Goal: Task Accomplishment & Management: Manage account settings

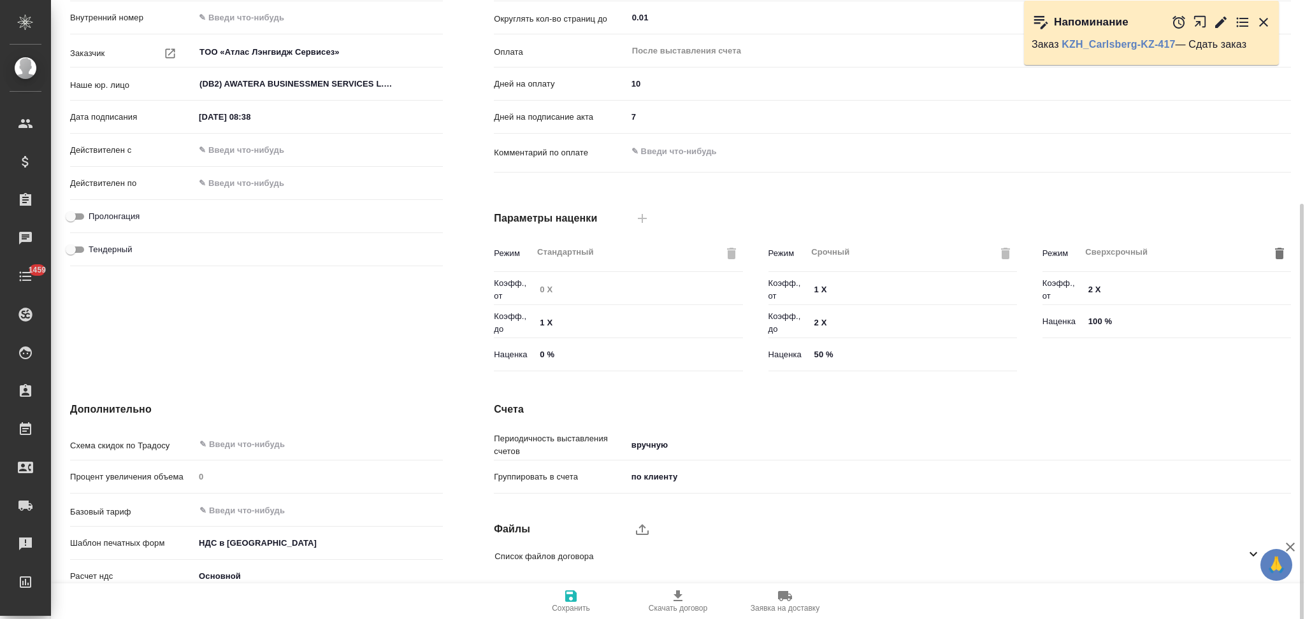
scroll to position [214, 0]
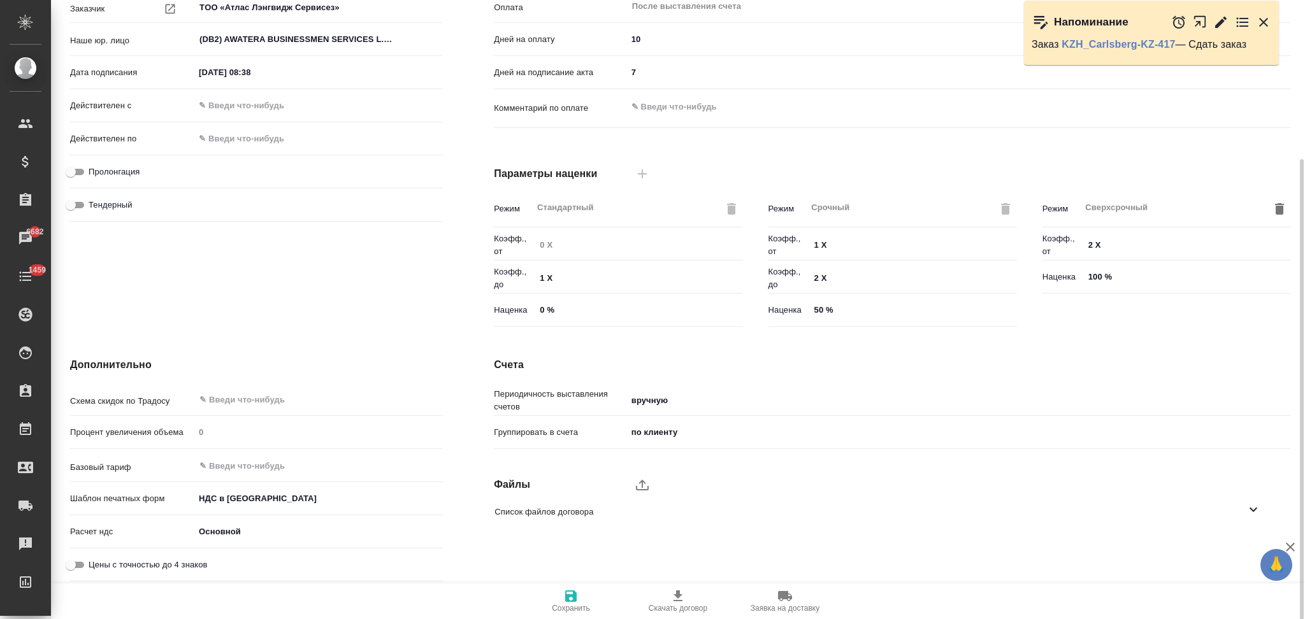
click at [281, 501] on body "🙏 .cls-1 fill:#fff; AWATERA Aslanukova Sati Клиенты Спецификации Заказы 6682 Ча…" at bounding box center [652, 309] width 1305 height 619
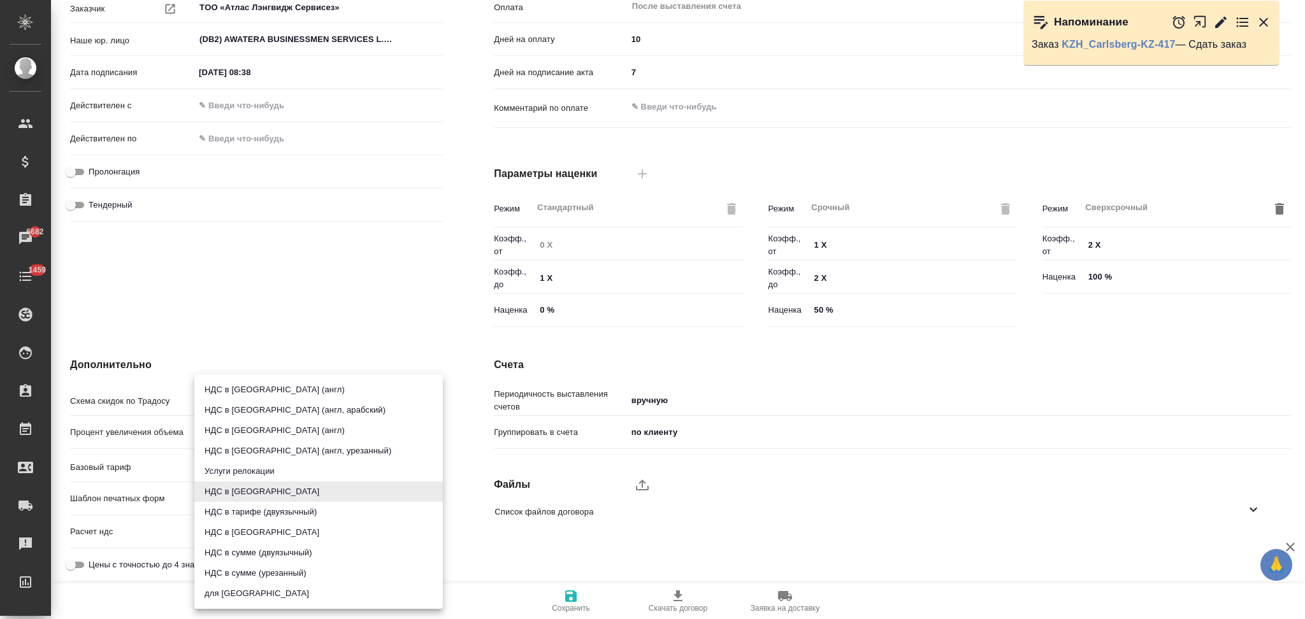
click at [459, 339] on div at bounding box center [652, 309] width 1305 height 619
click at [270, 504] on body "🙏 .cls-1 fill:#fff; AWATERA Aslanukova Sati Клиенты Спецификации Заказы 6682 Ча…" at bounding box center [652, 309] width 1305 height 619
click at [464, 447] on div at bounding box center [652, 309] width 1305 height 619
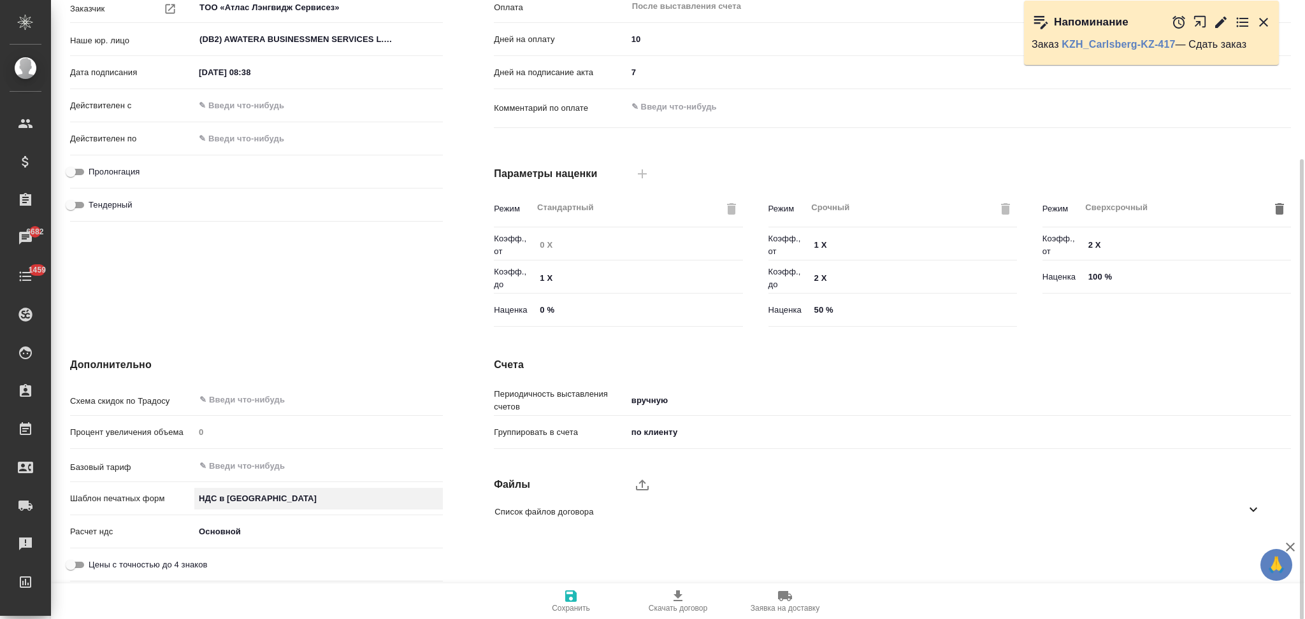
scroll to position [0, 0]
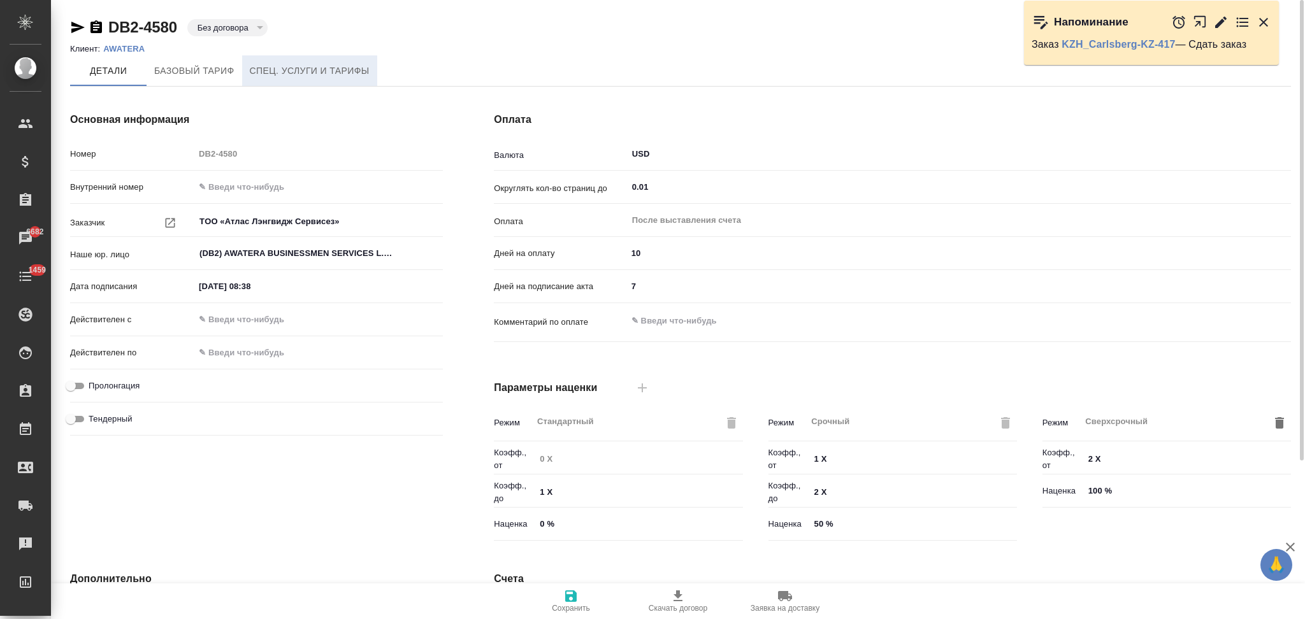
click at [278, 69] on span "Спец. услуги и тарифы" at bounding box center [310, 71] width 120 height 16
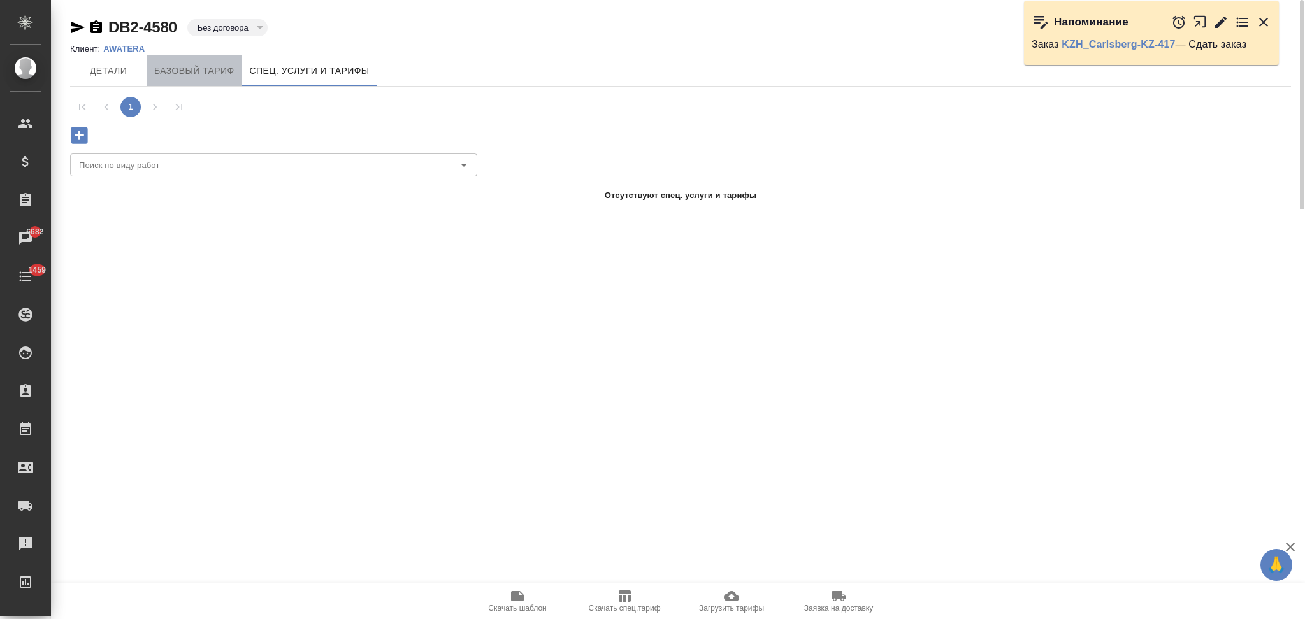
click at [199, 79] on button "Базовый тариф" at bounding box center [195, 70] width 96 height 31
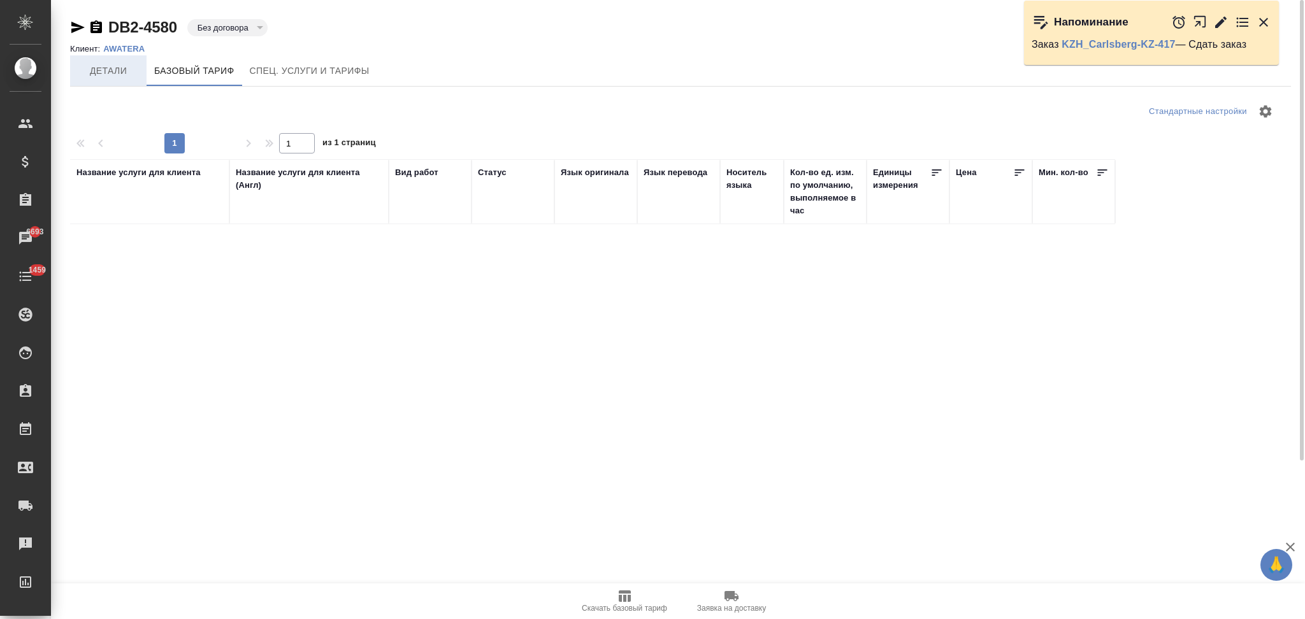
click at [100, 75] on span "Детали" at bounding box center [108, 71] width 61 height 16
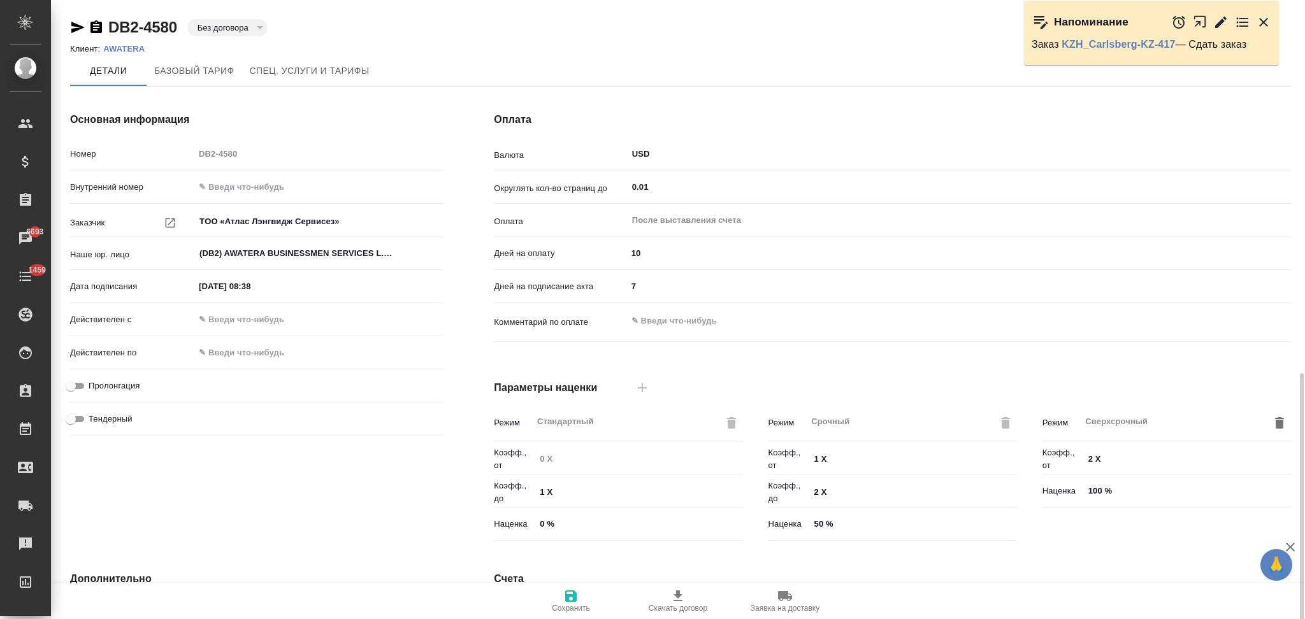
scroll to position [214, 0]
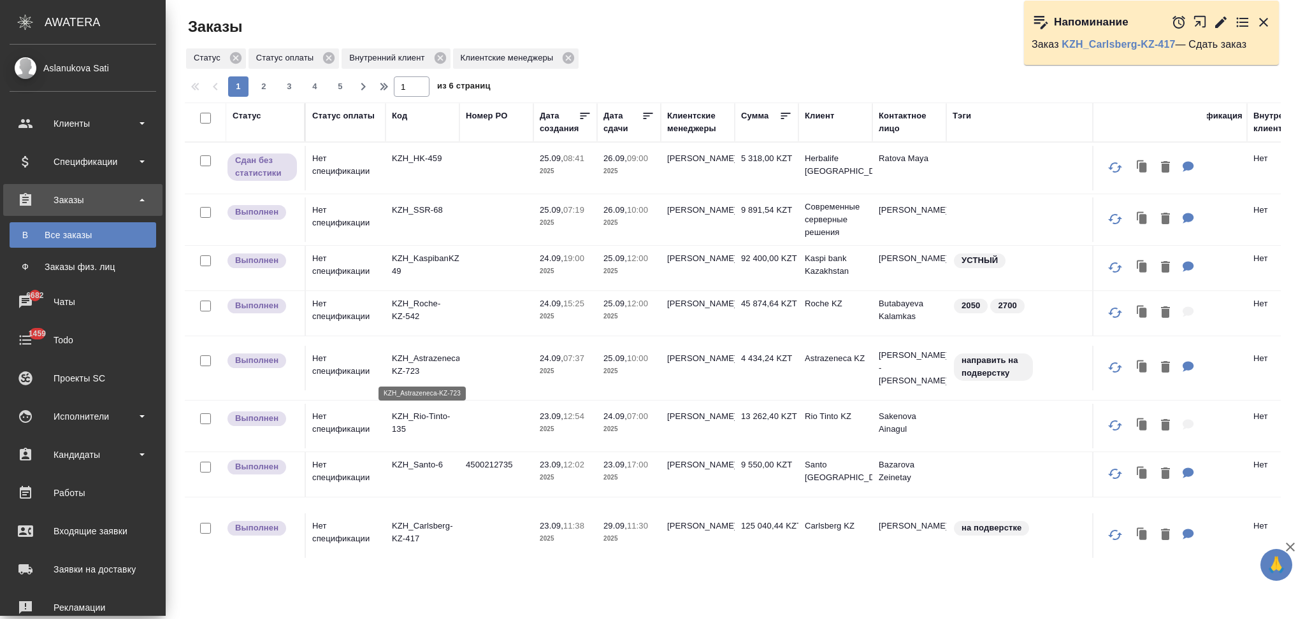
click at [445, 355] on p "KZH_Astrazeneca-KZ-723" at bounding box center [422, 364] width 61 height 25
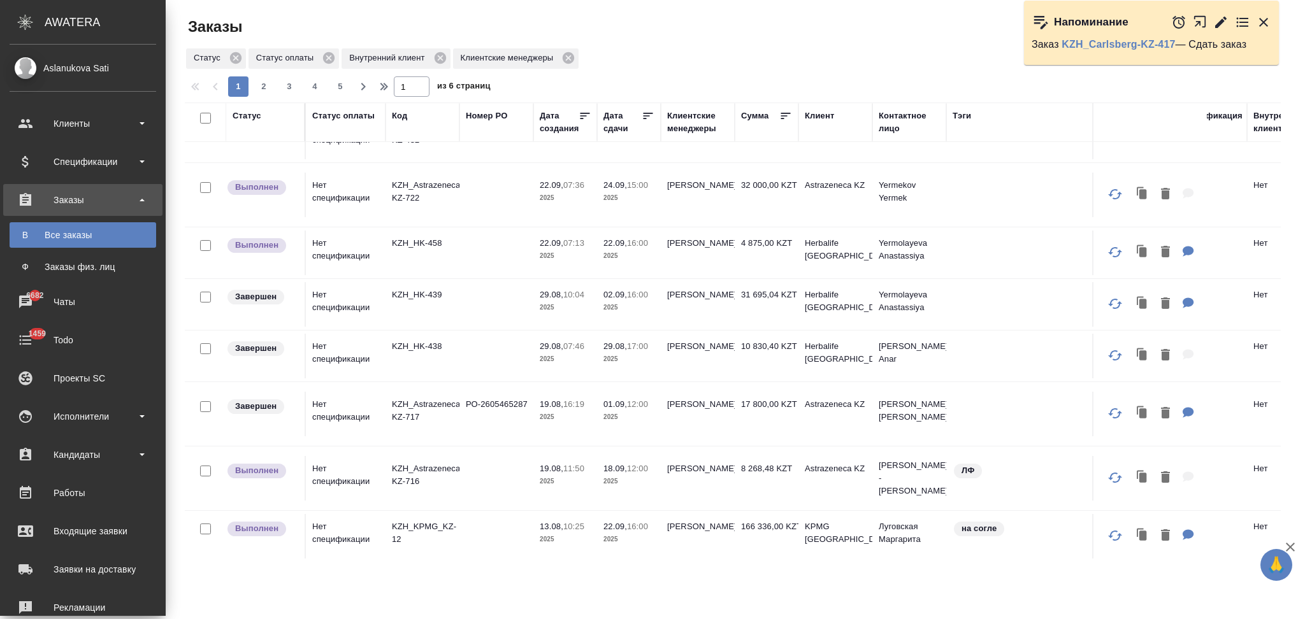
scroll to position [510, 0]
click at [448, 461] on p "KZH_Astrazeneca-KZ-716" at bounding box center [422, 473] width 61 height 25
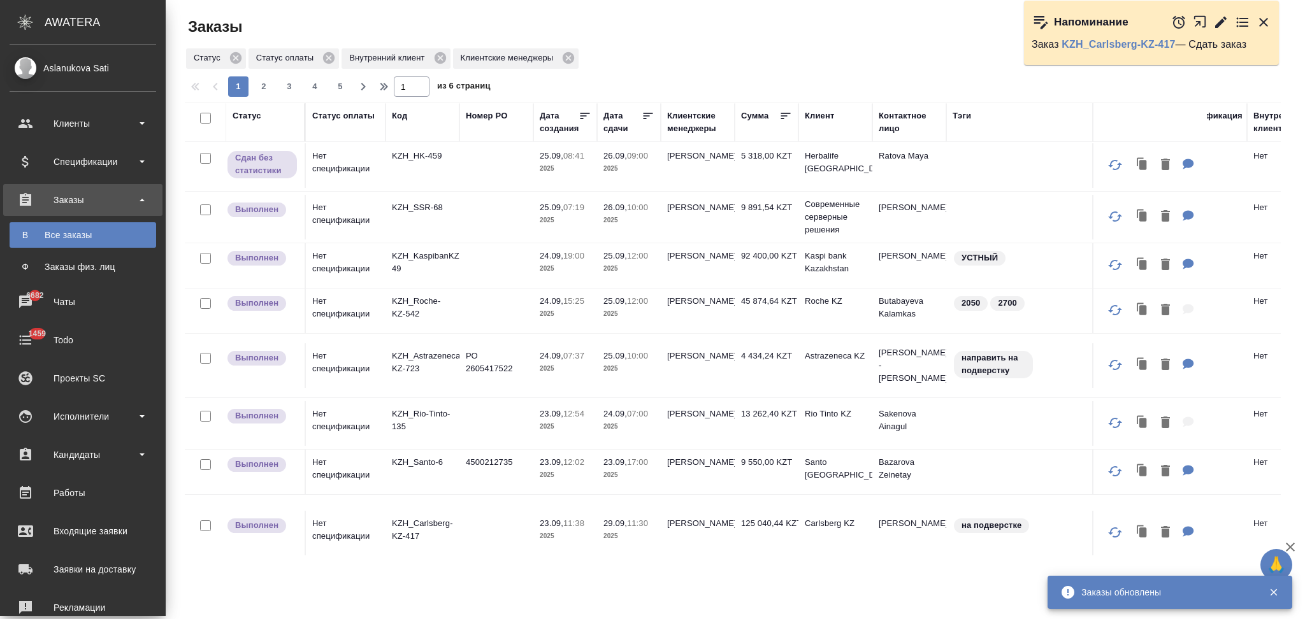
scroll to position [0, 0]
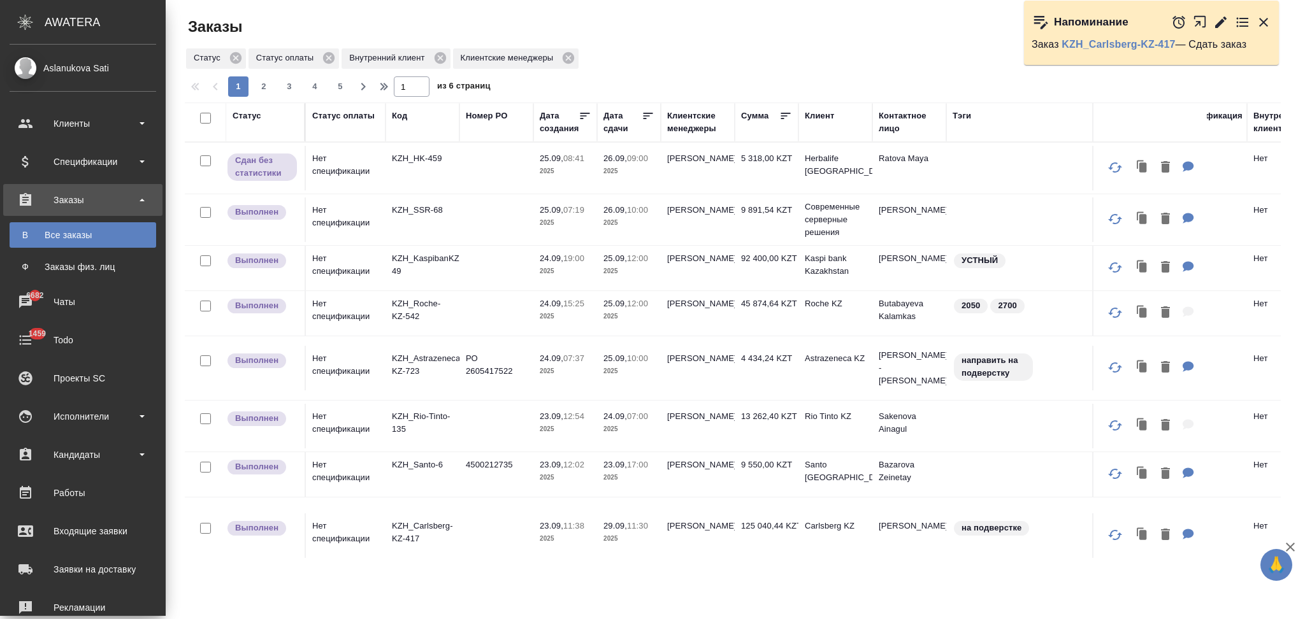
click at [808, 114] on div "Клиент" at bounding box center [819, 116] width 29 height 13
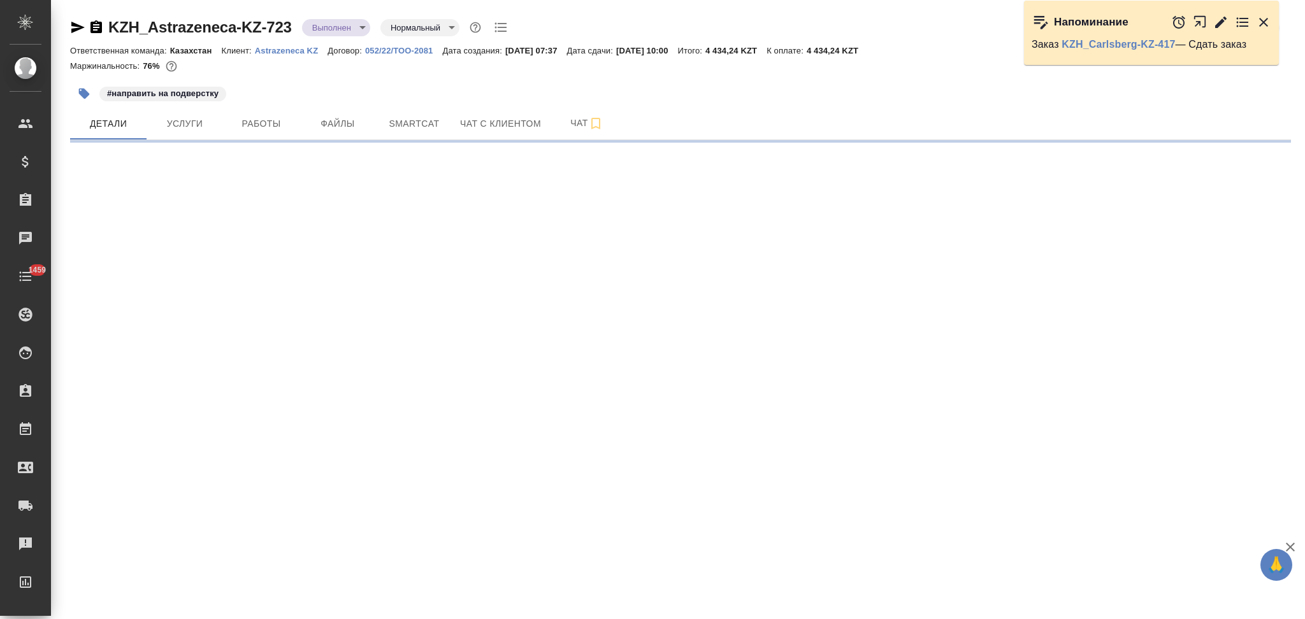
select select "RU"
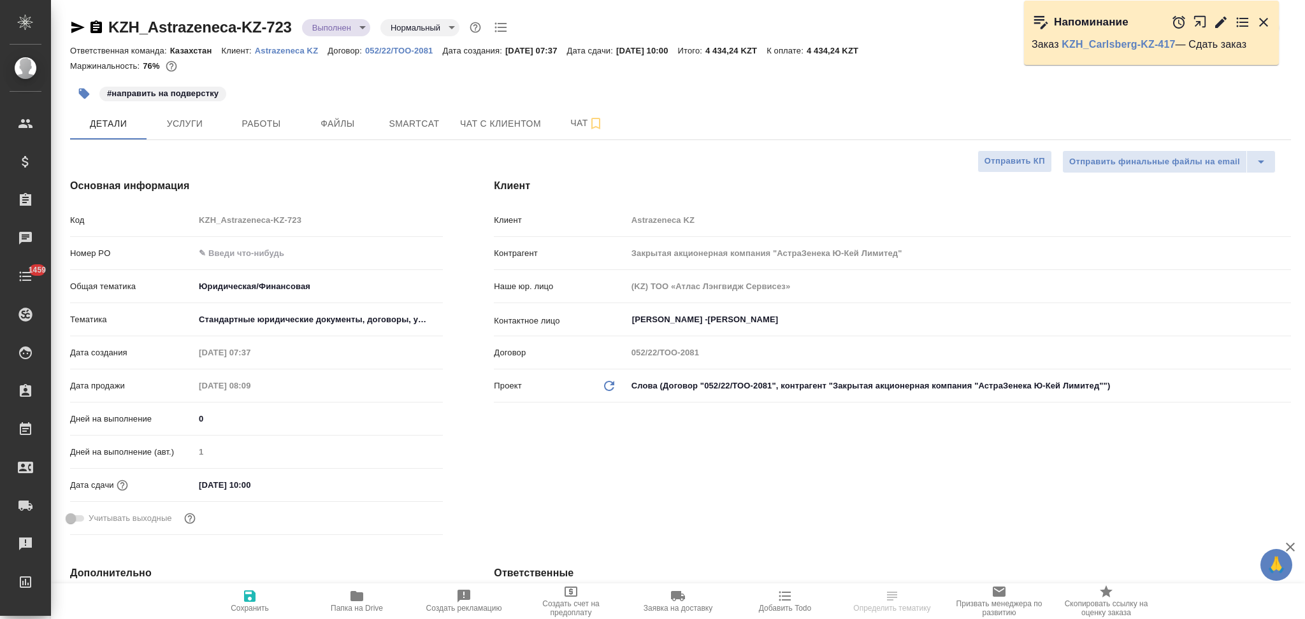
type textarea "x"
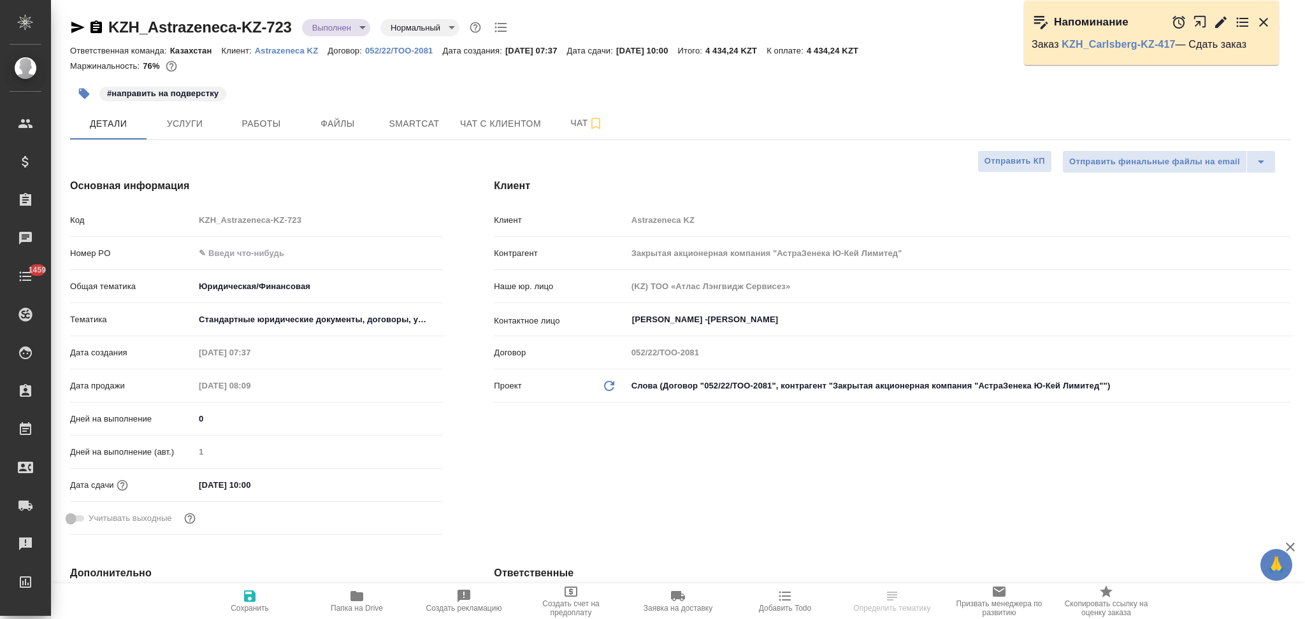
type textarea "x"
type input "Matveeva Anastasia"
type input "Журавлев Денис"
click at [243, 250] on input "text" at bounding box center [318, 253] width 247 height 18
paste input "РО 2605417522"
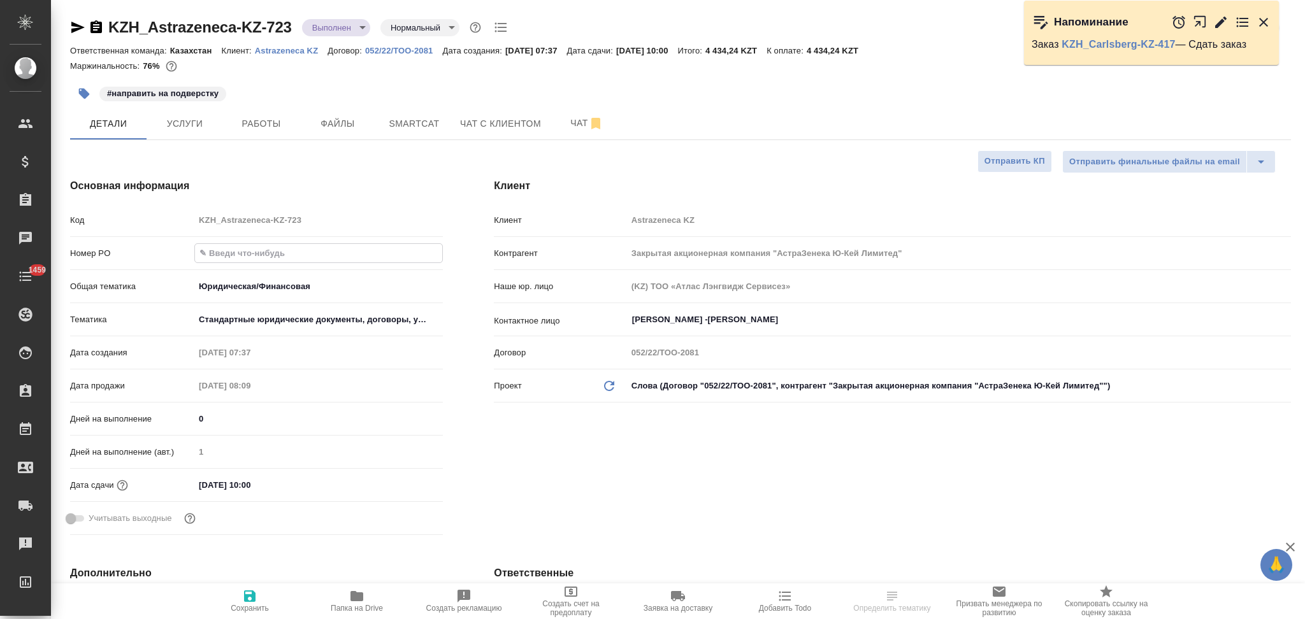
type input "РО 2605417522"
type textarea "x"
type input "РО 2605417522"
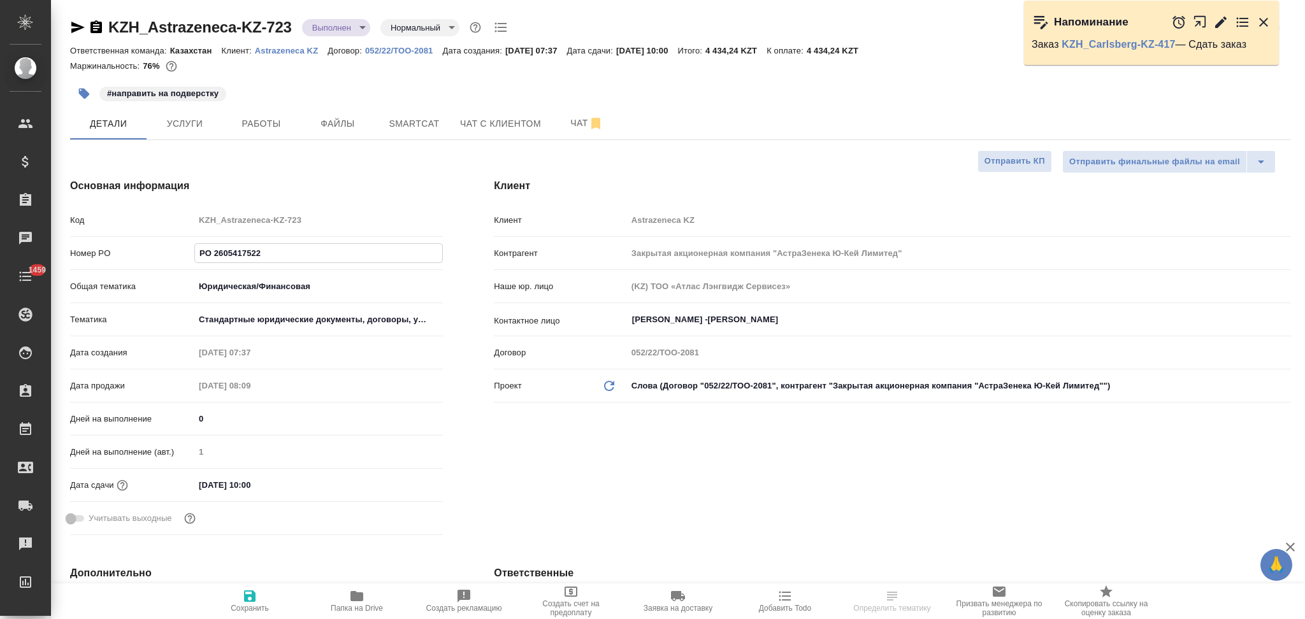
click at [248, 592] on icon "button" at bounding box center [249, 596] width 11 height 11
type textarea "x"
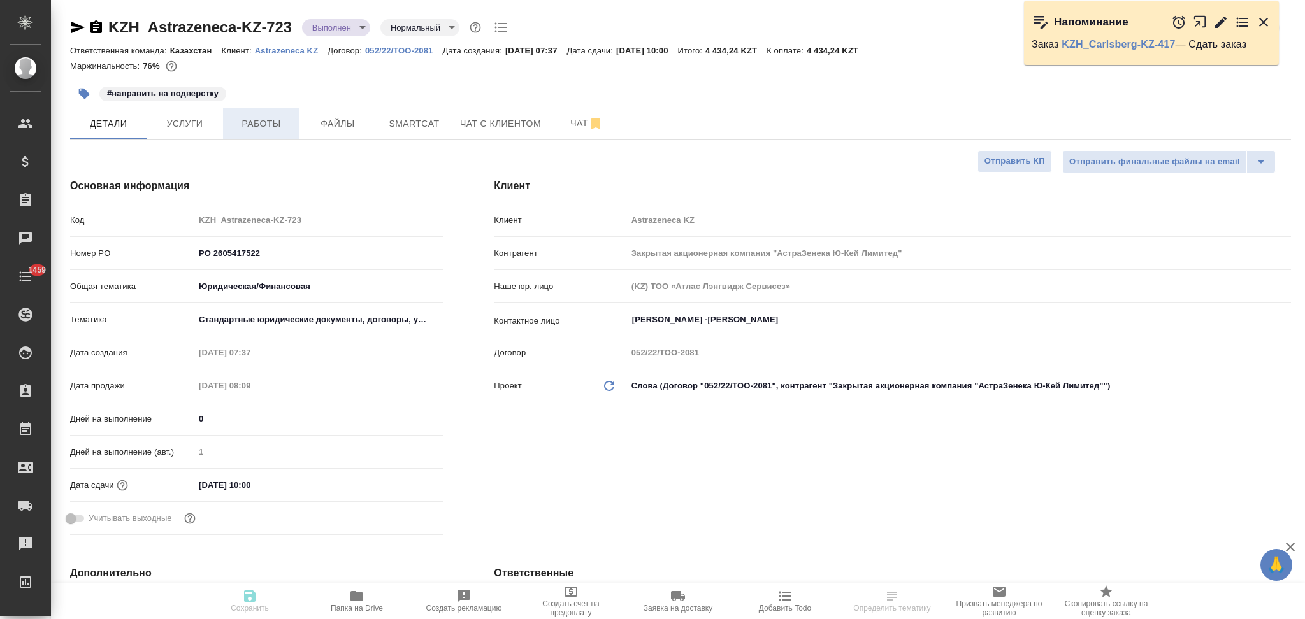
type textarea "x"
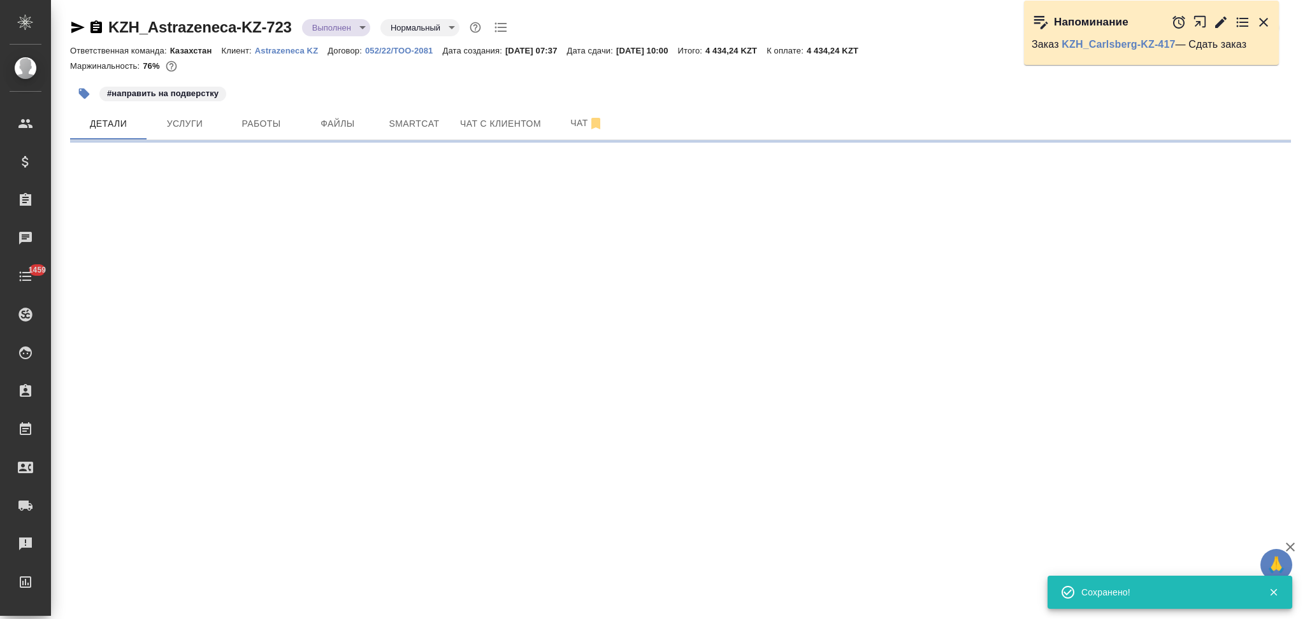
select select "RU"
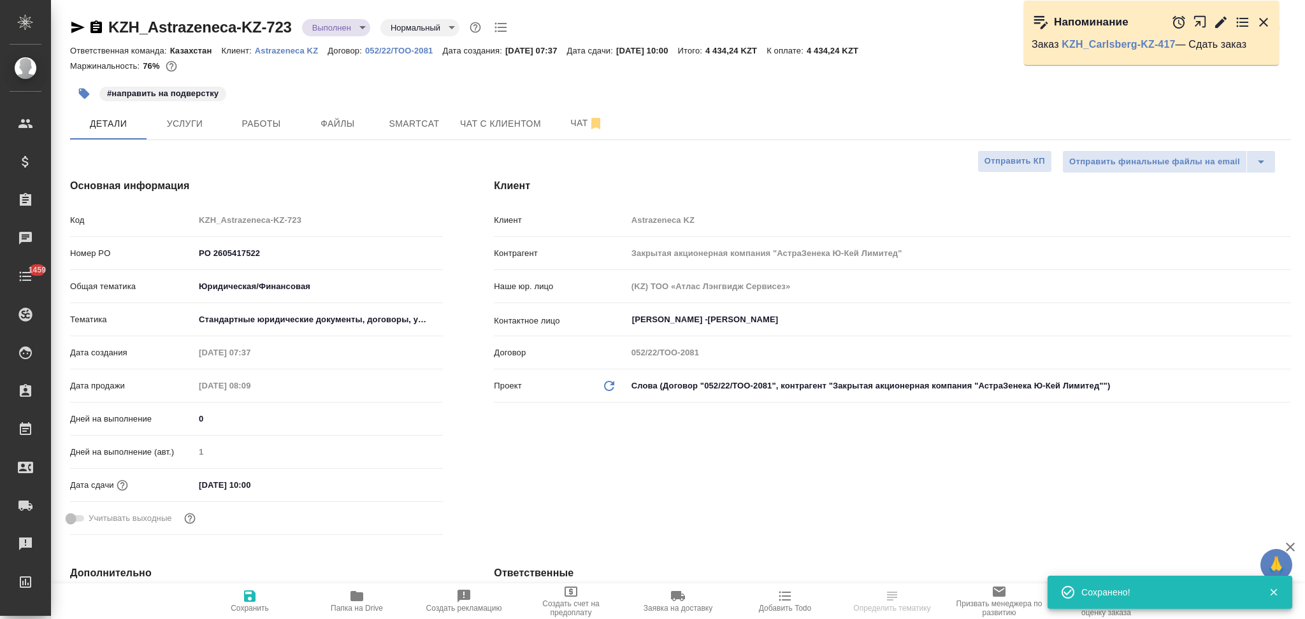
type textarea "x"
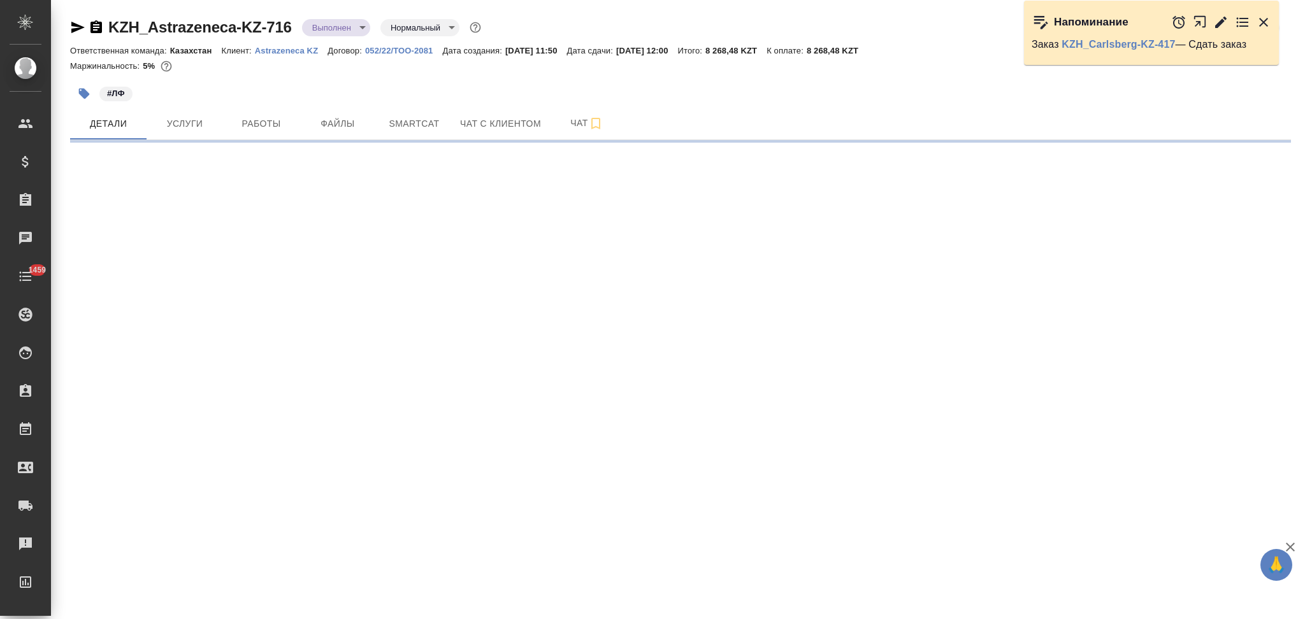
select select "RU"
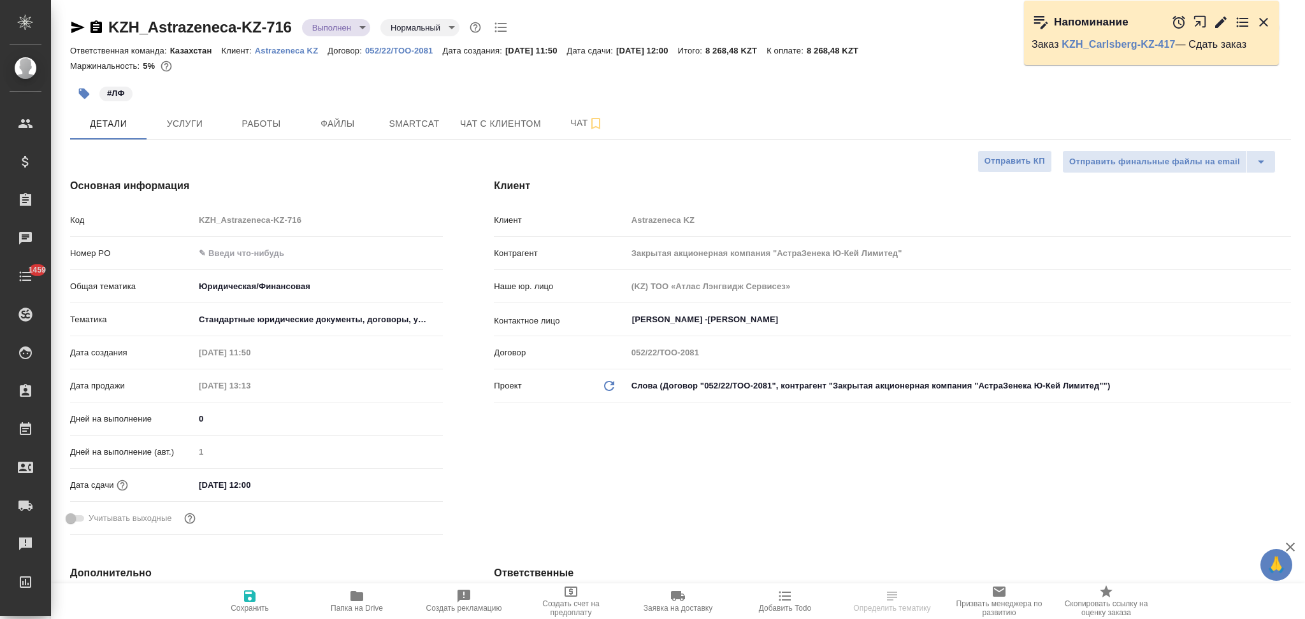
type textarea "x"
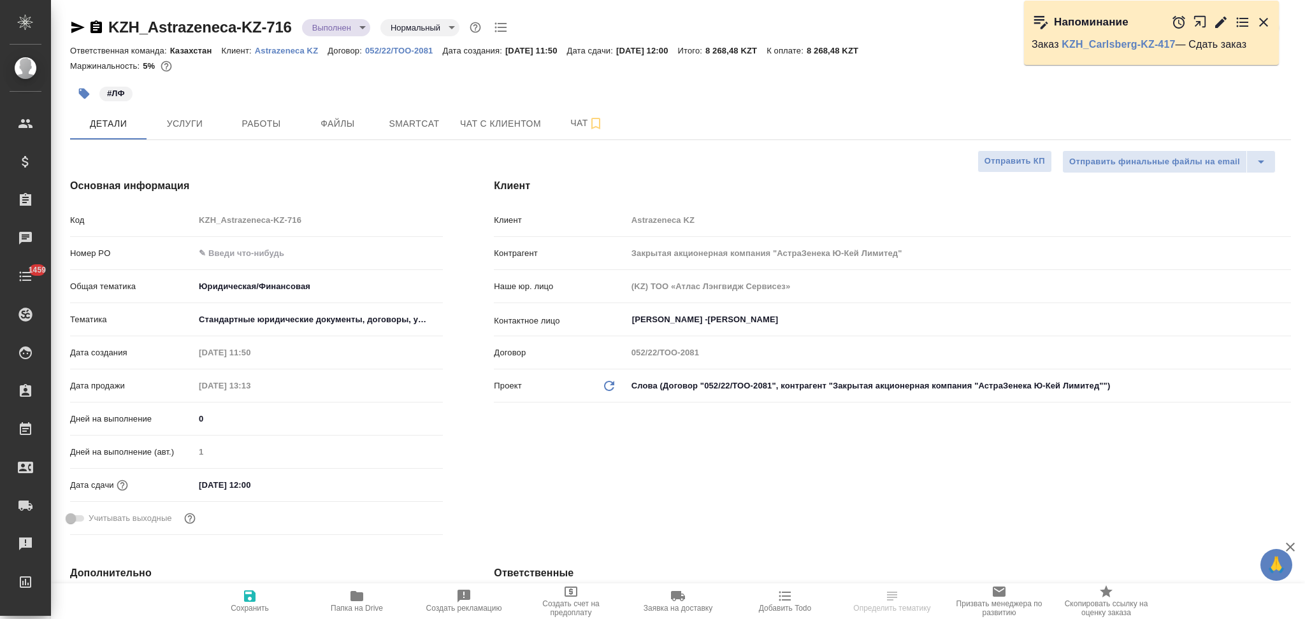
type textarea "x"
click at [246, 247] on input "text" at bounding box center [318, 253] width 247 height 18
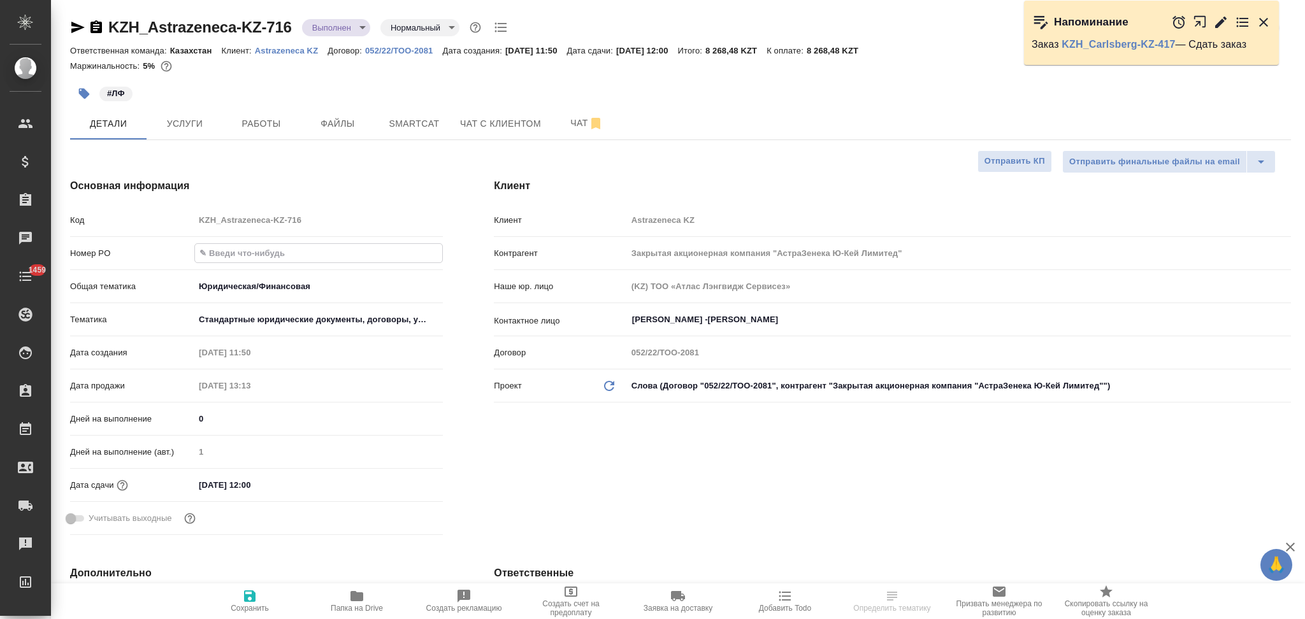
paste input "РО 2605417522"
type input "РО 2605417522"
type textarea "x"
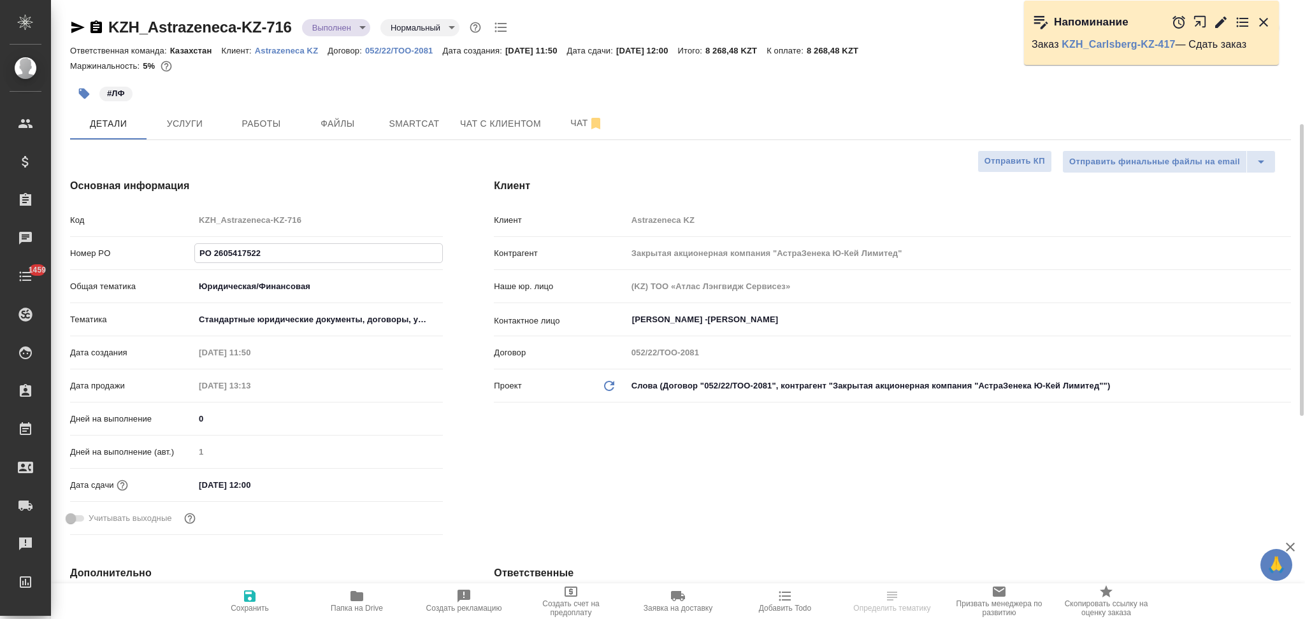
scroll to position [255, 0]
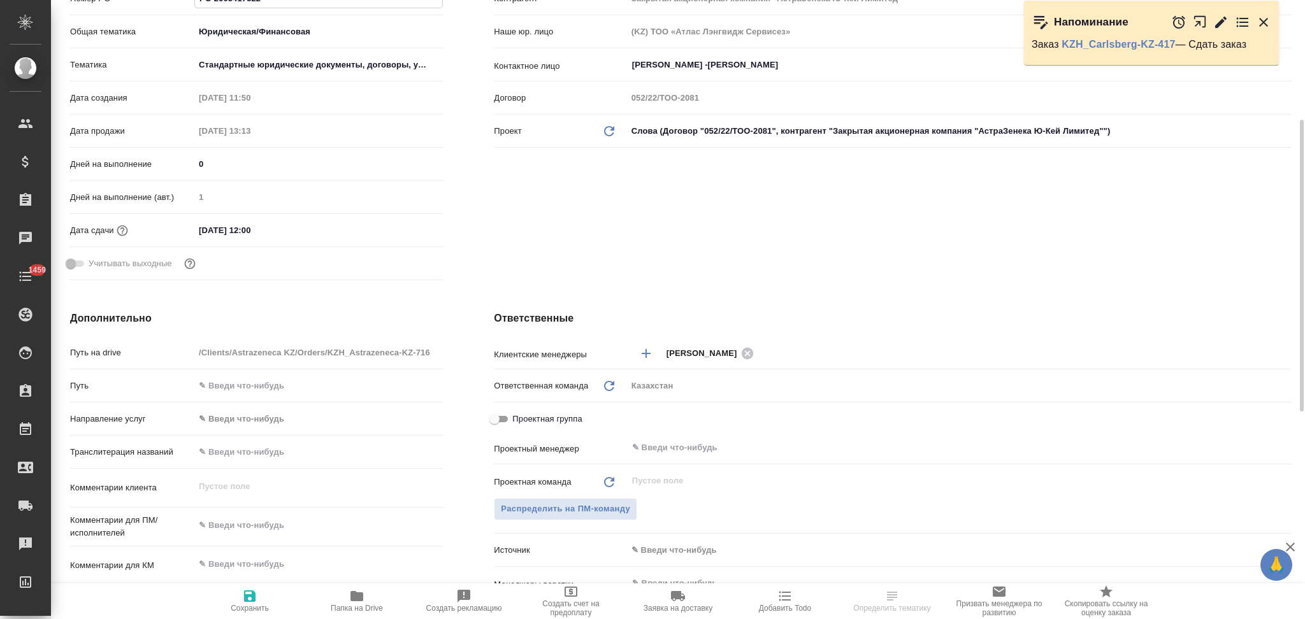
type input "РО 2605417522"
click at [247, 595] on icon "button" at bounding box center [249, 596] width 11 height 11
type textarea "x"
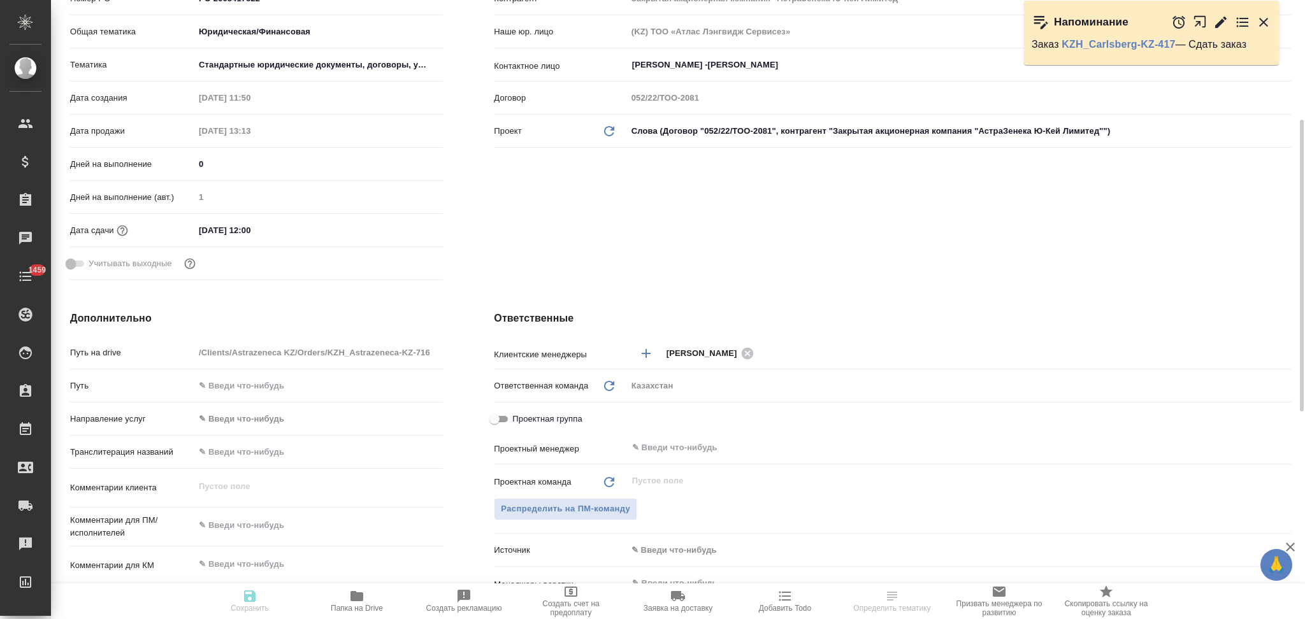
type textarea "x"
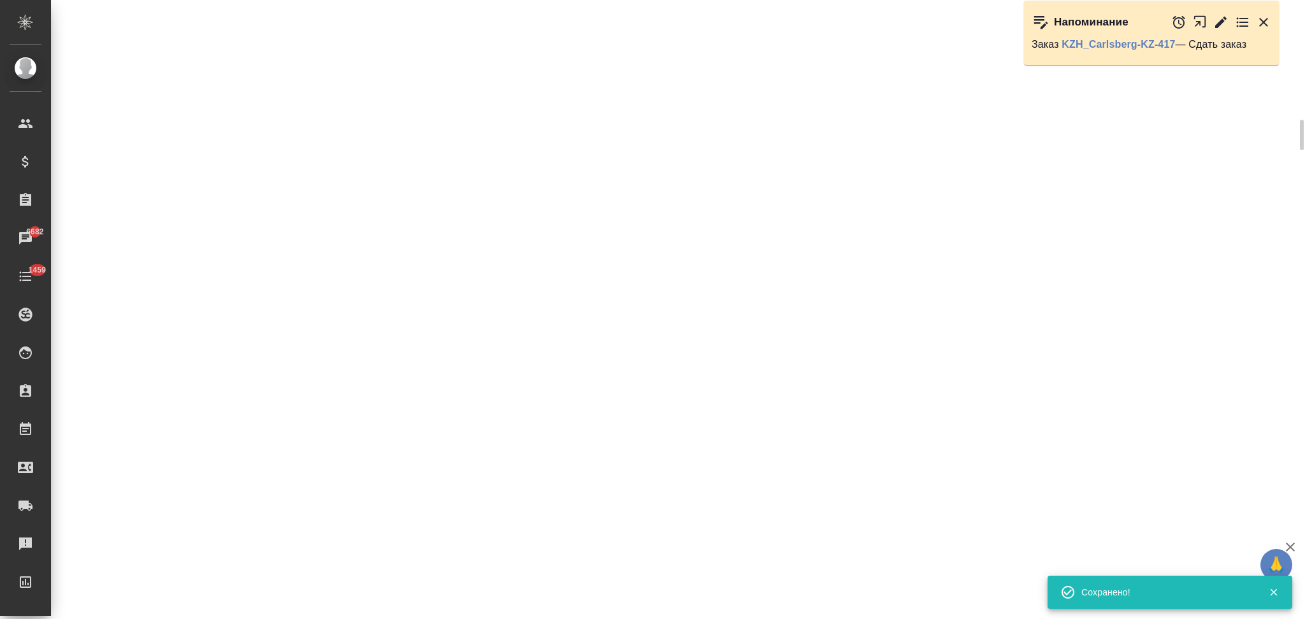
select select "RU"
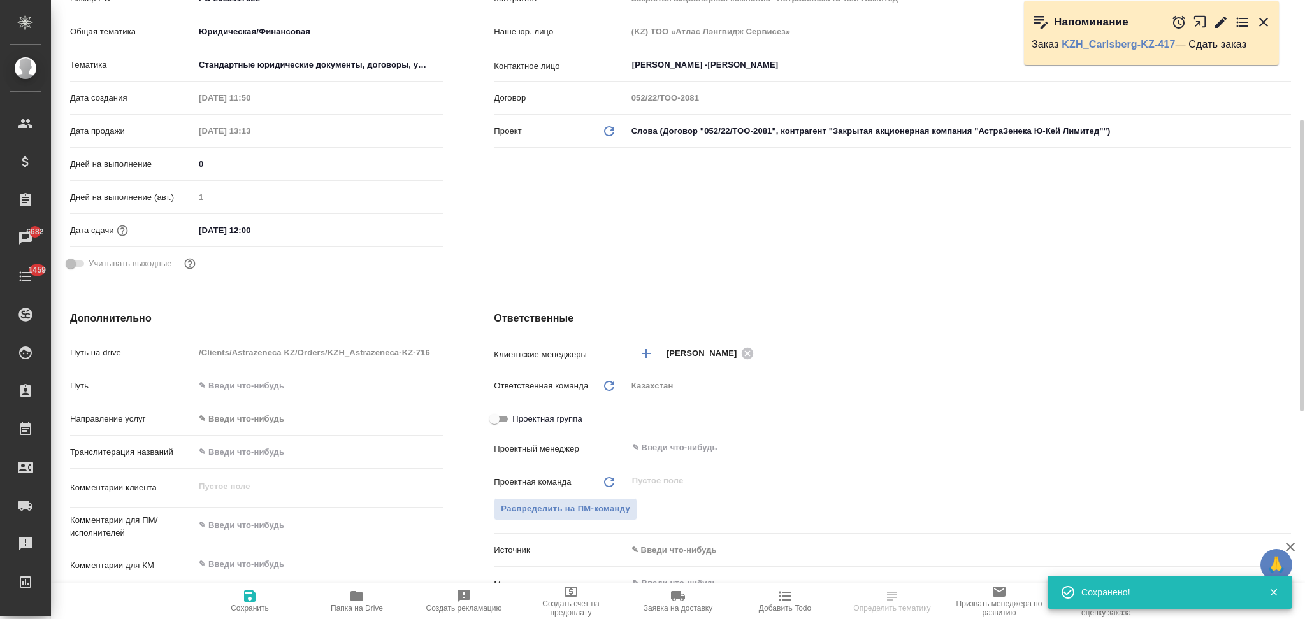
type textarea "x"
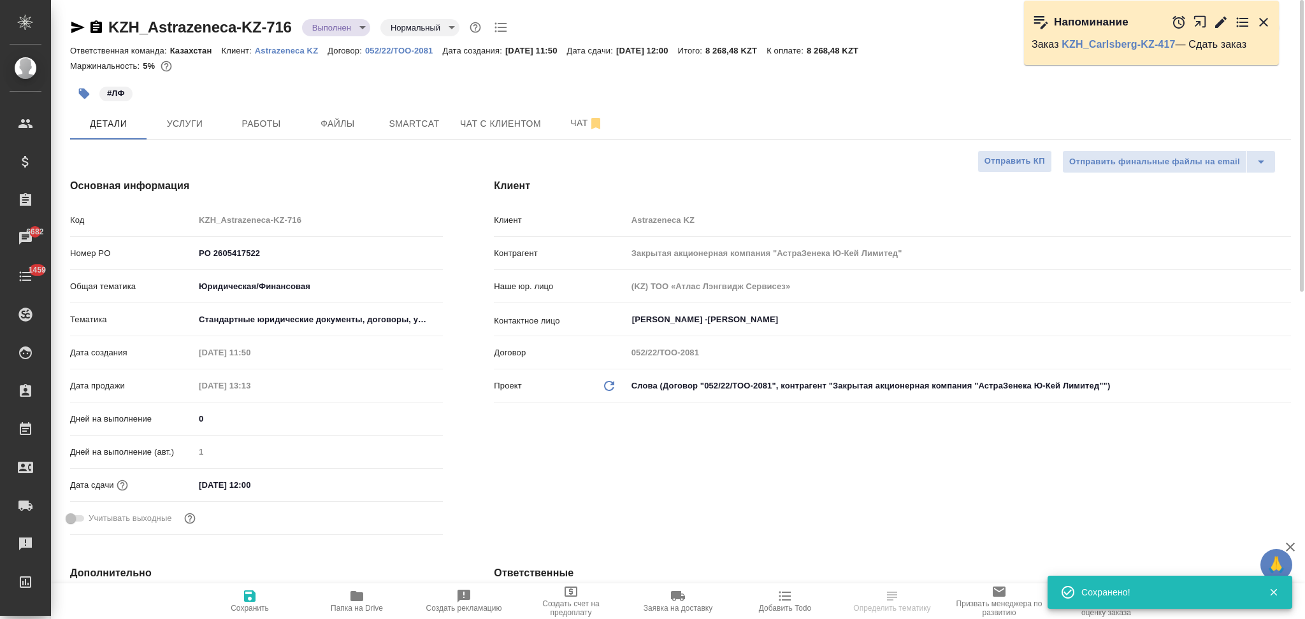
select select "RU"
type textarea "x"
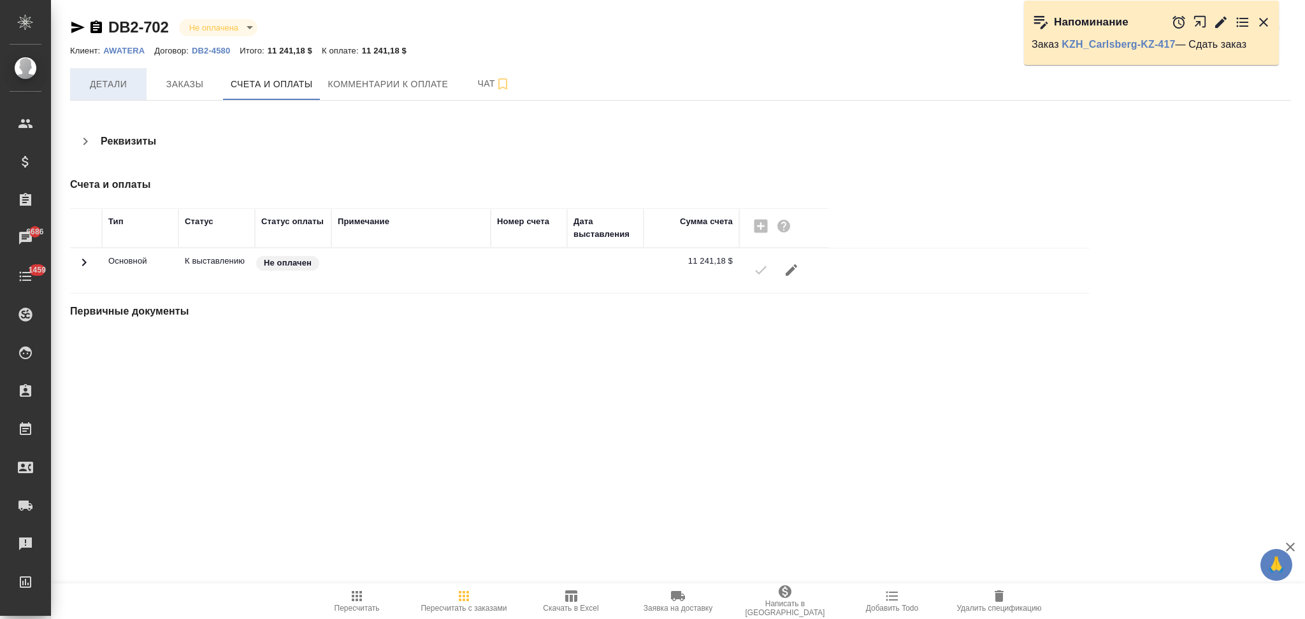
click at [93, 82] on span "Детали" at bounding box center [108, 84] width 61 height 16
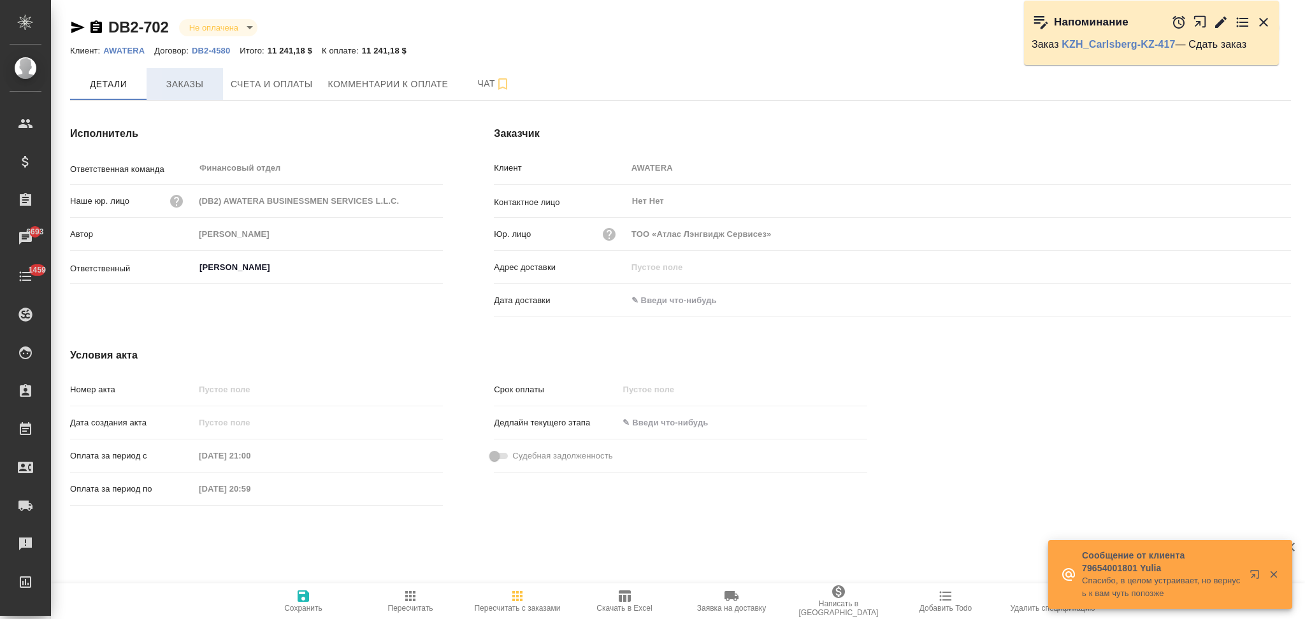
click at [187, 76] on span "Заказы" at bounding box center [184, 84] width 61 height 16
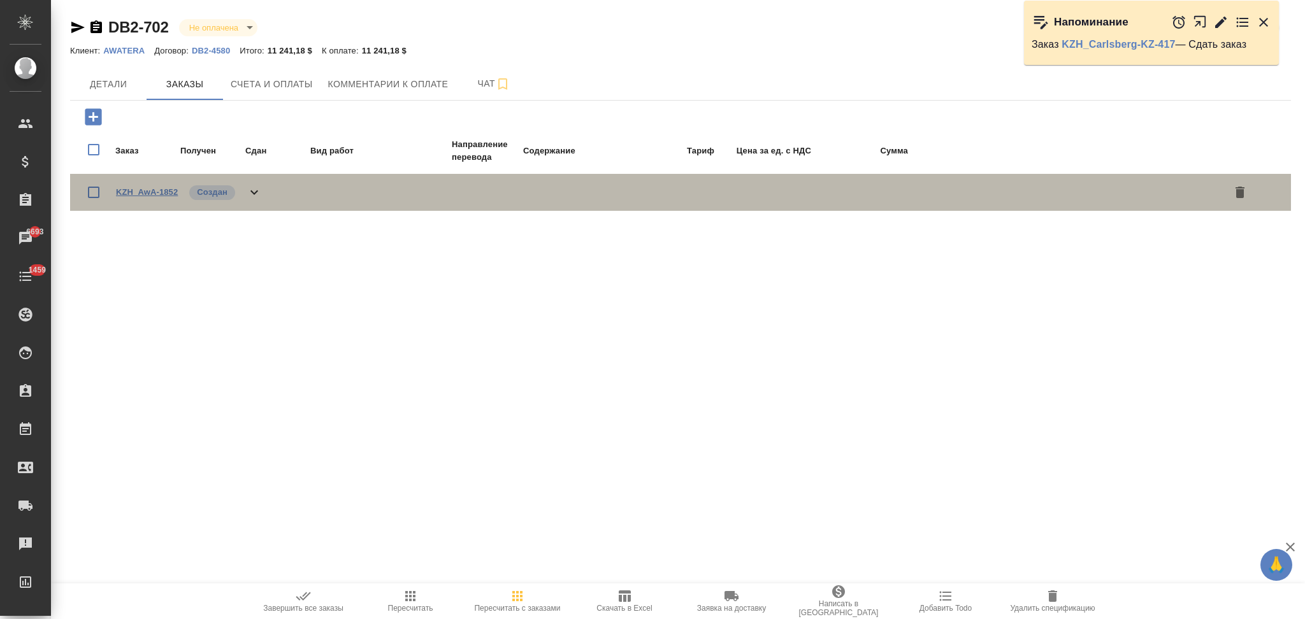
click at [147, 194] on link "KZH_AwA-1852" at bounding box center [147, 192] width 62 height 10
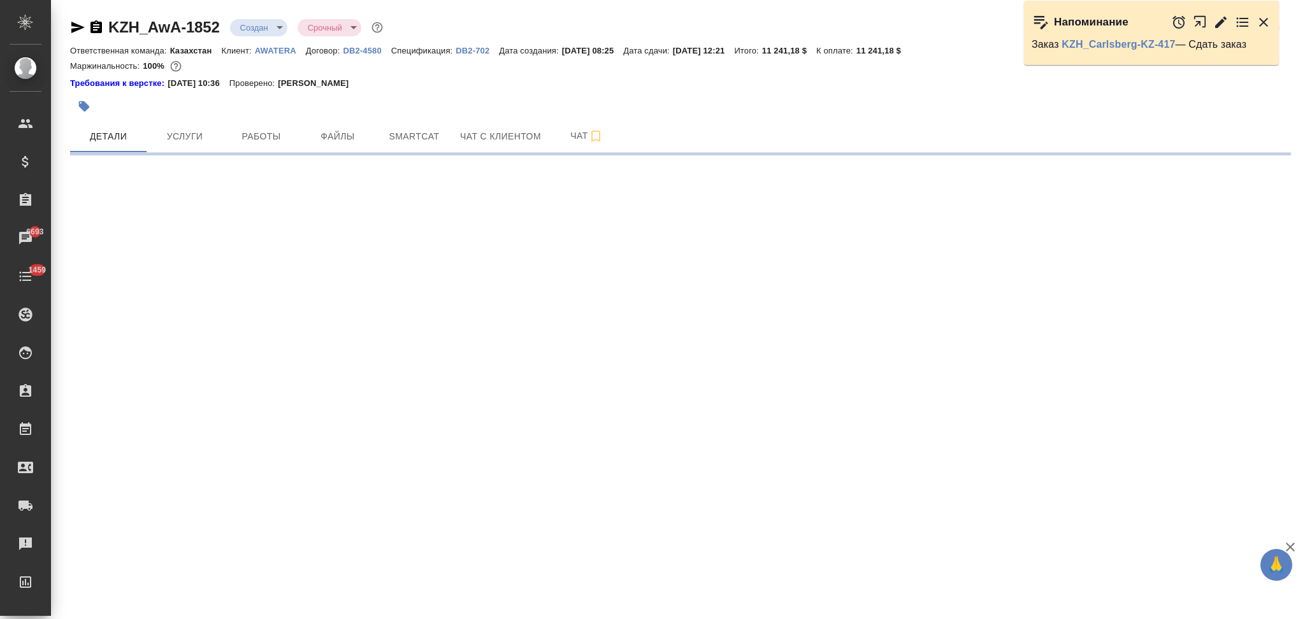
select select "RU"
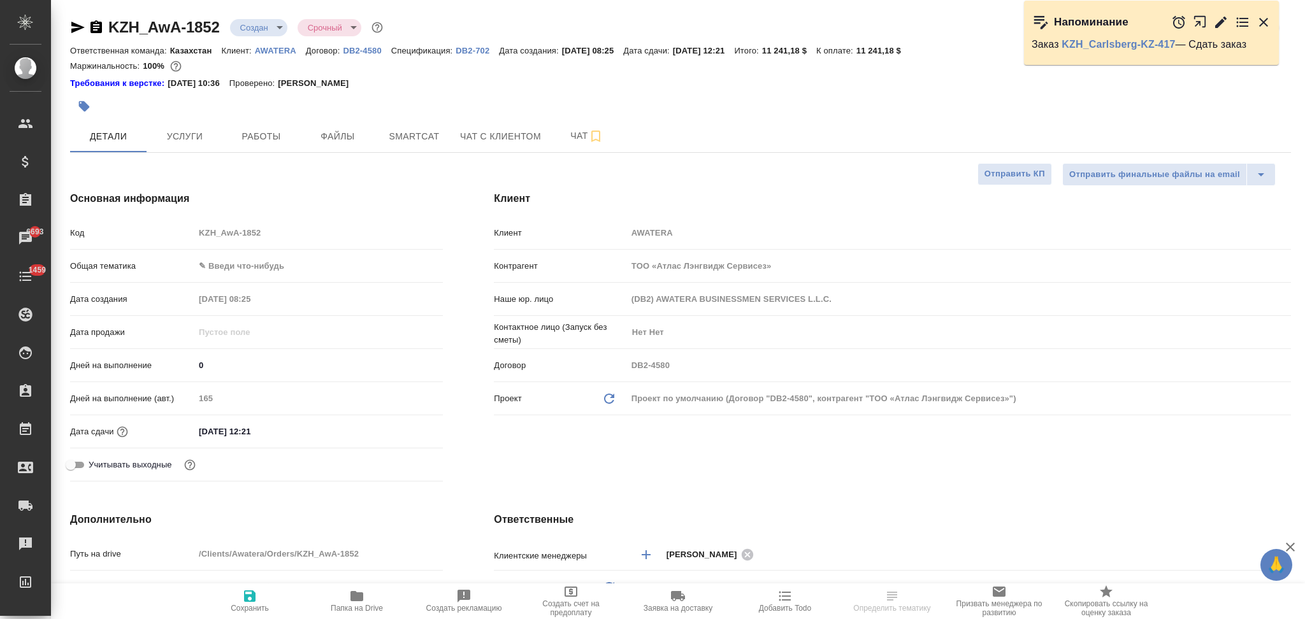
type textarea "x"
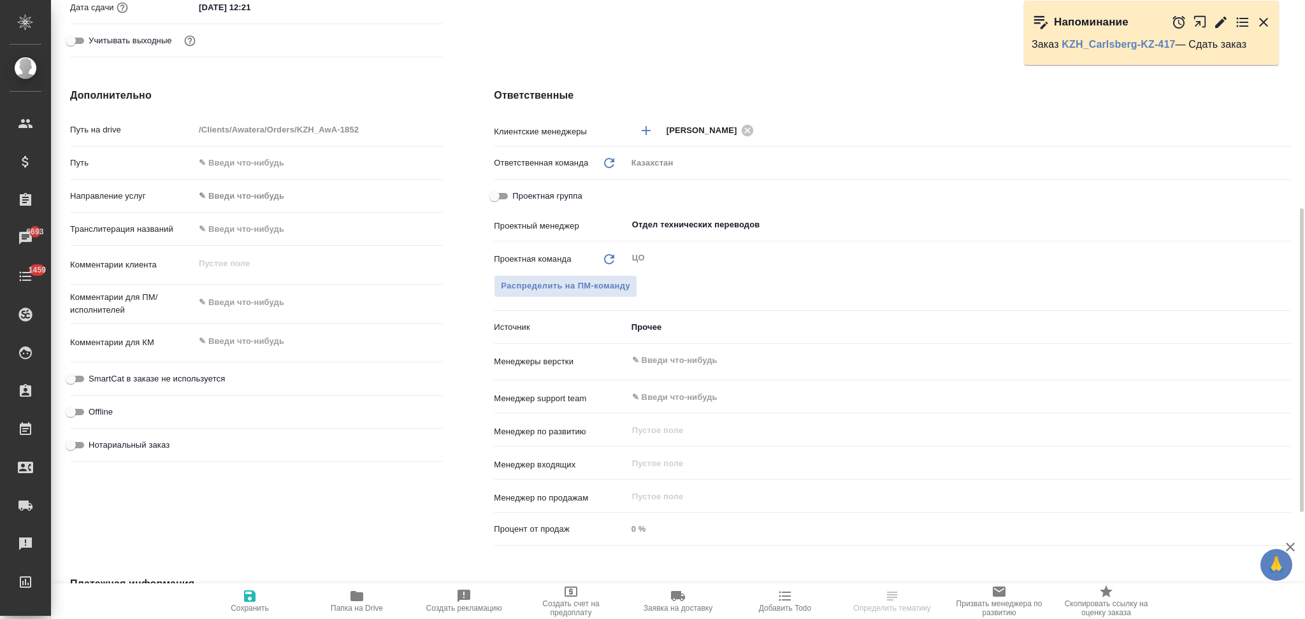
scroll to position [643, 0]
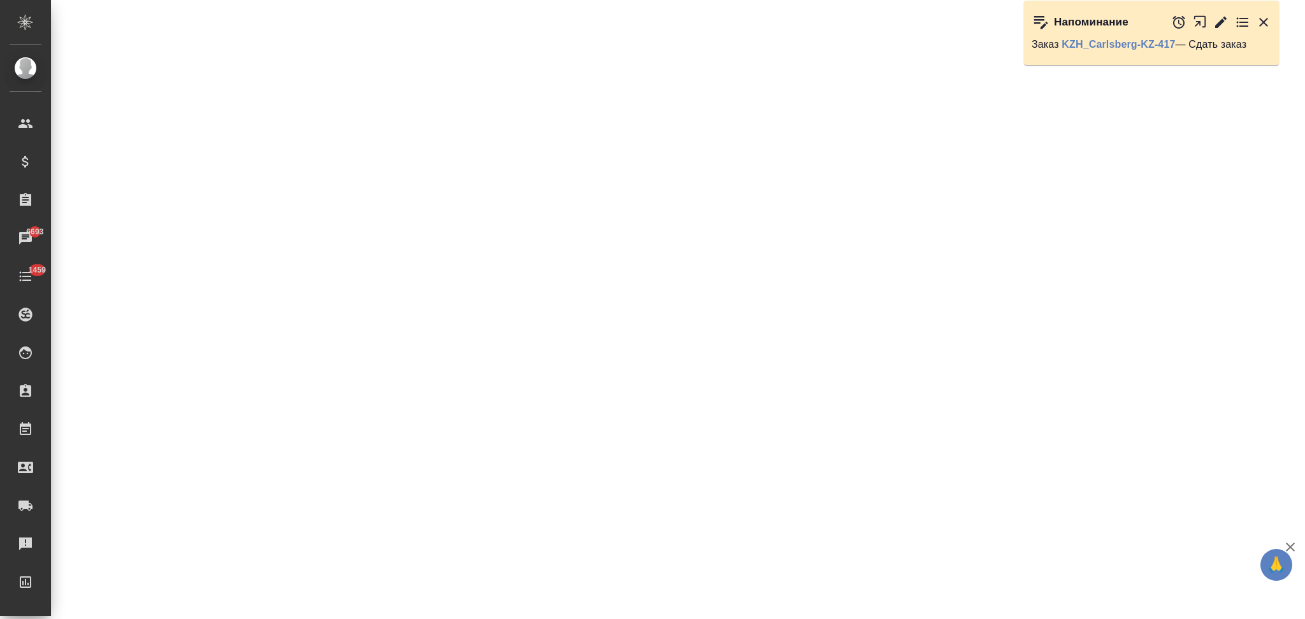
select select "RU"
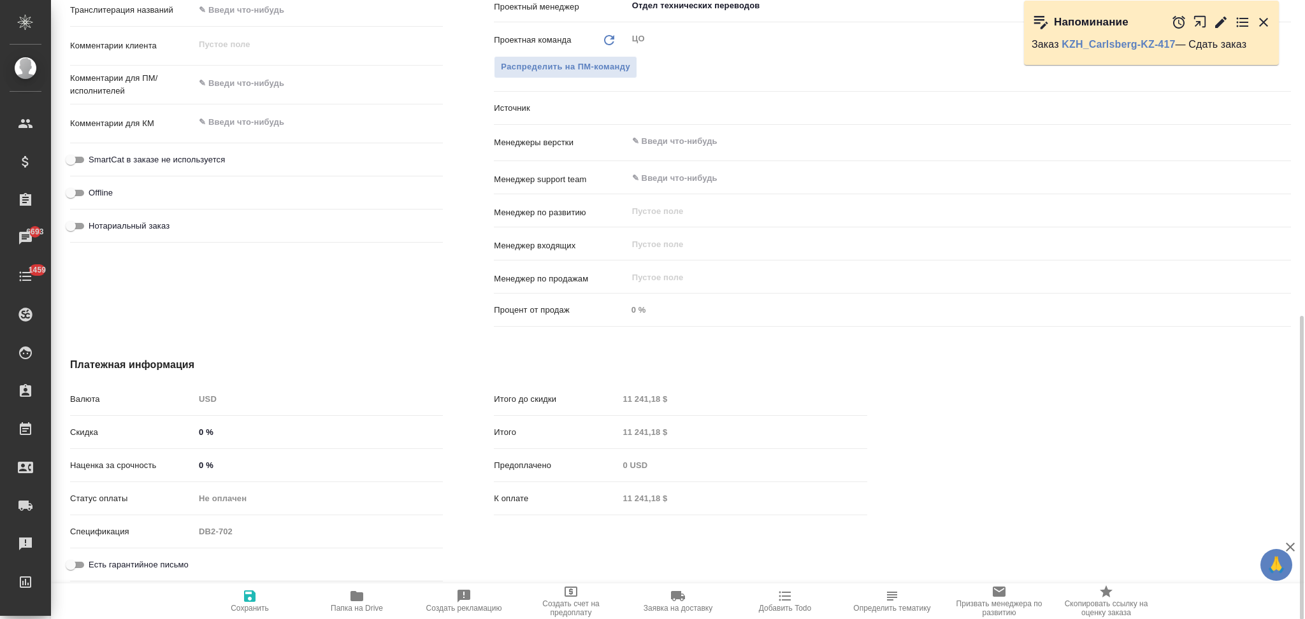
type textarea "x"
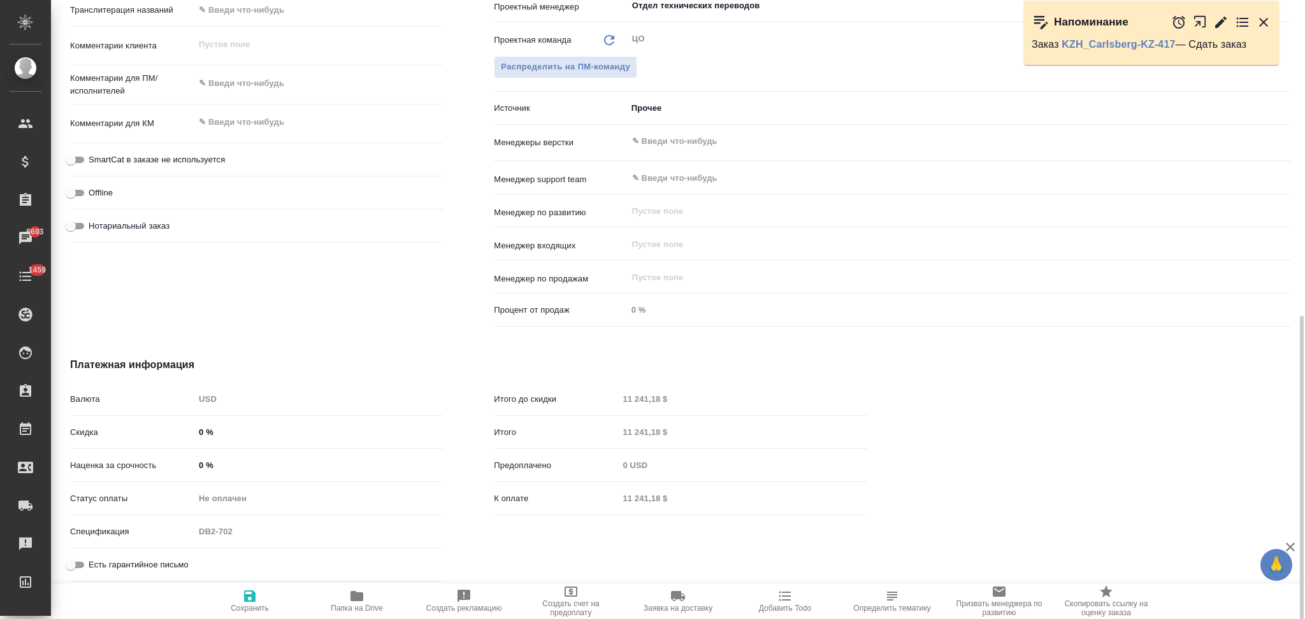
type textarea "x"
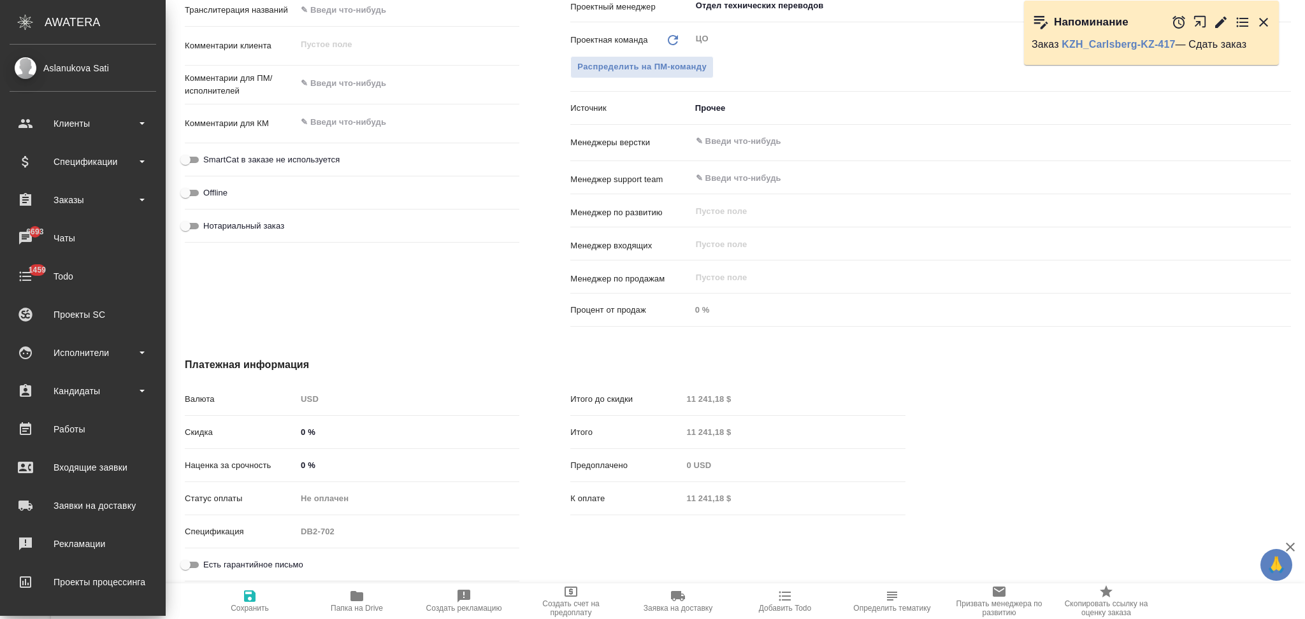
type textarea "x"
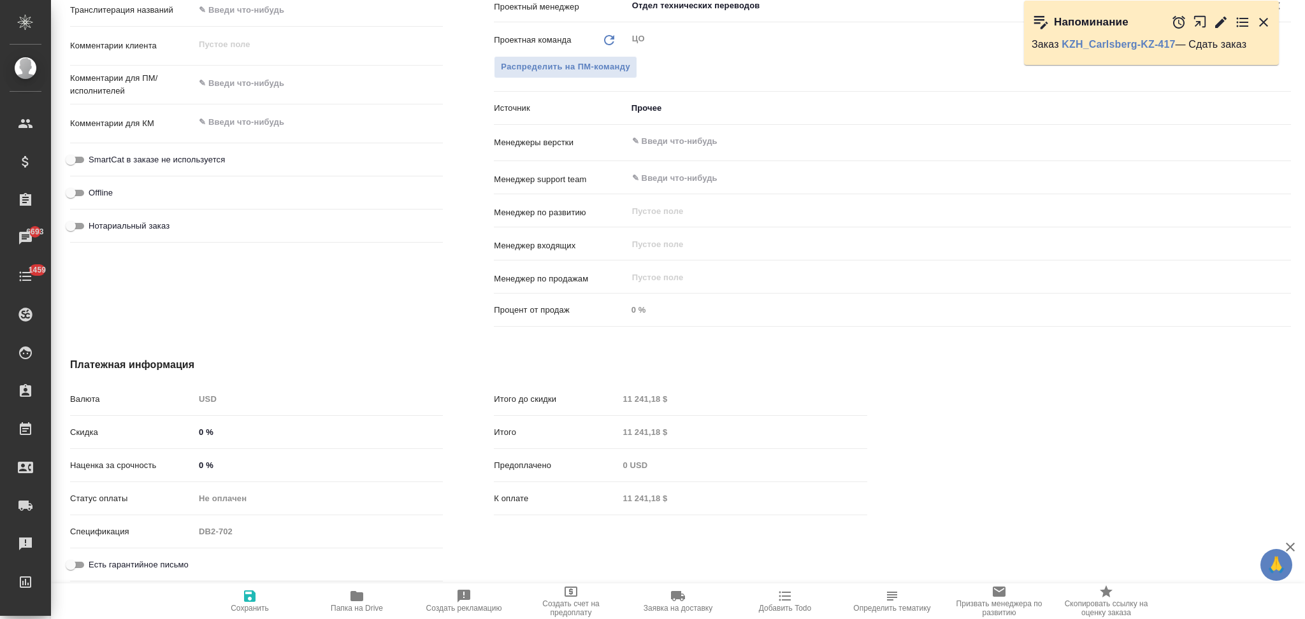
type textarea "x"
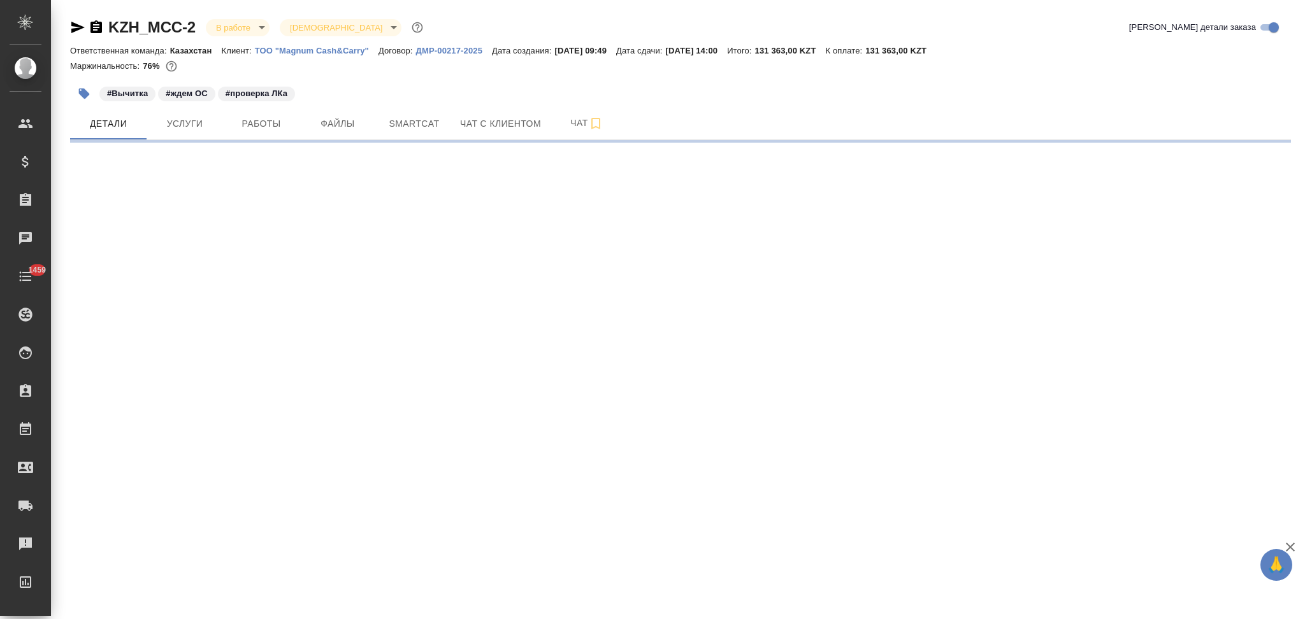
select select "RU"
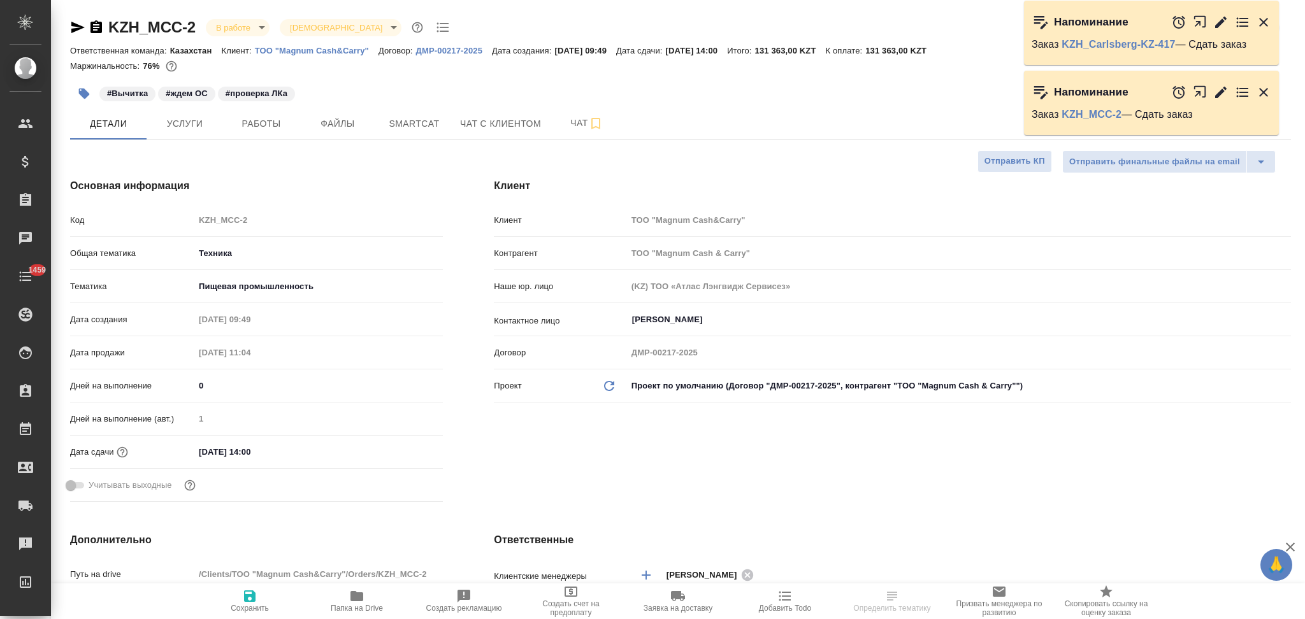
type textarea "x"
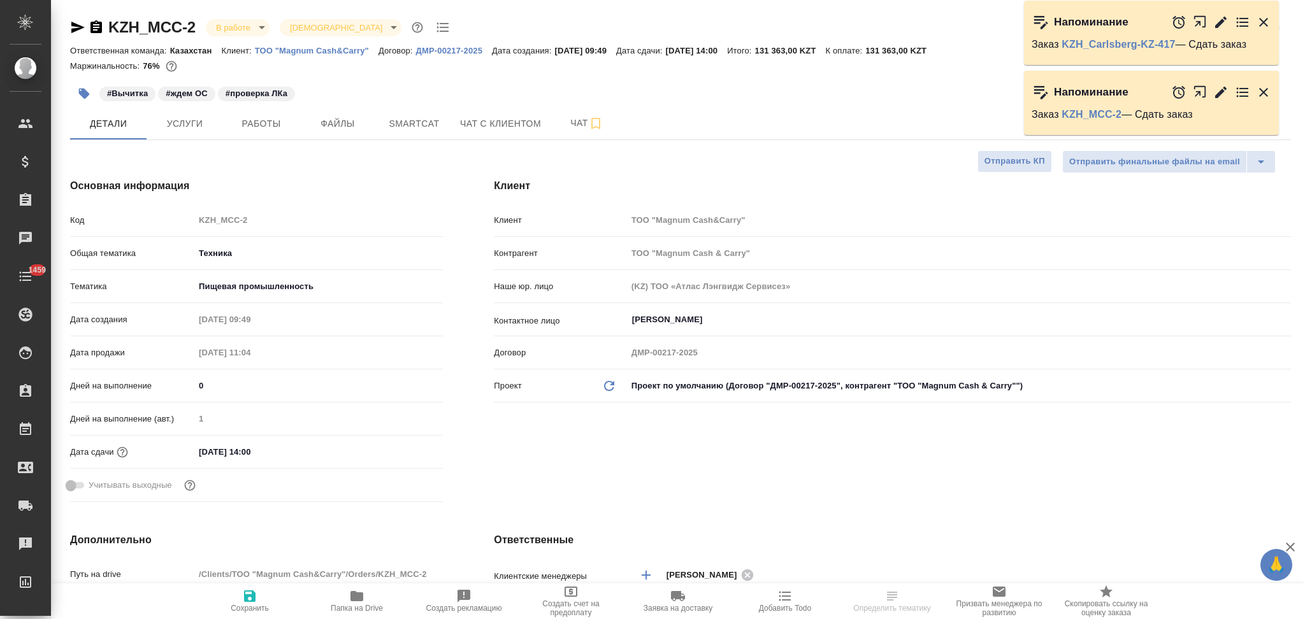
type textarea "x"
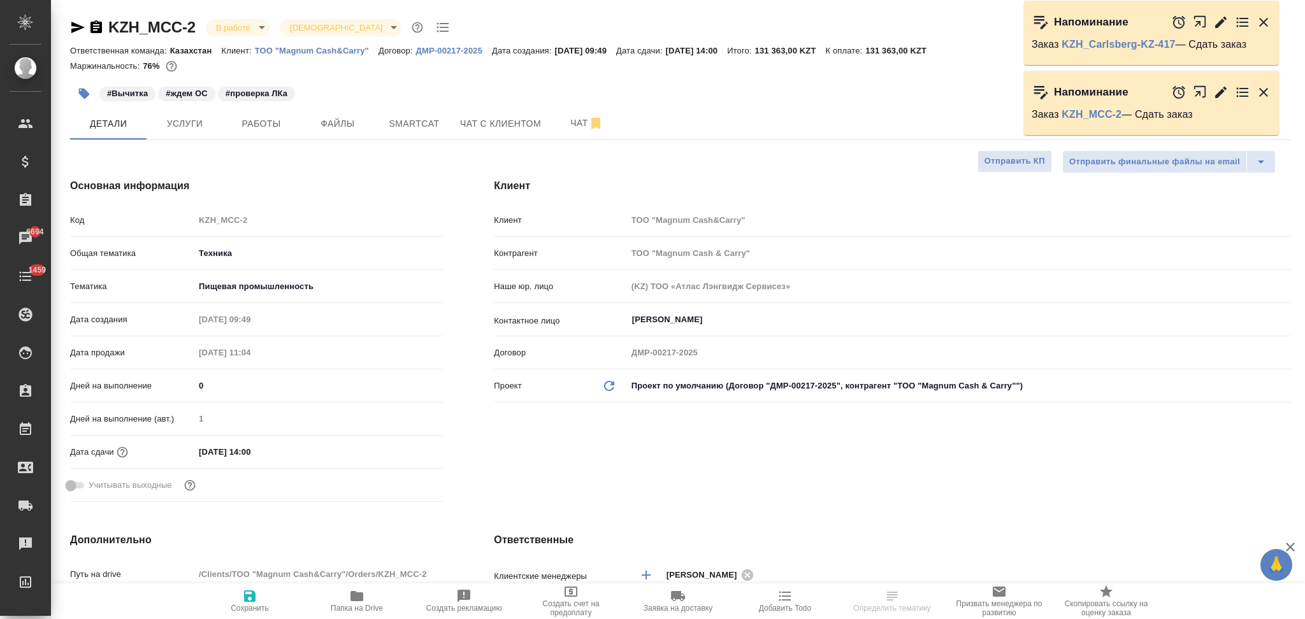
type textarea "x"
select select "RU"
type textarea "x"
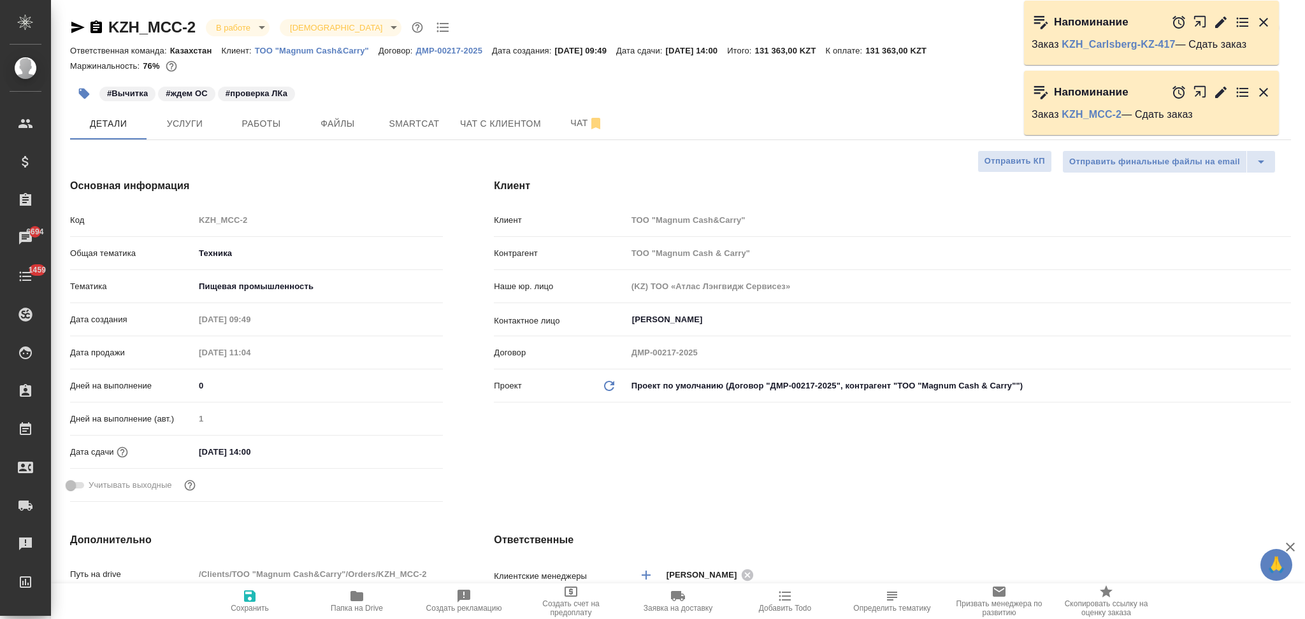
type textarea "x"
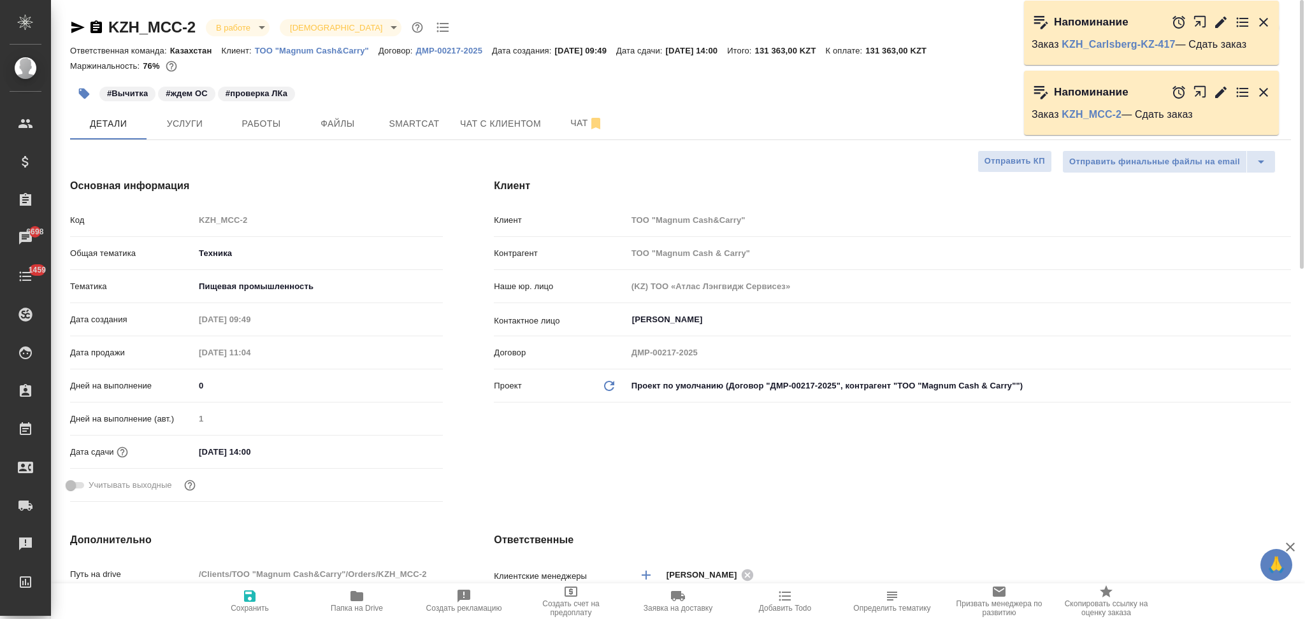
type textarea "x"
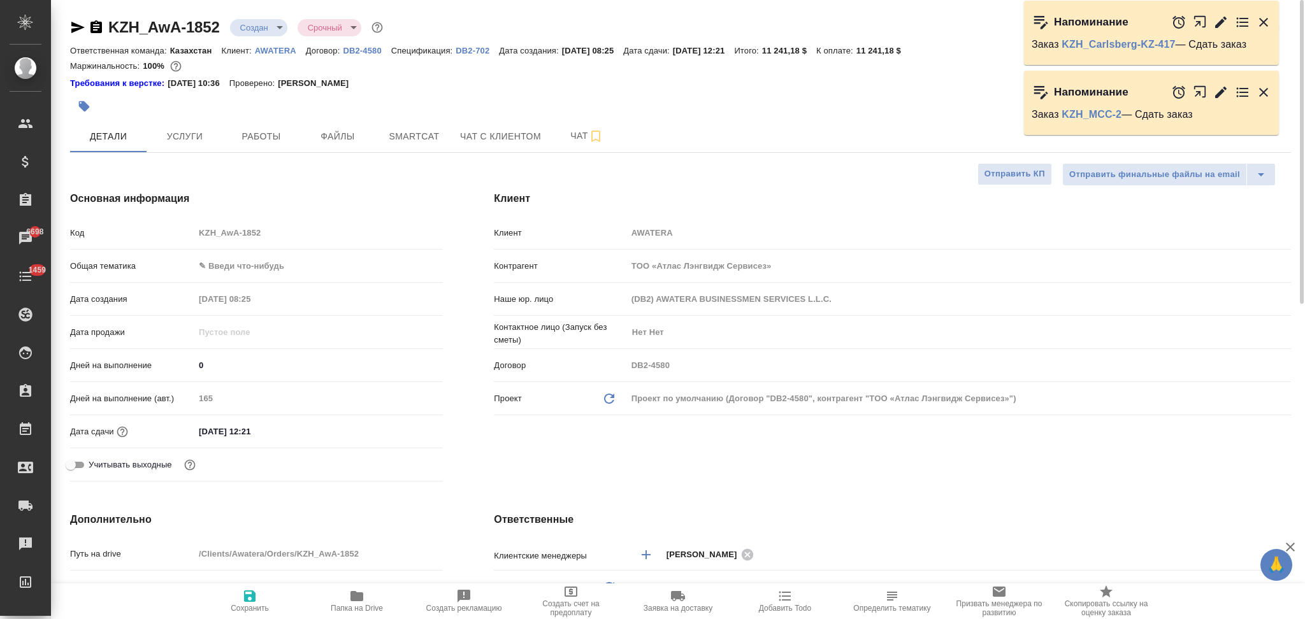
select select "RU"
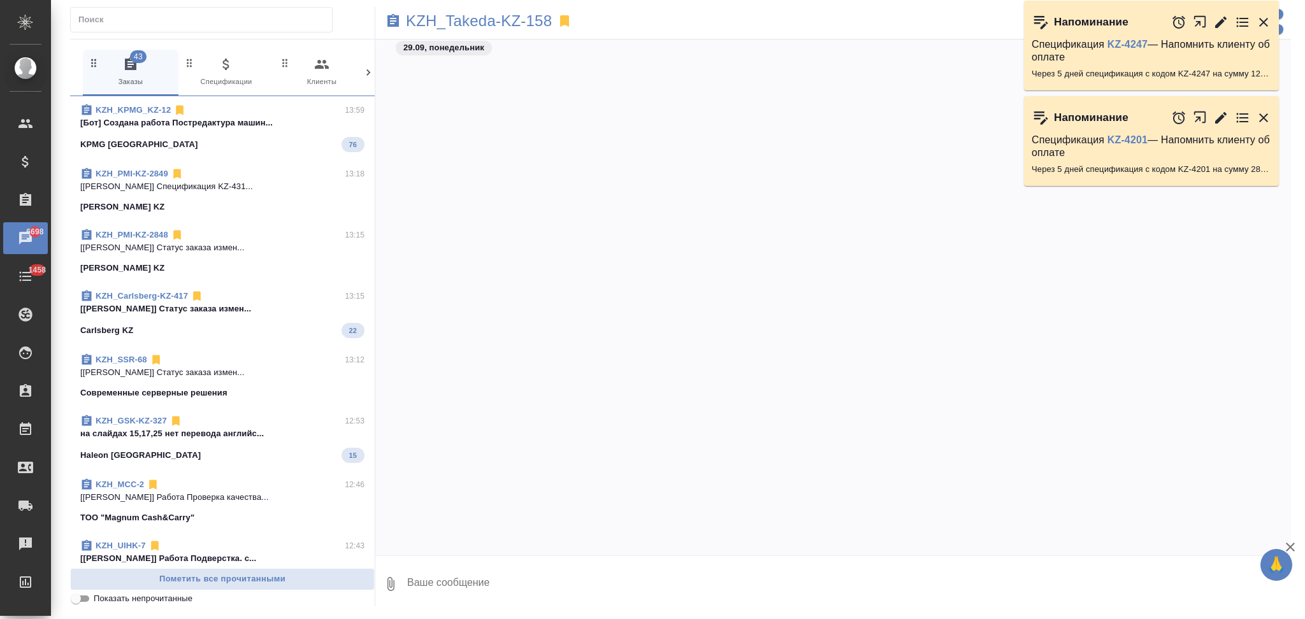
scroll to position [5744, 0]
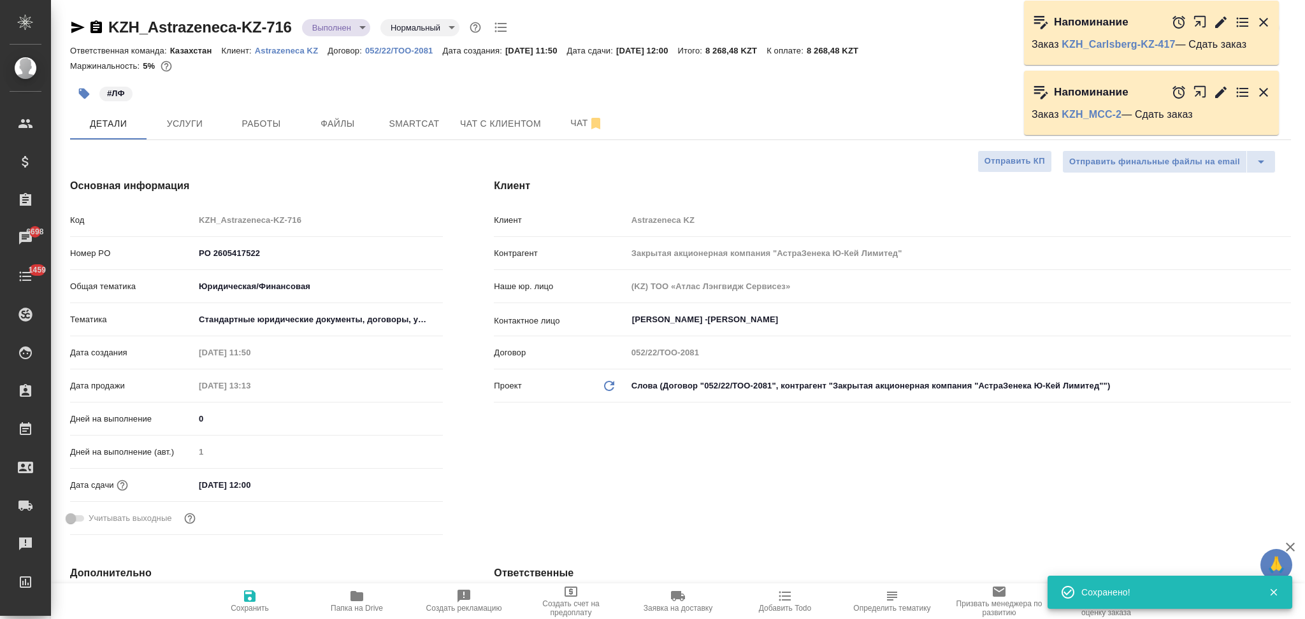
select select "RU"
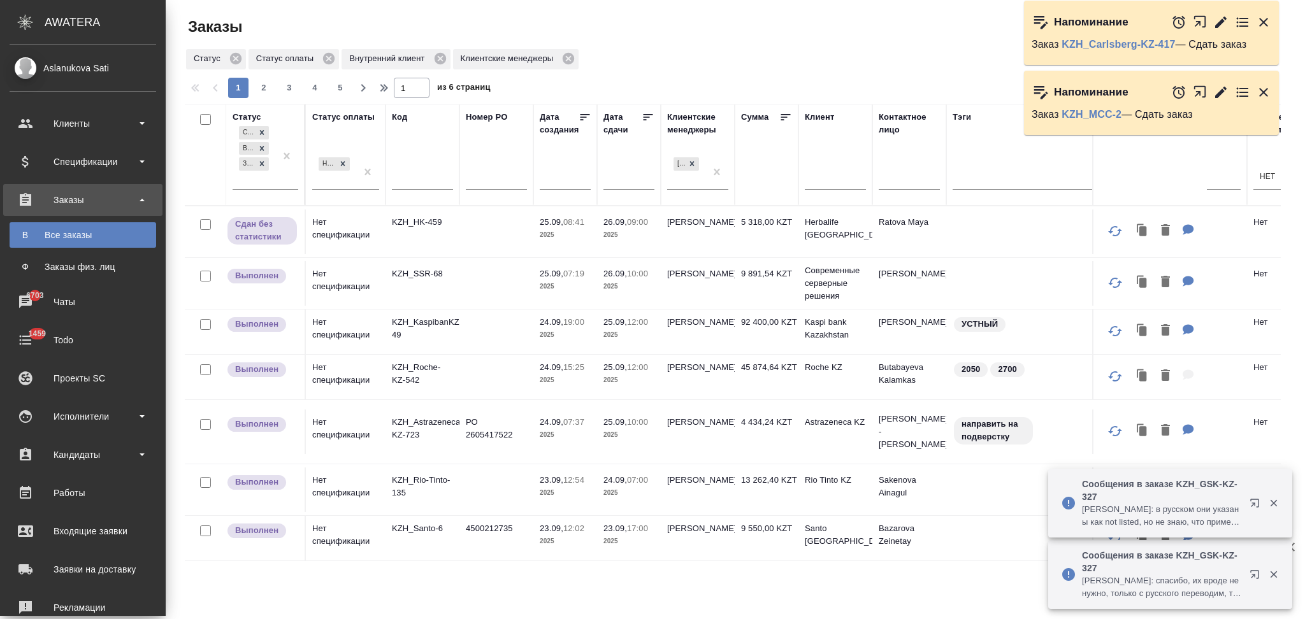
drag, startPoint x: 1265, startPoint y: 90, endPoint x: 1265, endPoint y: 64, distance: 26.1
click at [1264, 89] on icon "button" at bounding box center [1263, 92] width 15 height 15
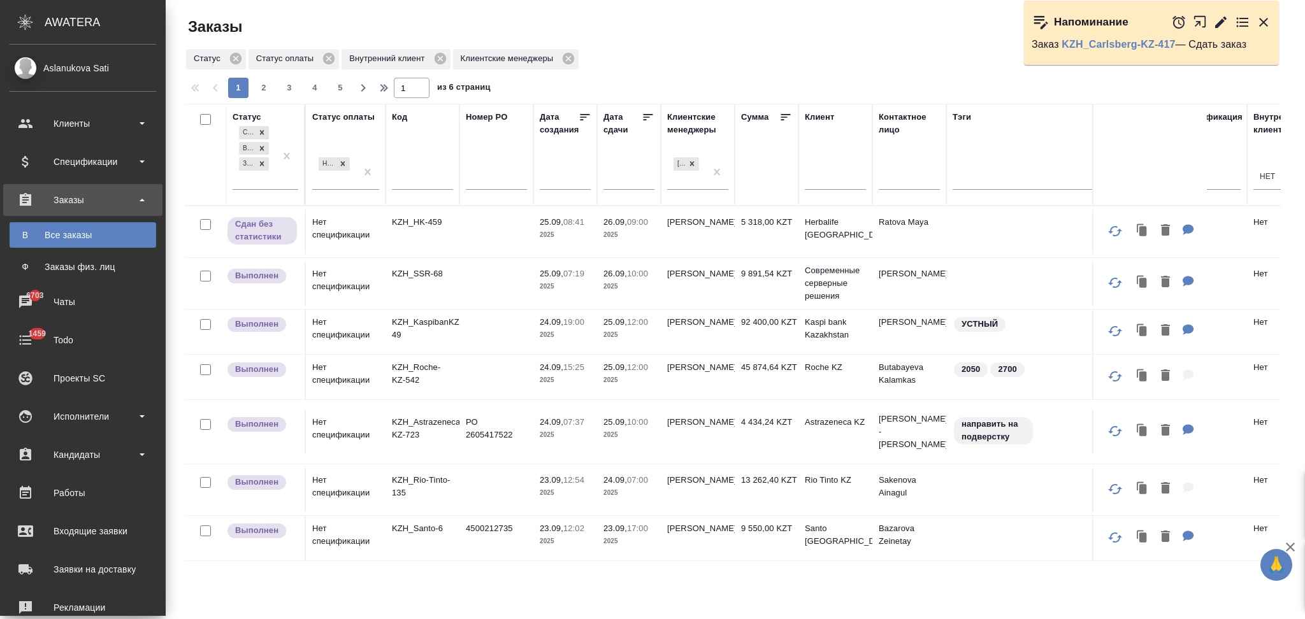
click at [1220, 22] on icon "button" at bounding box center [1220, 21] width 11 height 11
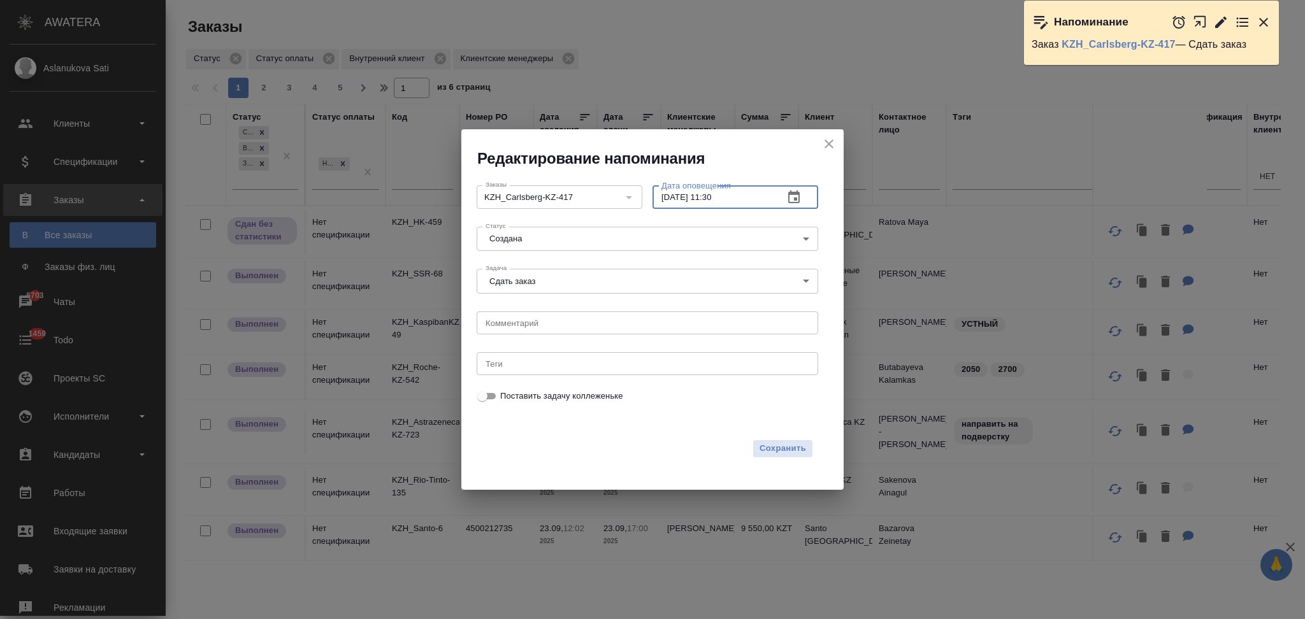
click at [710, 194] on input "29.09.2025 11:30" at bounding box center [712, 196] width 121 height 23
type input "29.09.2025 15:30"
click at [780, 446] on span "Сохранить" at bounding box center [782, 448] width 47 height 15
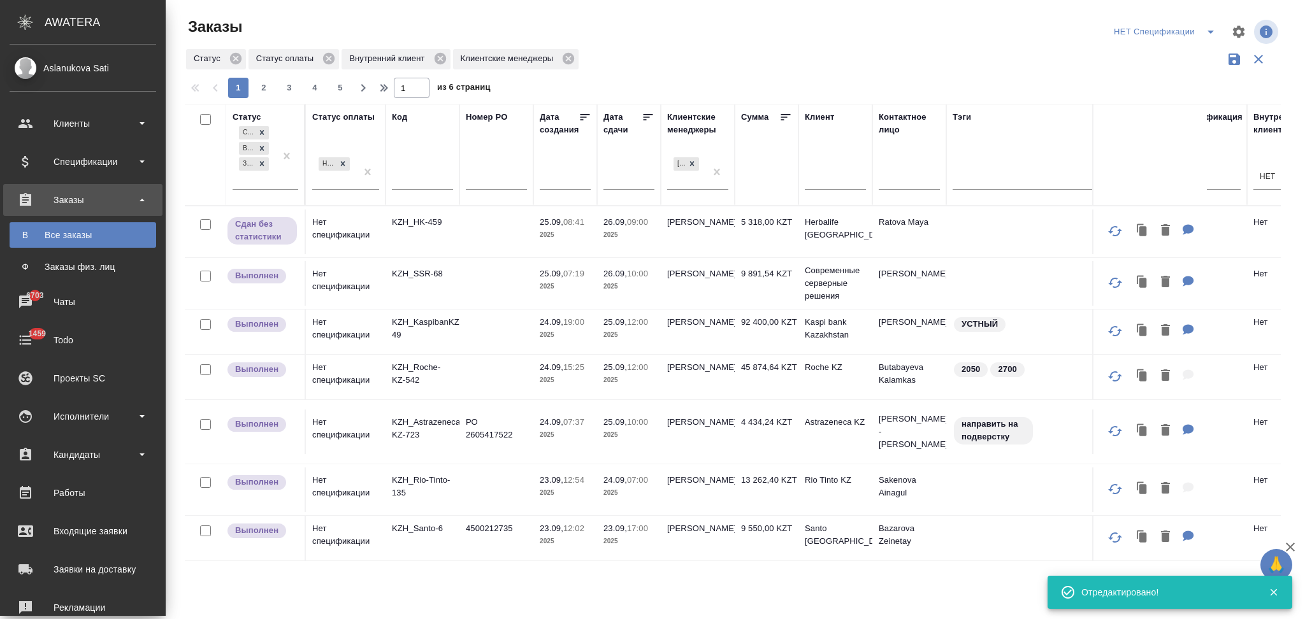
click at [1208, 32] on icon "split button" at bounding box center [1210, 32] width 6 height 3
click at [1136, 117] on li "НЕПОДТВЕРЖДЕНКА" at bounding box center [1166, 118] width 113 height 20
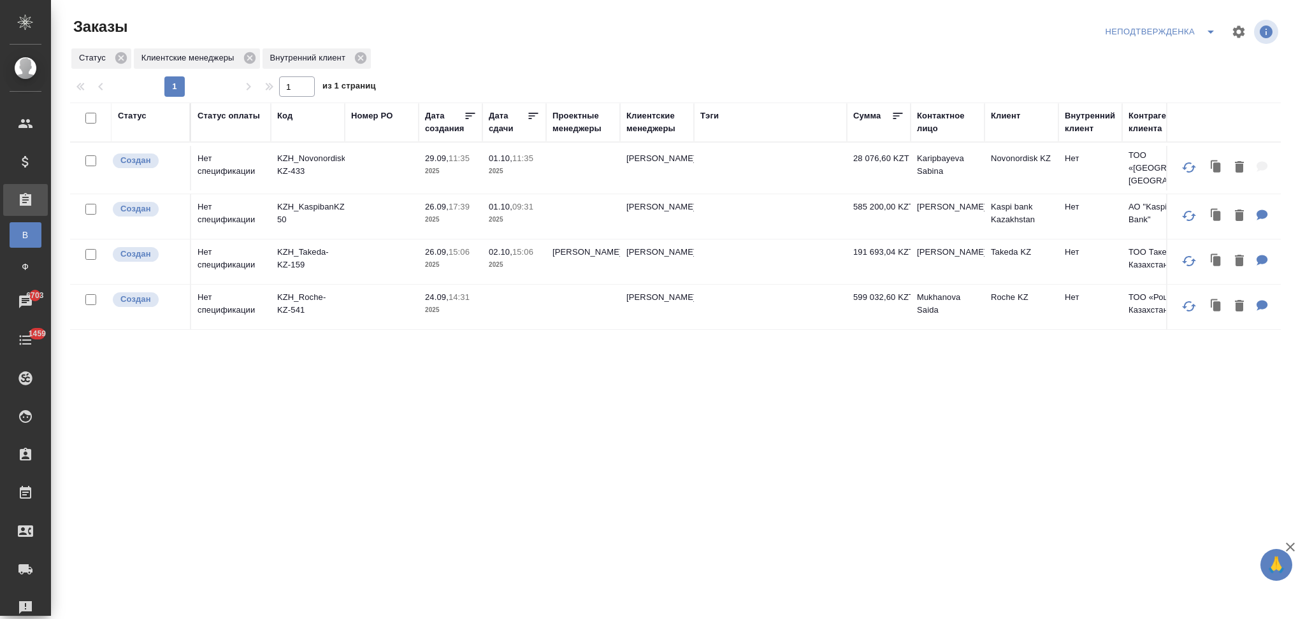
click at [340, 257] on td "KZH_Takeda-KZ-159" at bounding box center [308, 262] width 74 height 45
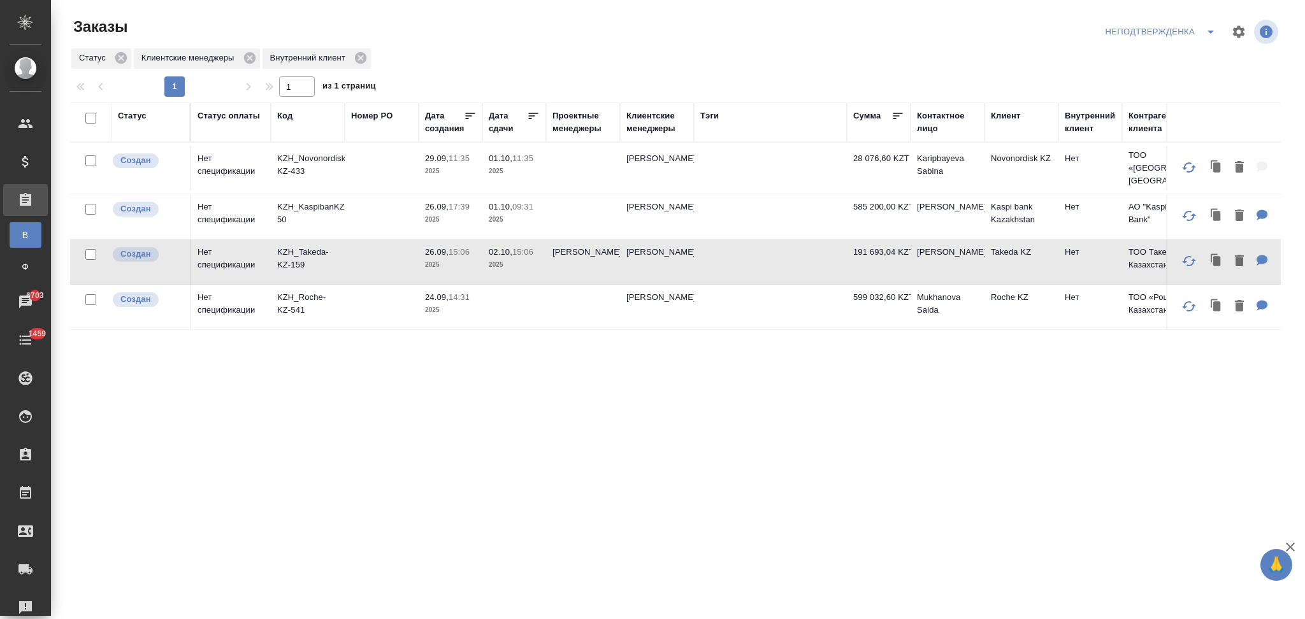
click at [340, 257] on td "KZH_Takeda-KZ-159" at bounding box center [308, 262] width 74 height 45
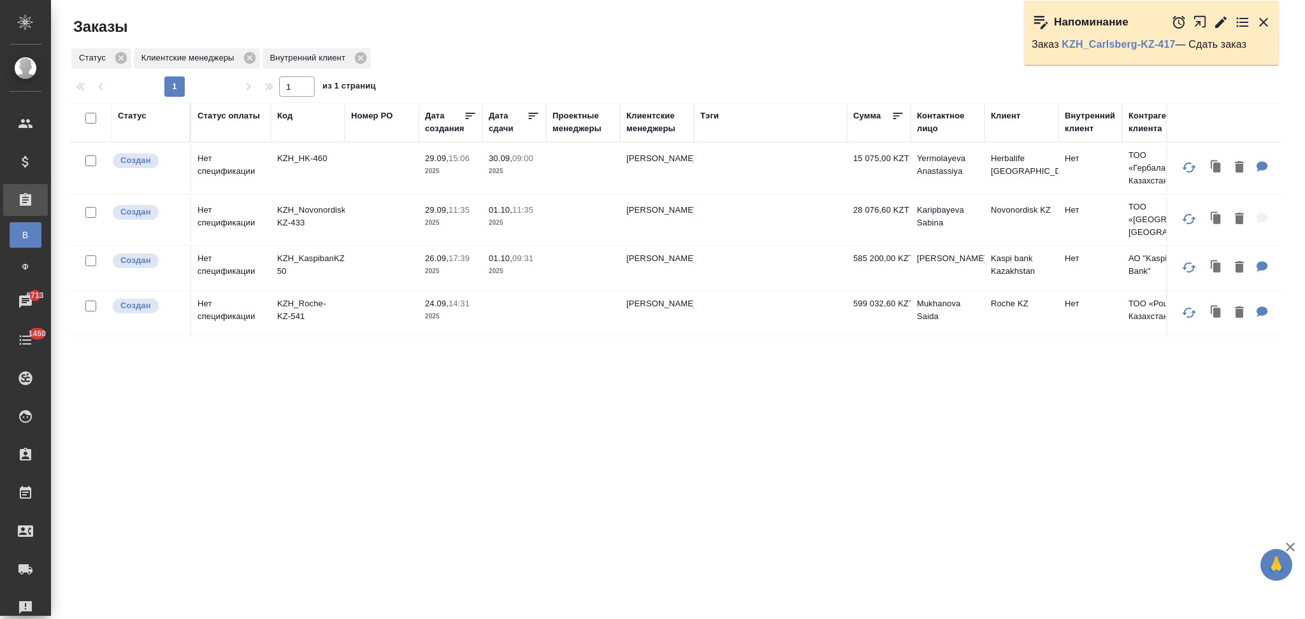
click at [1264, 24] on icon "button" at bounding box center [1263, 22] width 9 height 9
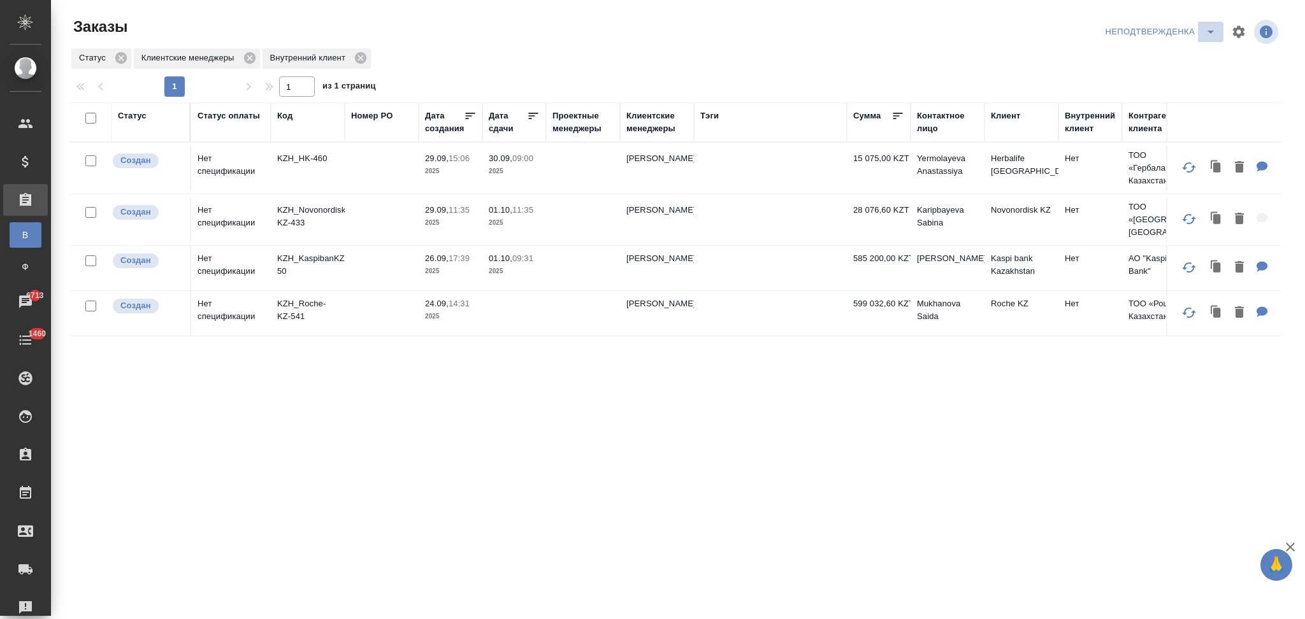
click at [1208, 30] on icon "split button" at bounding box center [1210, 31] width 15 height 15
click at [1126, 183] on li "НЕТ Спецификации" at bounding box center [1162, 179] width 121 height 20
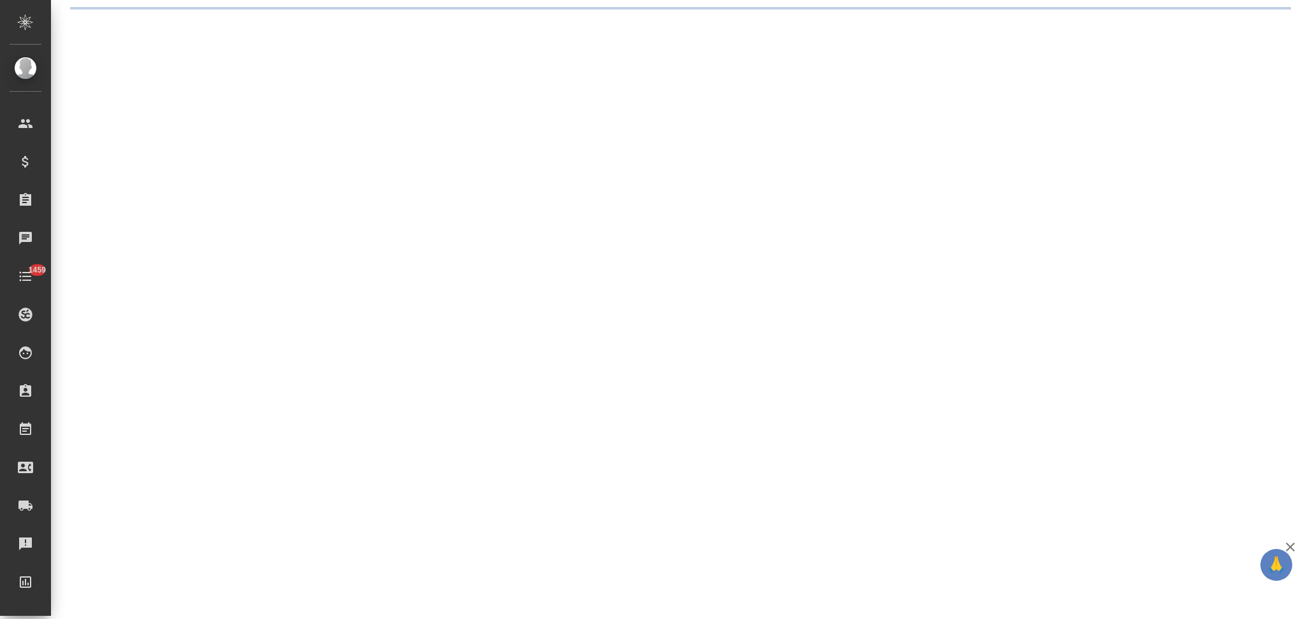
select select "RU"
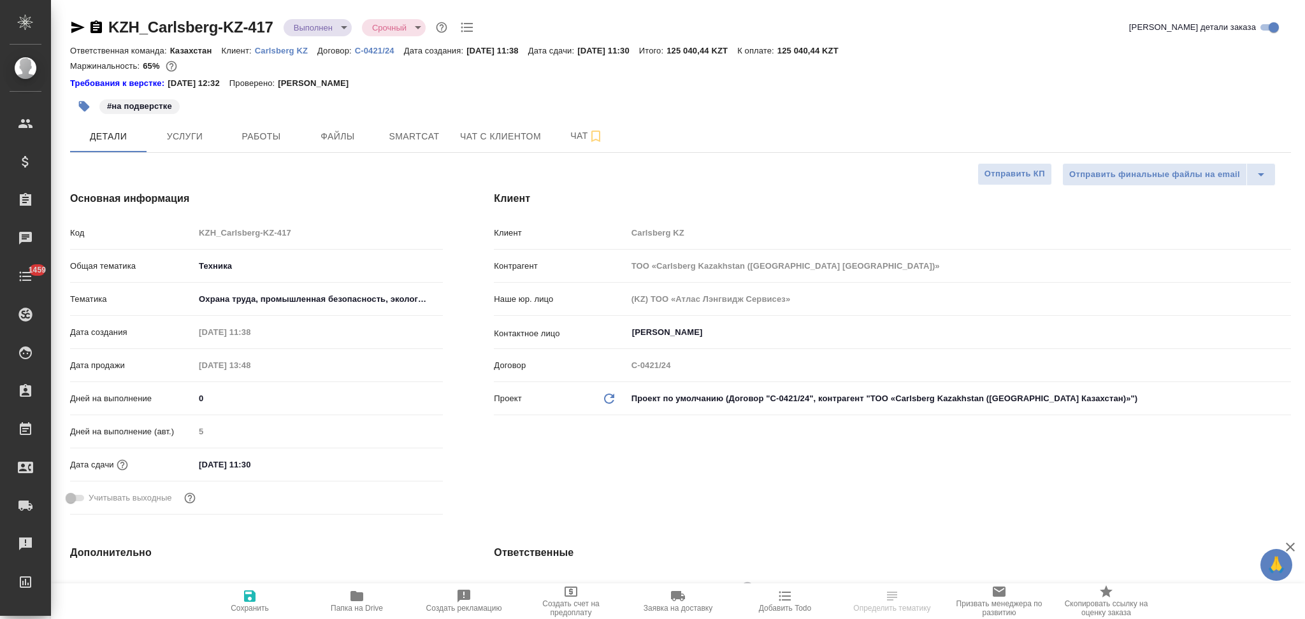
type textarea "x"
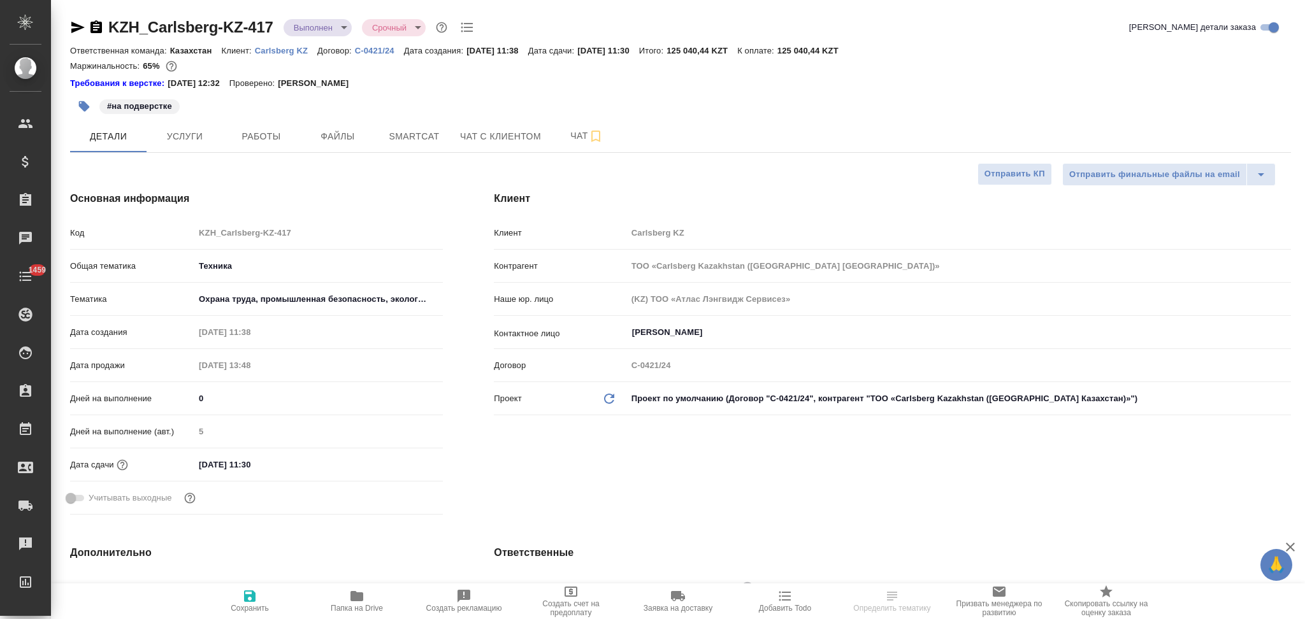
type textarea "x"
click at [92, 30] on icon "button" at bounding box center [95, 26] width 11 height 13
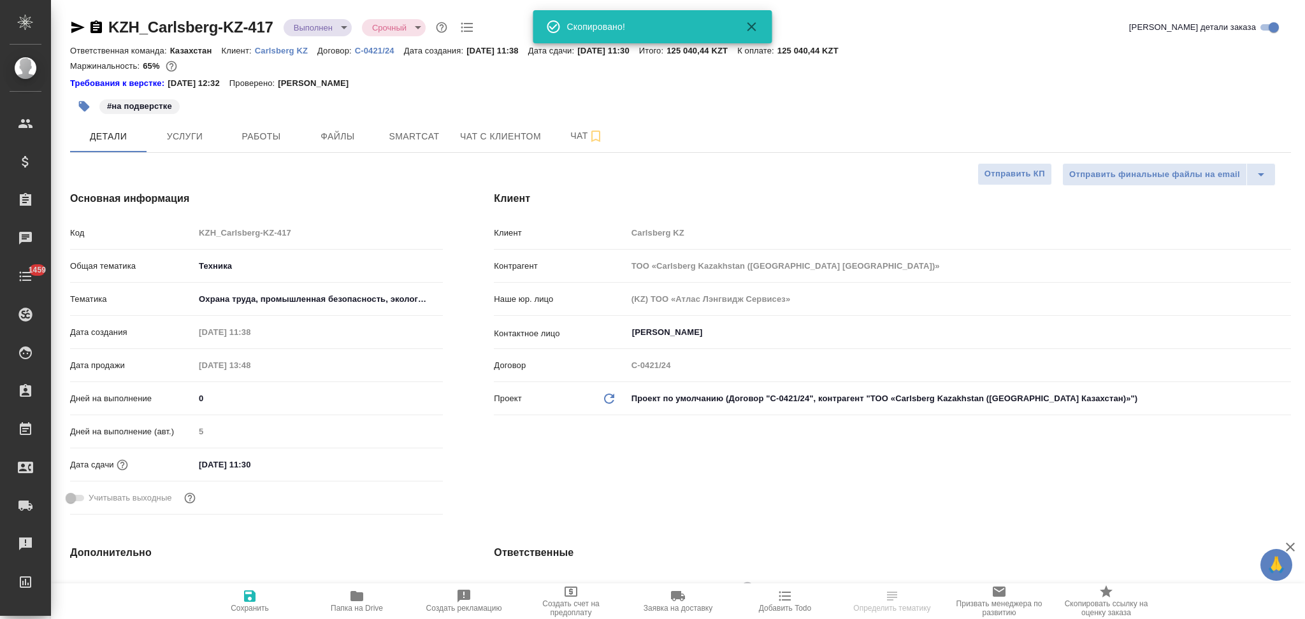
type textarea "x"
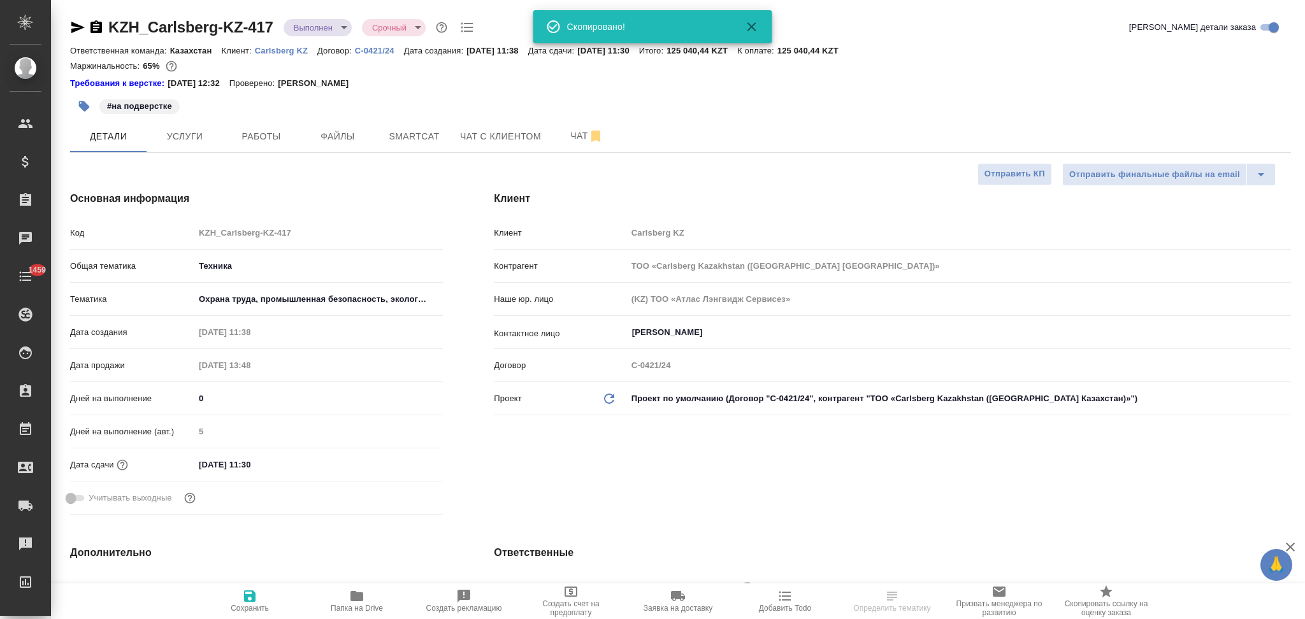
type textarea "x"
select select "RU"
type textarea "x"
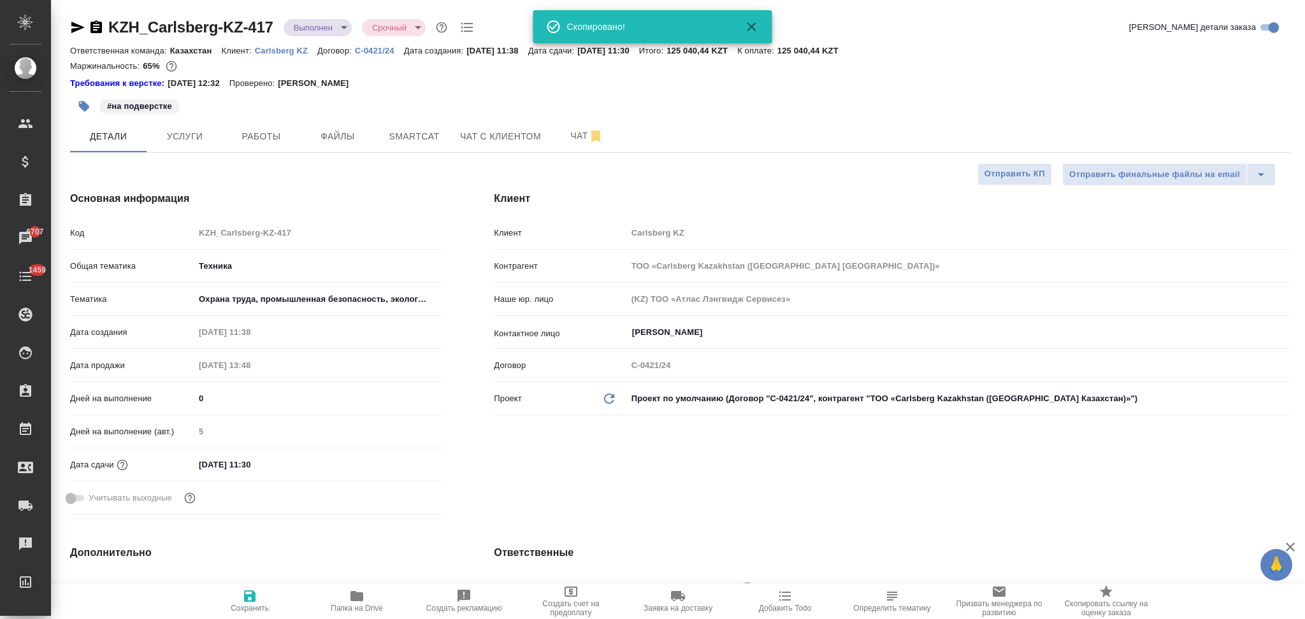
type textarea "x"
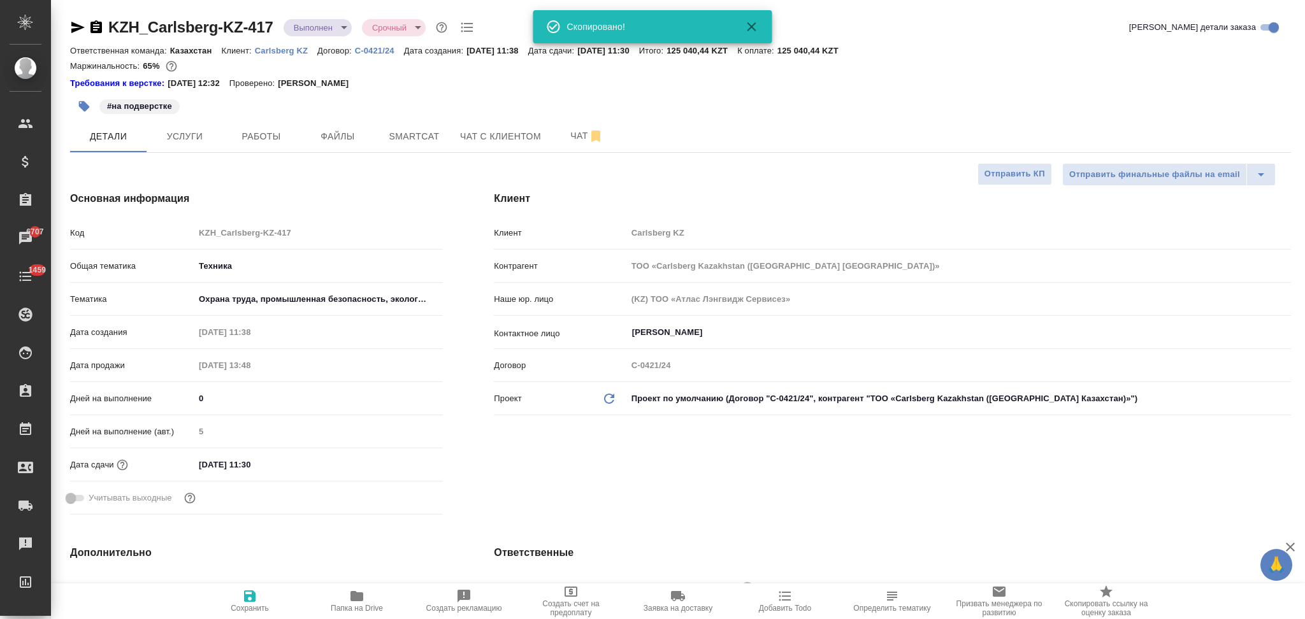
type textarea "x"
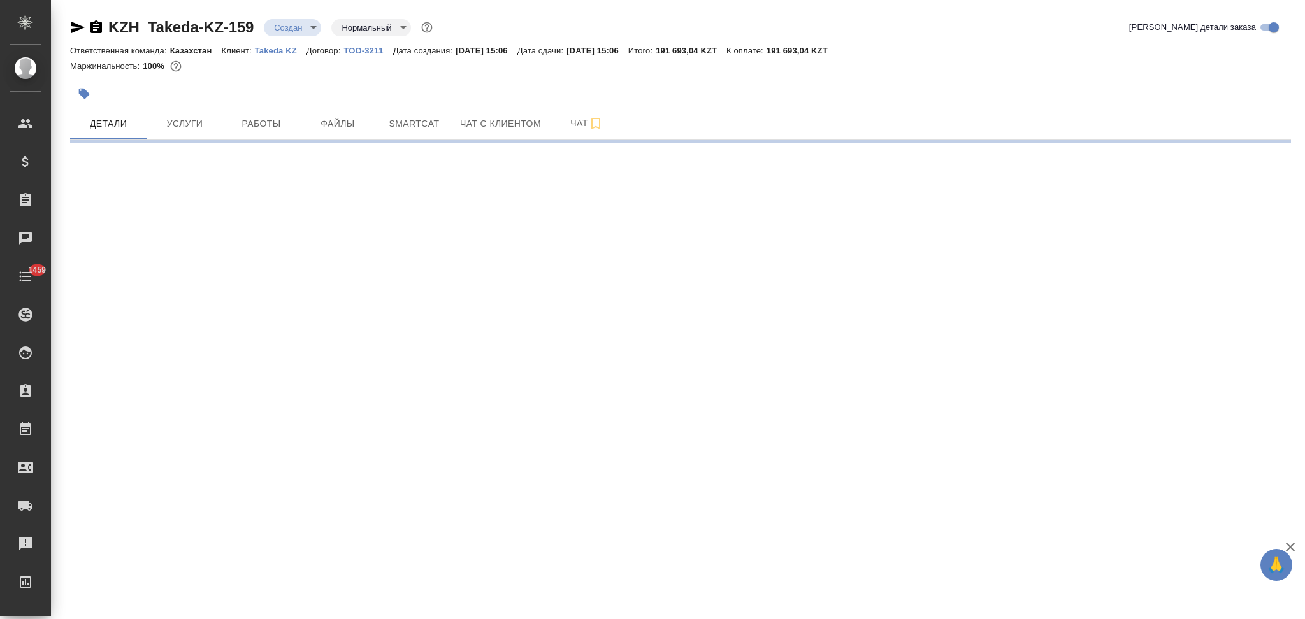
select select "RU"
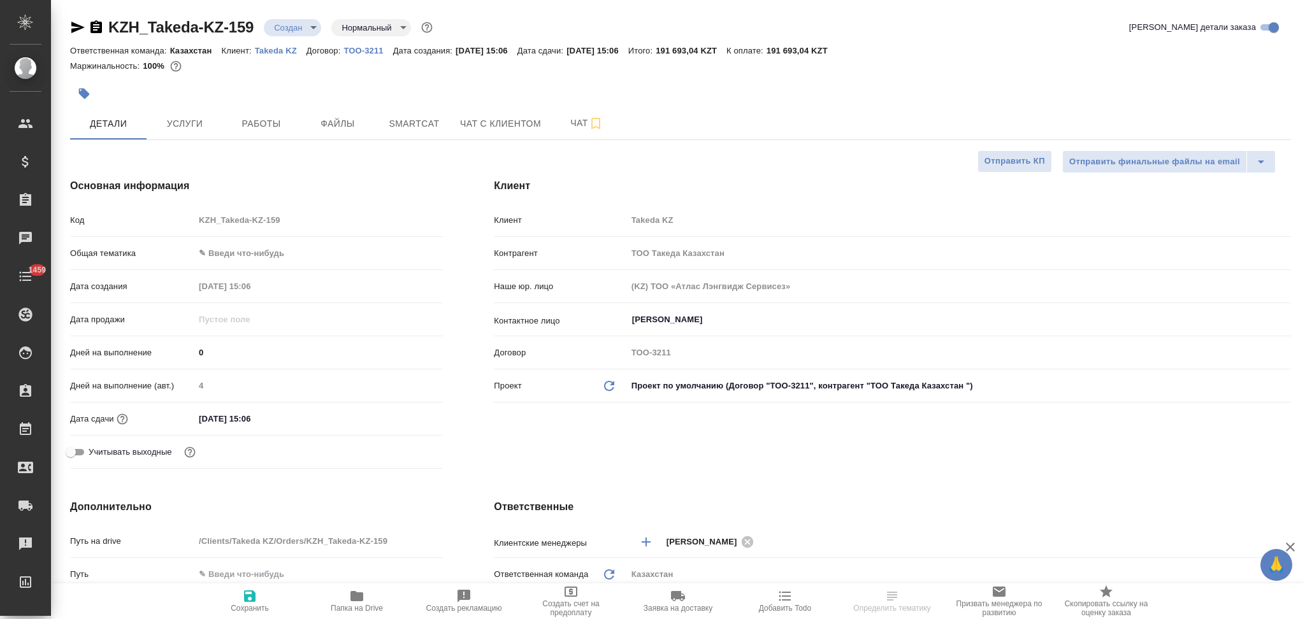
type textarea "x"
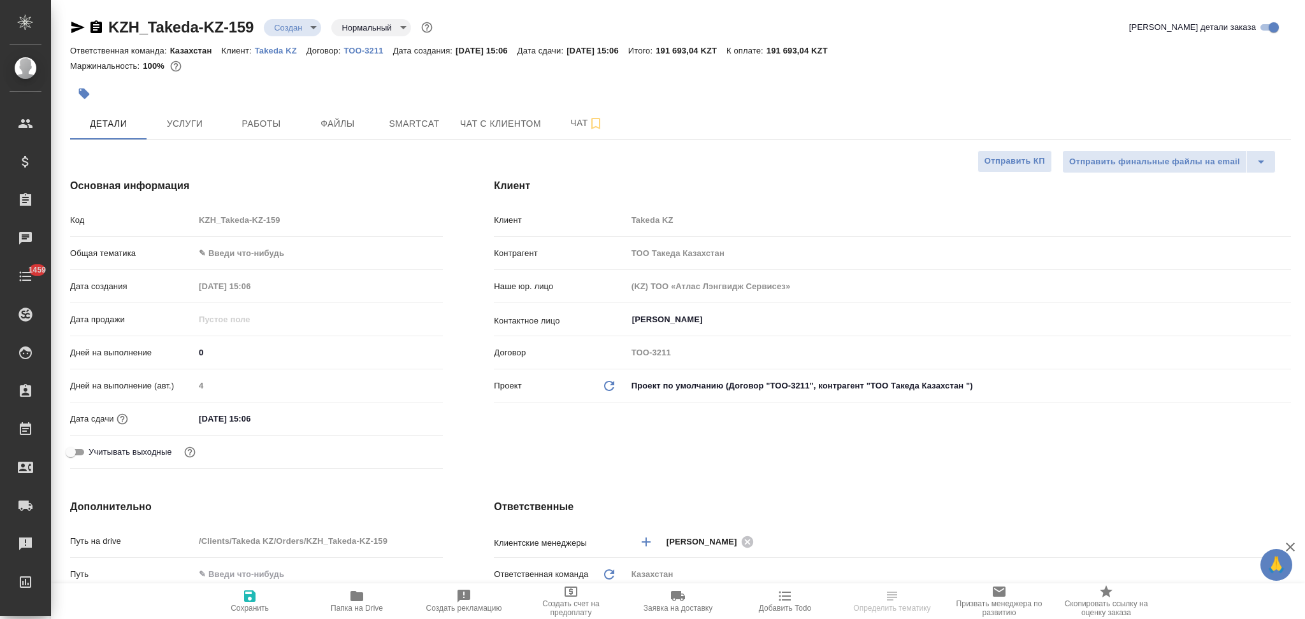
type textarea "x"
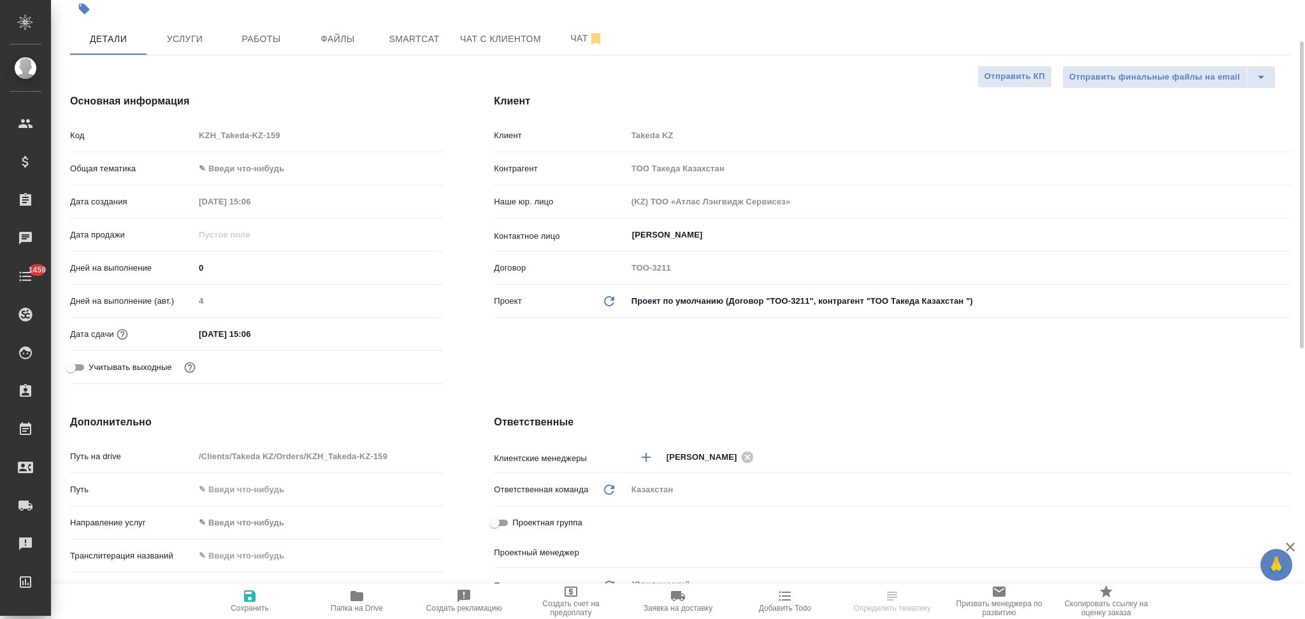
type textarea "x"
select select "RU"
type textarea "x"
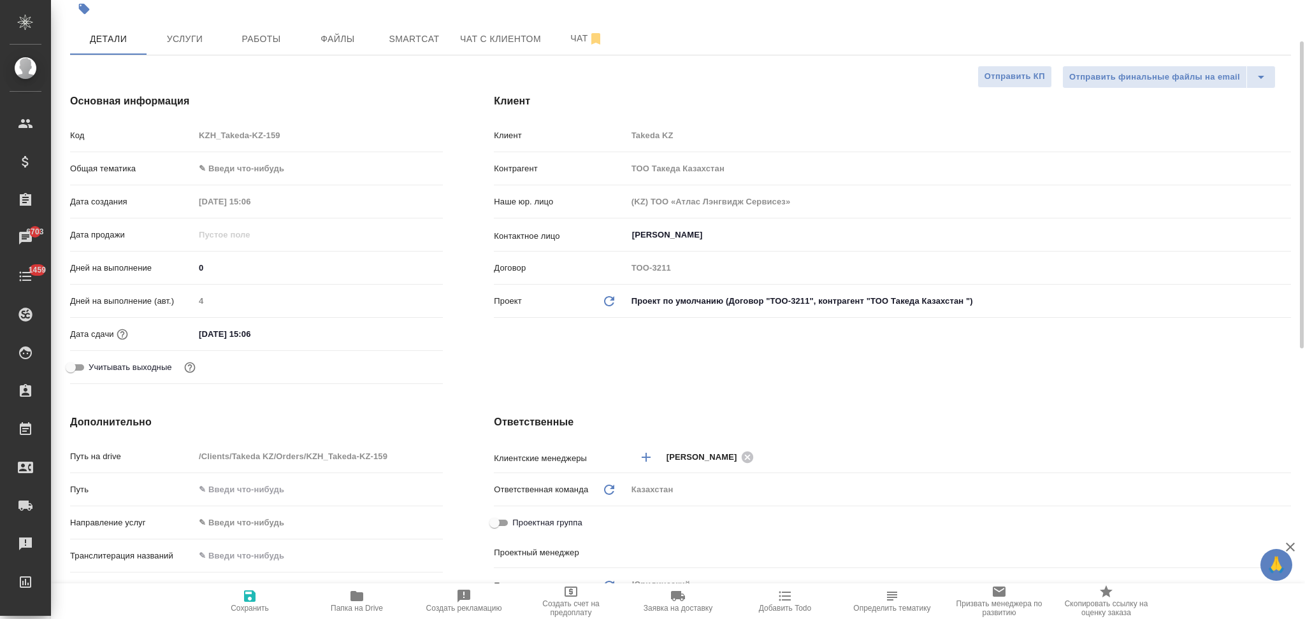
type textarea "x"
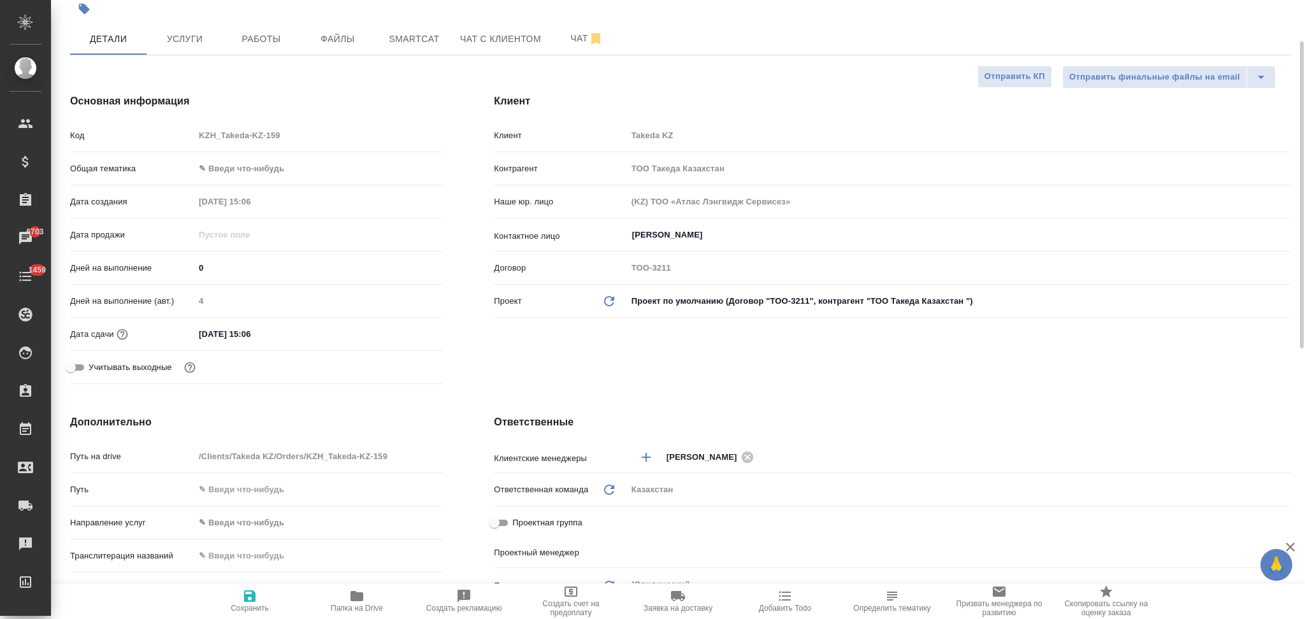
click at [282, 334] on input "02.10.2025 15:06" at bounding box center [249, 334] width 111 height 18
click at [406, 329] on icon "button" at bounding box center [405, 333] width 11 height 13
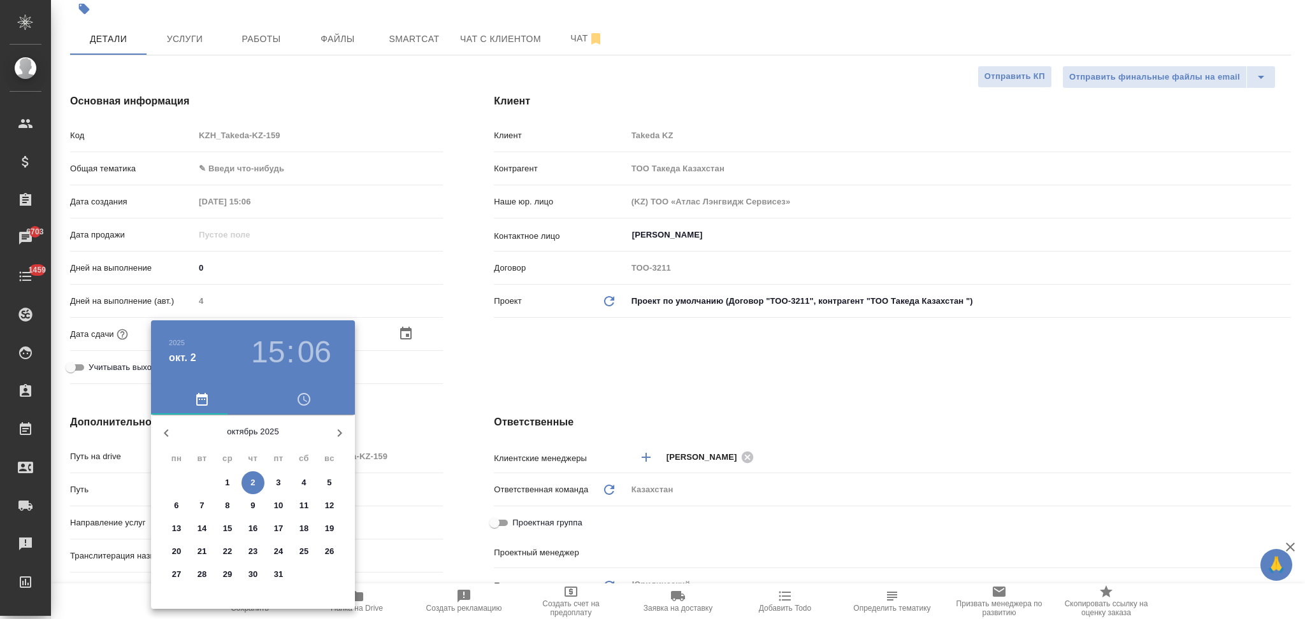
click at [252, 477] on p "2" at bounding box center [252, 483] width 4 height 13
type textarea "x"
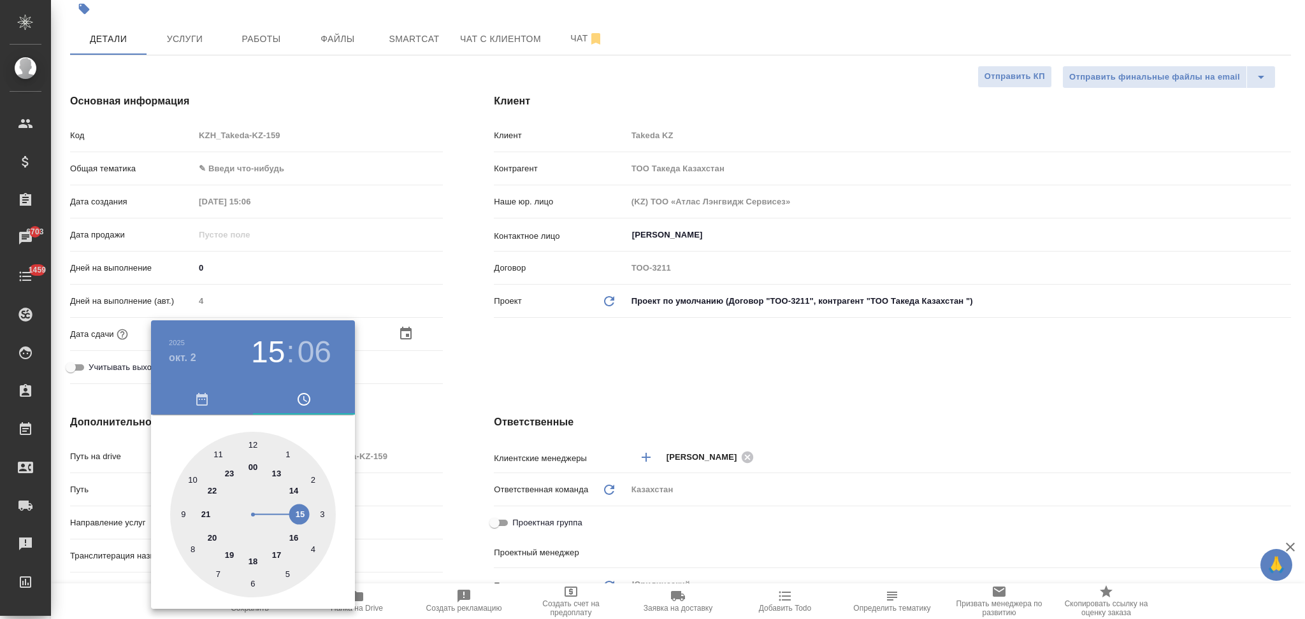
click at [301, 515] on div at bounding box center [253, 515] width 166 height 166
type textarea "x"
click at [252, 442] on div at bounding box center [253, 515] width 166 height 166
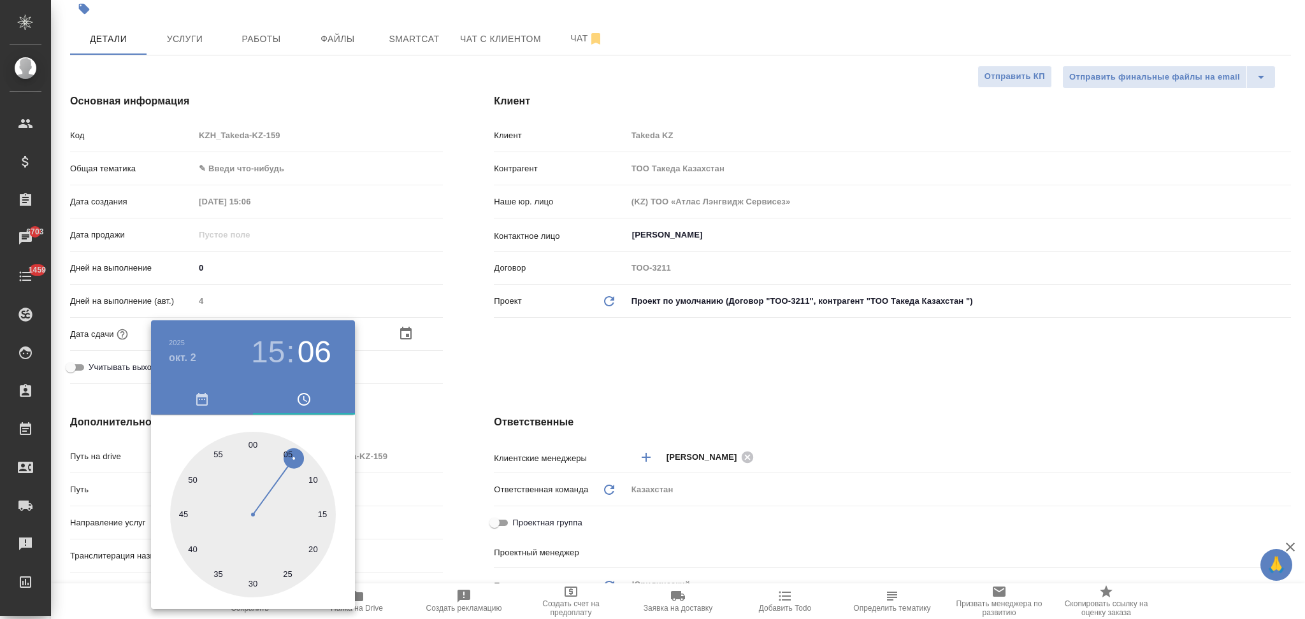
type input "02.10.2025 15:00"
type textarea "x"
click at [490, 462] on div at bounding box center [652, 309] width 1305 height 619
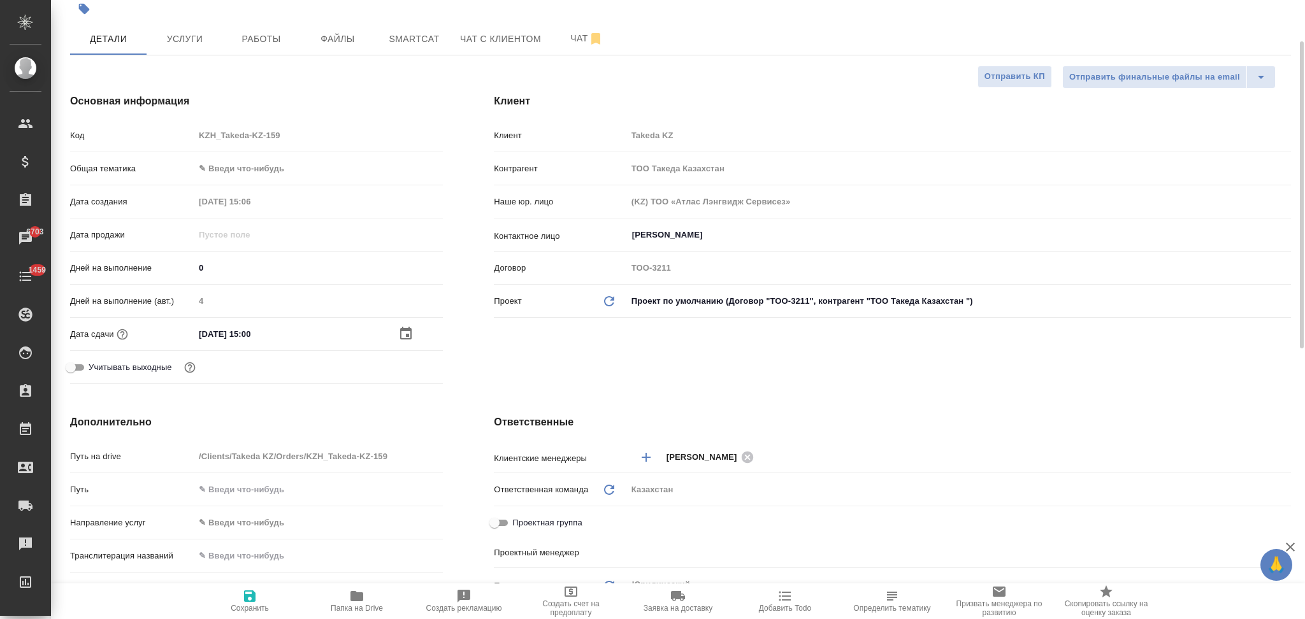
click at [253, 602] on icon "button" at bounding box center [249, 596] width 11 height 11
type textarea "x"
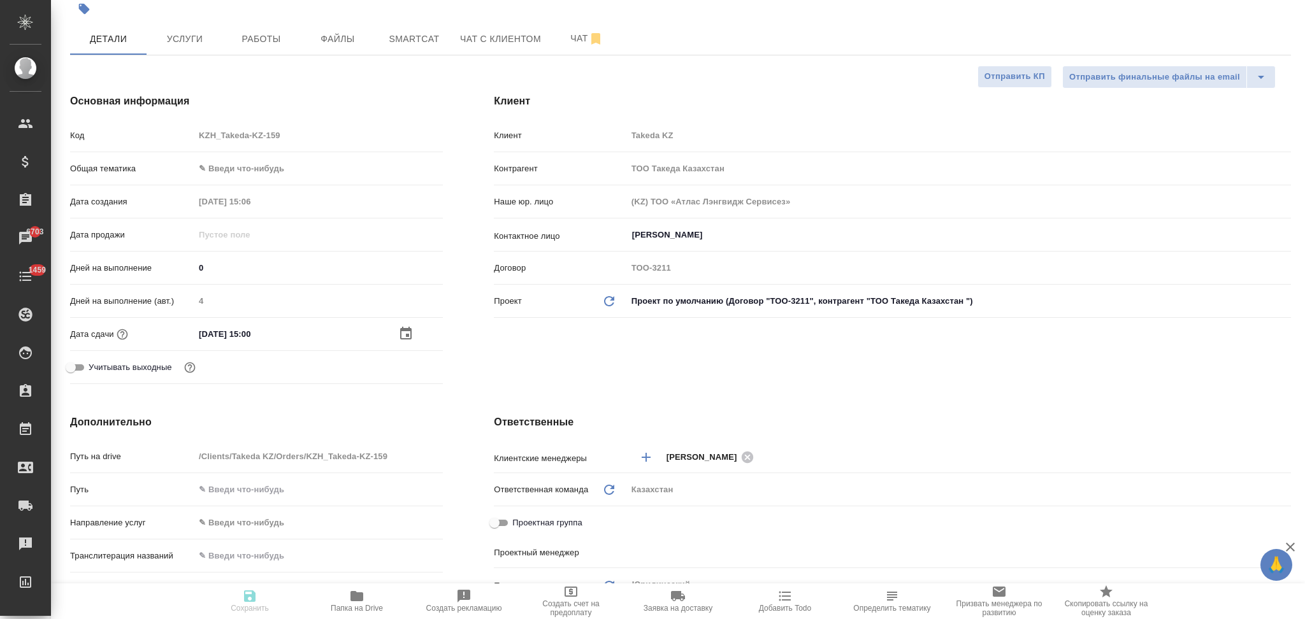
type textarea "x"
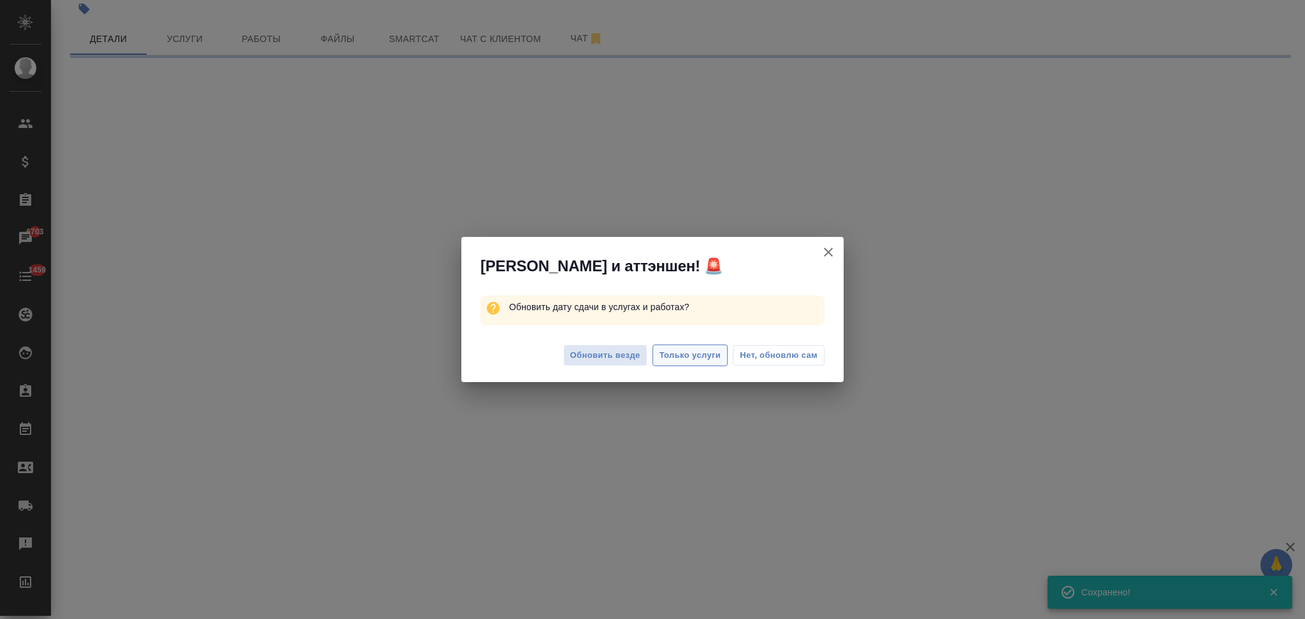
click at [692, 355] on span "Только услуги" at bounding box center [690, 355] width 62 height 15
select select "RU"
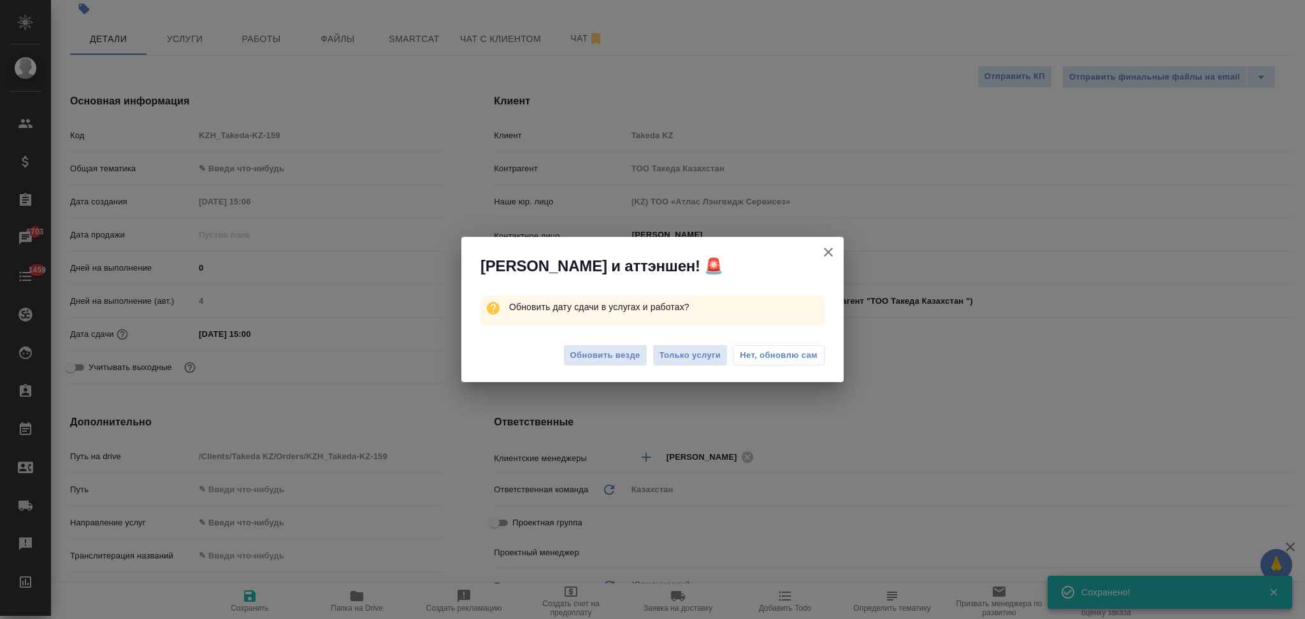
type textarea "x"
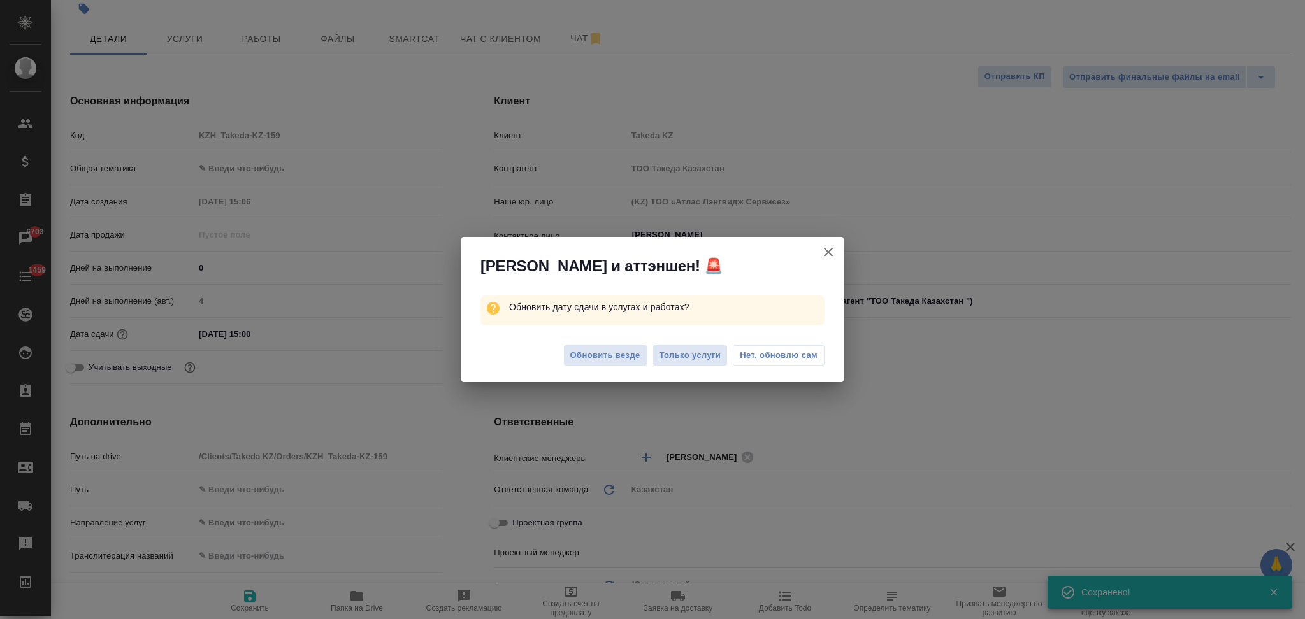
type textarea "x"
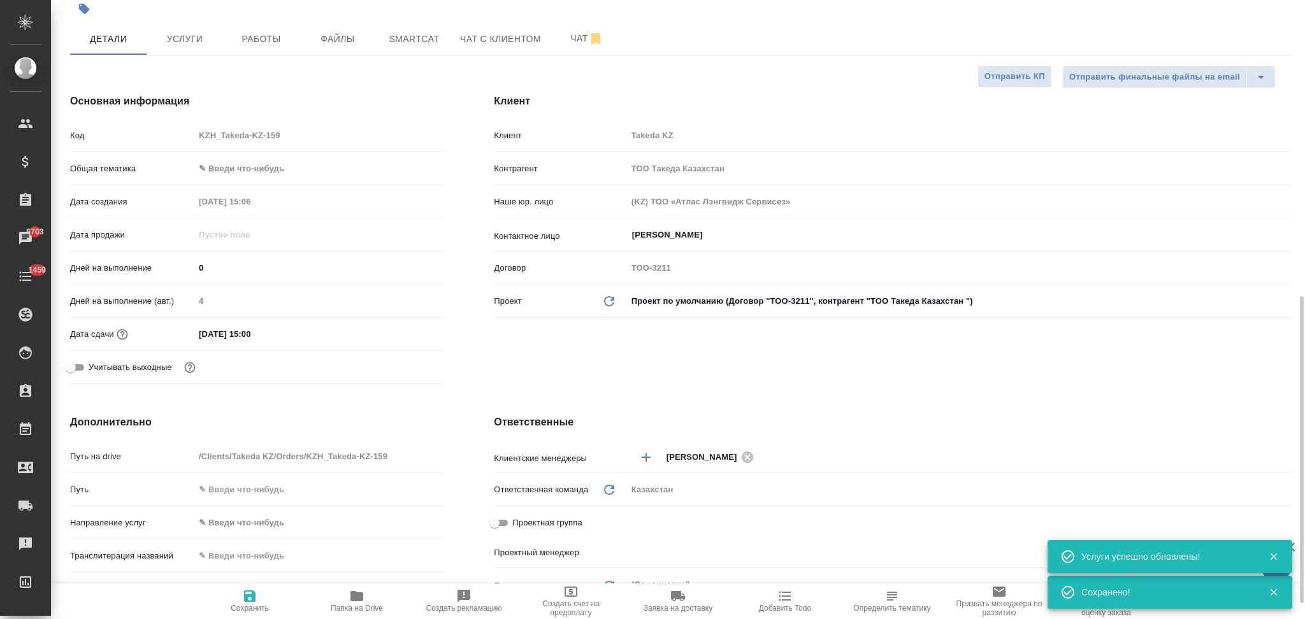
scroll to position [255, 0]
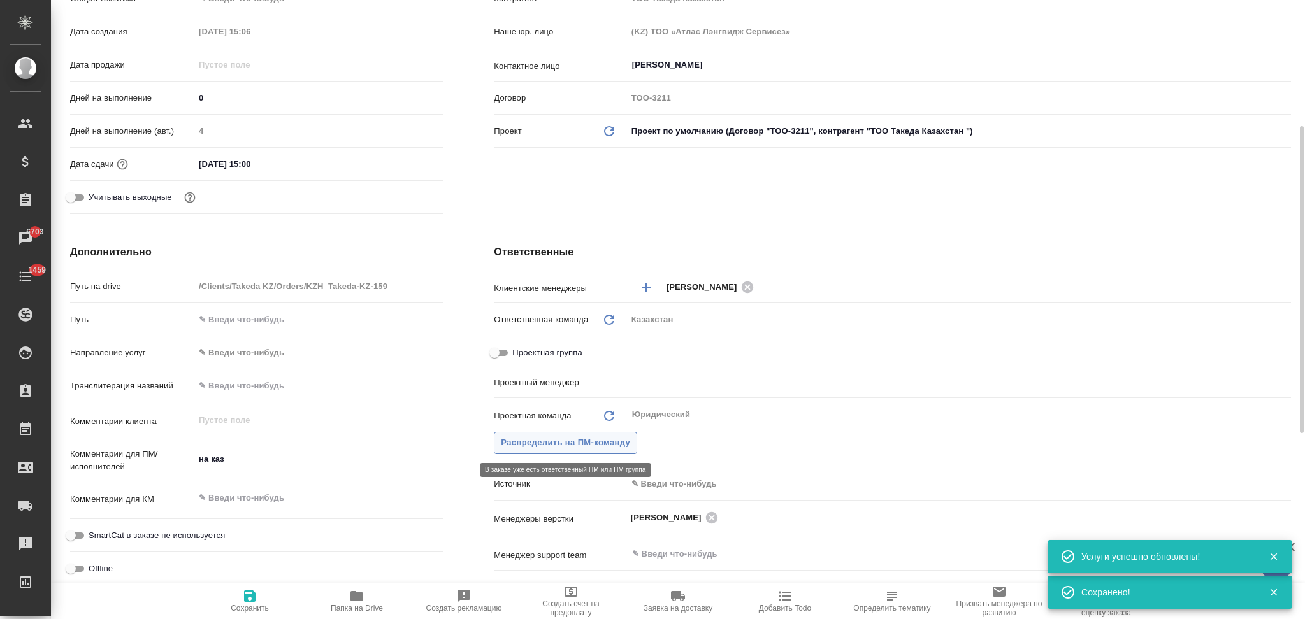
click at [547, 443] on span "Распределить на ПМ-команду" at bounding box center [565, 443] width 129 height 15
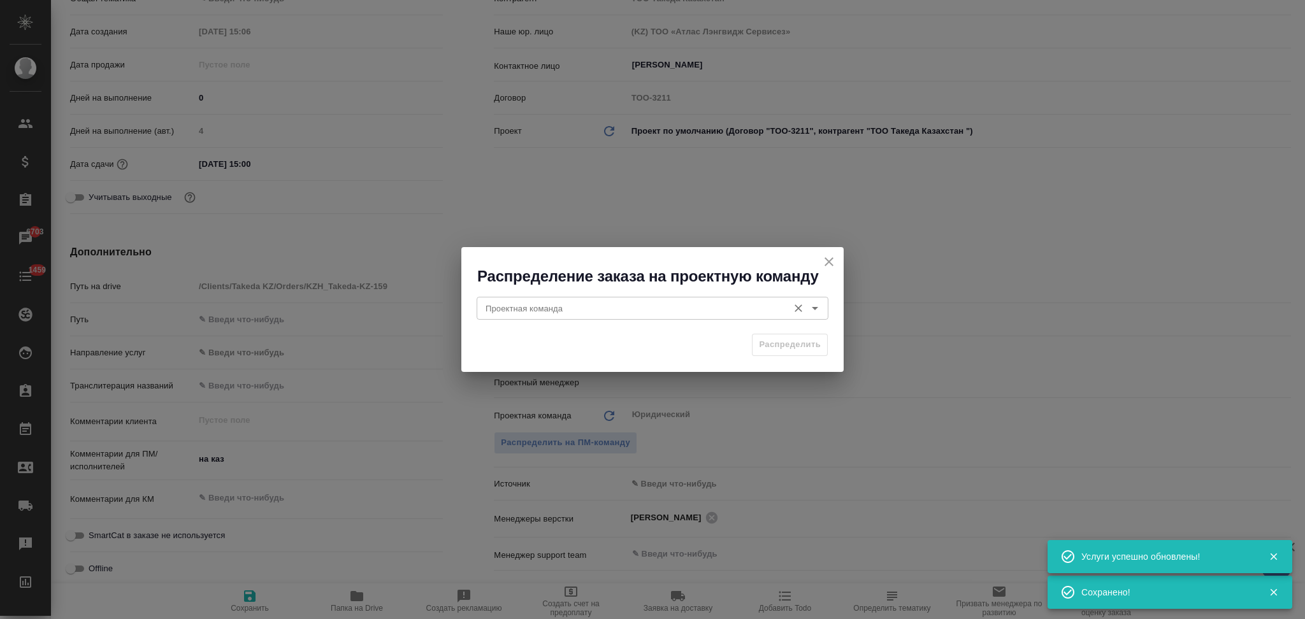
click at [551, 310] on input "Проектная команда" at bounding box center [630, 308] width 301 height 15
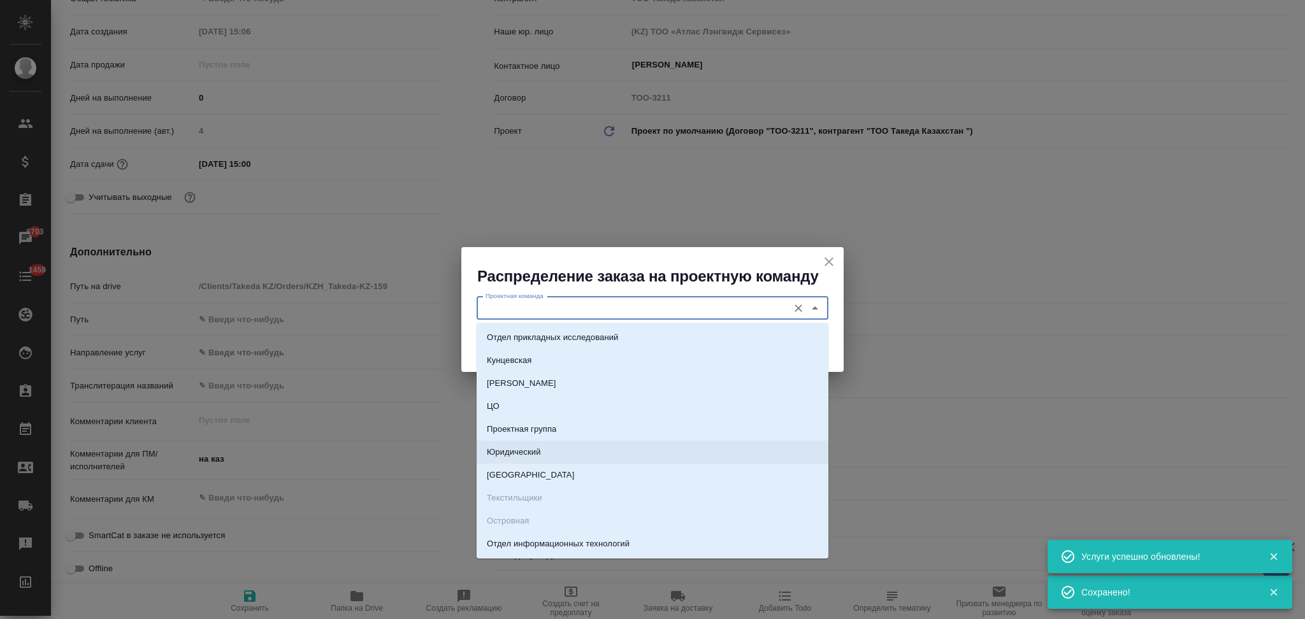
click at [528, 450] on p "Юридический" at bounding box center [514, 452] width 54 height 13
type input "Юридический"
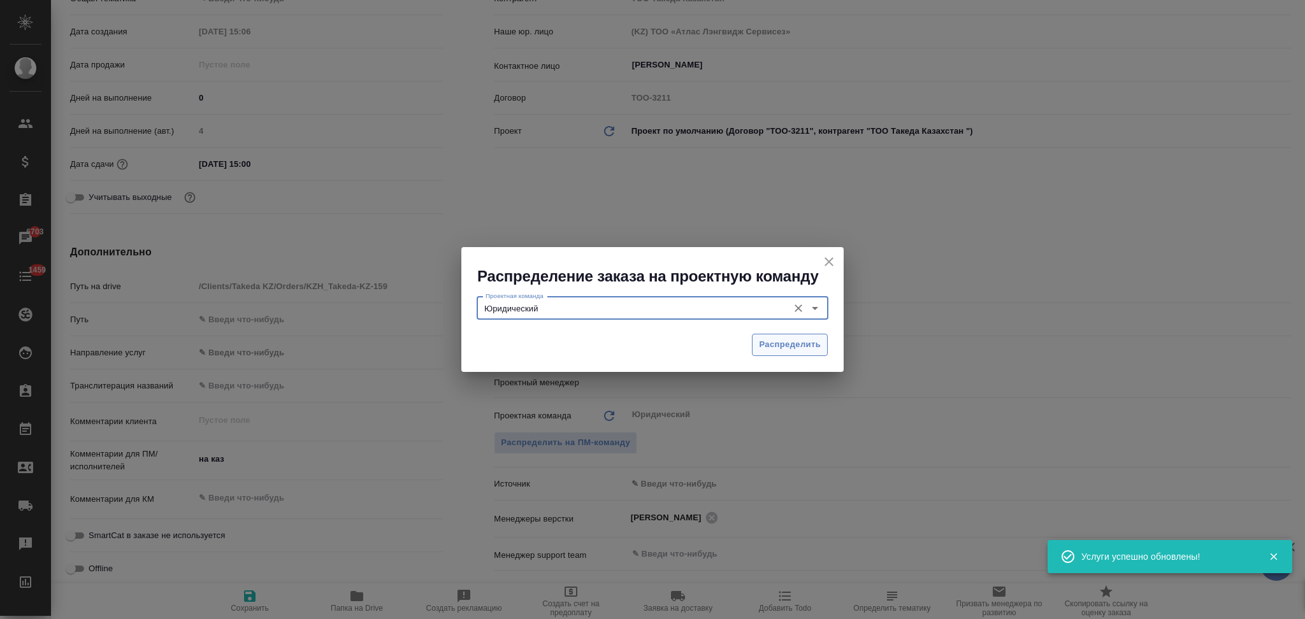
click at [766, 347] on span "Распределить" at bounding box center [790, 345] width 62 height 15
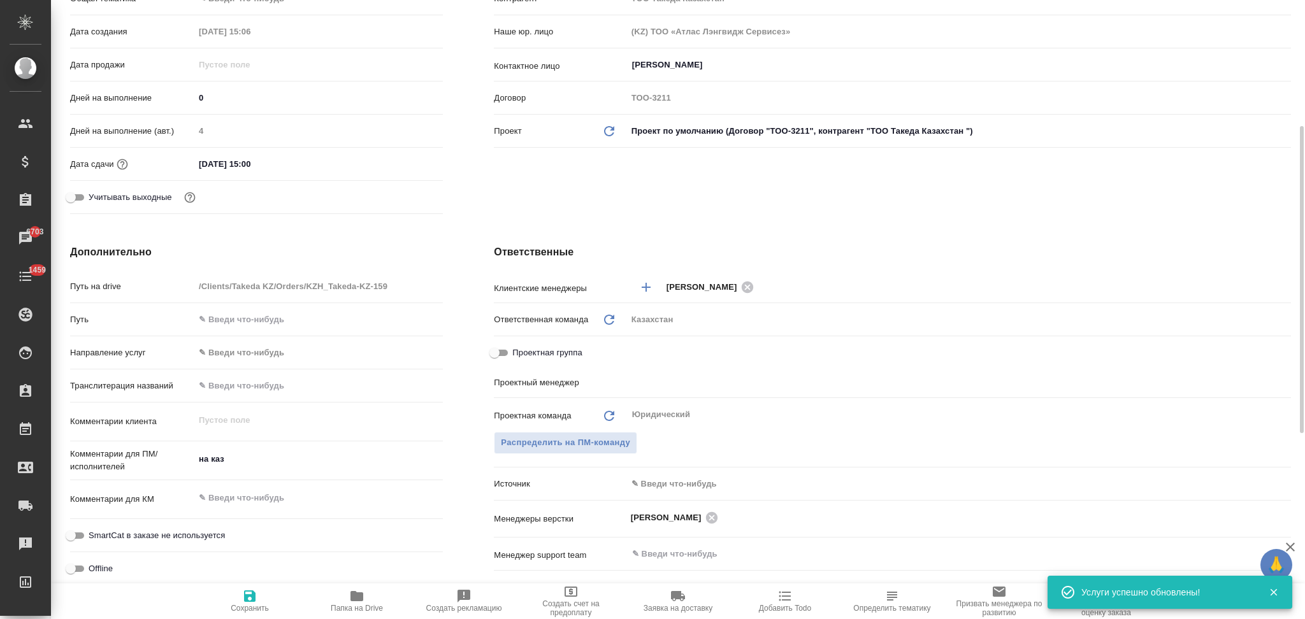
type textarea "x"
click at [287, 467] on textarea "на каз" at bounding box center [318, 460] width 247 height 22
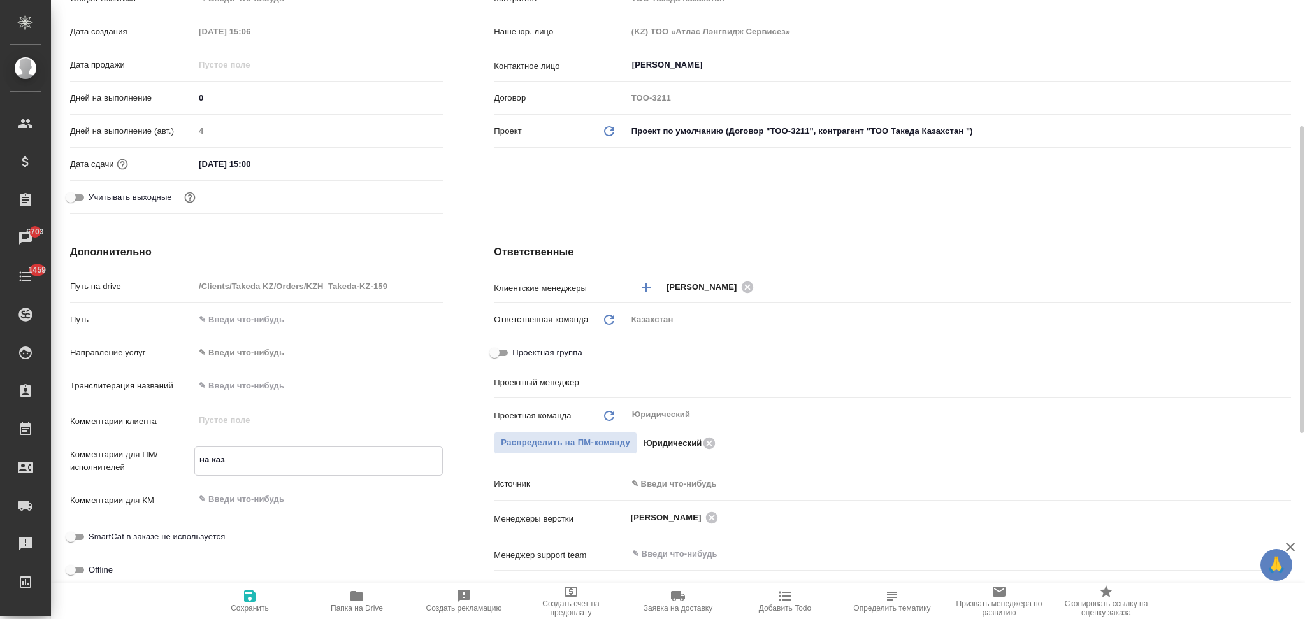
scroll to position [0, 0]
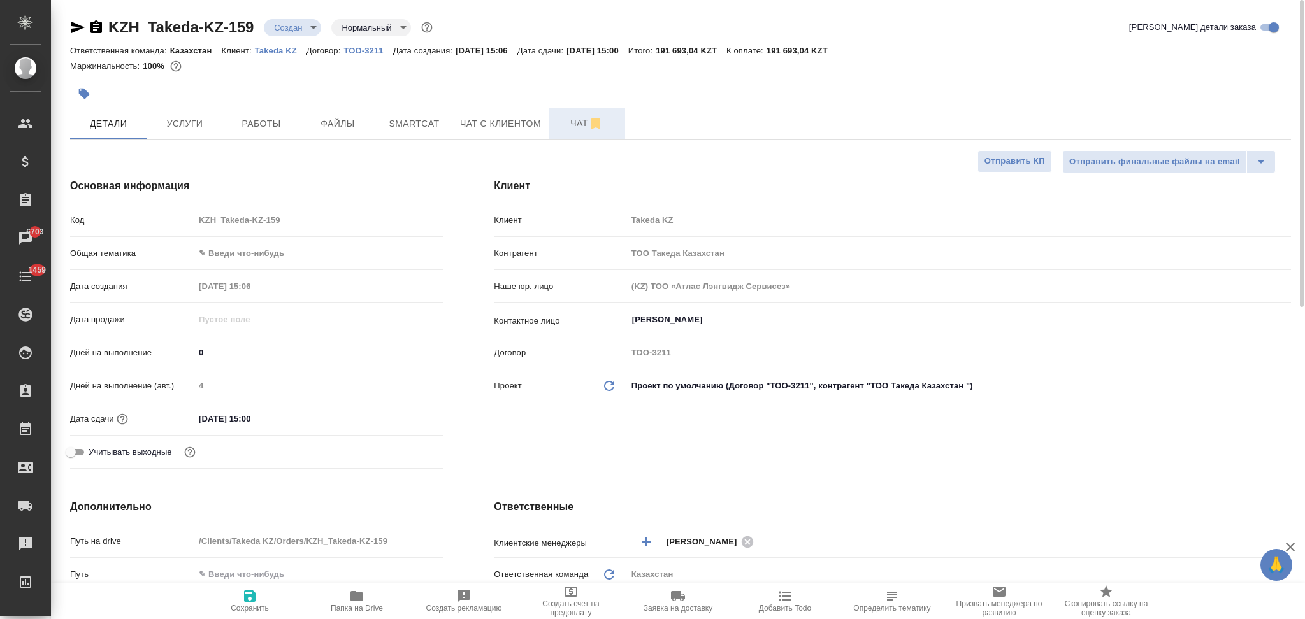
type textarea "x"
click at [552, 122] on button "Чат" at bounding box center [586, 124] width 76 height 32
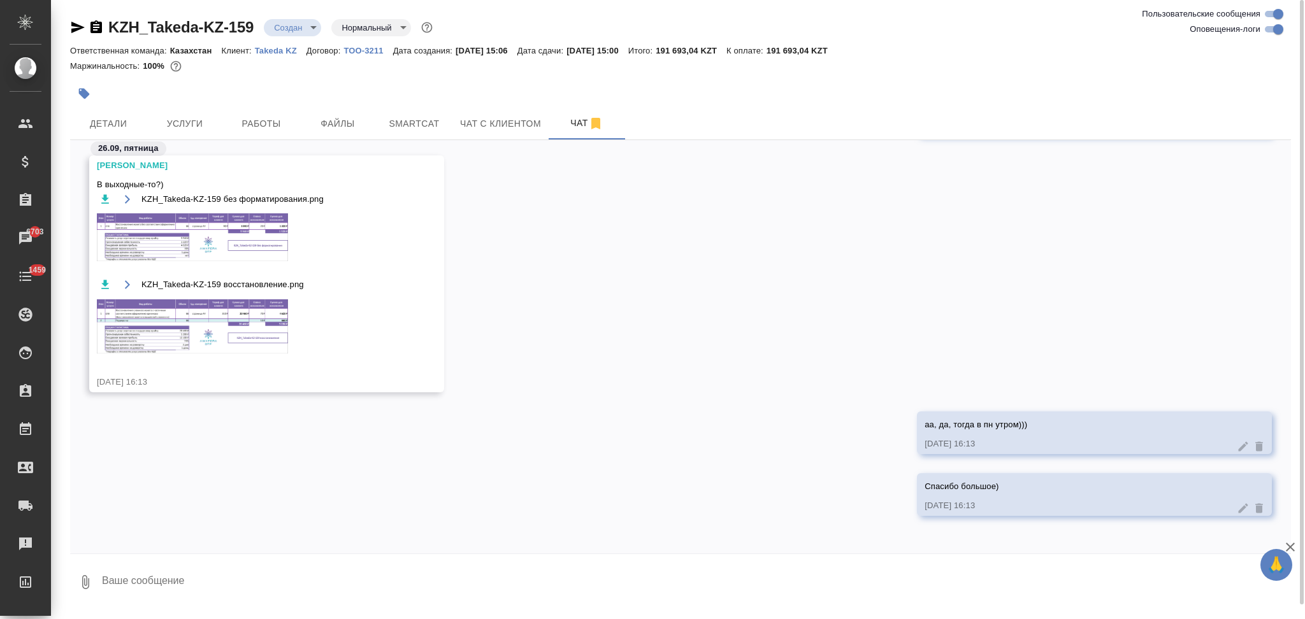
scroll to position [912, 0]
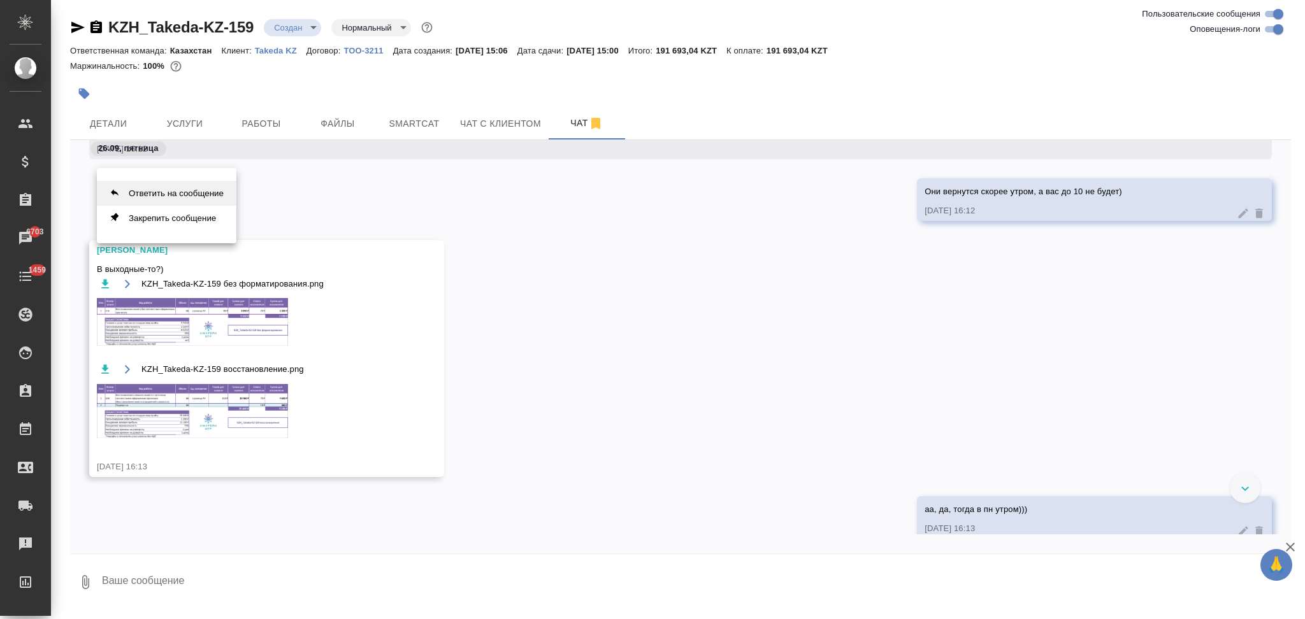
click at [215, 197] on button "Ответить на сообщение" at bounding box center [167, 193] width 140 height 25
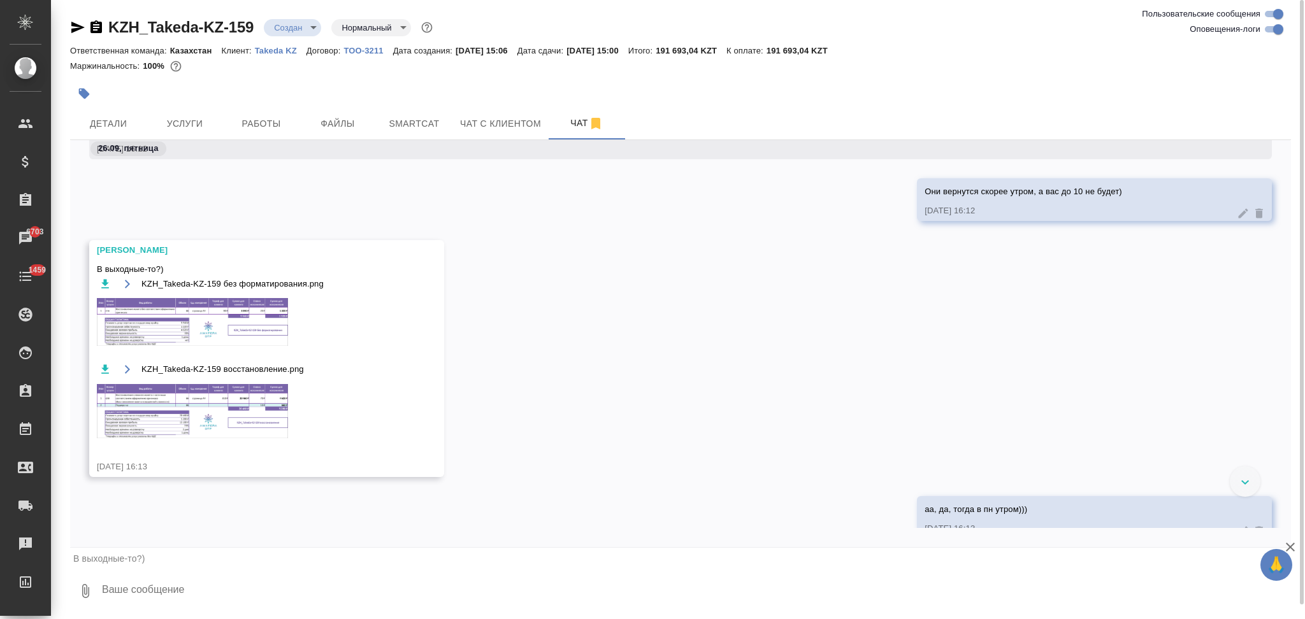
click at [168, 581] on textarea at bounding box center [696, 591] width 1190 height 43
type textarea "подтвердили с восстановлением"
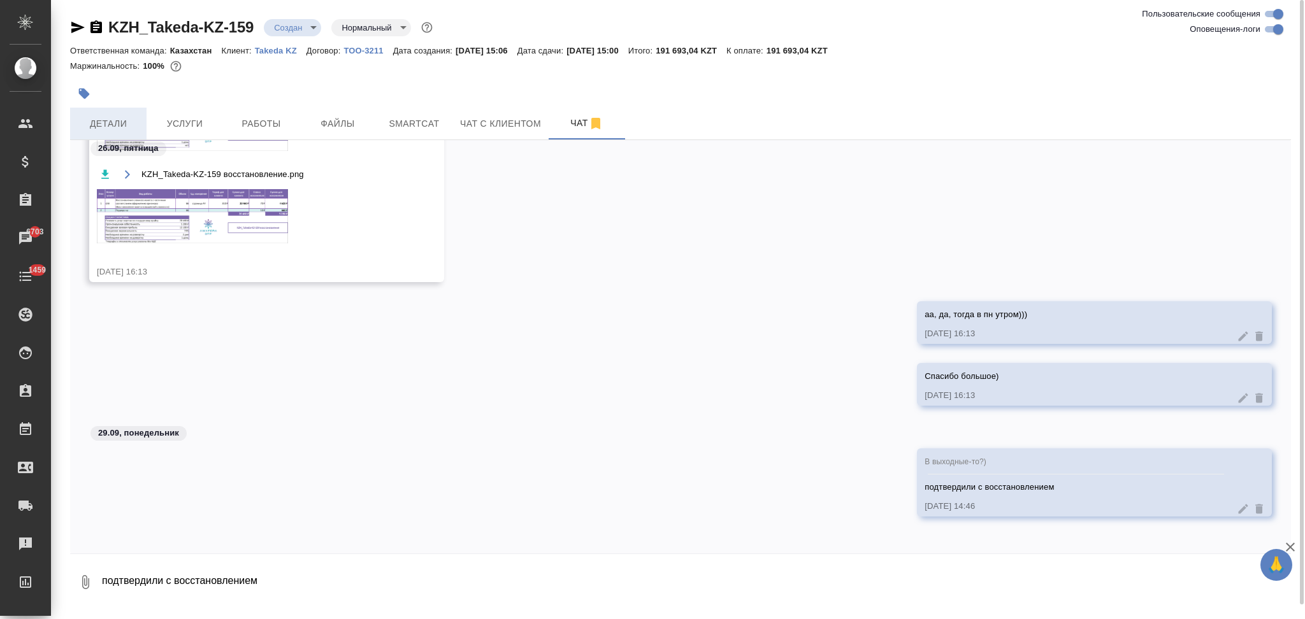
click at [123, 122] on span "Детали" at bounding box center [108, 124] width 61 height 16
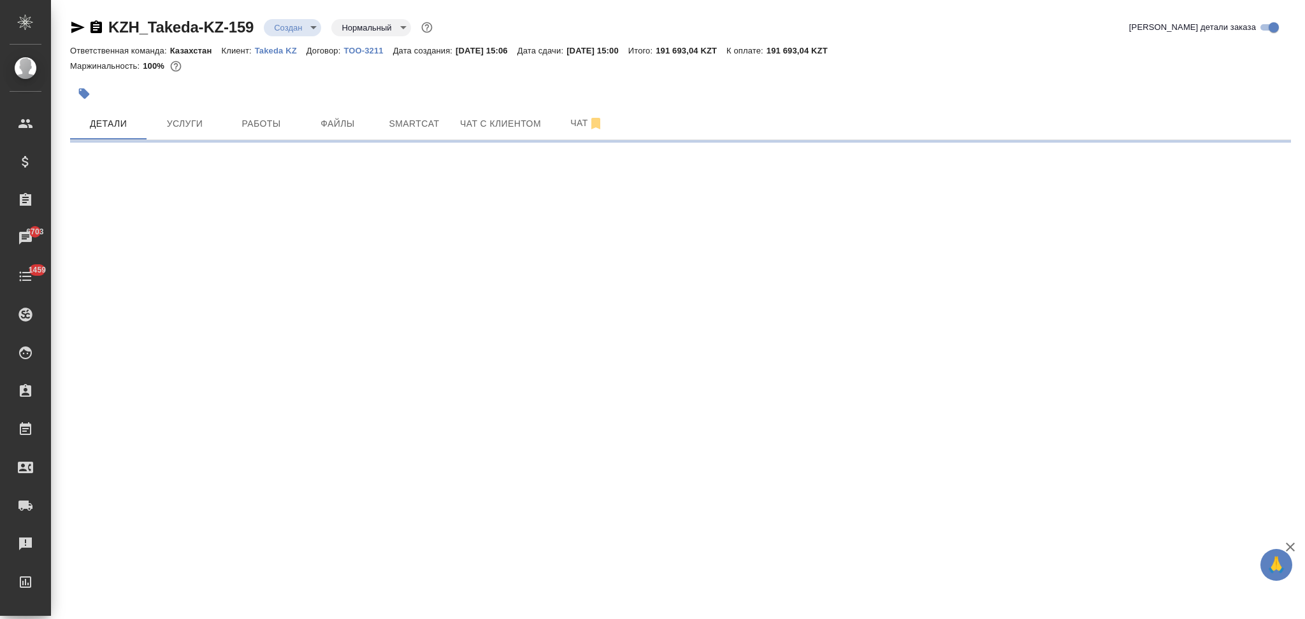
select select "RU"
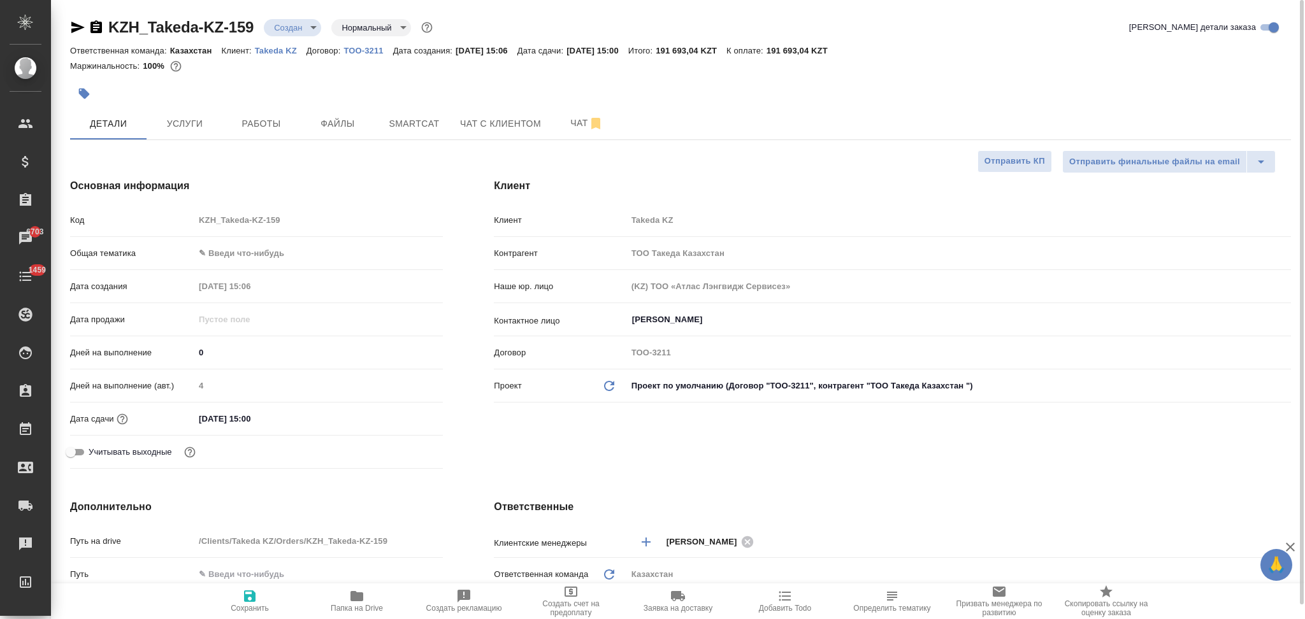
type textarea "x"
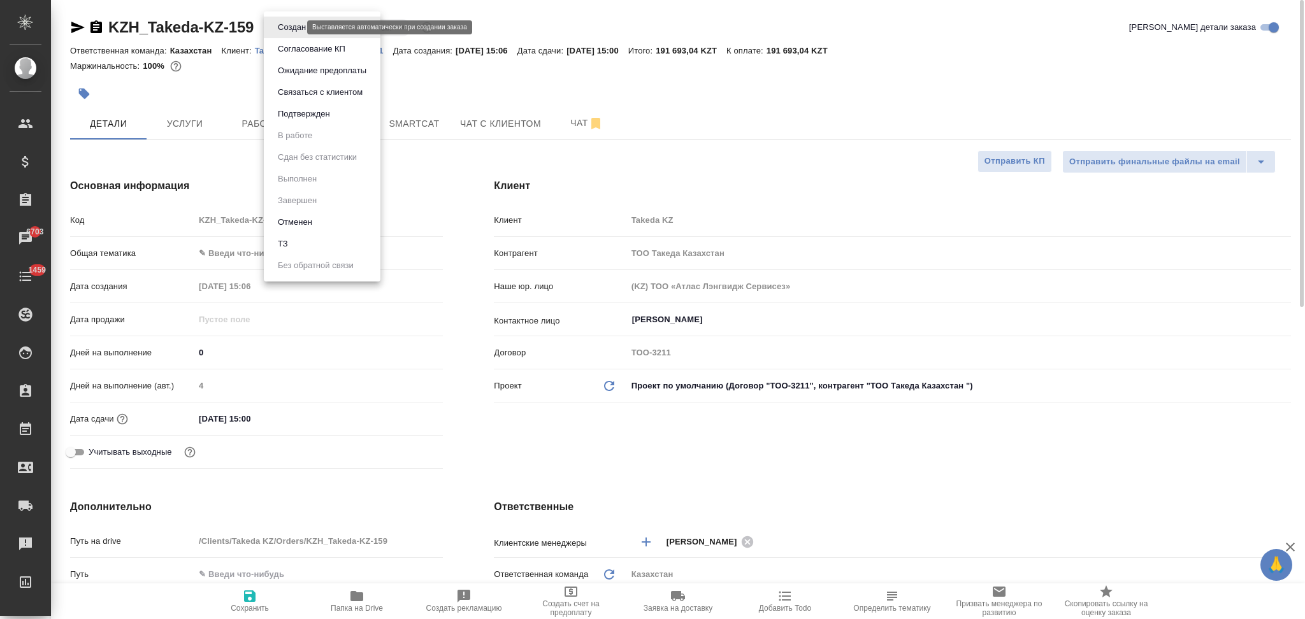
click at [282, 30] on body "🙏 .cls-1 fill:#fff; AWATERA Aslanukova Sati Клиенты Спецификации Заказы 6703 Ча…" at bounding box center [652, 309] width 1305 height 619
click at [296, 121] on li "Подтвержден" at bounding box center [322, 114] width 117 height 22
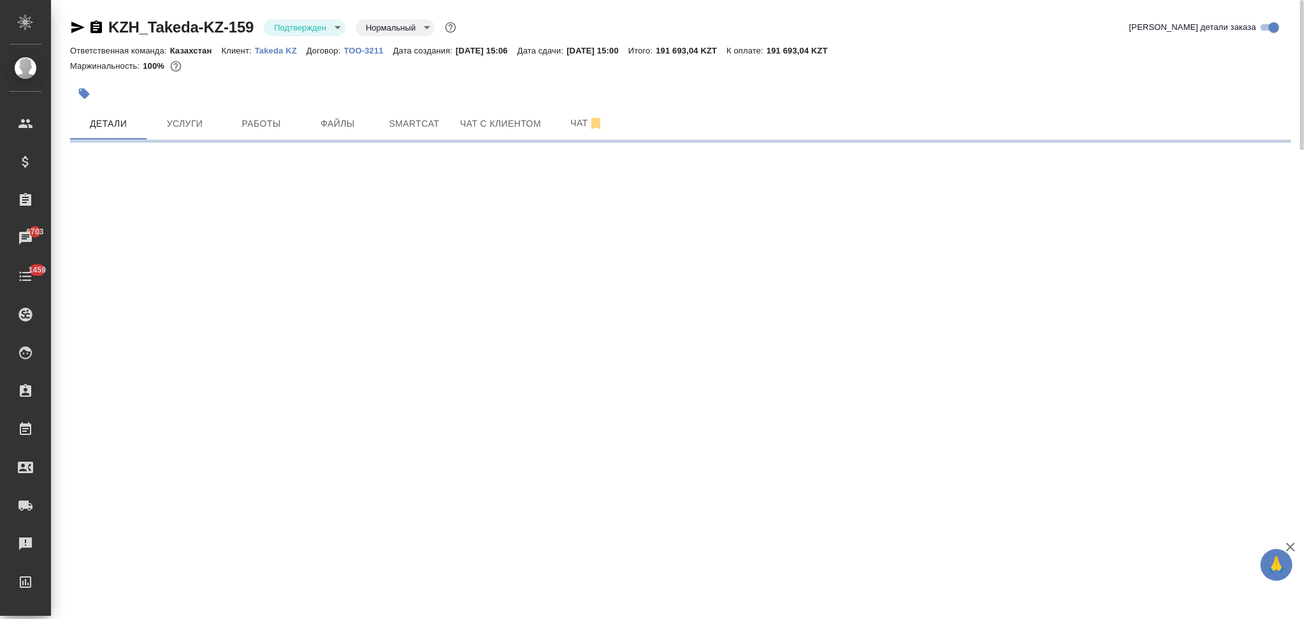
select select "RU"
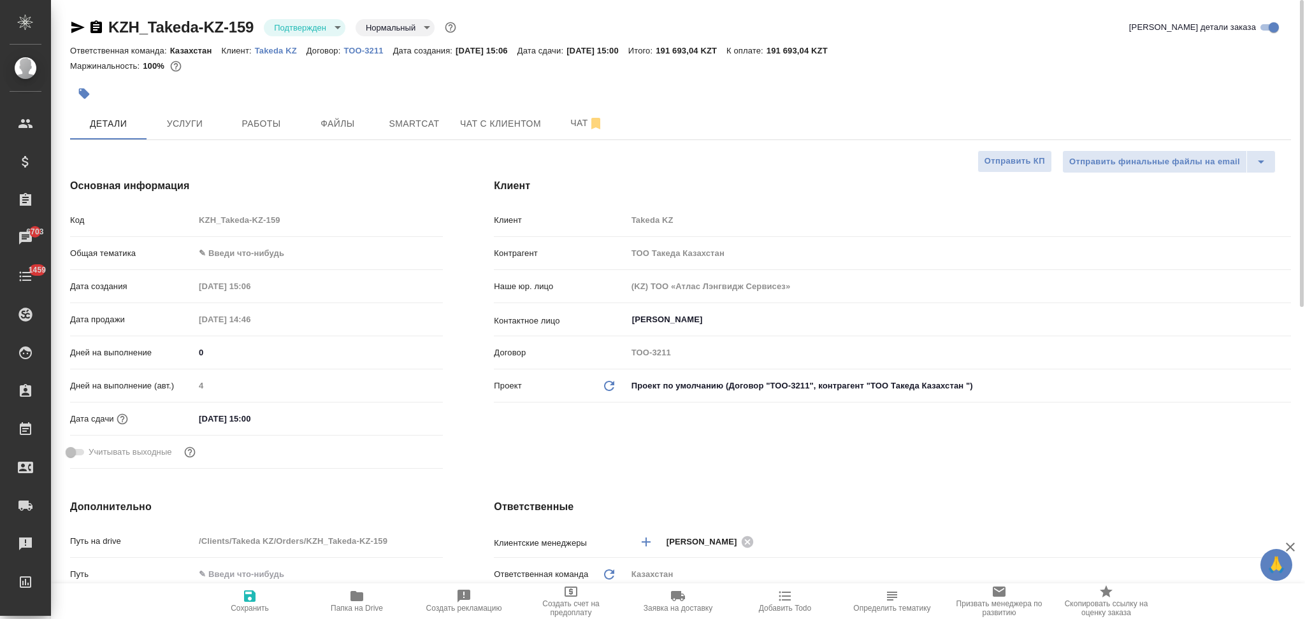
type textarea "x"
click at [72, 25] on icon "button" at bounding box center [77, 27] width 13 height 11
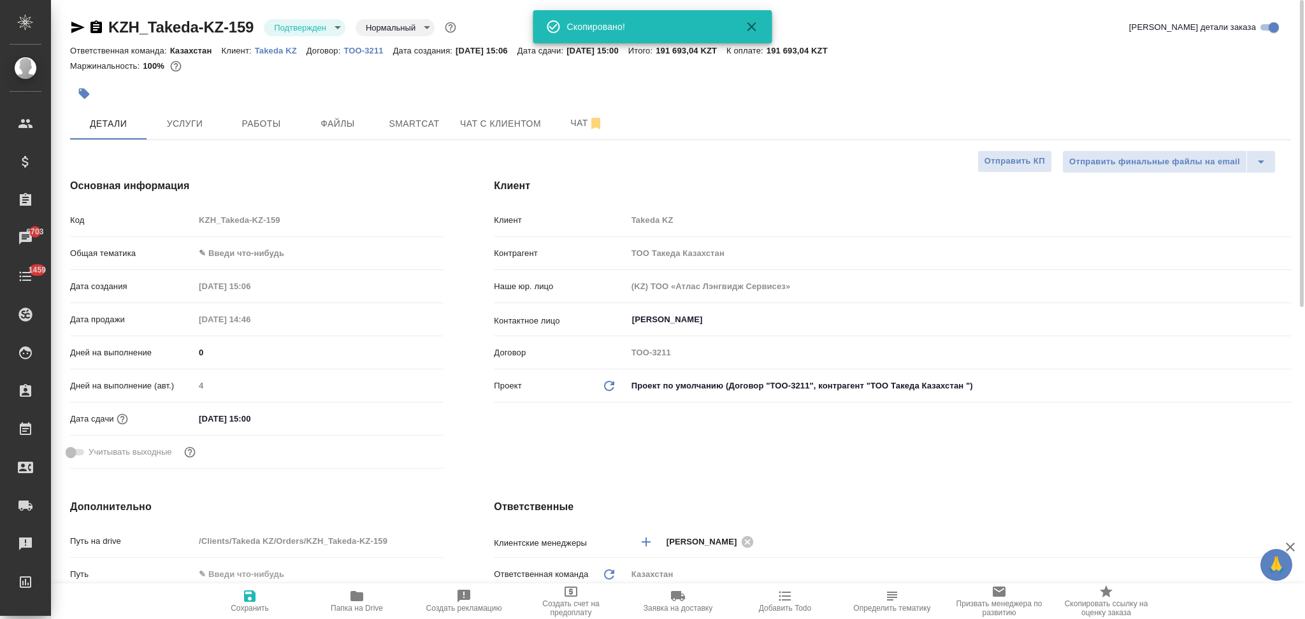
type textarea "x"
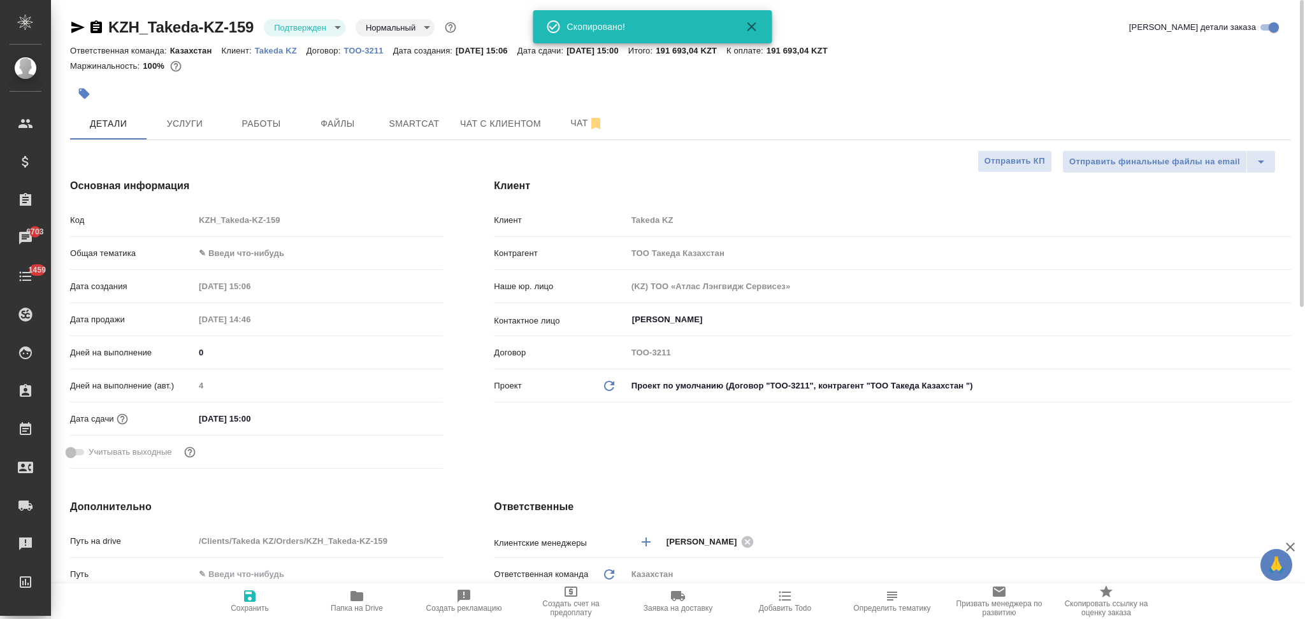
type textarea "x"
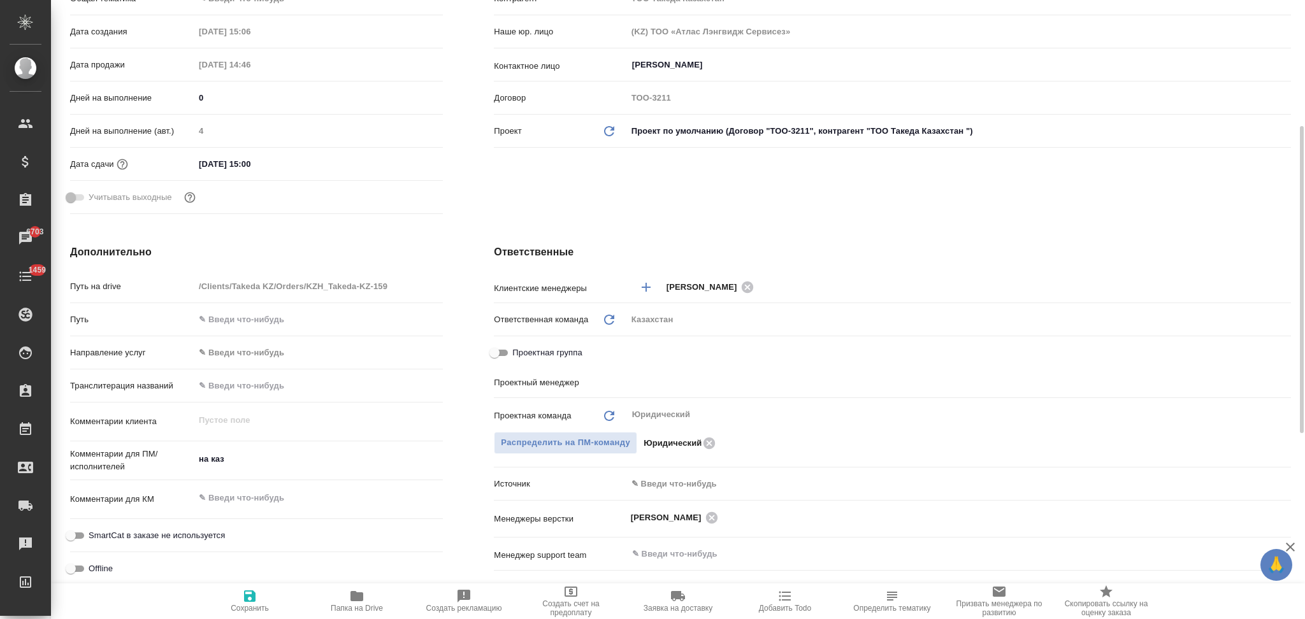
scroll to position [340, 0]
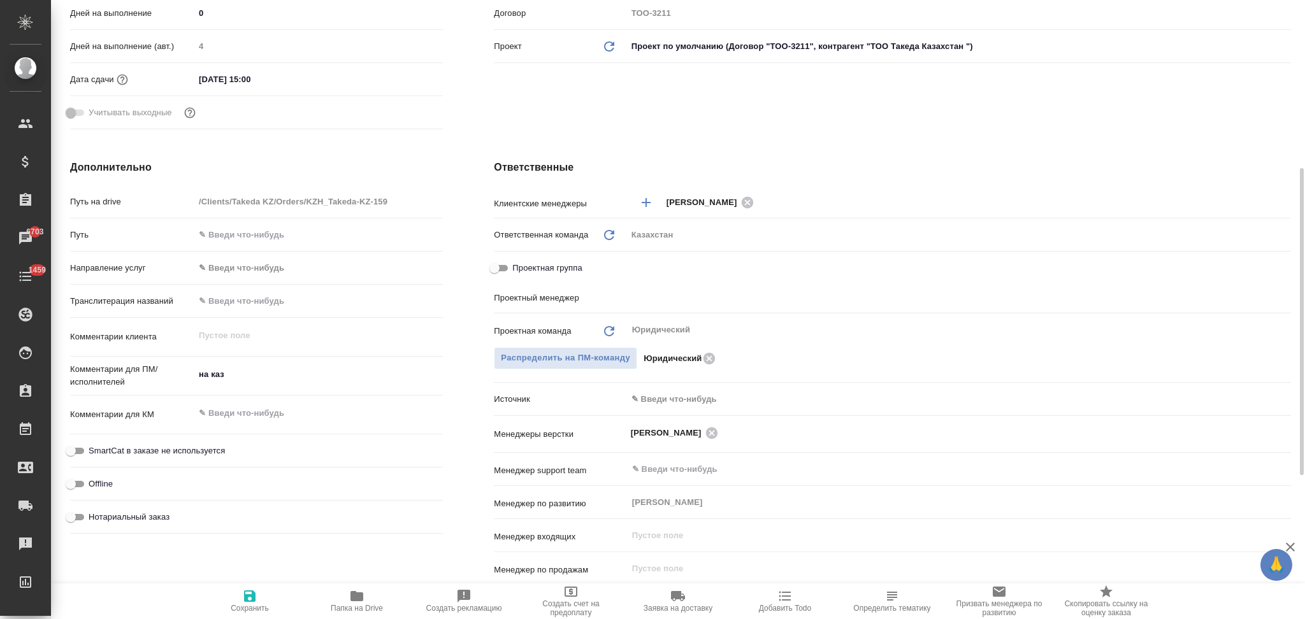
type textarea "x"
click at [241, 371] on textarea "на каз" at bounding box center [318, 375] width 247 height 22
type textarea "x"
type textarea "на каз"
type textarea "x"
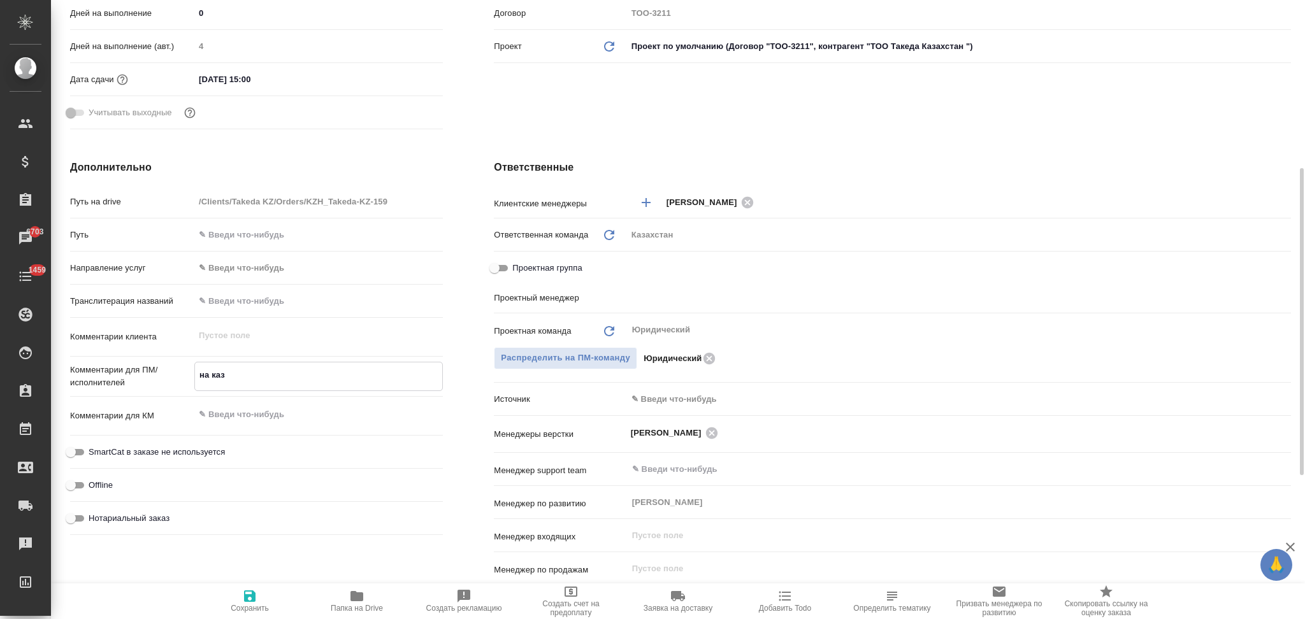
type textarea "x"
type textarea "на каз с"
type textarea "x"
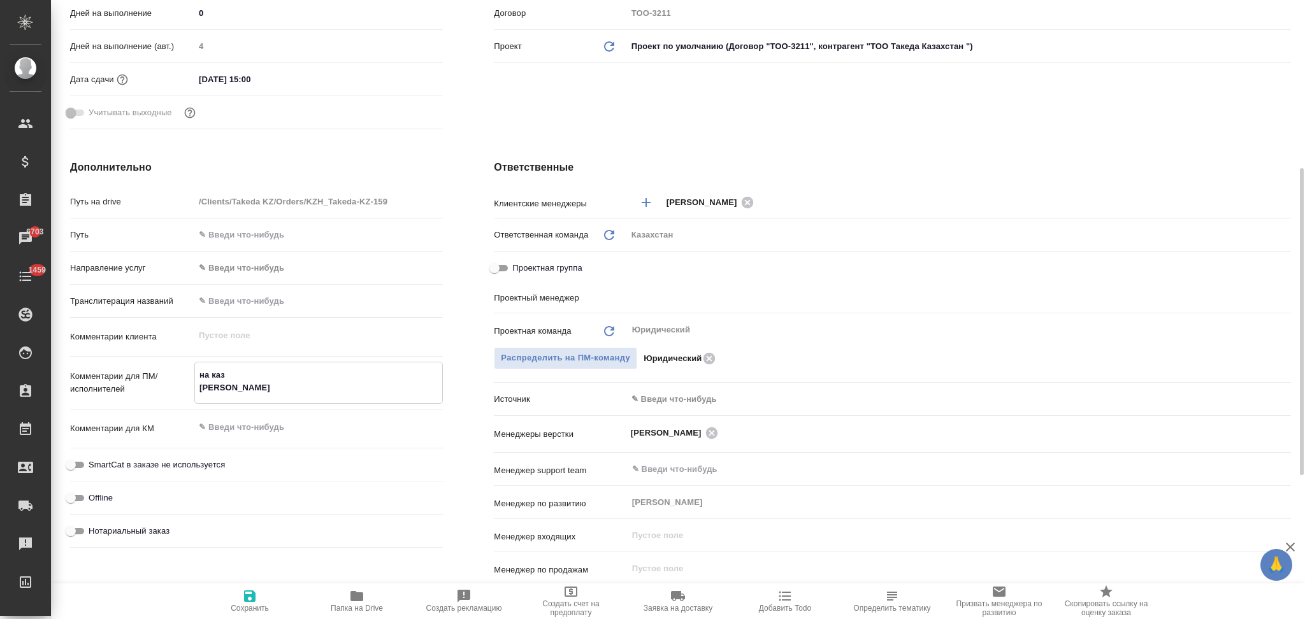
type textarea "x"
type textarea "на каз ск"
type textarea "x"
type textarea "на каз скр"
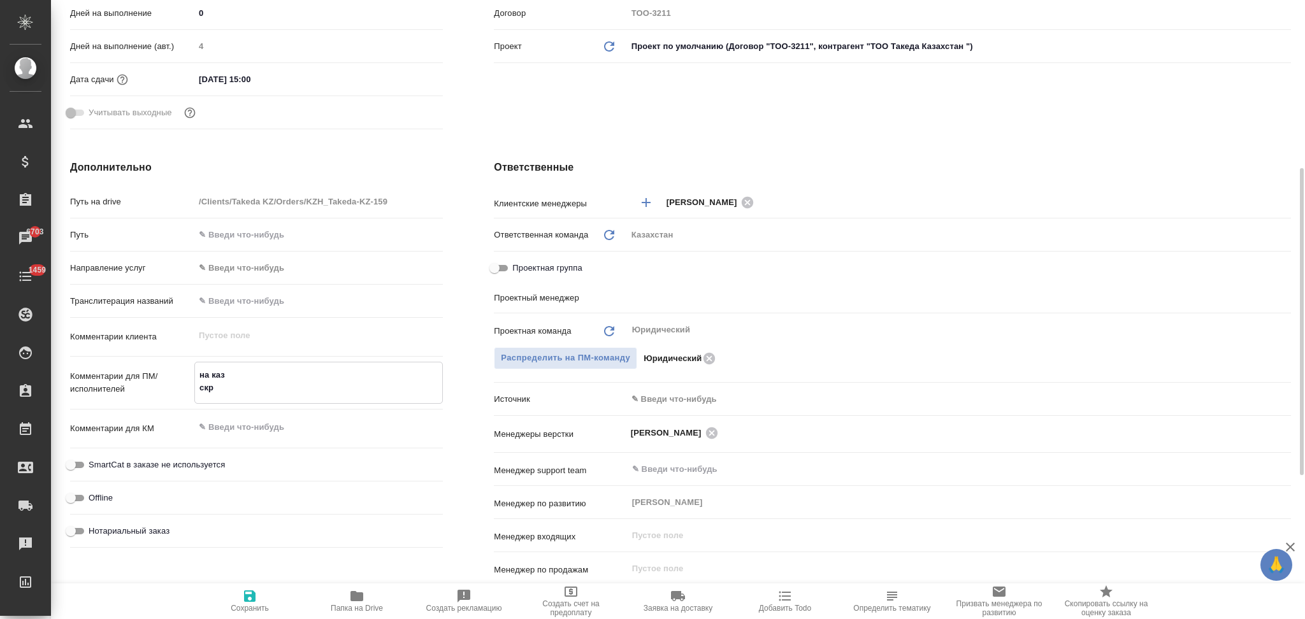
type textarea "x"
type textarea "на каз скри"
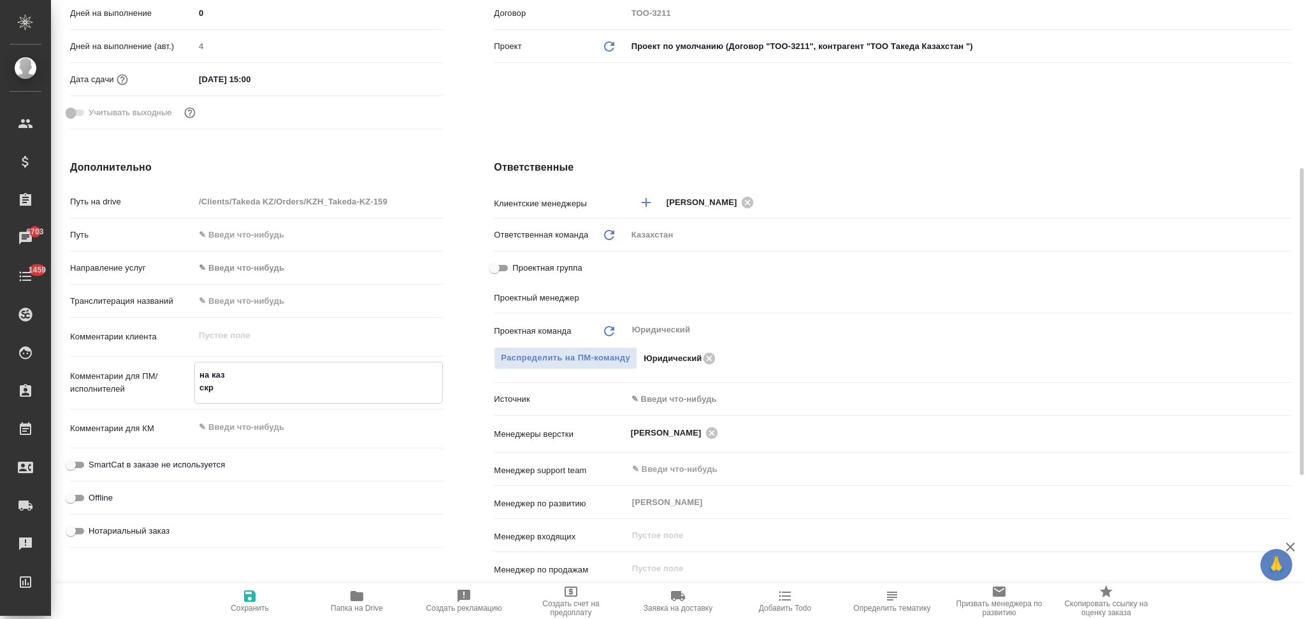
type textarea "x"
type textarea "на каз скрин"
type textarea "x"
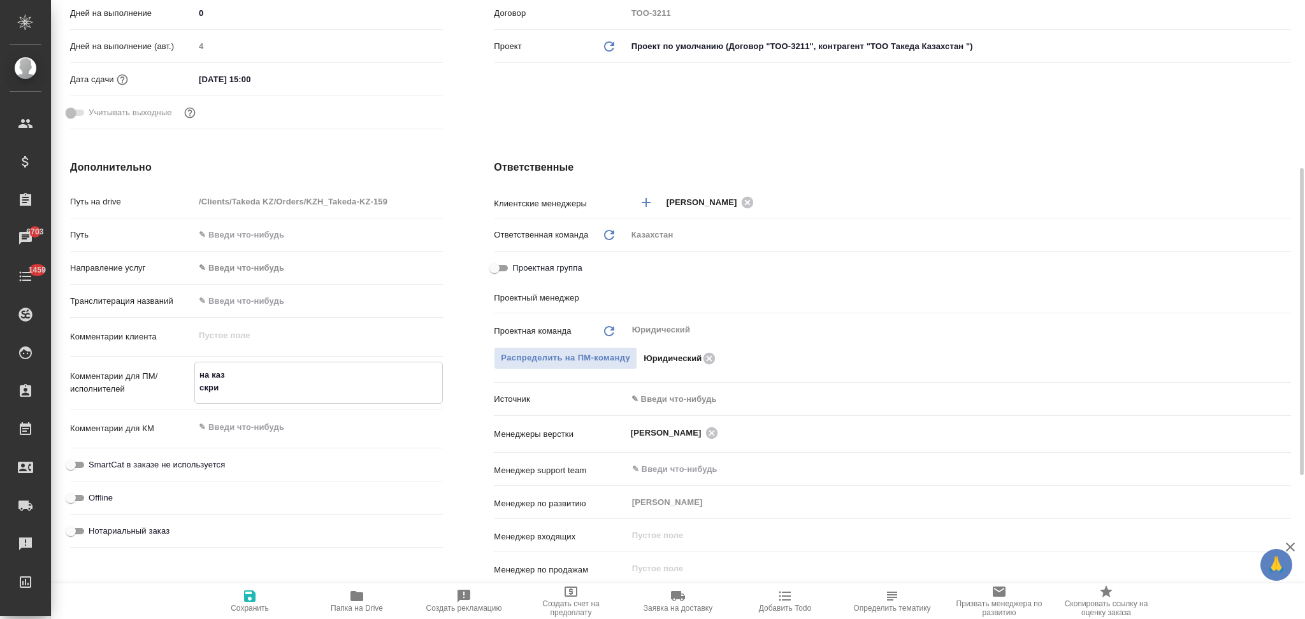
type textarea "x"
type textarea "на каз скрины"
type textarea "x"
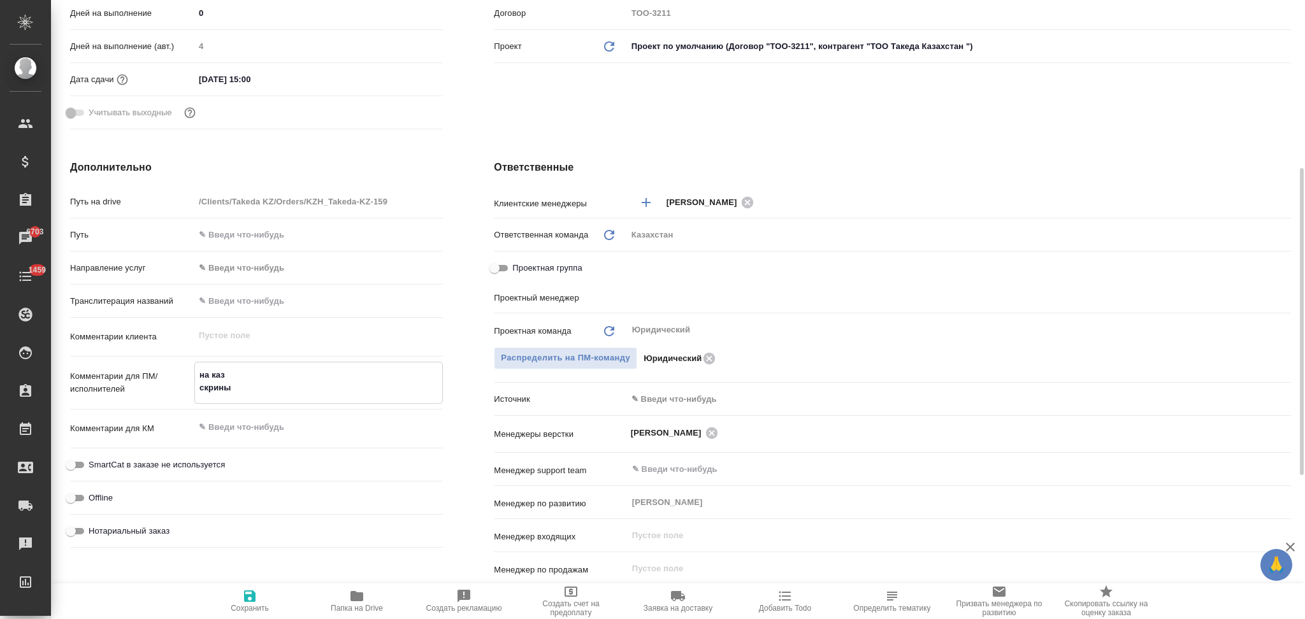
type textarea "x"
type textarea "на каз скрины"
type textarea "x"
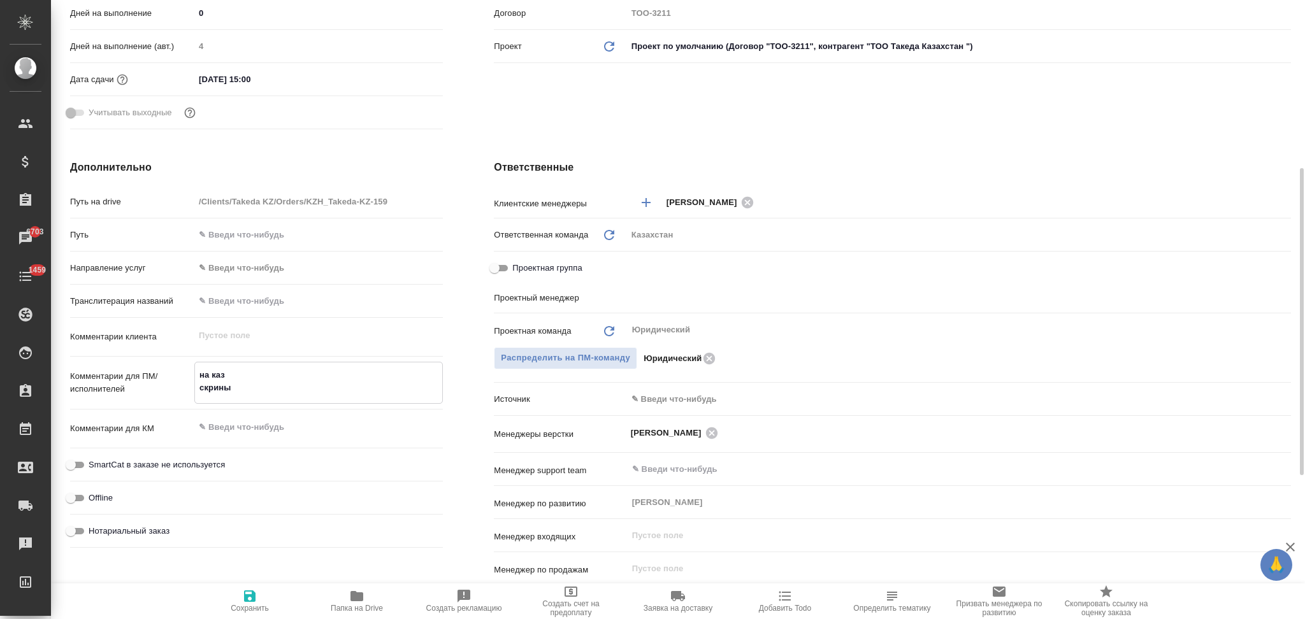
type textarea "на каз скрины с"
type textarea "x"
type textarea "на каз скрины с"
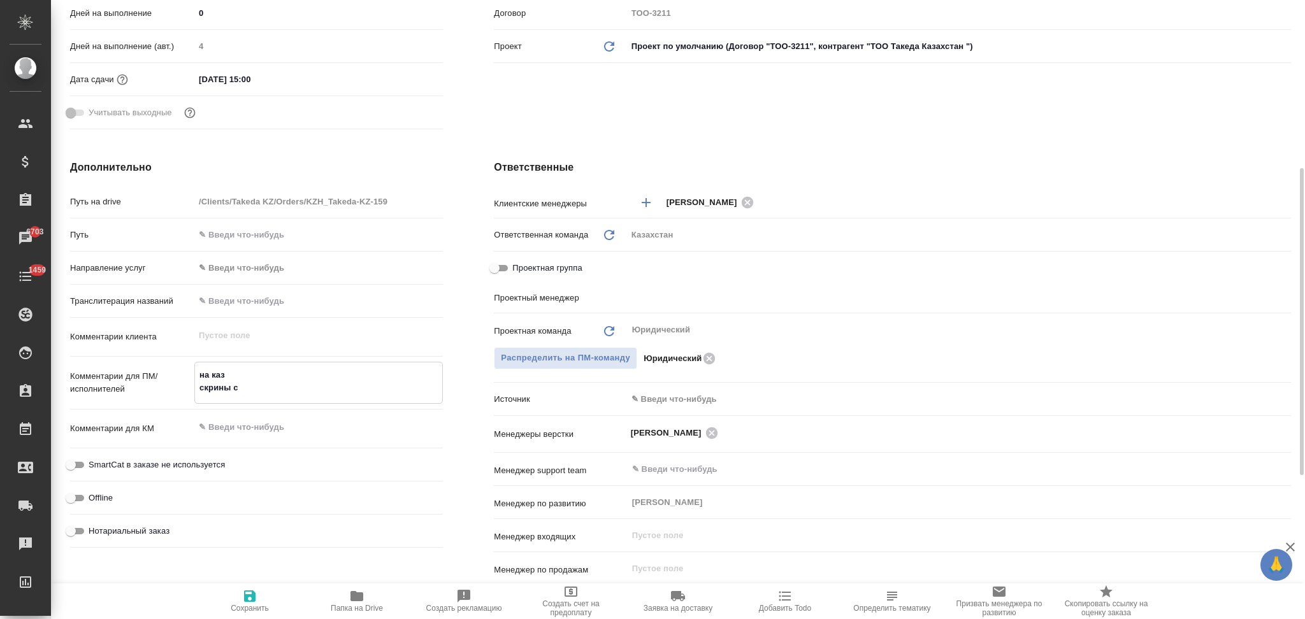
type textarea "x"
type textarea "на каз скрины с в"
type textarea "x"
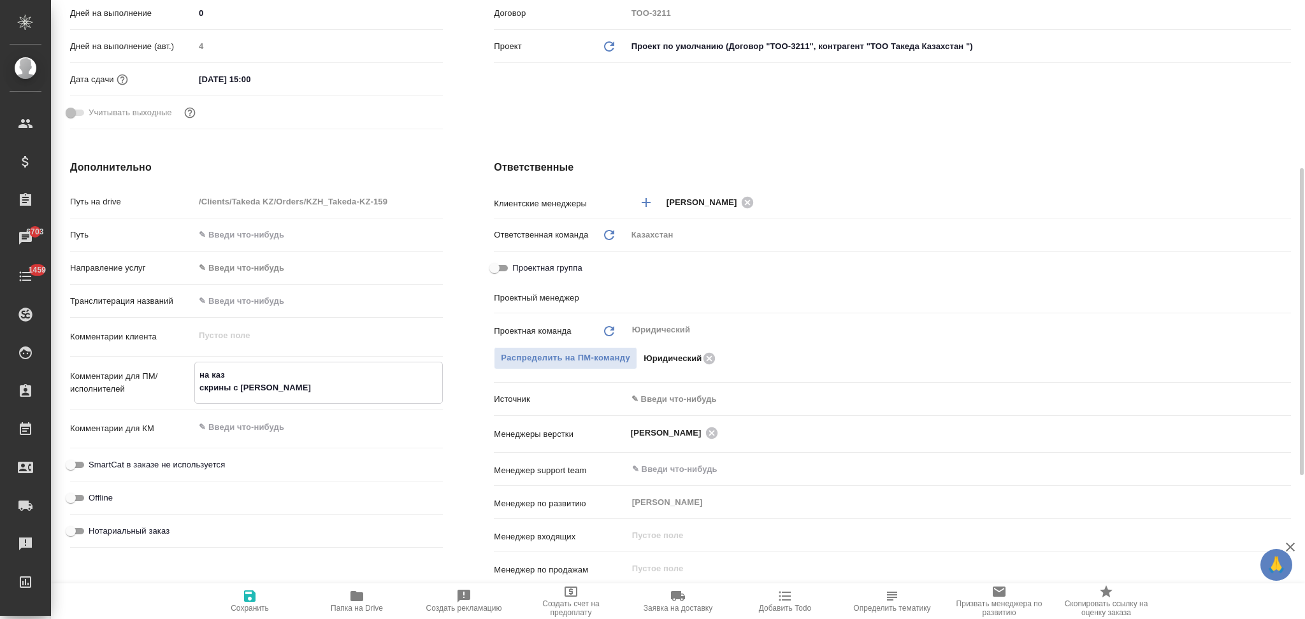
type textarea "x"
type textarea "на каз скрины с во"
type textarea "x"
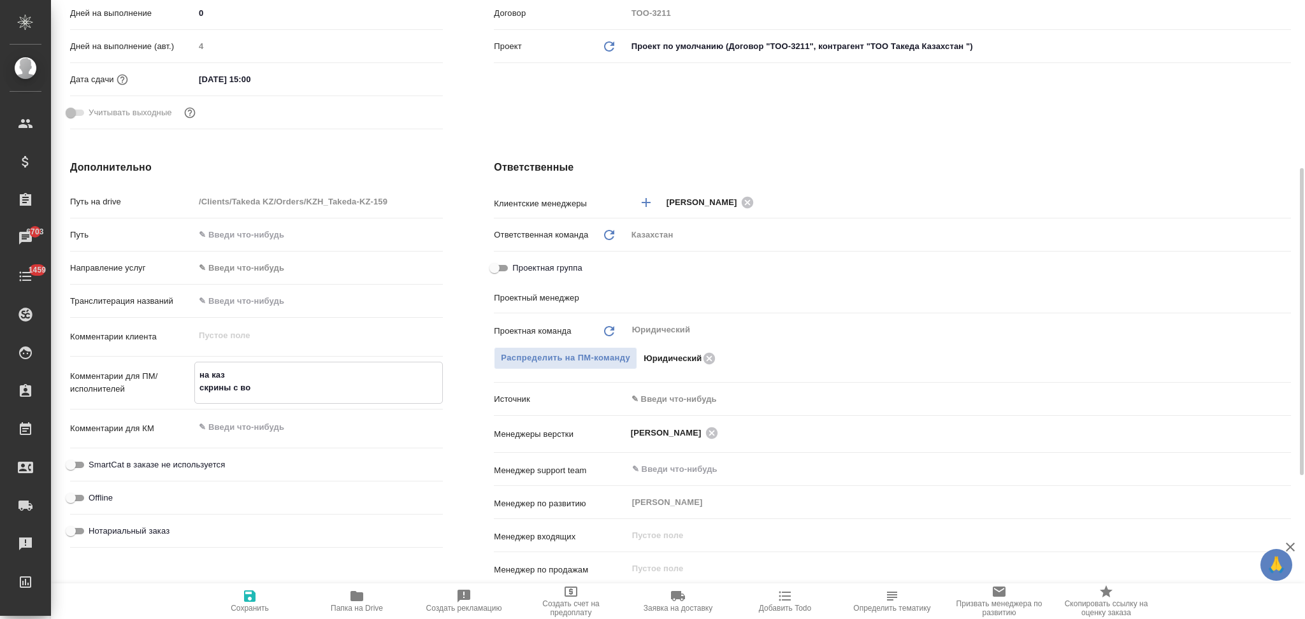
type textarea "x"
type textarea "на каз скрины с вос"
type textarea "x"
type textarea "на каз скрины с вост"
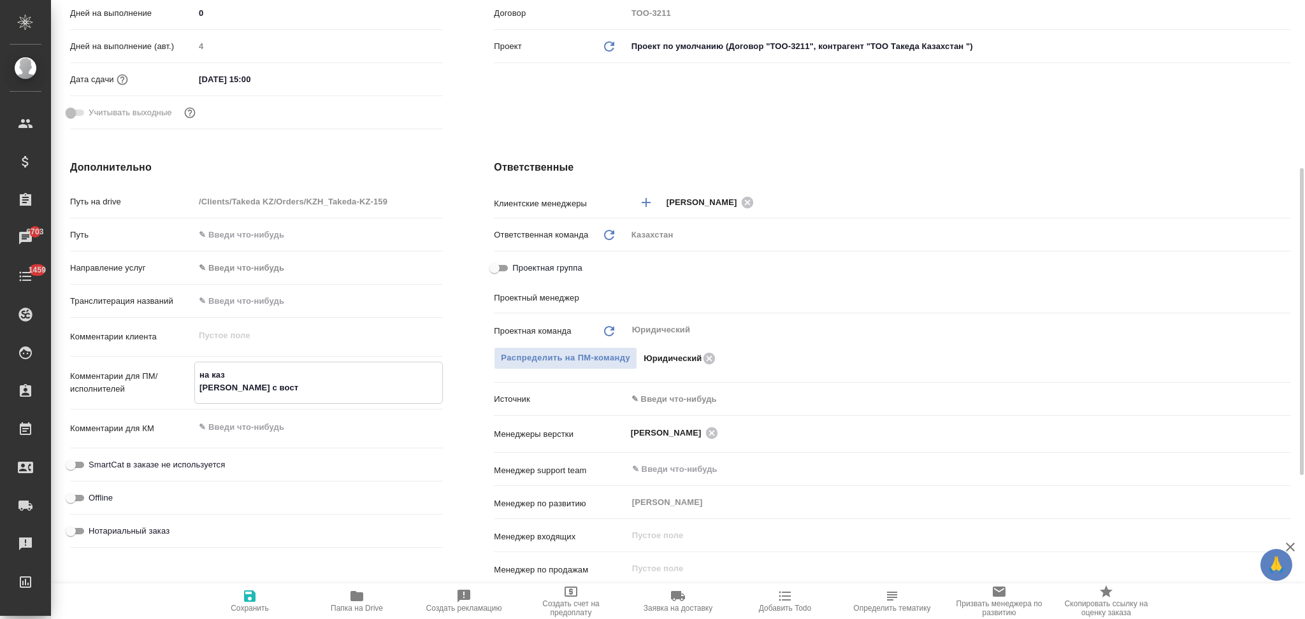
type textarea "x"
type textarea "на каз скрины с воста"
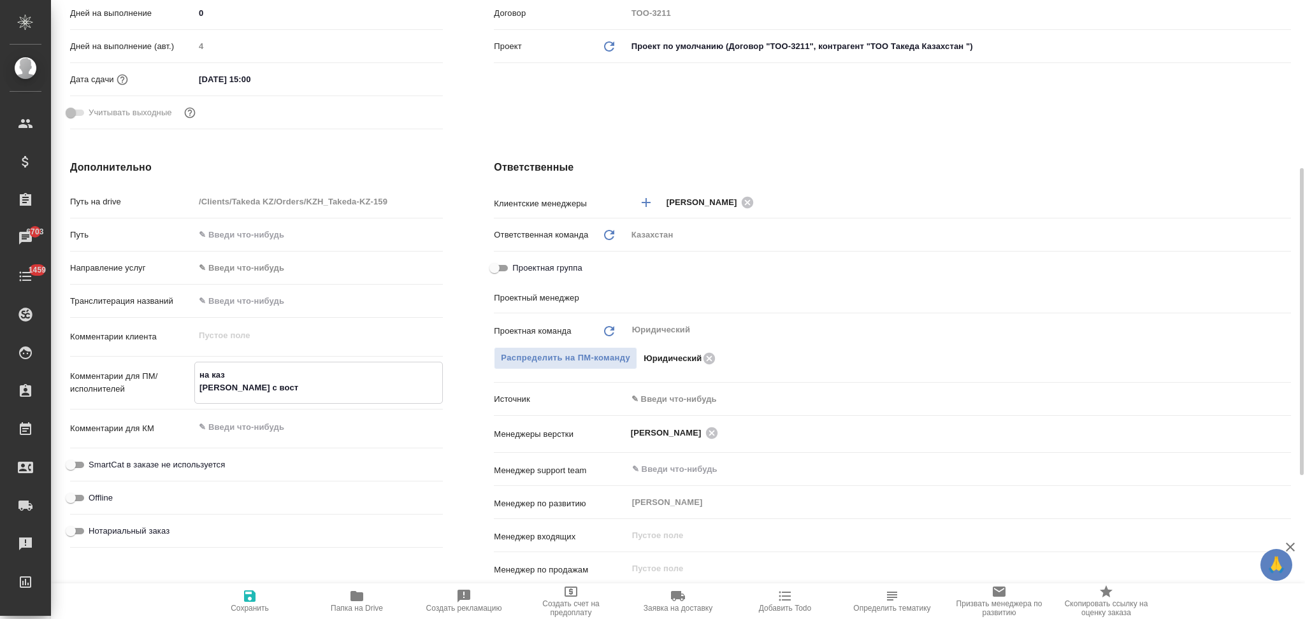
type textarea "x"
type textarea "на каз скрины с востан"
type textarea "x"
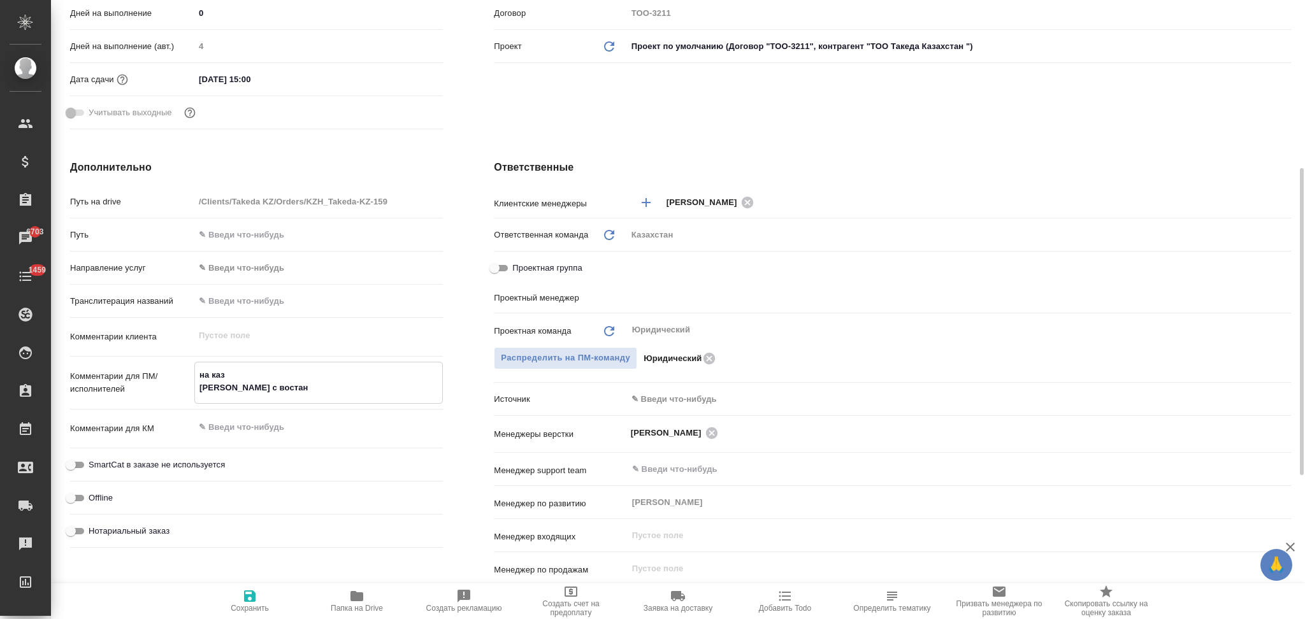
type textarea "x"
type textarea "на каз скрины с востано"
type textarea "x"
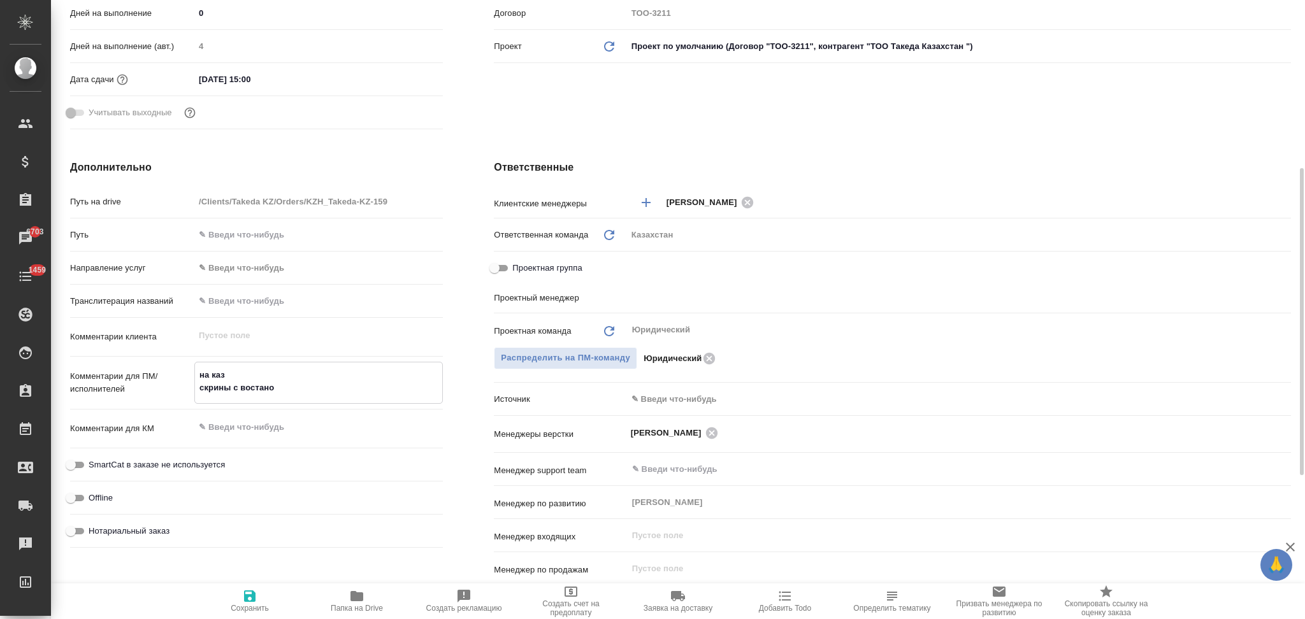
type textarea "x"
type textarea "на каз скрины с востанов"
type textarea "x"
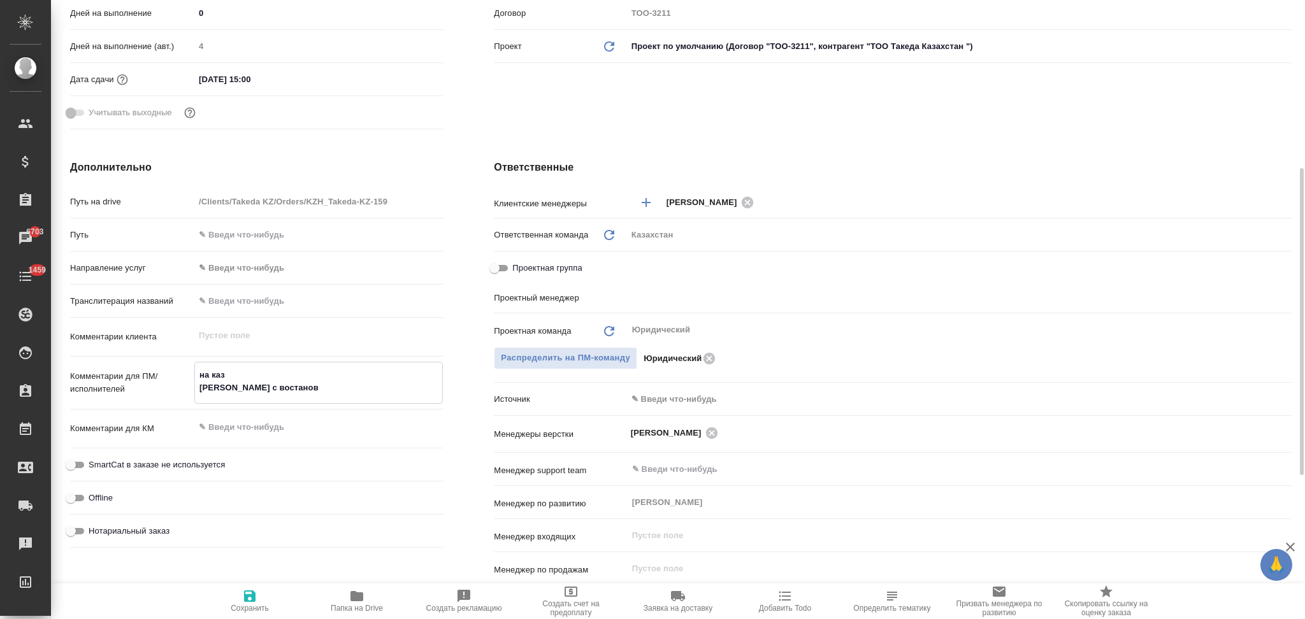
type textarea "на каз скрины с востановл"
type textarea "x"
type textarea "на каз скрины с востановле"
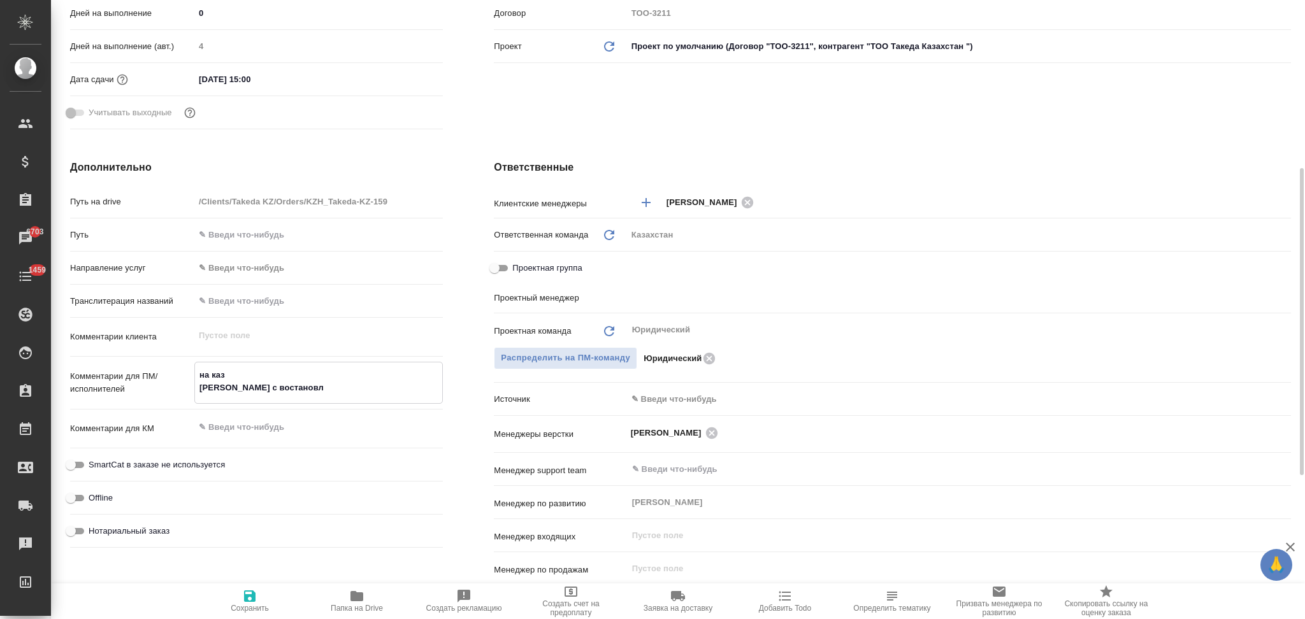
type textarea "x"
type textarea "на каз скрины с востановлен"
type textarea "x"
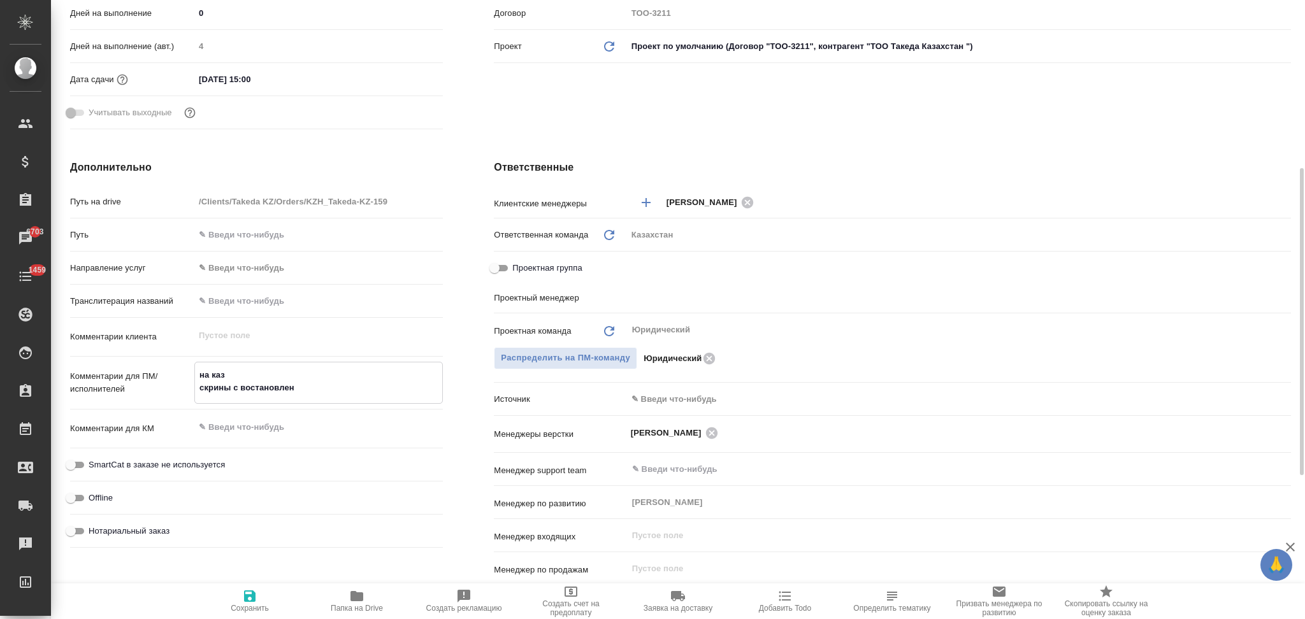
type textarea "x"
type textarea "на каз скрины с востановлени"
type textarea "x"
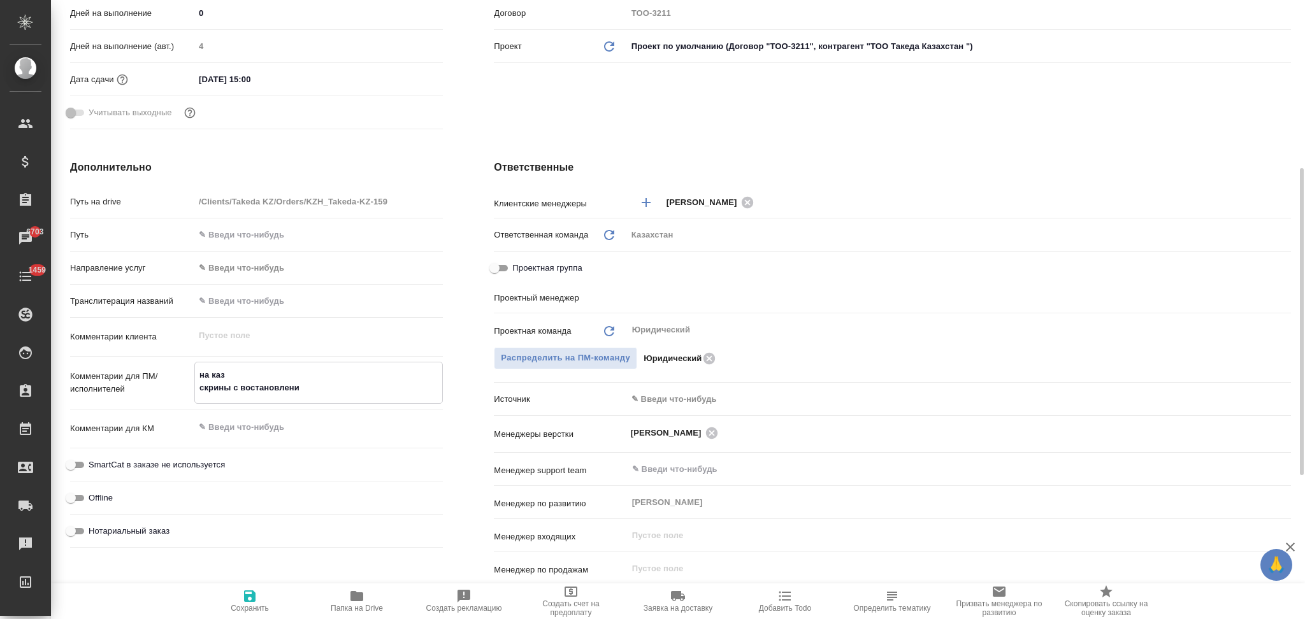
type textarea "x"
type textarea "на каз скрины с востановление"
type textarea "x"
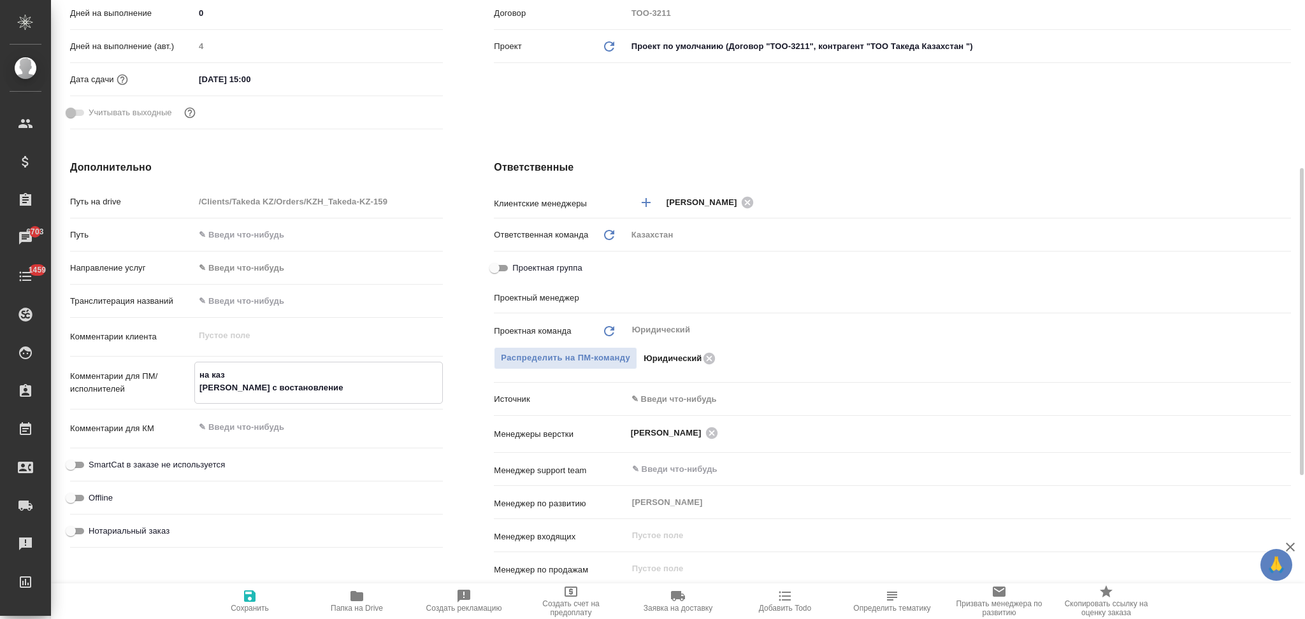
type textarea "на каз скрины с востановлением"
type textarea "x"
type textarea "на каз скрины с востановлением."
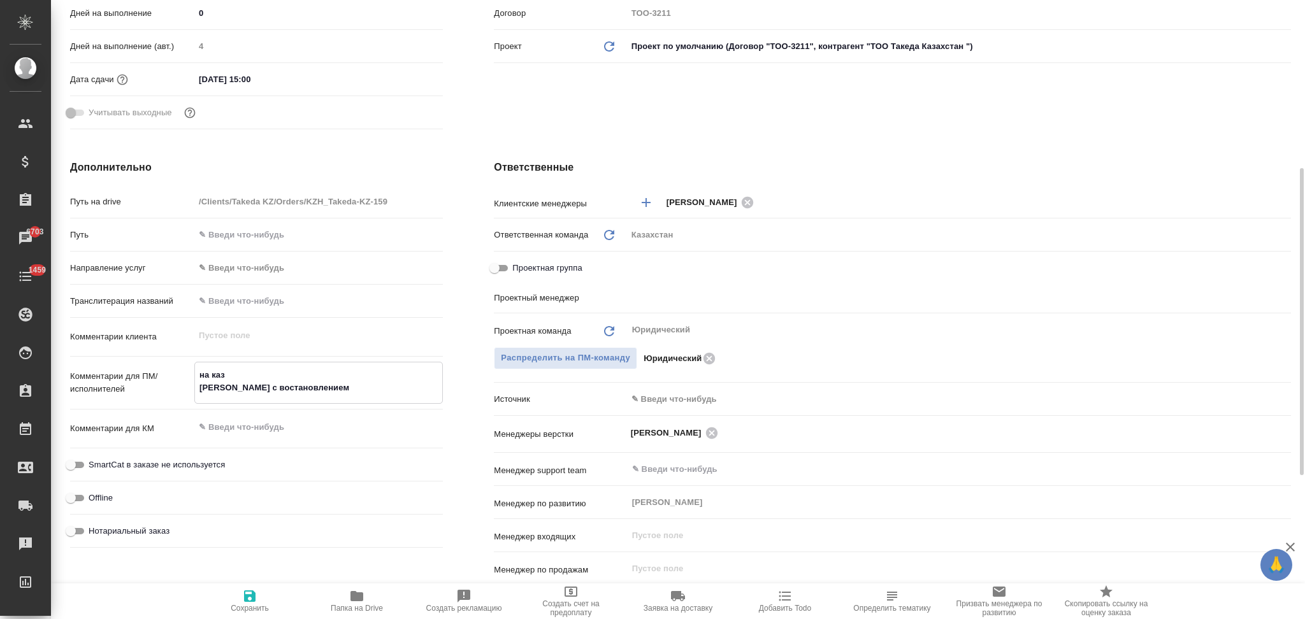
type textarea "x"
type textarea "на каз скрины с востановлением."
type textarea "x"
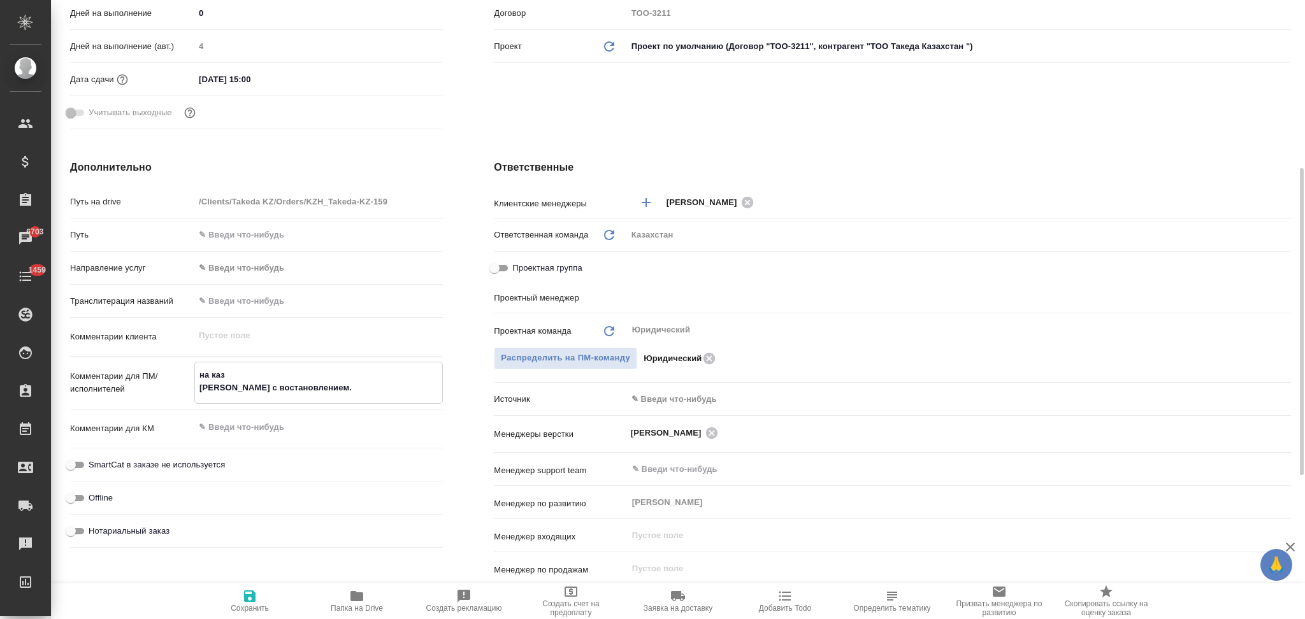
type textarea "x"
type textarea "на каз скрины с востановлением. И"
type textarea "x"
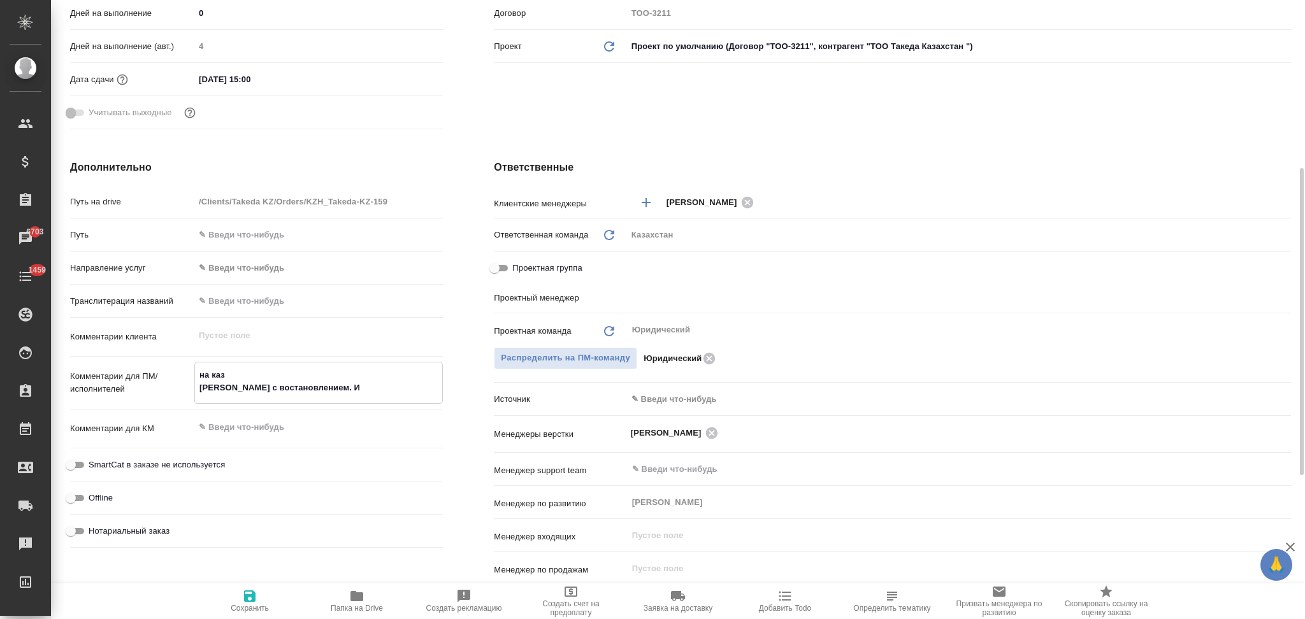
type textarea "x"
type textarea "на каз скрины с востановлением. Ис"
type textarea "x"
type textarea "на каз скрины с востановлением. Ист"
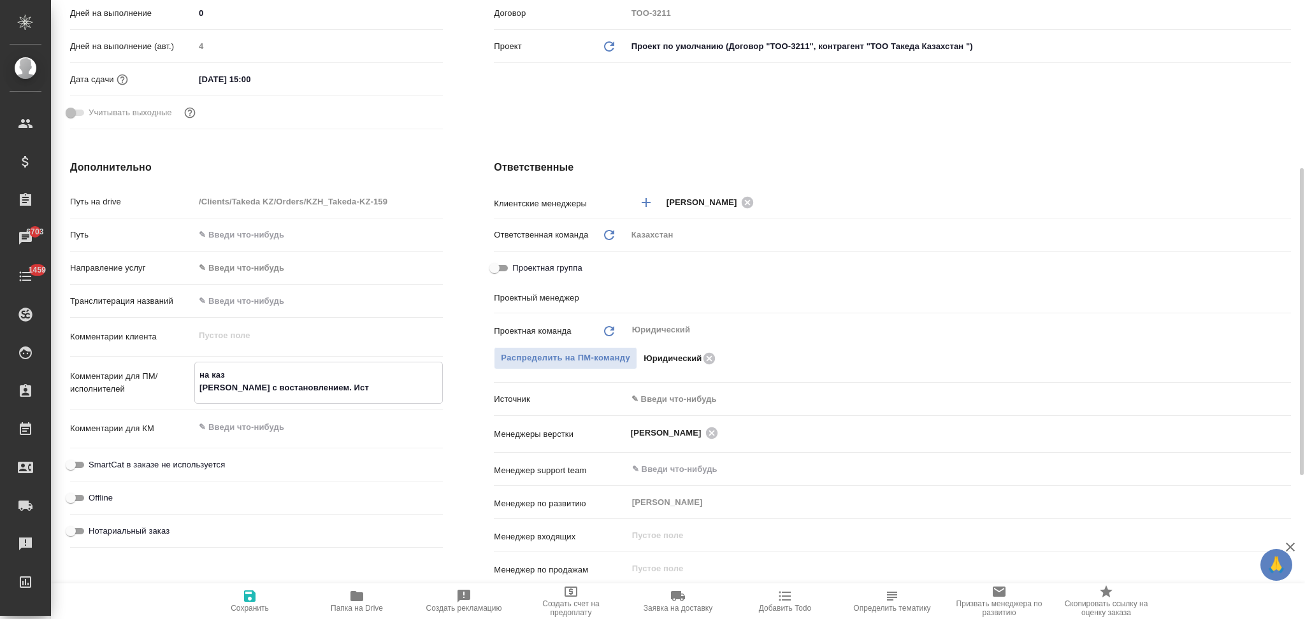
type textarea "x"
type textarea "на каз скрины с востановлением. Исто"
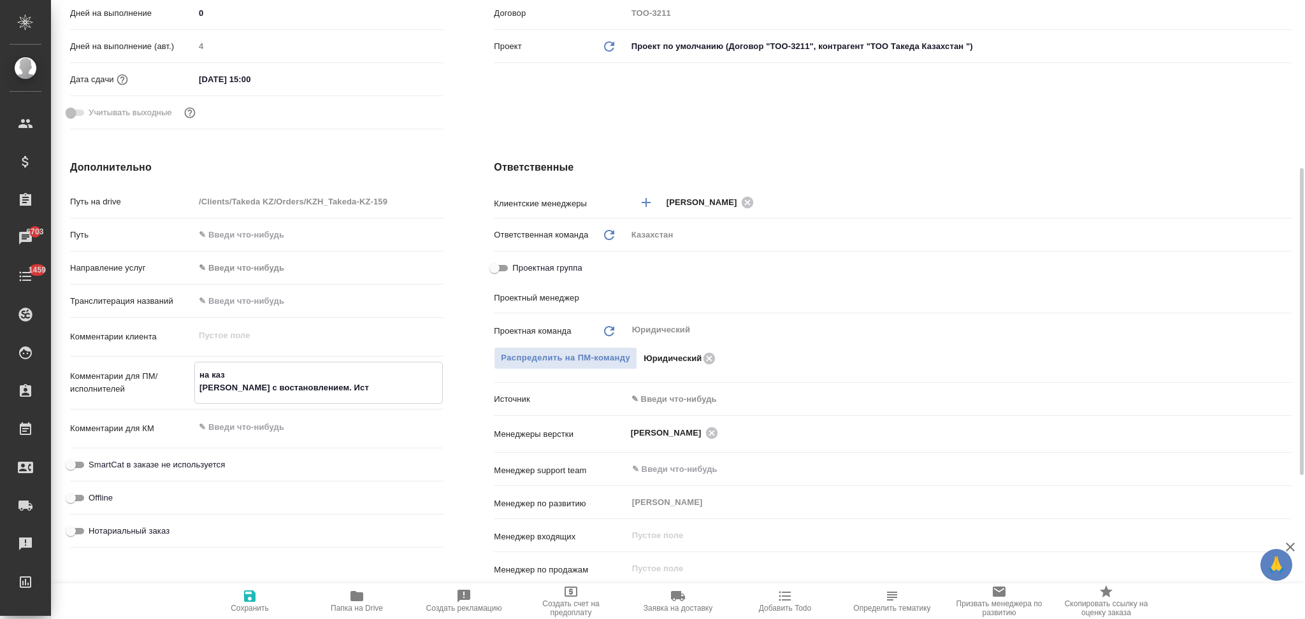
type textarea "x"
type textarea "на каз скрины с востановлением. Источ"
type textarea "x"
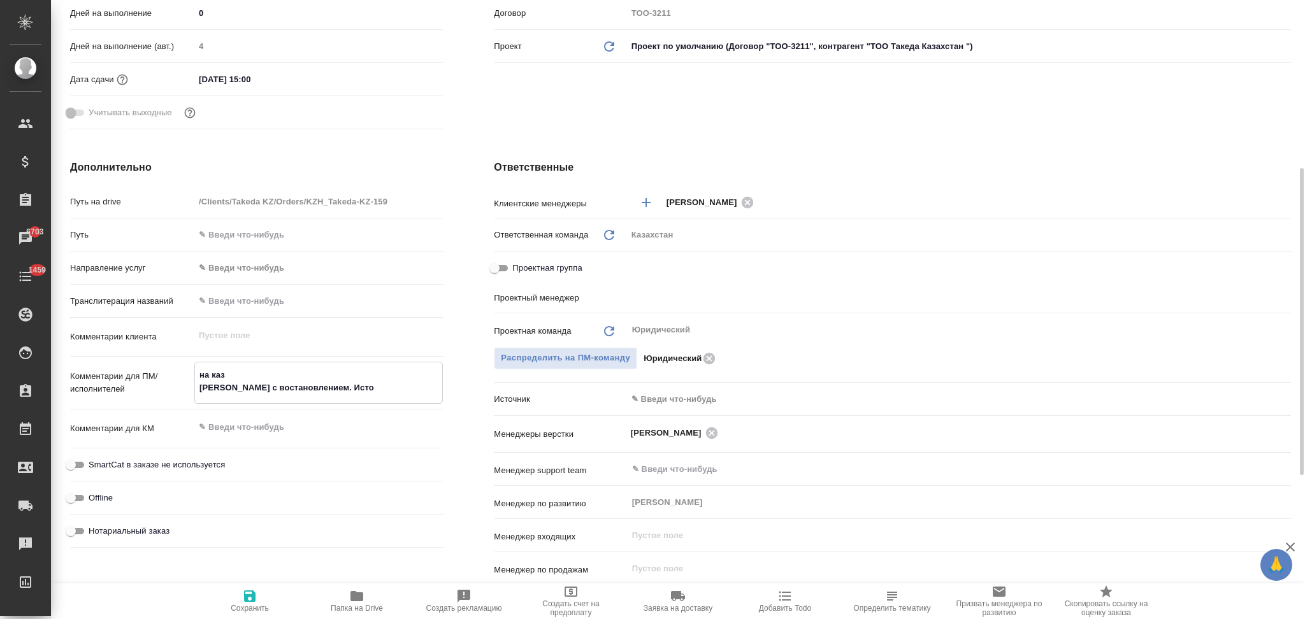
type textarea "x"
type textarea "на каз скрины с востановлением. Источн"
type textarea "x"
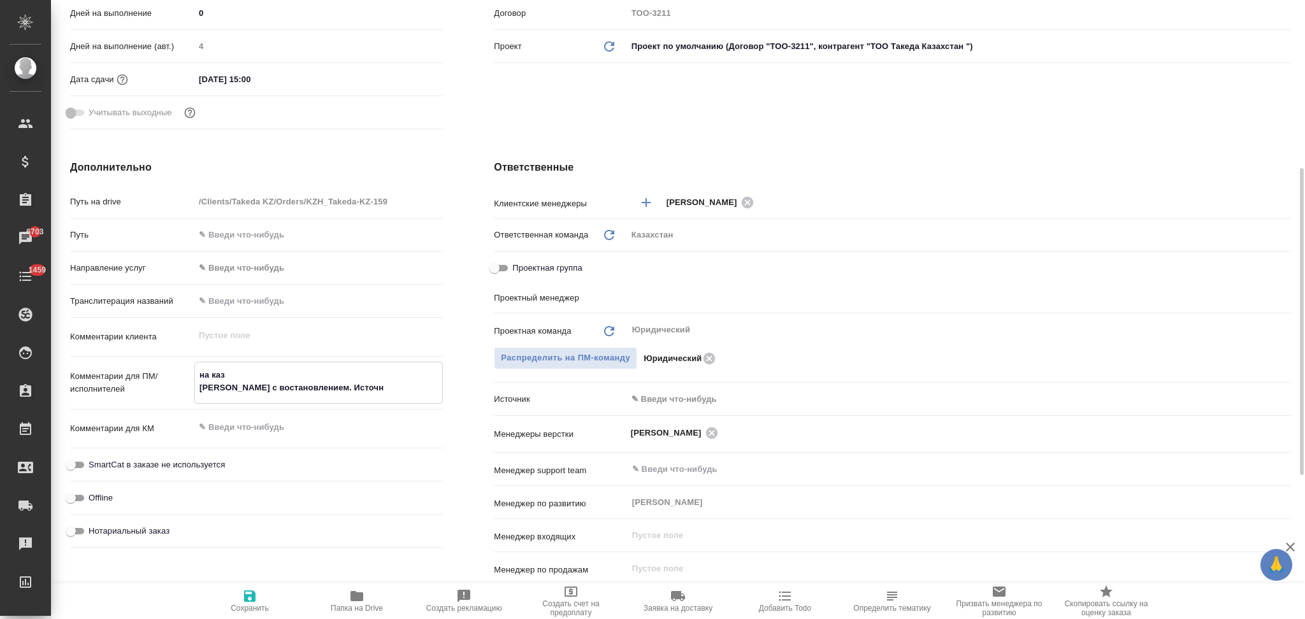
type textarea "x"
type textarea "на каз скрины с востановлением. Источни"
type textarea "x"
type textarea "на каз скрины с востановлением. Источники"
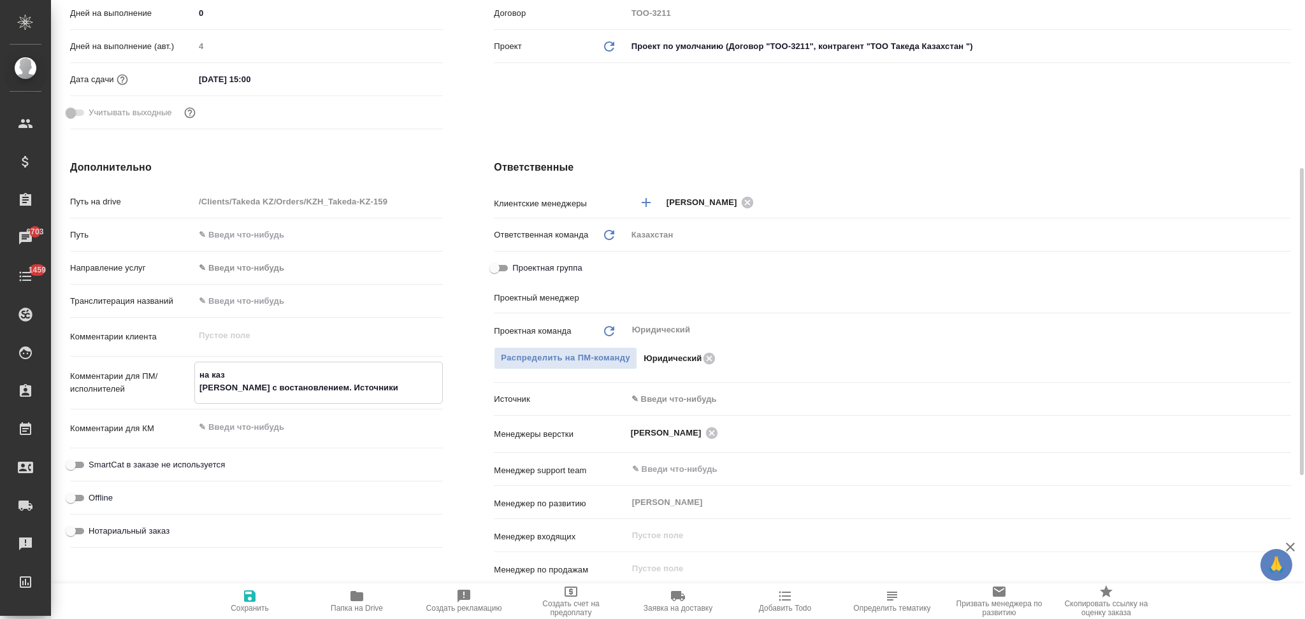
type textarea "x"
click at [316, 389] on textarea "на каз скрины с востановлением. Источники не переводим" at bounding box center [318, 381] width 247 height 34
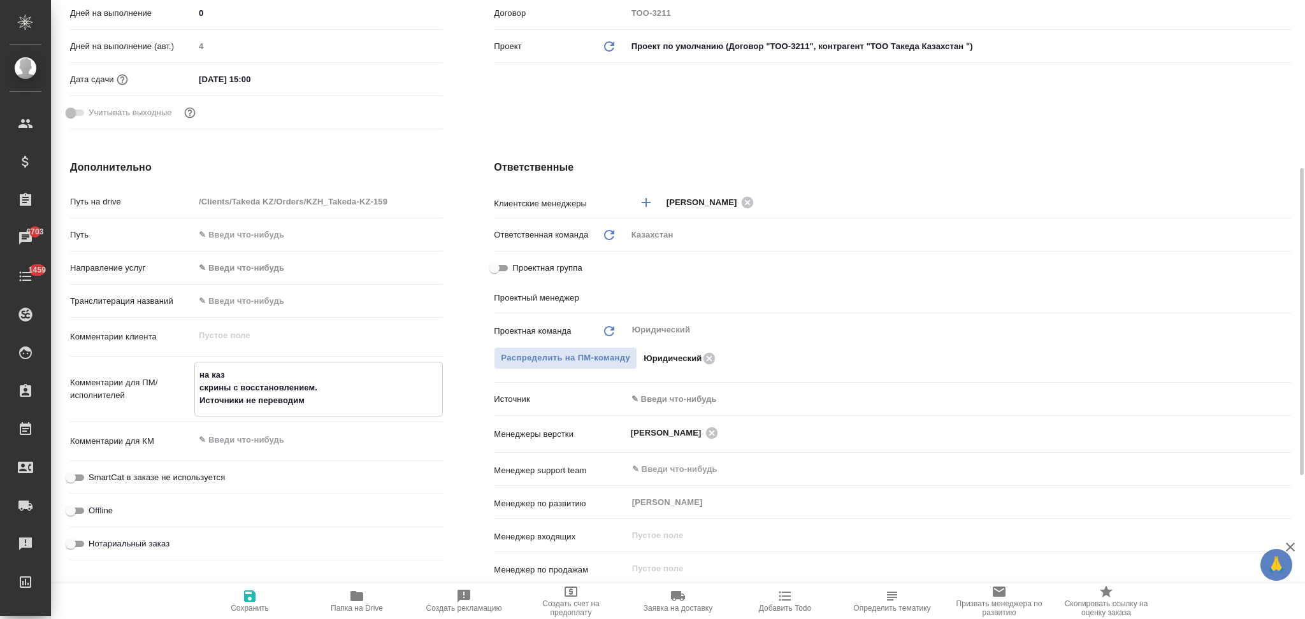
click at [241, 607] on span "Сохранить" at bounding box center [250, 608] width 38 height 9
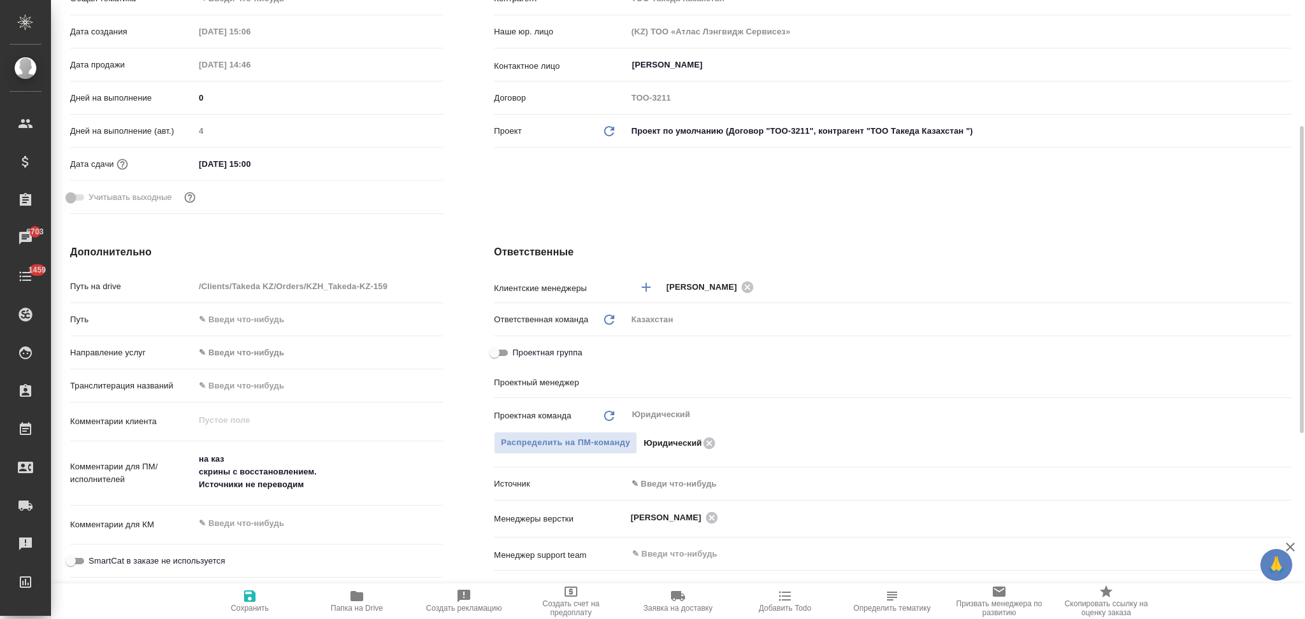
scroll to position [0, 0]
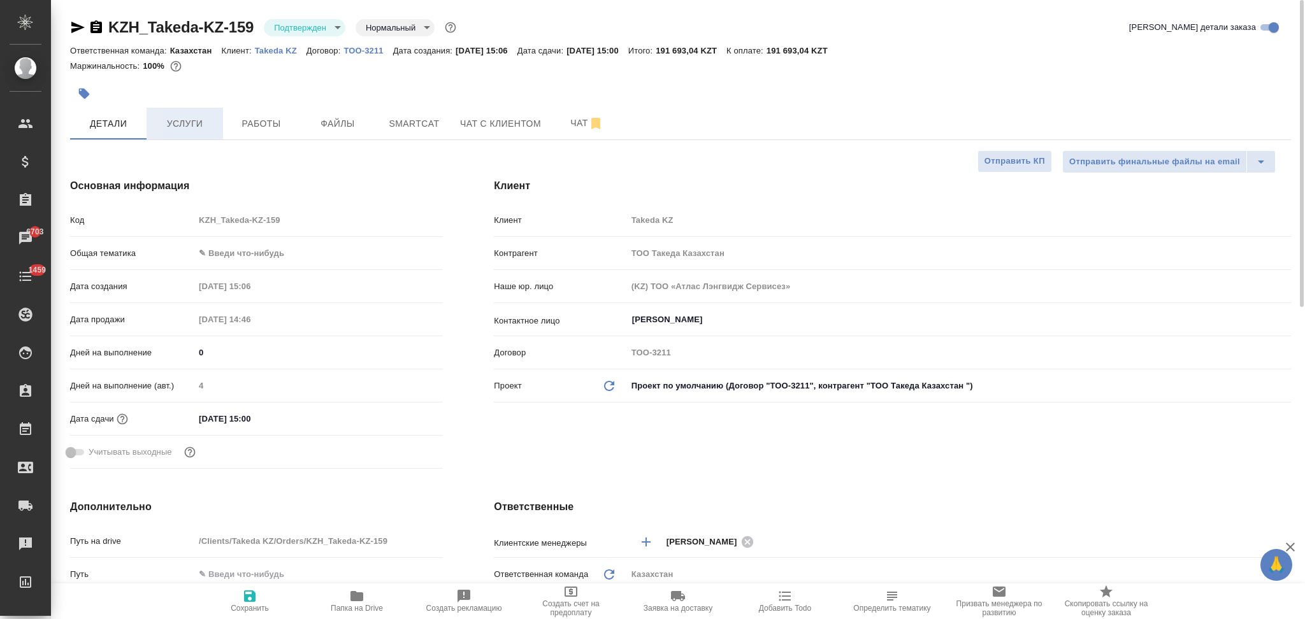
click at [187, 131] on span "Услуги" at bounding box center [184, 124] width 61 height 16
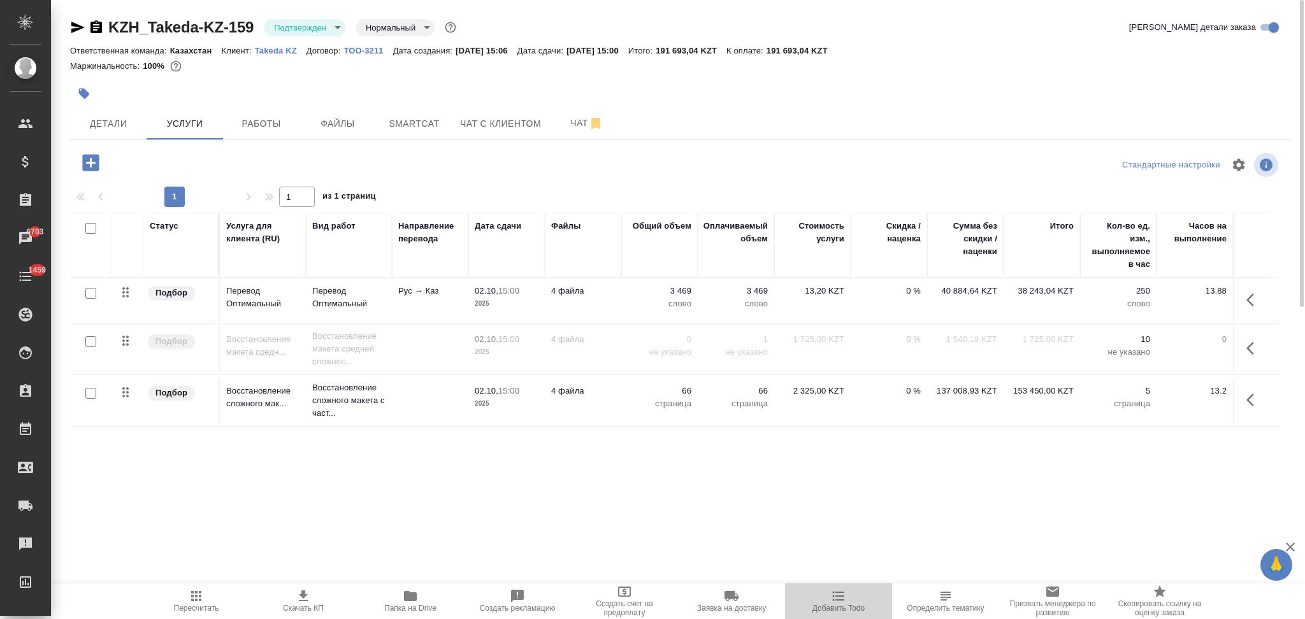
click at [838, 600] on icon "button" at bounding box center [838, 596] width 15 height 15
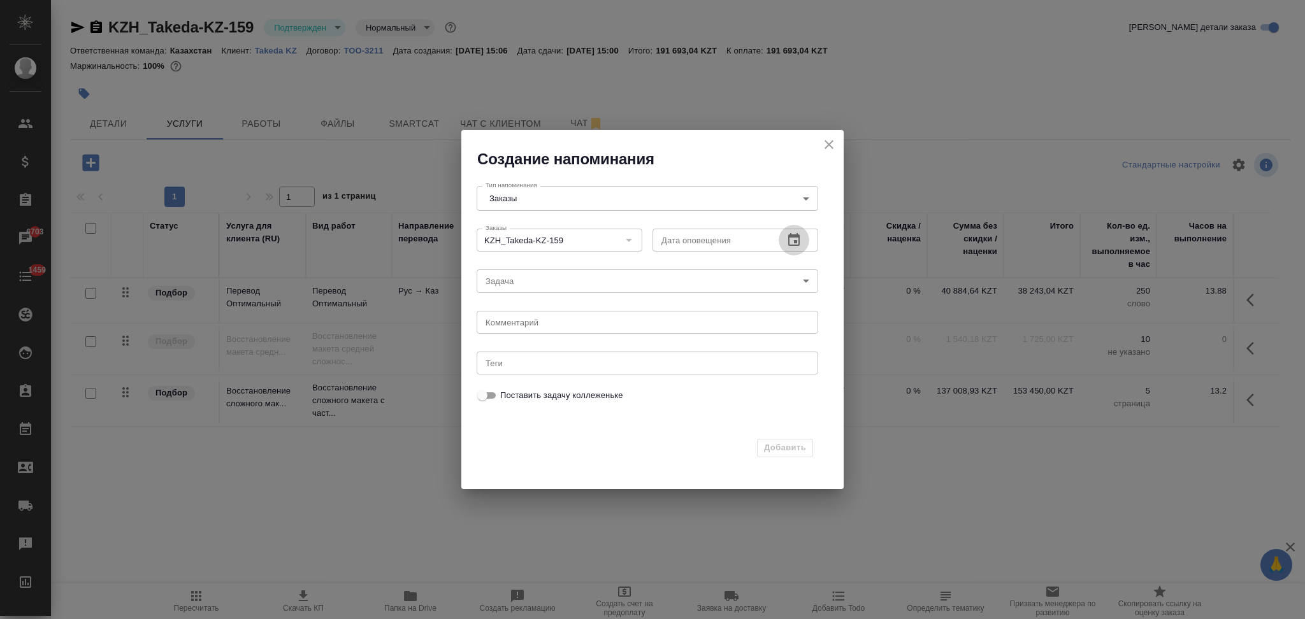
click at [797, 237] on icon "button" at bounding box center [793, 239] width 11 height 13
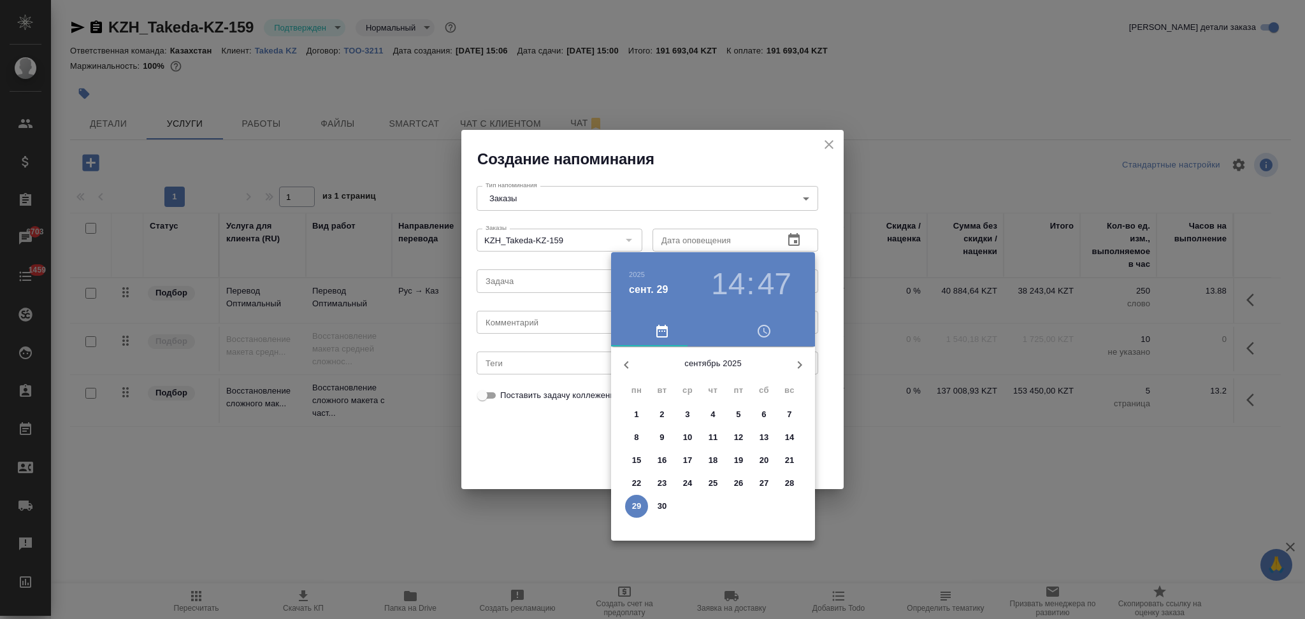
click at [713, 502] on div "2" at bounding box center [712, 506] width 25 height 23
click at [797, 371] on icon "button" at bounding box center [799, 364] width 15 height 15
click at [712, 413] on p "2" at bounding box center [712, 414] width 4 height 13
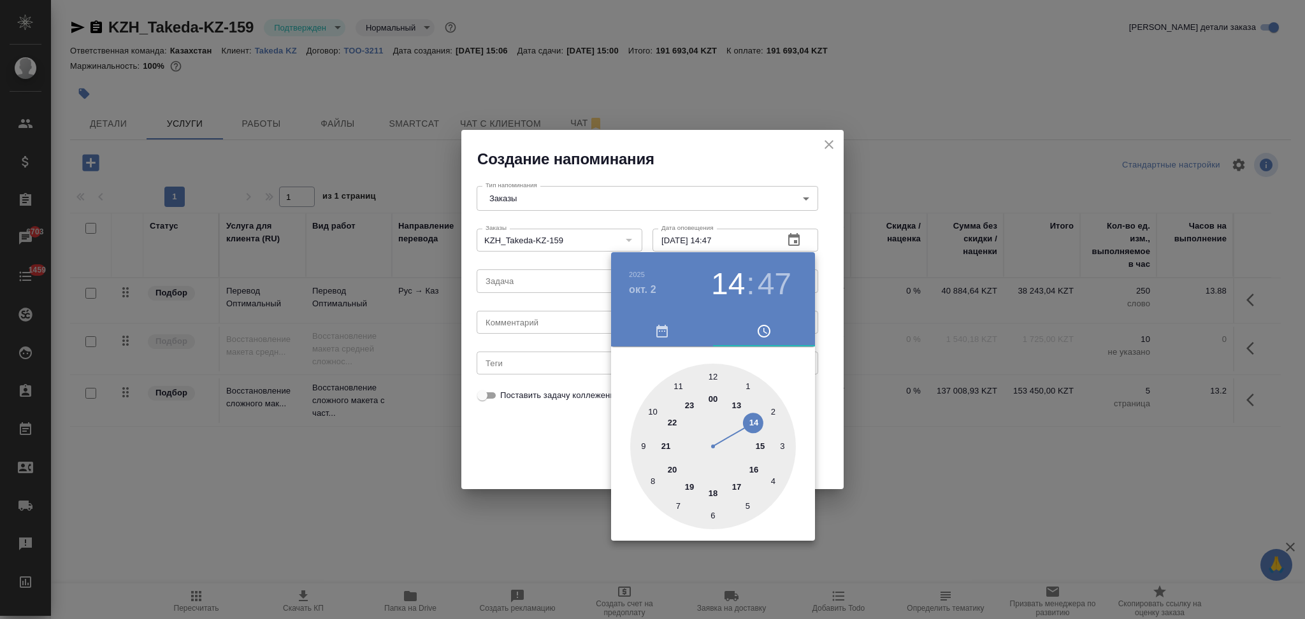
click at [761, 443] on div at bounding box center [713, 447] width 166 height 166
click at [712, 375] on div at bounding box center [713, 447] width 166 height 166
click at [488, 436] on div at bounding box center [652, 309] width 1305 height 619
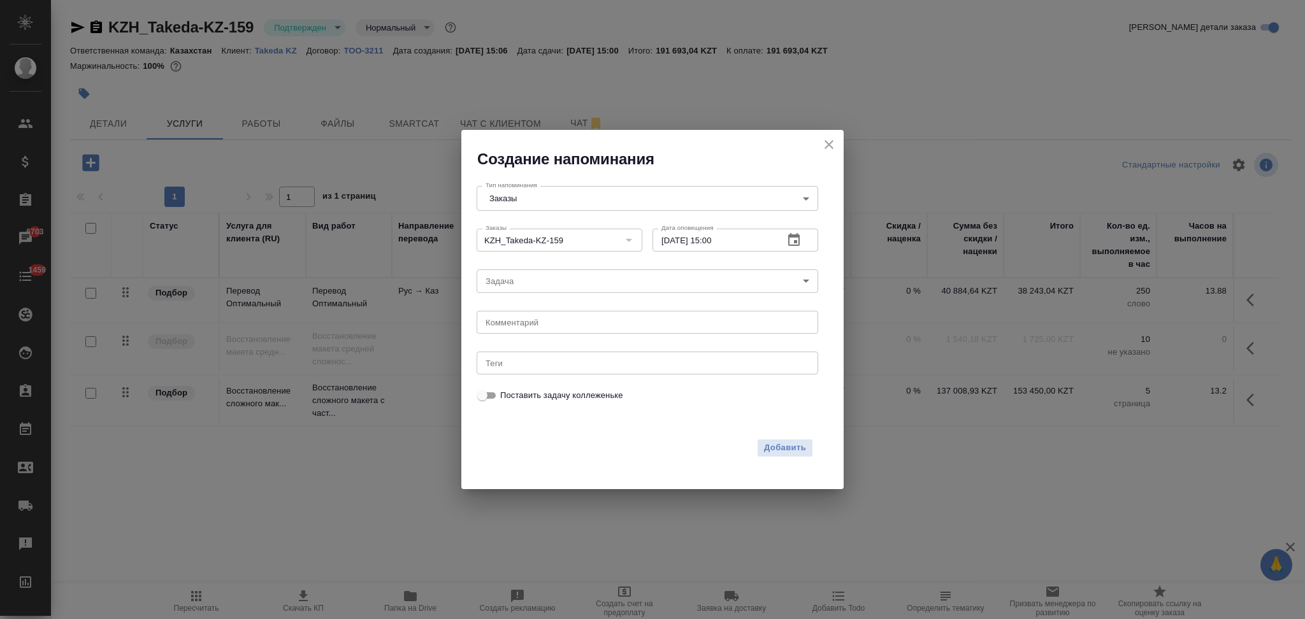
click at [507, 281] on body "🙏 .cls-1 fill:#fff; AWATERA Aslanukova Sati Клиенты Спецификации Заказы 6703 Ча…" at bounding box center [652, 309] width 1305 height 619
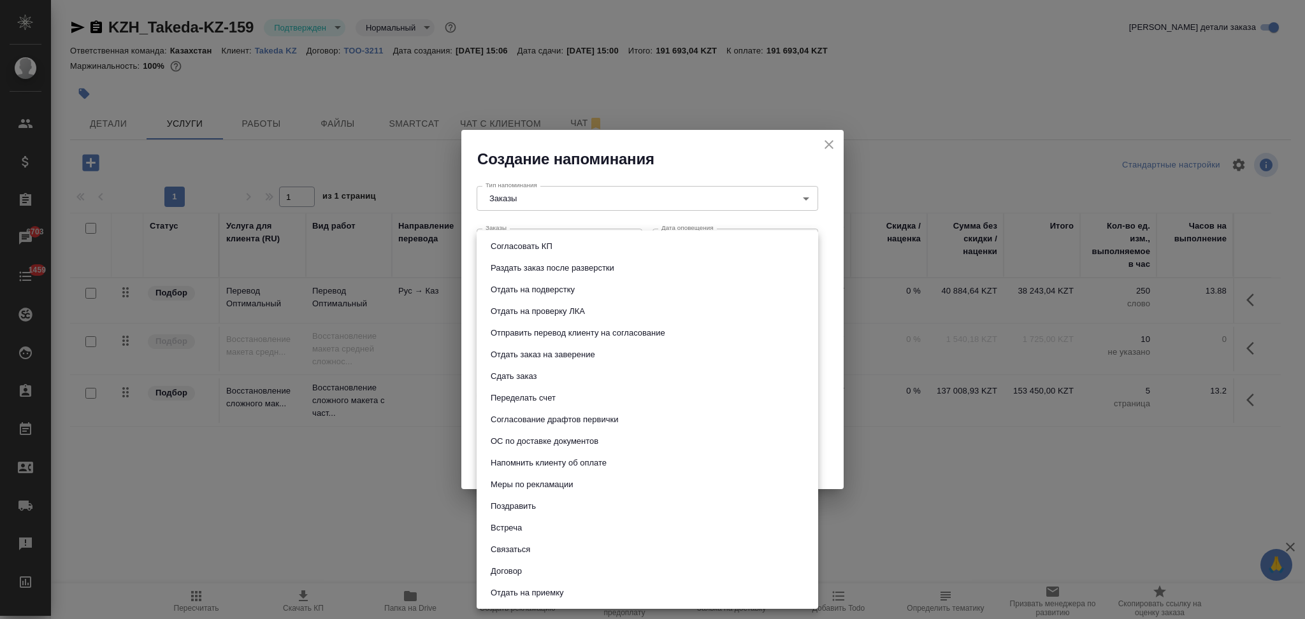
click at [514, 372] on button "Сдать заказ" at bounding box center [514, 376] width 54 height 14
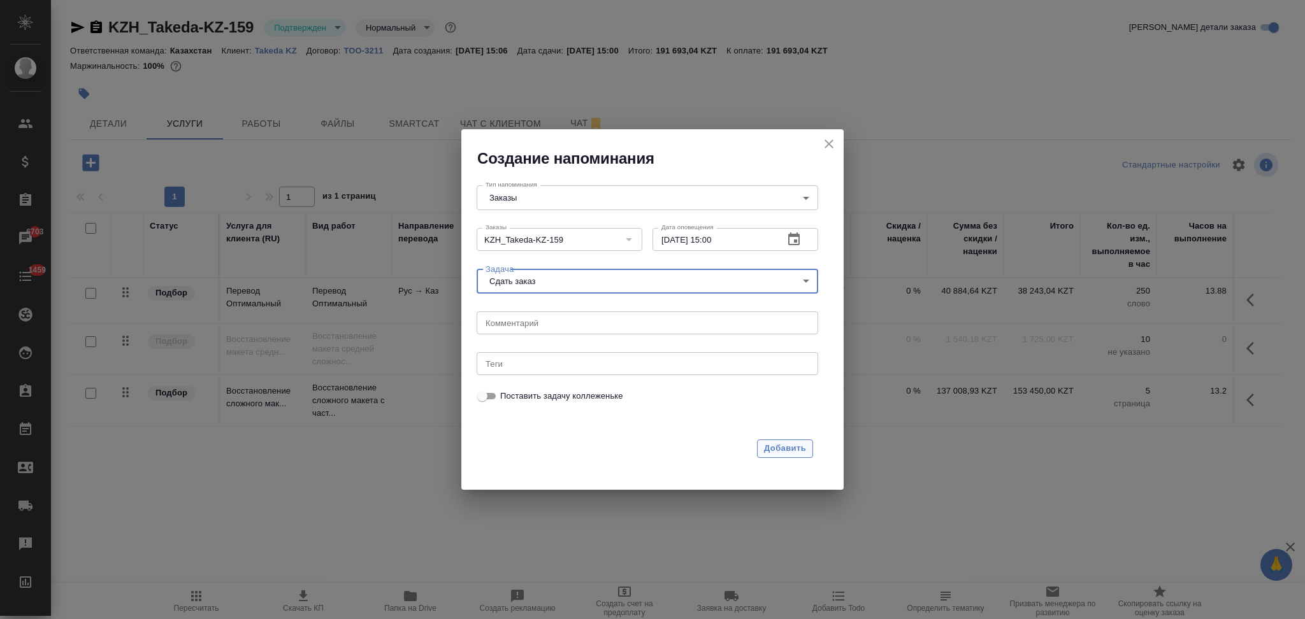
click at [777, 450] on span "Добавить" at bounding box center [785, 448] width 42 height 15
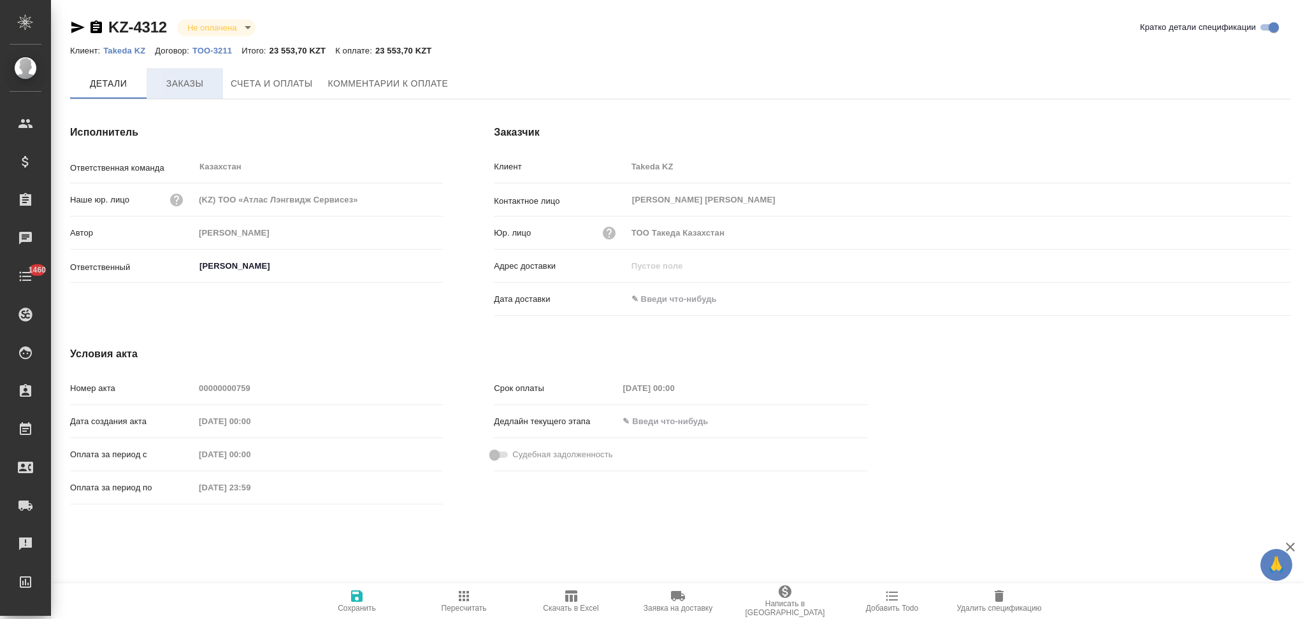
click at [196, 86] on span "Заказы" at bounding box center [184, 84] width 61 height 16
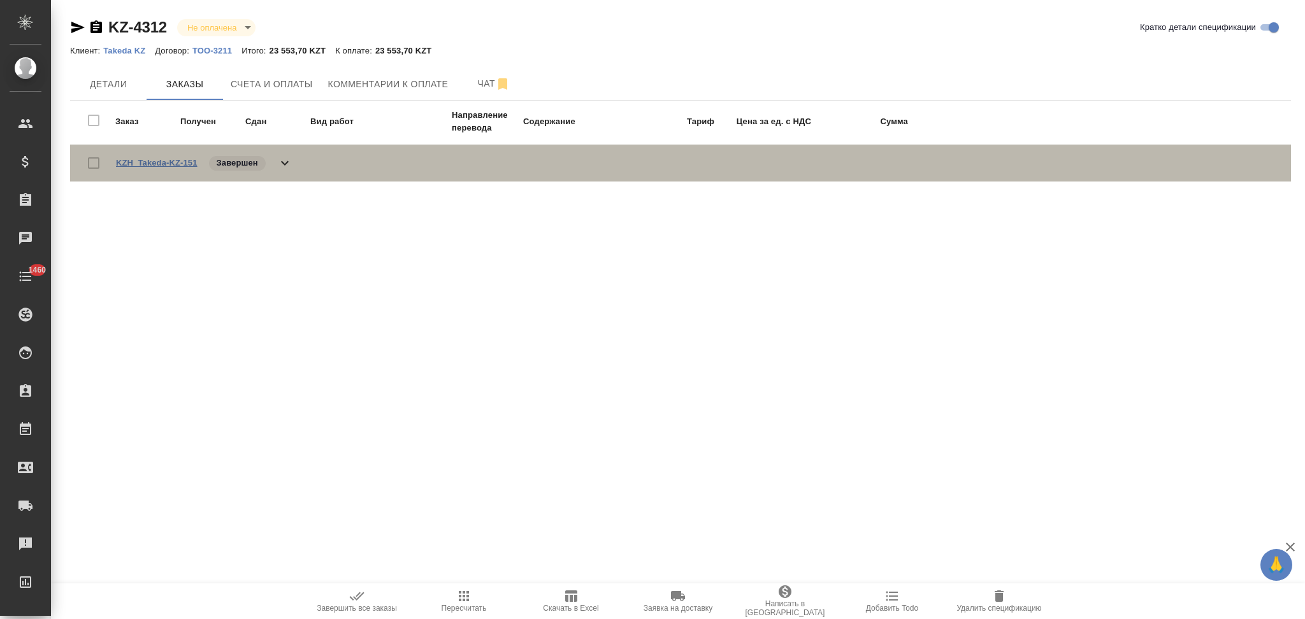
click at [158, 158] on link "KZH_Takeda-KZ-151" at bounding box center [157, 163] width 82 height 10
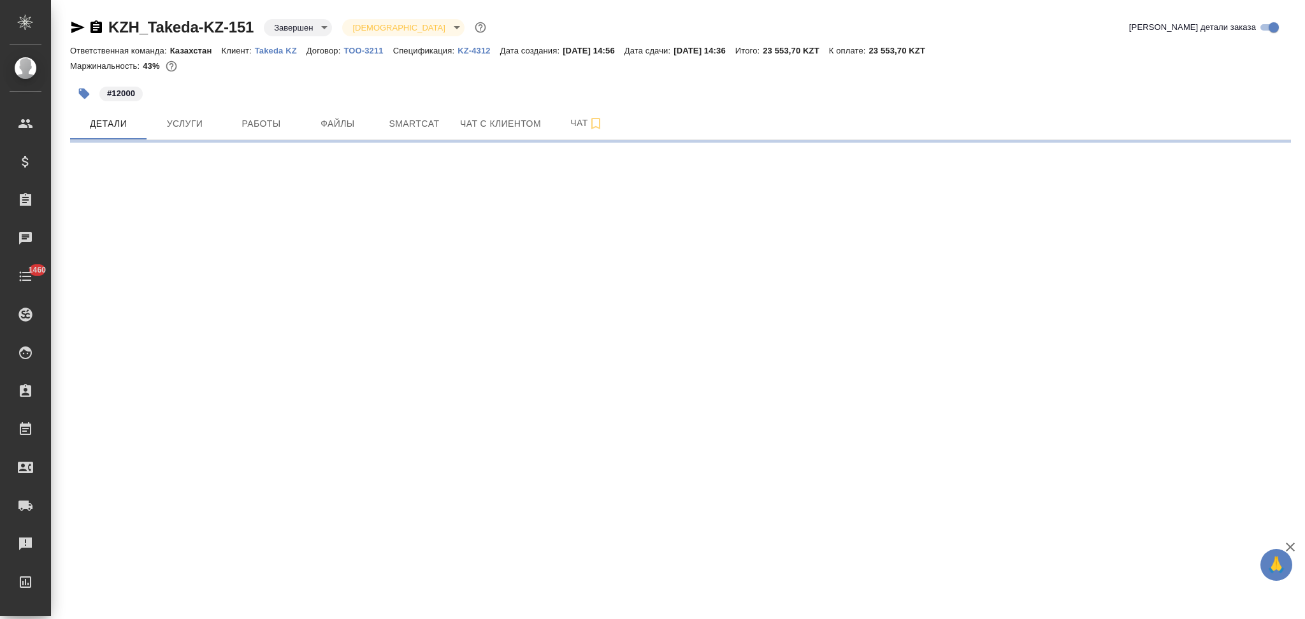
select select "RU"
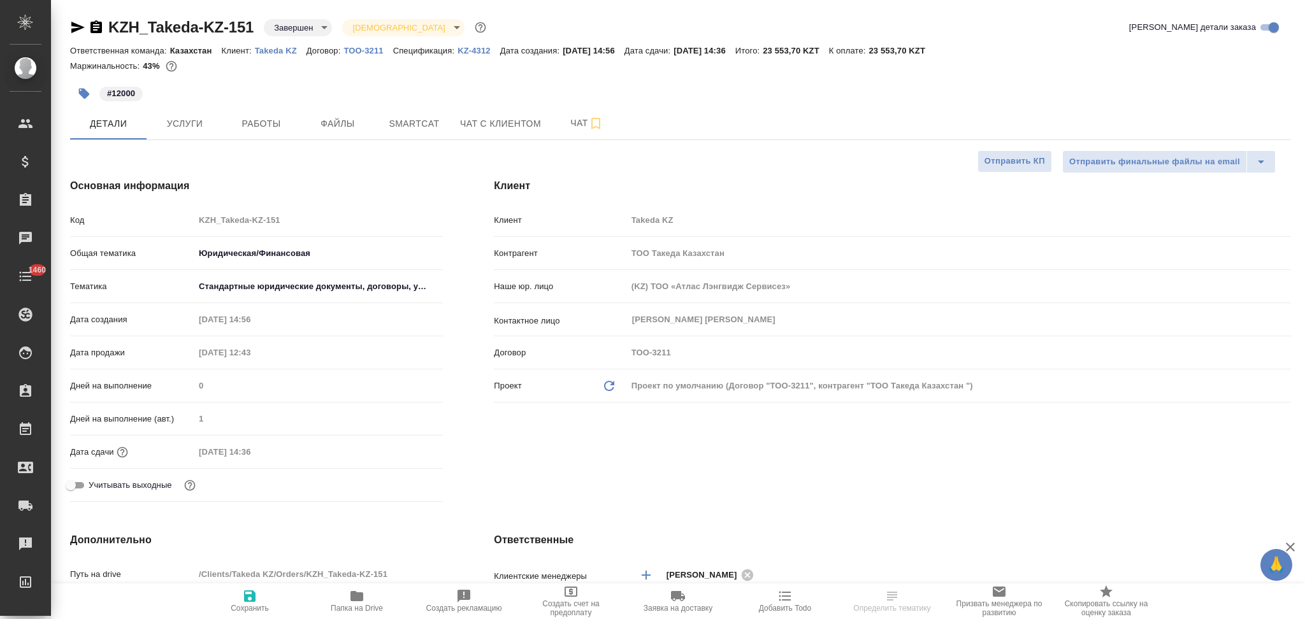
type textarea "x"
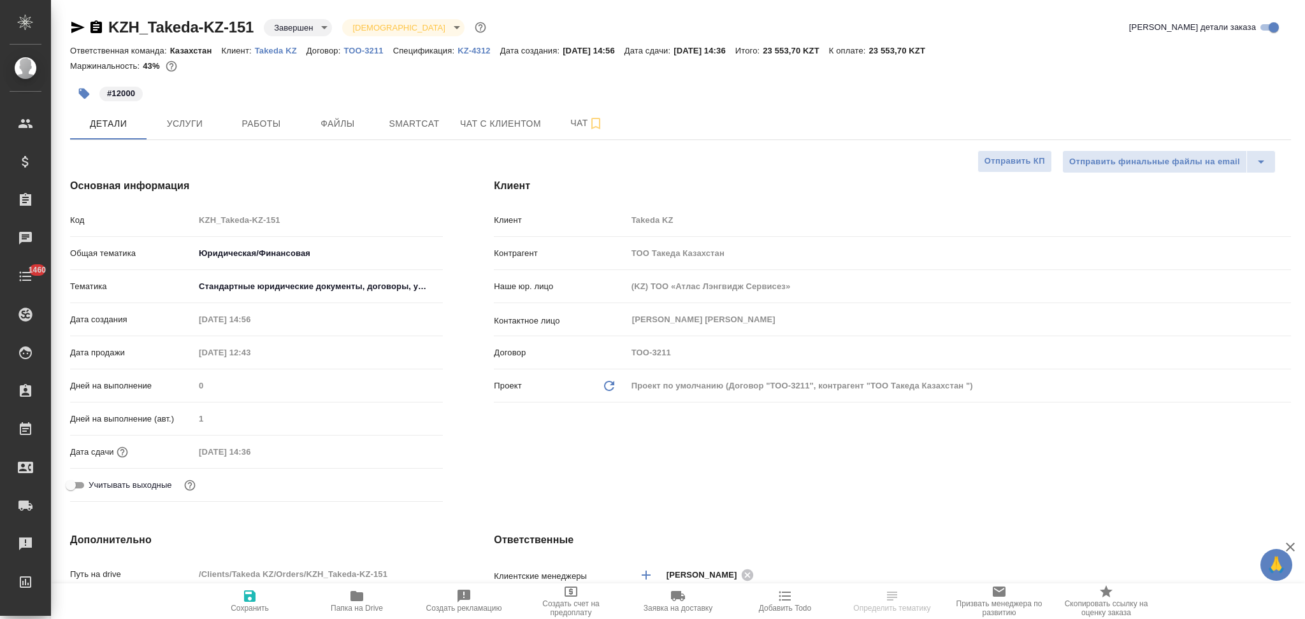
type textarea "x"
click at [179, 127] on span "Услуги" at bounding box center [184, 124] width 61 height 16
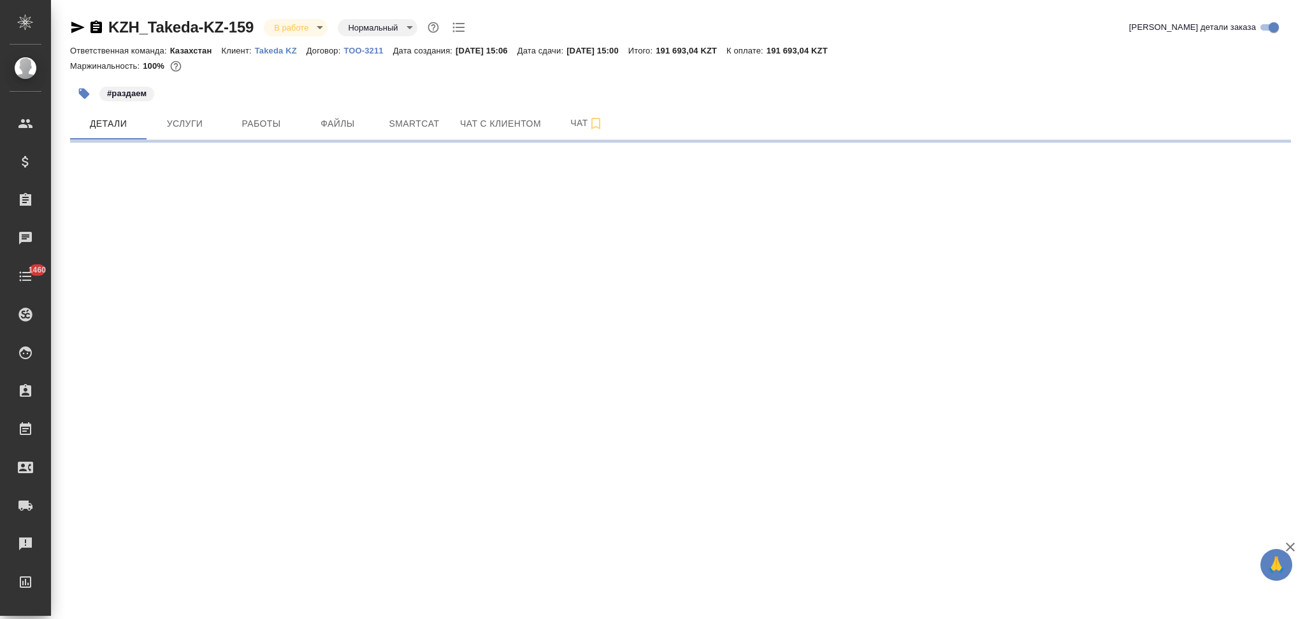
select select "RU"
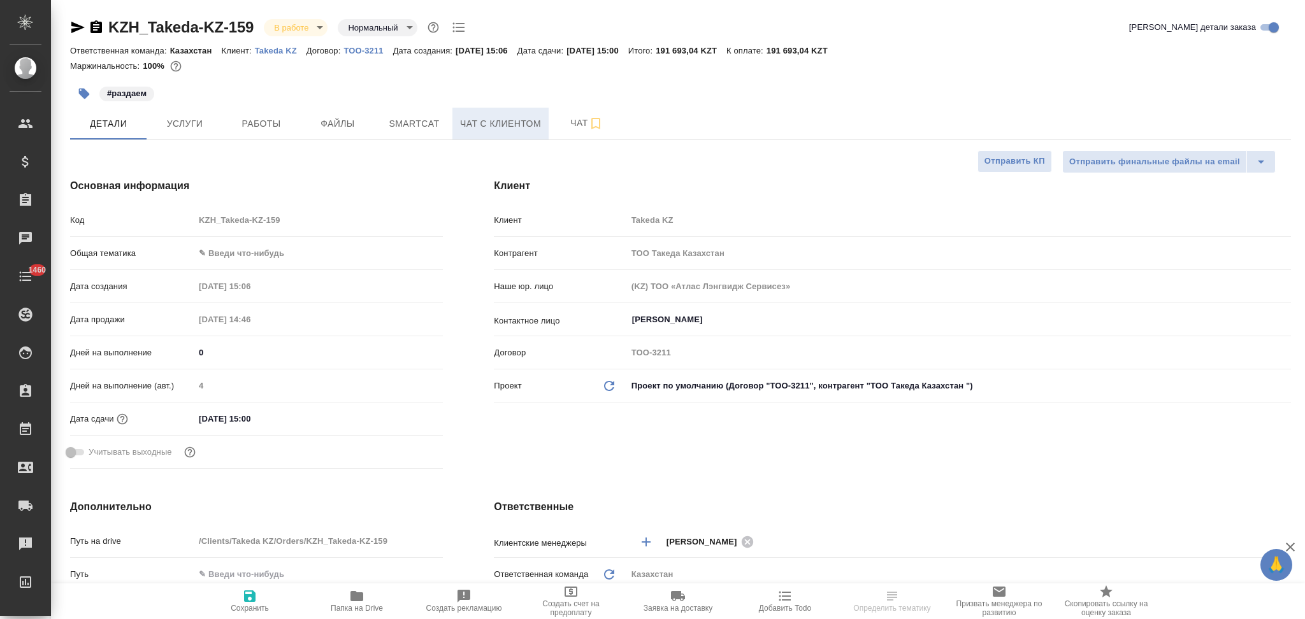
type textarea "x"
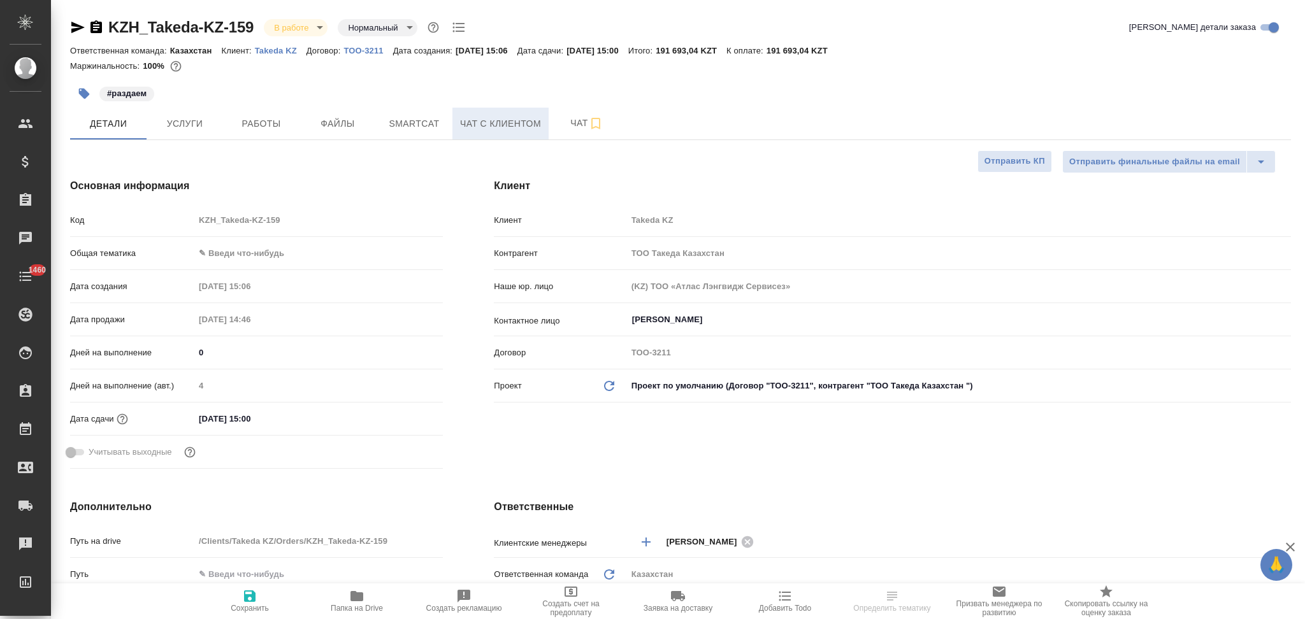
type textarea "x"
click at [564, 125] on span "Чат" at bounding box center [586, 123] width 61 height 16
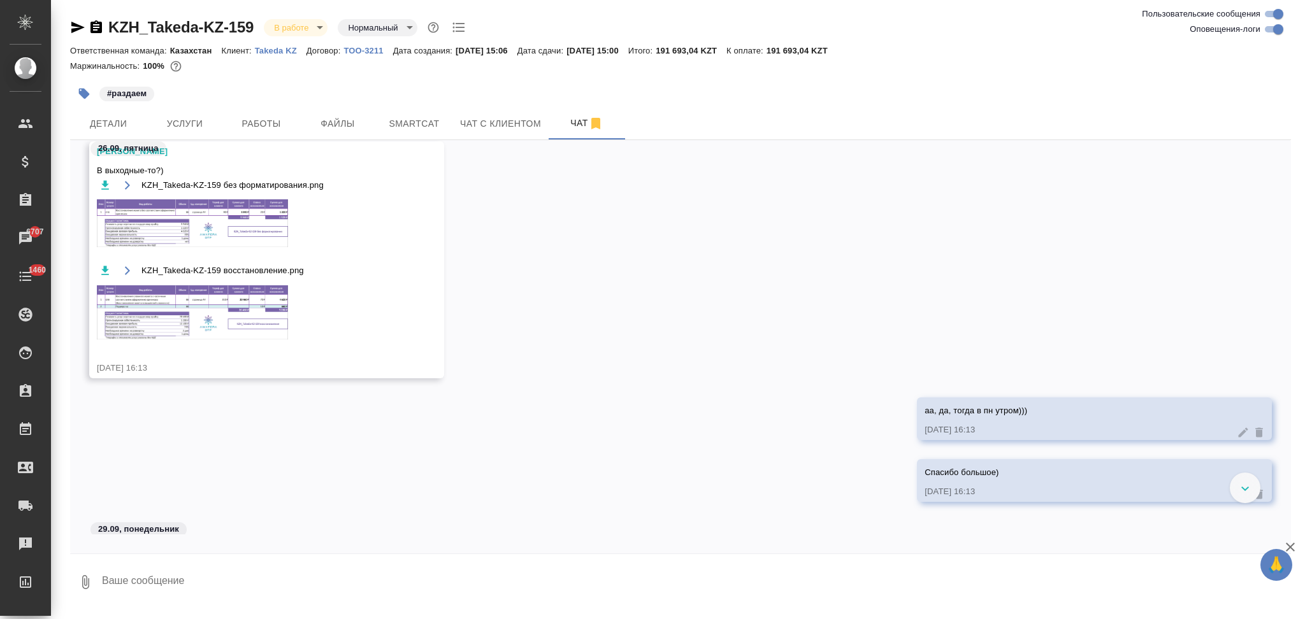
scroll to position [994, 0]
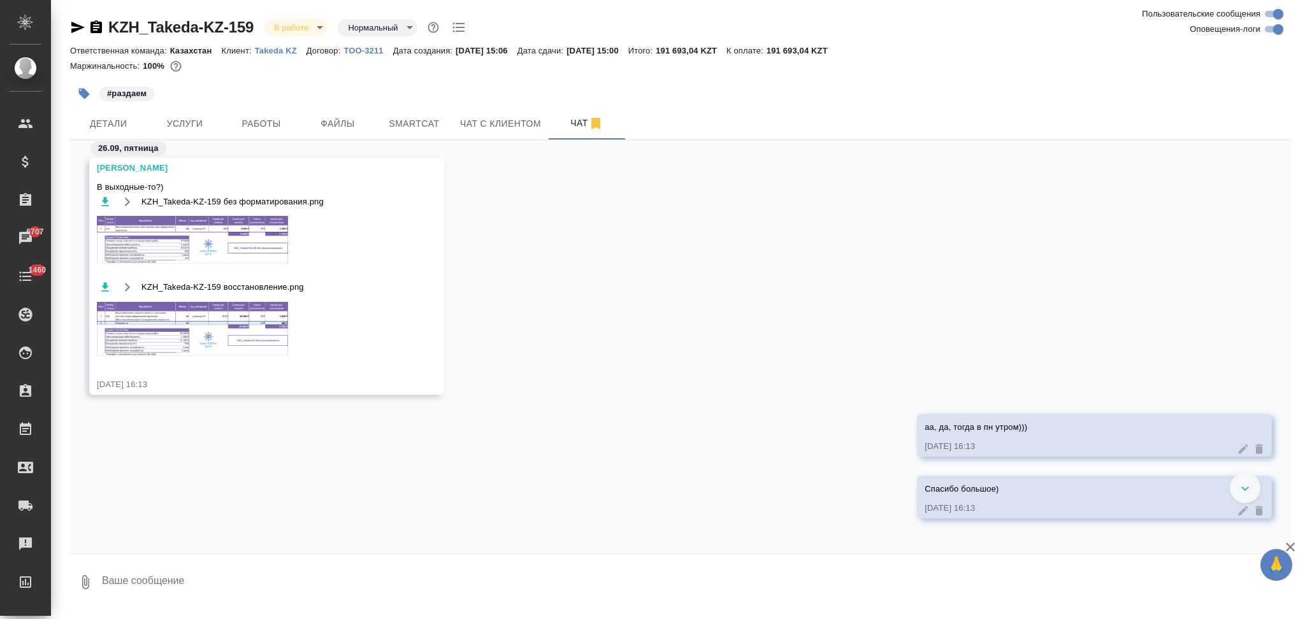
click at [169, 326] on img at bounding box center [192, 329] width 191 height 54
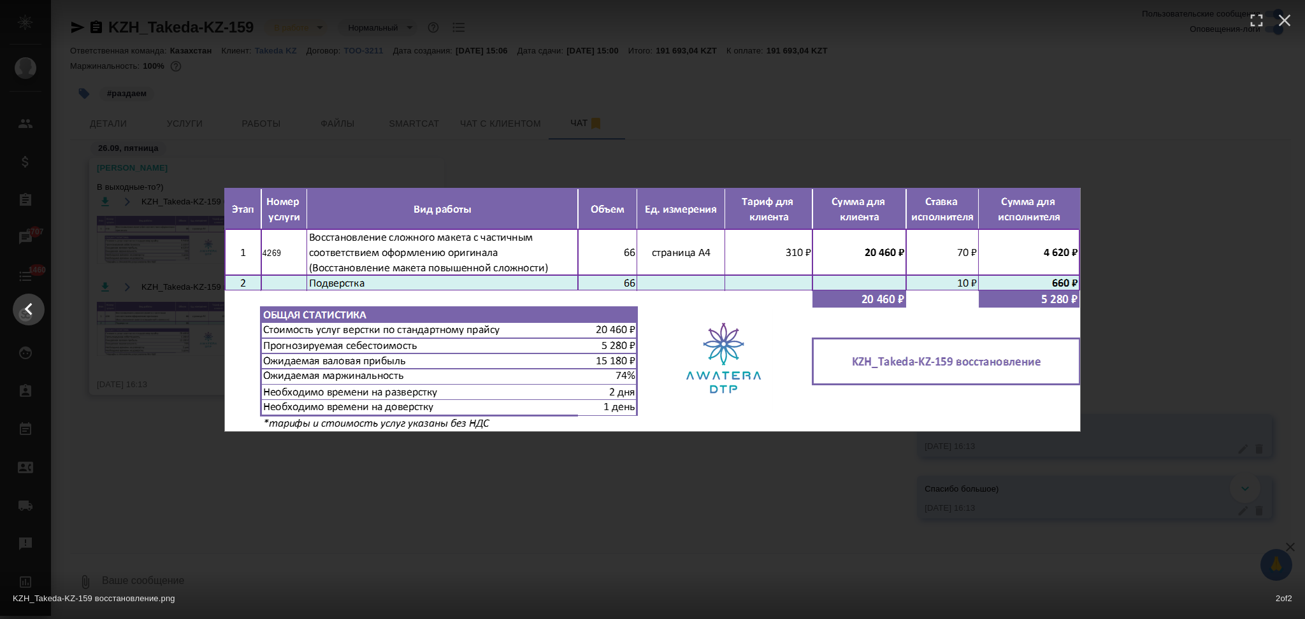
click at [164, 434] on div "KZH_Takeda-KZ-159 восстановление.png 2 of 2" at bounding box center [652, 309] width 1305 height 619
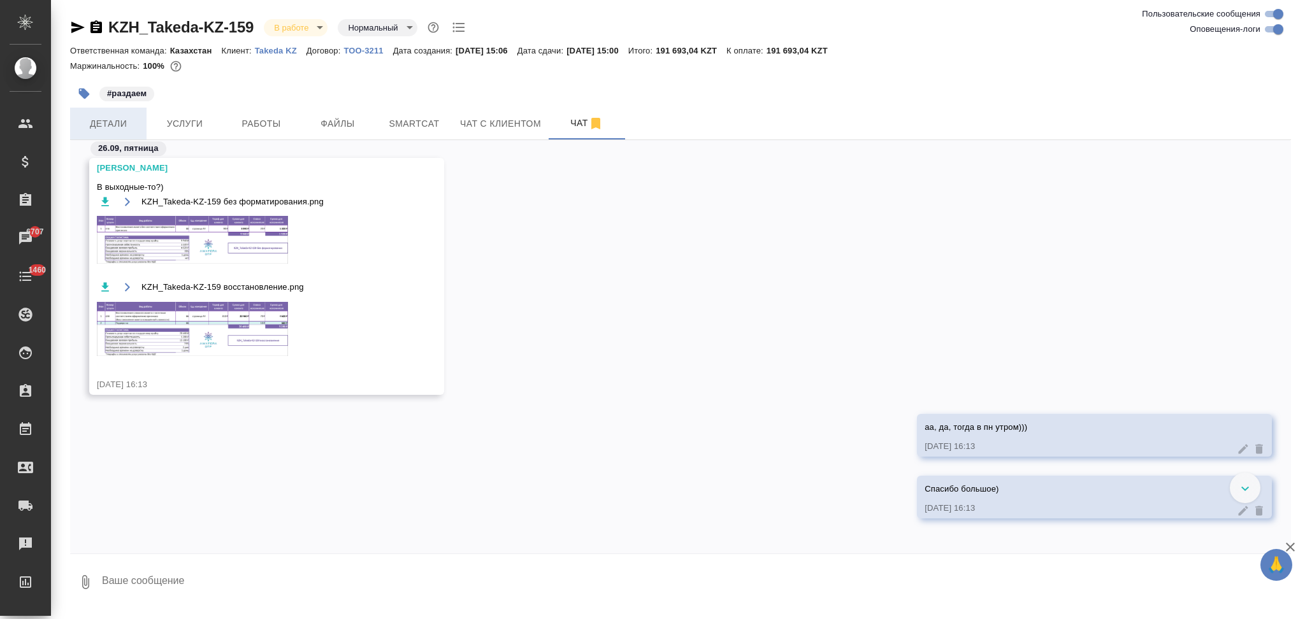
click at [115, 130] on span "Детали" at bounding box center [108, 124] width 61 height 16
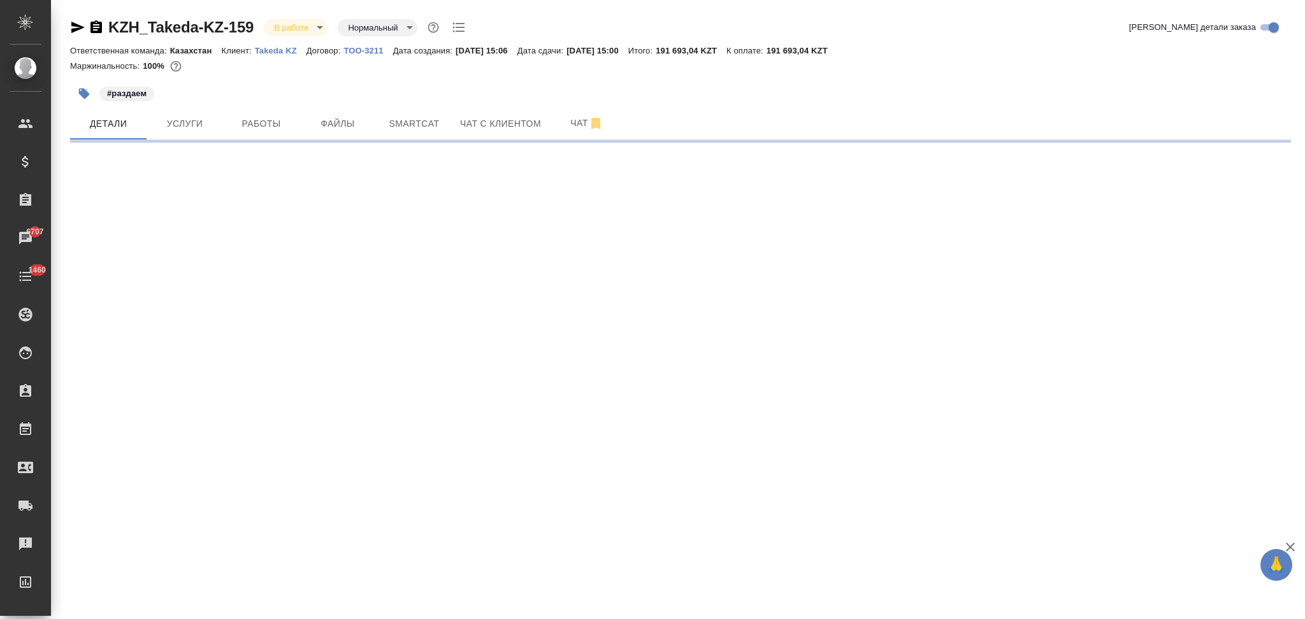
select select "RU"
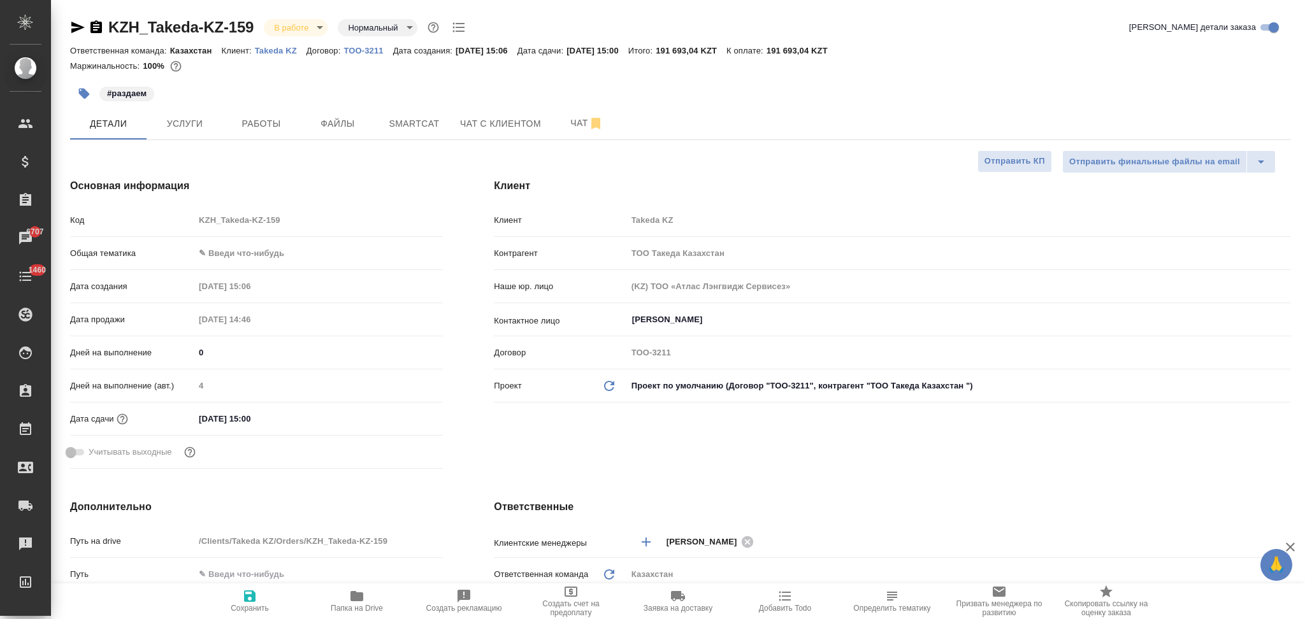
type textarea "x"
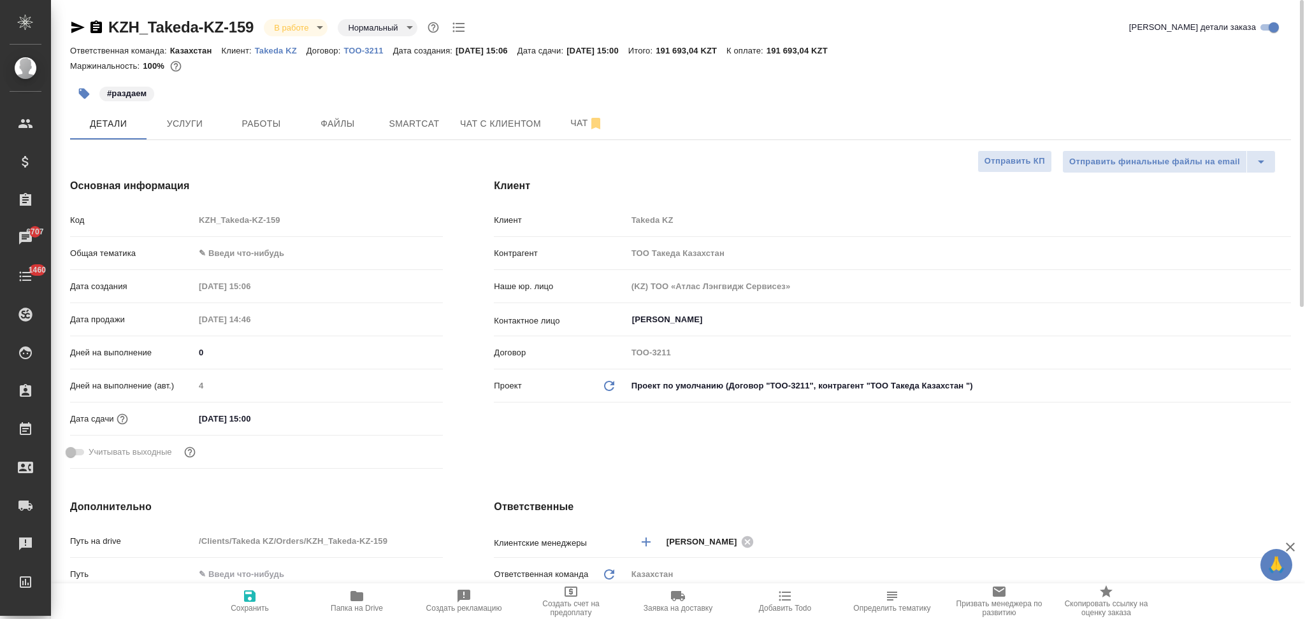
type textarea "x"
click at [190, 118] on span "Услуги" at bounding box center [184, 124] width 61 height 16
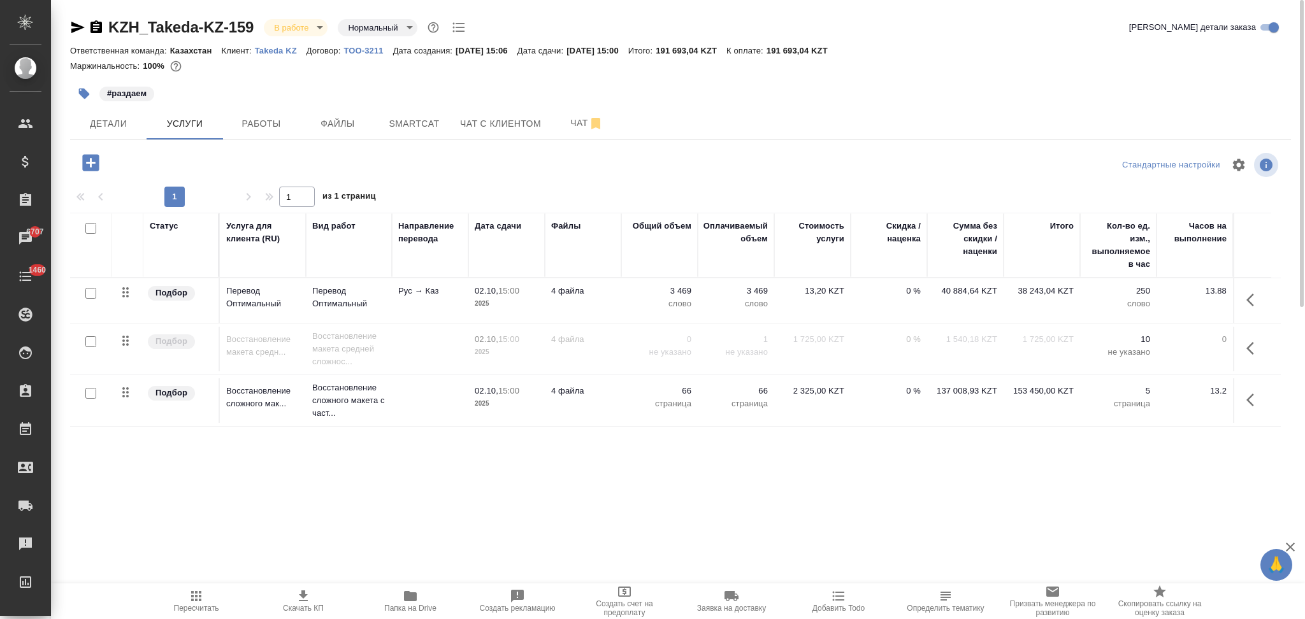
click at [629, 306] on p "слово" at bounding box center [659, 304] width 64 height 13
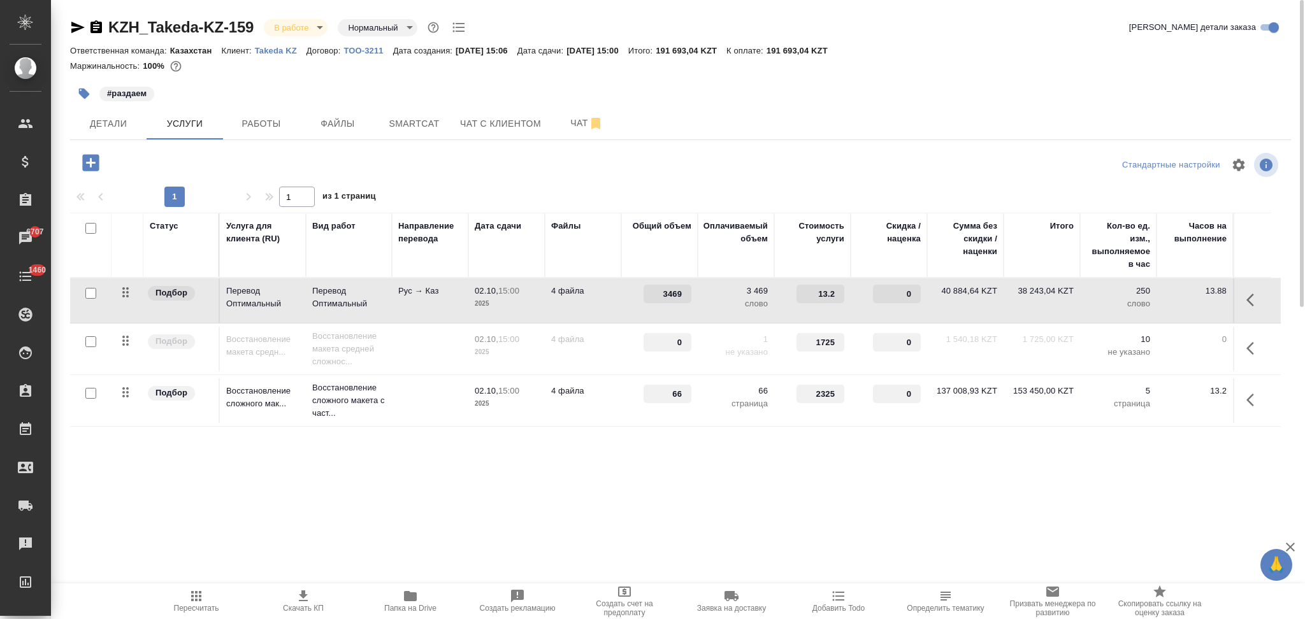
click at [629, 306] on td "3469" at bounding box center [659, 300] width 76 height 45
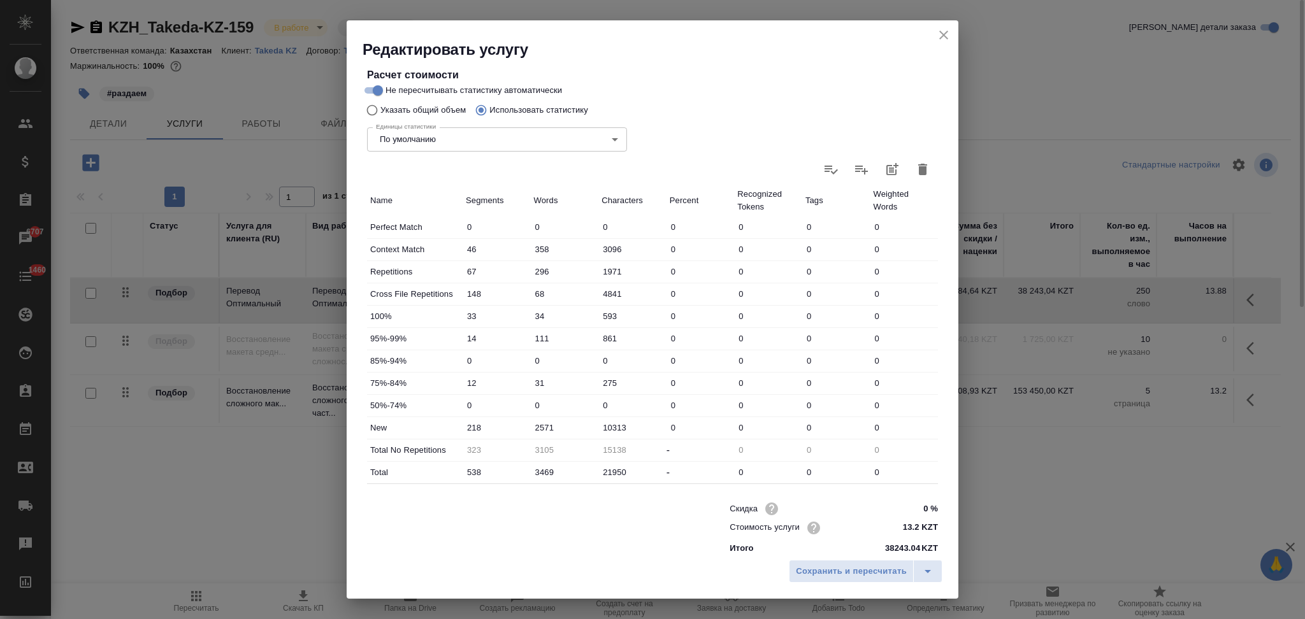
scroll to position [250, 0]
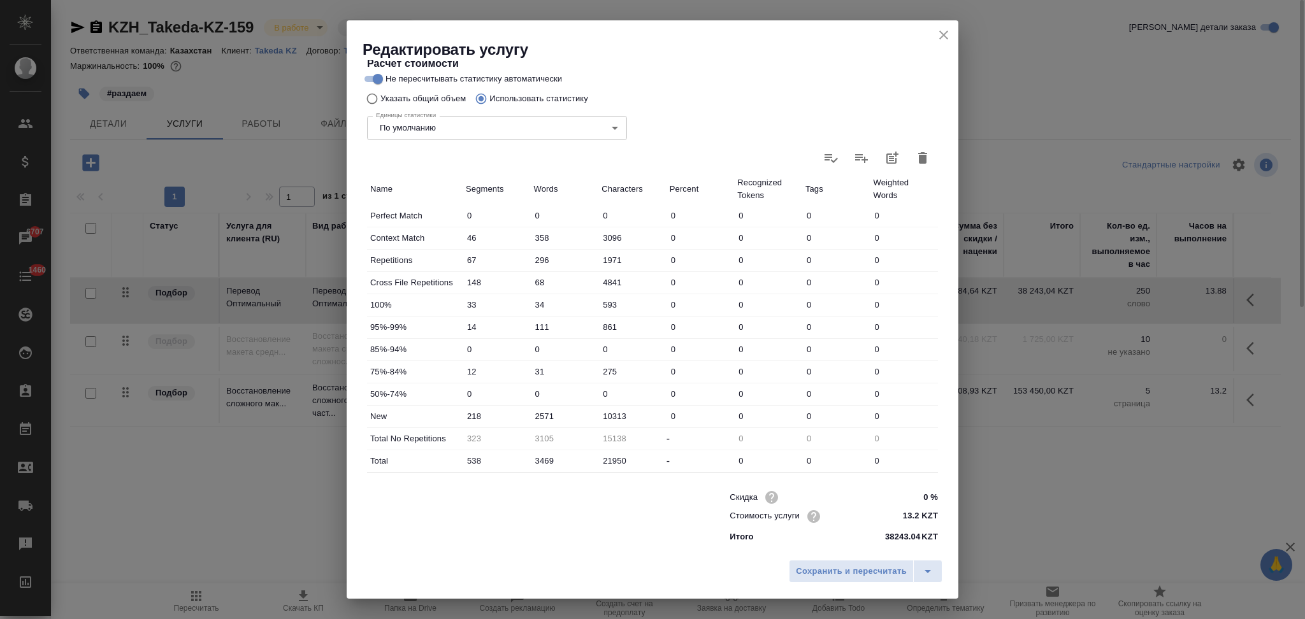
click at [942, 33] on icon "close" at bounding box center [943, 35] width 9 height 9
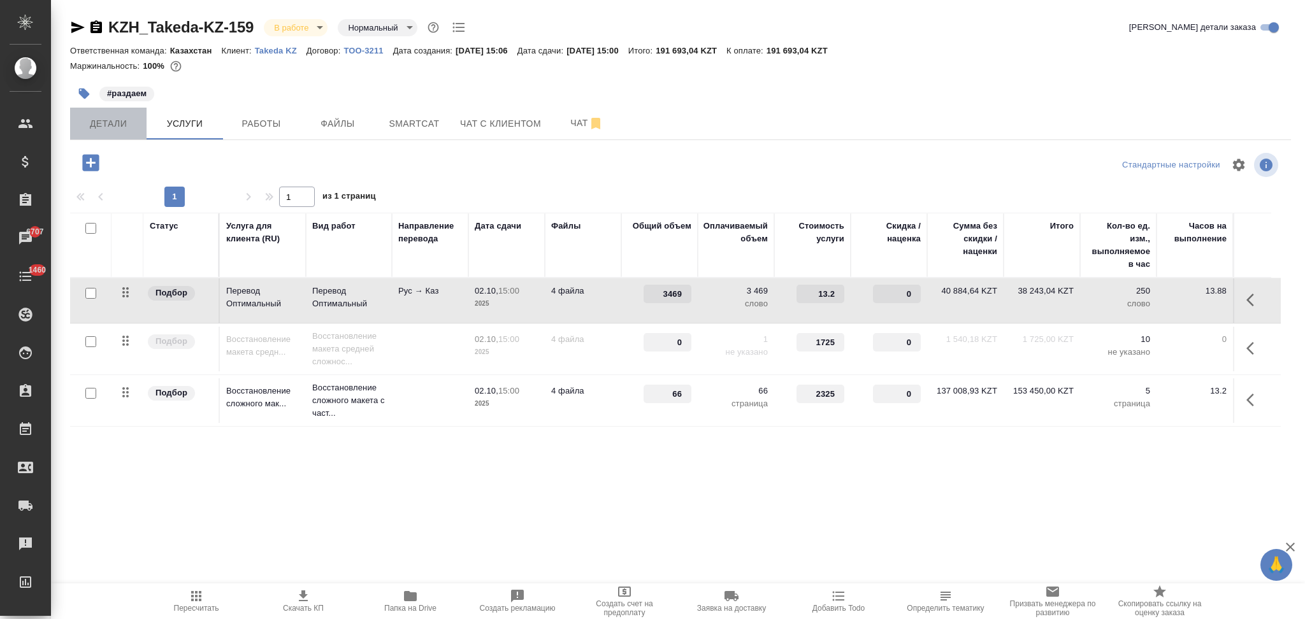
click at [115, 123] on span "Детали" at bounding box center [108, 124] width 61 height 16
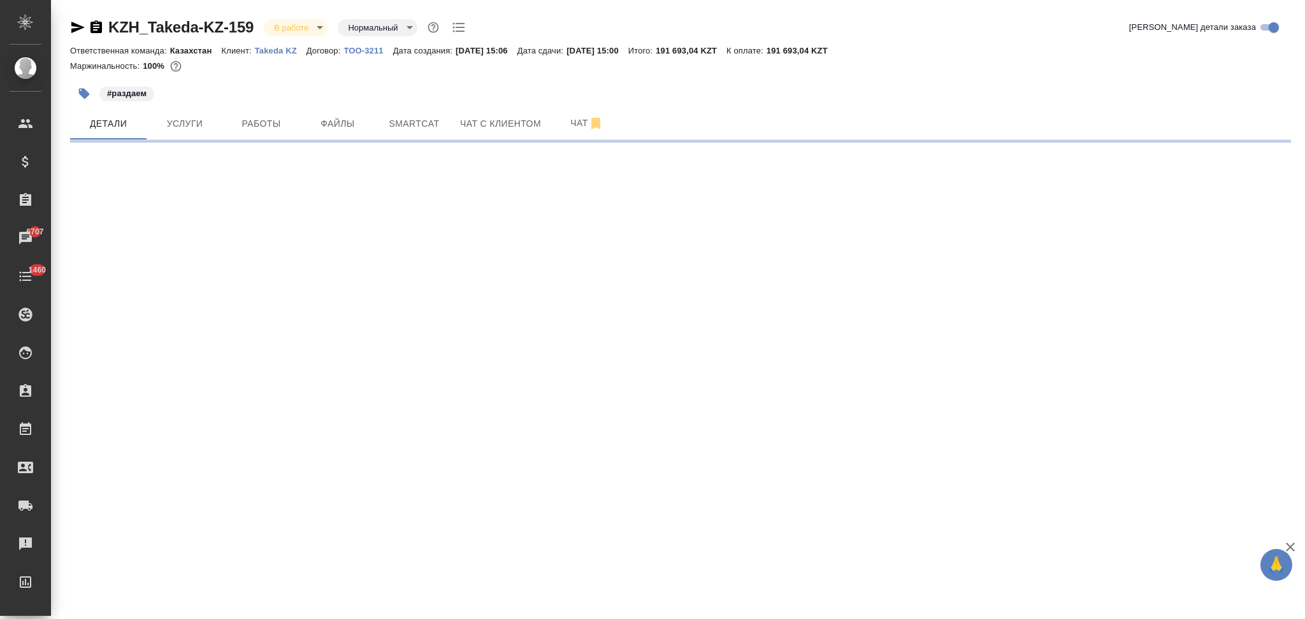
select select "RU"
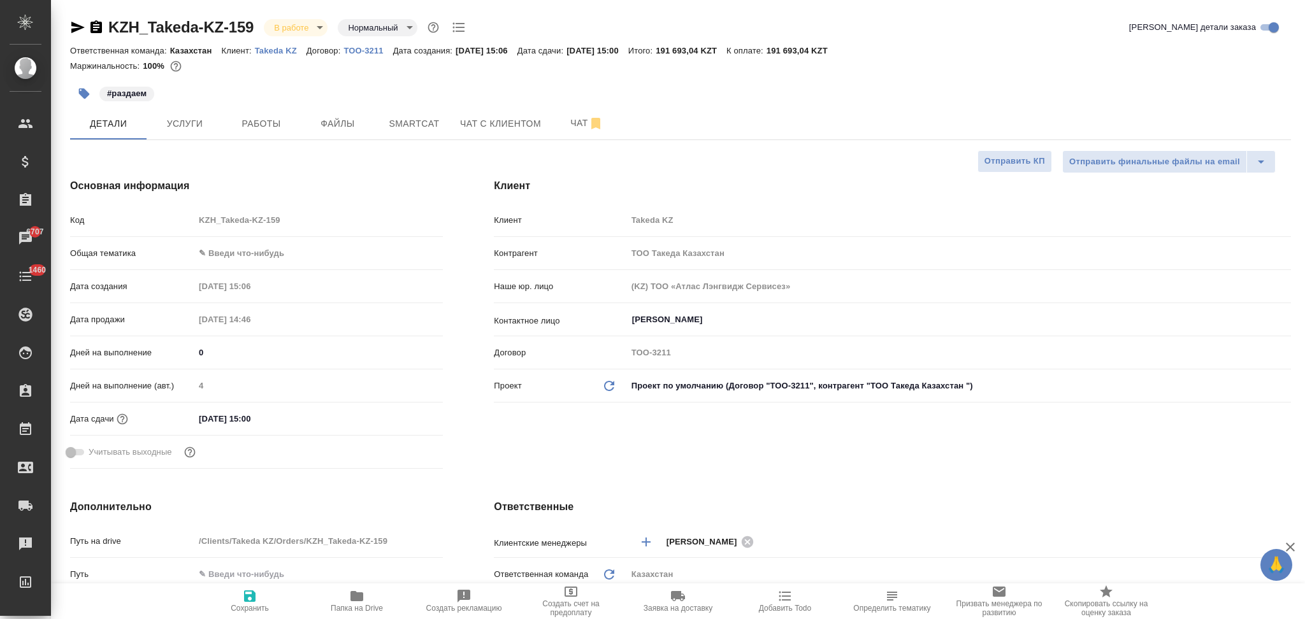
type textarea "x"
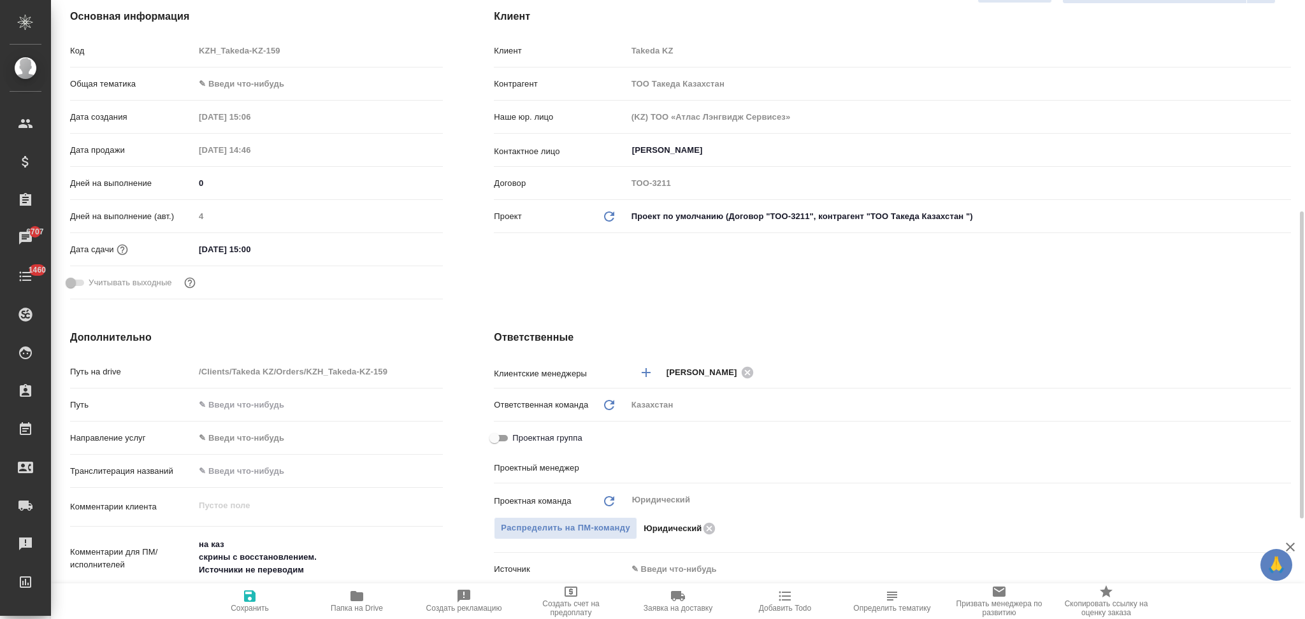
scroll to position [255, 0]
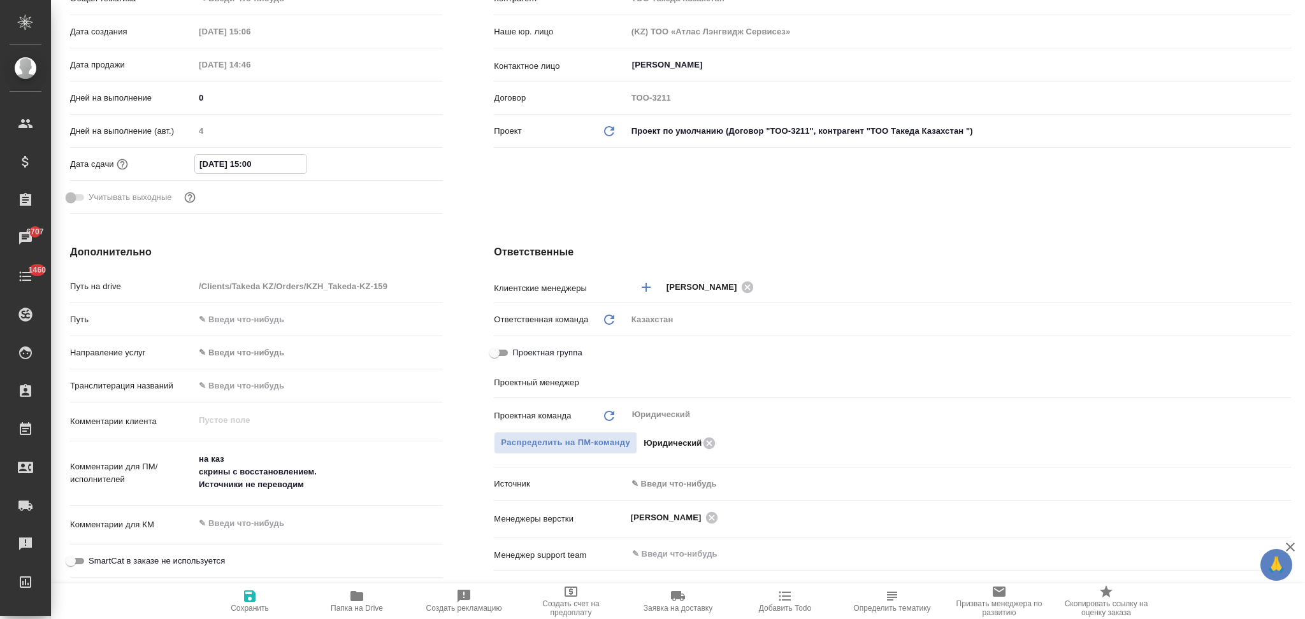
click at [206, 161] on input "02.10.2025 15:00" at bounding box center [250, 164] width 111 height 18
type input "03.10.2025 15:00"
type textarea "x"
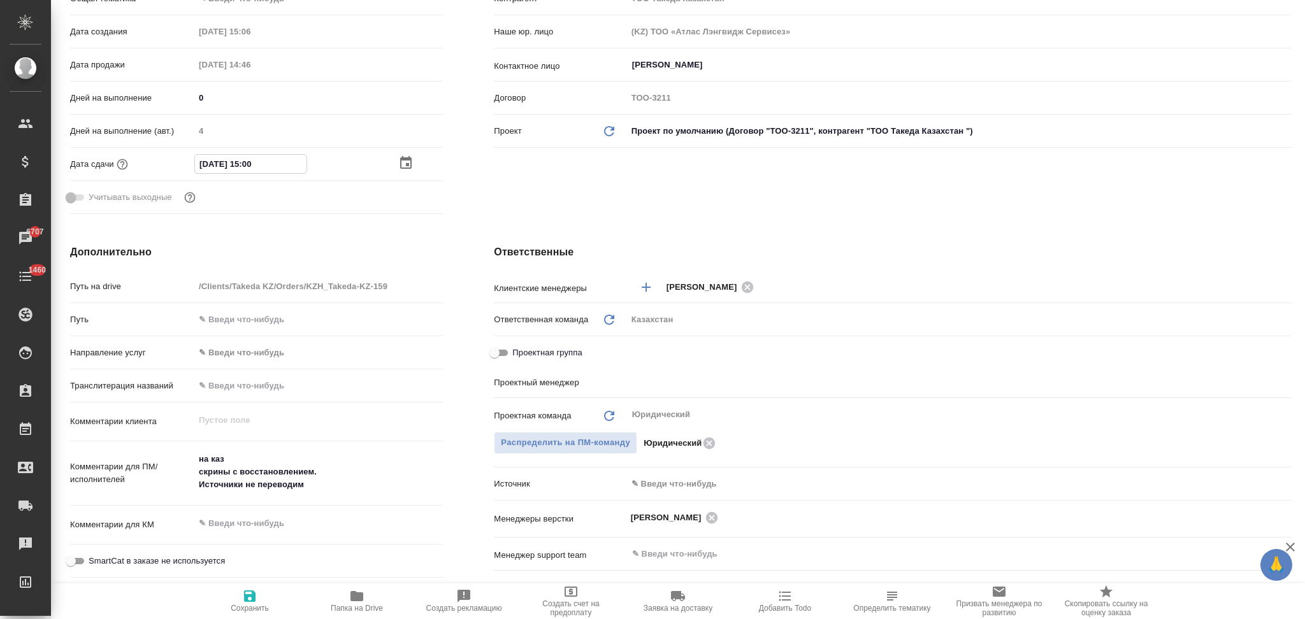
type input "03.10.2025 15:00"
click at [248, 599] on icon "button" at bounding box center [249, 596] width 15 height 15
type textarea "x"
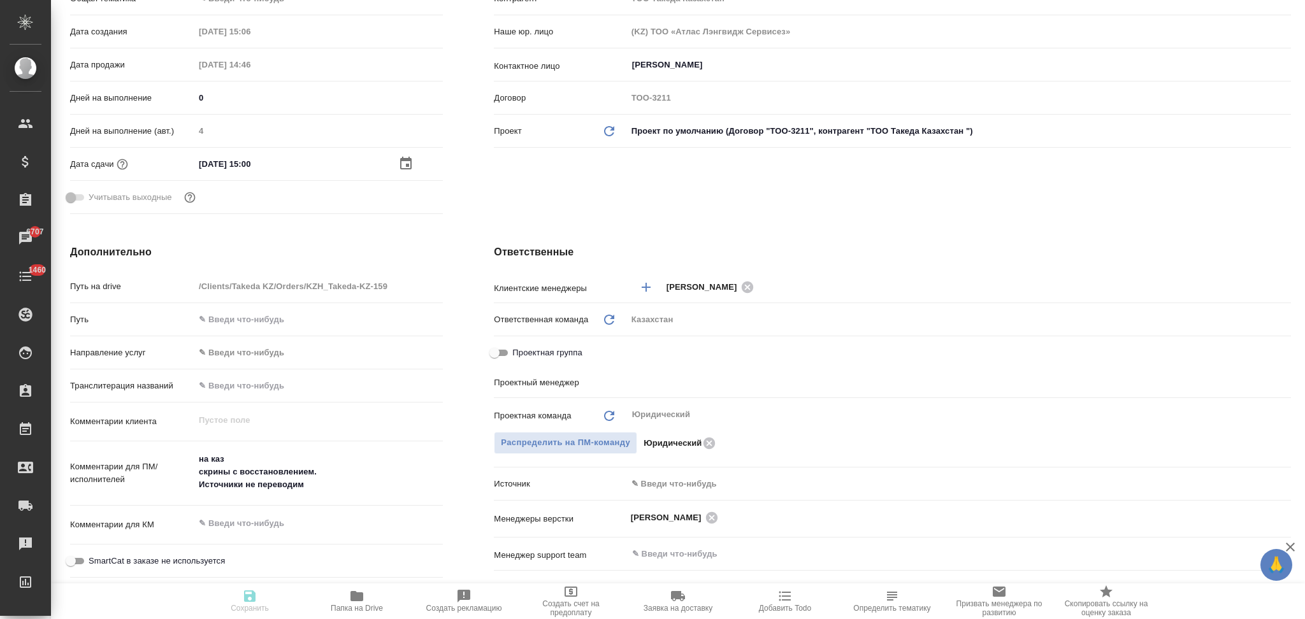
type textarea "x"
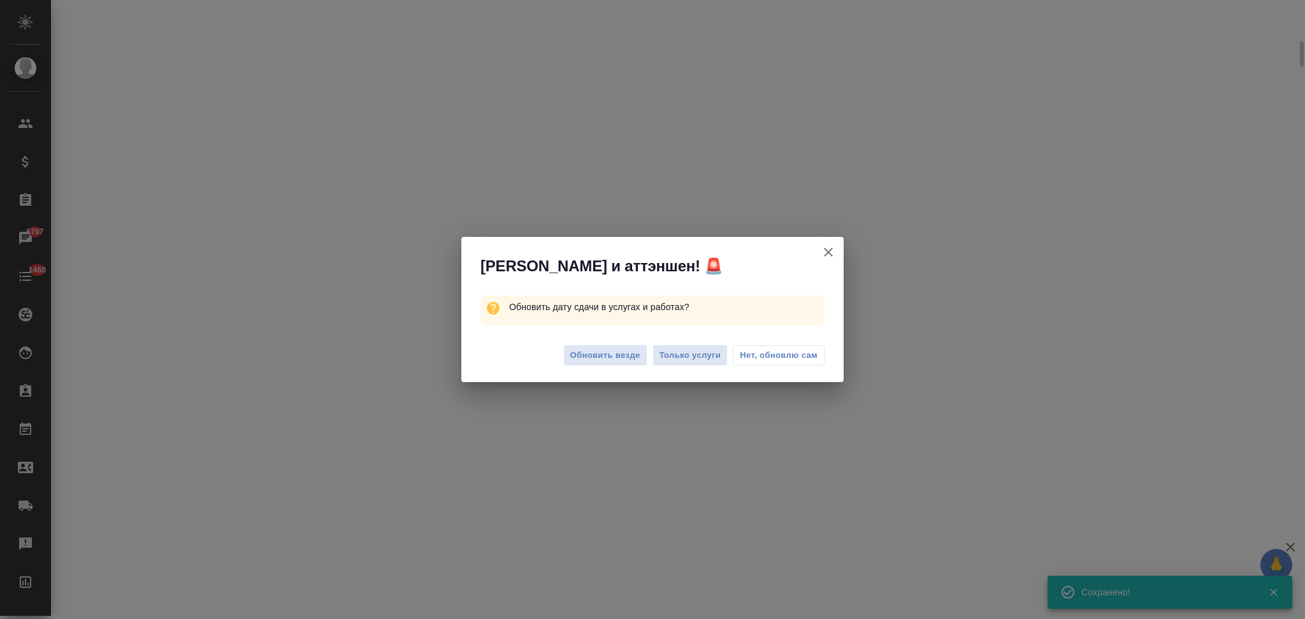
select select "RU"
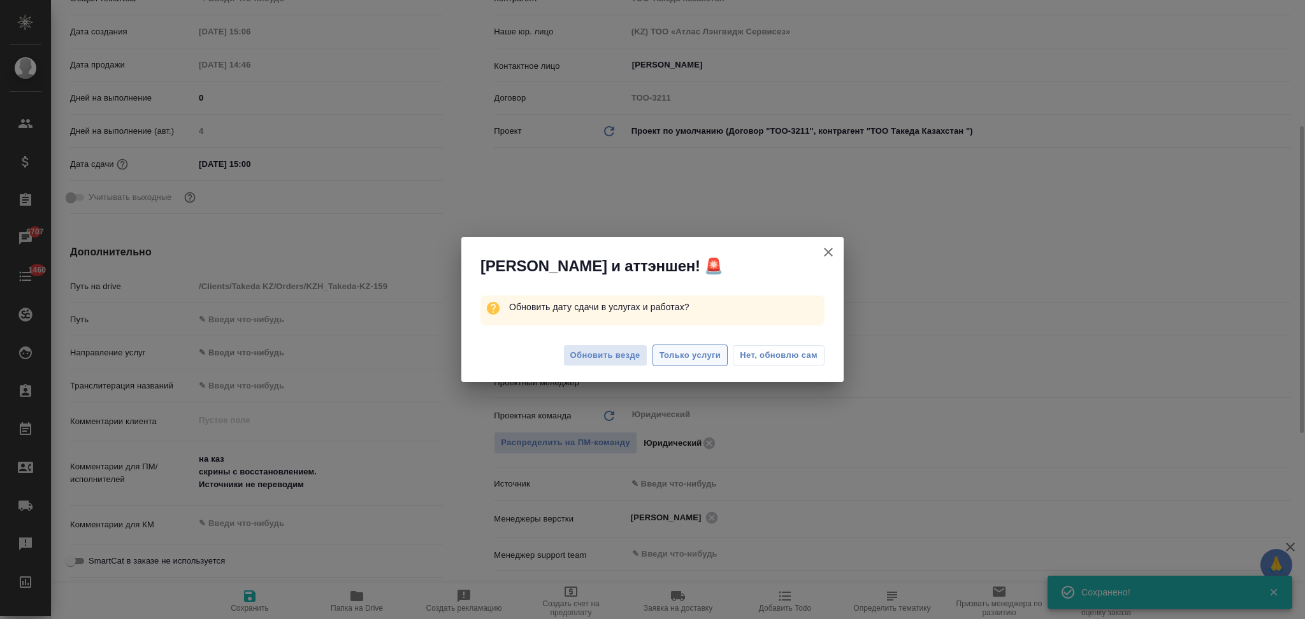
type textarea "x"
click at [701, 348] on span "Только услуги" at bounding box center [690, 355] width 62 height 15
type textarea "x"
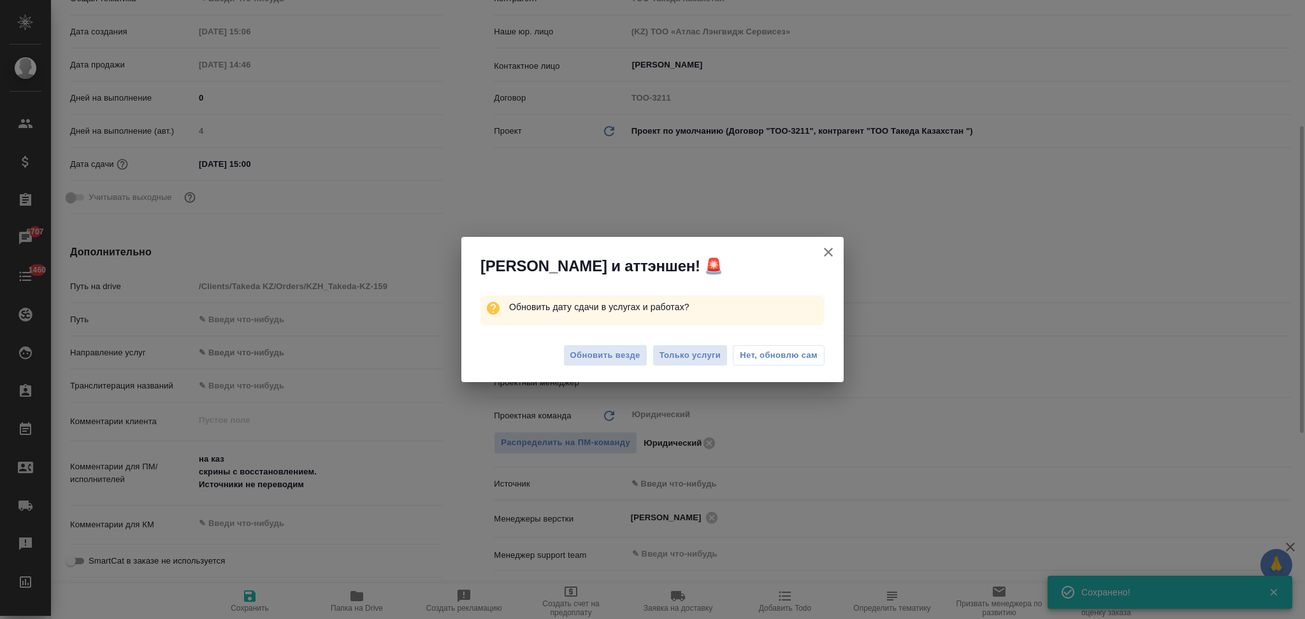
type textarea "x"
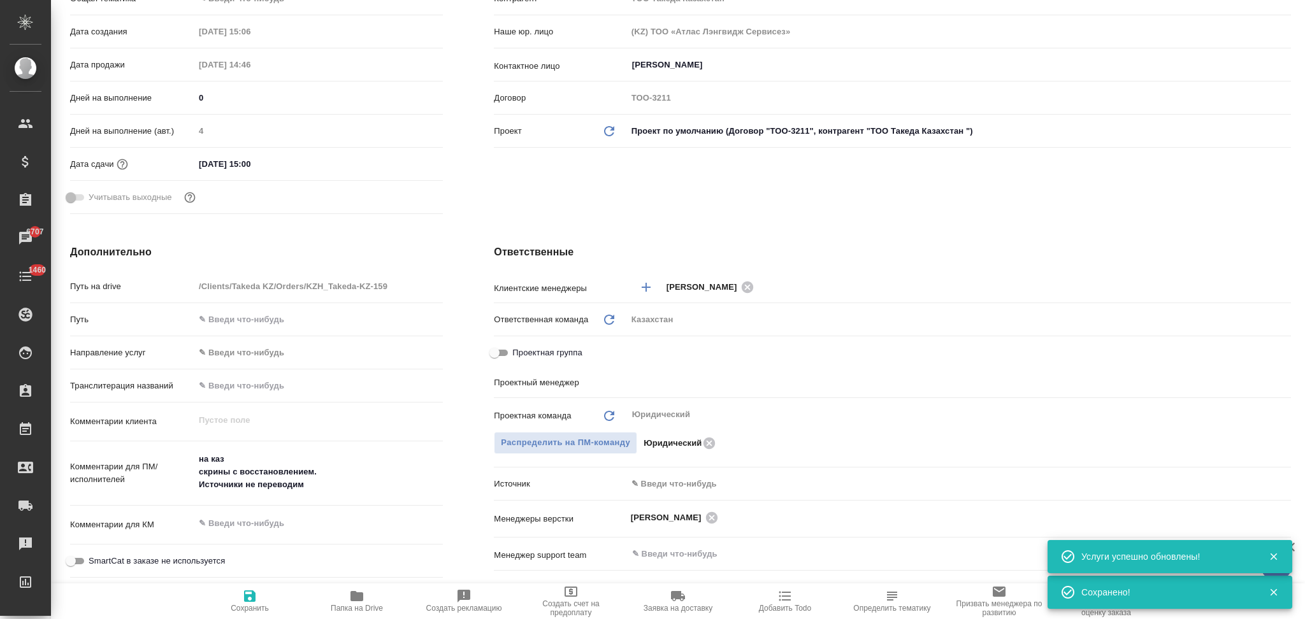
type textarea "x"
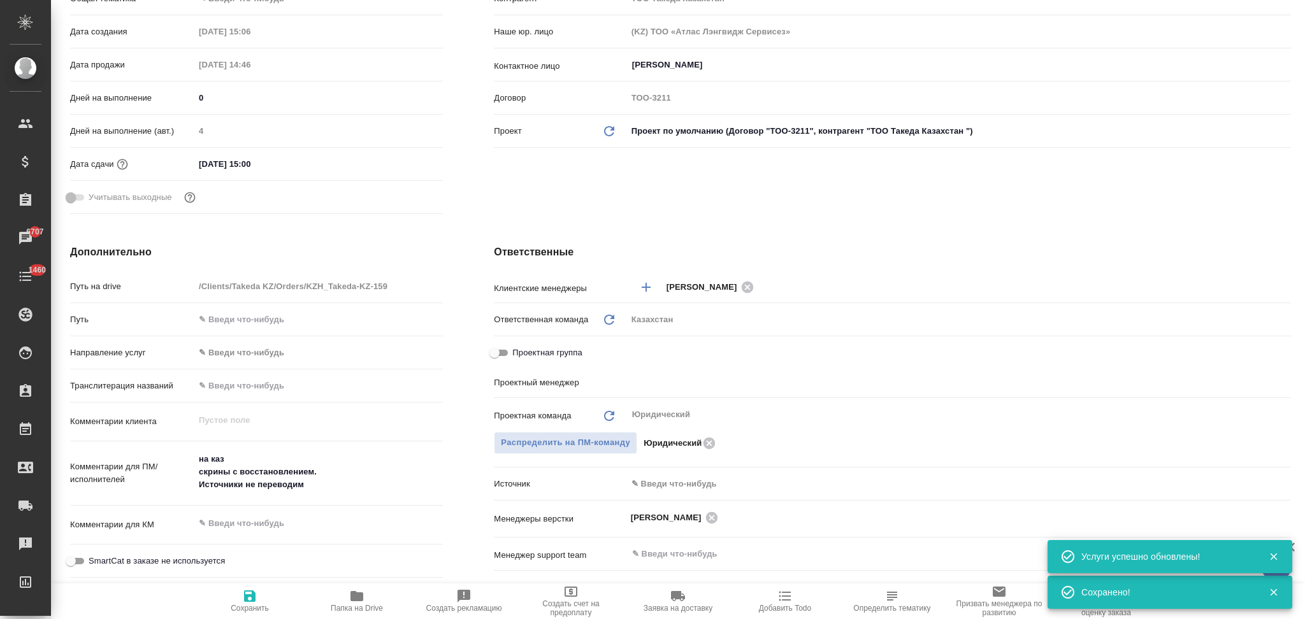
type textarea "x"
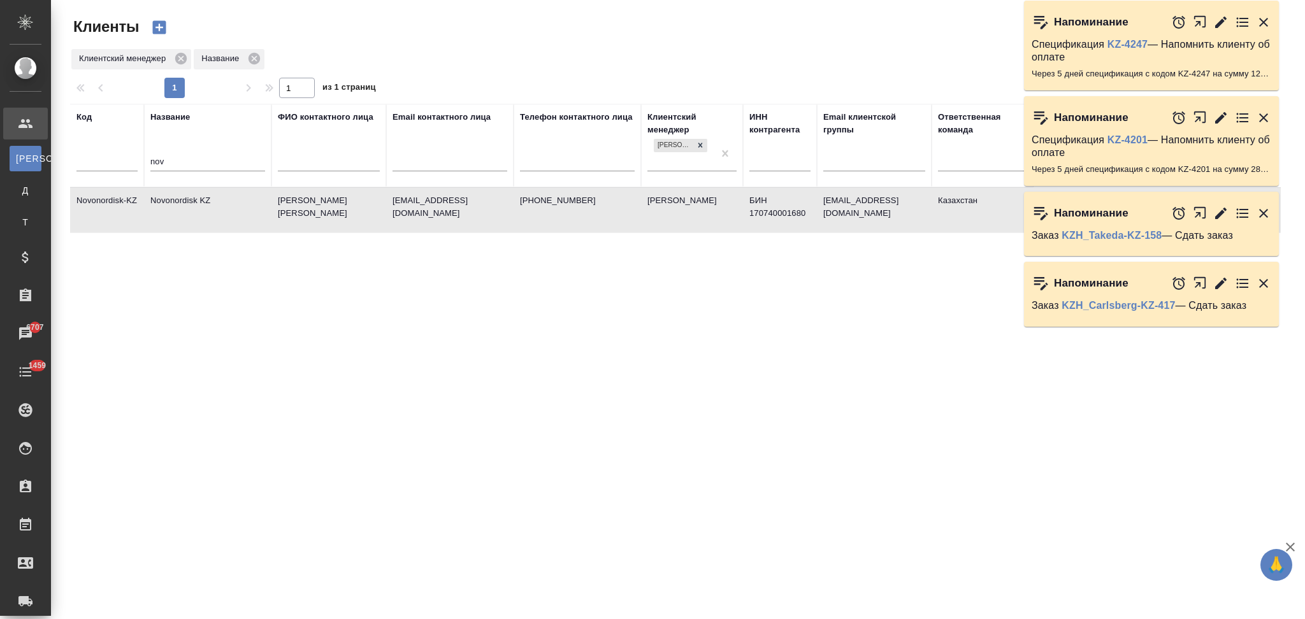
select select "RU"
drag, startPoint x: 182, startPoint y: 164, endPoint x: 120, endPoint y: 164, distance: 61.8
click at [120, 164] on tr "Код Название nov ФИО контактного лица Email контактного лица Телефон контактног…" at bounding box center [551, 145] width 963 height 83
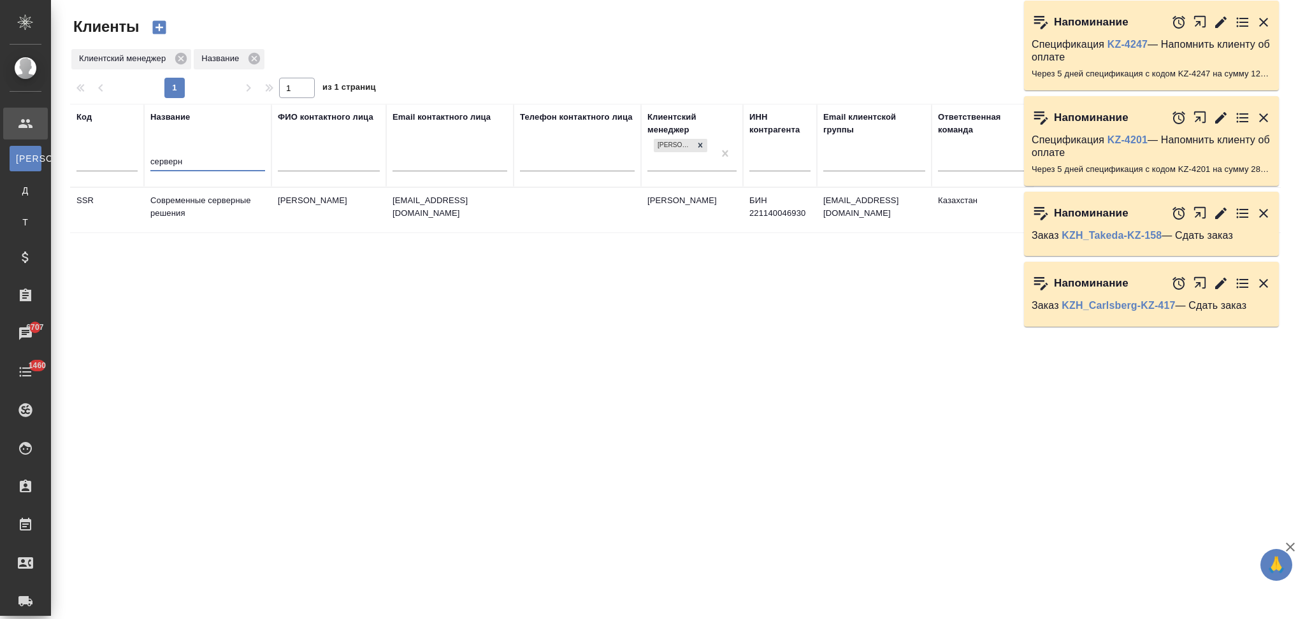
type input "серверн"
click at [238, 215] on td "Современные серверные решения" at bounding box center [207, 210] width 127 height 45
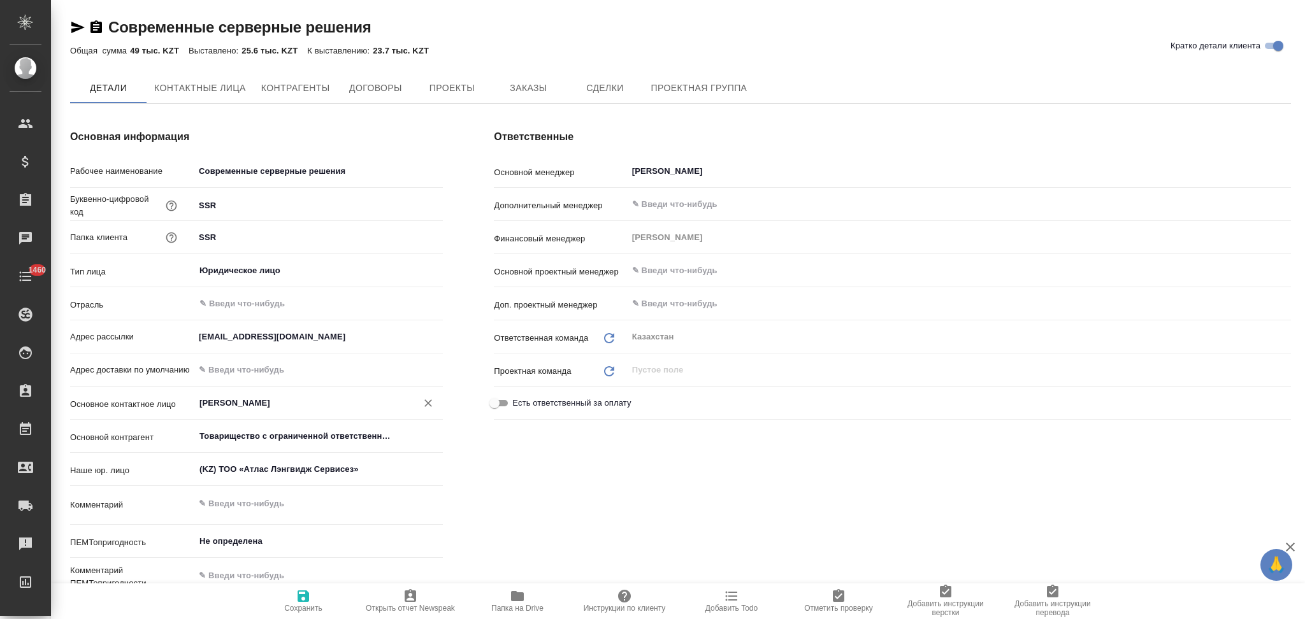
type textarea "x"
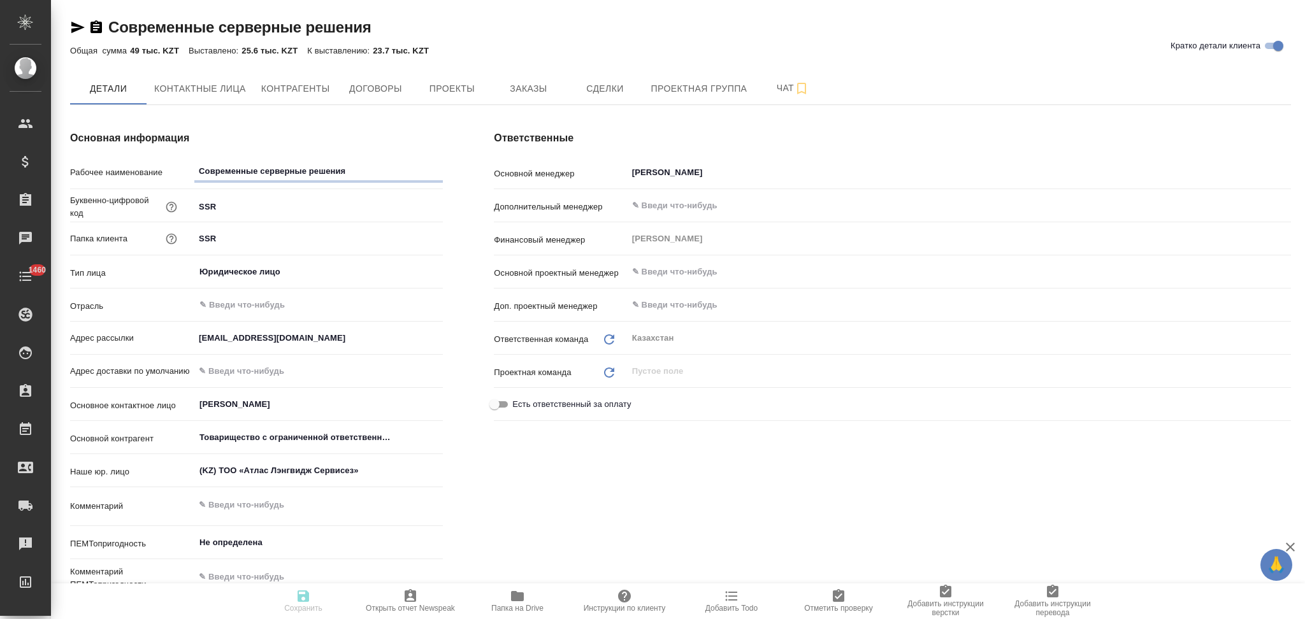
type textarea "x"
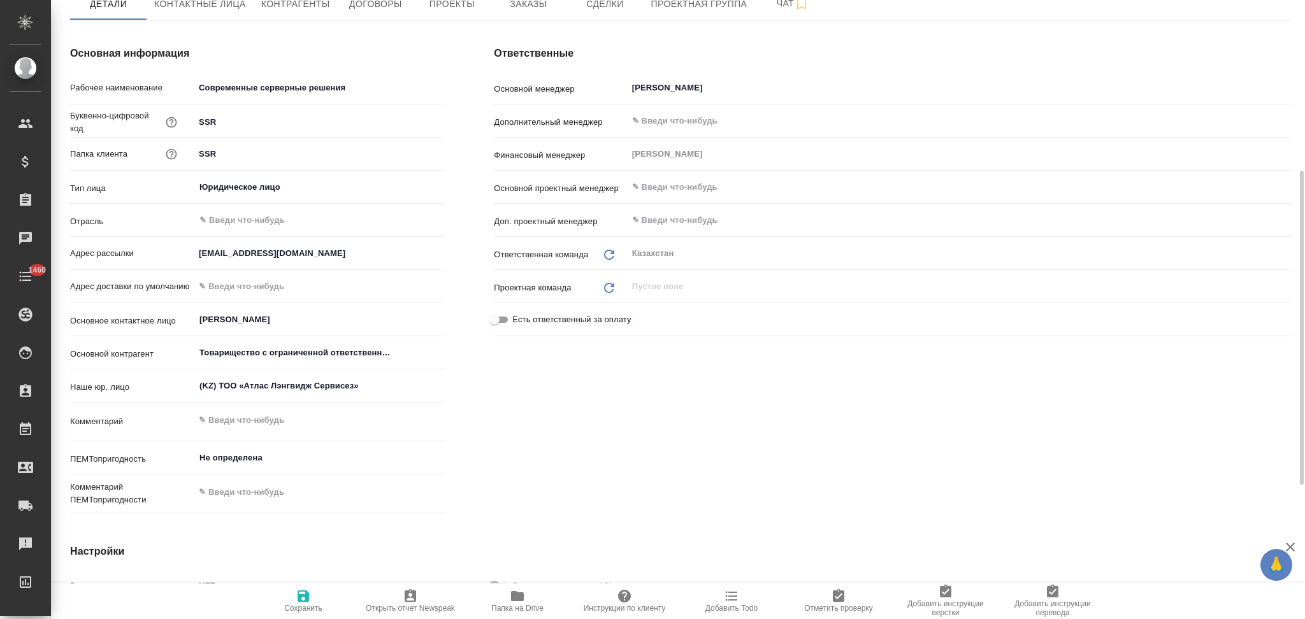
scroll to position [169, 0]
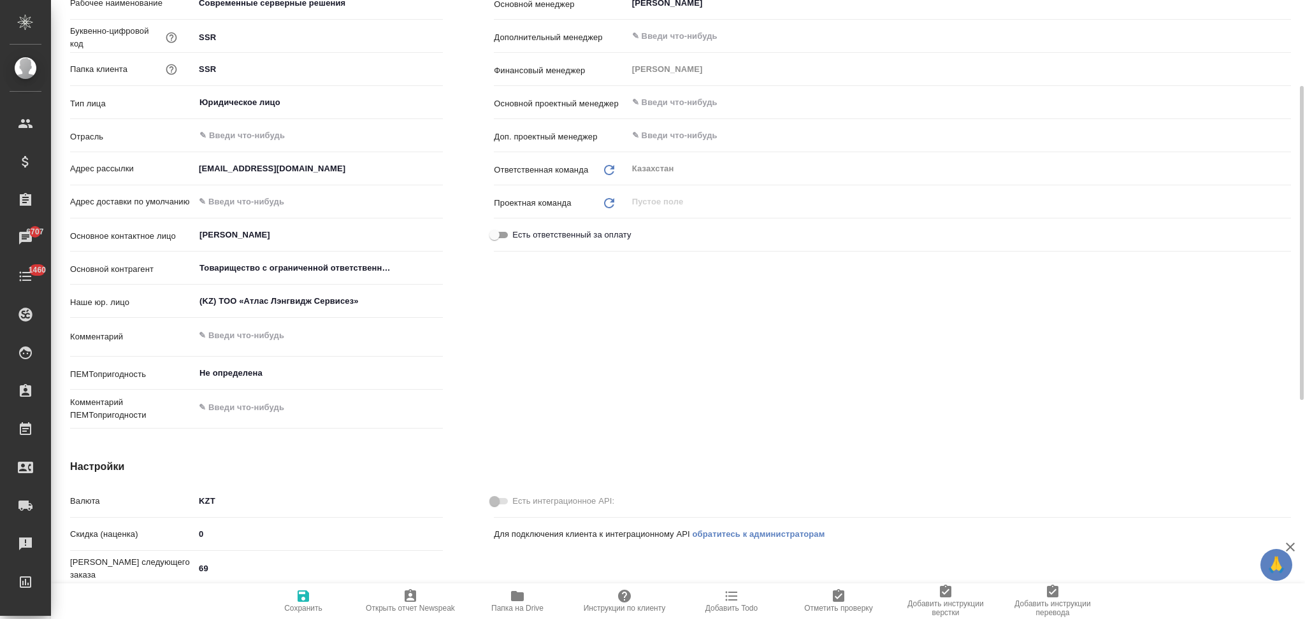
type textarea "x"
click at [250, 332] on textarea at bounding box center [318, 337] width 247 height 22
paste textarea "добавлять в копию при последующих рассылках счетов и актов мою коллегу Юлию — p…"
type textarea "добавлять в копию при последующих рассылках счетов и актов мою коллегу Юлию — p…"
type textarea "x"
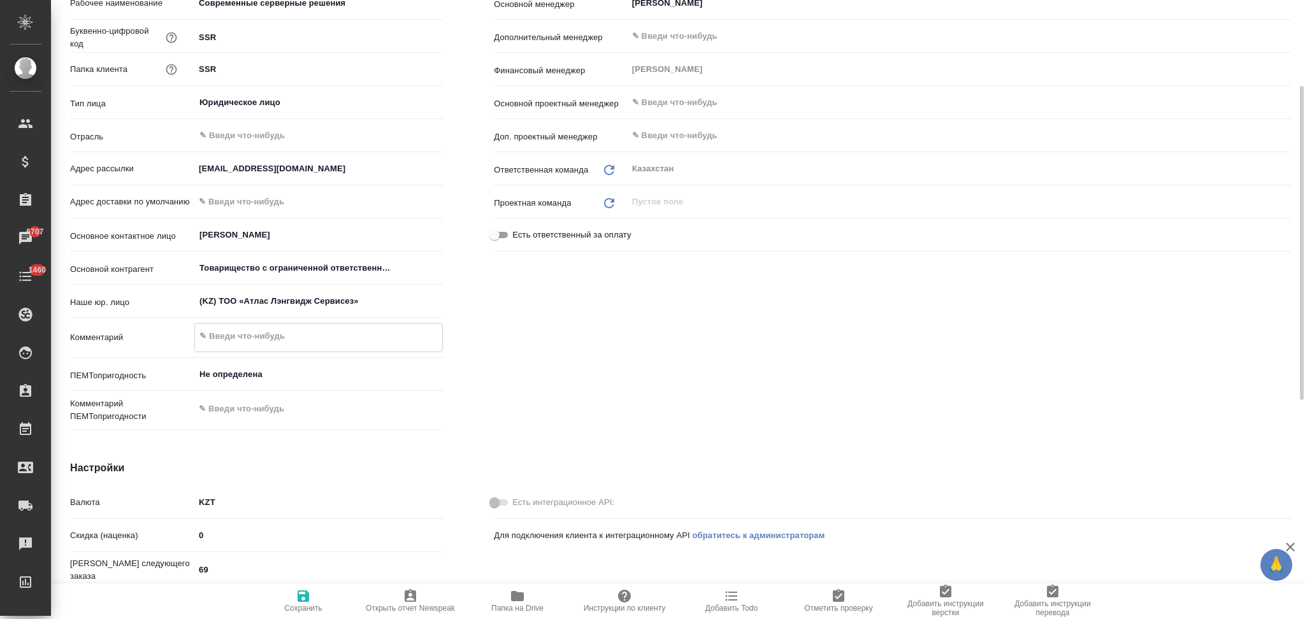
type textarea "x"
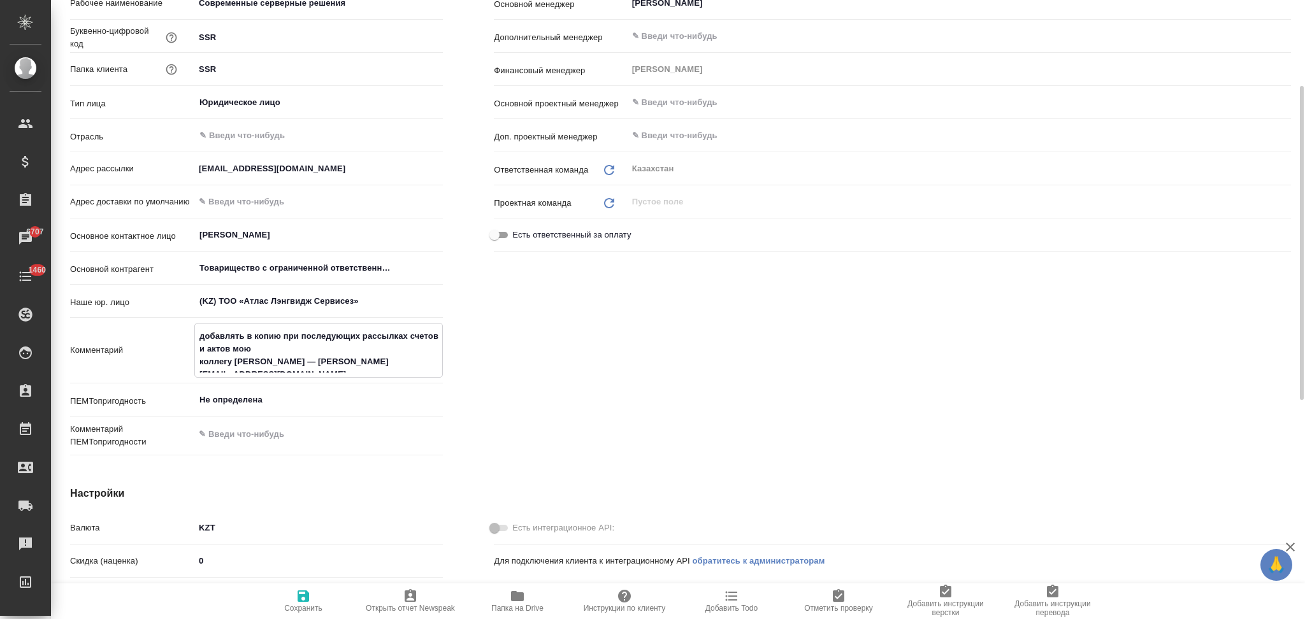
drag, startPoint x: 236, startPoint y: 350, endPoint x: 253, endPoint y: 350, distance: 16.6
click at [253, 350] on textarea "добавлять в копию при последующих рассылках счетов и актов мою коллегу Юлию — p…" at bounding box center [318, 349] width 247 height 47
type textarea "добавлять в копию при последующих рассылках счетов и актов коллегу Юлию — potap…"
type textarea "x"
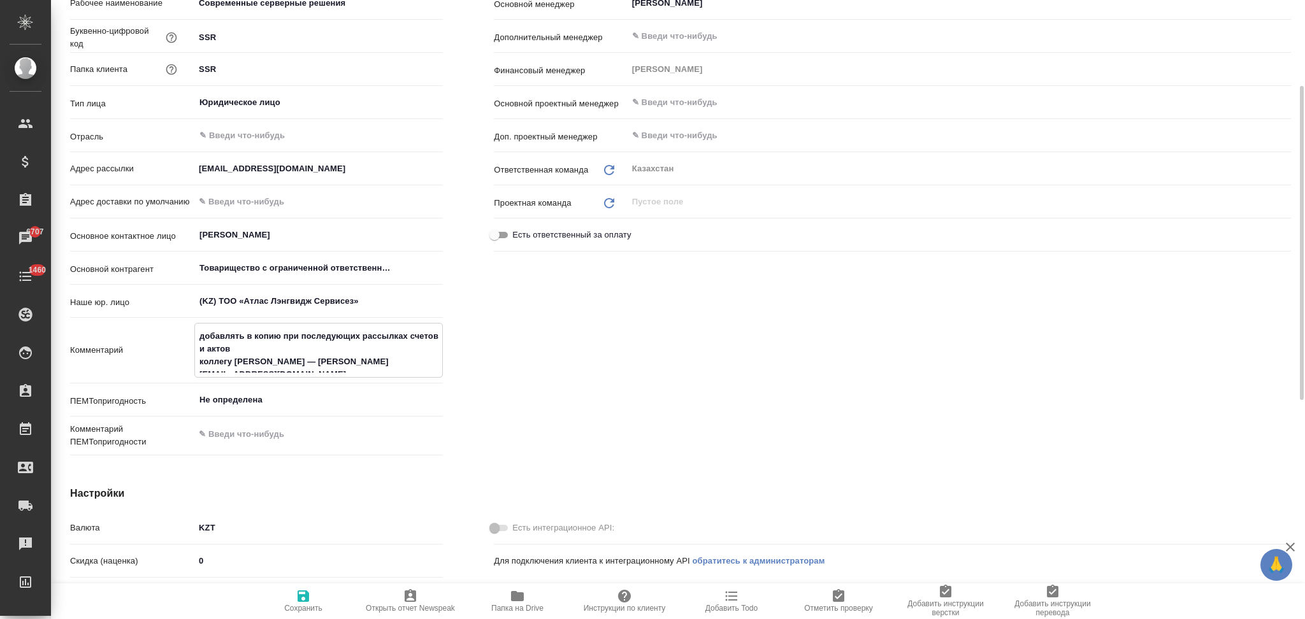
type textarea "добавлять в копию при последующих рассылках счетов и актов коллегу Юлию — potap…"
type textarea "x"
click at [231, 366] on textarea "добавлять в копию при последующих рассылках счетов и актов коллегу Юлию — potap…" at bounding box center [318, 349] width 247 height 47
type textarea "добавлять в копию при последующих рассылках счетов и актов коллег Юлию — potape…"
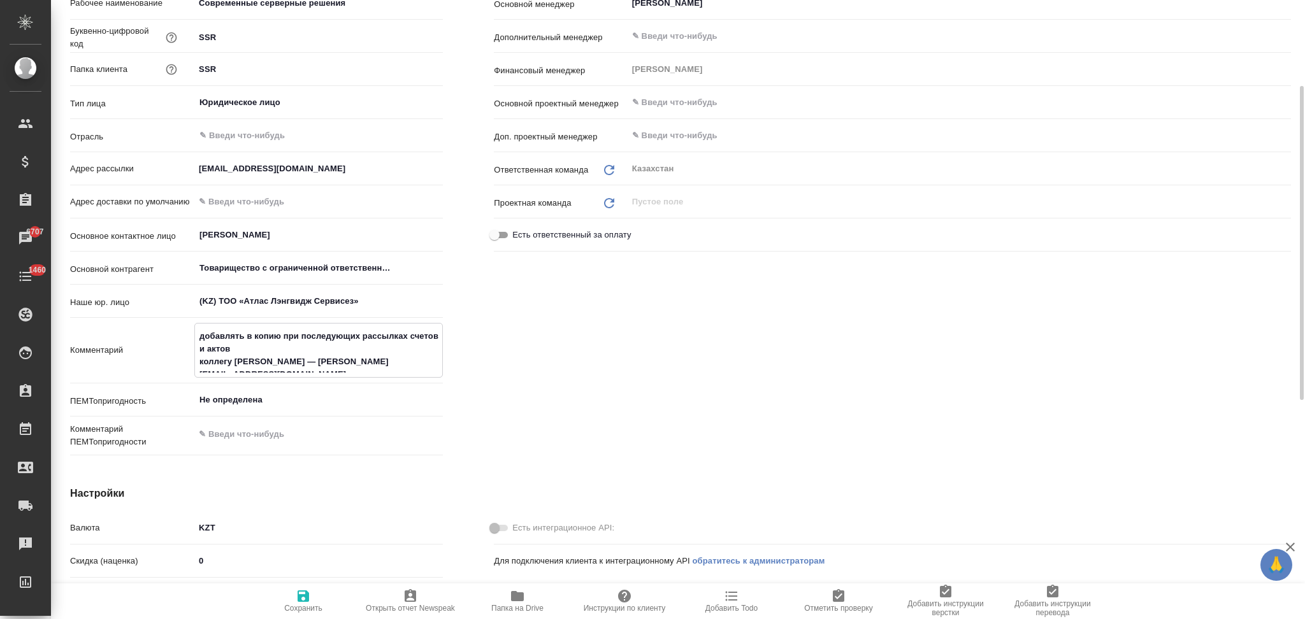
type textarea "x"
type textarea "добавлять в копию при последующих рассылках счетов и актов колле Юлию — potapen…"
type textarea "x"
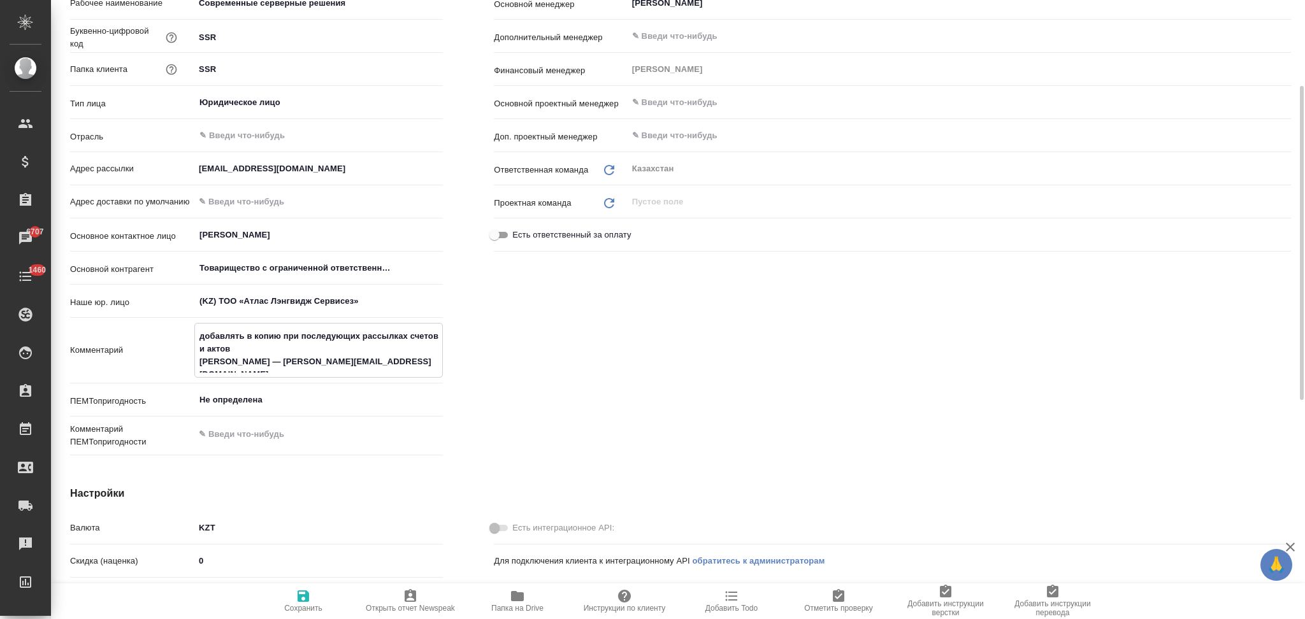
type textarea "добавлять в копию при последующих рассылках счетов и актов колл Юлию — potapenk…"
type textarea "x"
type textarea "добавлять в копию при последующих рассылках счетов и актов кол Юлию — potapenko…"
type textarea "x"
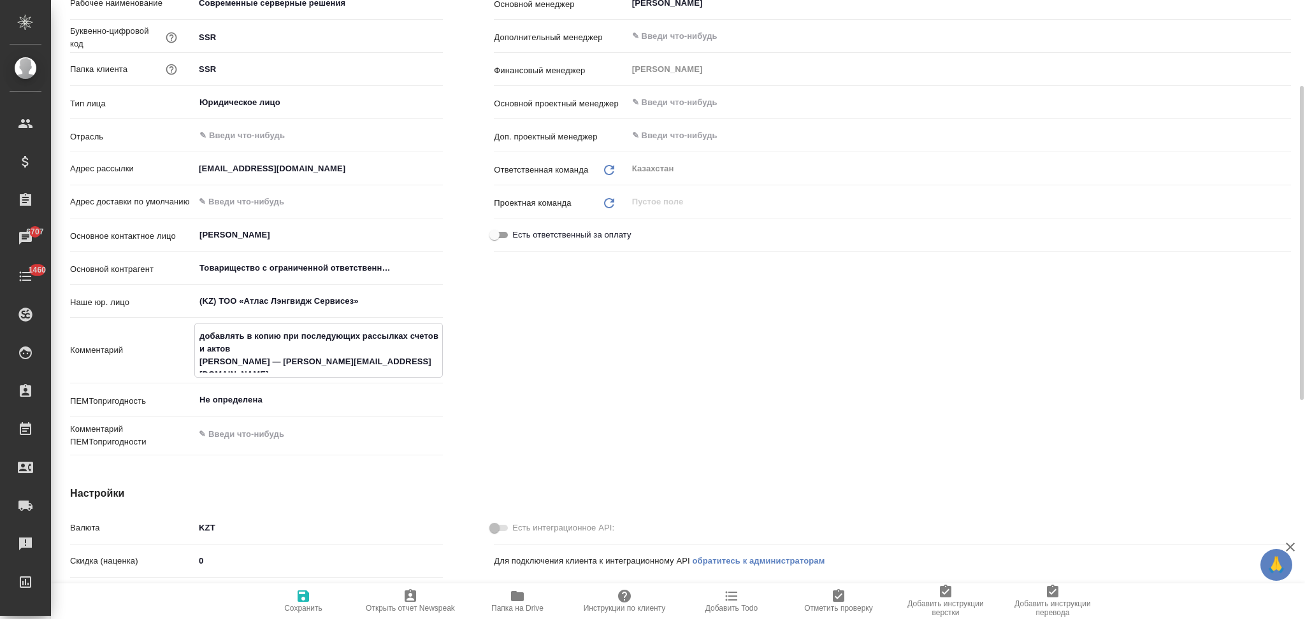
type textarea "x"
type textarea "добавлять в копию при последующих рассылках счетов и актов ко Юлию — potapenko.…"
type textarea "x"
type textarea "добавлять в копию при последующих рассылках счетов и актов к Юлию — potapenko.i…"
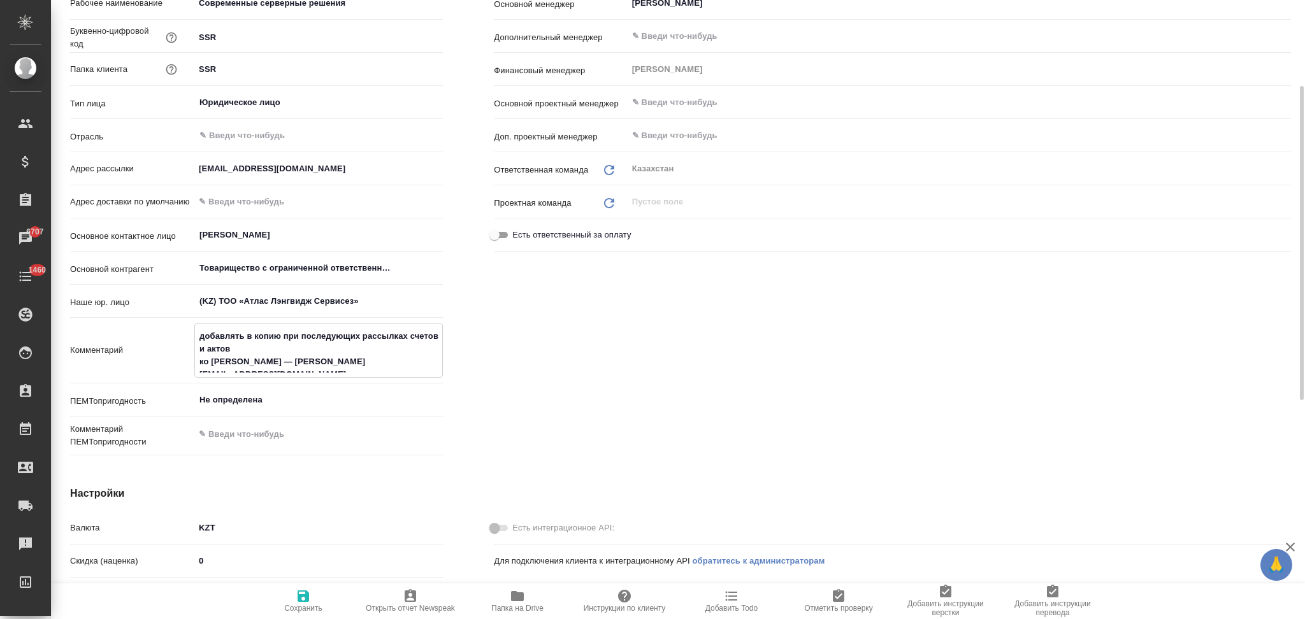
type textarea "x"
type textarea "добавлять в копию при последующих рассылках счетов и актов Юлию — potapenko.iu@…"
type textarea "x"
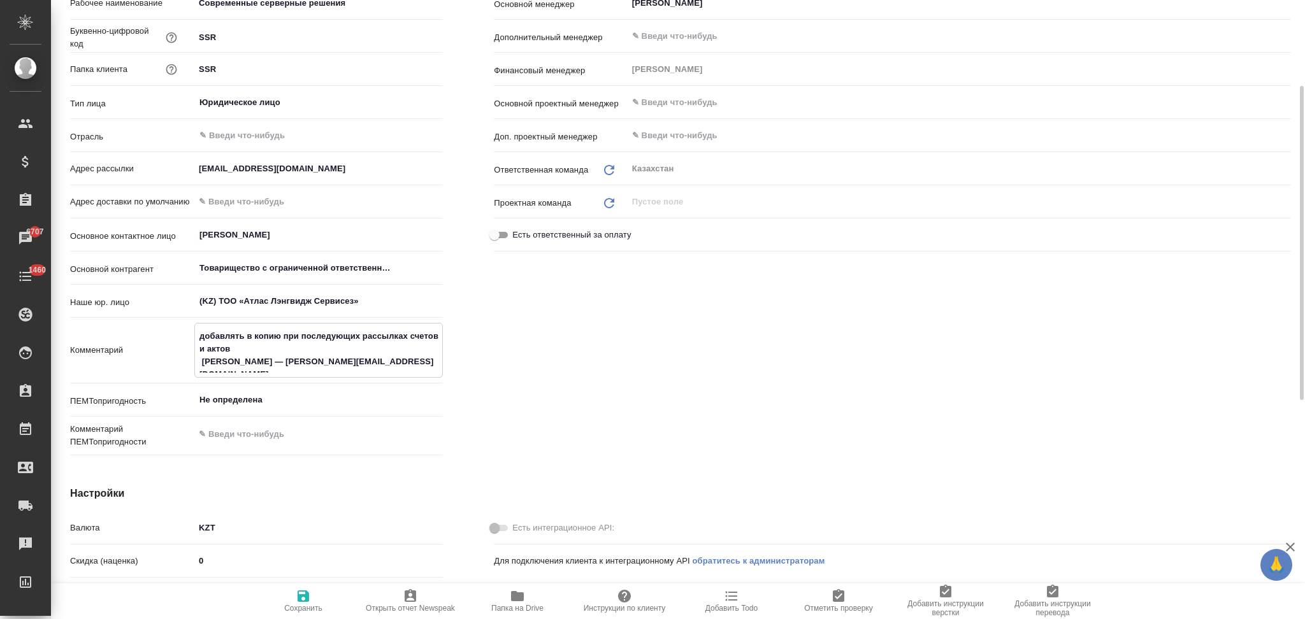
type textarea "добавлять в копию при последующих рассылках счетов и актов Юлию — potapenko.iu@…"
type textarea "x"
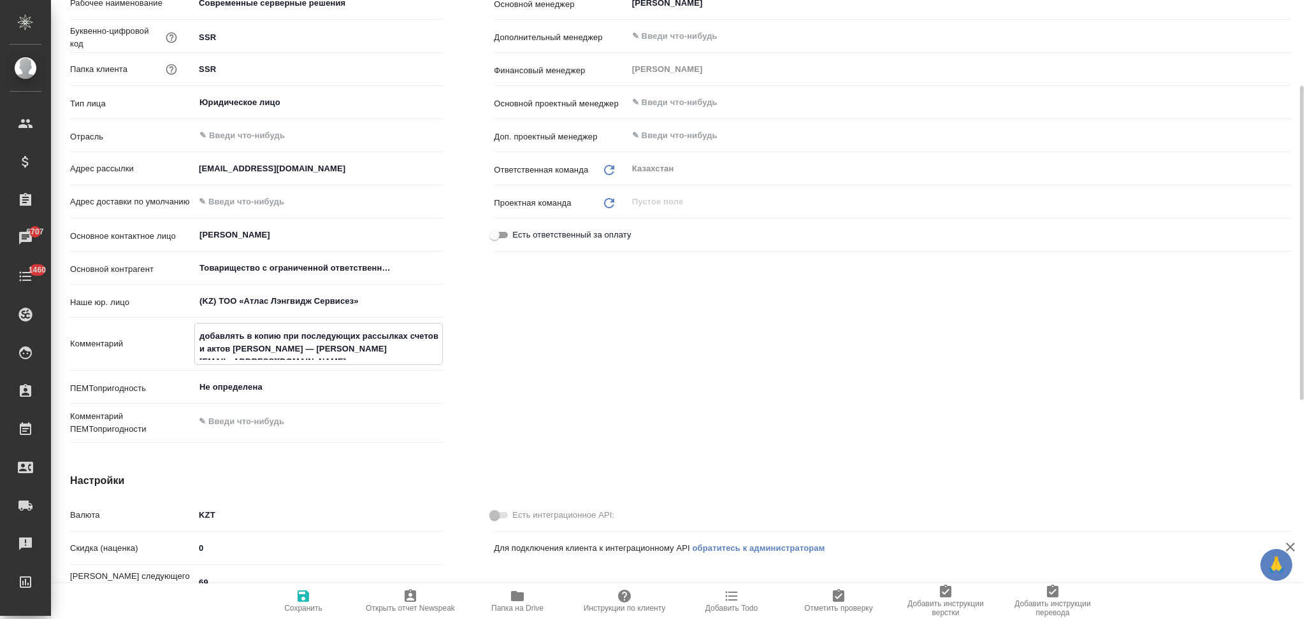
click at [409, 348] on textarea "добавлять в копию при последующих рассылках счетов и актов Юлию — potapenko.iu@…" at bounding box center [318, 343] width 247 height 34
type textarea "добавлять в копию при последующих рассылках счетов и актов Юлию — potapenko.iu@…"
type textarea "x"
type textarea "добавлять в копию при последующих рассылках счетов и актов Юлию — potapenko.iu@…"
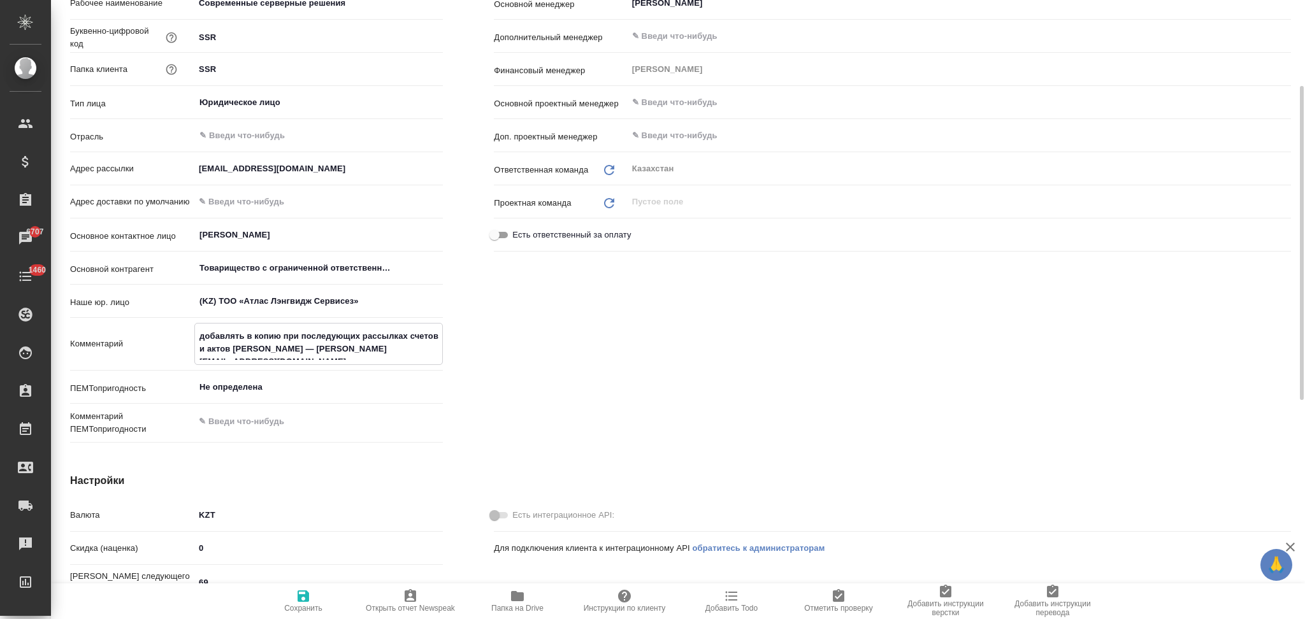
type textarea "x"
type textarea "добавлять в копию при последующих рассылках счетов и актов Юлию — potapenko.iu@…"
type textarea "x"
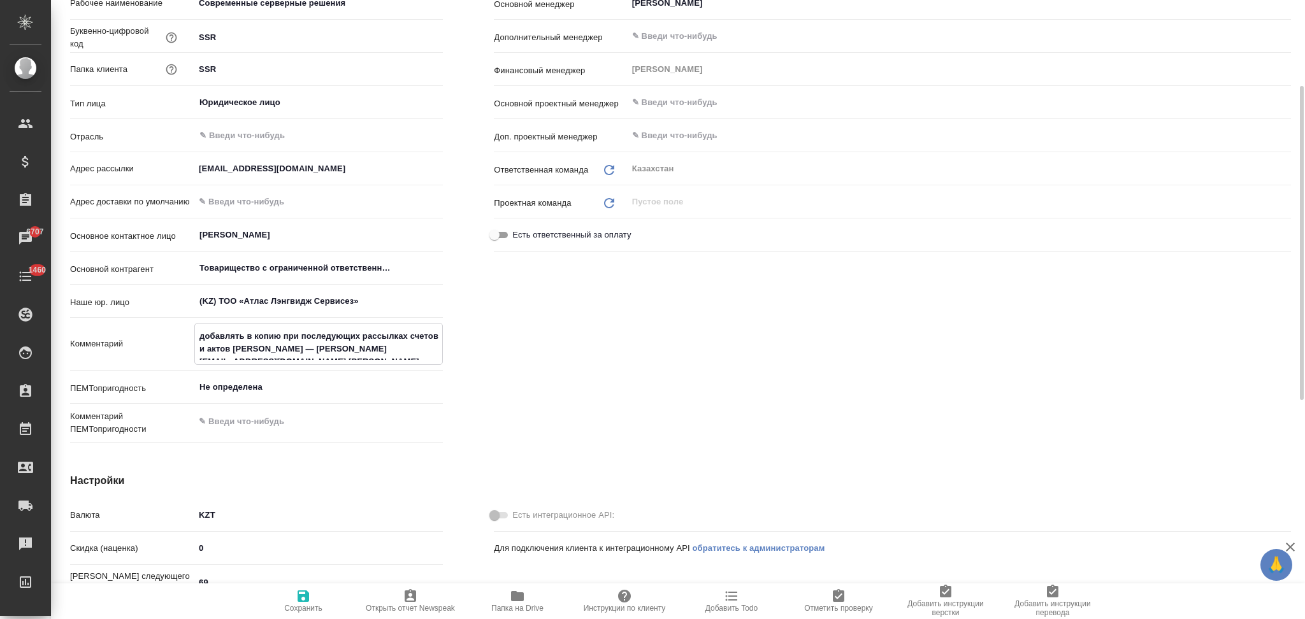
type textarea "добавлять в копию при последующих рассылках счетов и актов Юлию — potapenko.iu@…"
type textarea "x"
type textarea "добавлять в копию при последующих рассылках счетов и актов Юлию — potapenko.iu@…"
type textarea "x"
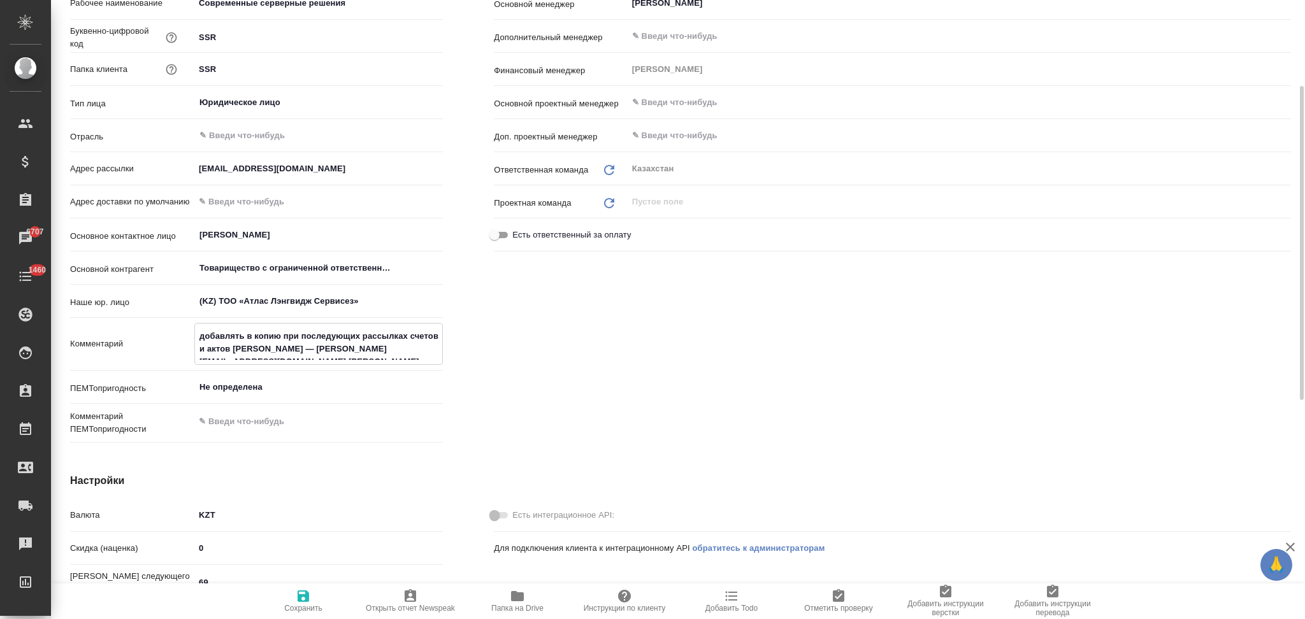
type textarea "x"
type textarea "добавлять в копию при последующих рассылках счетов и актов Юлию — potapenko.iu@…"
type textarea "x"
type textarea "добавлять в копию при последующих рассылках счетов и актов Юлию — potapenko.iu@…"
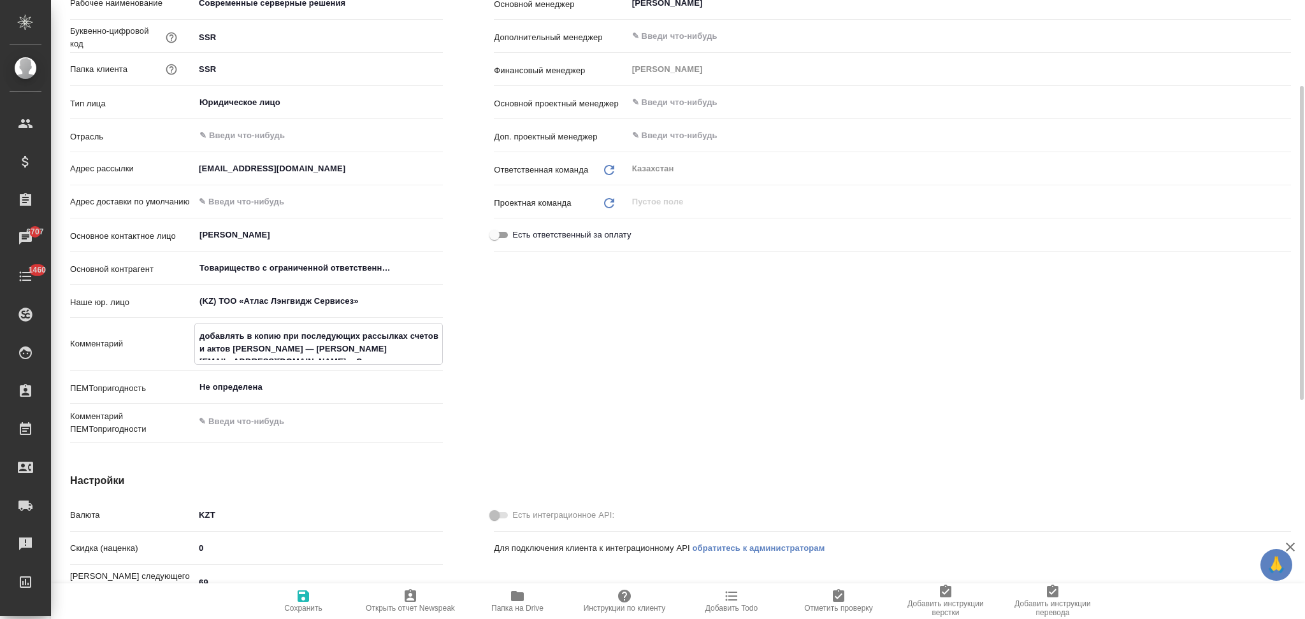
type textarea "x"
type textarea "добавлять в копию при последующих рассылках счетов и актов Юлию — potapenko.iu@…"
type textarea "x"
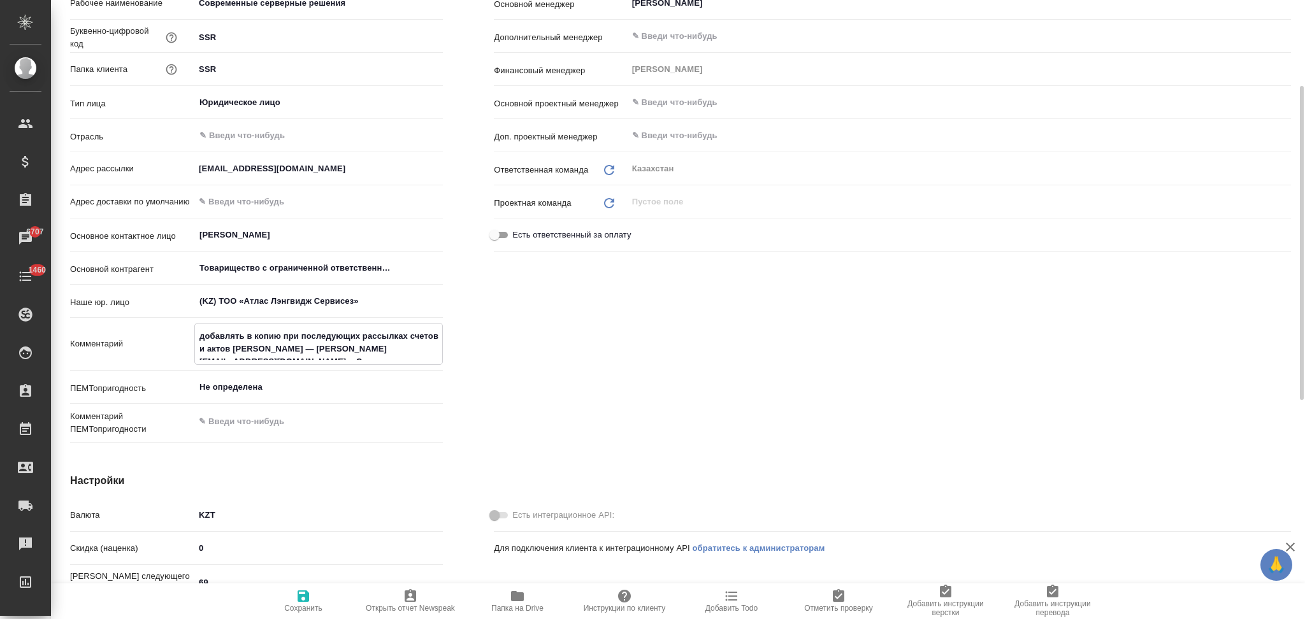
type textarea "добавлять в копию при последующих рассылках счетов и актов Юлию — potapenko.iu@…"
type textarea "x"
type textarea "добавлять в копию при последующих рассылках счетов и актов Юлию — potapenko.iu@…"
type textarea "x"
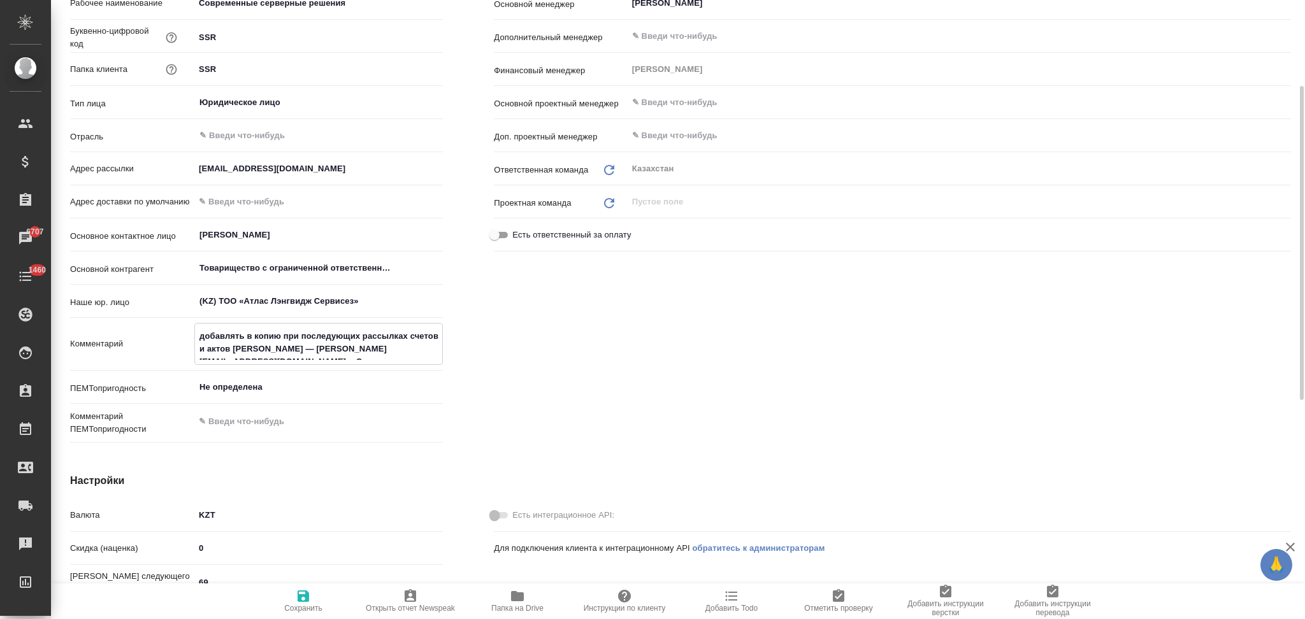
type textarea "x"
type textarea "добавлять в копию при последующих рассылках счетов и актов Юлию — potapenko.iu@…"
type textarea "x"
type textarea "добавлять в копию при последующих рассылках счетов и актов Юлию — potapenko.iu@…"
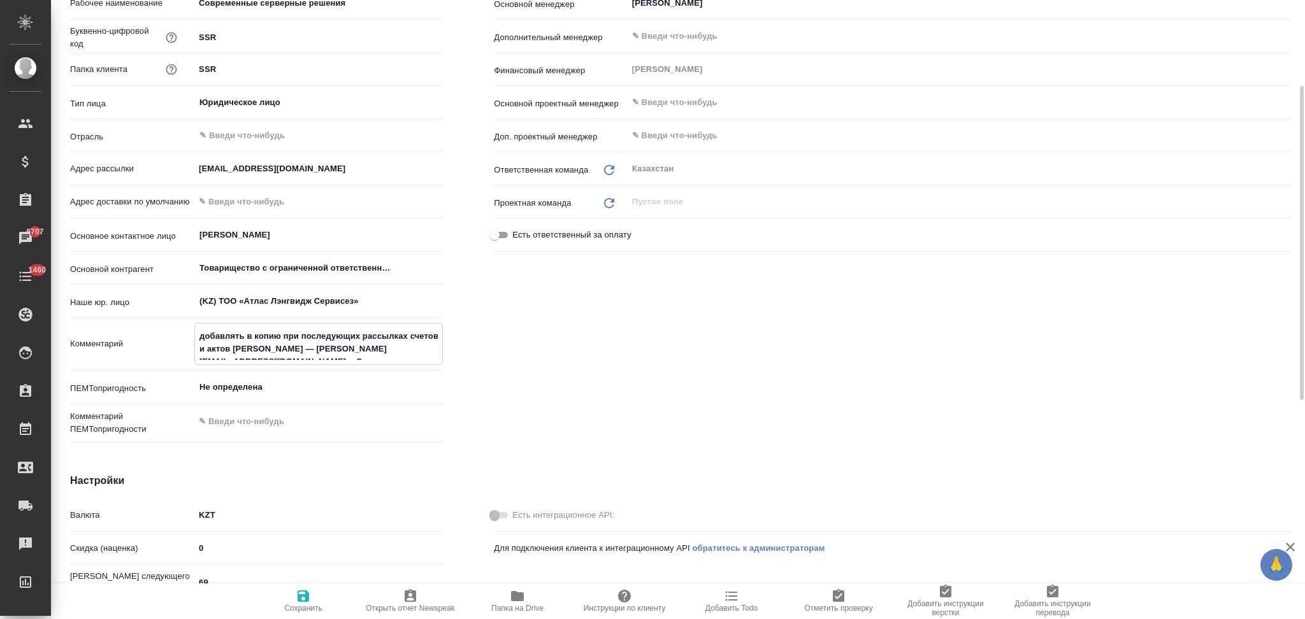
type textarea "x"
type textarea "добавлять в копию при последующих рассылках счетов и актов Юлию — potapenko.iu@…"
type textarea "x"
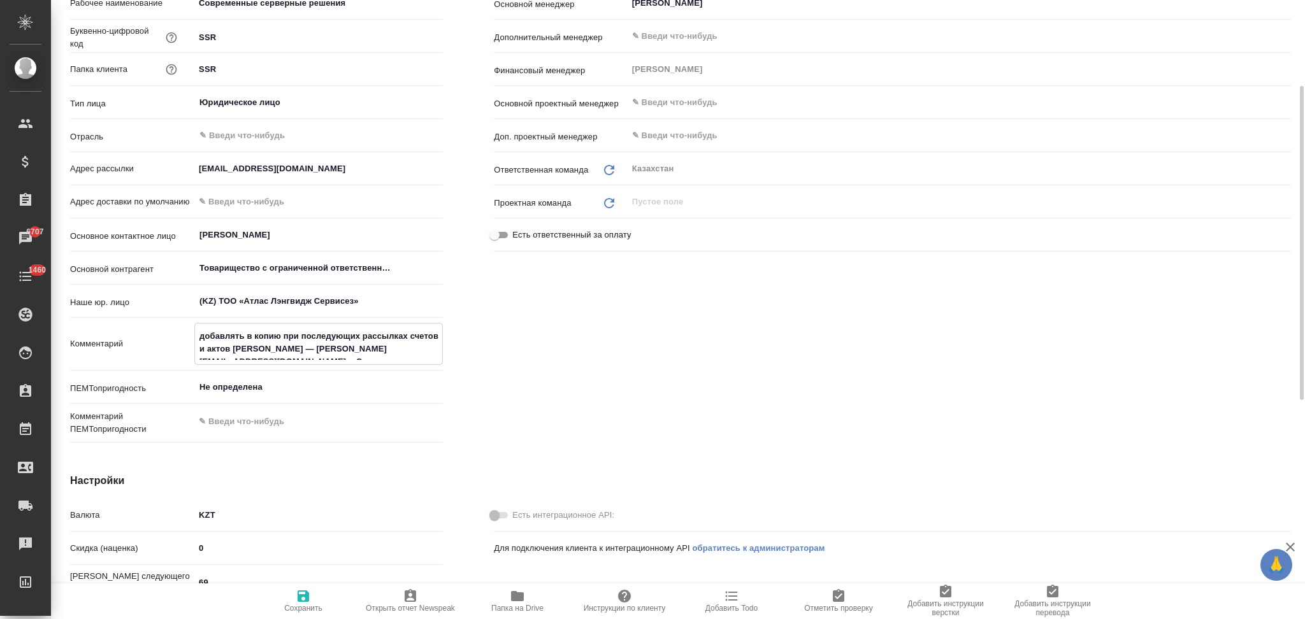
type textarea "добавлять в копию при последующих рассылках счетов и актов Юлию — potapenko.iu@…"
type textarea "x"
type textarea "добавлять в копию при последующих рассылках счетов и актов Юлию — potapenko.iu@…"
type textarea "x"
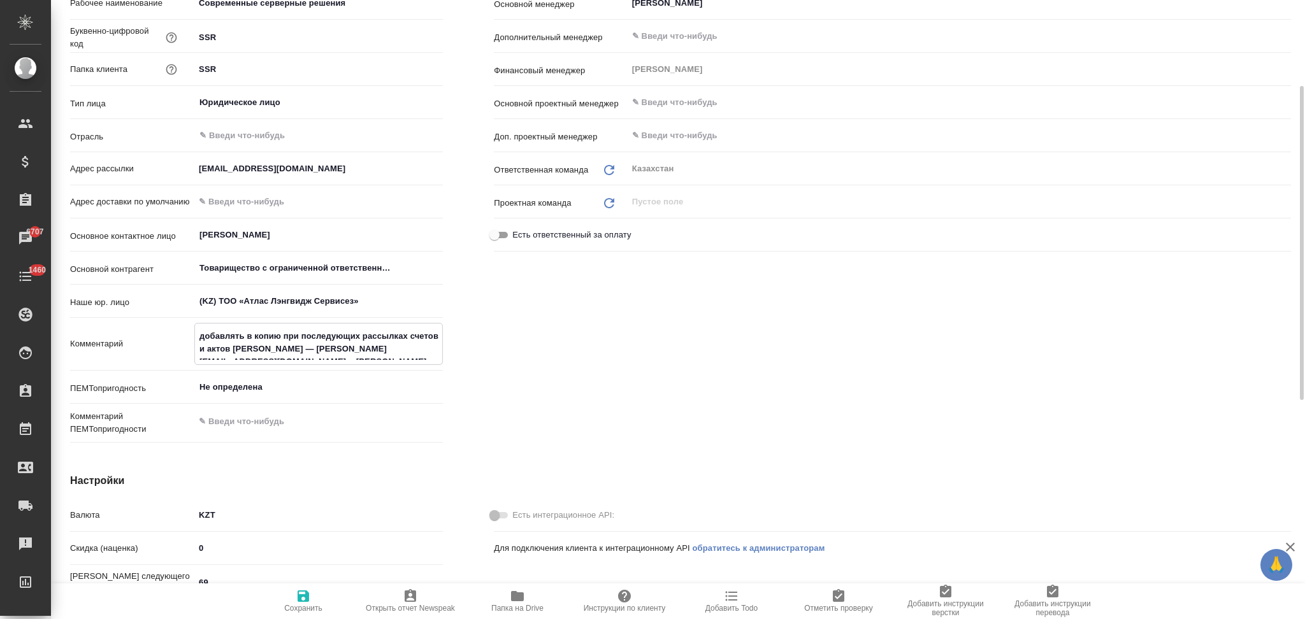
type textarea "x"
type textarea "добавлять в копию при последующих рассылках счетов и актов Юлию — potapenko.iu@…"
type textarea "x"
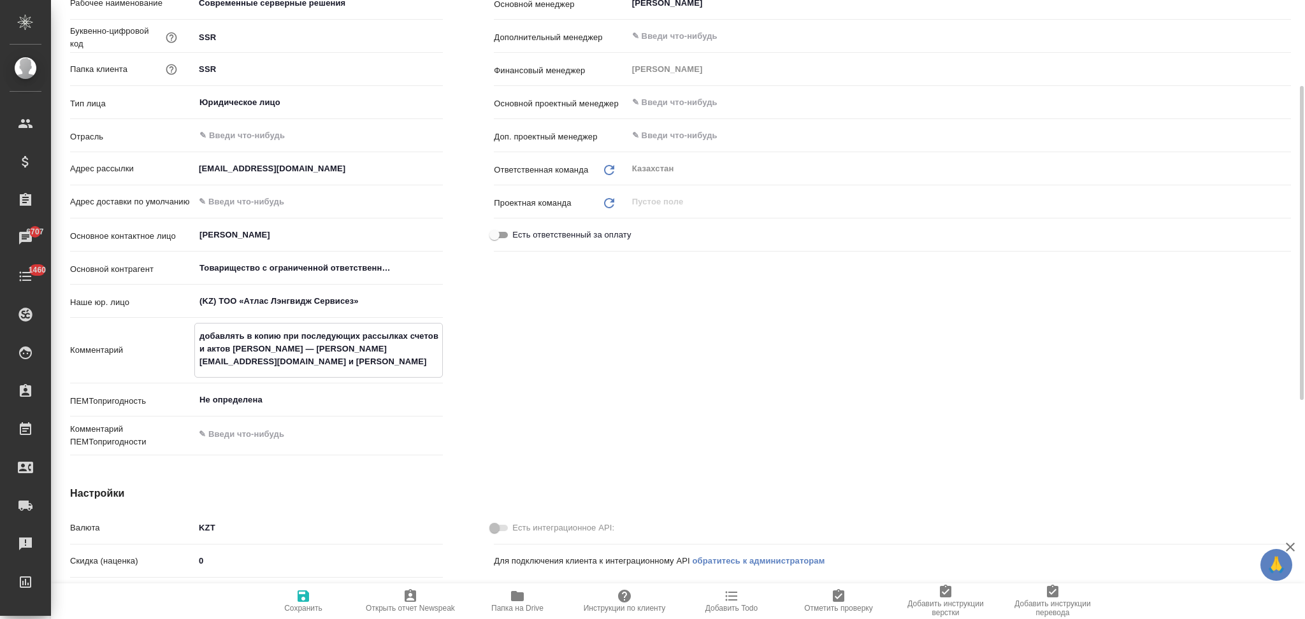
type textarea "добавлять в копию при последующих рассылках счетов и актов Юлию — potapenko.iu@…"
type textarea "x"
type textarea "добавлять в копию при последующих рассылках счетов и актов Юлию — potapenko.iu@…"
type textarea "x"
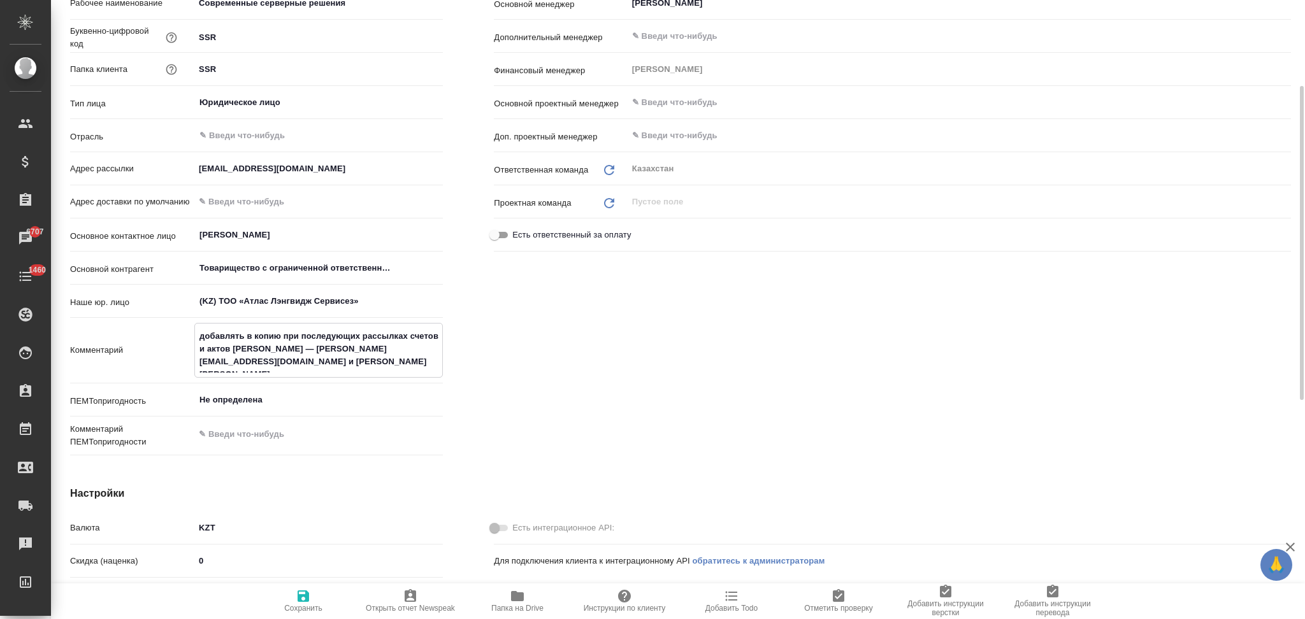
type textarea "x"
type textarea "добавлять в копию при последующих рассылках счетов и актов Юлию — potapenko.iu@…"
type textarea "x"
type textarea "добавлять в копию при последующих рассылках счетов и актов Юлию — potapenko.iu@…"
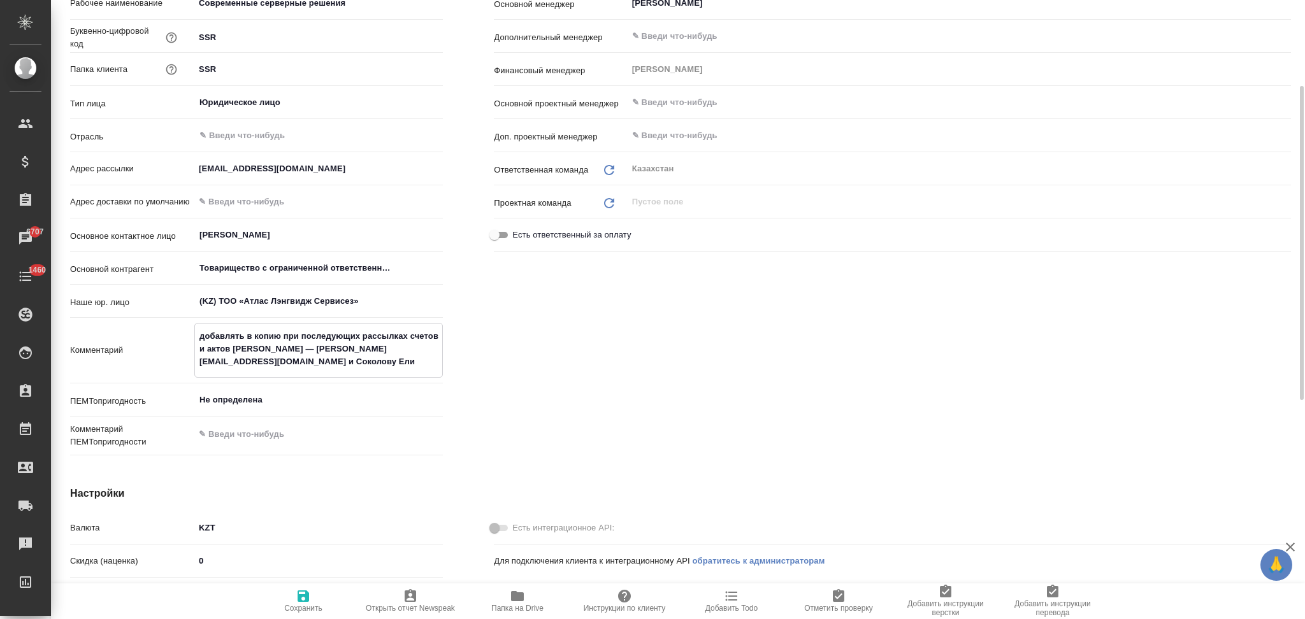
type textarea "x"
type textarea "добавлять в копию при последующих рассылках счетов и актов Юлию — potapenko.iu@…"
type textarea "x"
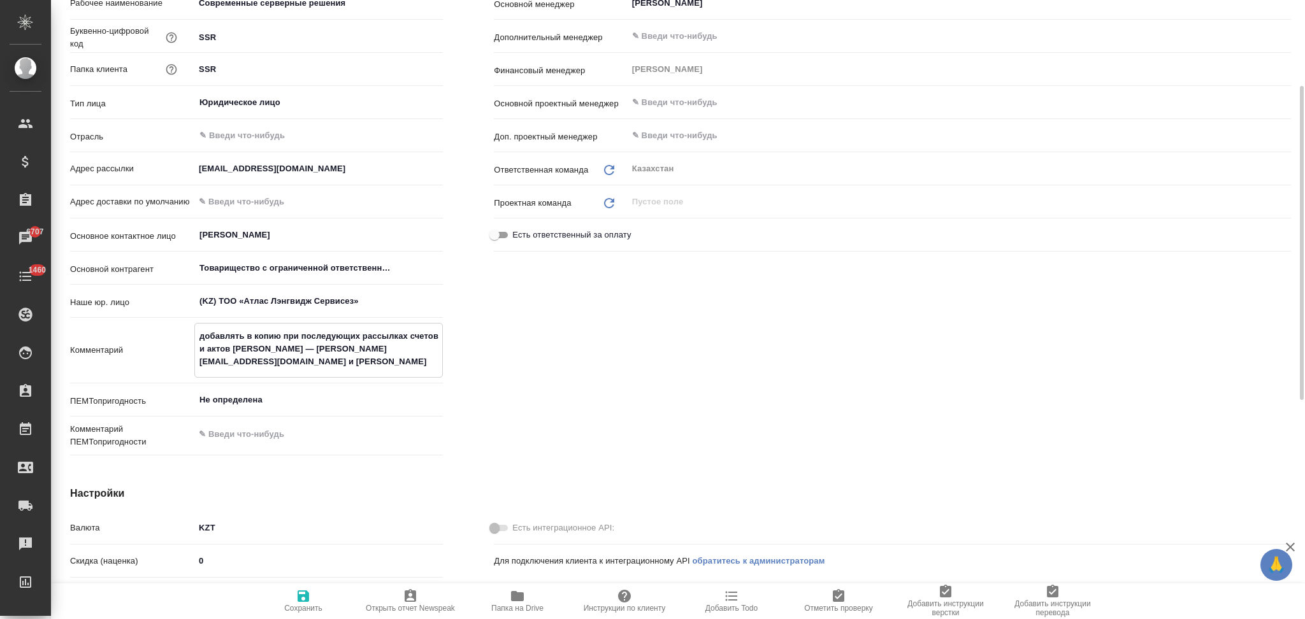
type textarea "добавлять в копию при последующих рассылках счетов и актов Юлию — potapenko.iu@…"
type textarea "x"
type textarea "добавлять в копию при последующих рассылках счетов и актов Юлию — potapenko.iu@…"
type textarea "x"
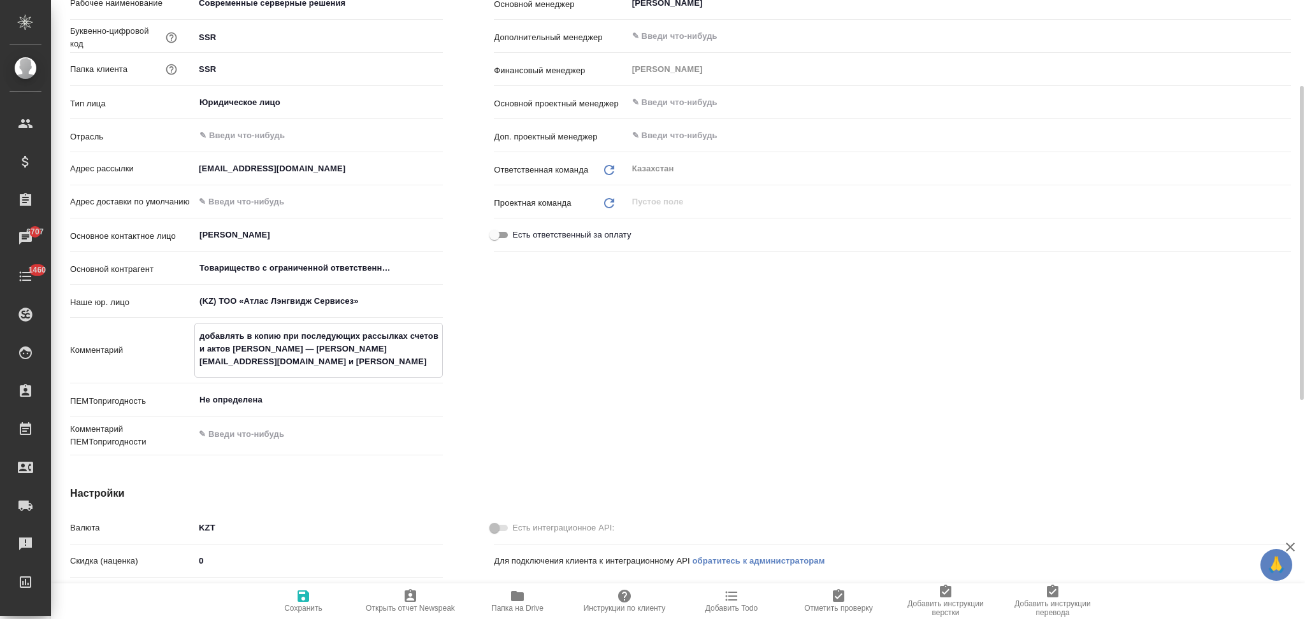
type textarea "x"
type textarea "добавлять в копию при последующих рассылках счетов и актов Юлию — potapenko.iu@…"
type textarea "x"
type textarea "добавлять в копию при последующих рассылках счетов и актов Юлию — potapenko.iu@…"
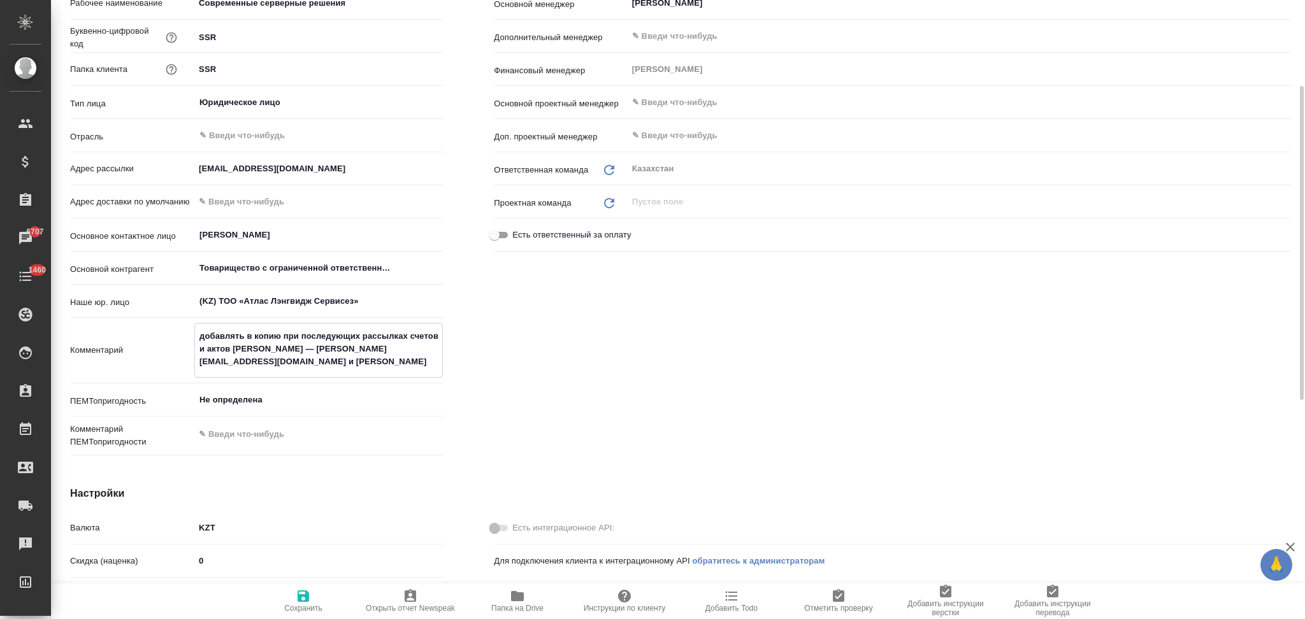
type textarea "x"
type textarea "добавлять в копию при последующих рассылках счетов и актов Юлию — potapenko.iu@…"
click at [301, 598] on icon "button" at bounding box center [303, 596] width 11 height 11
type textarea "x"
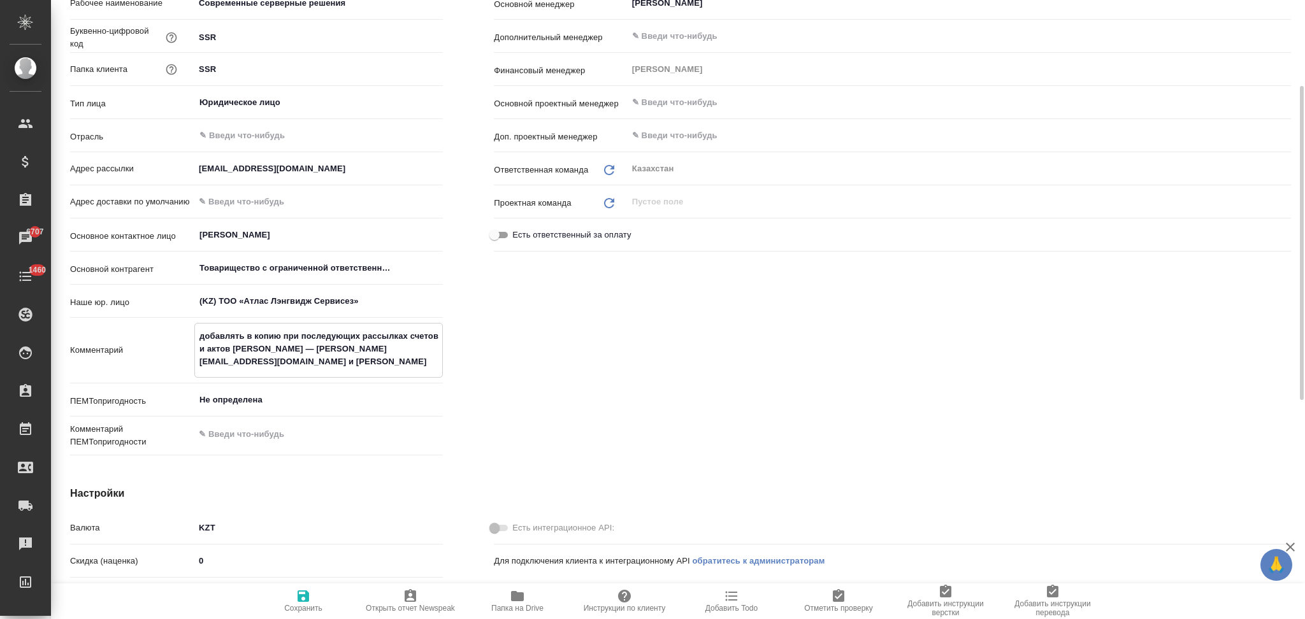
type textarea "x"
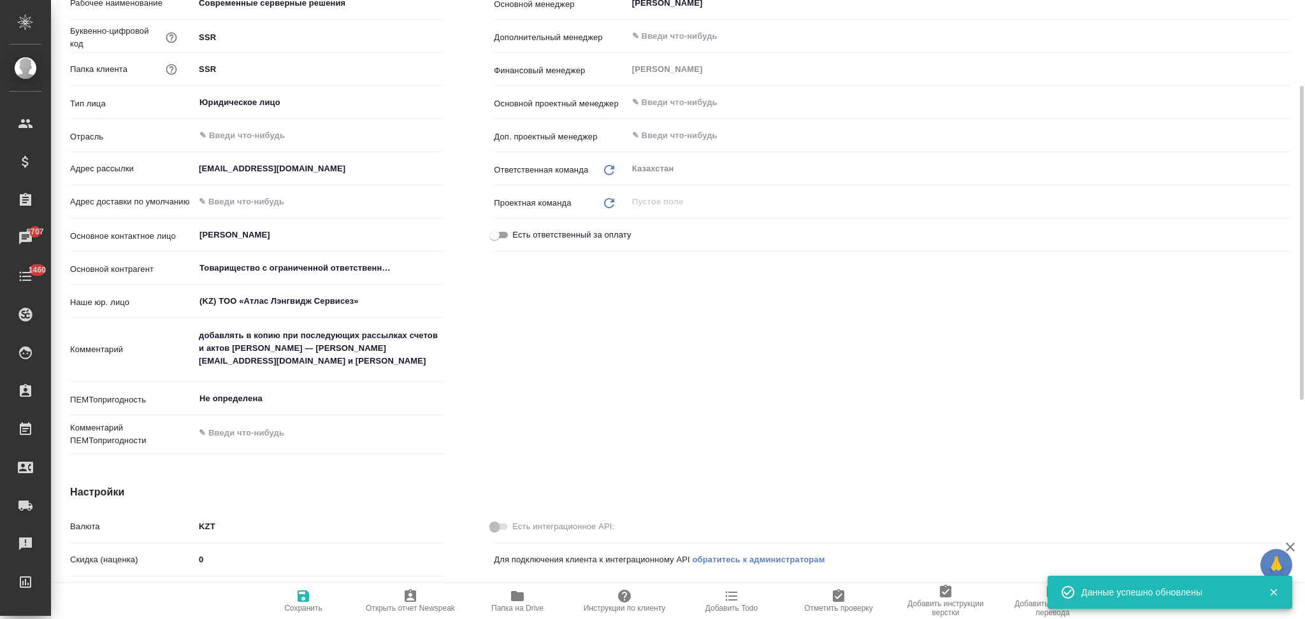
type textarea "x"
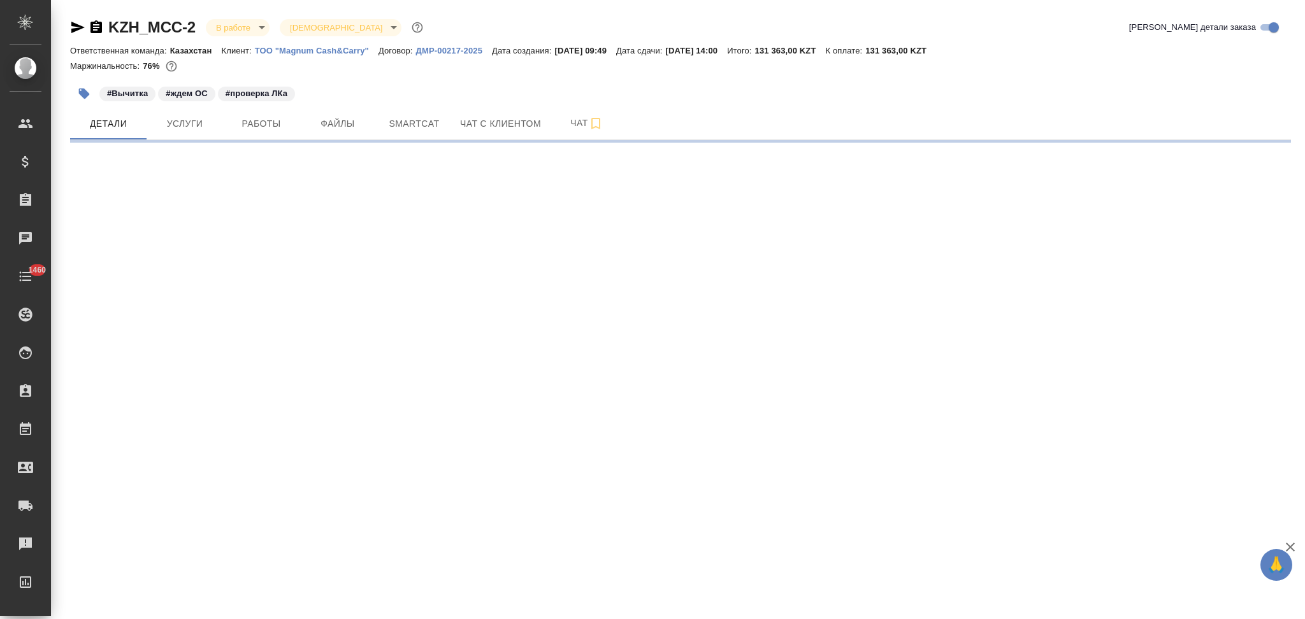
select select "RU"
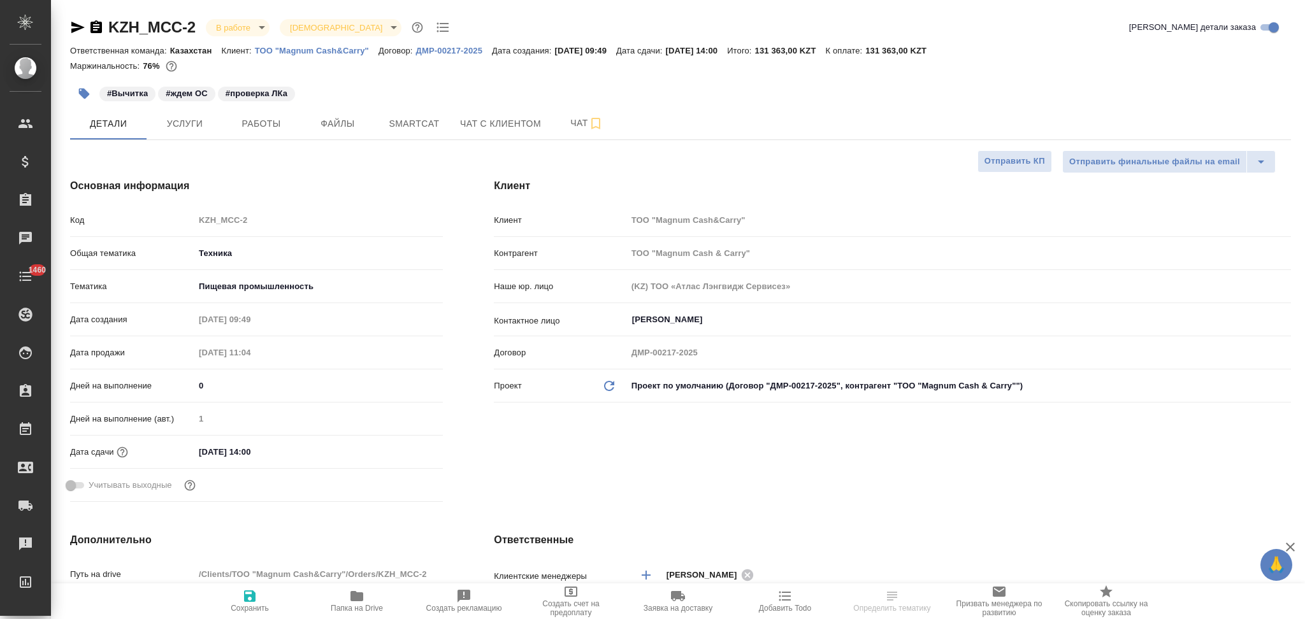
type textarea "x"
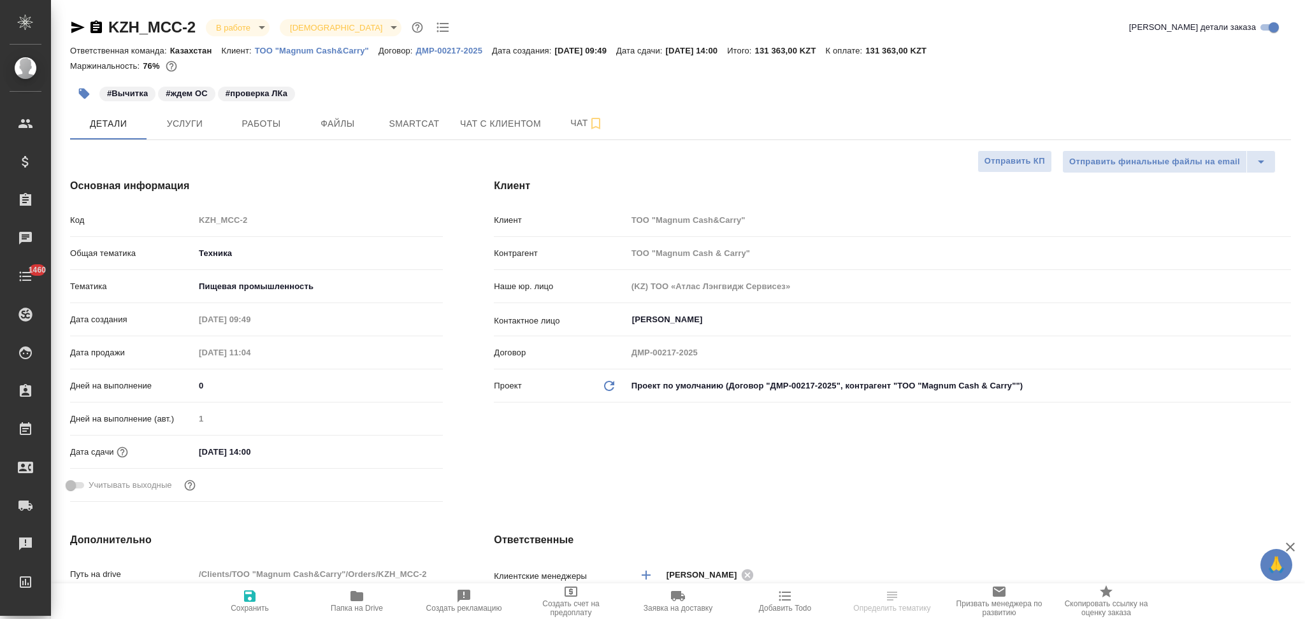
type textarea "x"
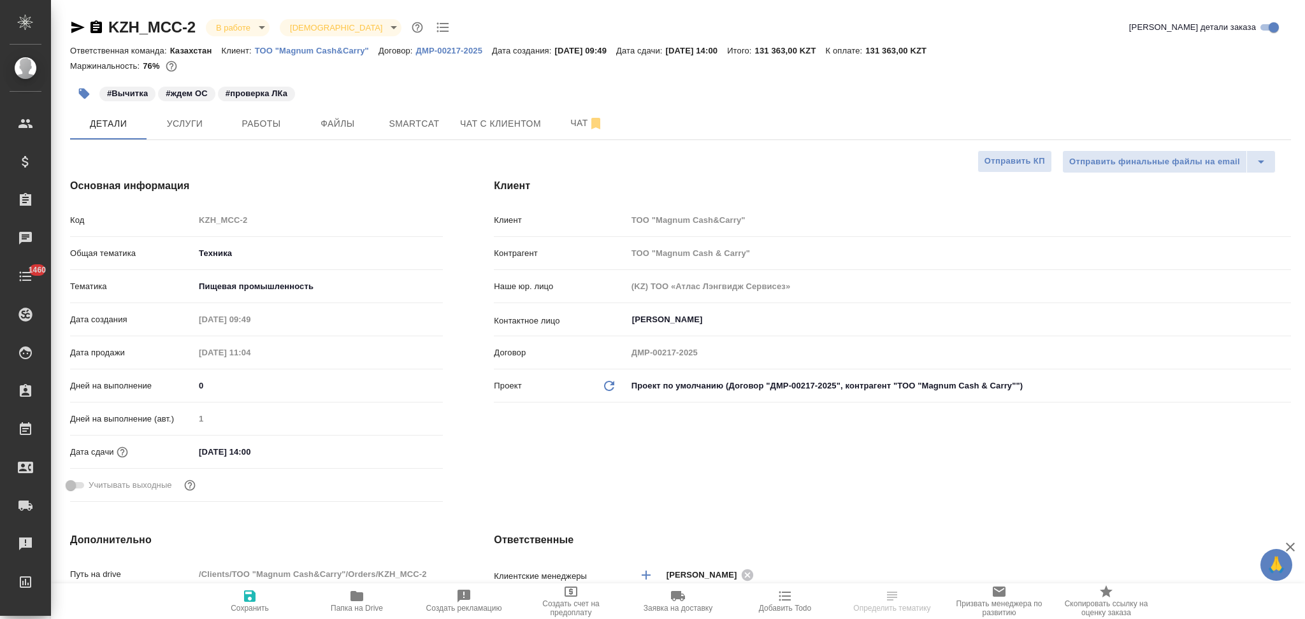
type textarea "x"
select select "RU"
type textarea "x"
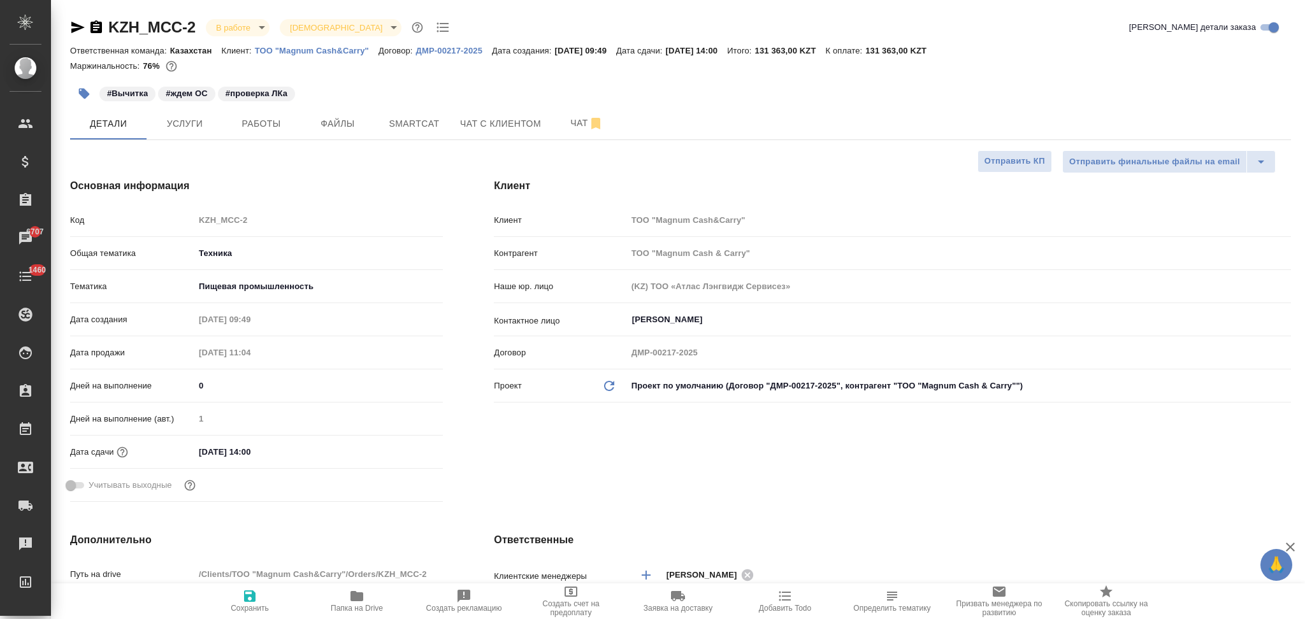
type textarea "x"
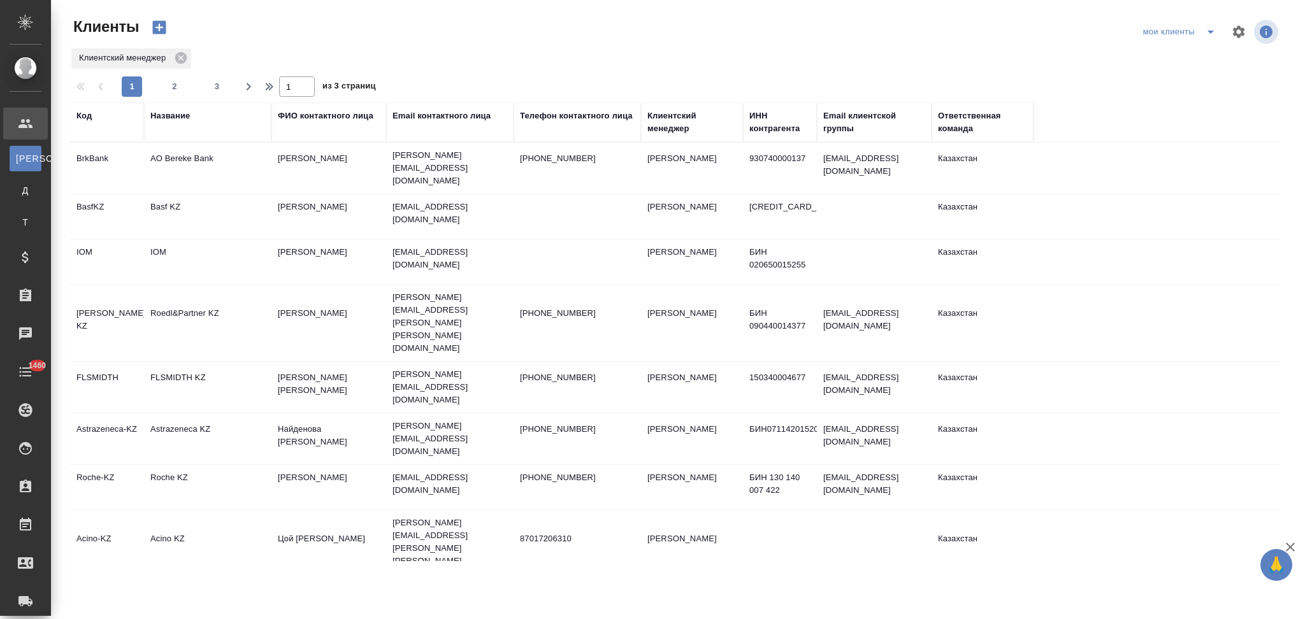
select select "RU"
click at [176, 91] on span "2" at bounding box center [174, 86] width 20 height 13
type input "2"
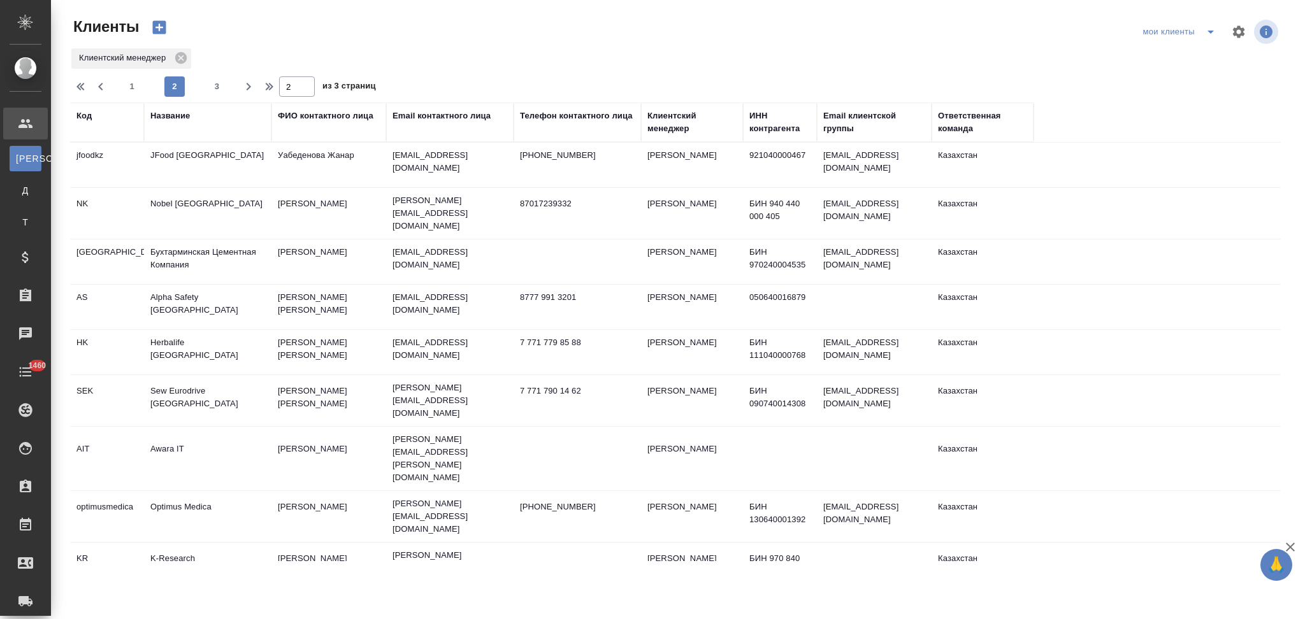
click at [258, 340] on td "Herbalife [GEOGRAPHIC_DATA]" at bounding box center [207, 352] width 127 height 45
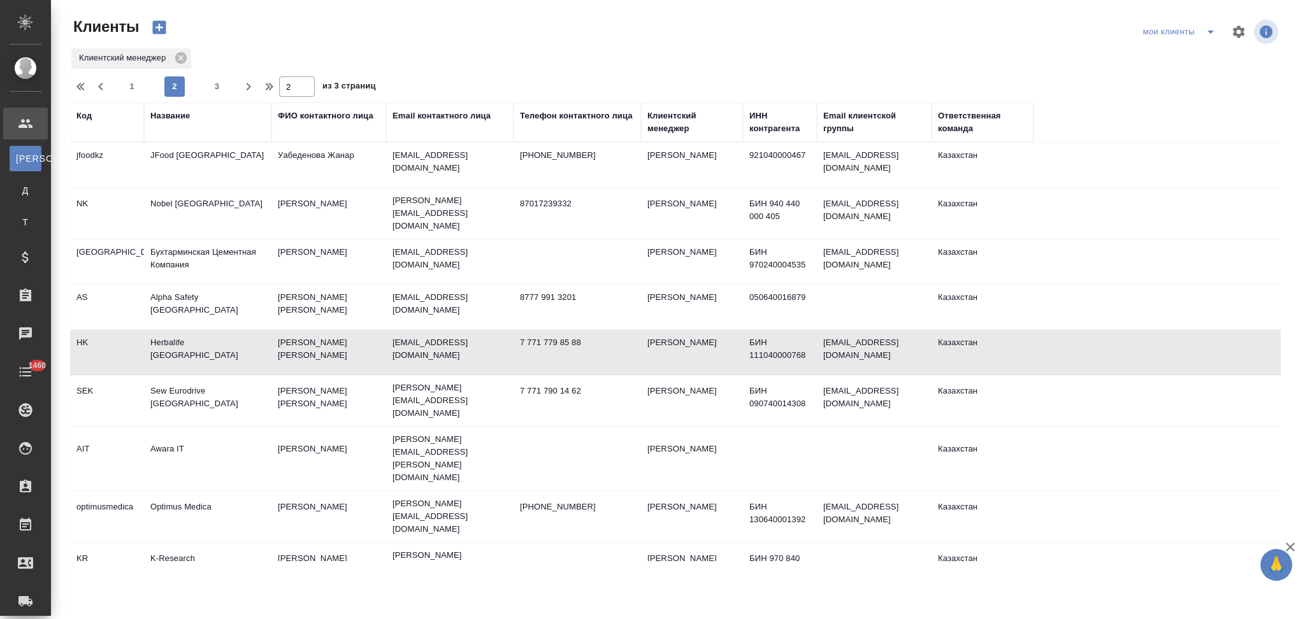
click at [258, 340] on td "Herbalife [GEOGRAPHIC_DATA]" at bounding box center [207, 352] width 127 height 45
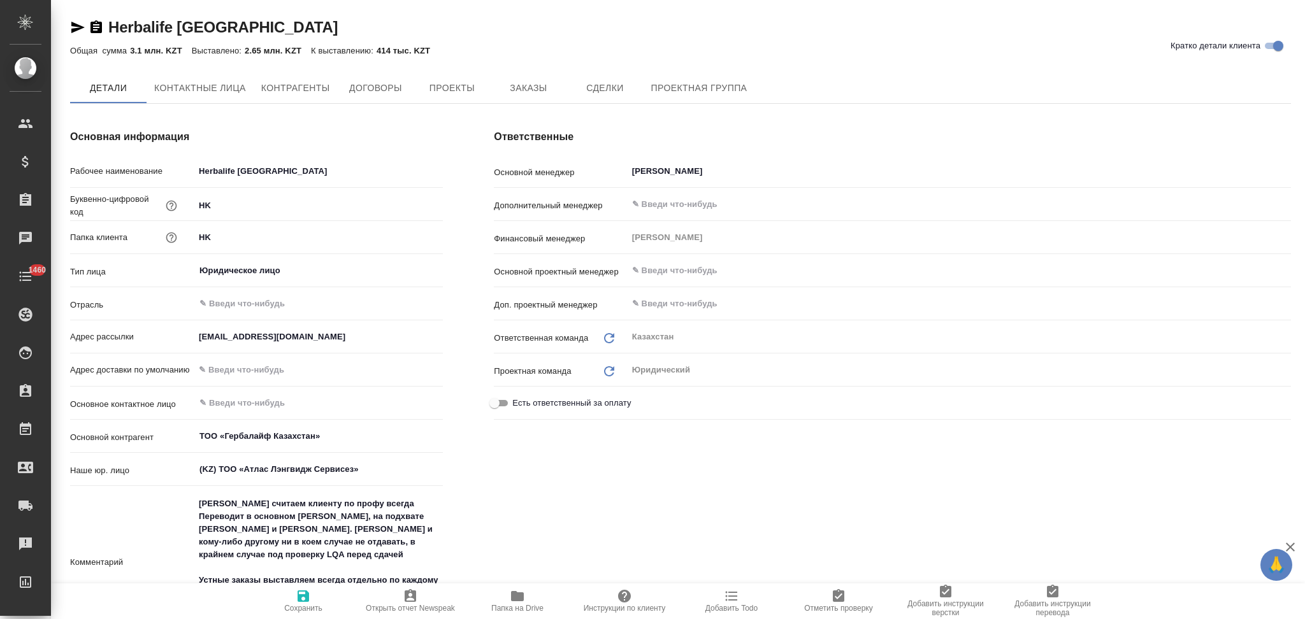
type textarea "x"
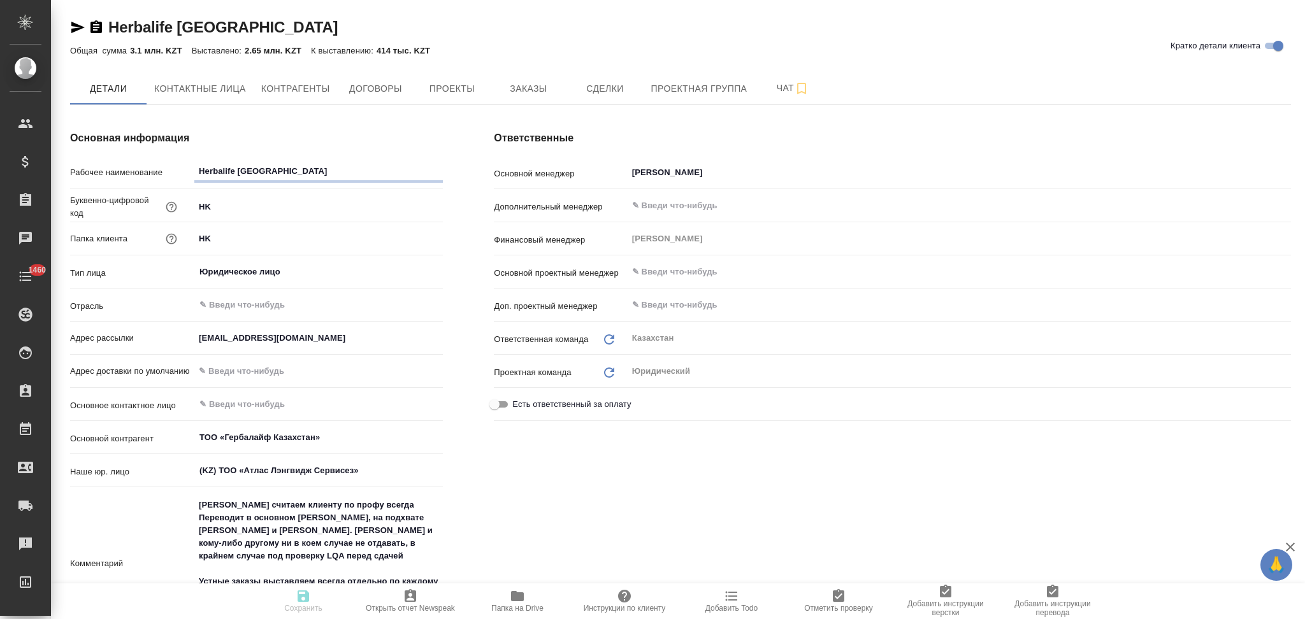
type textarea "x"
click at [542, 85] on span "Заказы" at bounding box center [528, 89] width 61 height 16
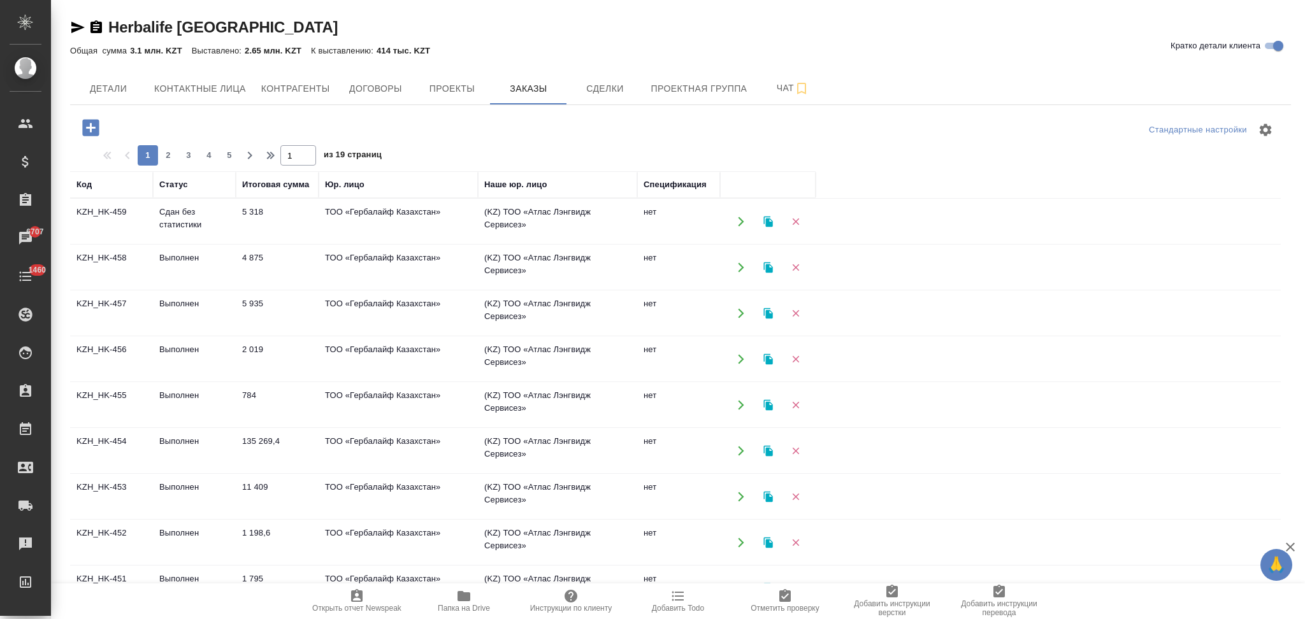
click at [86, 131] on icon "button" at bounding box center [90, 127] width 17 height 17
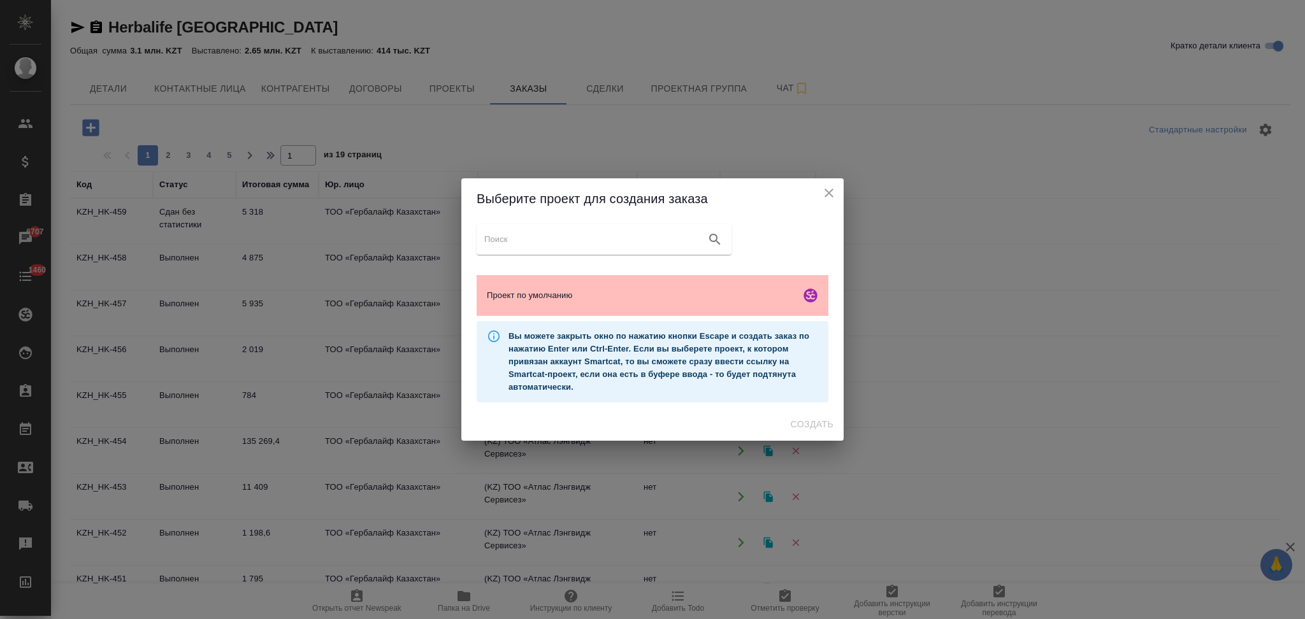
click at [529, 291] on span "Проект по умолчанию" at bounding box center [641, 295] width 308 height 13
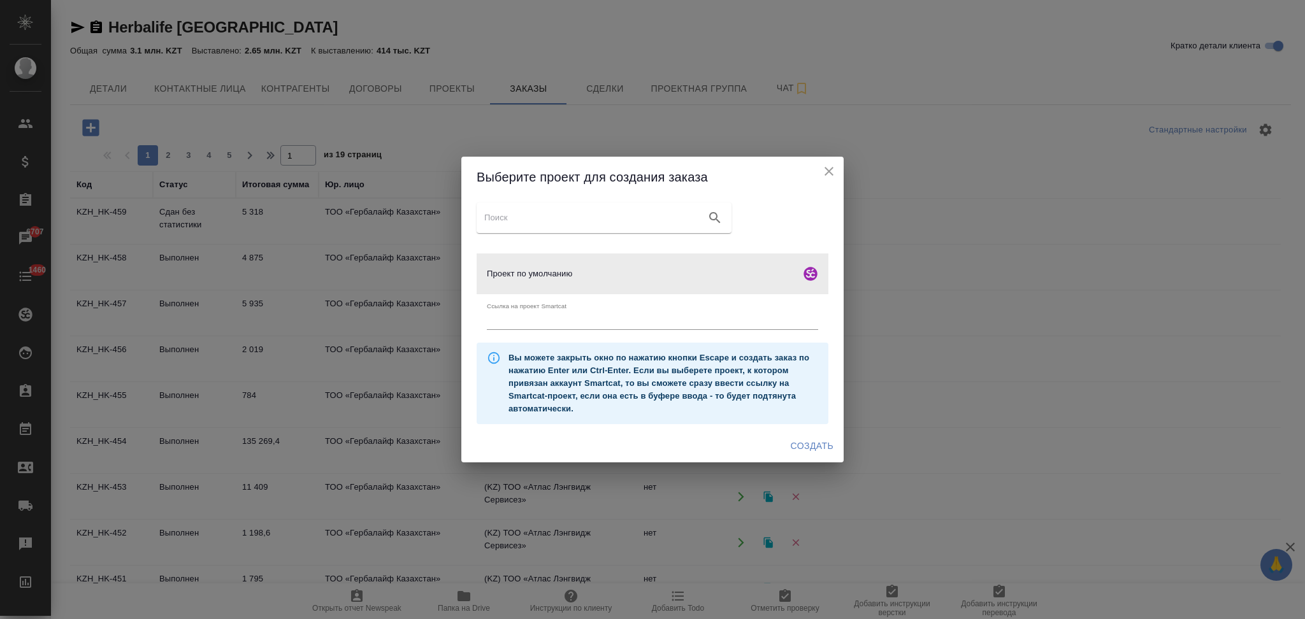
click at [797, 445] on span "Создать" at bounding box center [812, 446] width 43 height 16
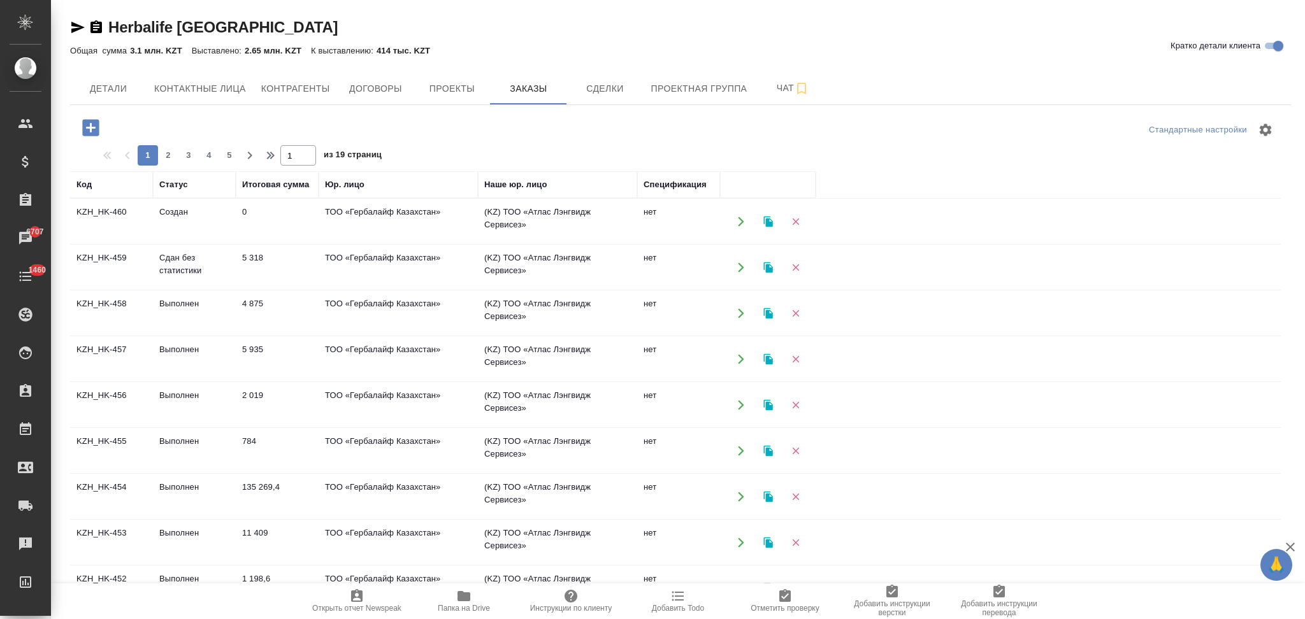
click at [736, 262] on icon "button" at bounding box center [740, 267] width 11 height 11
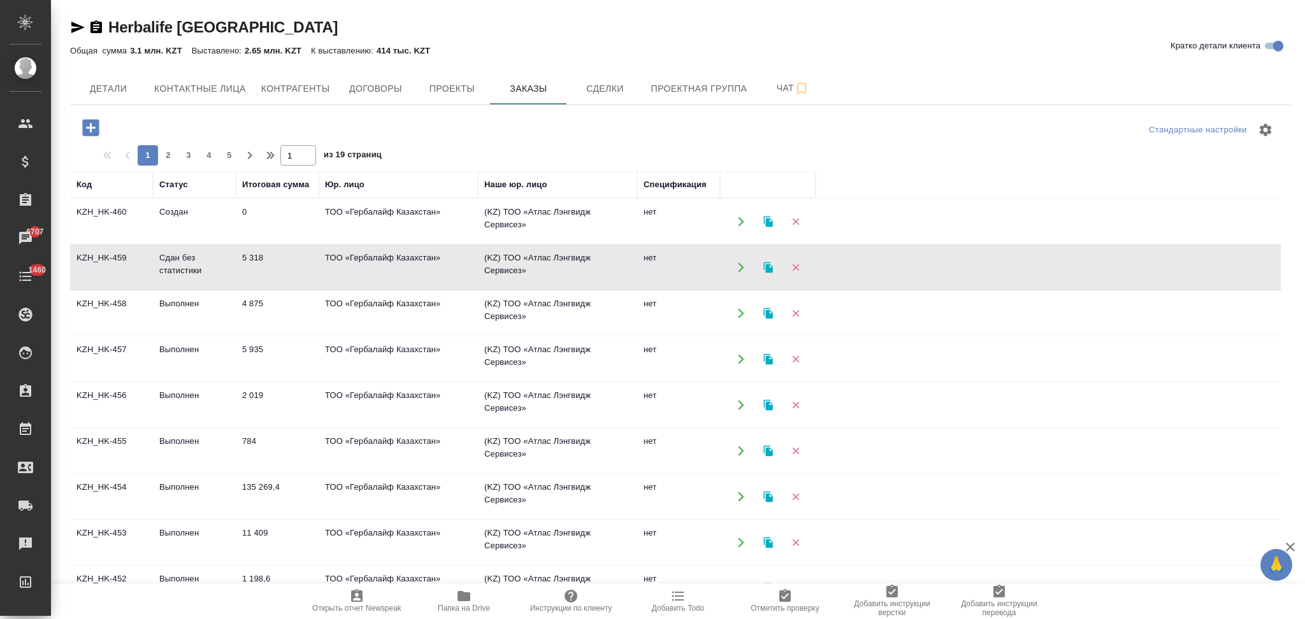
click at [738, 309] on icon "button" at bounding box center [741, 313] width 6 height 10
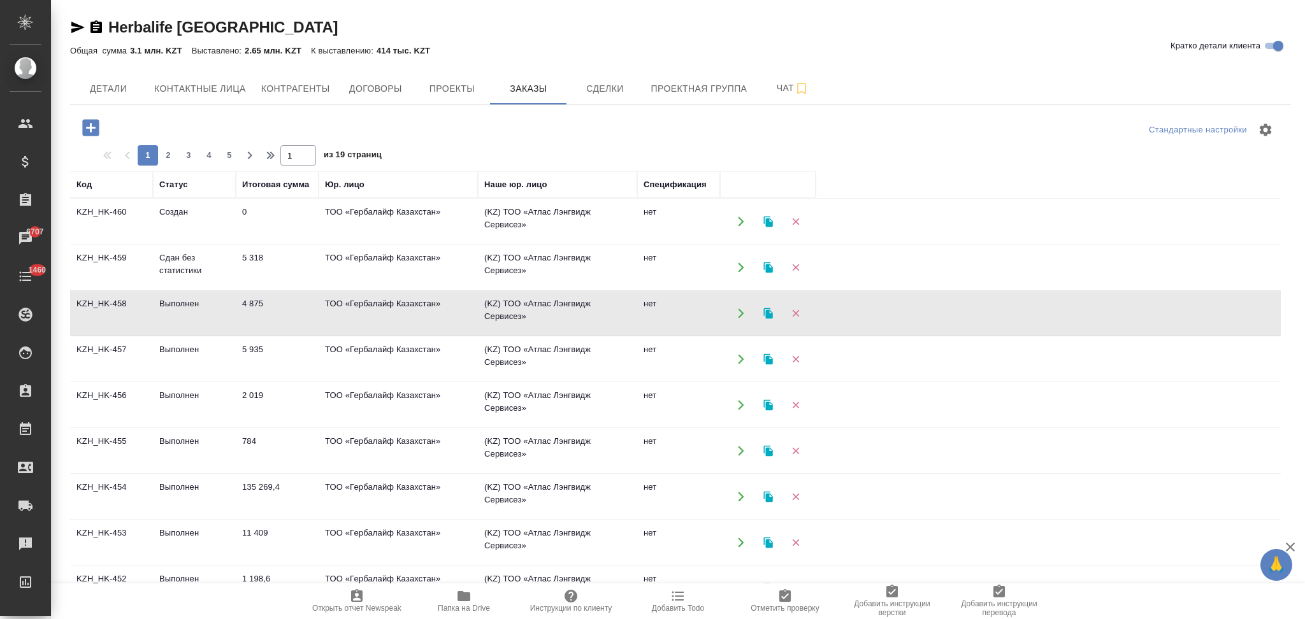
click at [739, 359] on icon "button" at bounding box center [740, 359] width 11 height 11
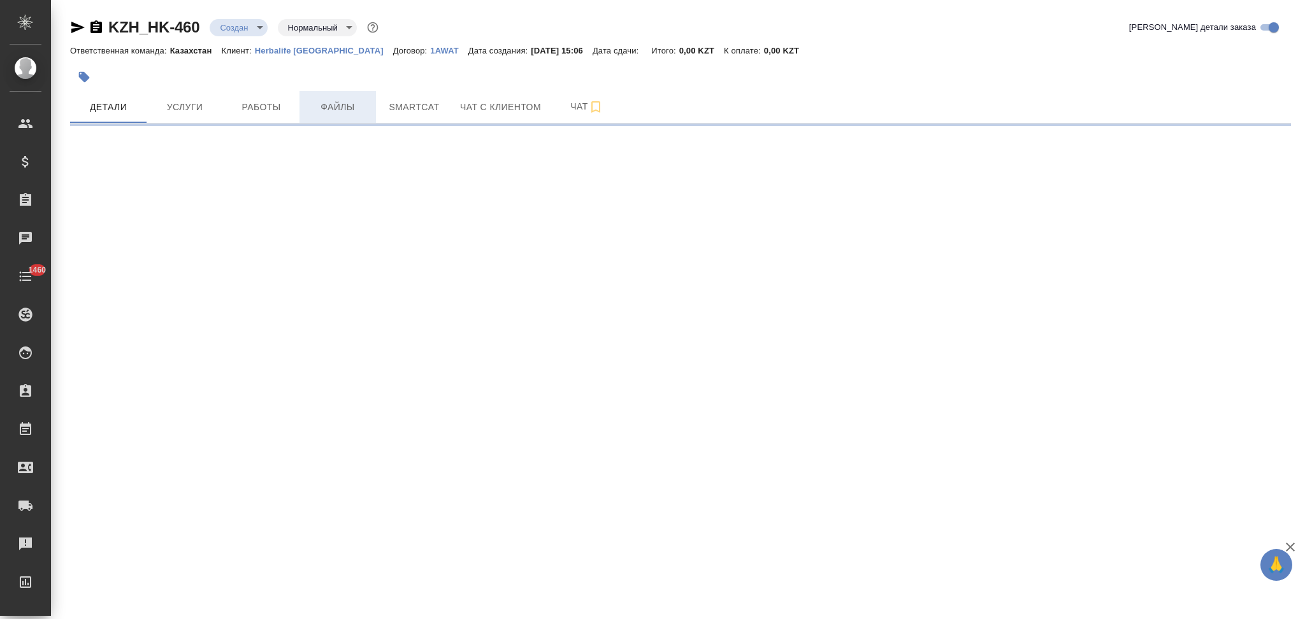
select select "RU"
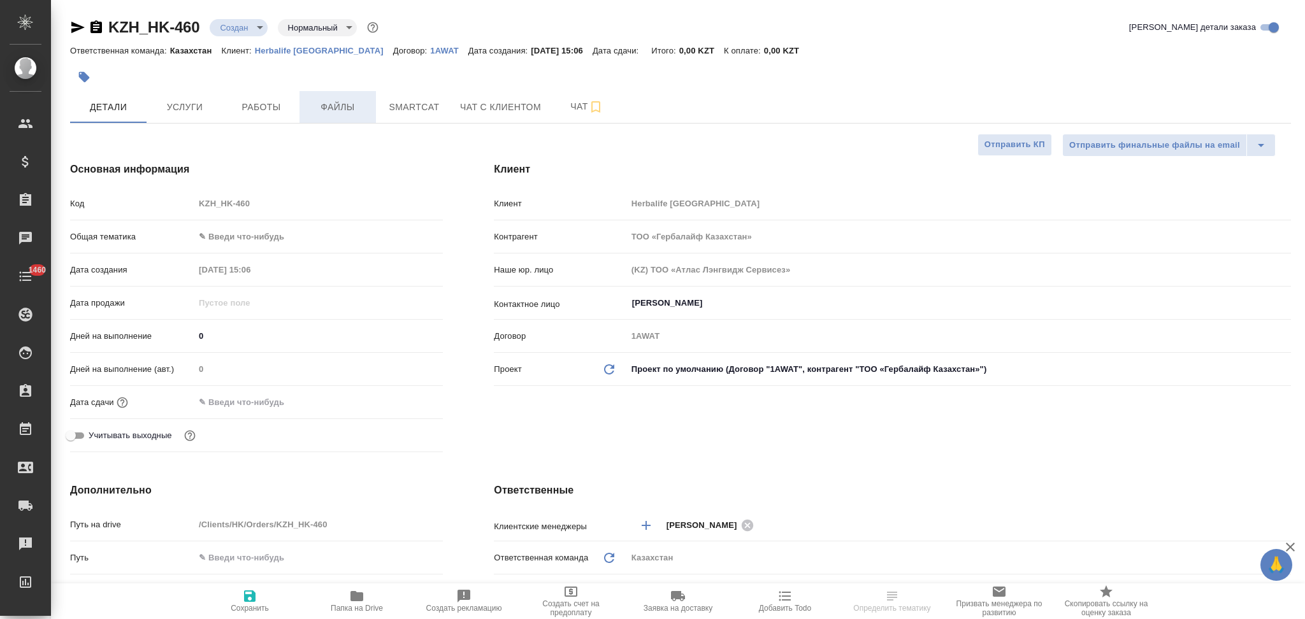
type textarea "x"
click at [341, 110] on span "Файлы" at bounding box center [337, 107] width 61 height 16
type textarea "x"
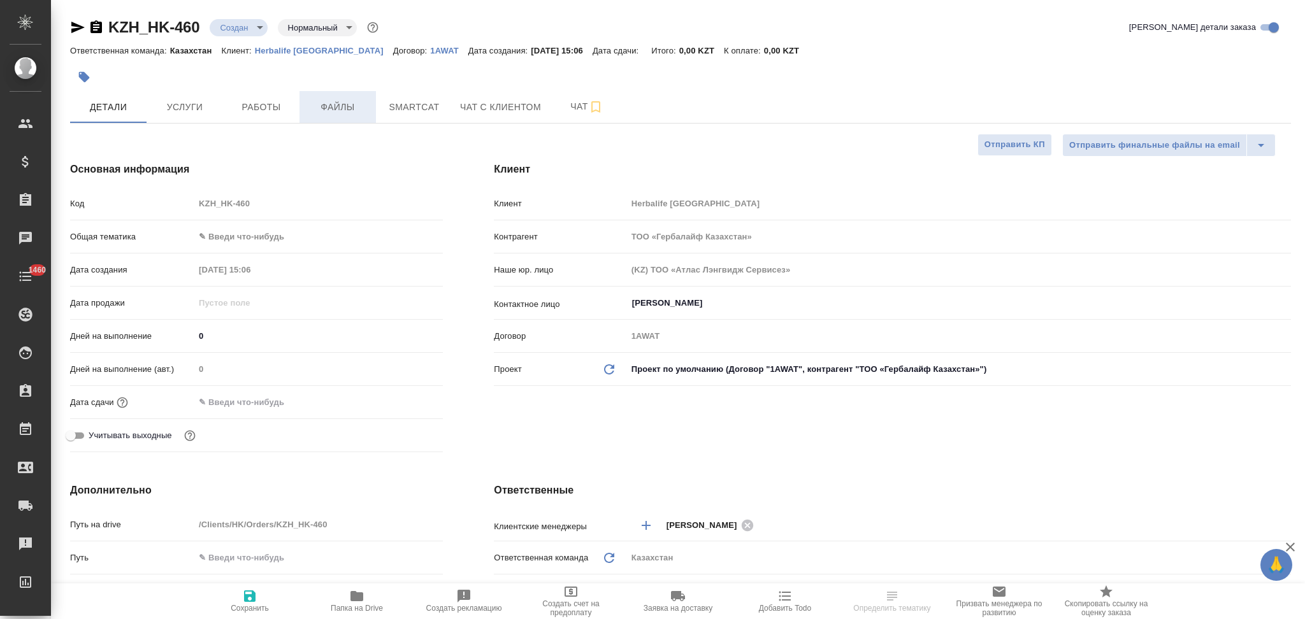
type textarea "x"
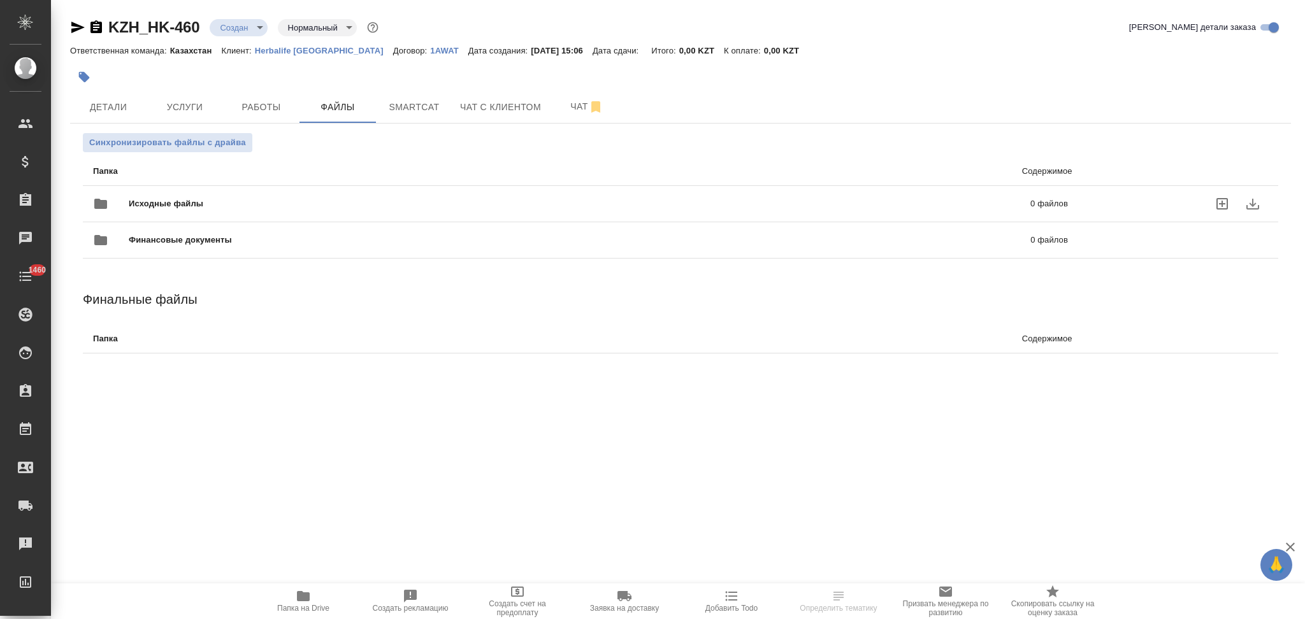
click at [281, 202] on span "Исходные файлы" at bounding box center [373, 203] width 488 height 13
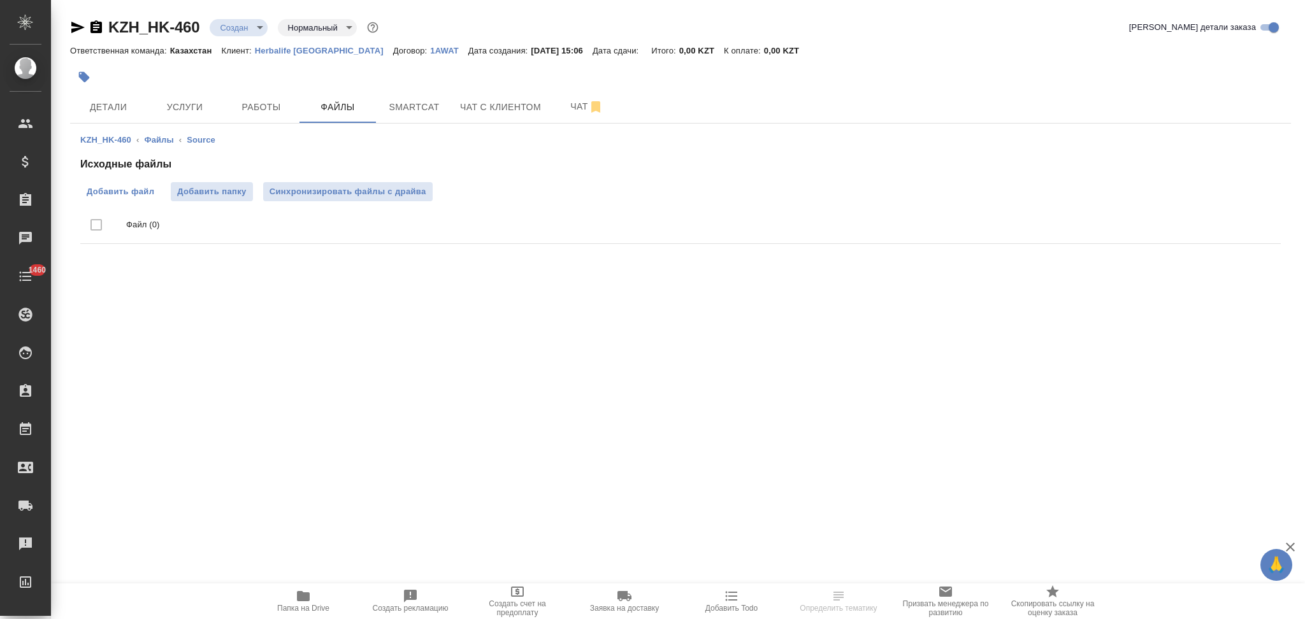
click at [149, 192] on span "Добавить файл" at bounding box center [121, 191] width 68 height 13
click at [0, 0] on input "Добавить файл" at bounding box center [0, 0] width 0 height 0
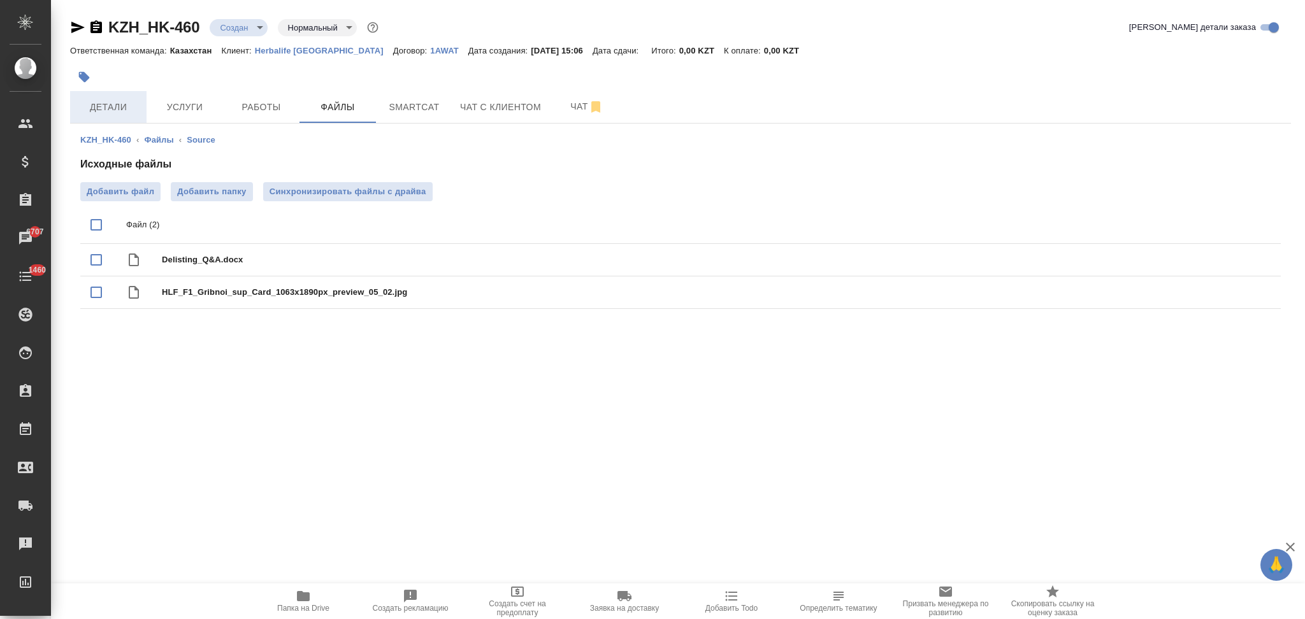
click at [118, 110] on span "Детали" at bounding box center [108, 107] width 61 height 16
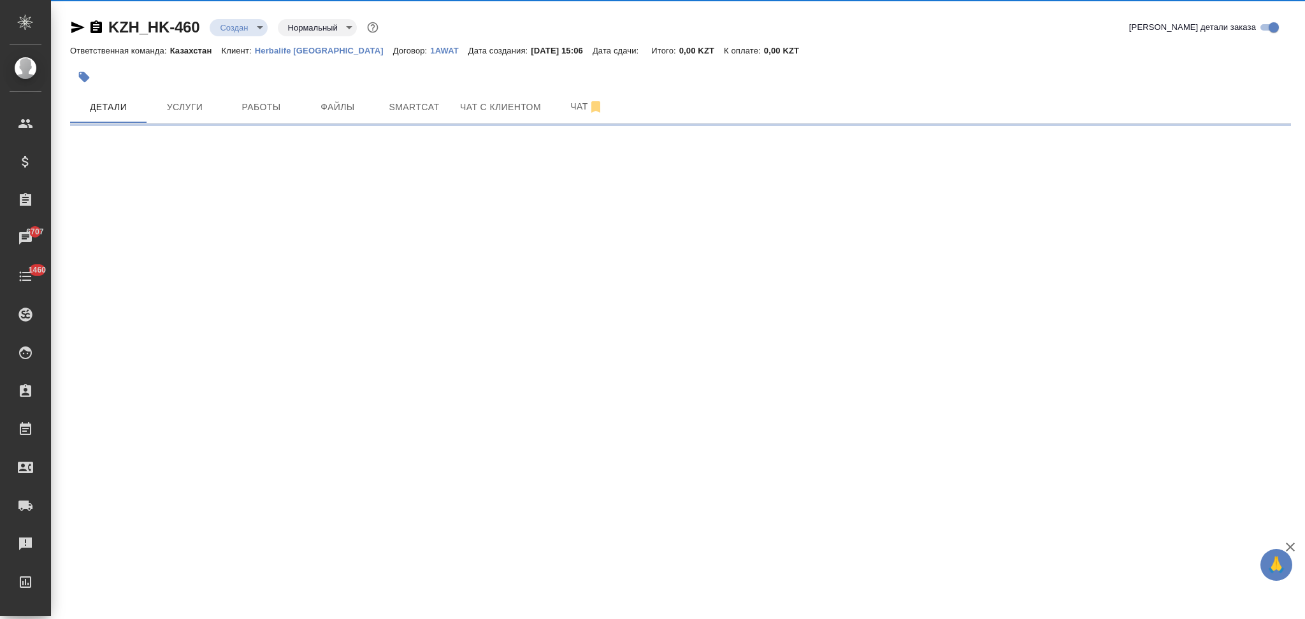
select select "RU"
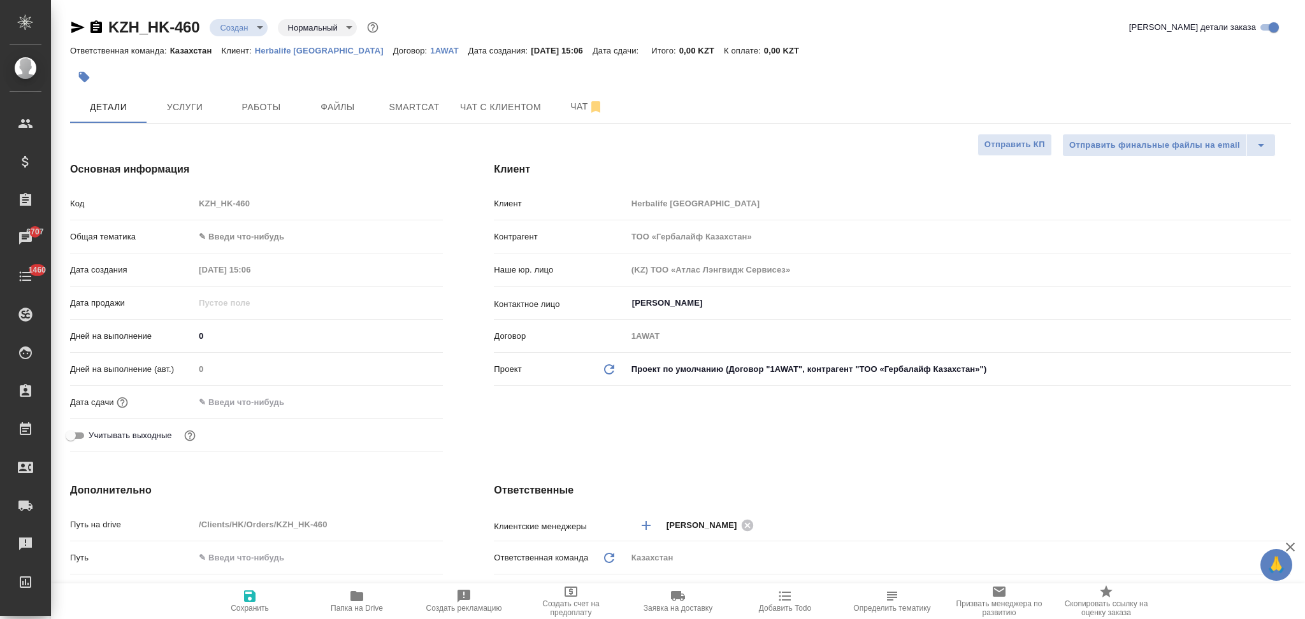
type textarea "x"
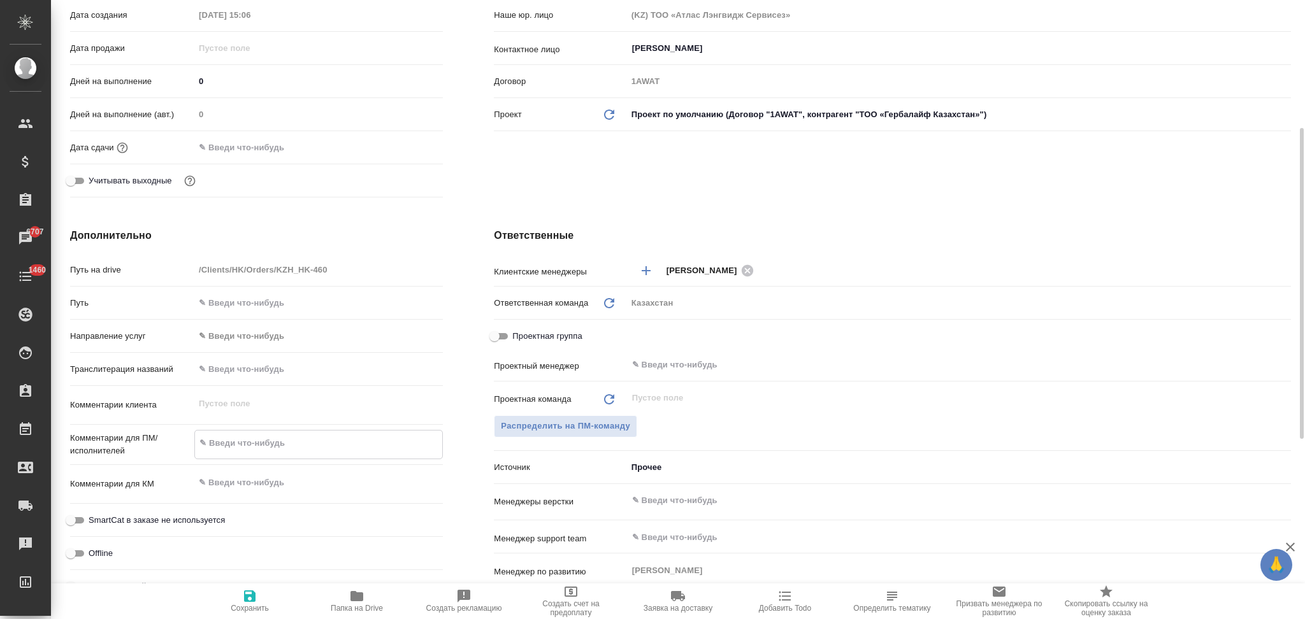
type textarea "x"
click at [266, 446] on textarea at bounding box center [318, 444] width 247 height 22
type textarea "x"
type textarea "н"
type textarea "x"
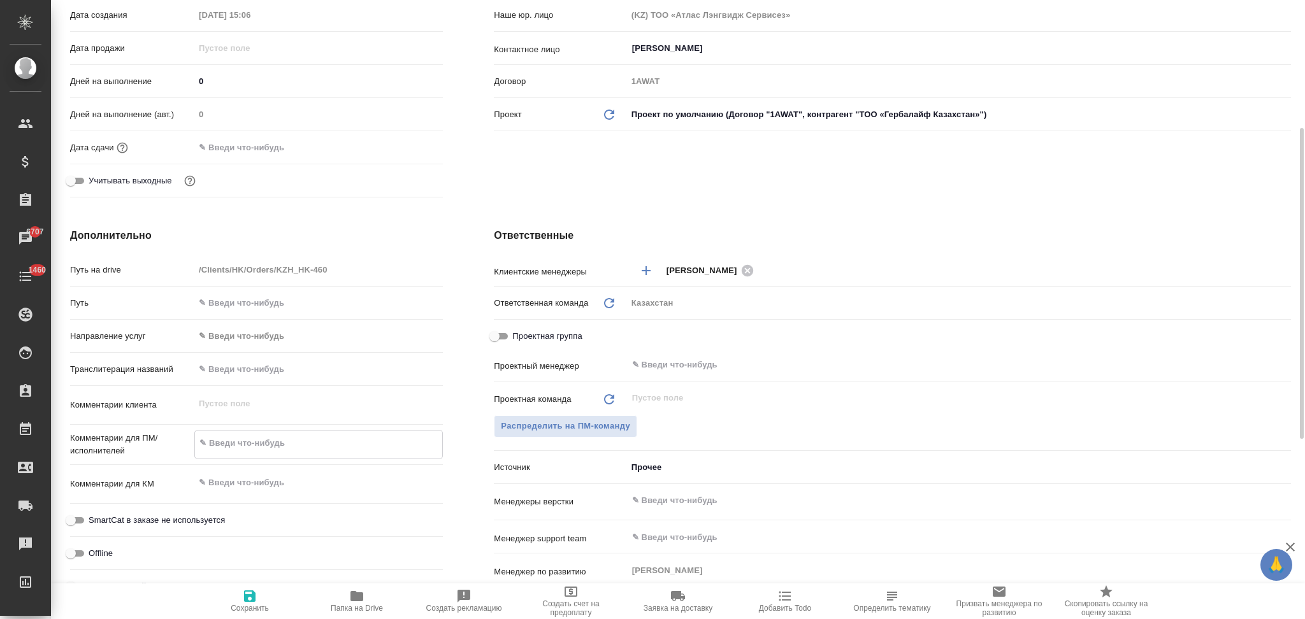
type textarea "x"
type textarea "на"
type textarea "x"
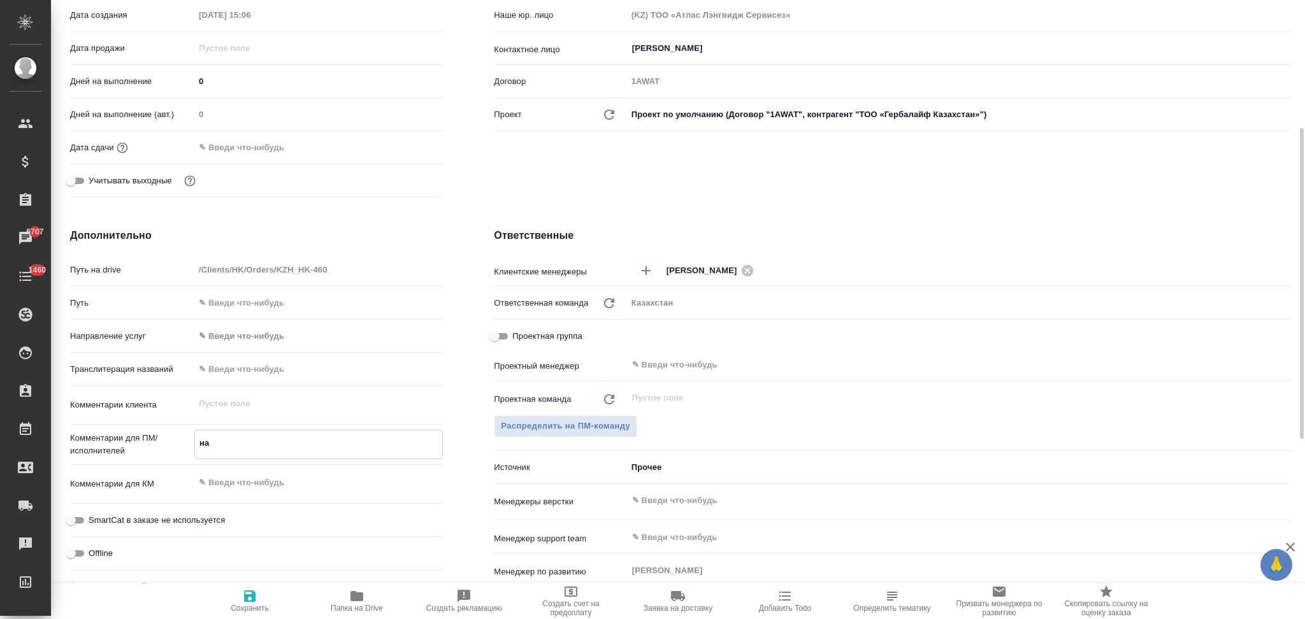
type textarea "x"
type textarea "на"
type textarea "x"
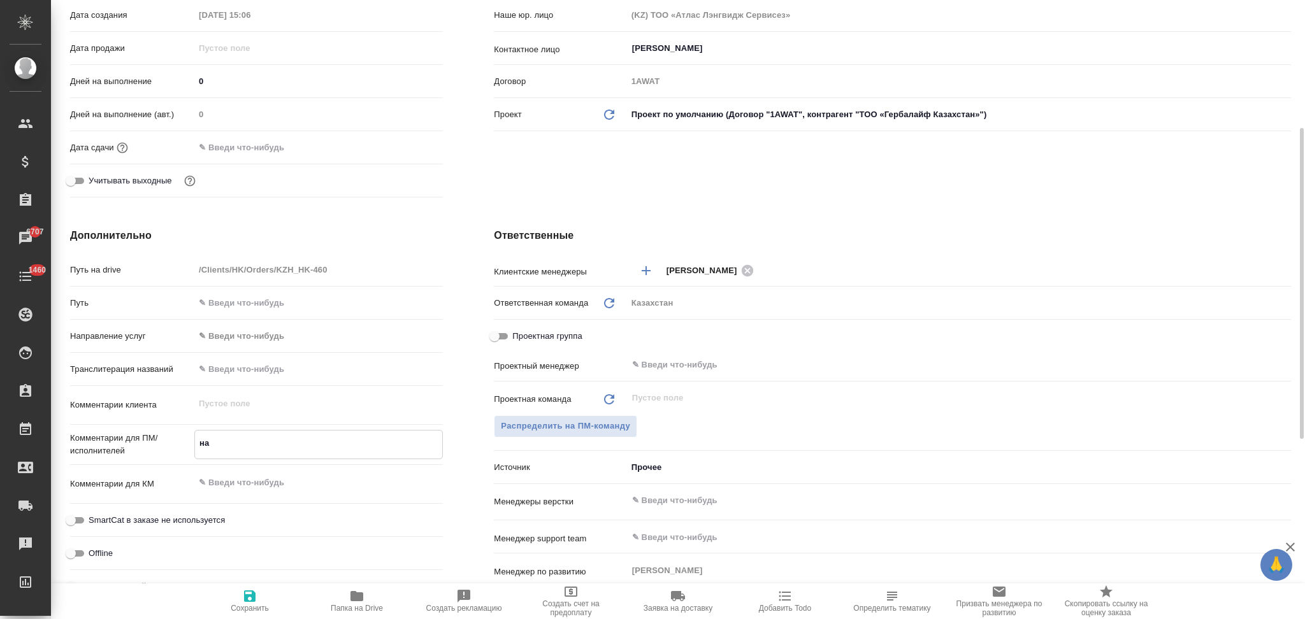
type textarea "на к"
type textarea "x"
type textarea "на ка"
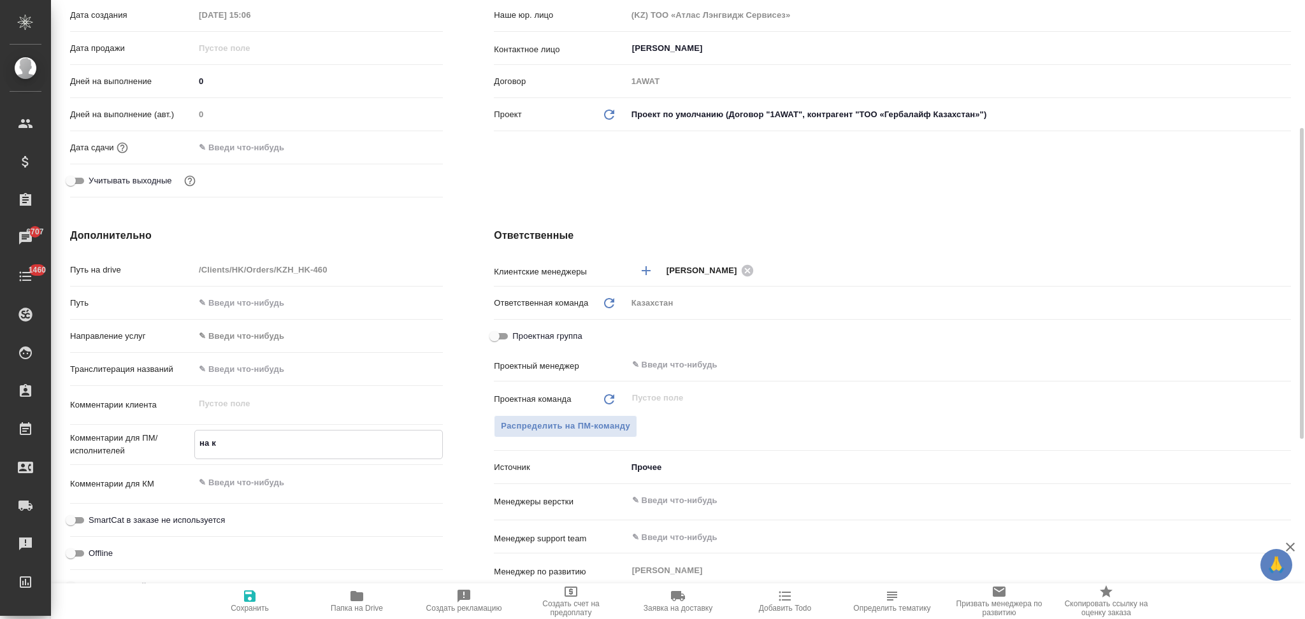
type textarea "x"
type textarea "на каз"
type textarea "x"
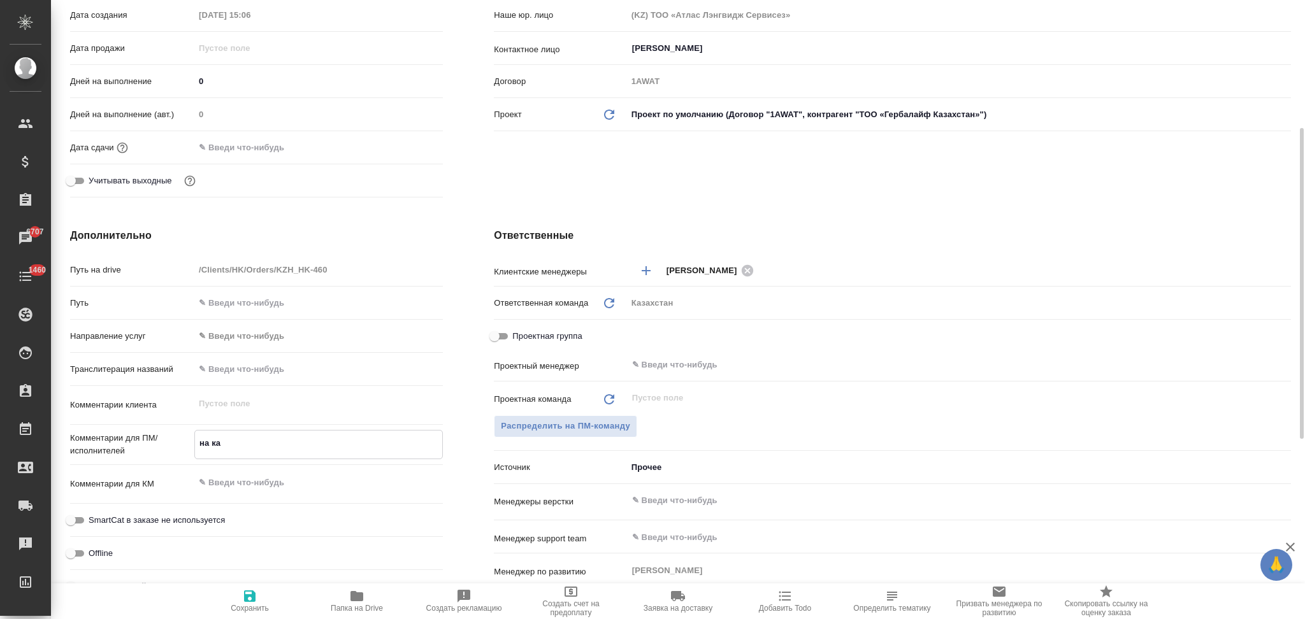
type textarea "x"
type textarea "на каз"
type textarea "x"
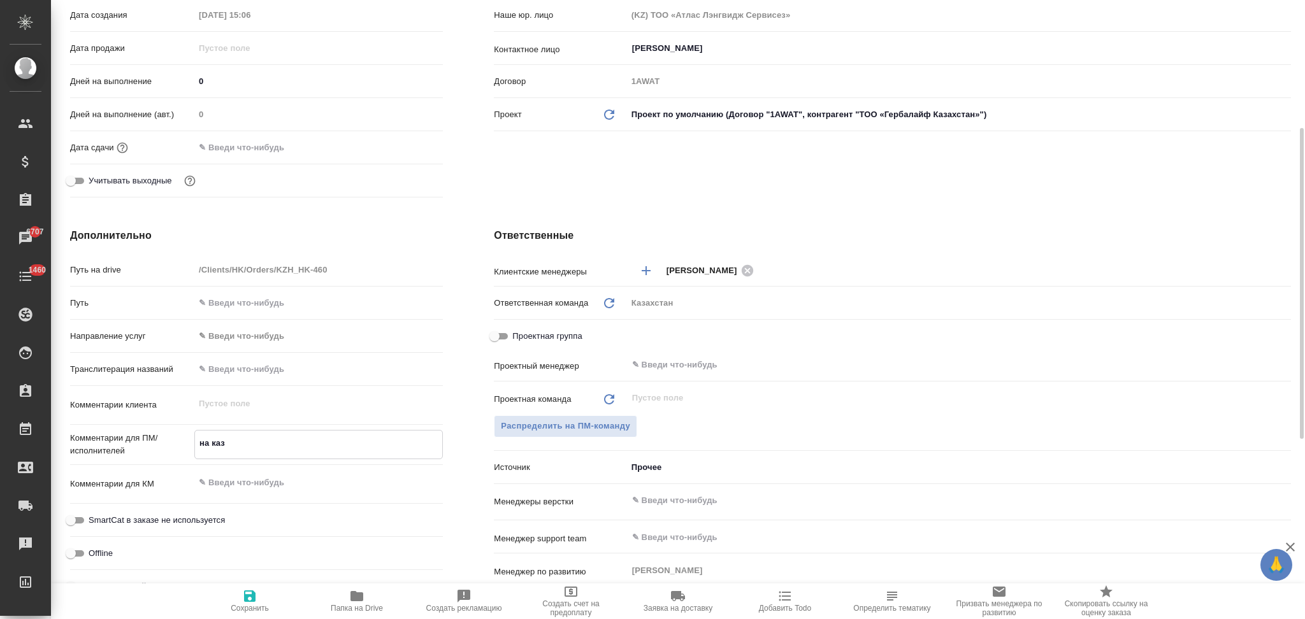
type textarea "x"
type textarea "на каз и"
type textarea "x"
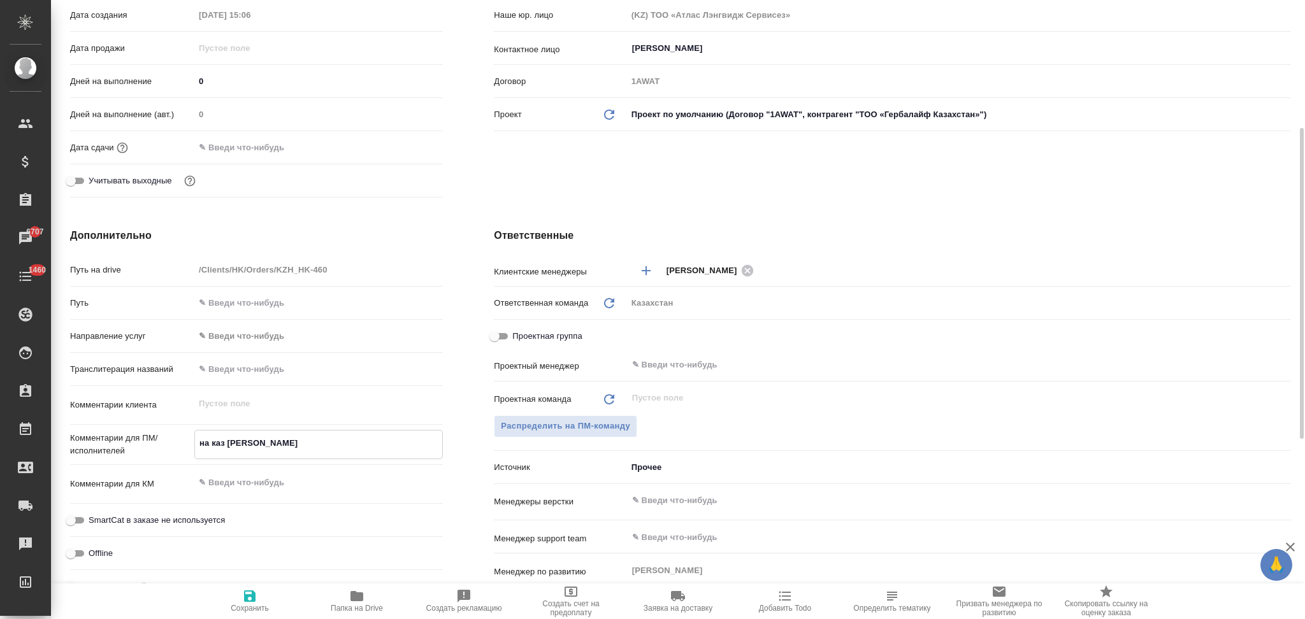
type textarea "на каз и"
type textarea "x"
type textarea "на каз и у"
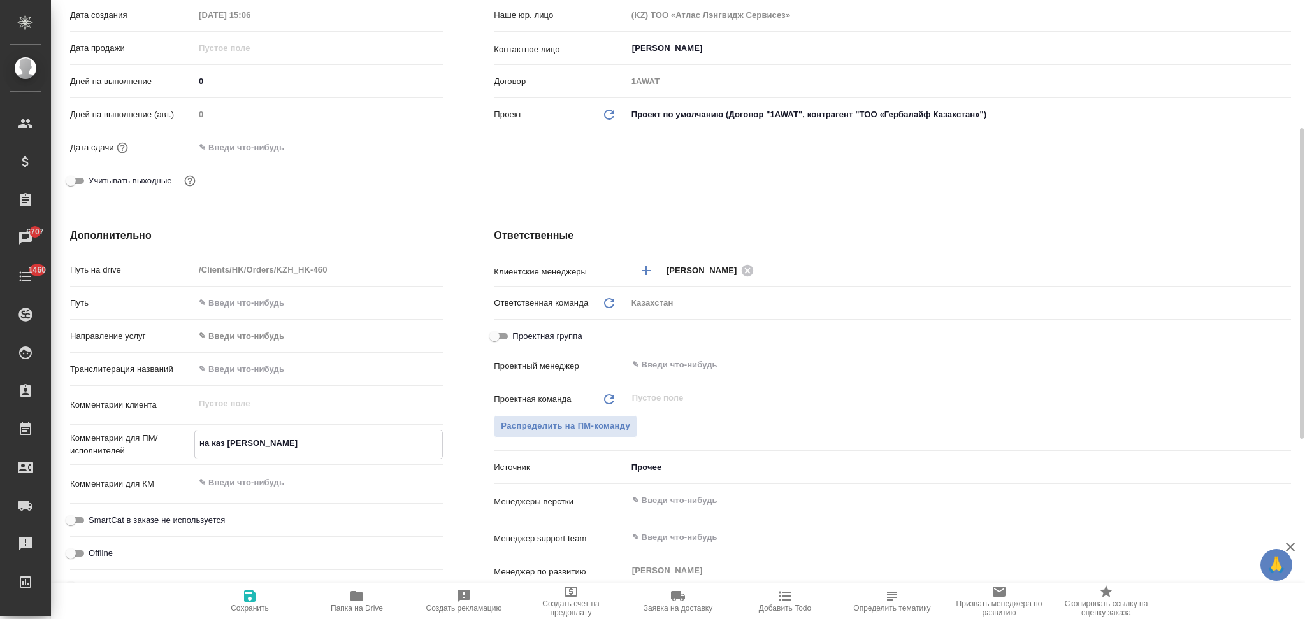
type textarea "x"
type textarea "на каз и уз"
type textarea "x"
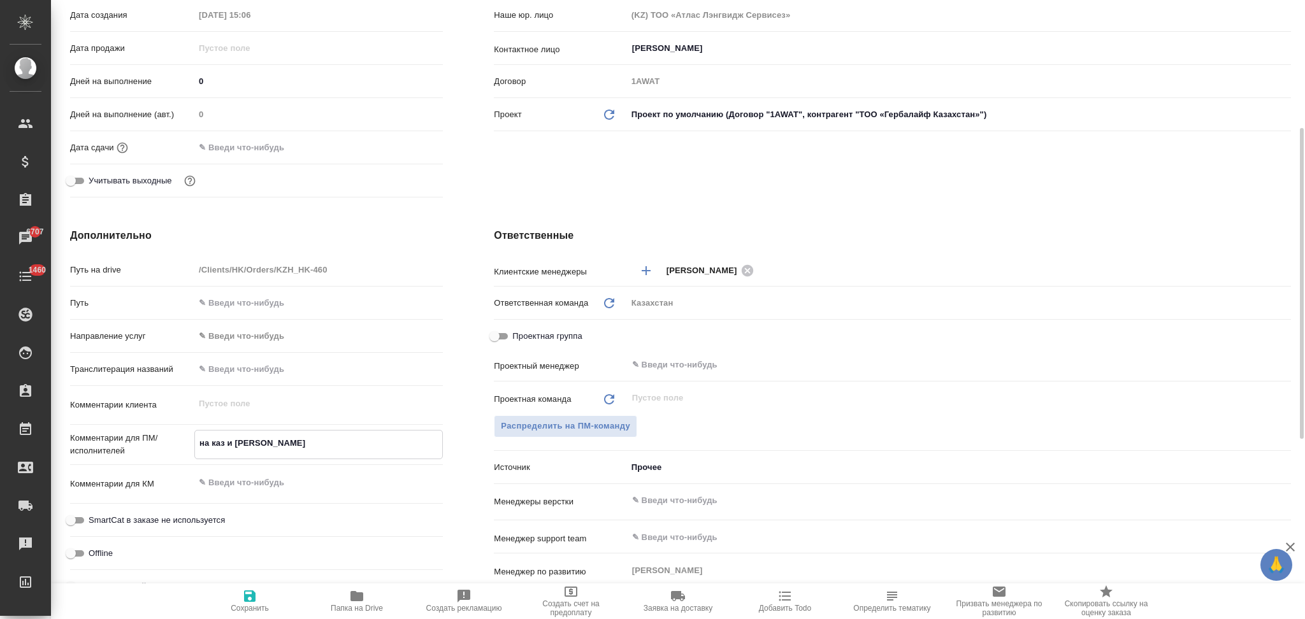
type textarea "x"
type textarea "на каз и узб"
type textarea "x"
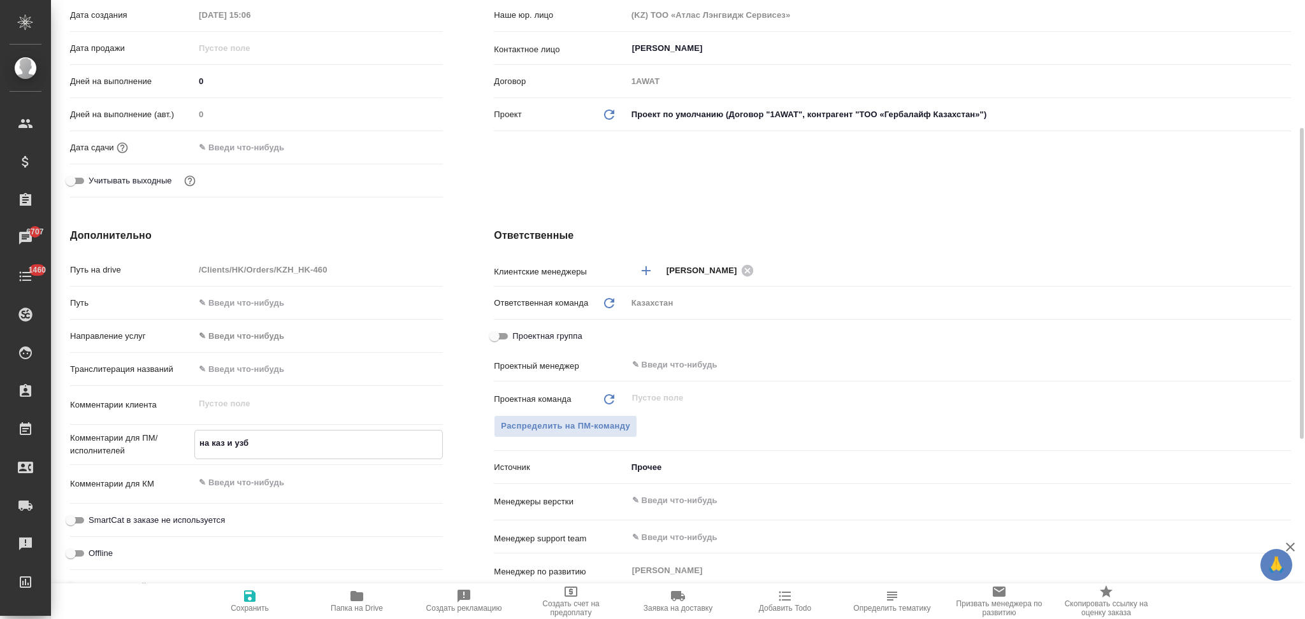
type textarea "x"
type textarea "на каз и узб"
type textarea "x"
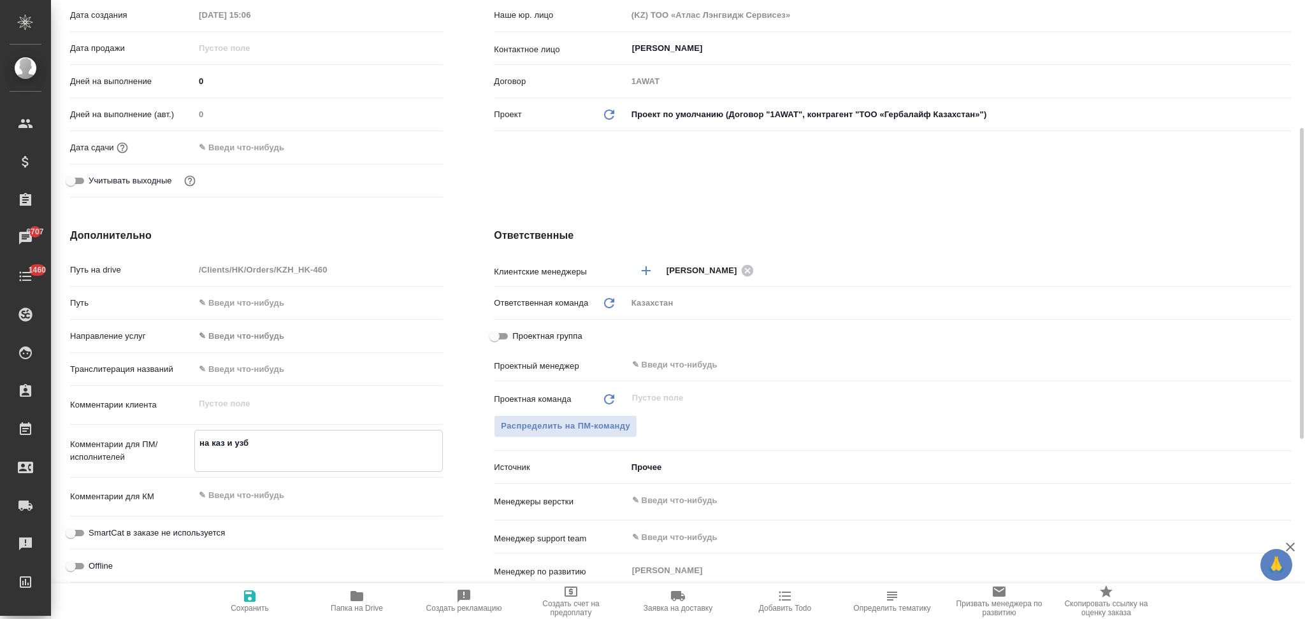
type textarea "на каз и узб с"
type textarea "x"
type textarea "на каз и узб с в"
type textarea "x"
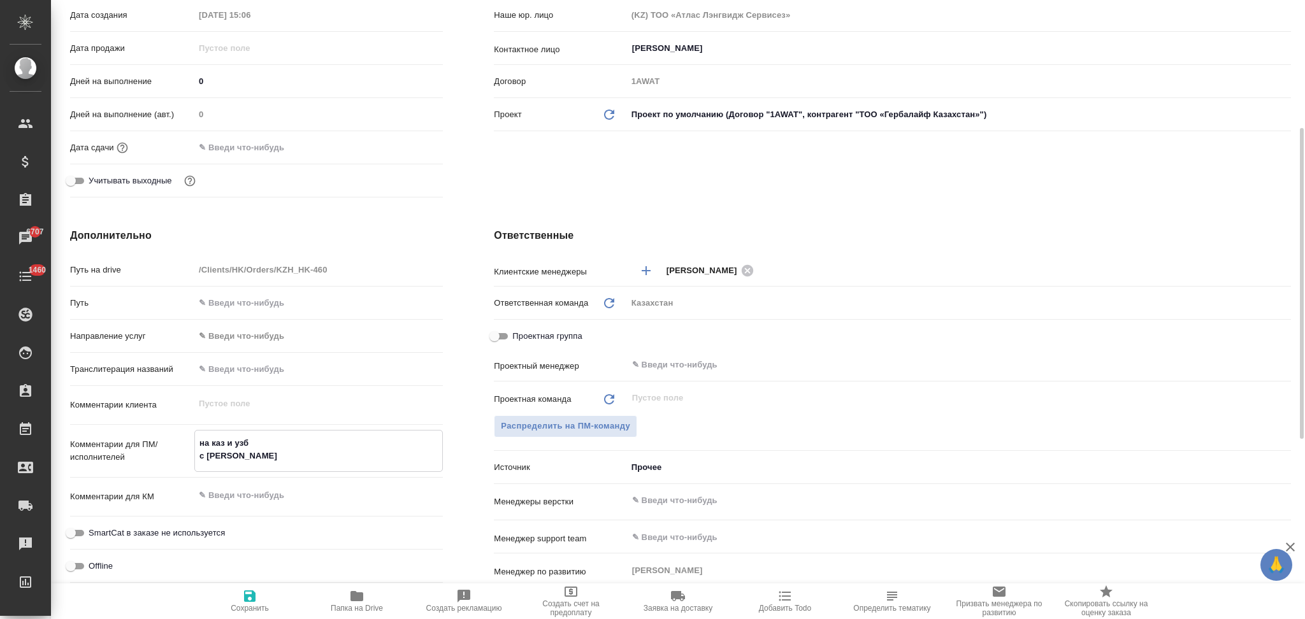
type textarea "x"
type textarea "на каз и узб с ве"
type textarea "x"
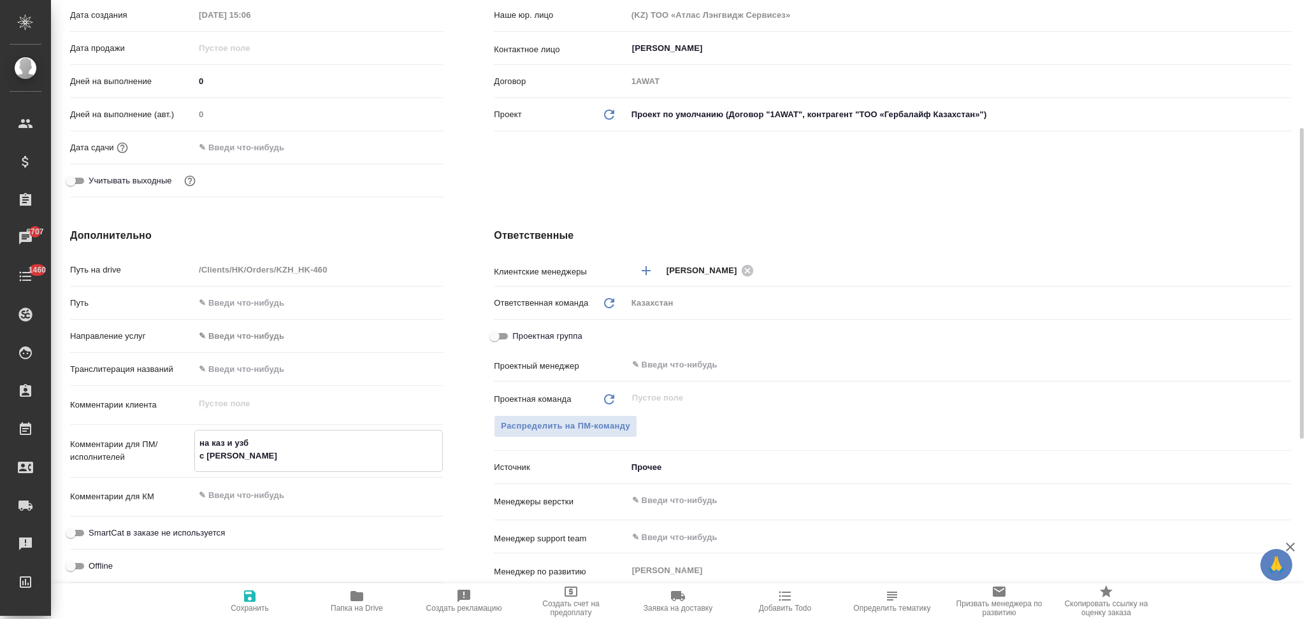
type textarea "x"
type textarea "на каз и узб с веср"
type textarea "x"
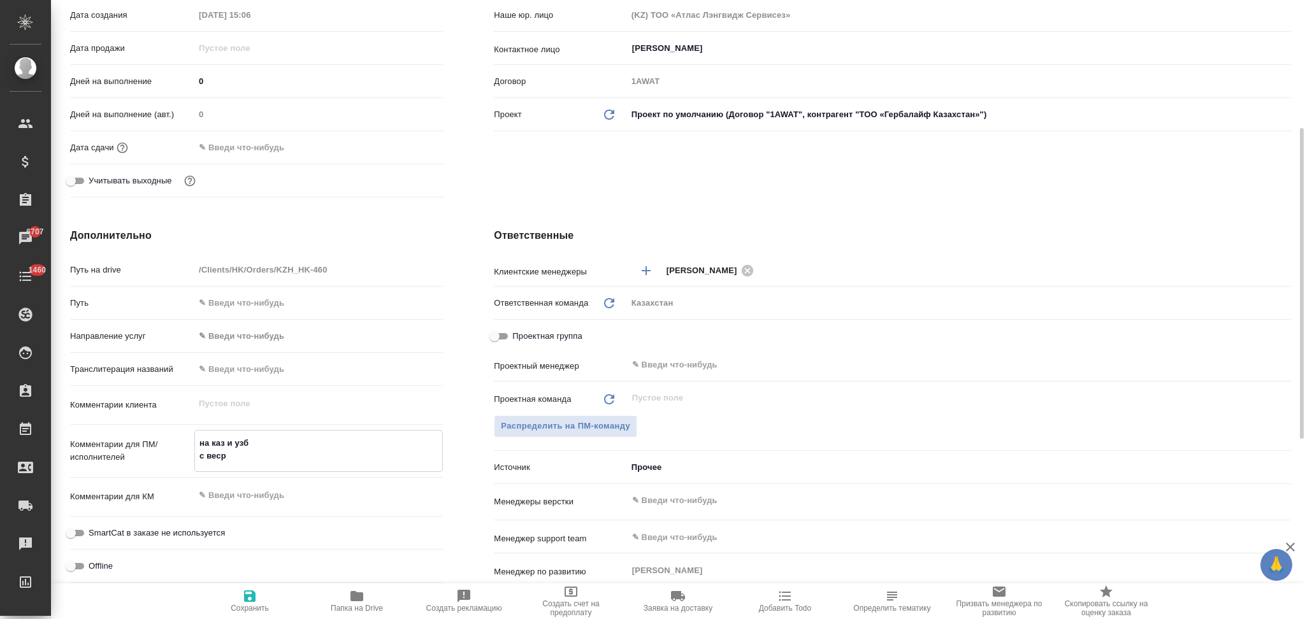
type textarea "x"
type textarea "на каз и узб с весрт"
type textarea "x"
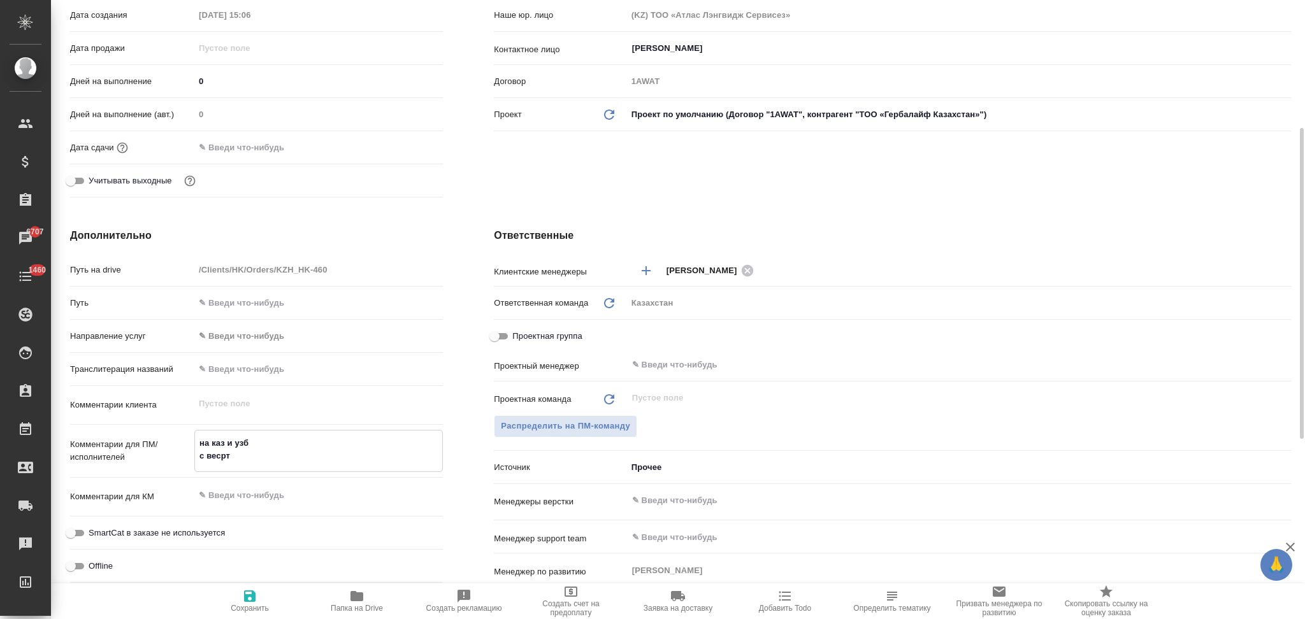
type textarea "на каз и узб с весртк"
type textarea "x"
type textarea "на каз и узб с весртко"
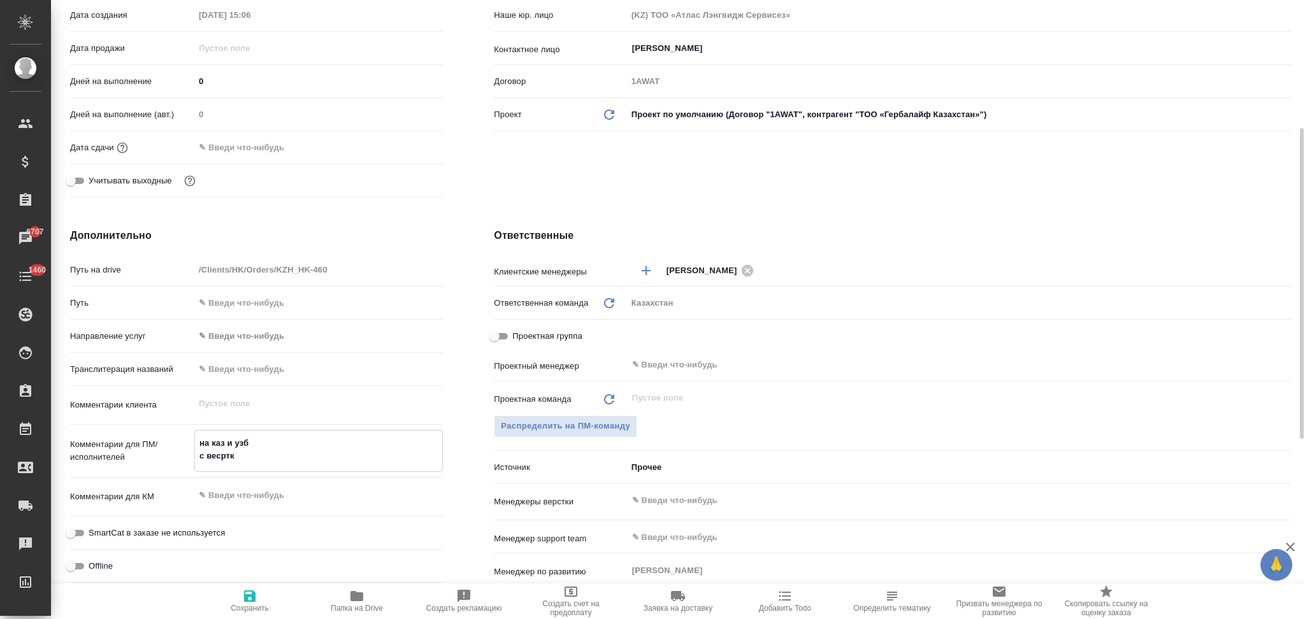
type textarea "x"
type textarea "на каз и узб с весрткой"
type textarea "x"
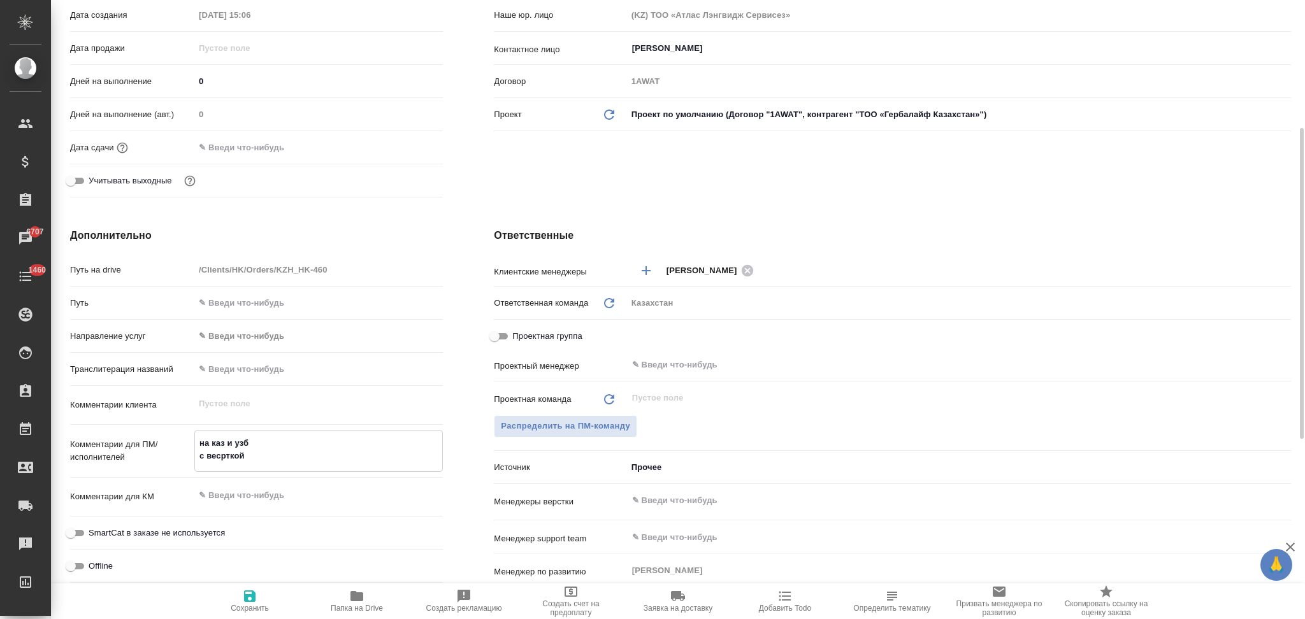
type textarea "x"
type textarea "на каз и узб с весрткой"
type textarea "x"
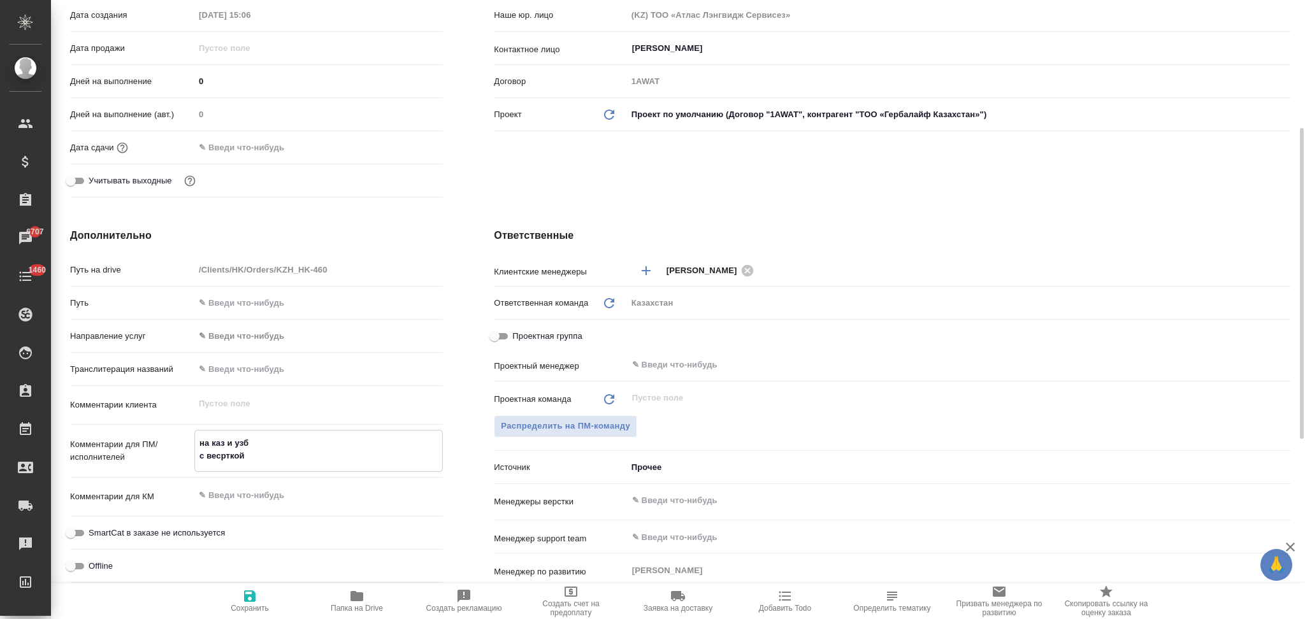
type textarea "x"
type textarea "на каз и узб с весрткой в"
type textarea "x"
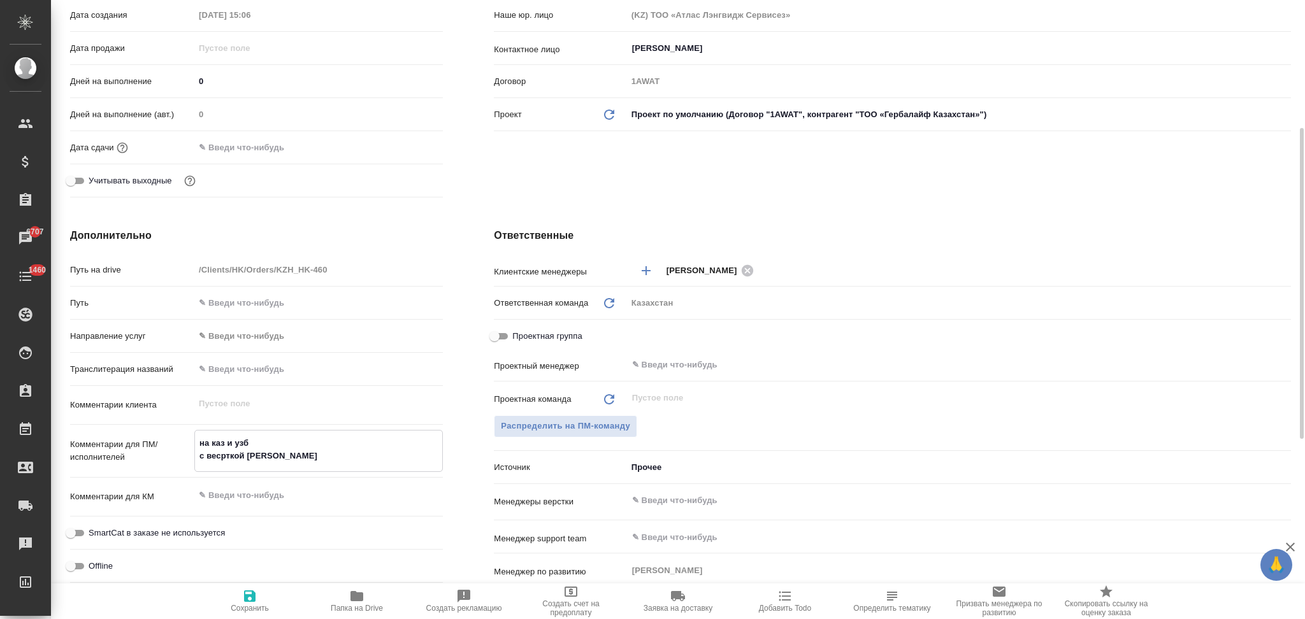
type textarea "на каз и узб с весрткой в"
type textarea "x"
type textarea "на каз и узб с весрткой в к"
type textarea "x"
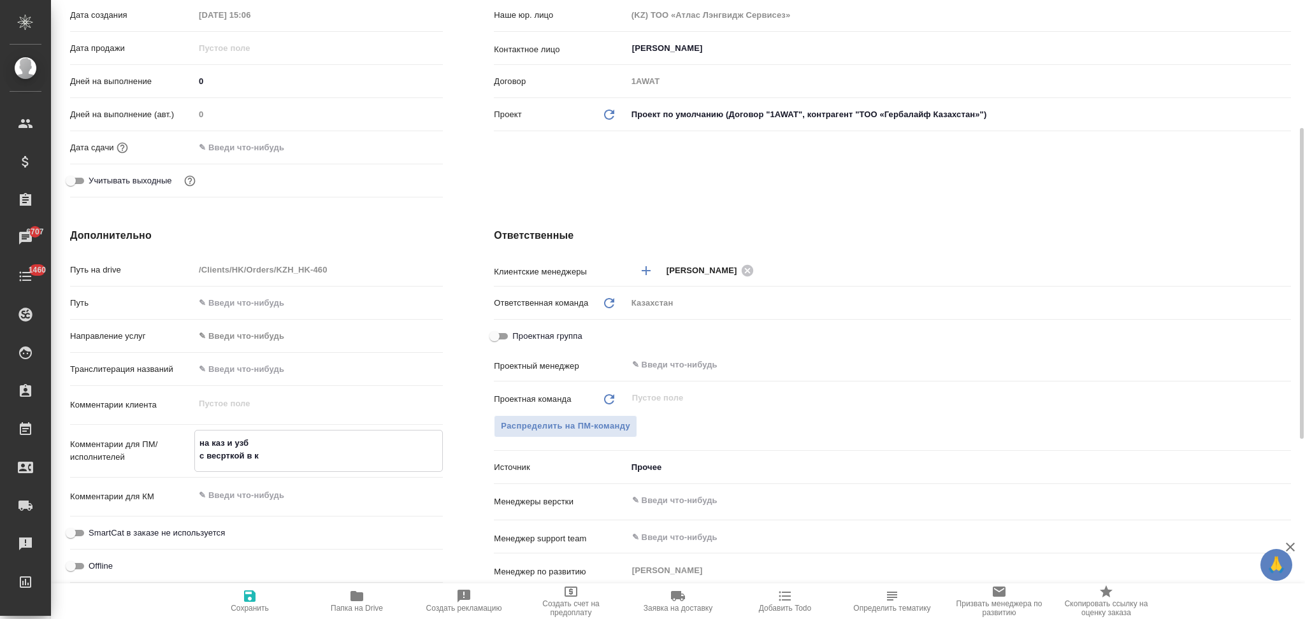
type textarea "x"
type textarea "на каз и узб с весрткой в ка"
type textarea "x"
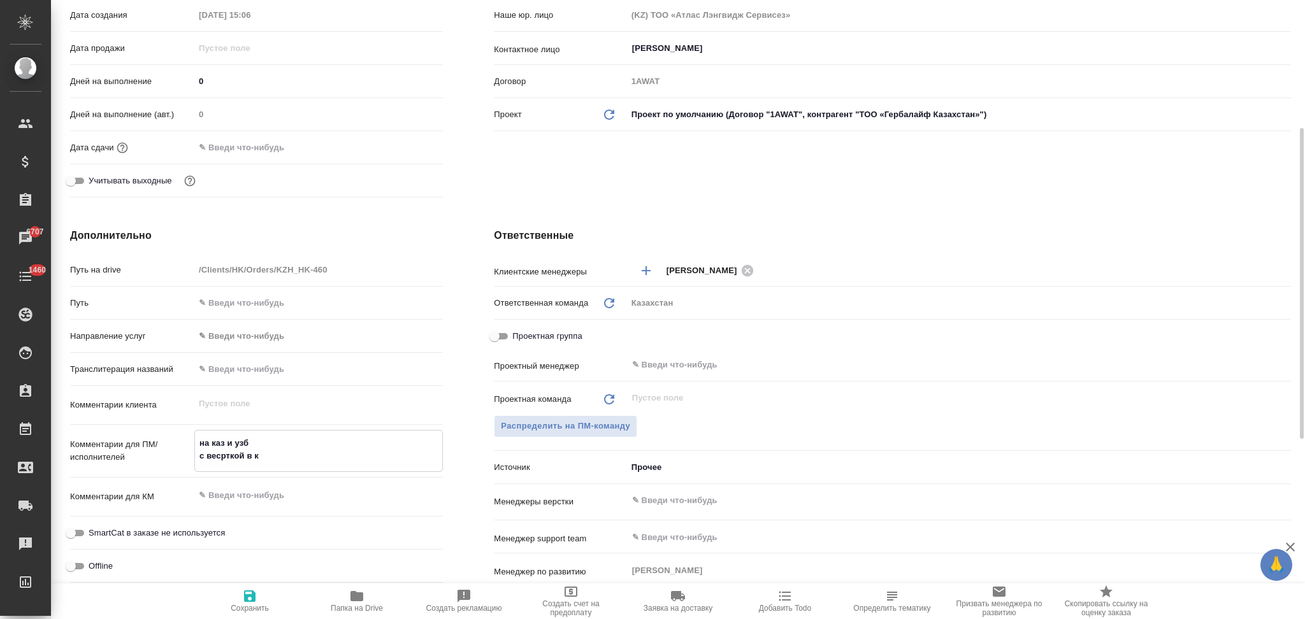
type textarea "x"
type textarea "на каз и узб с весрткой в кар"
type textarea "x"
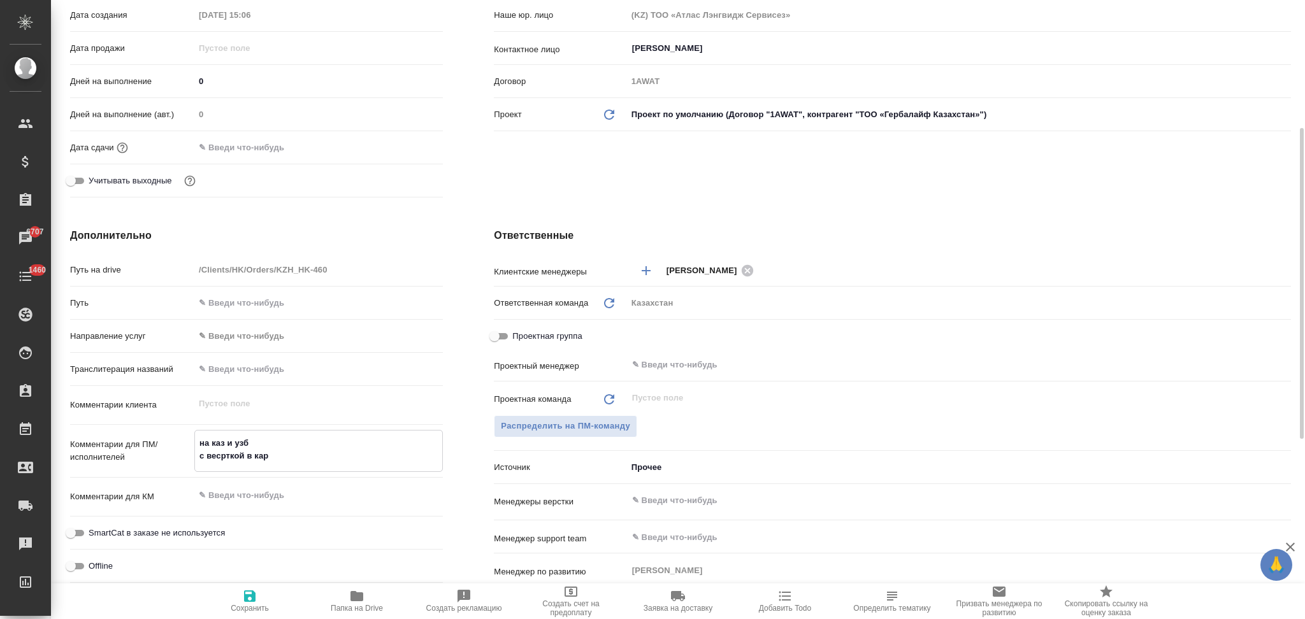
type textarea "x"
type textarea "на каз и узб с весрткой в карт"
type textarea "x"
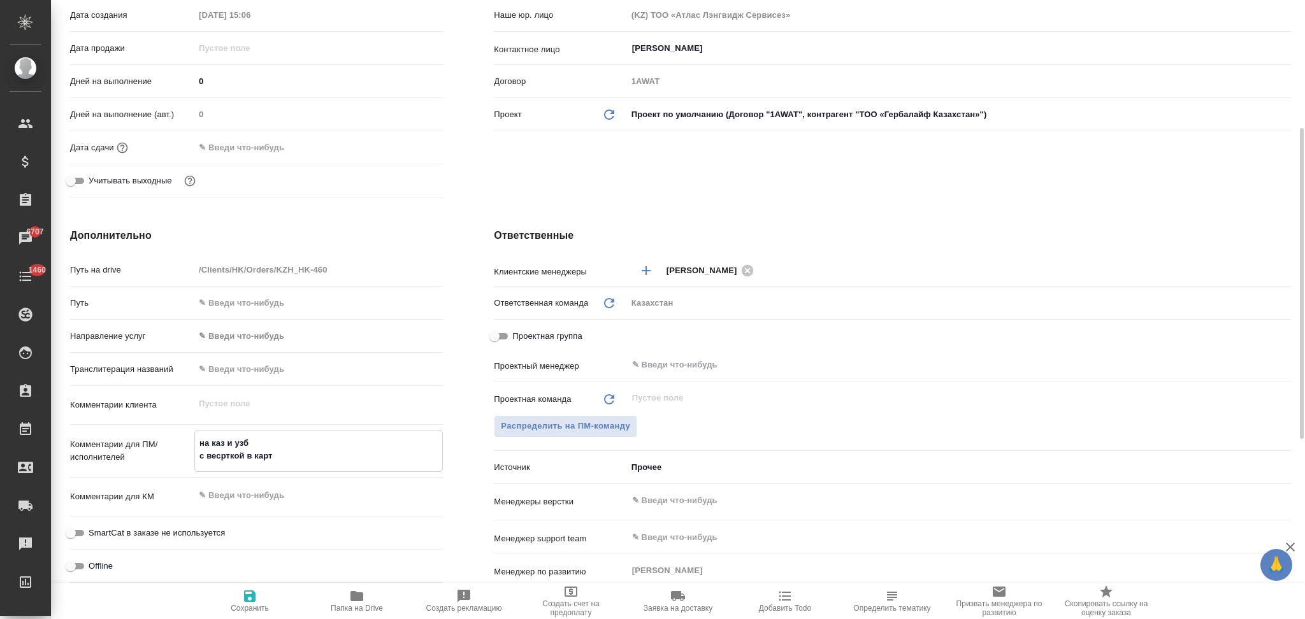
type textarea "на каз и узб с весрткой в карто"
type textarea "x"
type textarea "на каз и узб с весрткой в карточ"
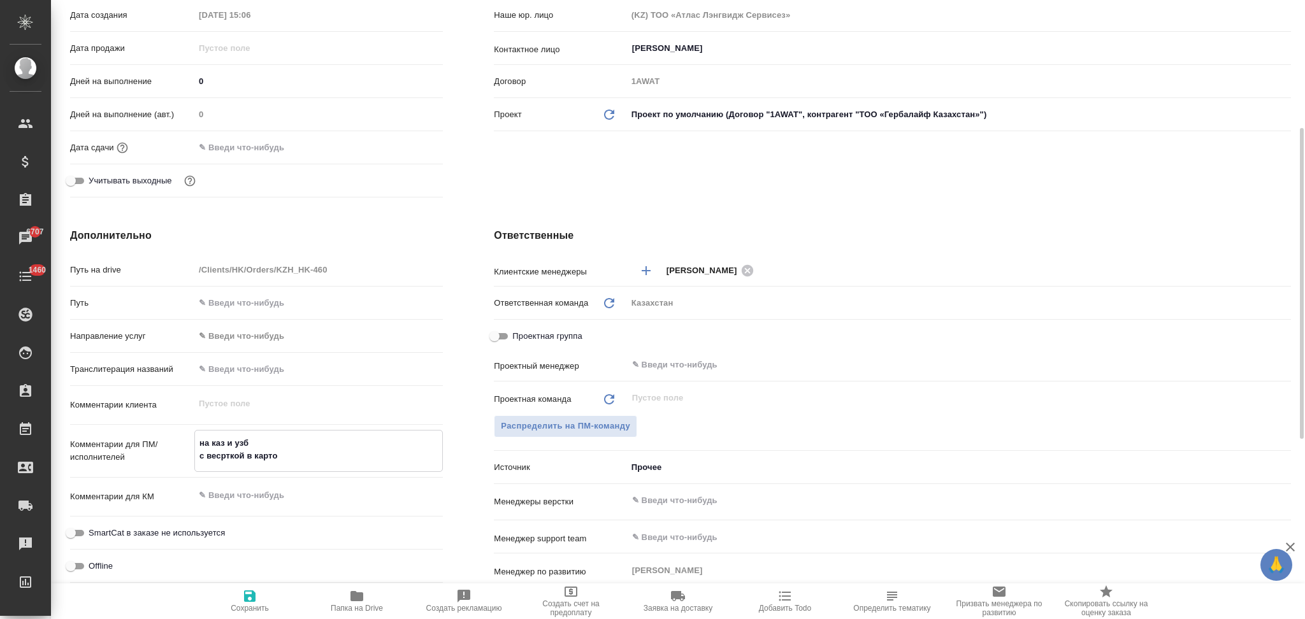
type textarea "x"
type textarea "на каз и узб с весрткой в карточу"
type textarea "x"
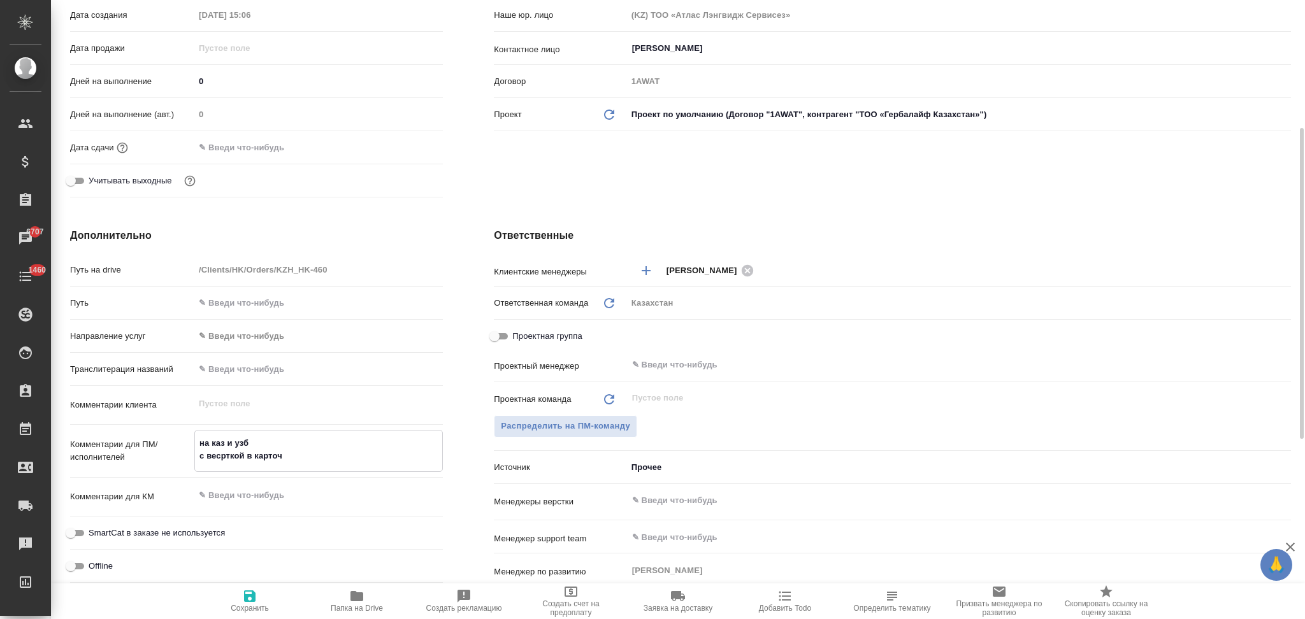
type textarea "x"
type textarea "на каз и узб с весрткой в карточ"
type textarea "x"
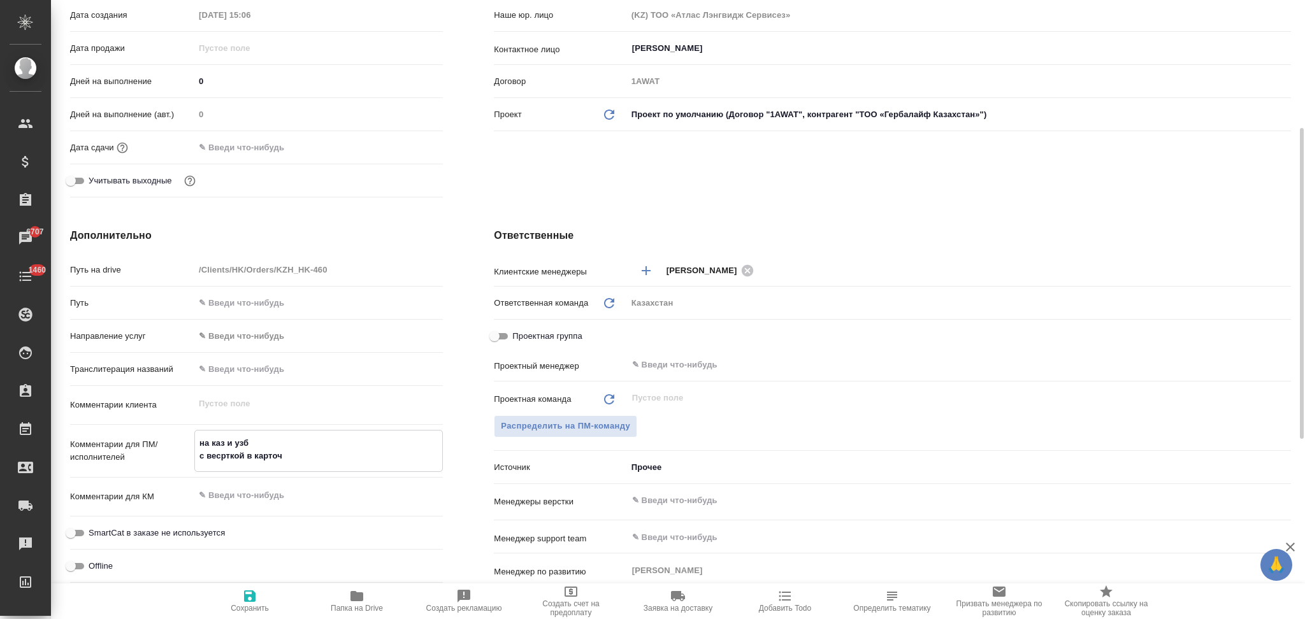
type textarea "x"
type textarea "на каз и узб с весрткой в карточк"
type textarea "x"
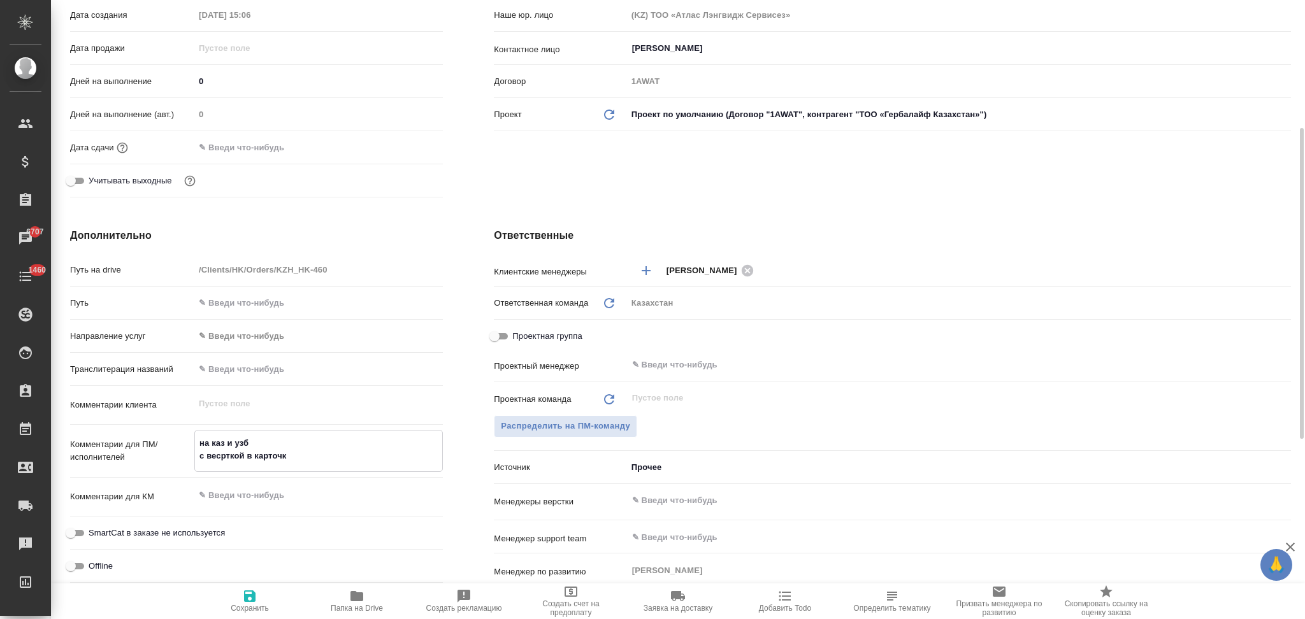
type textarea "на каз и узб с весрткой в карточке"
type textarea "x"
type textarea "на каз и узб с весрткой в карточке"
type textarea "x"
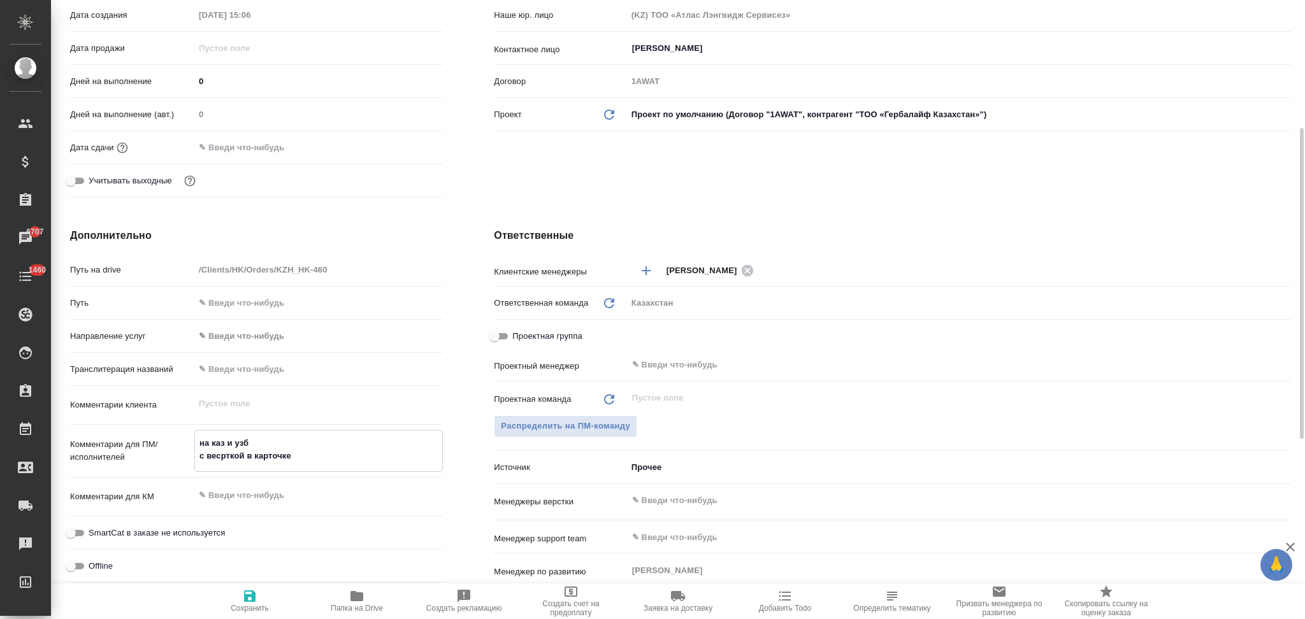
type textarea "x"
type textarea "на каз и узб с версткой в карточке"
type textarea "x"
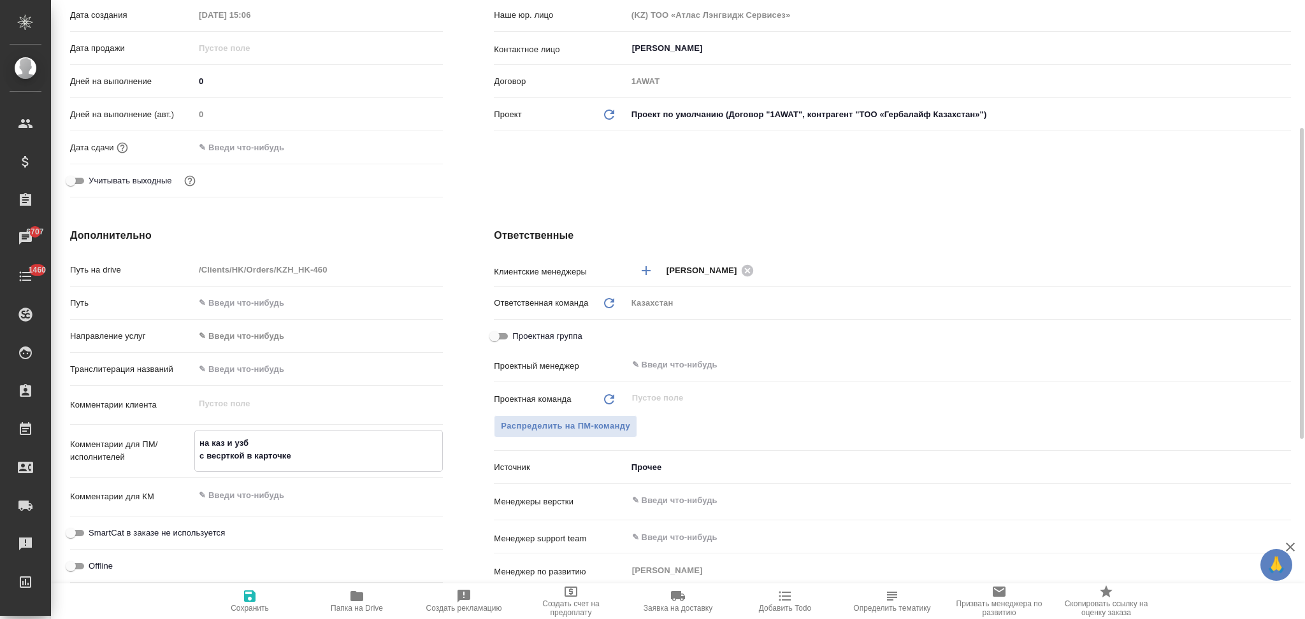
type textarea "x"
click at [312, 453] on textarea "на каз и узб с версткой в карточке" at bounding box center [318, 450] width 247 height 34
type textarea "на каз и узб с версткой в карточке"
type textarea "x"
click at [251, 596] on icon "button" at bounding box center [249, 596] width 11 height 11
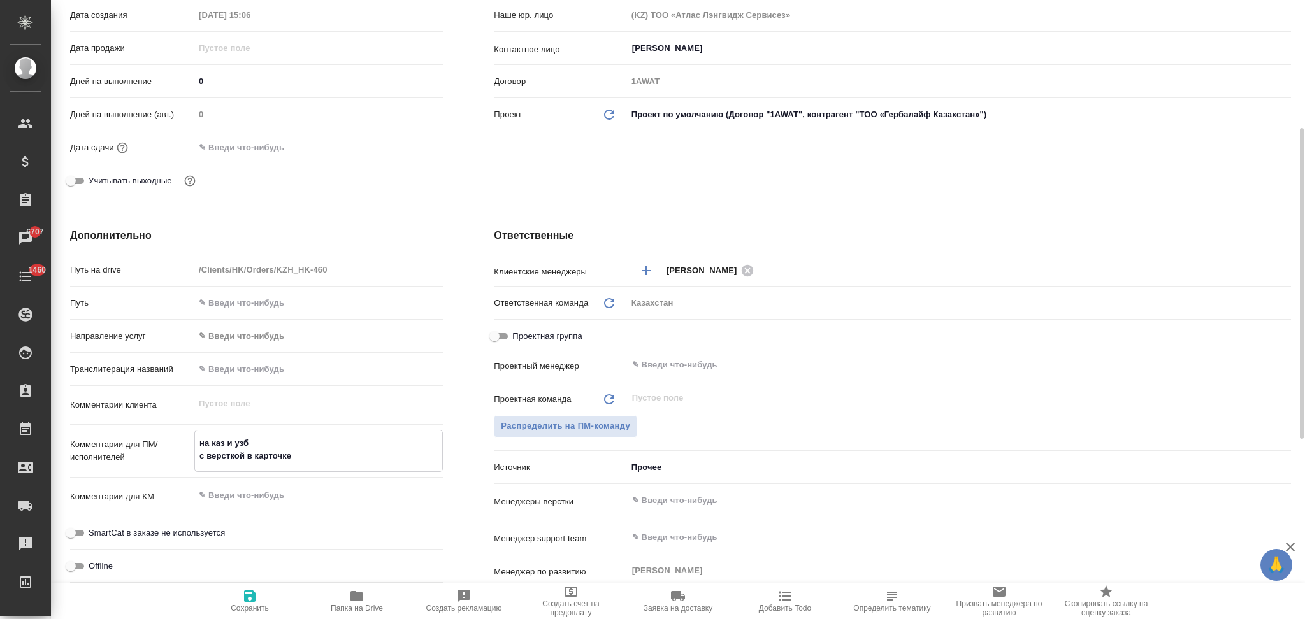
type textarea "x"
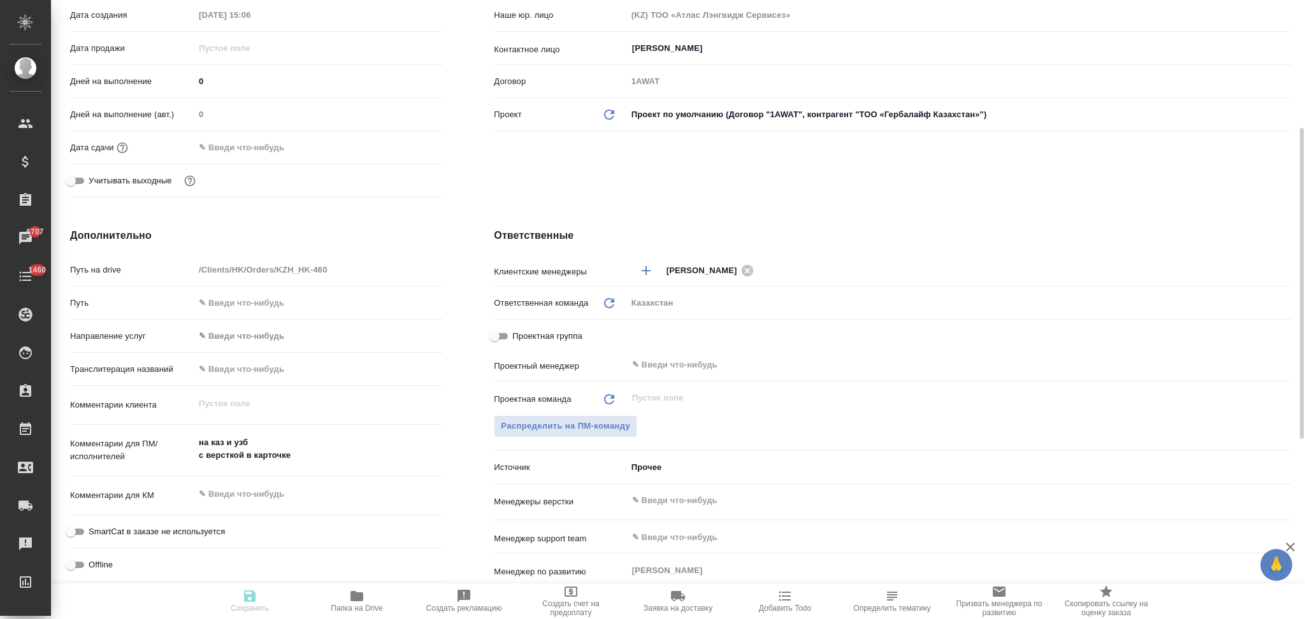
type textarea "x"
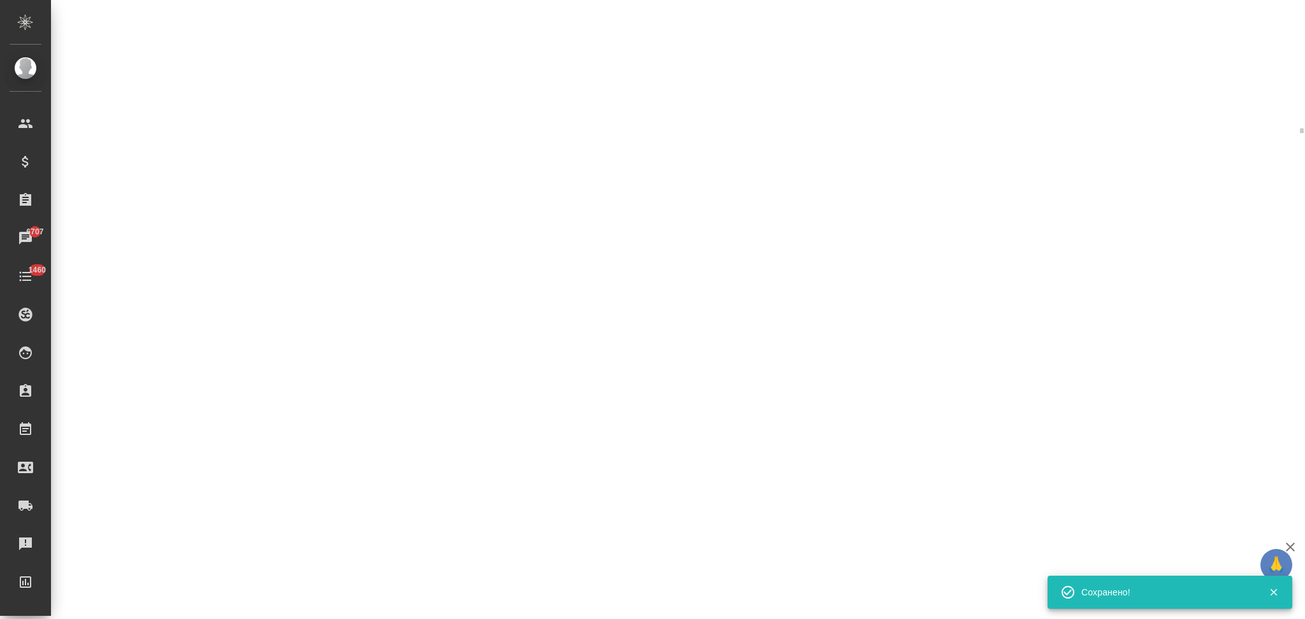
select select "RU"
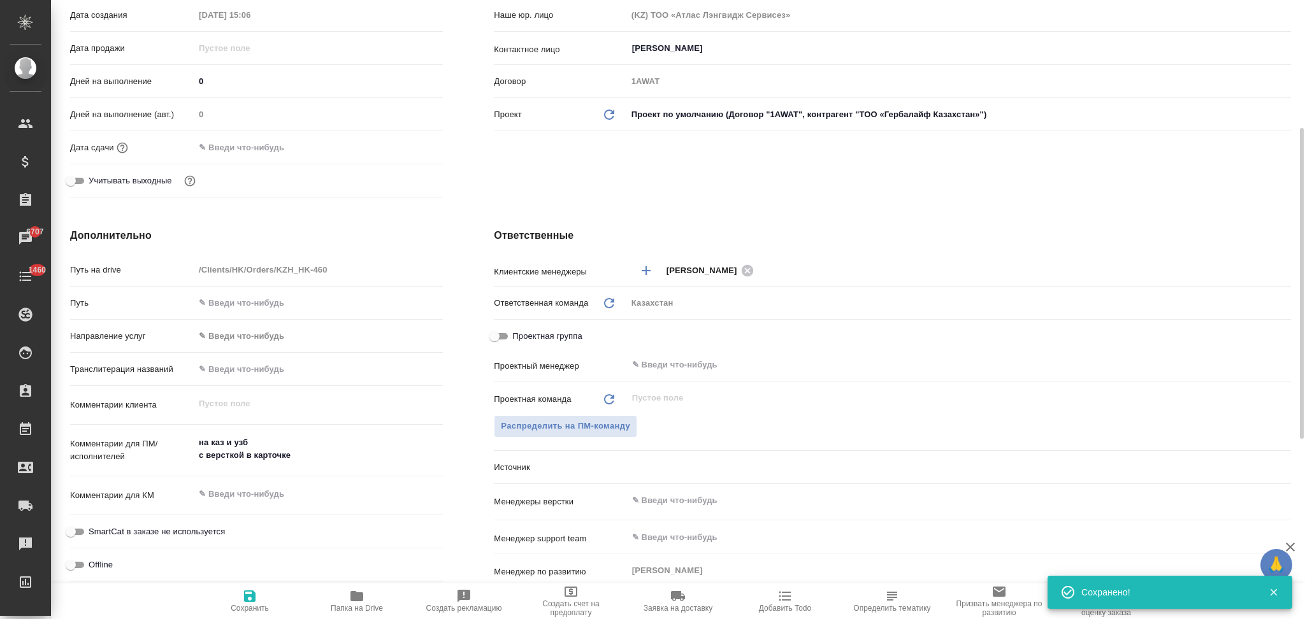
type textarea "x"
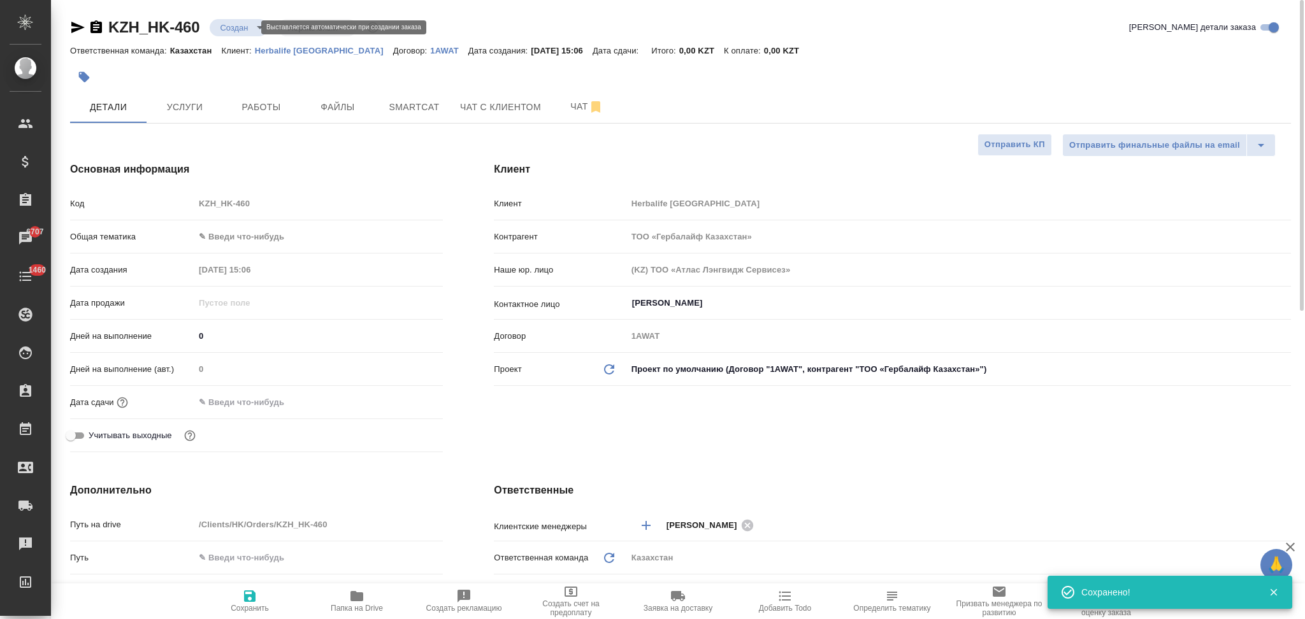
click at [229, 28] on body "🙏 .cls-1 fill:#fff; AWATERA Aslanukova Sati Клиенты Спецификации Заказы 6707 Ча…" at bounding box center [652, 309] width 1305 height 619
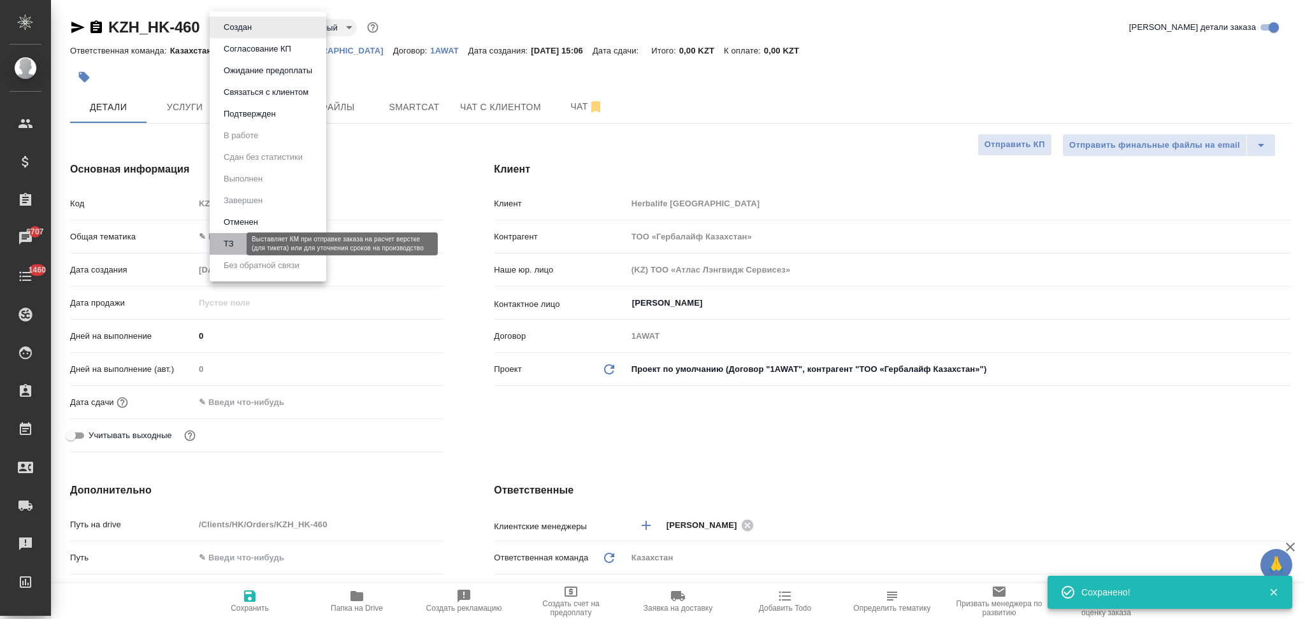
click at [231, 238] on button "ТЗ" at bounding box center [229, 244] width 18 height 14
type textarea "x"
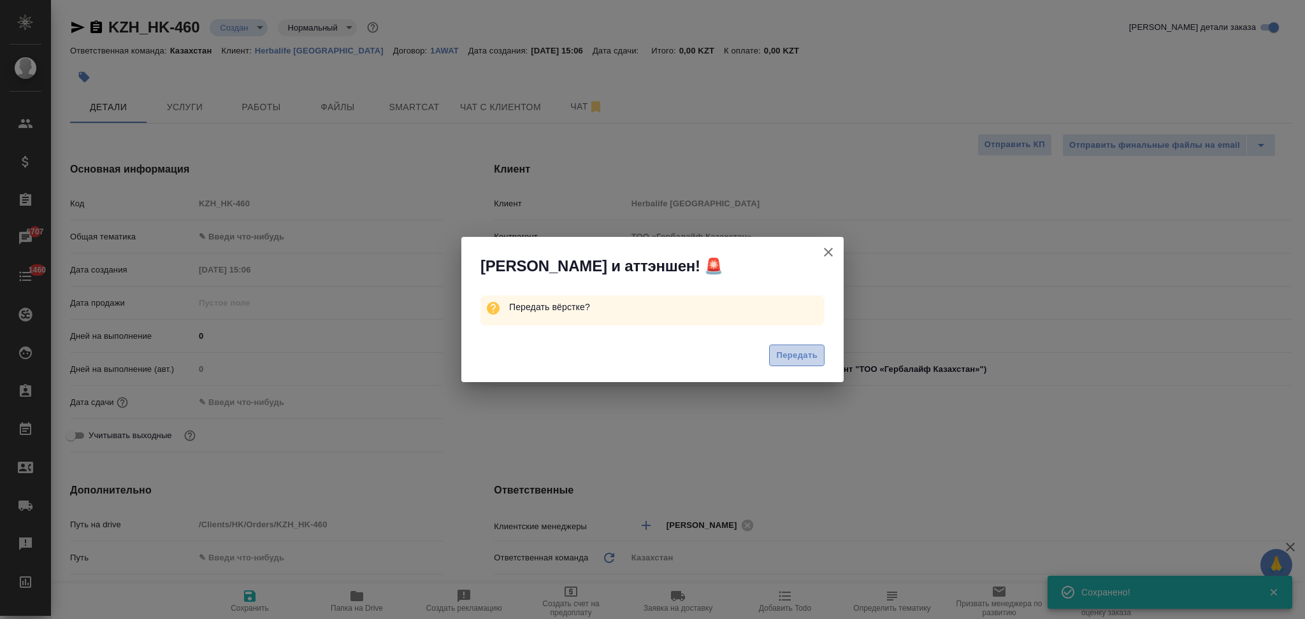
click at [778, 349] on span "Передать" at bounding box center [796, 355] width 41 height 15
type textarea "x"
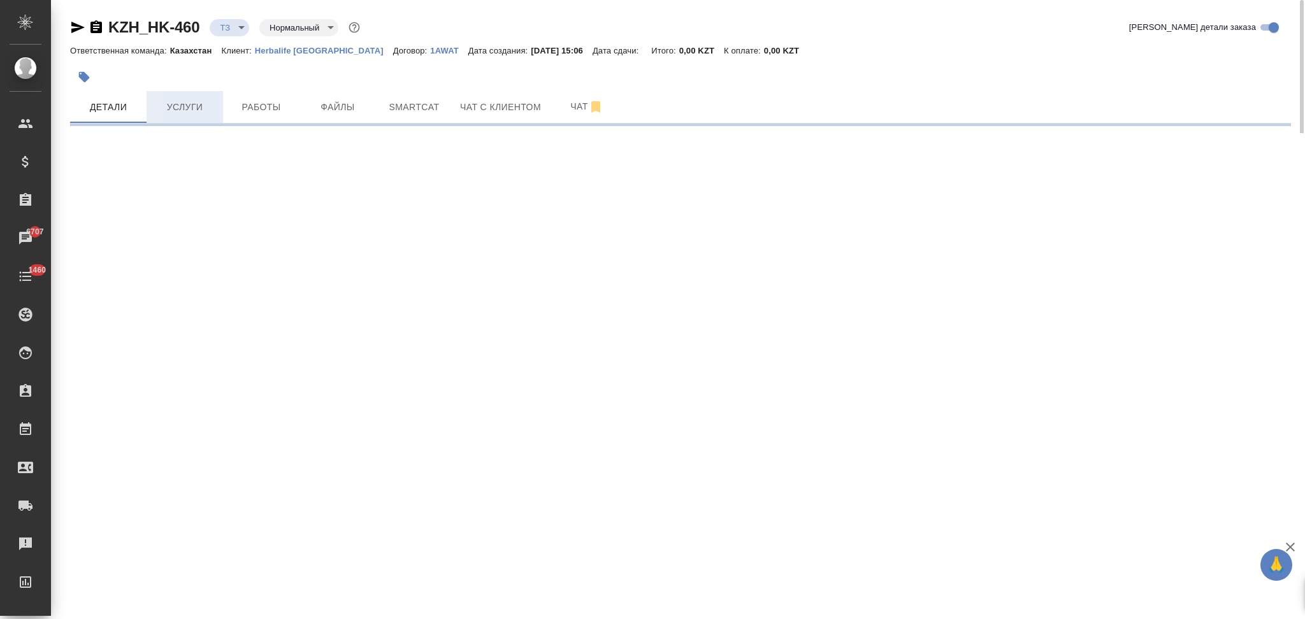
select select "RU"
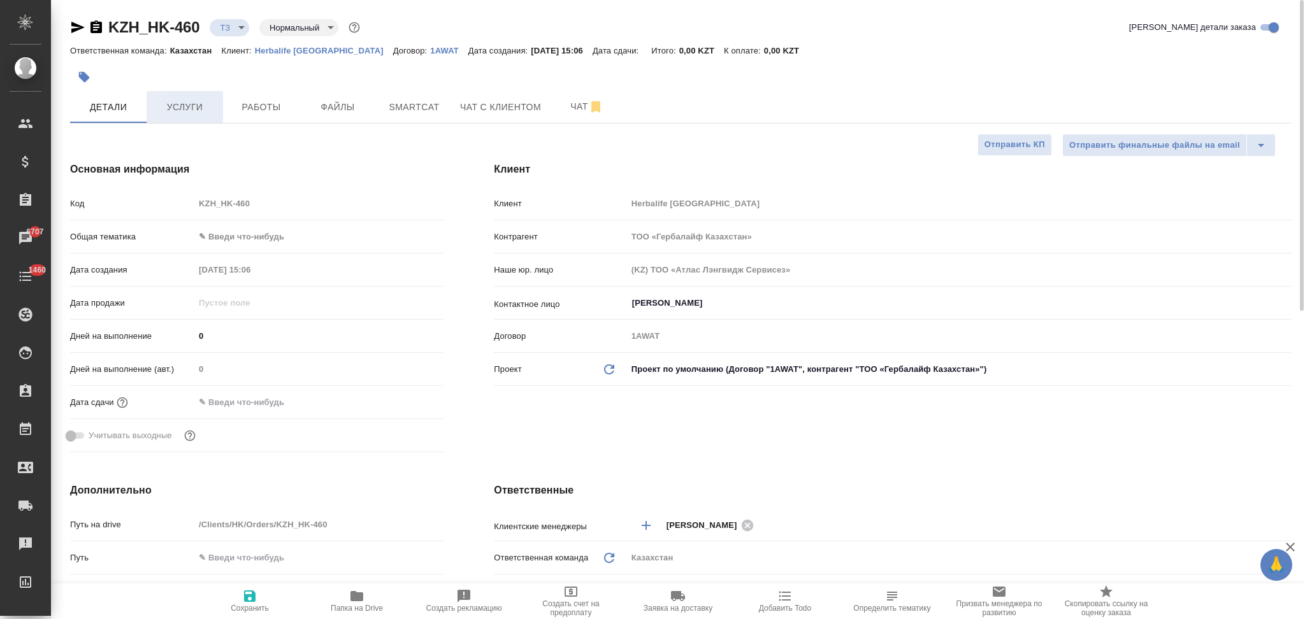
type textarea "x"
click at [179, 111] on span "Услуги" at bounding box center [184, 107] width 61 height 16
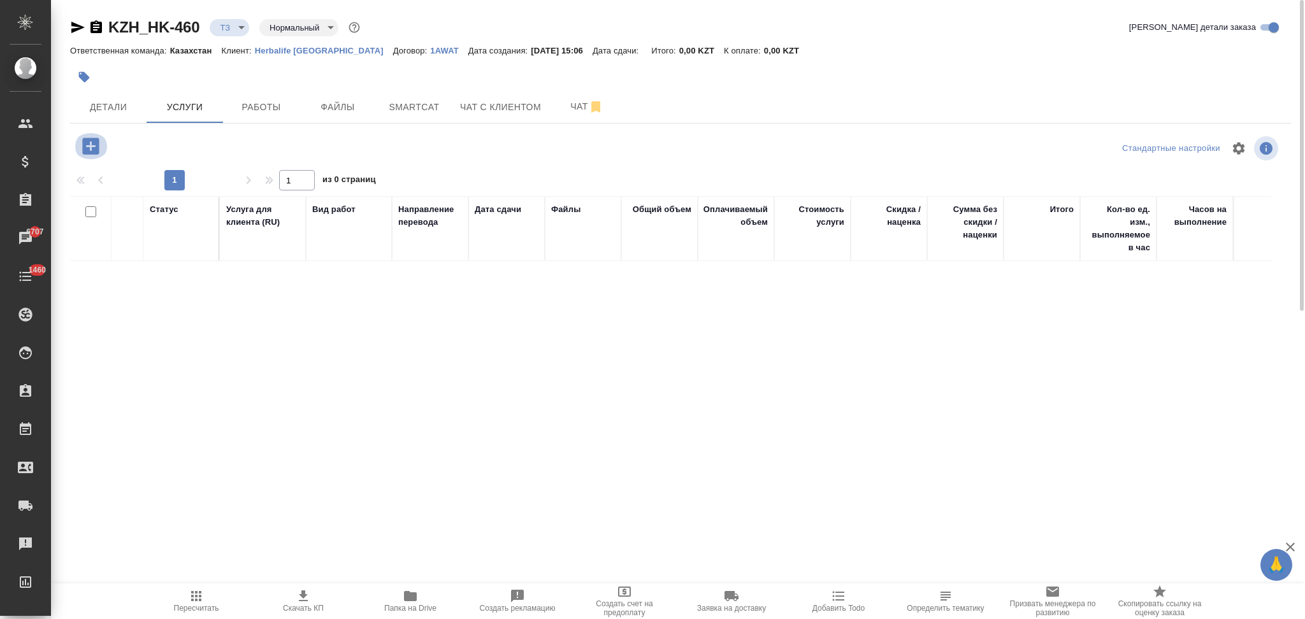
click at [92, 148] on icon "button" at bounding box center [90, 146] width 17 height 17
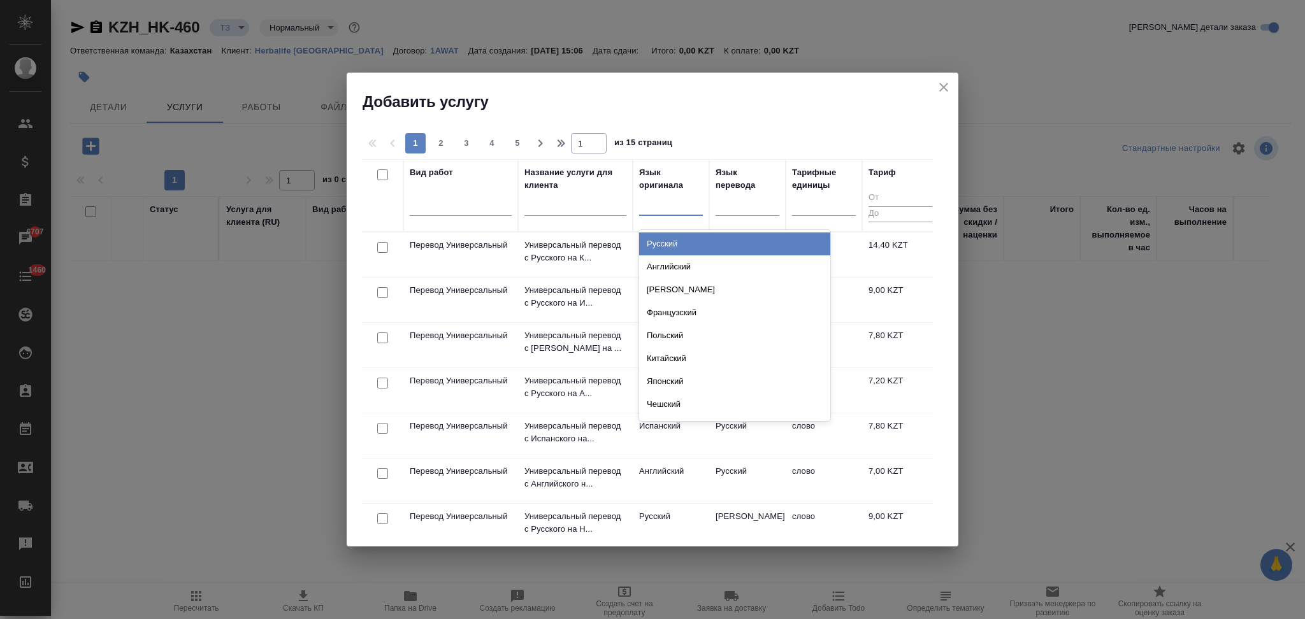
click at [647, 213] on div at bounding box center [671, 204] width 64 height 24
click at [649, 243] on div "Русский" at bounding box center [734, 244] width 191 height 23
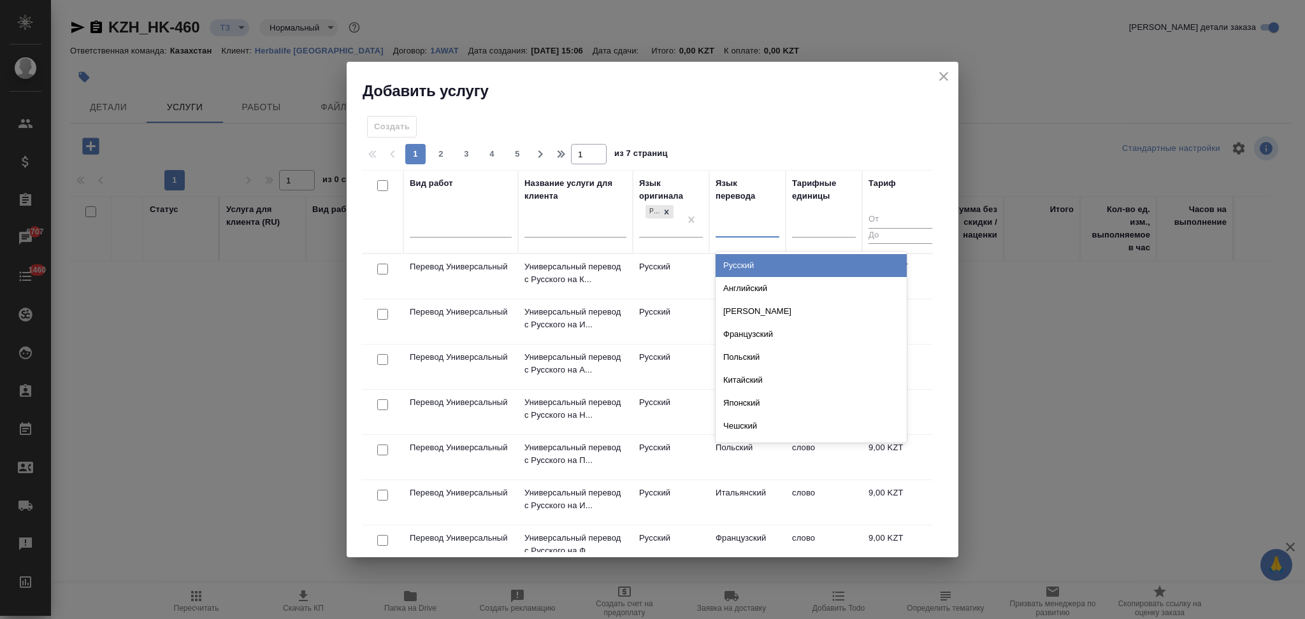
click at [739, 232] on div at bounding box center [747, 225] width 64 height 18
type input "каз"
click at [749, 269] on div "Казахский" at bounding box center [810, 265] width 191 height 23
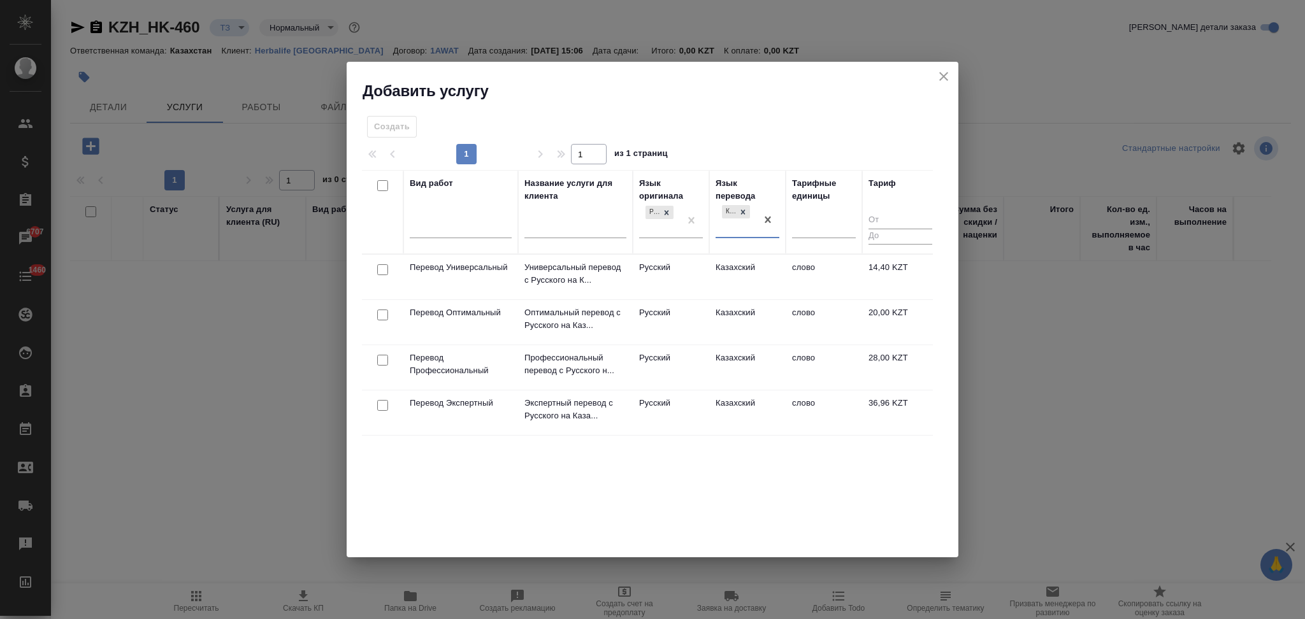
click at [658, 373] on td "Русский" at bounding box center [671, 367] width 76 height 45
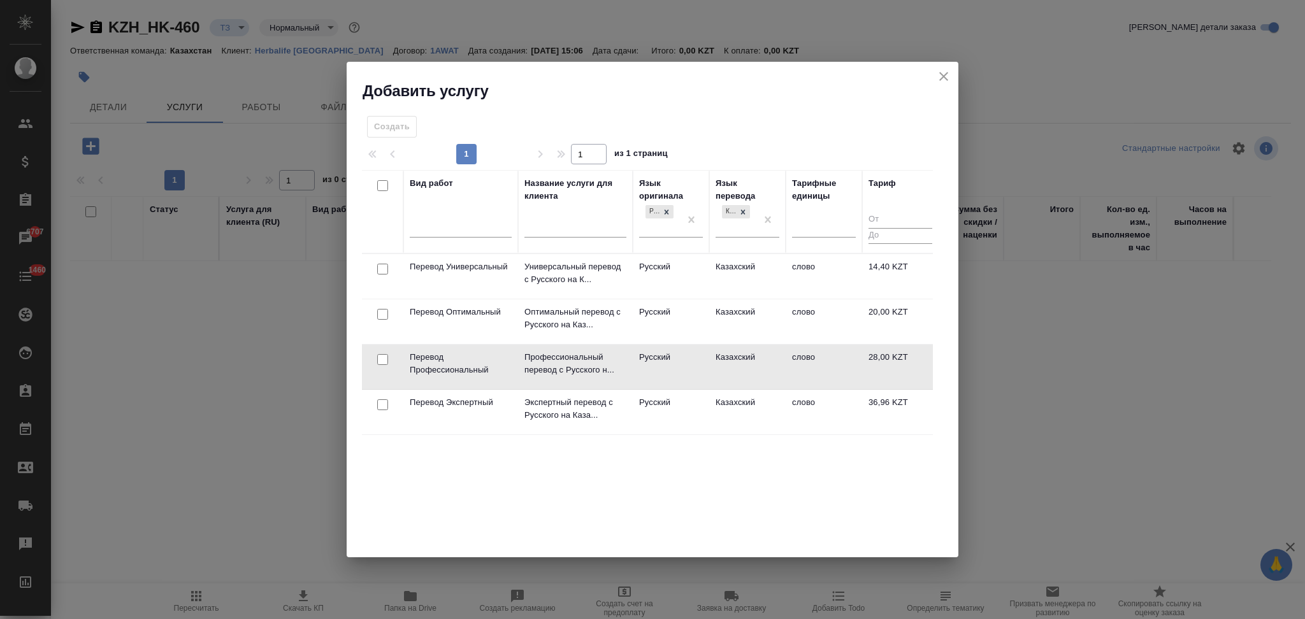
click at [658, 373] on td "Русский" at bounding box center [671, 367] width 76 height 45
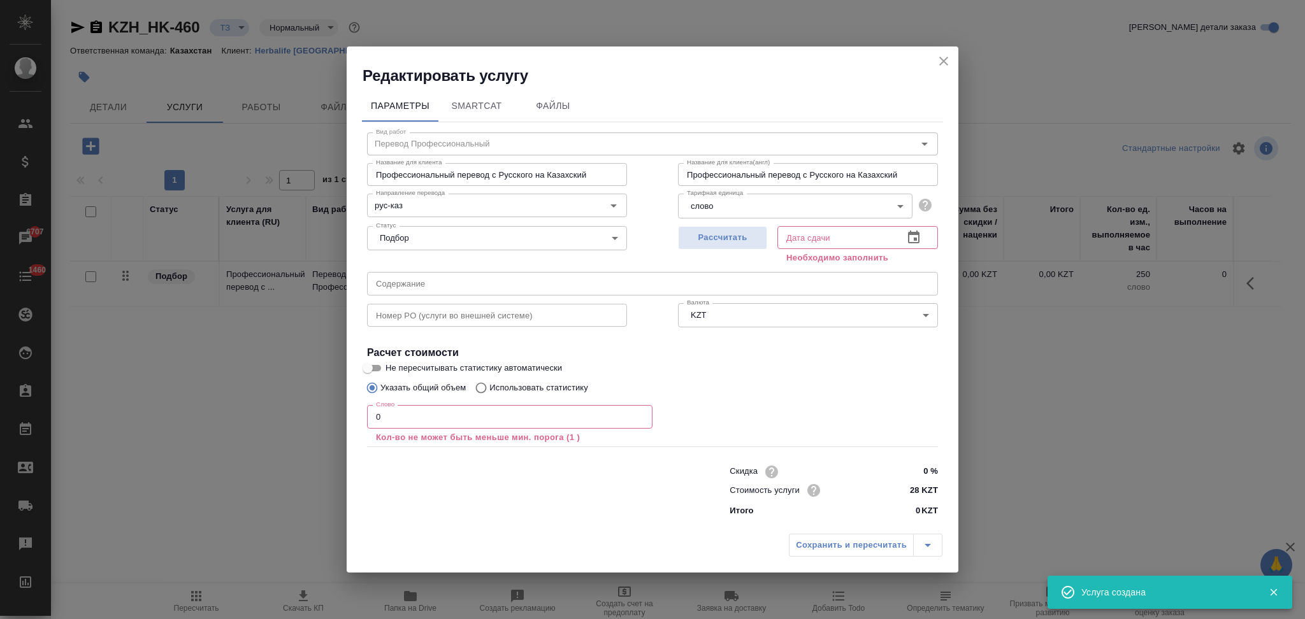
click at [942, 57] on icon "close" at bounding box center [943, 61] width 15 height 15
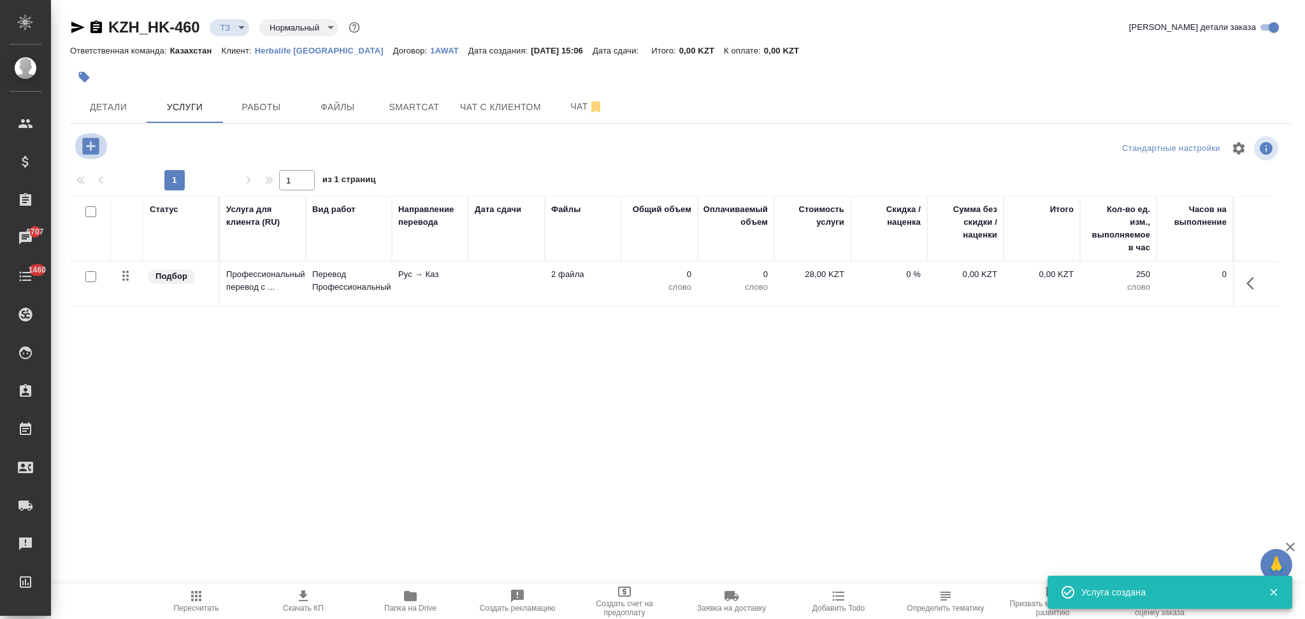
click at [92, 151] on icon "button" at bounding box center [90, 146] width 17 height 17
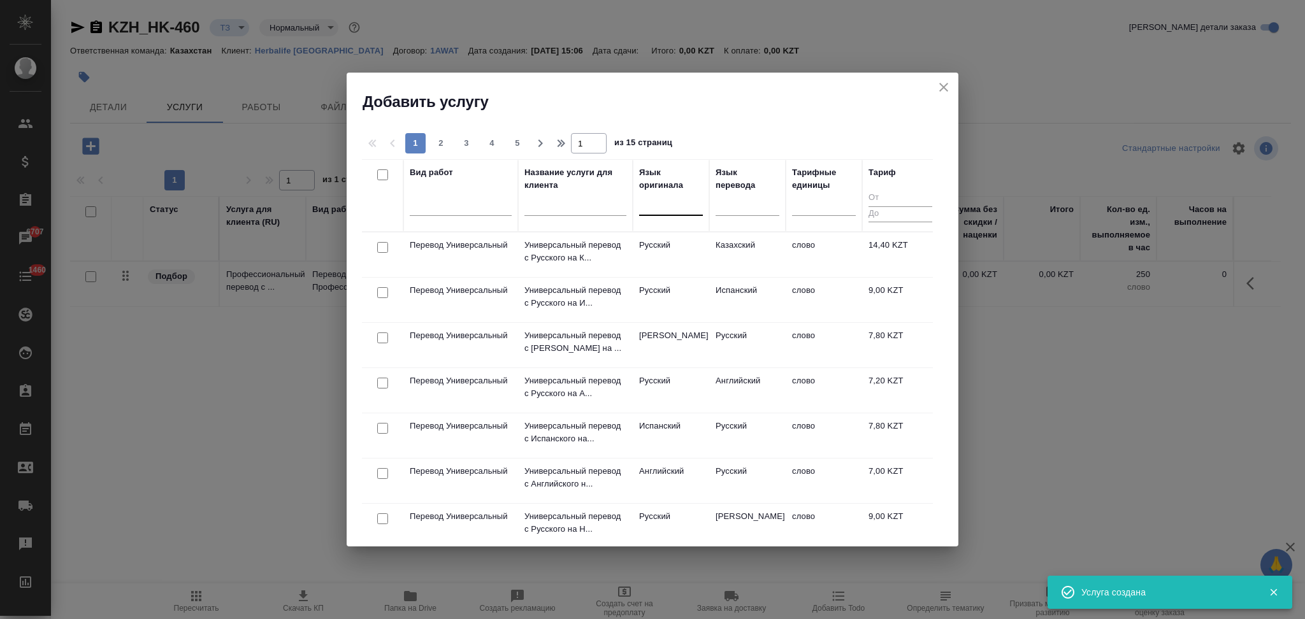
click at [661, 205] on div at bounding box center [671, 203] width 64 height 18
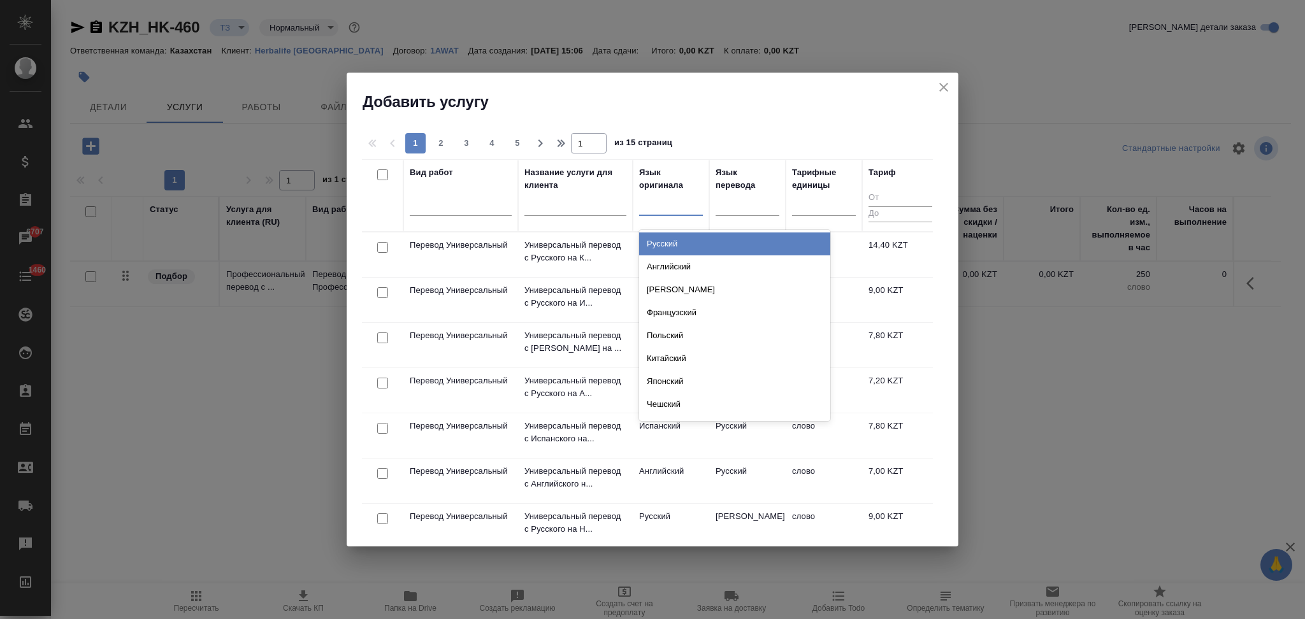
click at [663, 243] on div "Русский" at bounding box center [734, 244] width 191 height 23
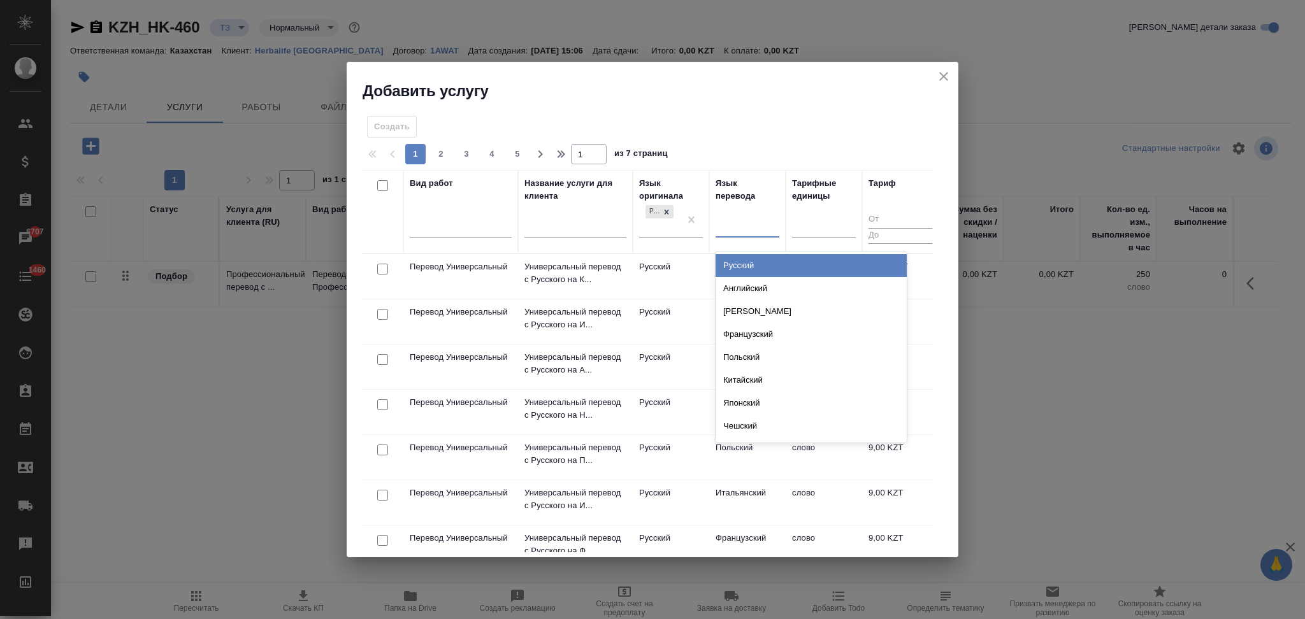
click at [741, 227] on div at bounding box center [747, 225] width 64 height 18
type input "узб"
click at [741, 261] on div "Узбекский" at bounding box center [810, 265] width 191 height 23
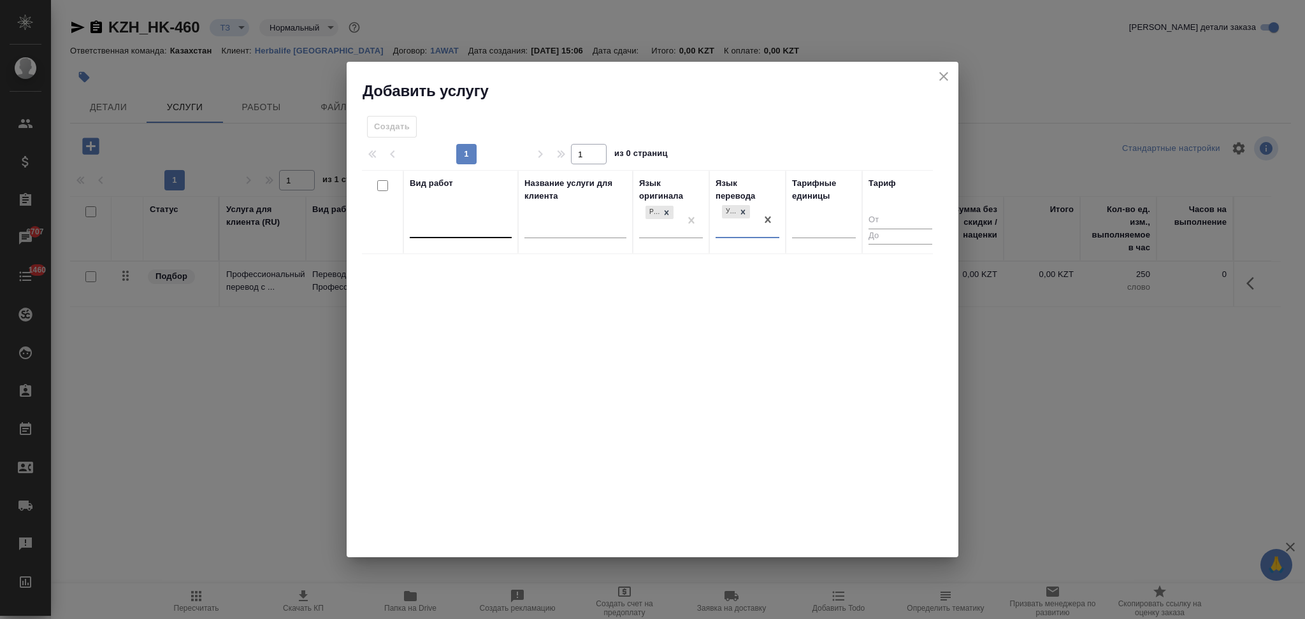
click at [487, 227] on div at bounding box center [461, 226] width 102 height 18
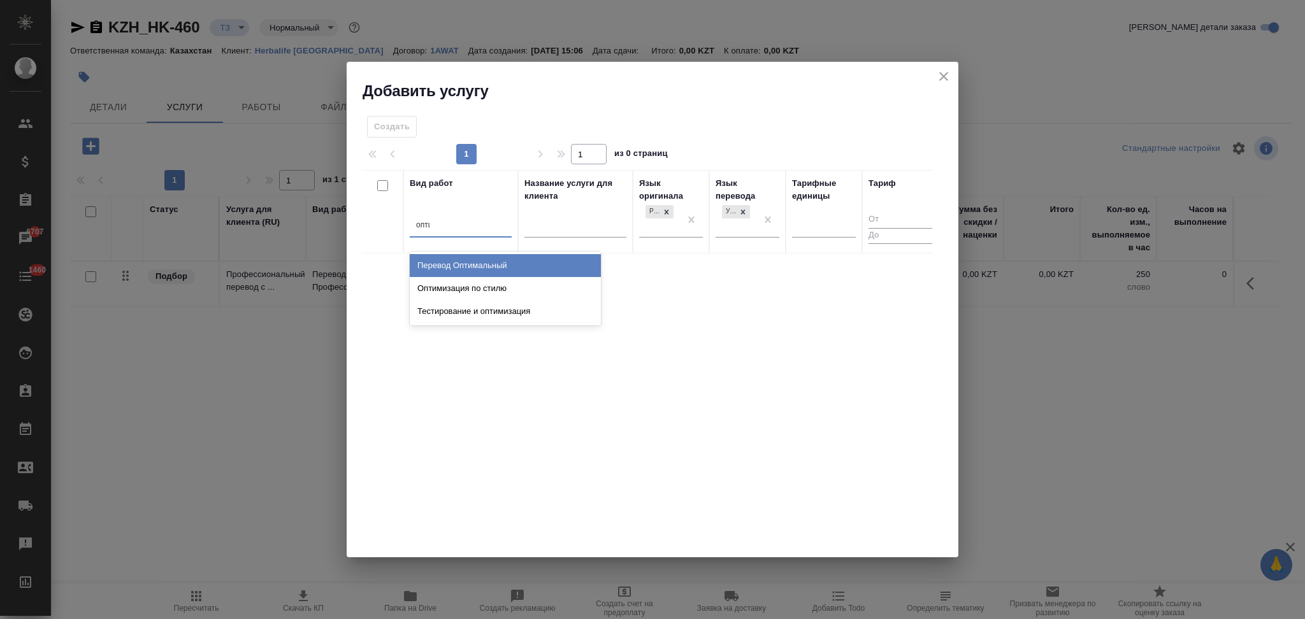
type input "оптим"
click at [495, 260] on div "Перевод Оптимальный" at bounding box center [505, 265] width 191 height 23
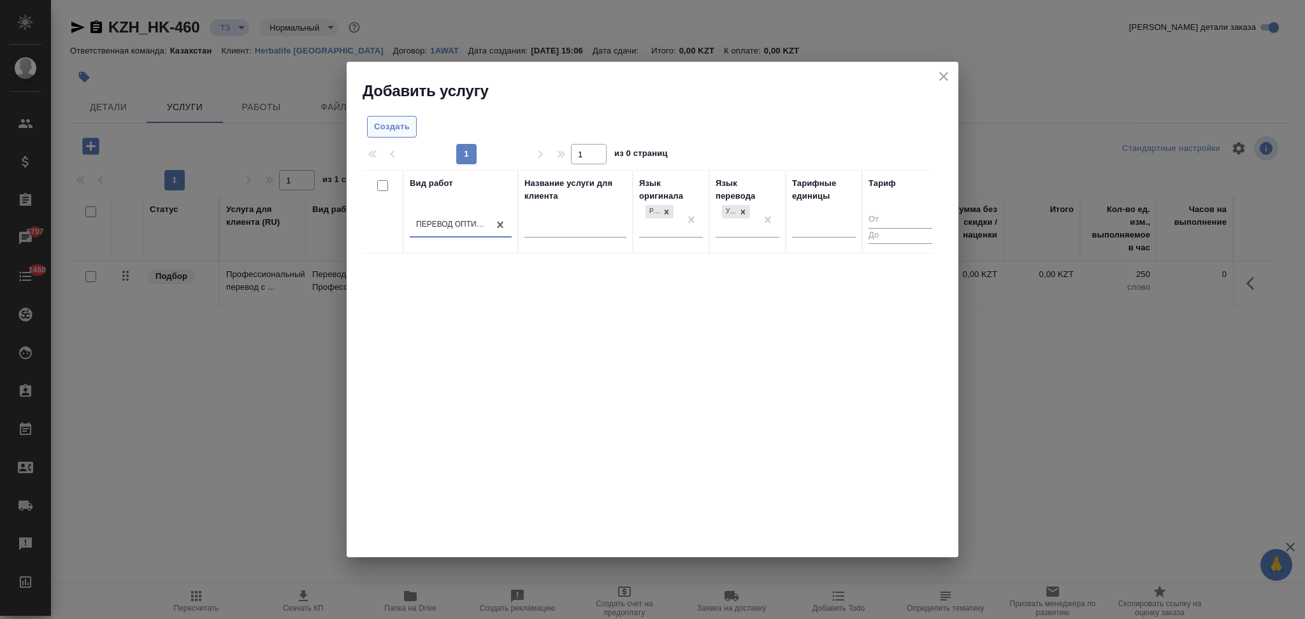
click at [401, 121] on span "Создать" at bounding box center [392, 127] width 36 height 15
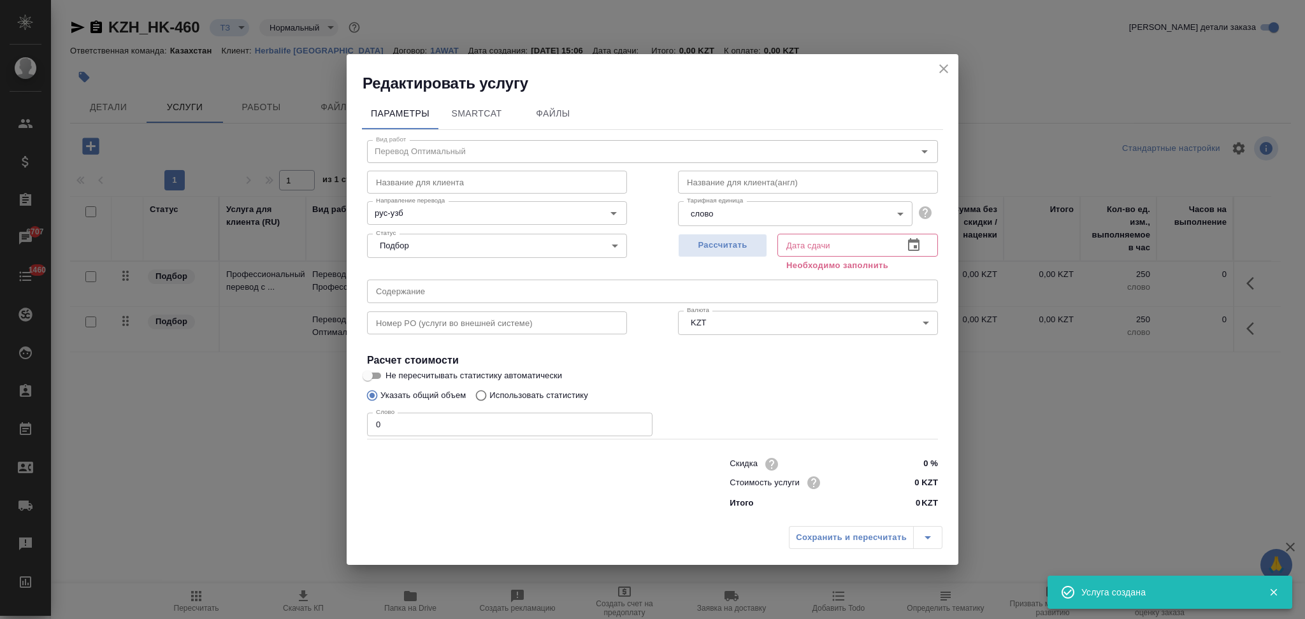
drag, startPoint x: 938, startPoint y: 69, endPoint x: 880, endPoint y: 147, distance: 97.0
click at [940, 69] on icon "close" at bounding box center [943, 68] width 15 height 15
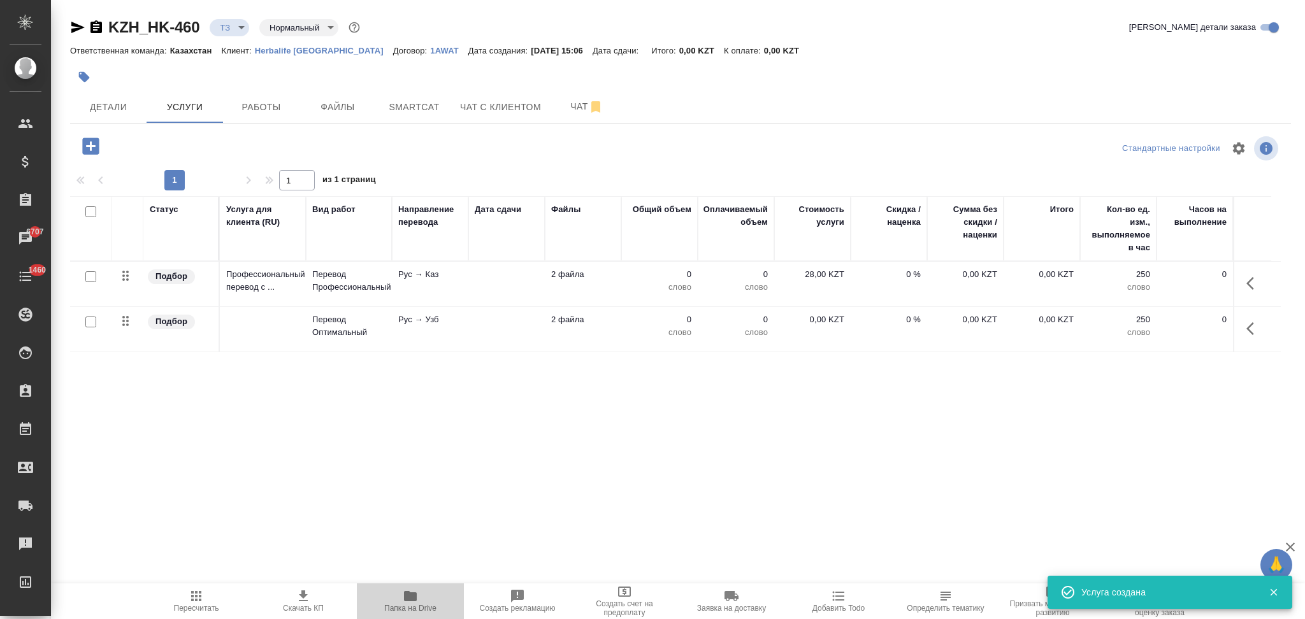
click at [408, 601] on icon "button" at bounding box center [410, 596] width 13 height 10
click at [89, 149] on icon "button" at bounding box center [90, 146] width 17 height 17
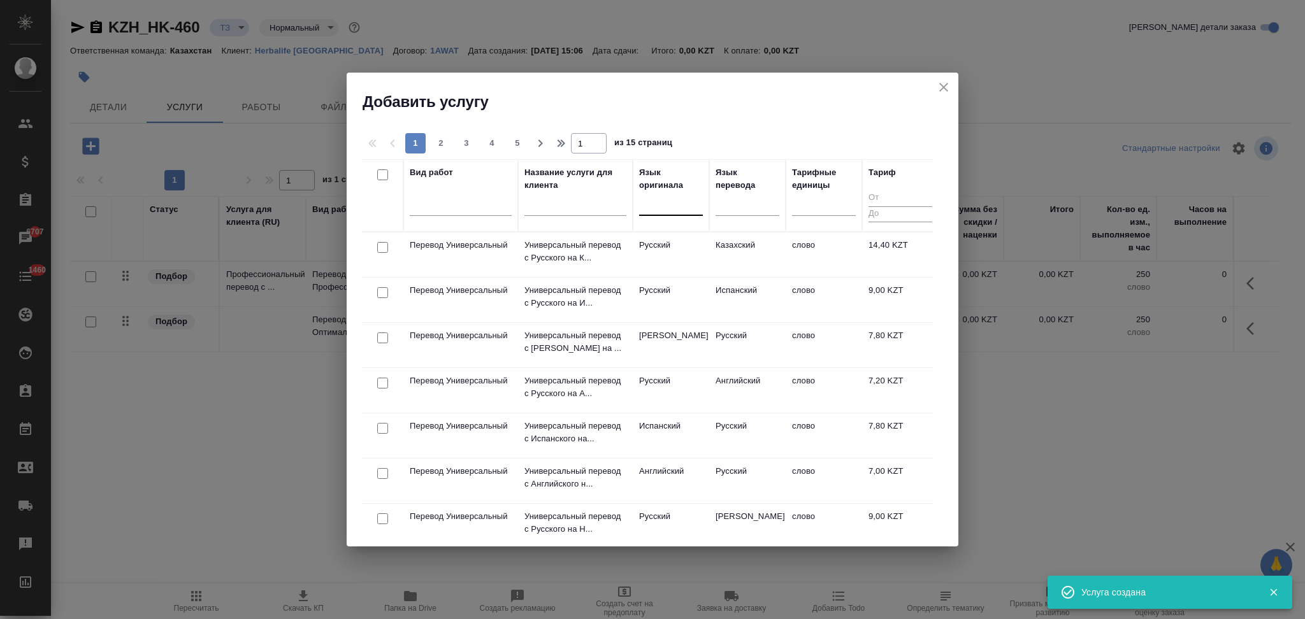
click at [677, 212] on div at bounding box center [671, 203] width 64 height 18
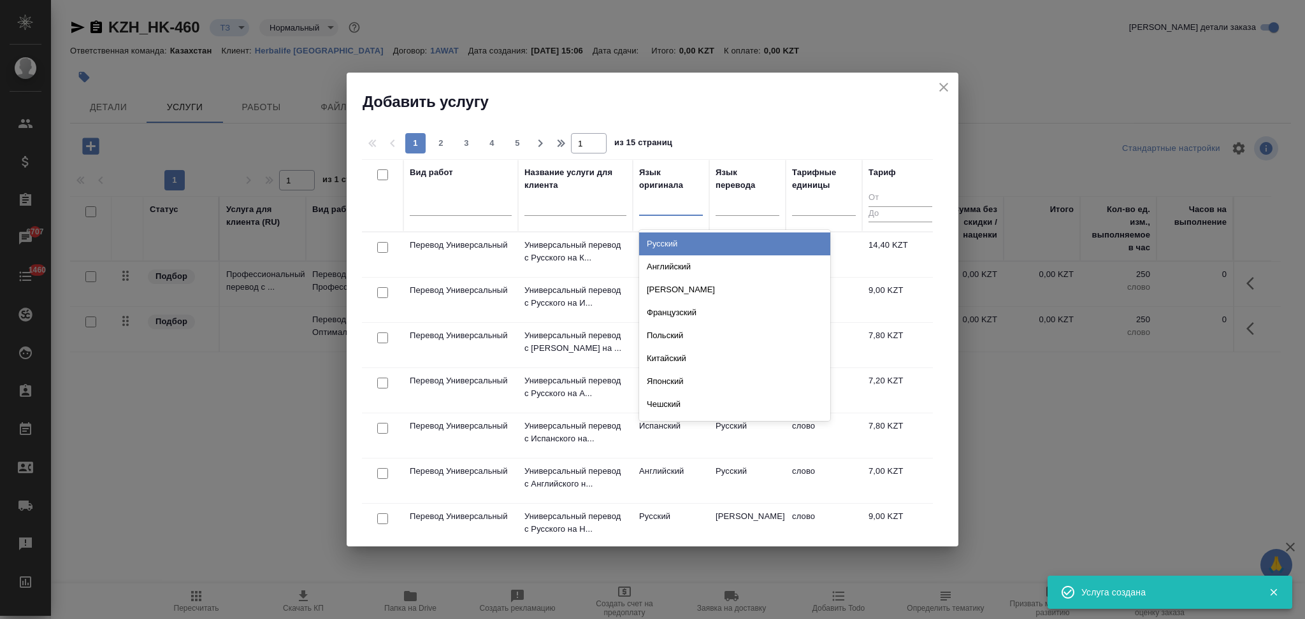
drag, startPoint x: 656, startPoint y: 243, endPoint x: 720, endPoint y: 234, distance: 65.6
click at [656, 243] on div "Русский" at bounding box center [734, 244] width 191 height 23
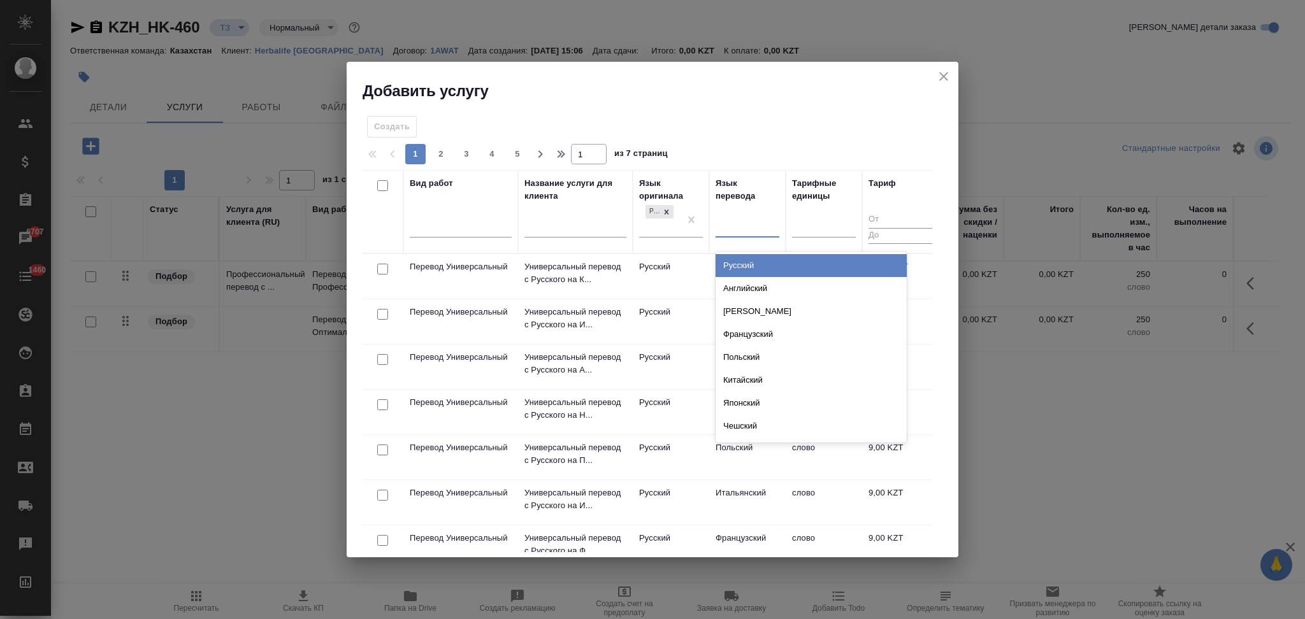
click at [735, 225] on div at bounding box center [747, 225] width 64 height 18
type input "каз"
click at [746, 258] on div "Казахский" at bounding box center [810, 265] width 191 height 23
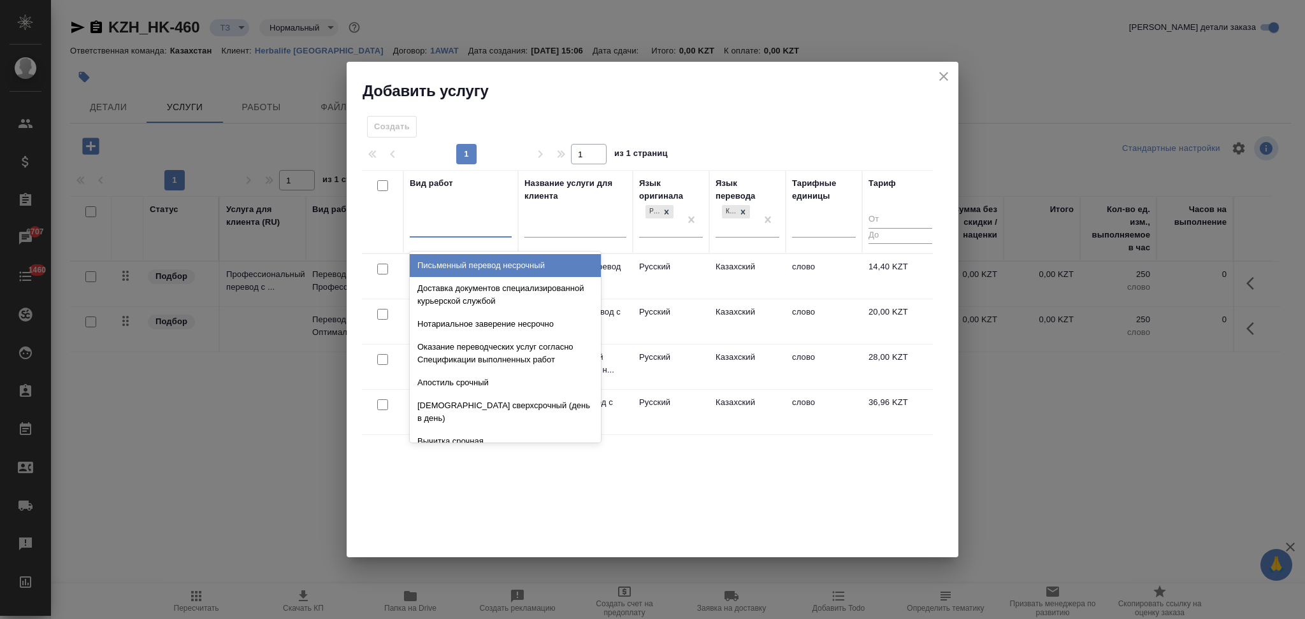
click at [426, 213] on div at bounding box center [461, 225] width 102 height 24
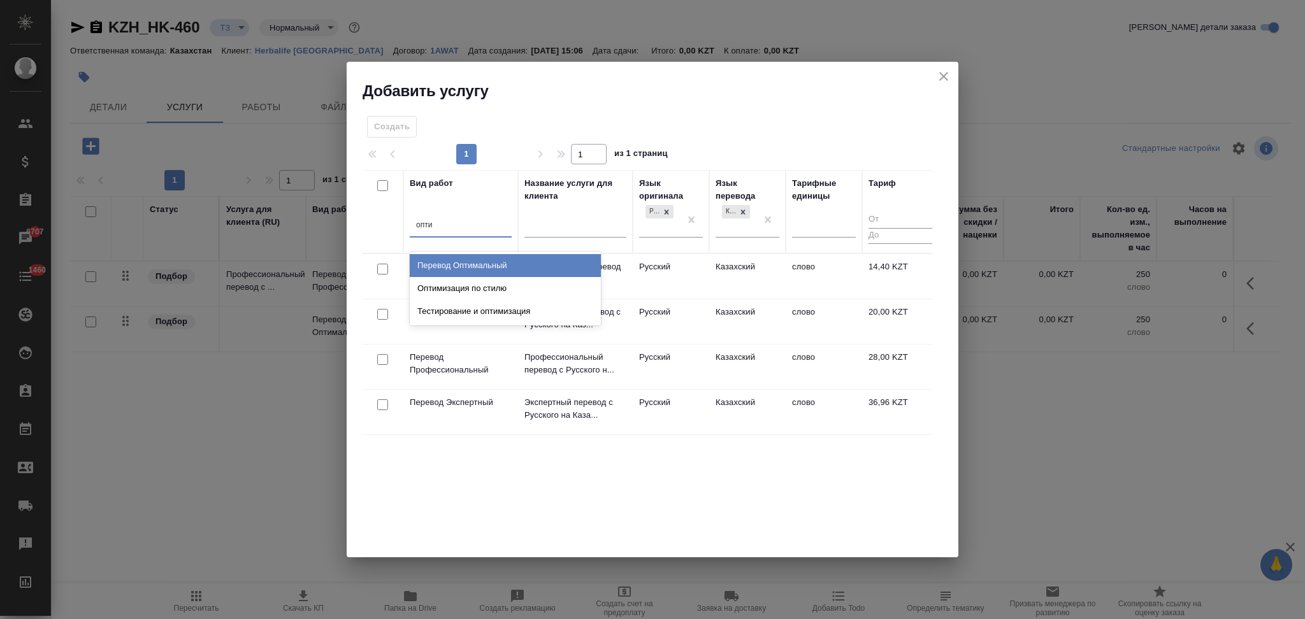
type input "оптим"
click at [451, 266] on div "Перевод Оптимальный" at bounding box center [505, 265] width 191 height 23
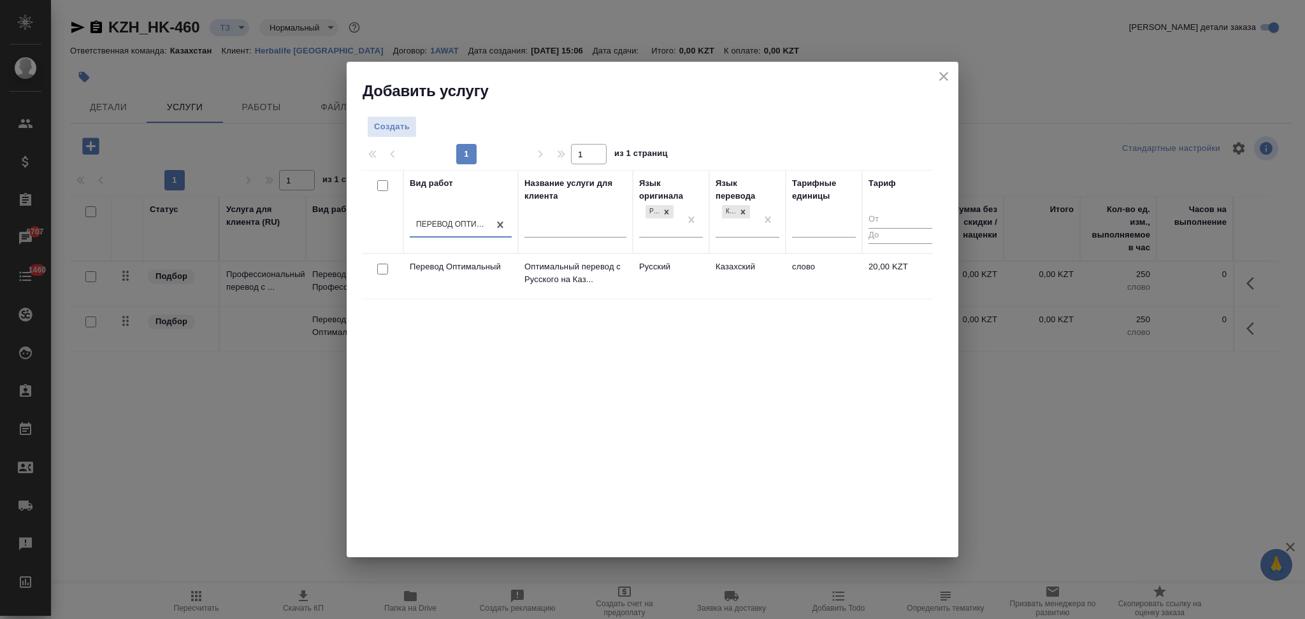
click at [638, 282] on td "Русский" at bounding box center [671, 276] width 76 height 45
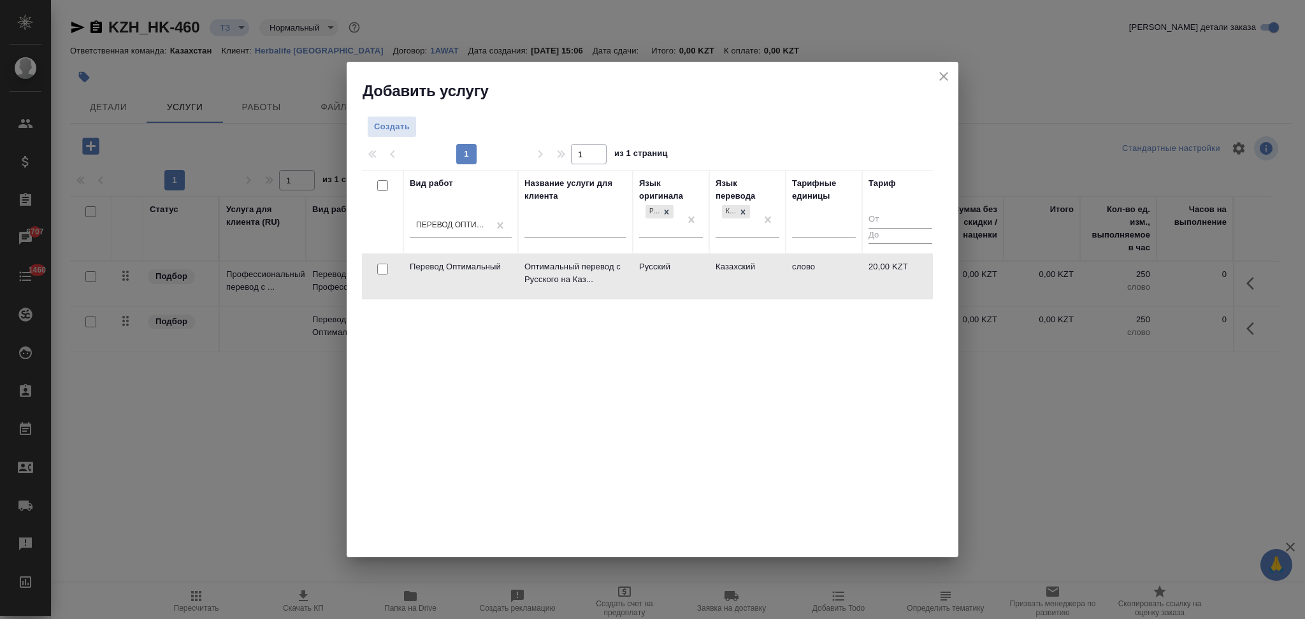
click at [638, 282] on td "Русский" at bounding box center [671, 276] width 76 height 45
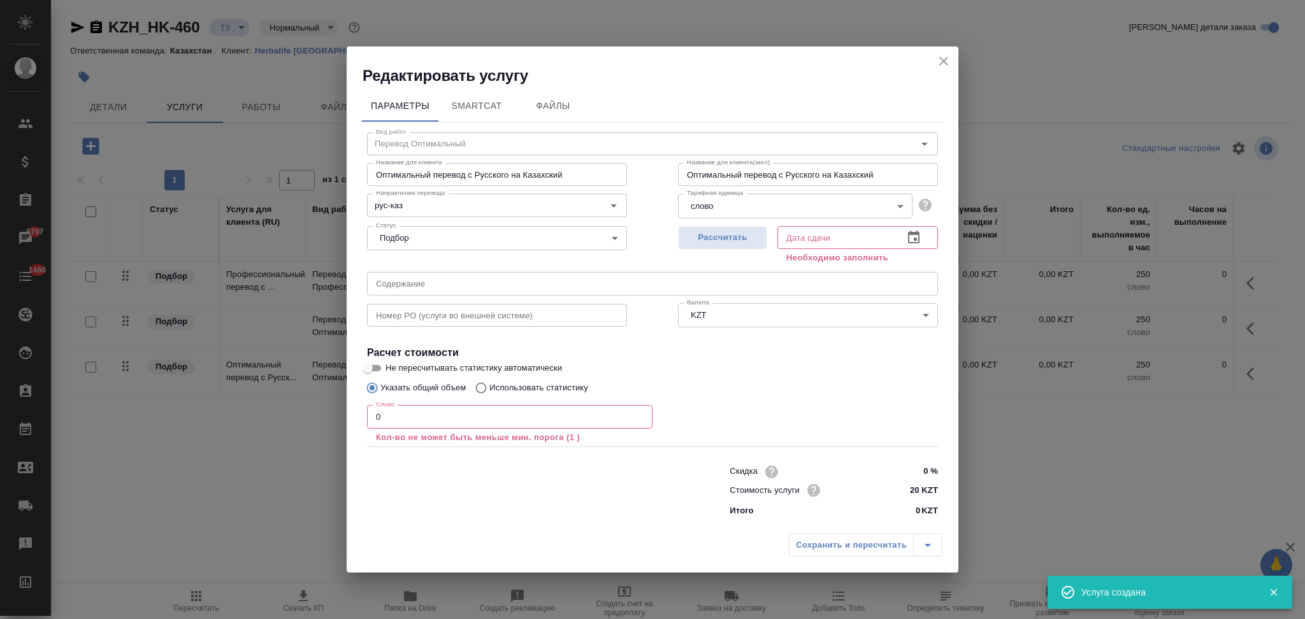
drag, startPoint x: 935, startPoint y: 56, endPoint x: 936, endPoint y: 69, distance: 12.9
click at [935, 55] on button "close" at bounding box center [943, 61] width 19 height 19
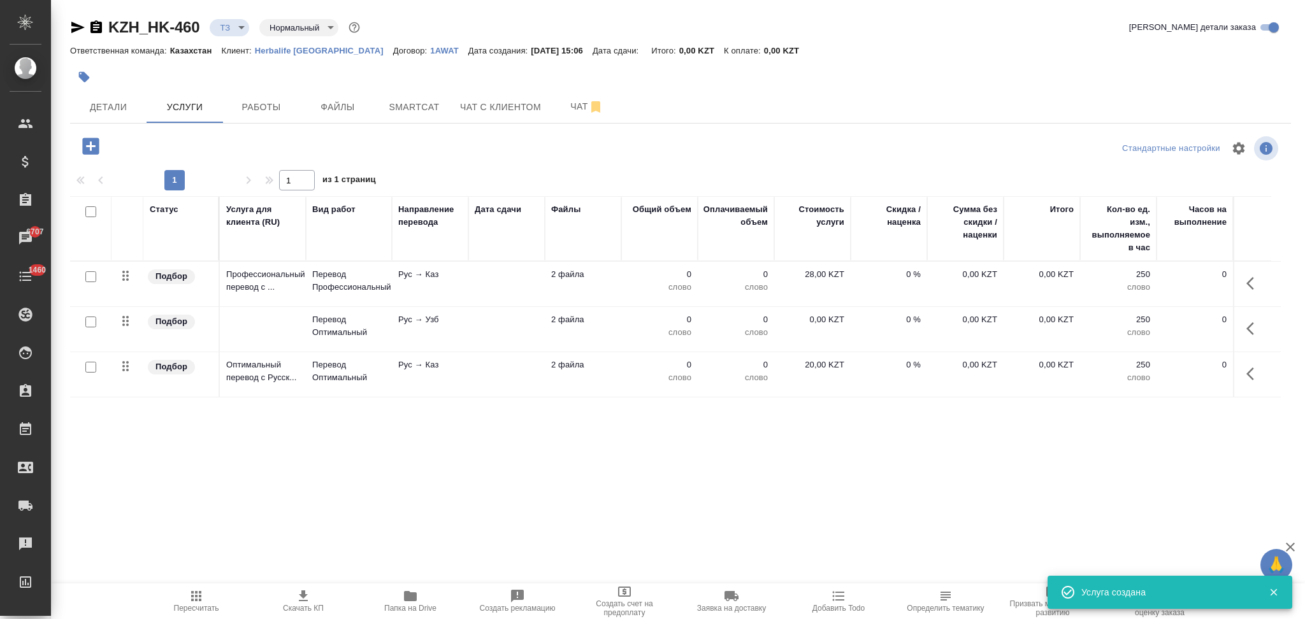
click at [90, 362] on input "checkbox" at bounding box center [90, 367] width 11 height 11
checkbox input "true"
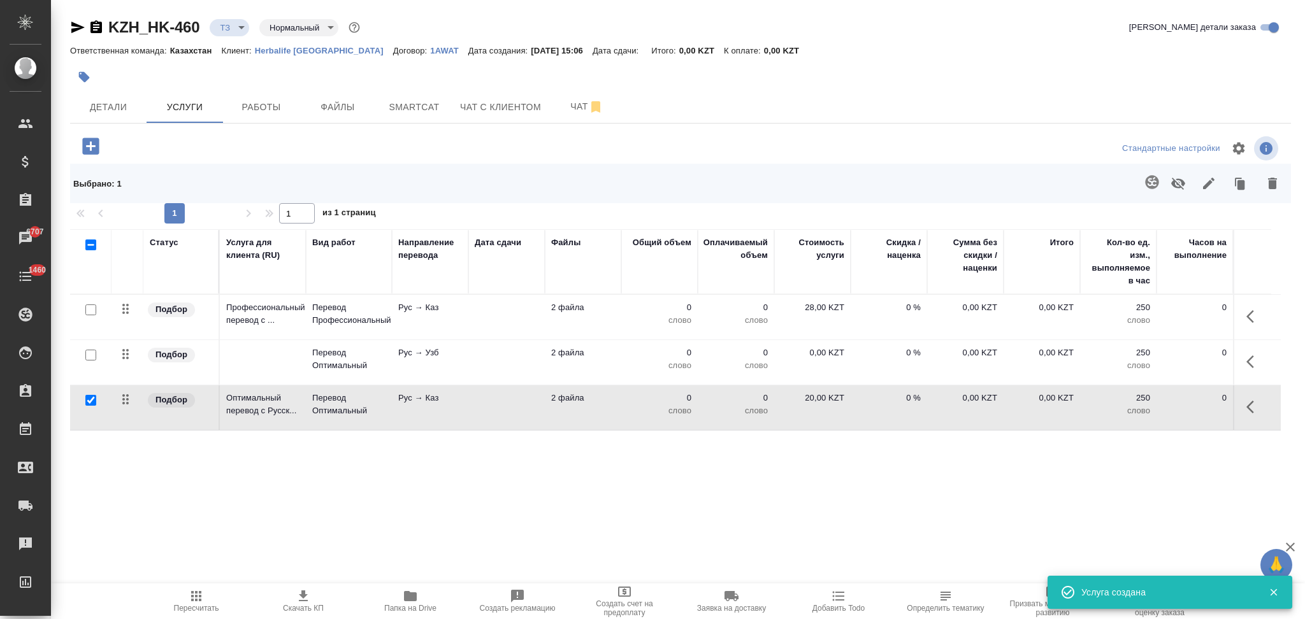
click at [87, 356] on input "checkbox" at bounding box center [90, 355] width 11 height 11
checkbox input "true"
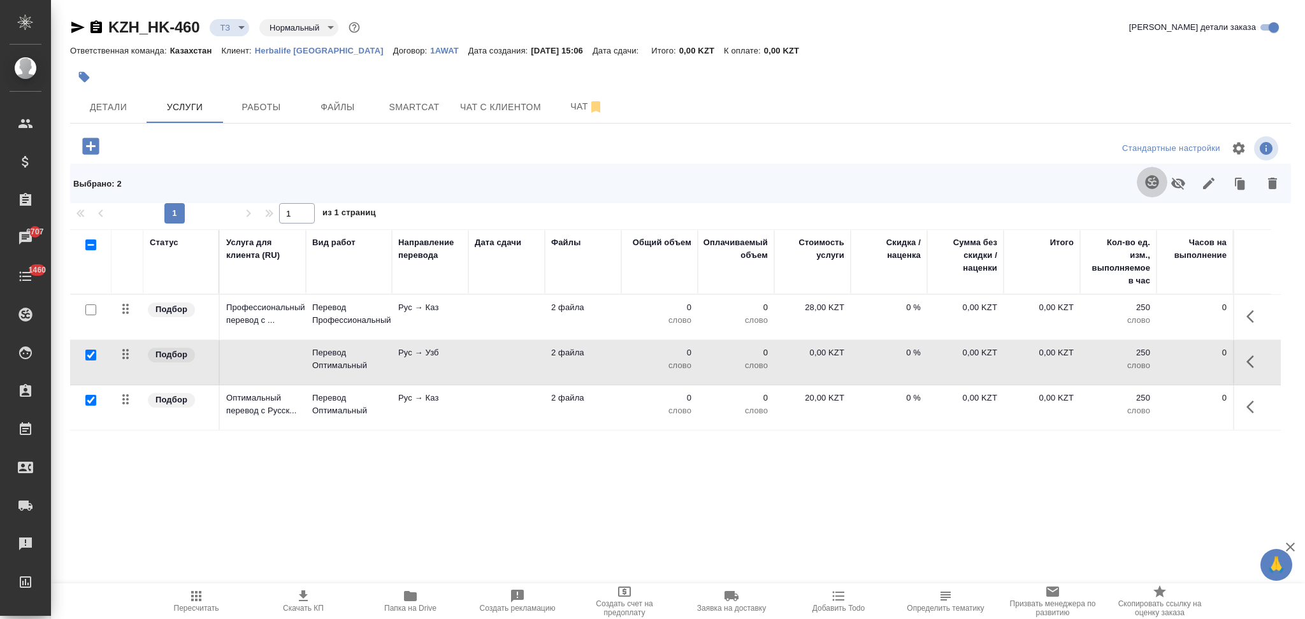
click at [1144, 185] on icon "button" at bounding box center [1151, 182] width 15 height 15
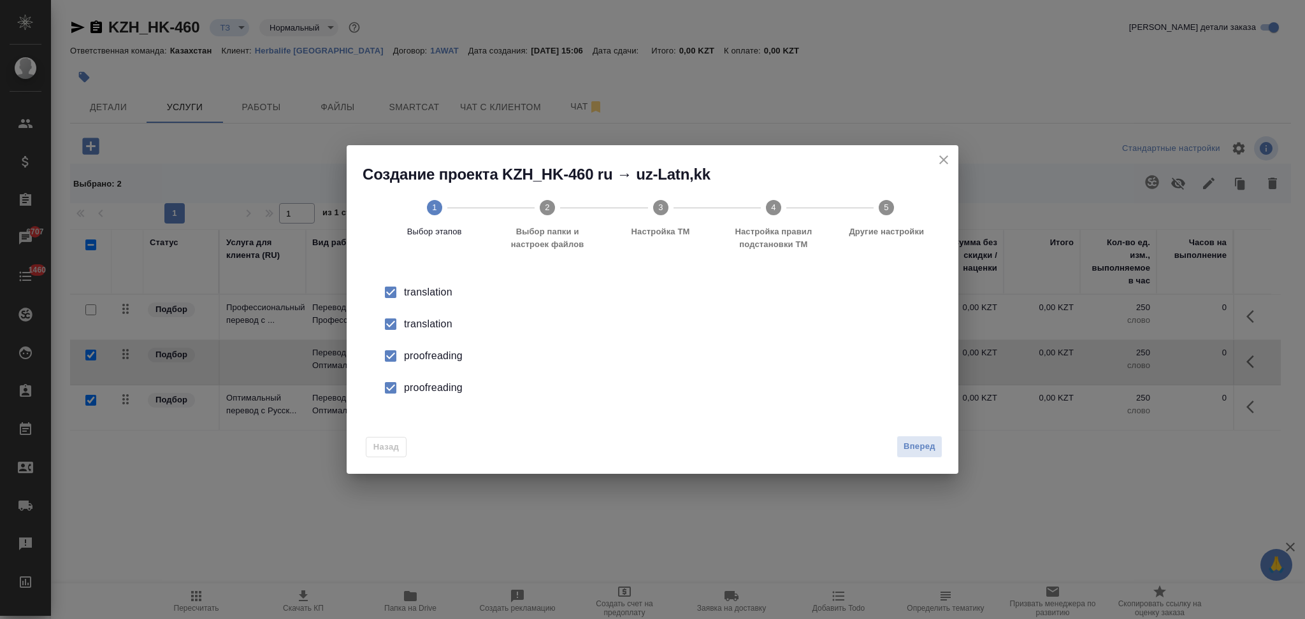
click at [419, 330] on div "translation" at bounding box center [666, 324] width 524 height 15
click at [422, 359] on div "proofreading" at bounding box center [666, 355] width 524 height 15
click at [428, 391] on div "proofreading" at bounding box center [666, 387] width 524 height 15
click at [919, 448] on span "Вперед" at bounding box center [919, 447] width 32 height 15
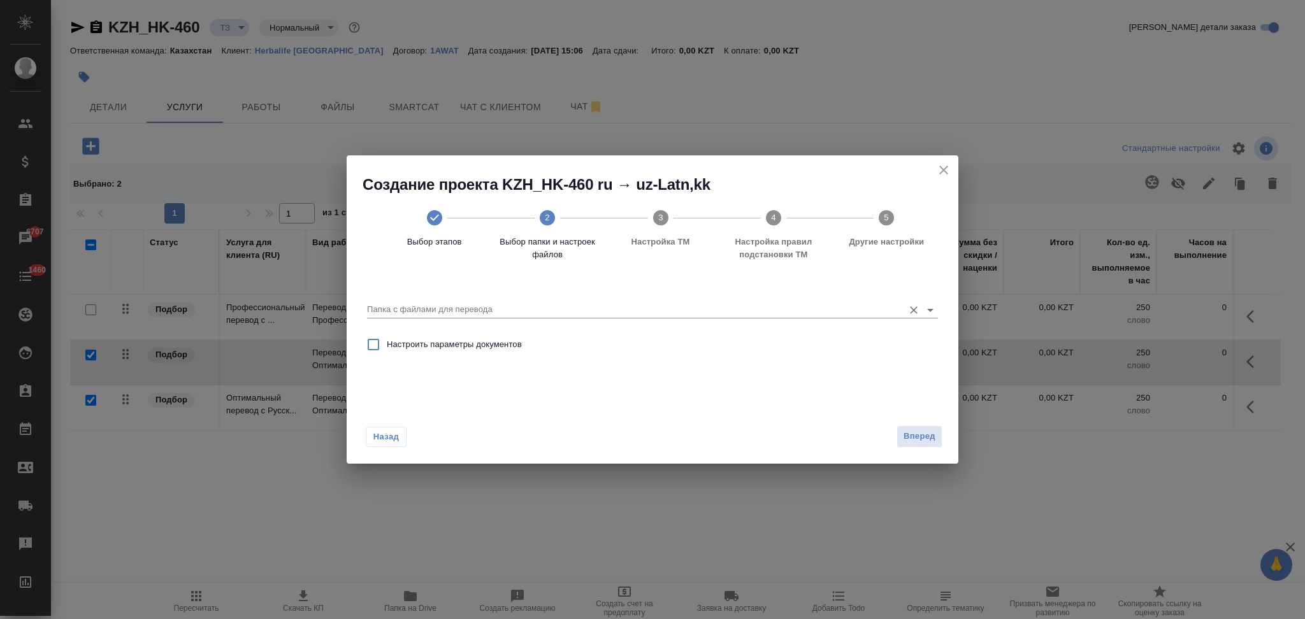
click at [489, 310] on input "Папка с файлами для перевода" at bounding box center [632, 309] width 530 height 15
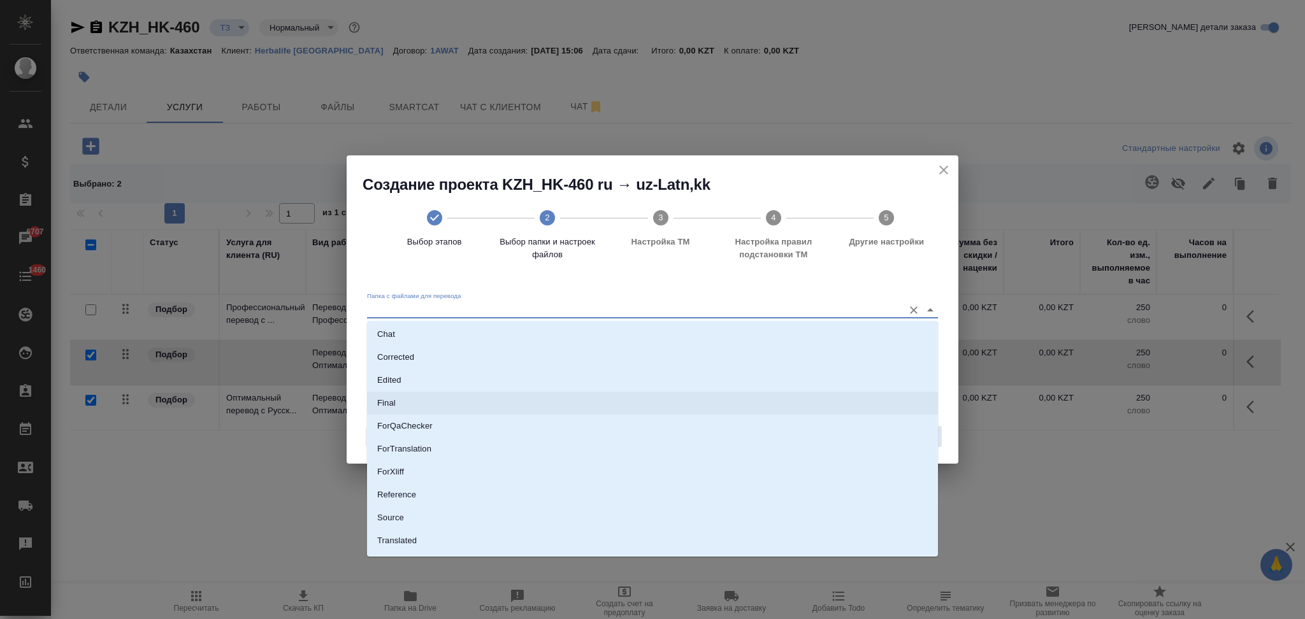
scroll to position [66, 0]
click at [426, 491] on li "Source" at bounding box center [652, 499] width 571 height 23
type input "Source"
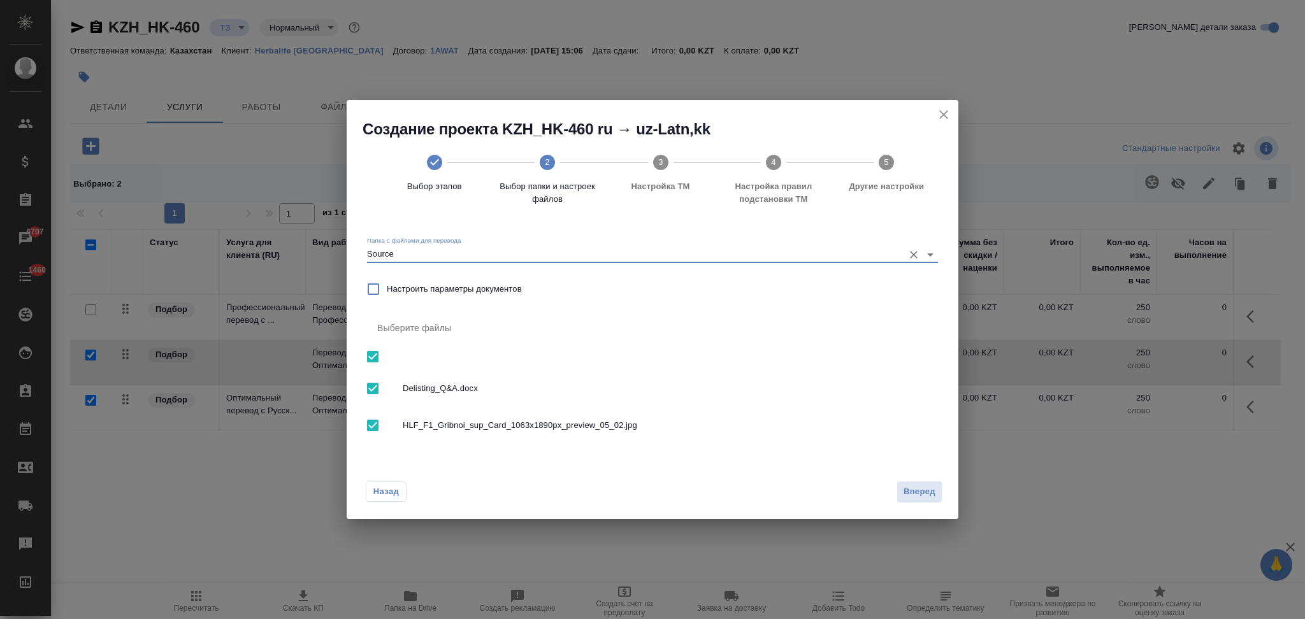
click at [910, 488] on span "Вперед" at bounding box center [919, 492] width 32 height 15
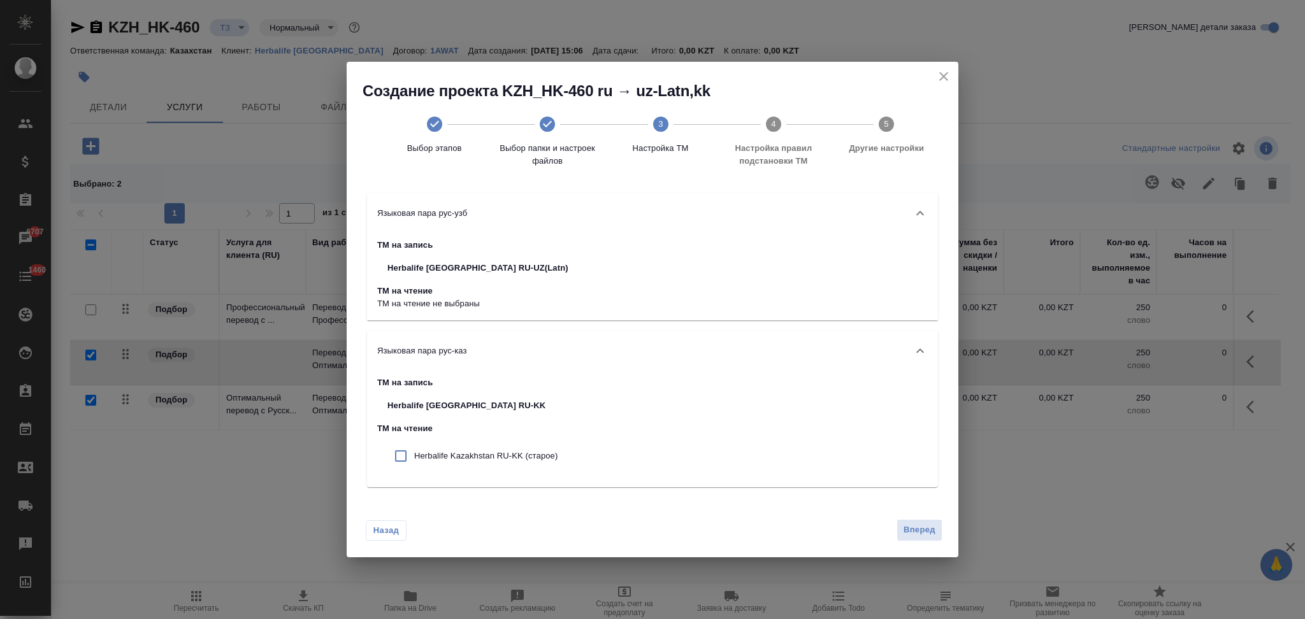
click at [475, 431] on p "ТМ на чтение" at bounding box center [472, 428] width 190 height 13
click at [484, 448] on div "Herbalife Kazakhstan RU-KK (старое)" at bounding box center [472, 456] width 190 height 32
checkbox input "true"
click at [922, 530] on span "Вперед" at bounding box center [919, 530] width 32 height 15
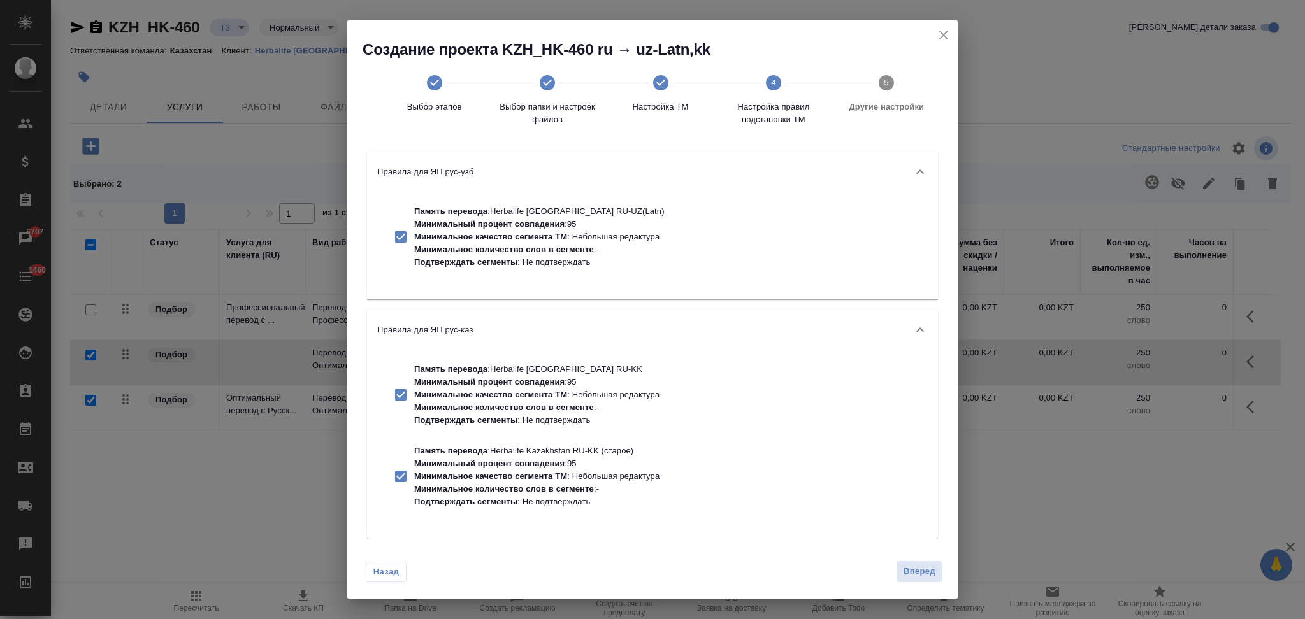
click at [568, 251] on p "Минимальное количество слов в сегменте" at bounding box center [504, 250] width 180 height 10
checkbox input "false"
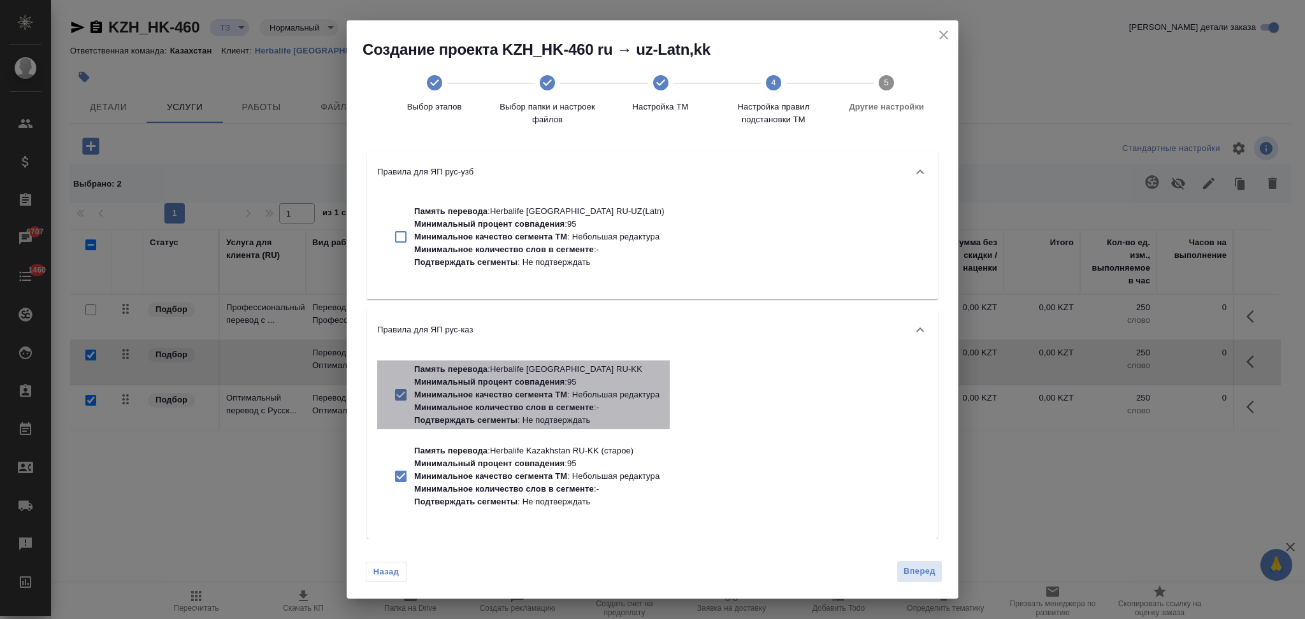
drag, startPoint x: 526, startPoint y: 375, endPoint x: 536, endPoint y: 464, distance: 89.8
click at [531, 393] on div "Память перевода : Herbalife Kazakhstan RU-KK Минимальный процент совпадения : 9…" at bounding box center [536, 395] width 245 height 64
checkbox input "false"
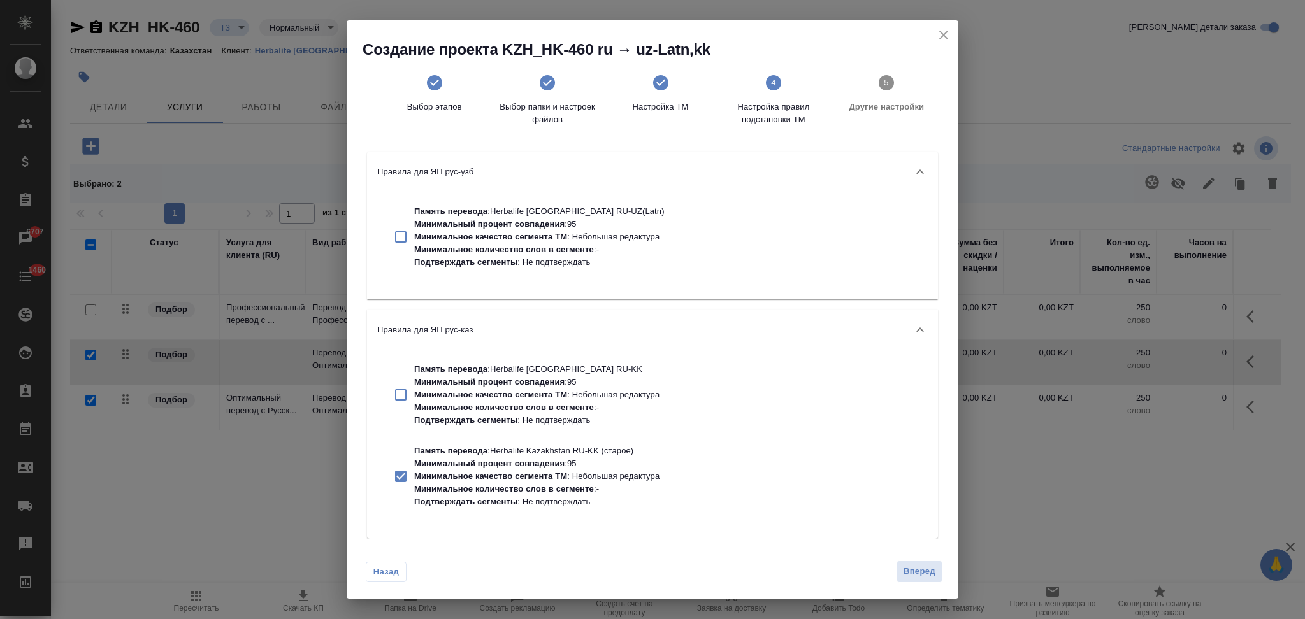
drag, startPoint x: 536, startPoint y: 466, endPoint x: 1043, endPoint y: 607, distance: 526.3
click at [540, 468] on p "Минимальный процент совпадения : 95" at bounding box center [536, 463] width 245 height 13
checkbox input "false"
click at [932, 574] on span "Вперед" at bounding box center [919, 571] width 32 height 15
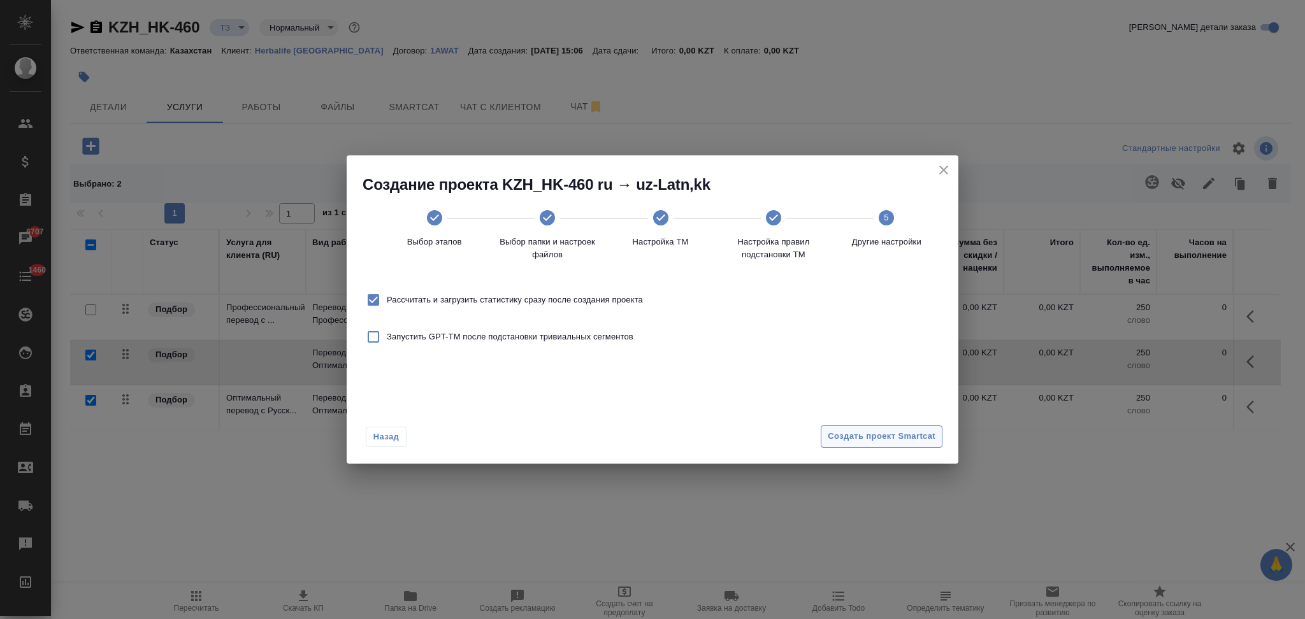
click at [840, 446] on button "Создать проект Smartcat" at bounding box center [882, 437] width 122 height 22
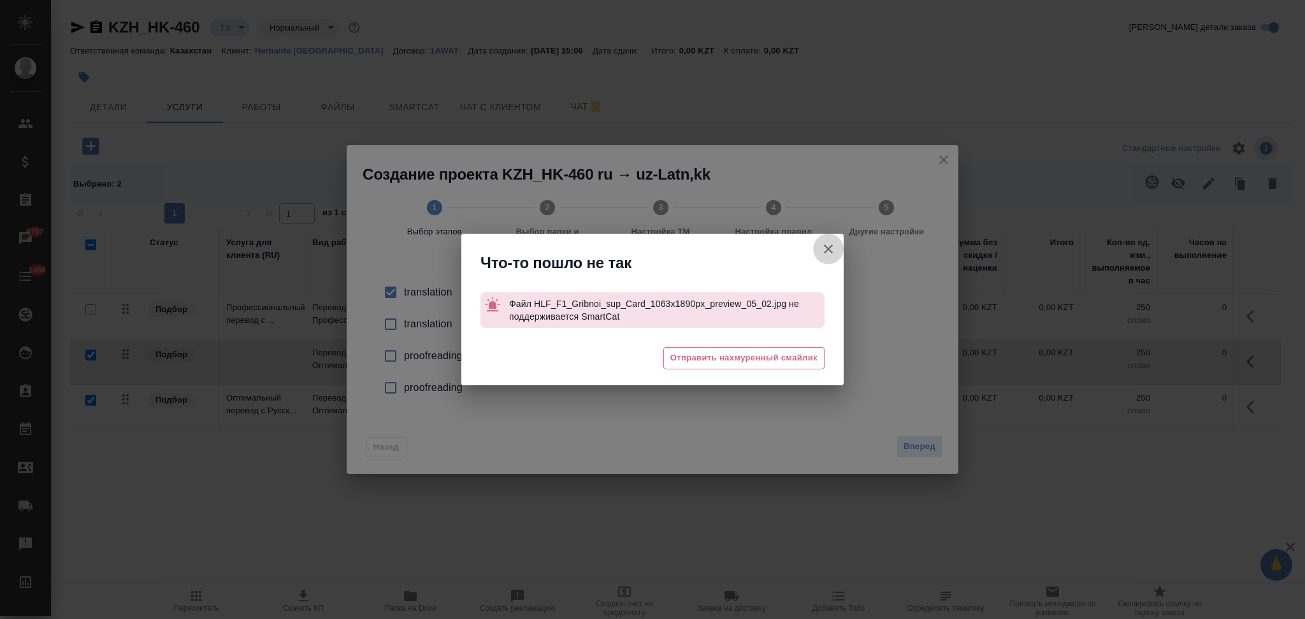
click at [828, 246] on icon "button" at bounding box center [828, 248] width 15 height 15
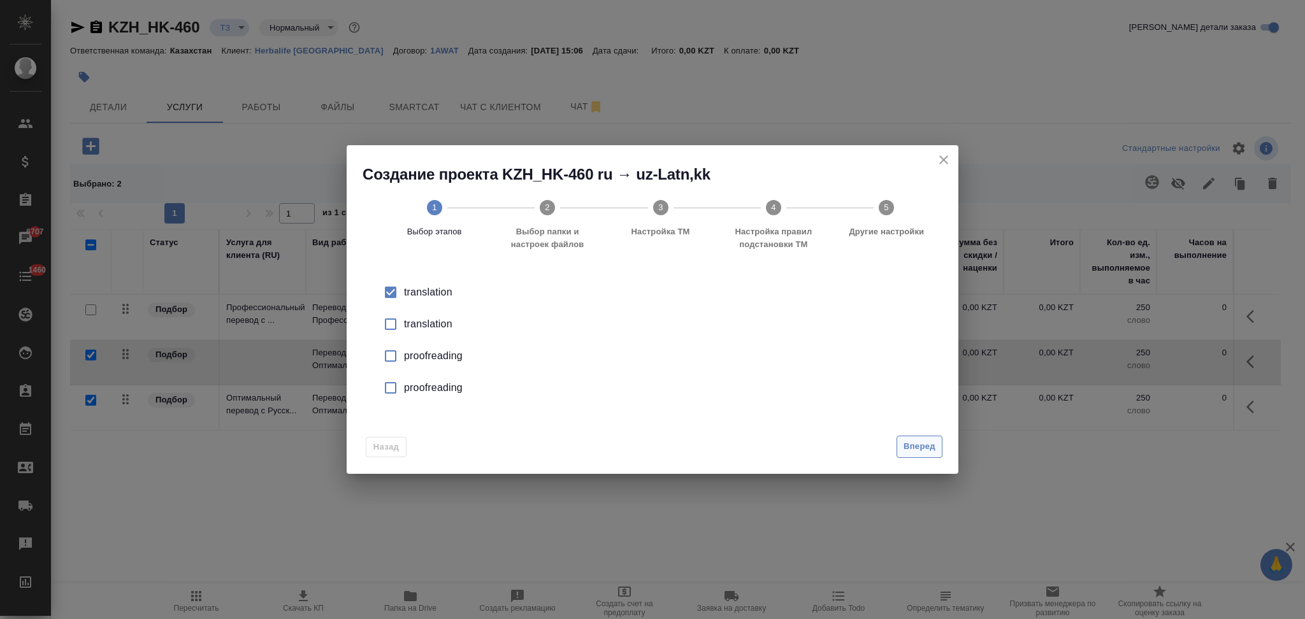
click at [901, 450] on button "Вперед" at bounding box center [919, 447] width 46 height 22
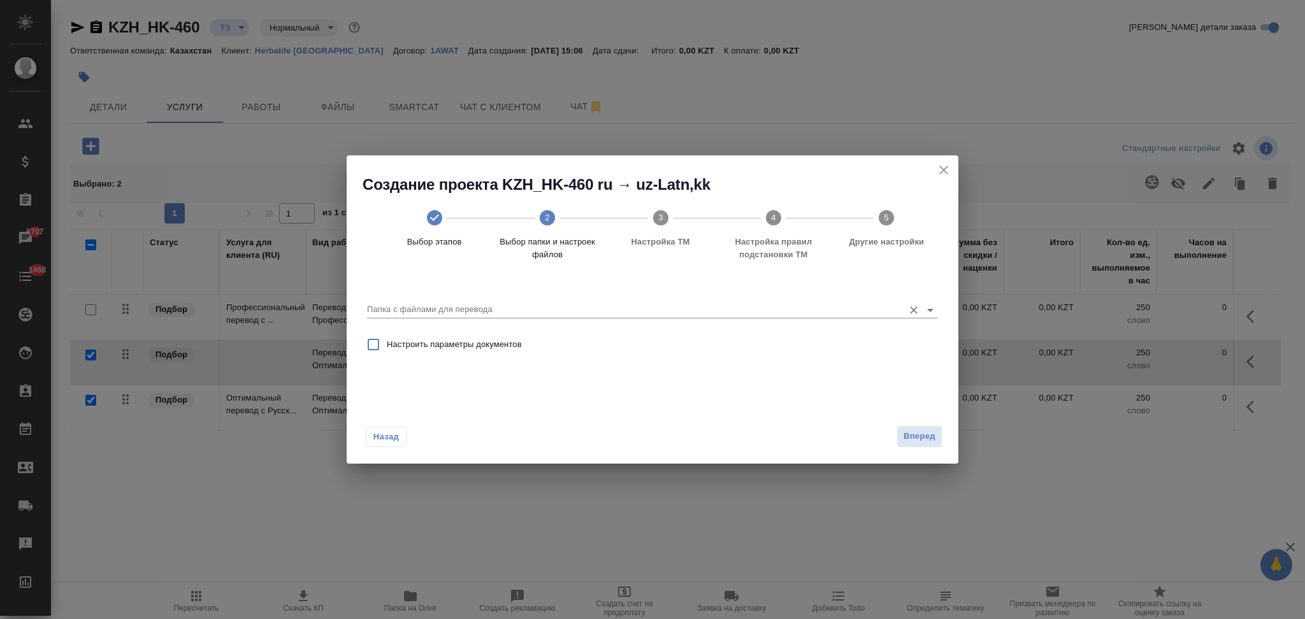
click at [511, 312] on input "Папка с файлами для перевода" at bounding box center [632, 309] width 530 height 15
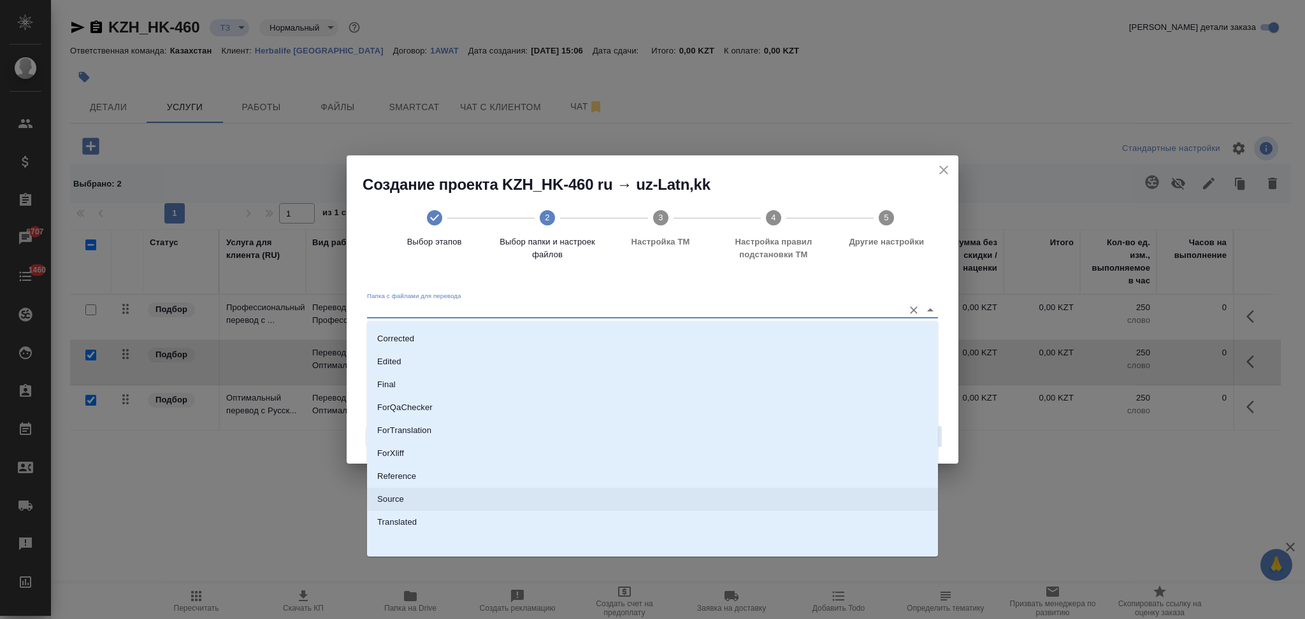
click at [413, 499] on li "Source" at bounding box center [652, 499] width 571 height 23
type input "Source"
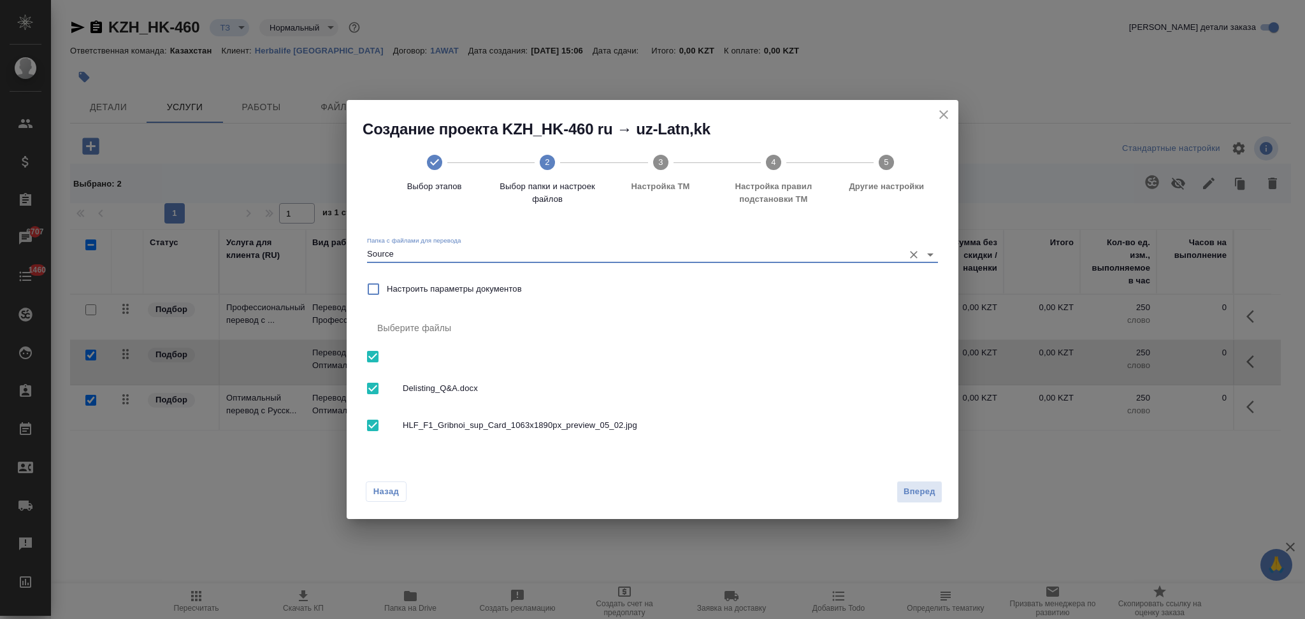
click at [370, 431] on input "checkbox" at bounding box center [372, 425] width 27 height 27
checkbox input "false"
click at [905, 489] on span "Вперед" at bounding box center [919, 492] width 32 height 15
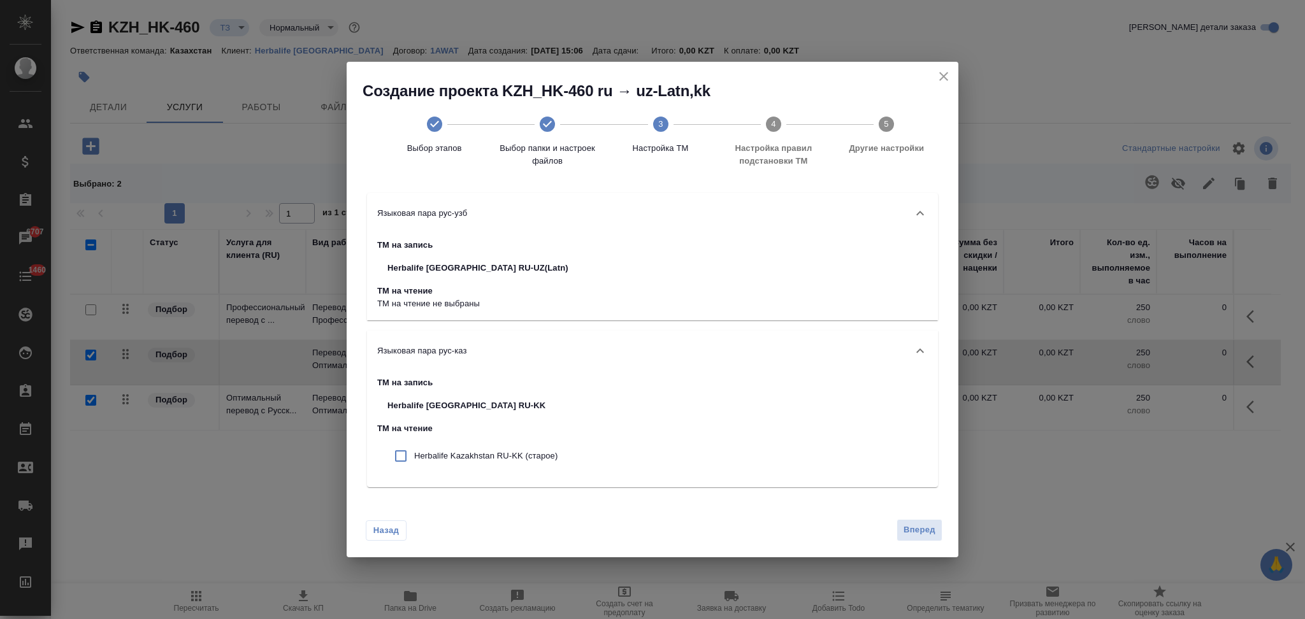
click at [550, 468] on div "Herbalife Kazakhstan RU-KK (старое)" at bounding box center [472, 456] width 190 height 32
click at [904, 534] on span "Вперед" at bounding box center [919, 530] width 32 height 15
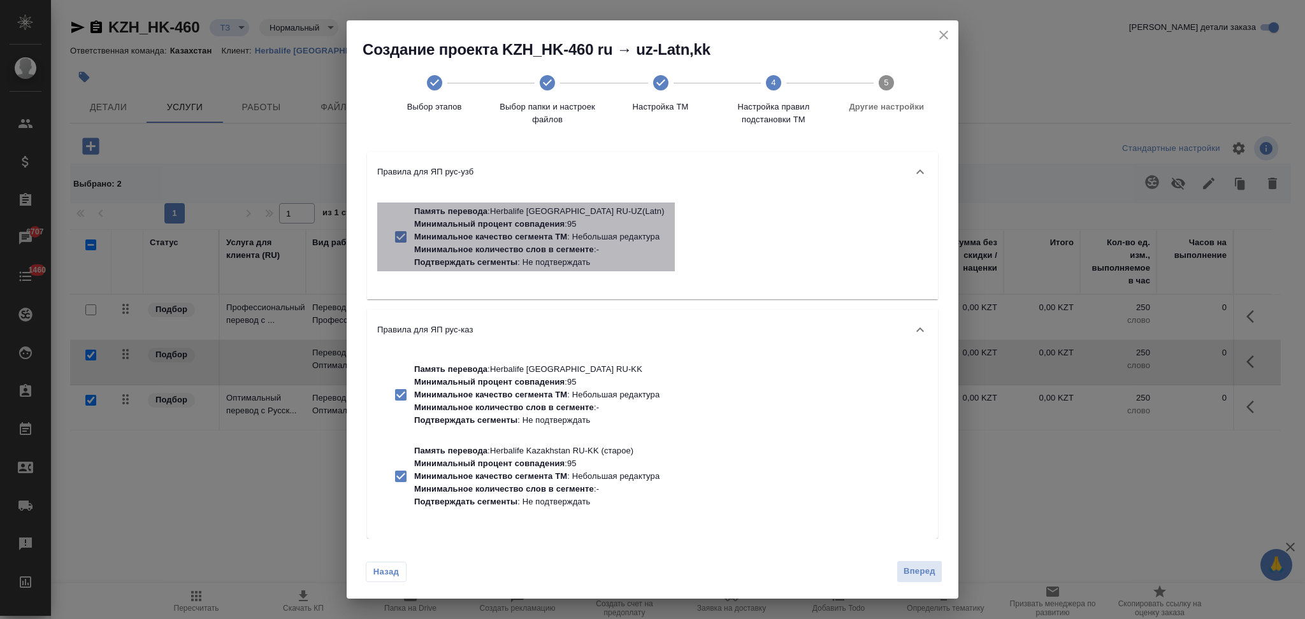
drag, startPoint x: 556, startPoint y: 255, endPoint x: 539, endPoint y: 378, distance: 124.1
click at [556, 255] on div "Память перевода : Herbalife Kazakhstan RU-UZ(Latn) Минимальный процент совпаден…" at bounding box center [539, 237] width 250 height 64
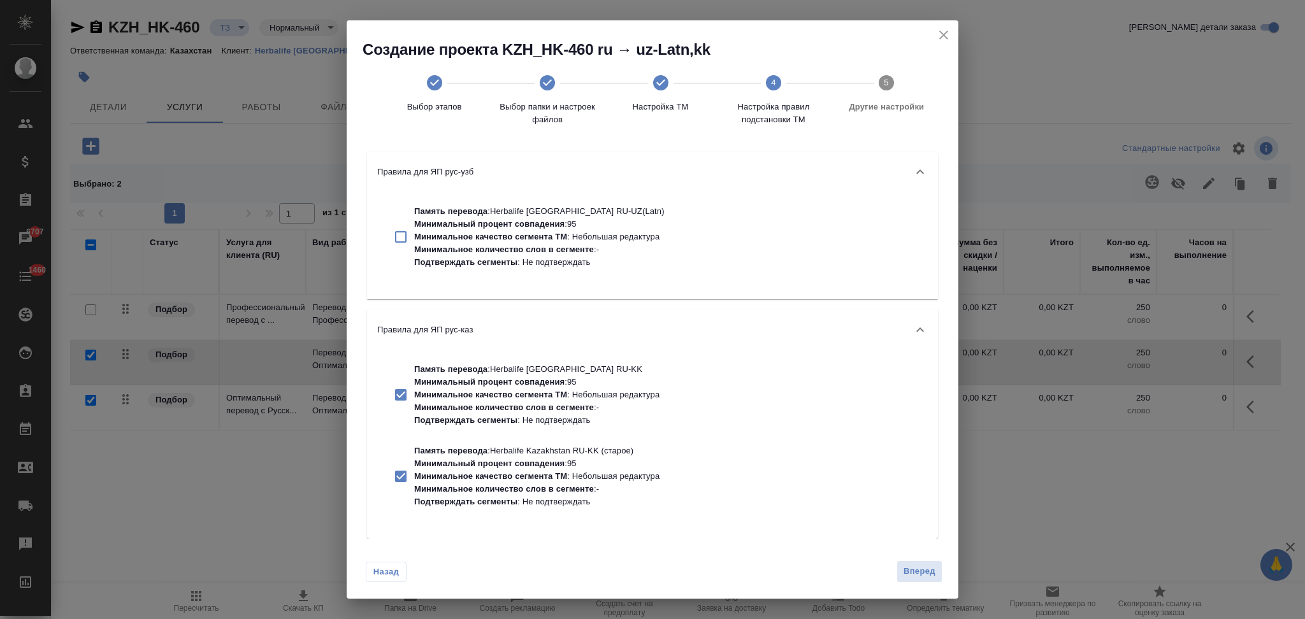
click at [538, 383] on p "Минимальный процент совпадения" at bounding box center [489, 382] width 150 height 10
drag, startPoint x: 555, startPoint y: 461, endPoint x: 904, endPoint y: 582, distance: 369.5
click at [555, 461] on p "Минимальный процент совпадения" at bounding box center [489, 464] width 150 height 10
click at [914, 569] on span "Вперед" at bounding box center [919, 571] width 32 height 15
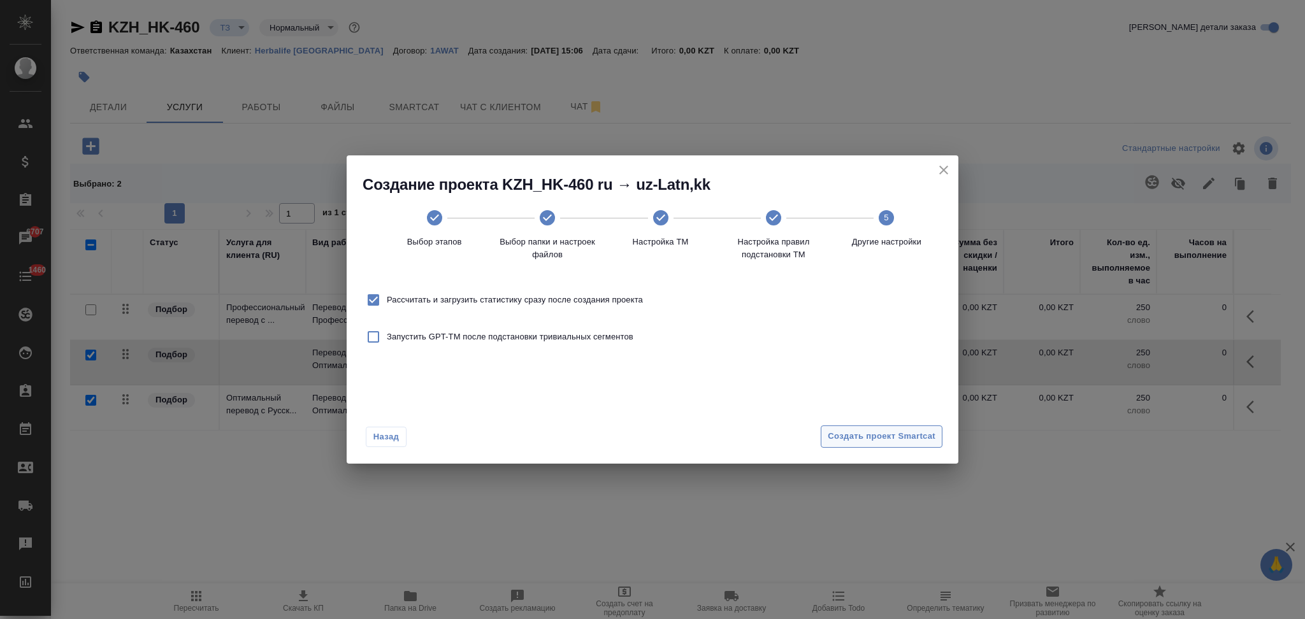
click at [836, 443] on span "Создать проект Smartcat" at bounding box center [882, 436] width 108 height 15
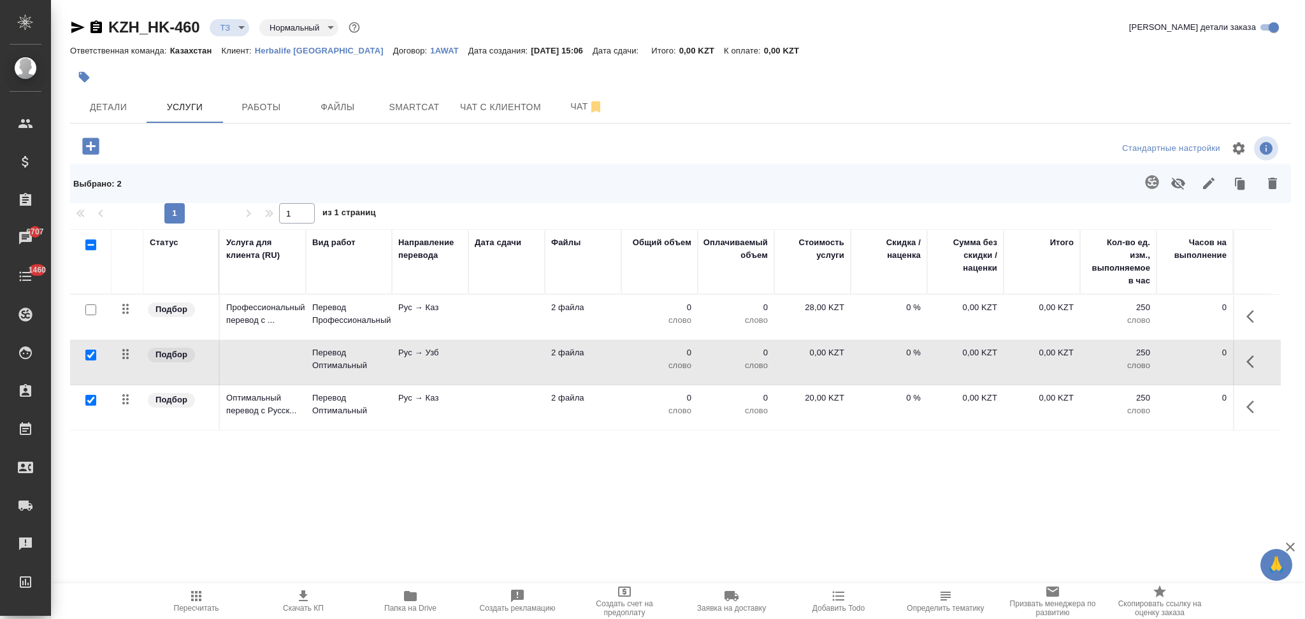
click at [480, 410] on td at bounding box center [506, 407] width 76 height 45
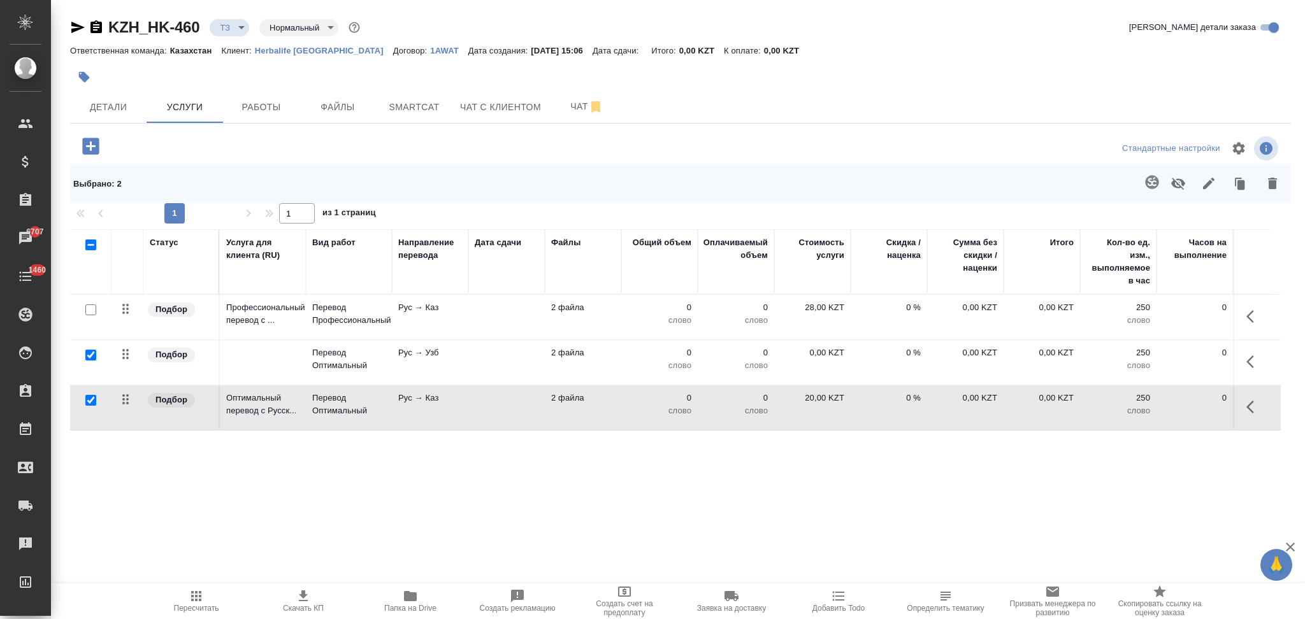
click at [480, 410] on td at bounding box center [506, 407] width 76 height 45
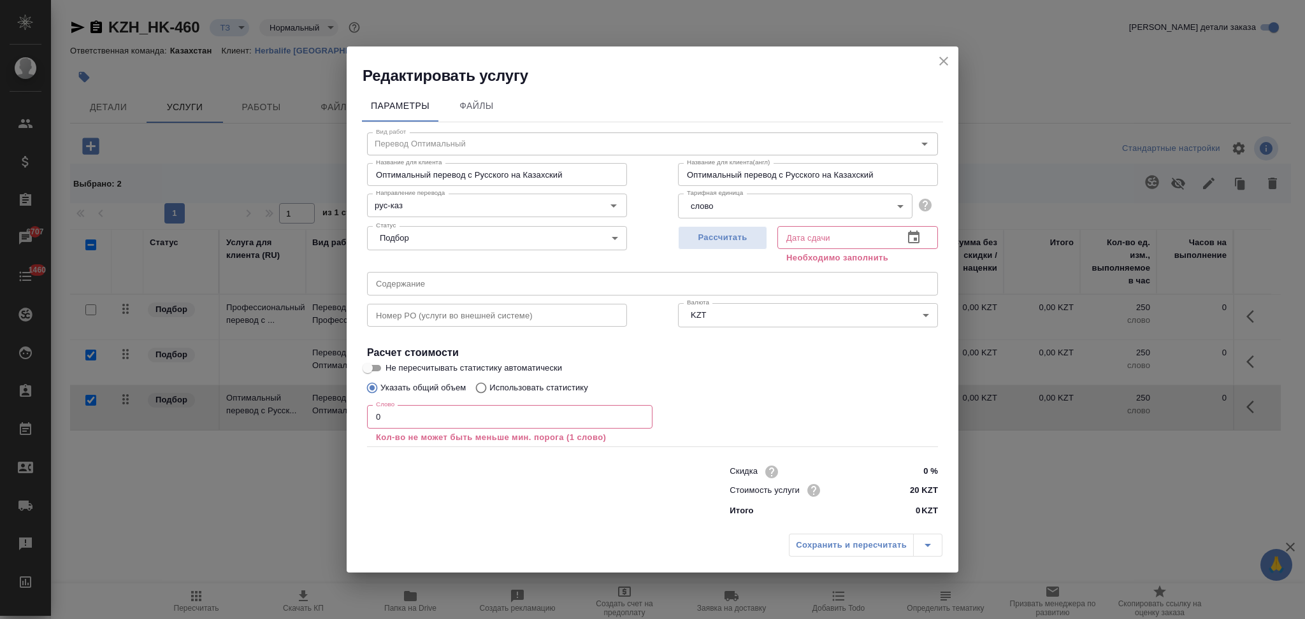
drag, startPoint x: 938, startPoint y: 60, endPoint x: 951, endPoint y: 97, distance: 39.1
click at [940, 60] on icon "close" at bounding box center [943, 61] width 15 height 15
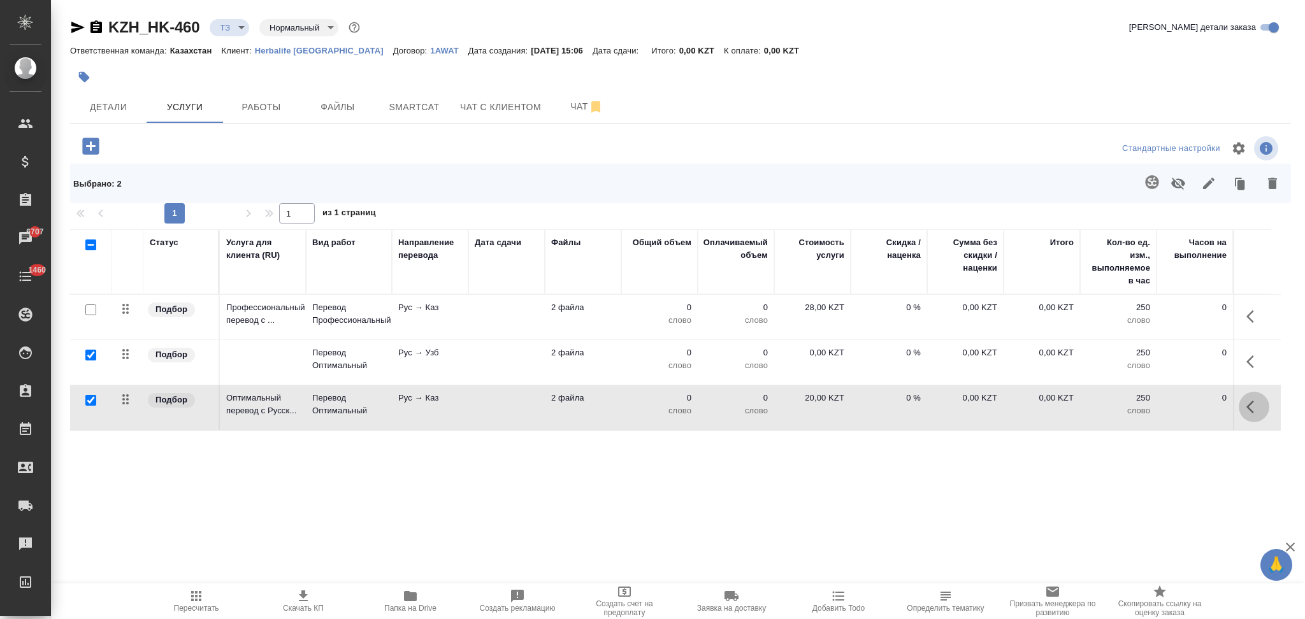
click at [1249, 413] on icon "button" at bounding box center [1253, 406] width 15 height 15
click at [1157, 403] on icon "button" at bounding box center [1155, 406] width 15 height 15
click at [1246, 366] on icon "button" at bounding box center [1253, 361] width 15 height 15
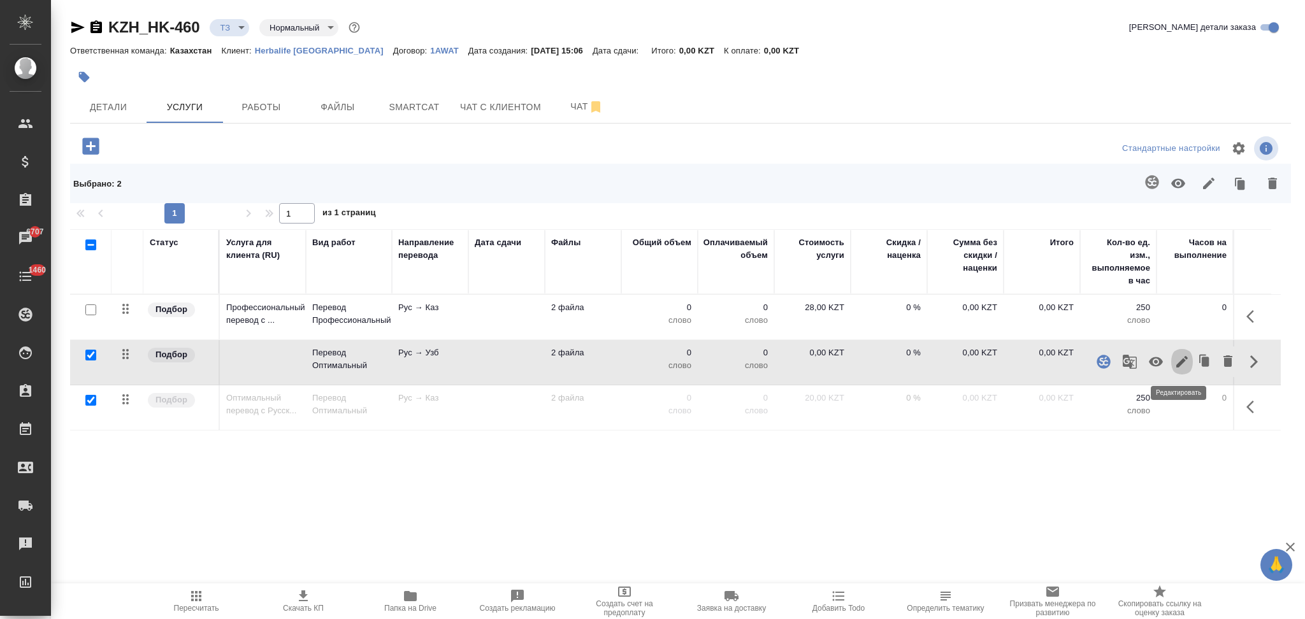
click at [1174, 357] on icon "button" at bounding box center [1181, 361] width 15 height 15
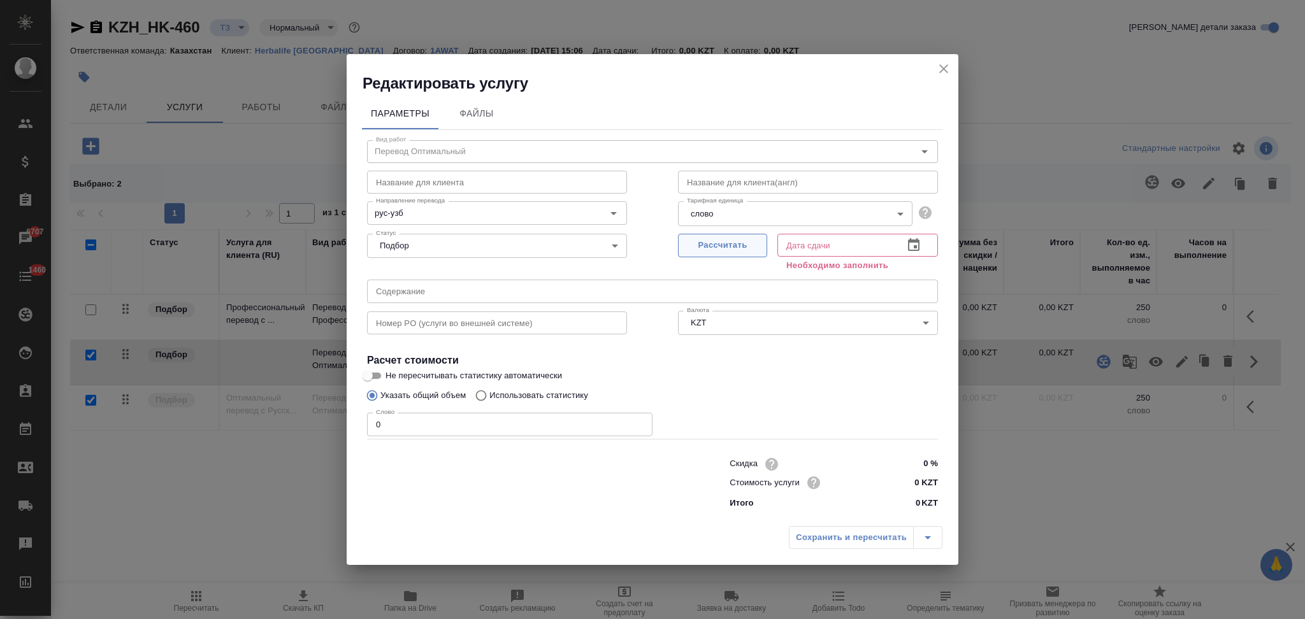
click at [731, 247] on span "Рассчитать" at bounding box center [722, 245] width 75 height 15
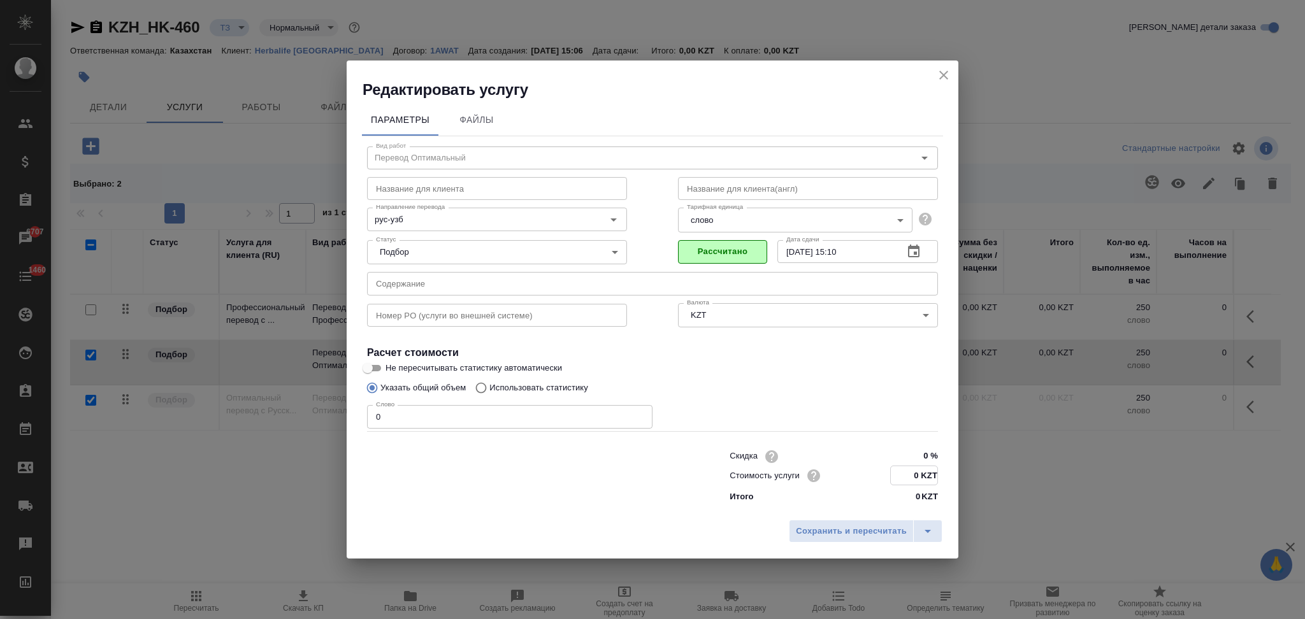
drag, startPoint x: 911, startPoint y: 471, endPoint x: 919, endPoint y: 478, distance: 10.8
click at [919, 478] on input "0 KZT" at bounding box center [914, 475] width 47 height 18
click at [818, 534] on span "Сохранить и пересчитать" at bounding box center [851, 531] width 111 height 15
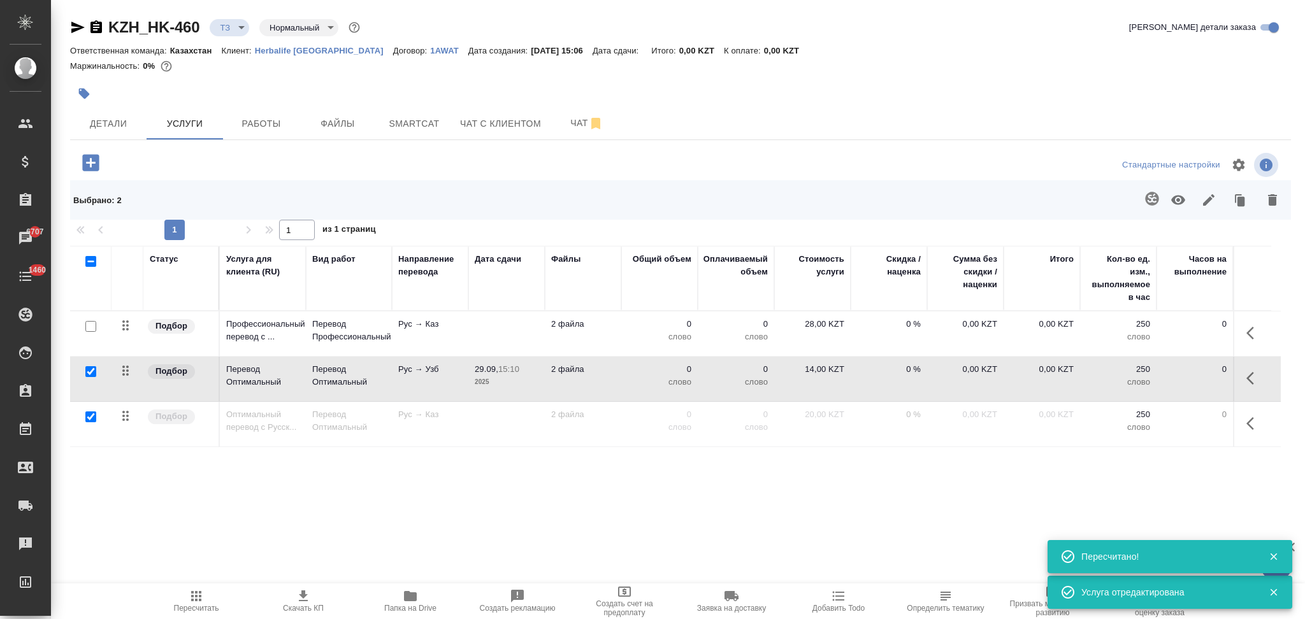
click at [534, 375] on span "29.09, 15:10" at bounding box center [507, 369] width 64 height 13
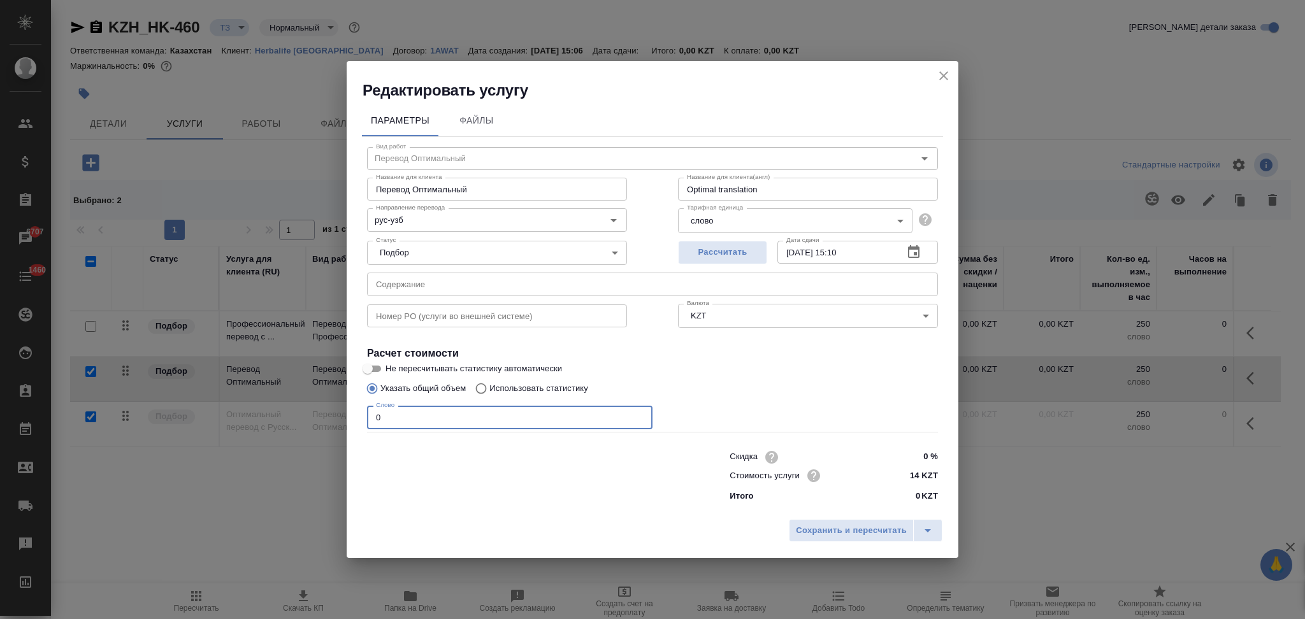
drag, startPoint x: 423, startPoint y: 417, endPoint x: 373, endPoint y: 424, distance: 50.1
click at [373, 424] on input "0" at bounding box center [509, 417] width 285 height 23
click at [810, 536] on span "Сохранить и пересчитать" at bounding box center [851, 531] width 111 height 15
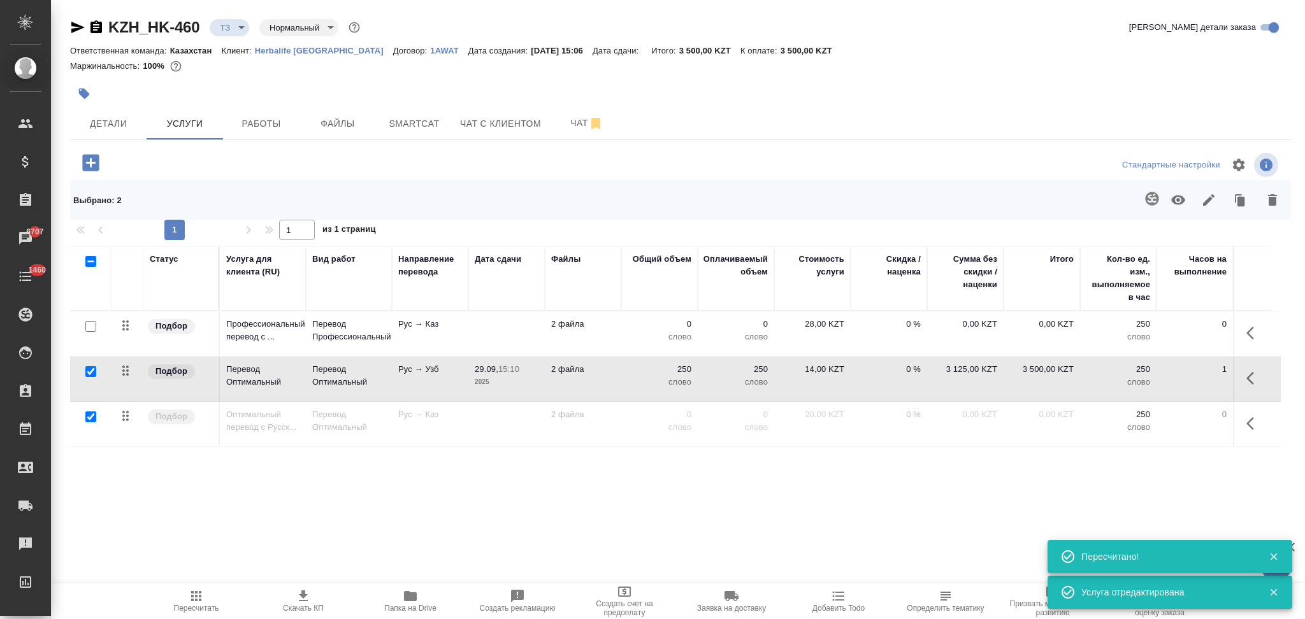
click at [479, 335] on td at bounding box center [506, 334] width 76 height 45
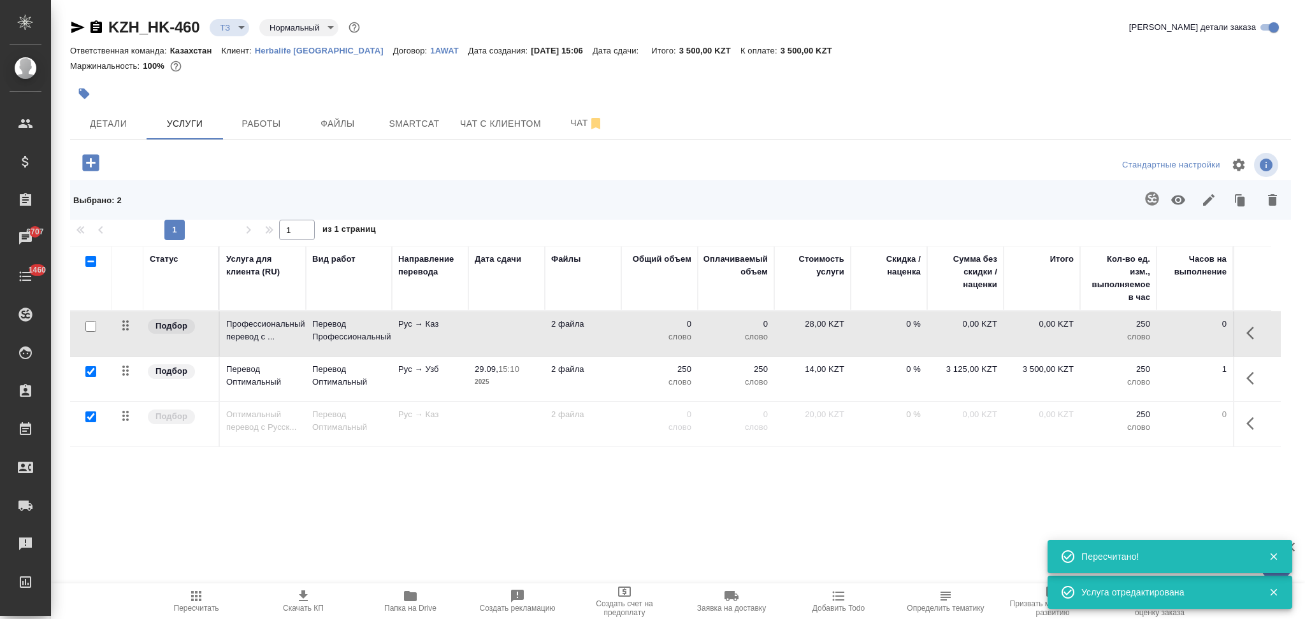
click at [479, 335] on td at bounding box center [506, 334] width 76 height 45
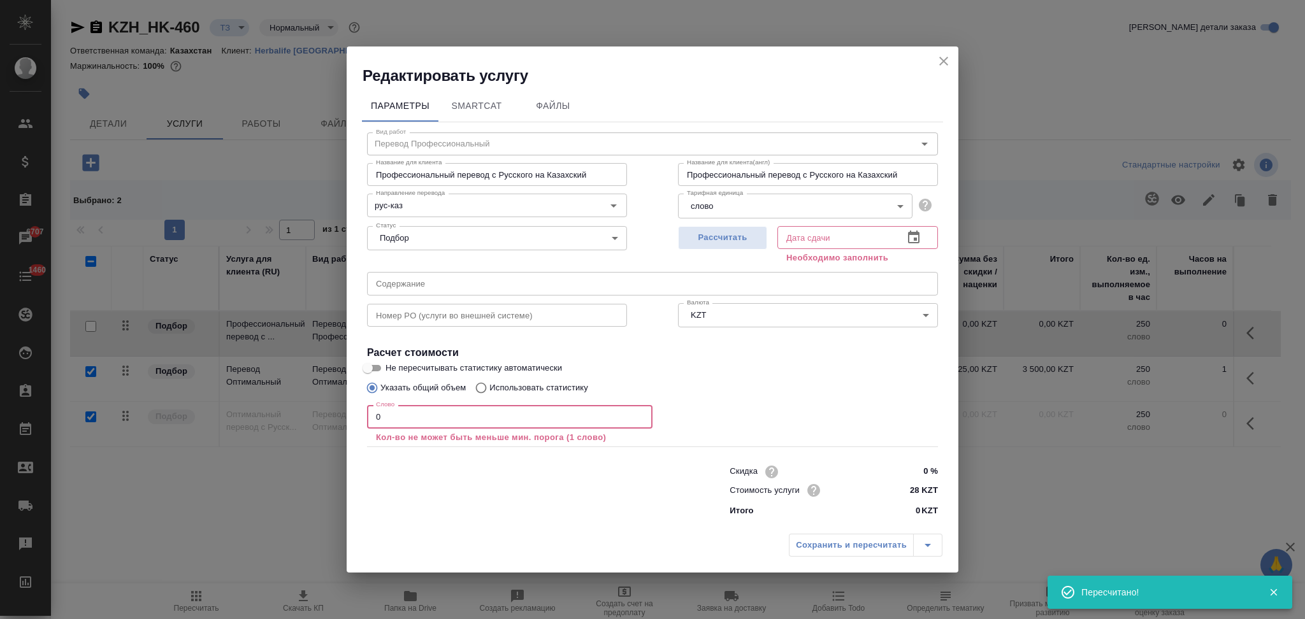
drag, startPoint x: 406, startPoint y: 422, endPoint x: 375, endPoint y: 417, distance: 31.6
click at [375, 417] on input "0" at bounding box center [509, 416] width 285 height 23
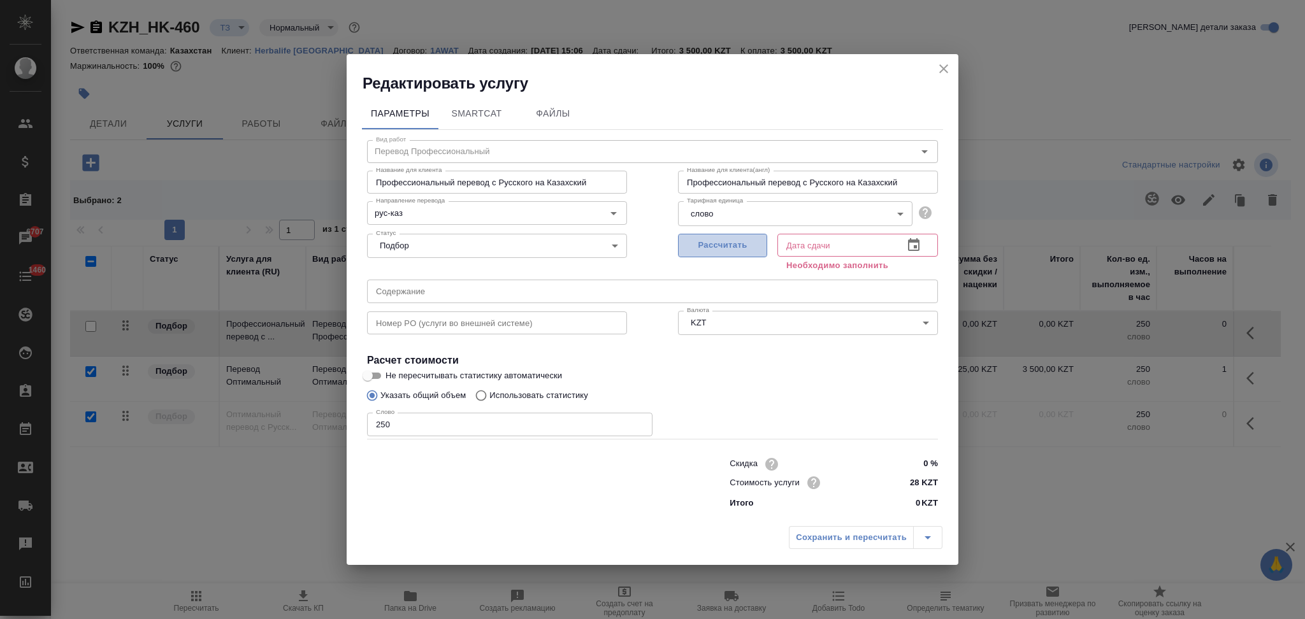
click at [716, 244] on span "Рассчитать" at bounding box center [722, 245] width 75 height 15
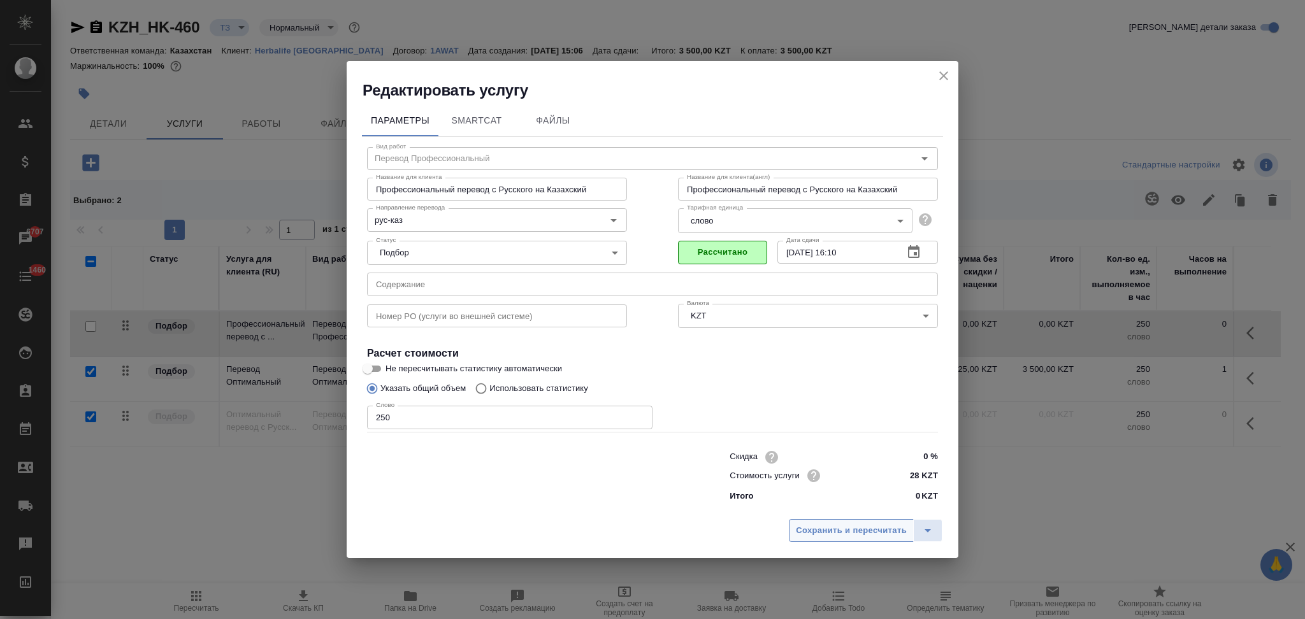
click at [836, 536] on span "Сохранить и пересчитать" at bounding box center [851, 531] width 111 height 15
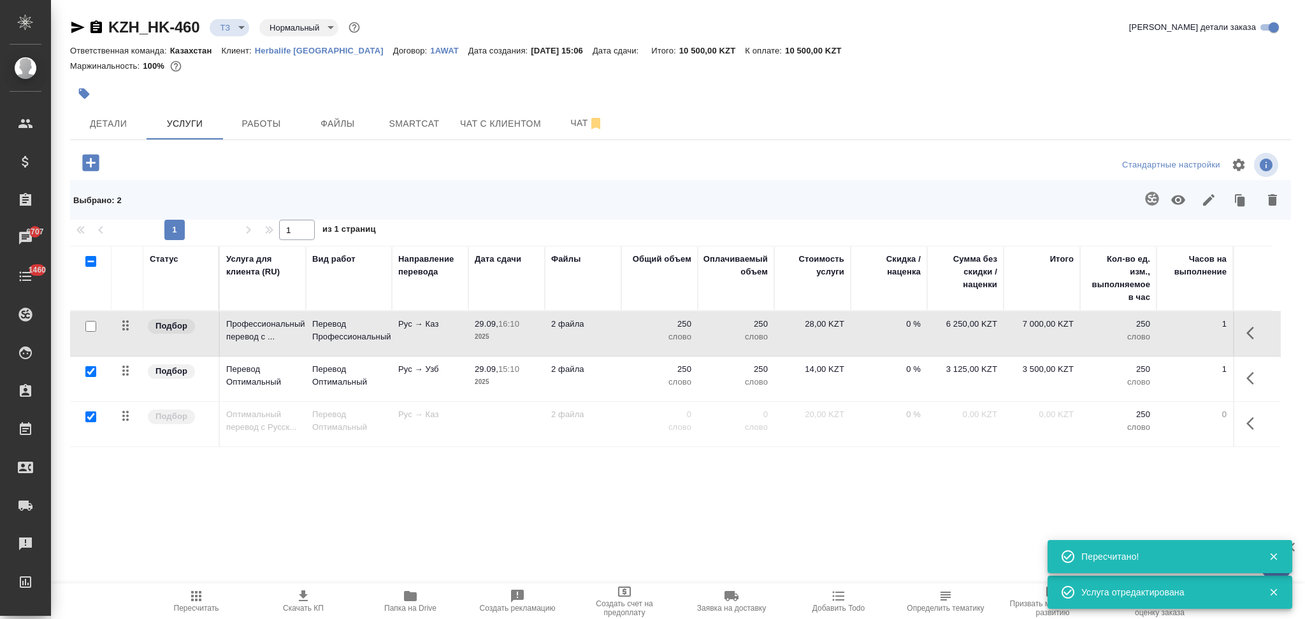
click at [90, 419] on input "checkbox" at bounding box center [90, 417] width 11 height 11
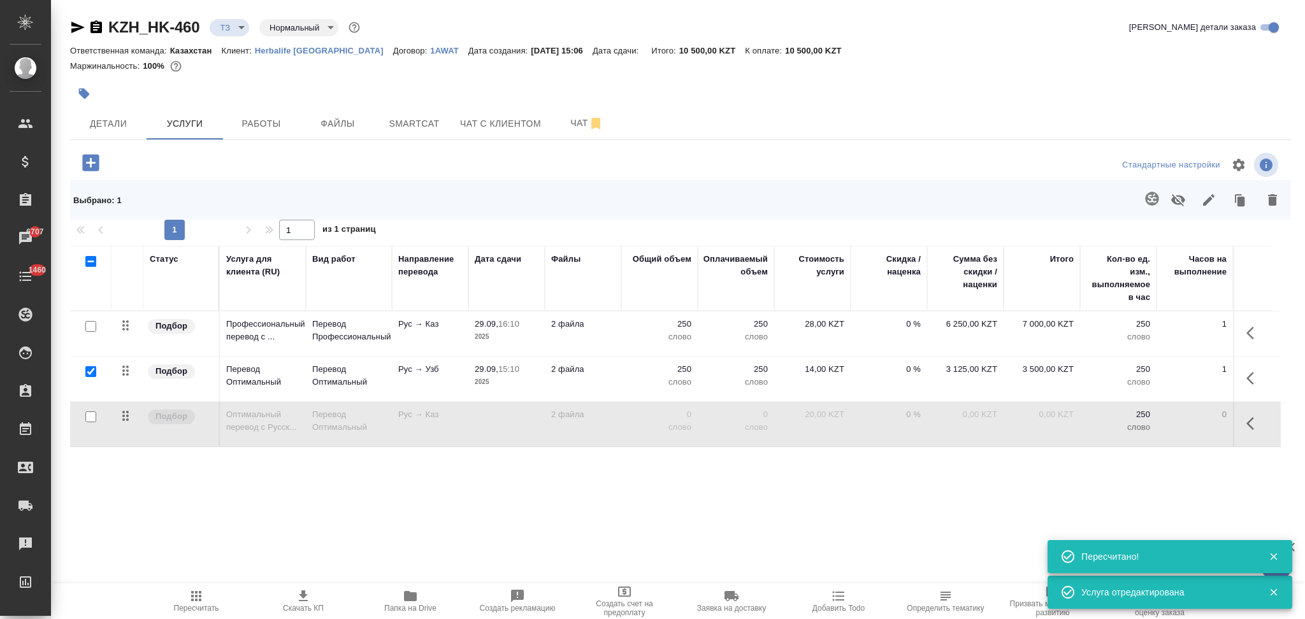
click at [94, 371] on input "checkbox" at bounding box center [90, 371] width 11 height 11
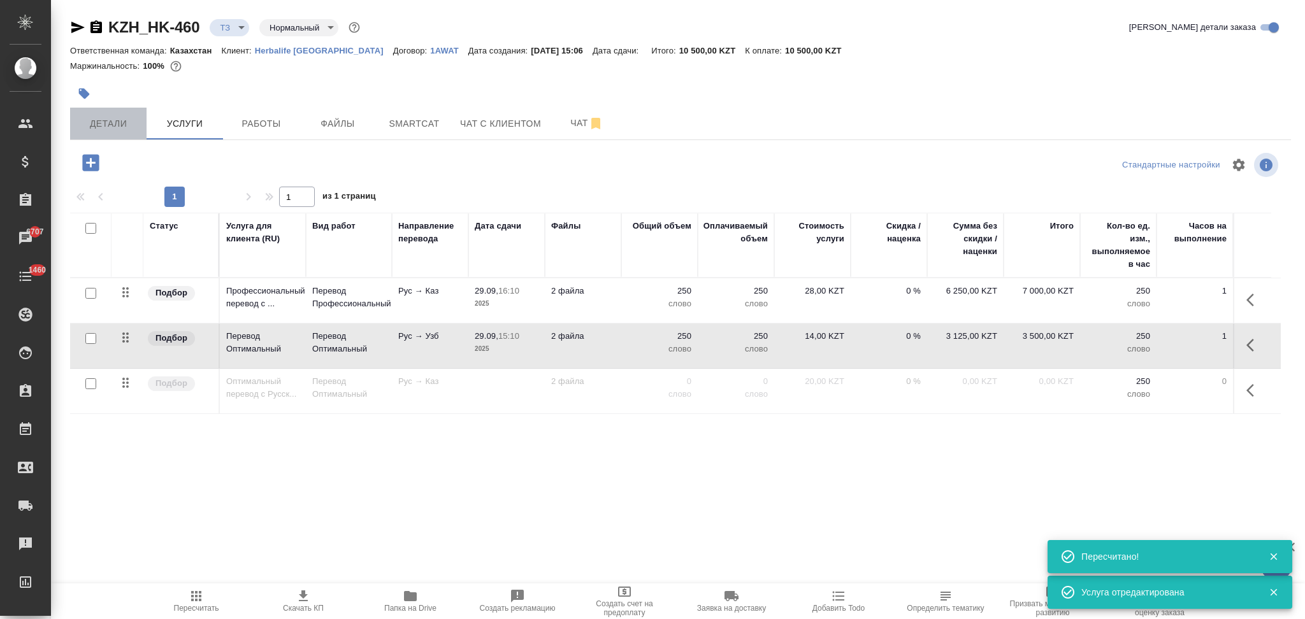
click at [122, 118] on span "Детали" at bounding box center [108, 124] width 61 height 16
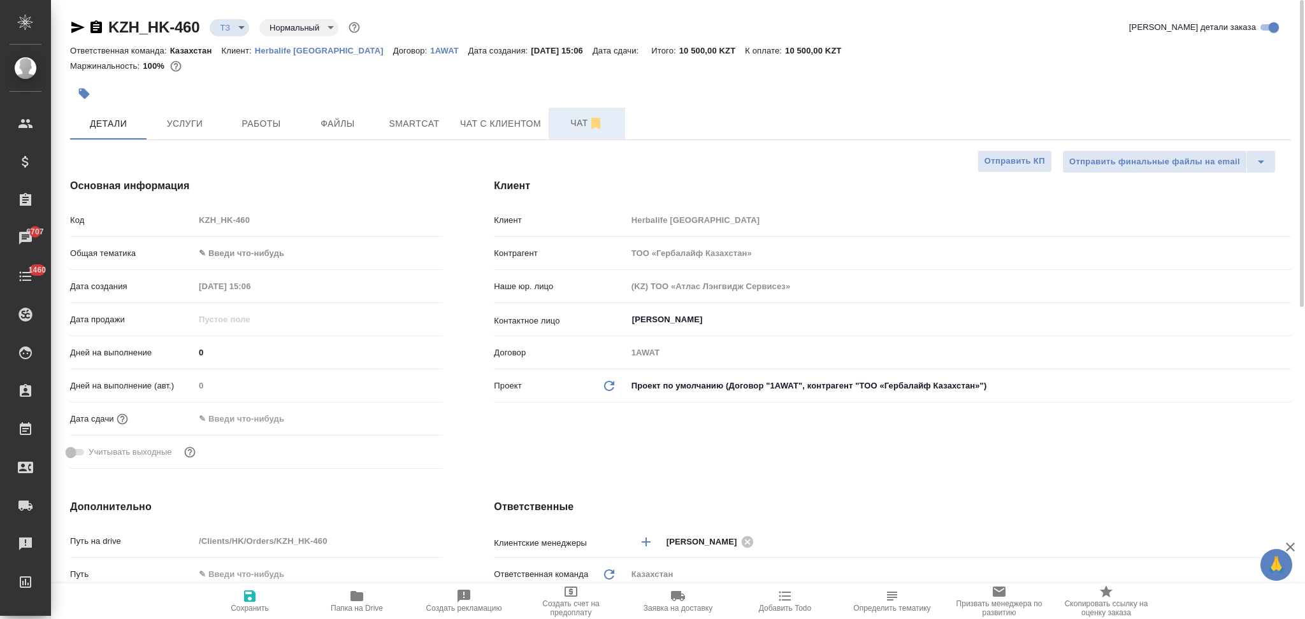
click at [570, 110] on button "Чат" at bounding box center [586, 124] width 76 height 32
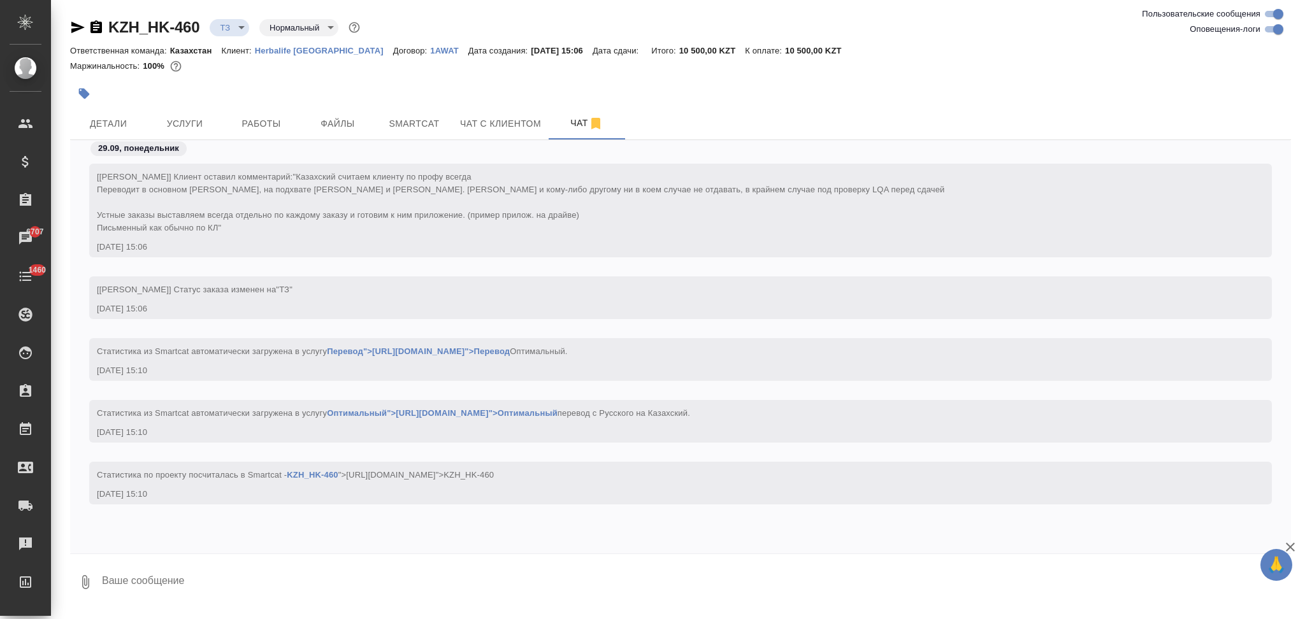
scroll to position [4, 0]
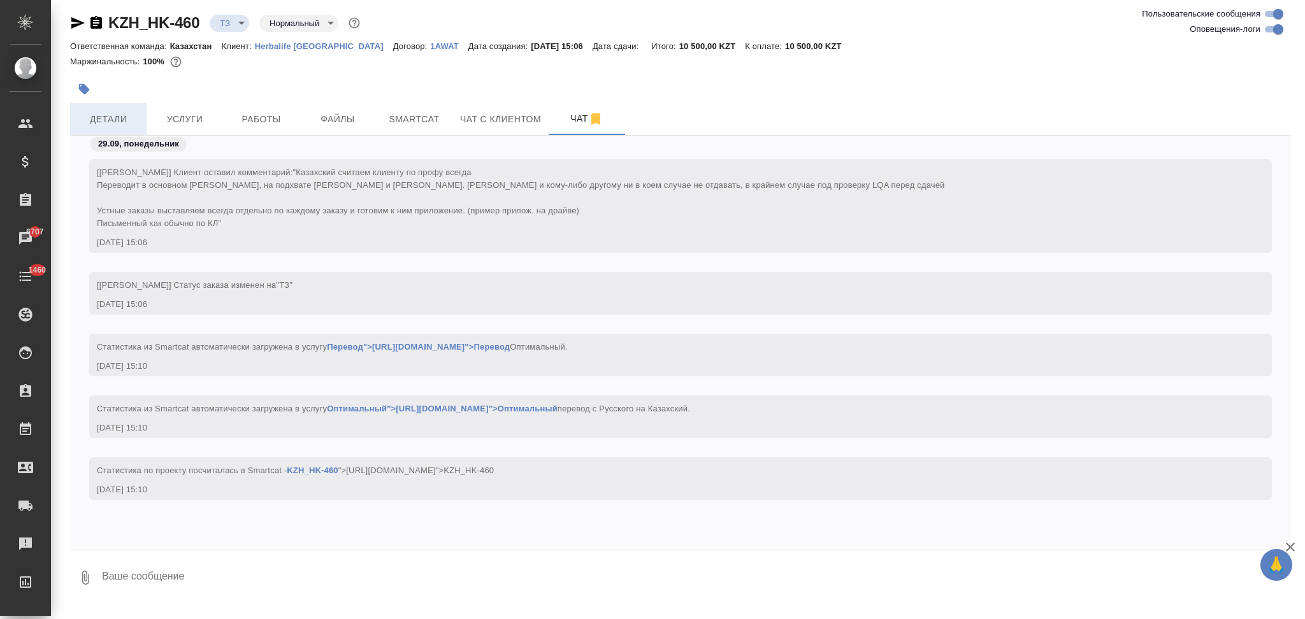
click at [113, 113] on span "Детали" at bounding box center [108, 119] width 61 height 16
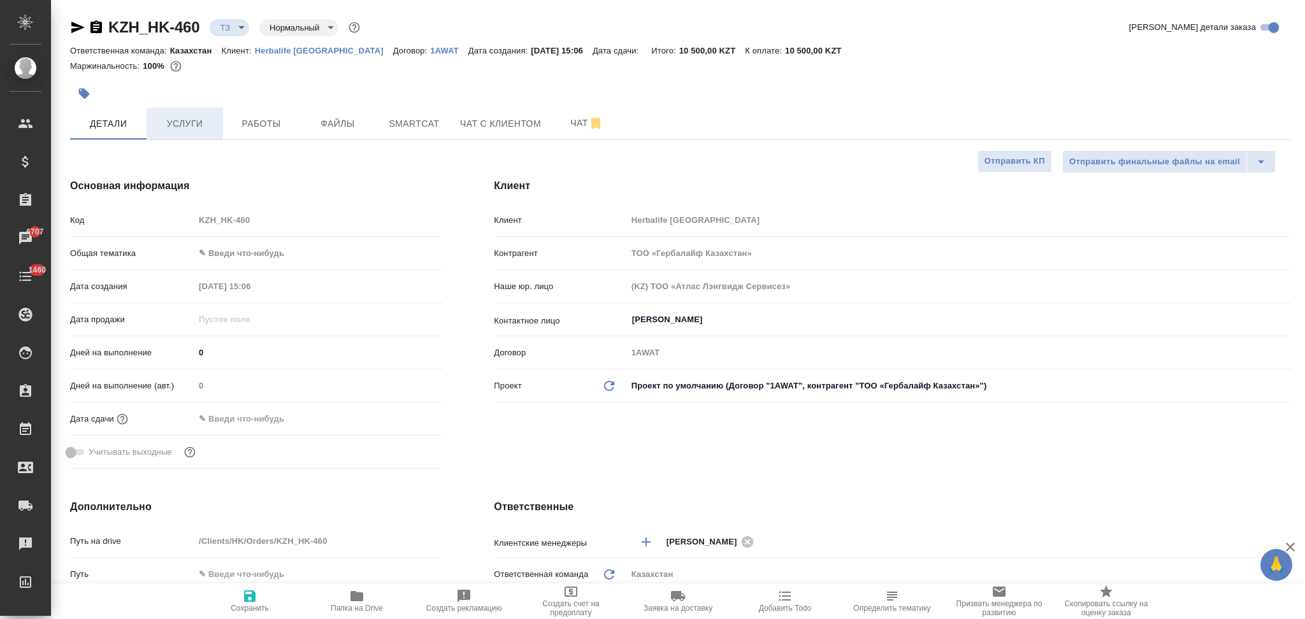
click at [172, 120] on span "Услуги" at bounding box center [184, 124] width 61 height 16
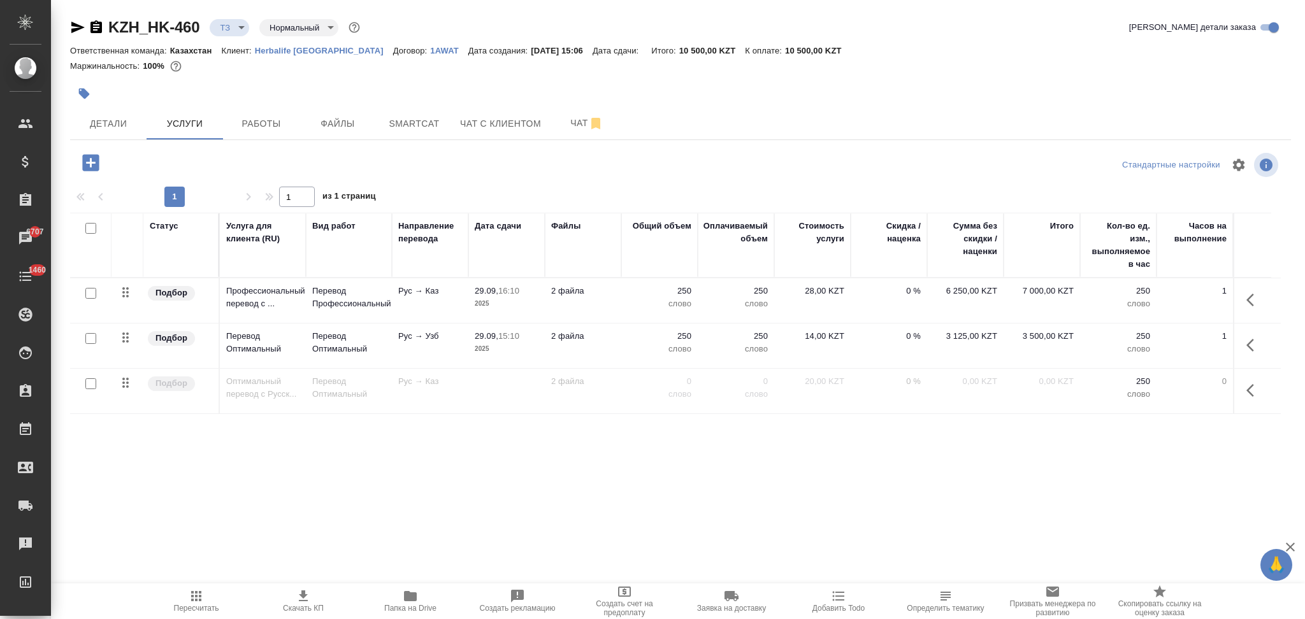
click at [88, 167] on icon "button" at bounding box center [90, 162] width 17 height 17
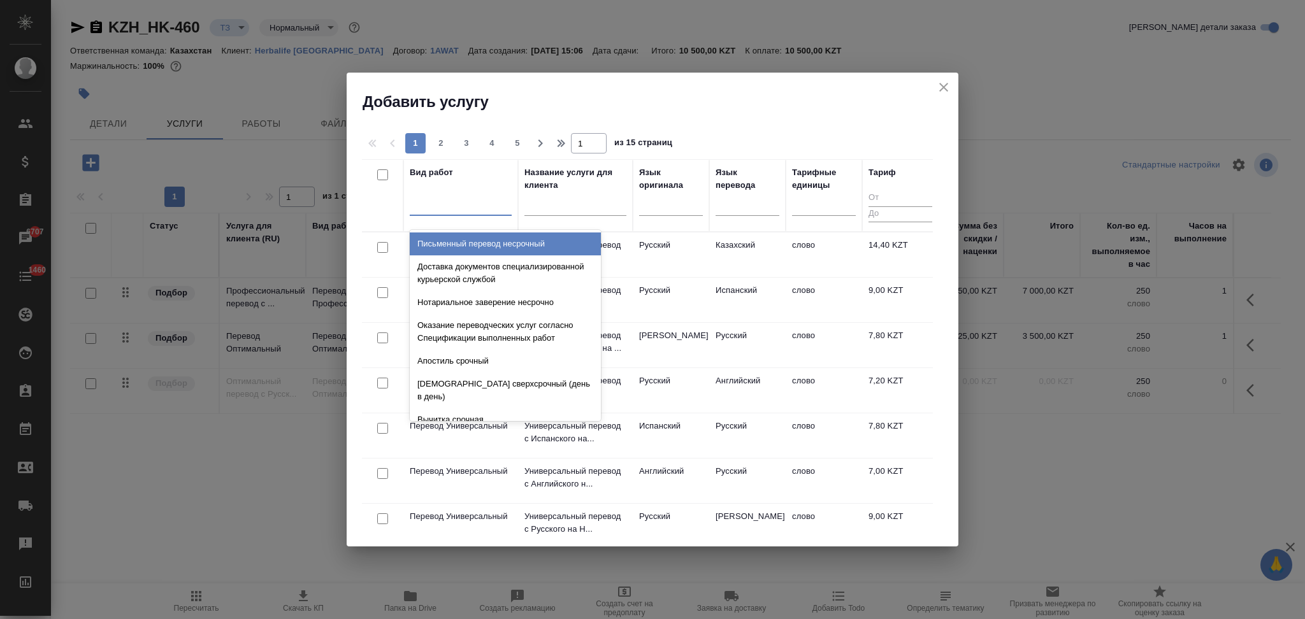
click at [446, 207] on div at bounding box center [461, 203] width 102 height 18
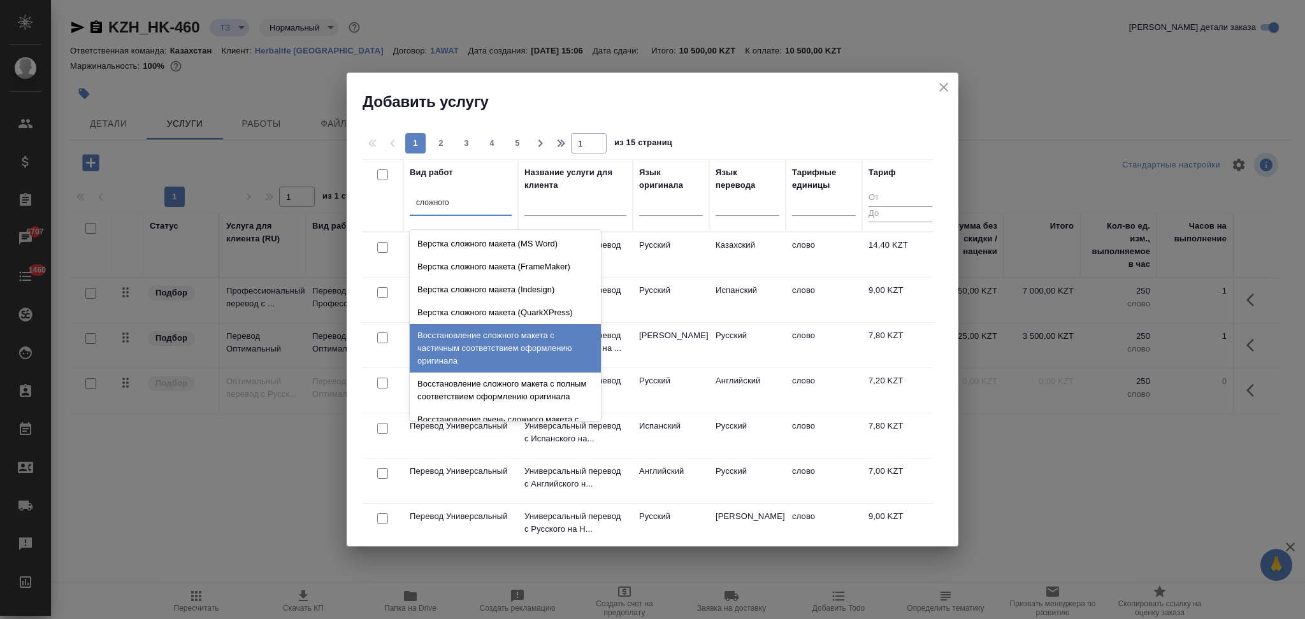
click at [496, 347] on div "Восстановление сложного макета с частичным соответствием оформлению оригинала" at bounding box center [505, 348] width 191 height 48
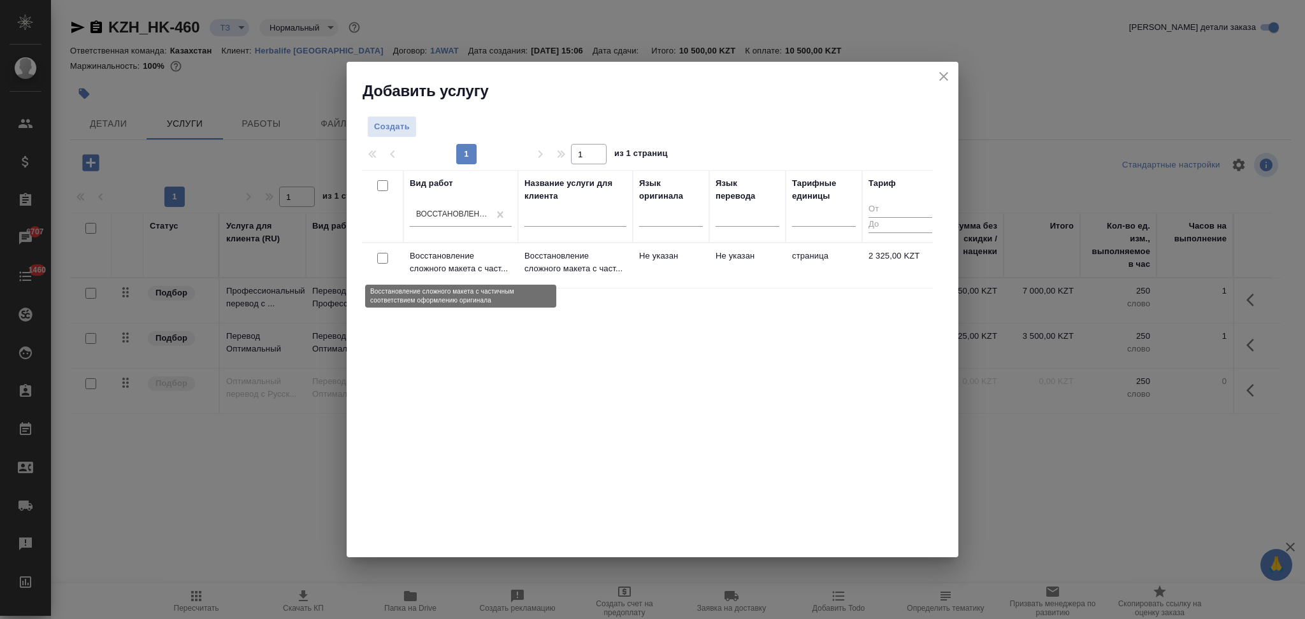
click at [498, 252] on p "Восстановление сложного макета с част..." at bounding box center [461, 262] width 102 height 25
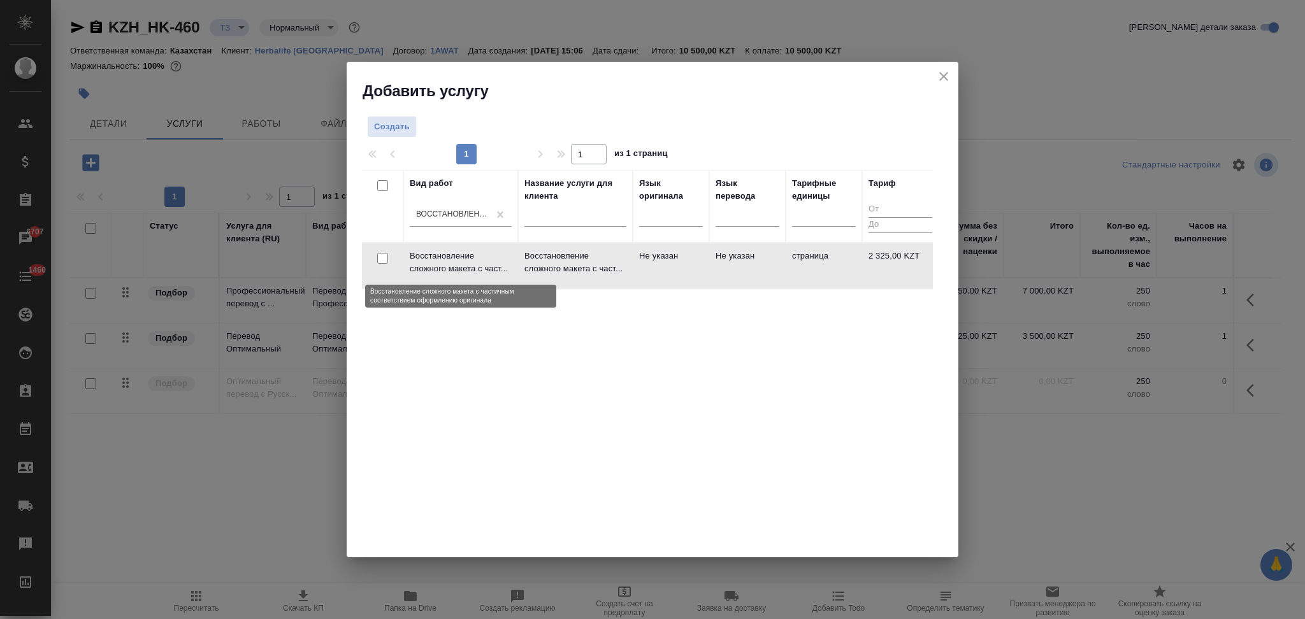
click at [498, 252] on p "Восстановление сложного макета с част..." at bounding box center [461, 262] width 102 height 25
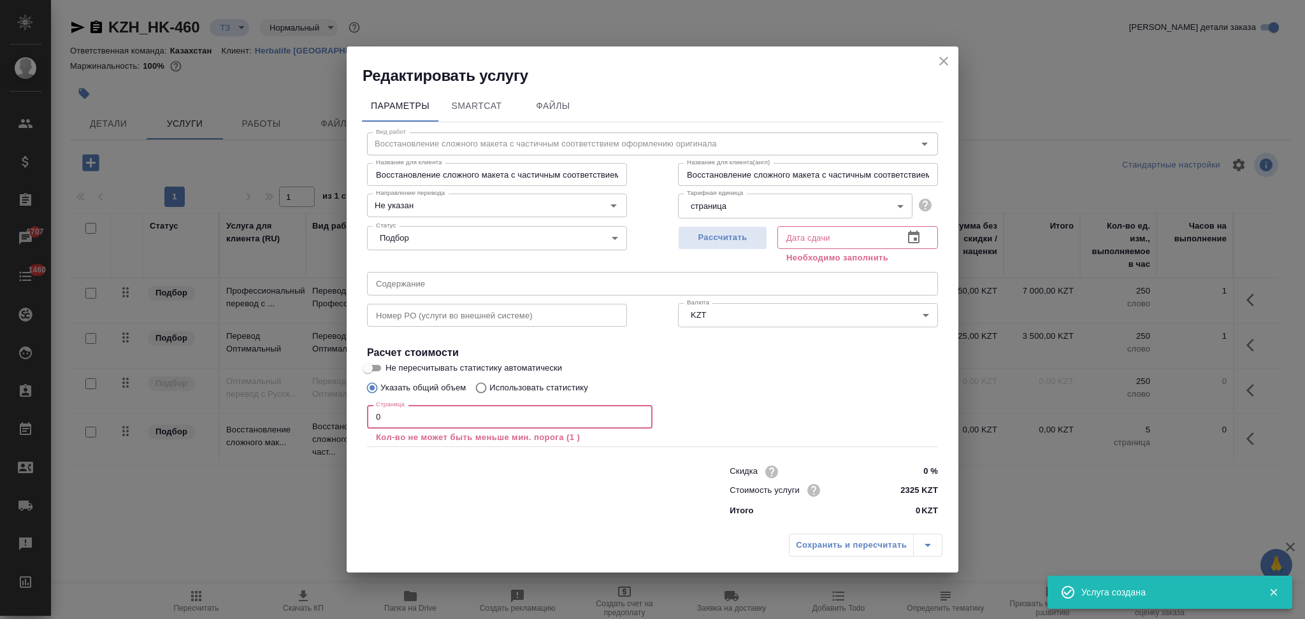
drag, startPoint x: 403, startPoint y: 417, endPoint x: 343, endPoint y: 417, distance: 60.5
click at [343, 417] on div "Редактировать услугу Параметры SmartCat Файлы Вид работ Восстановление сложного…" at bounding box center [652, 309] width 1305 height 619
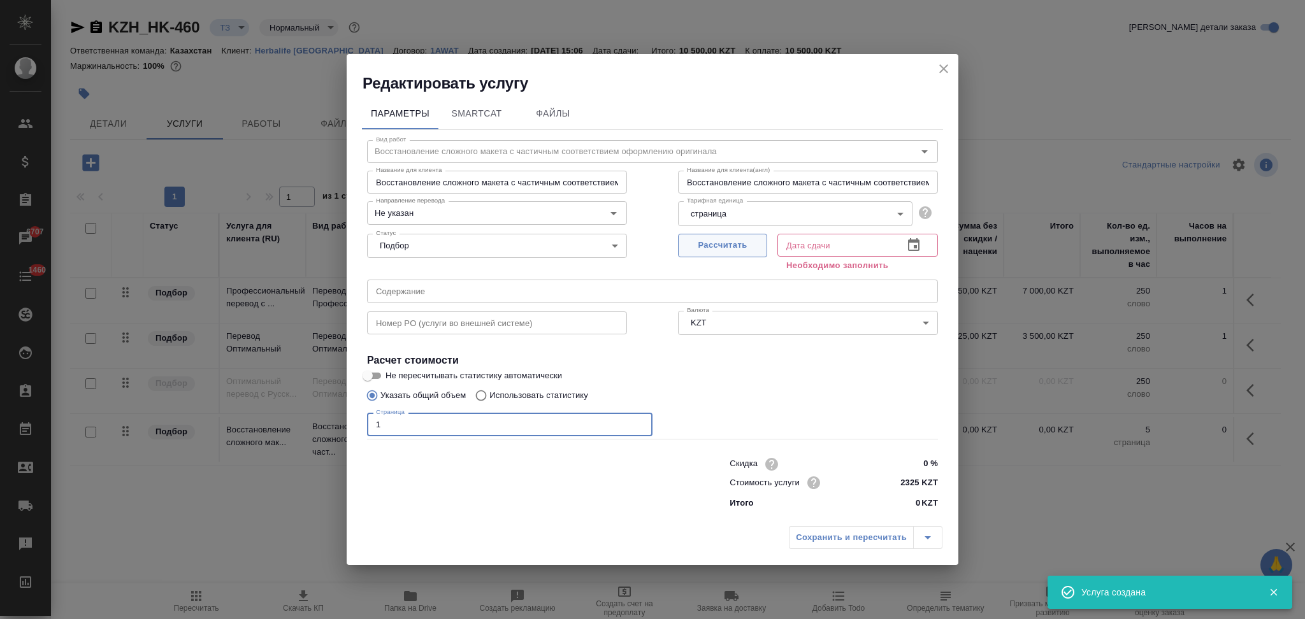
click at [720, 248] on span "Рассчитать" at bounding box center [722, 245] width 75 height 15
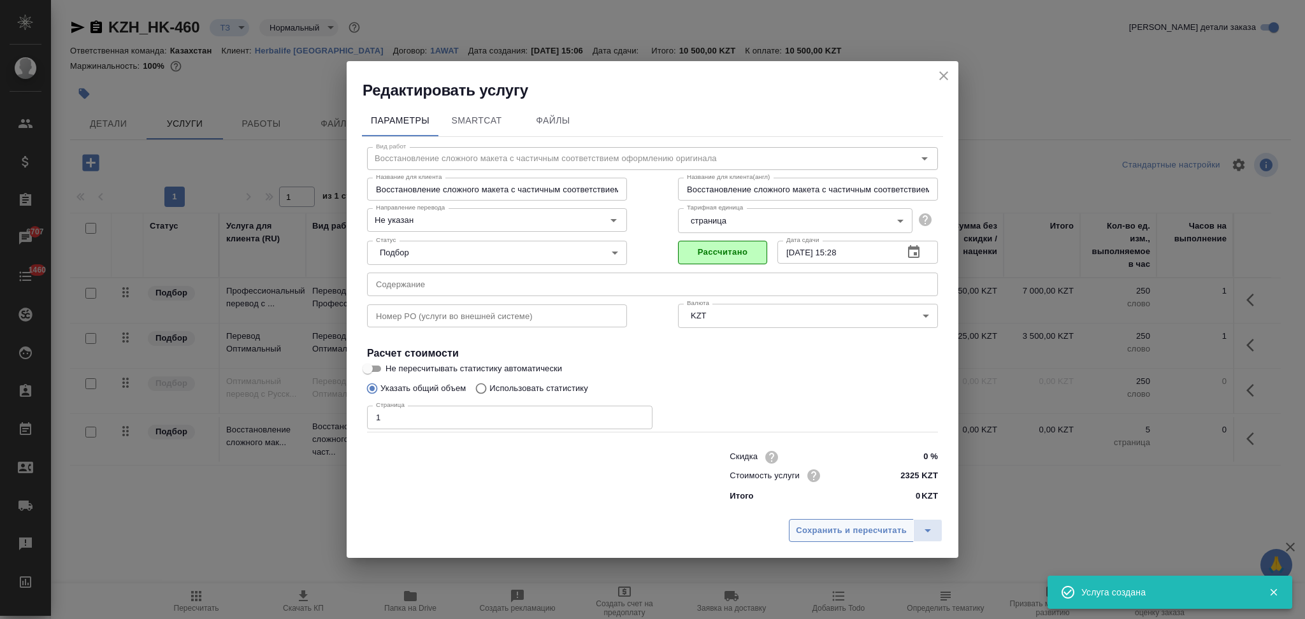
click at [824, 534] on span "Сохранить и пересчитать" at bounding box center [851, 531] width 111 height 15
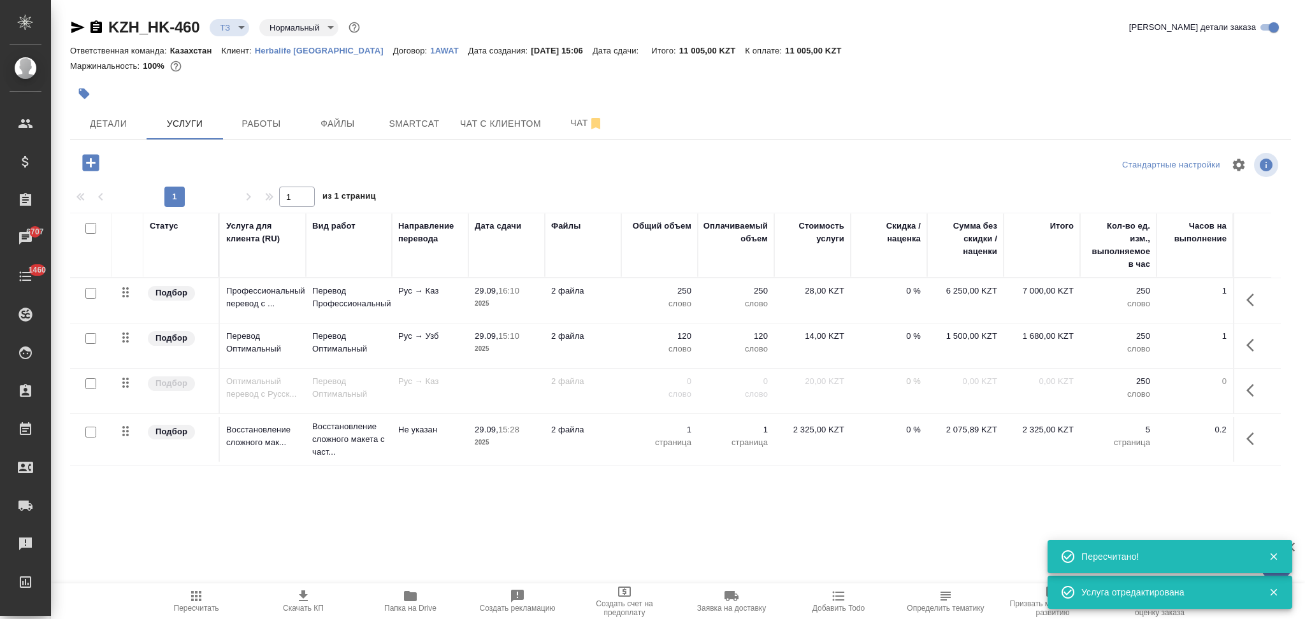
click at [92, 159] on icon "button" at bounding box center [90, 162] width 17 height 17
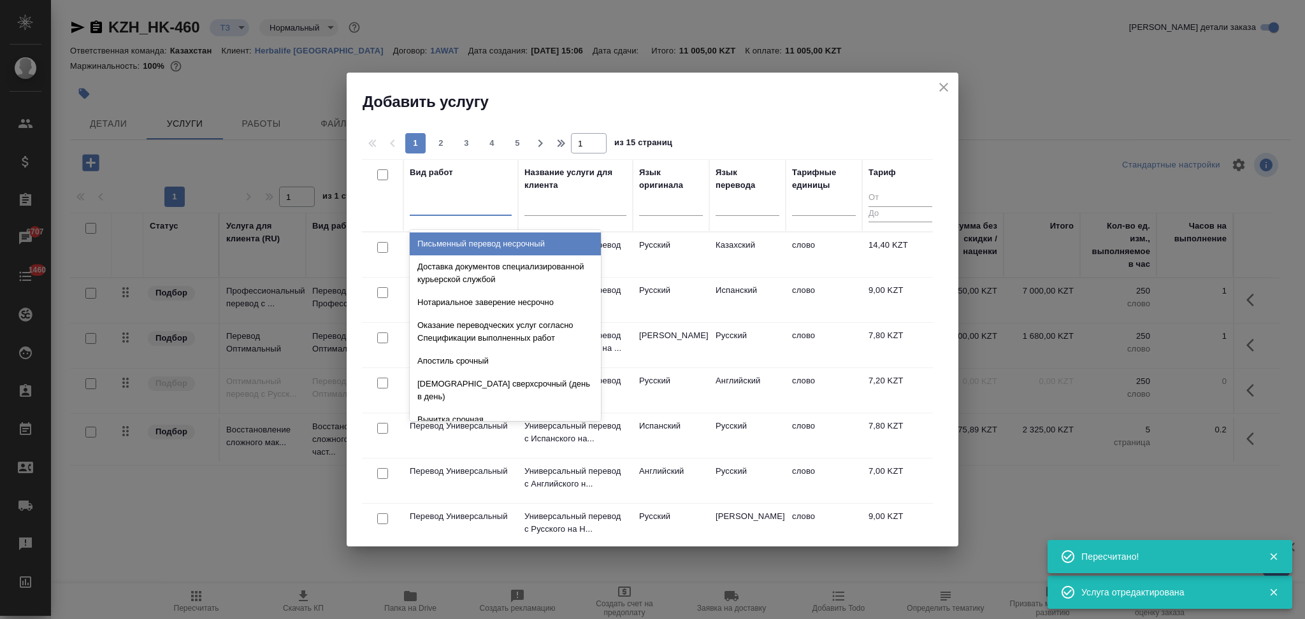
click at [450, 200] on div at bounding box center [461, 203] width 102 height 18
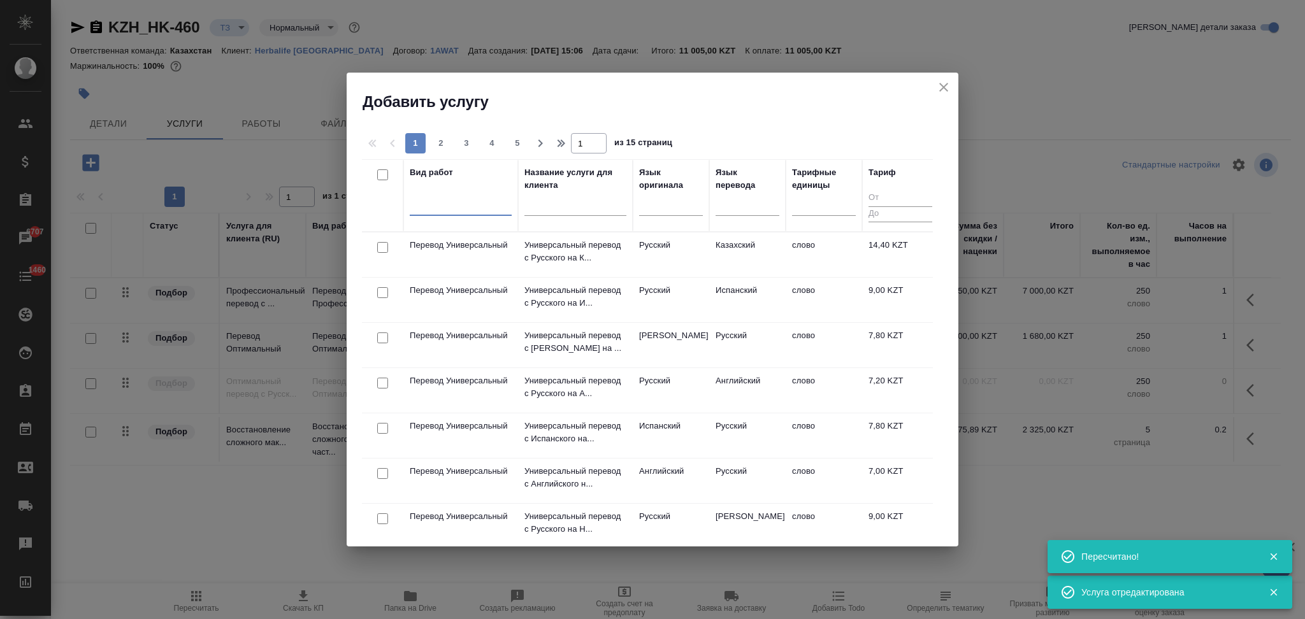
click at [462, 206] on div at bounding box center [461, 203] width 102 height 18
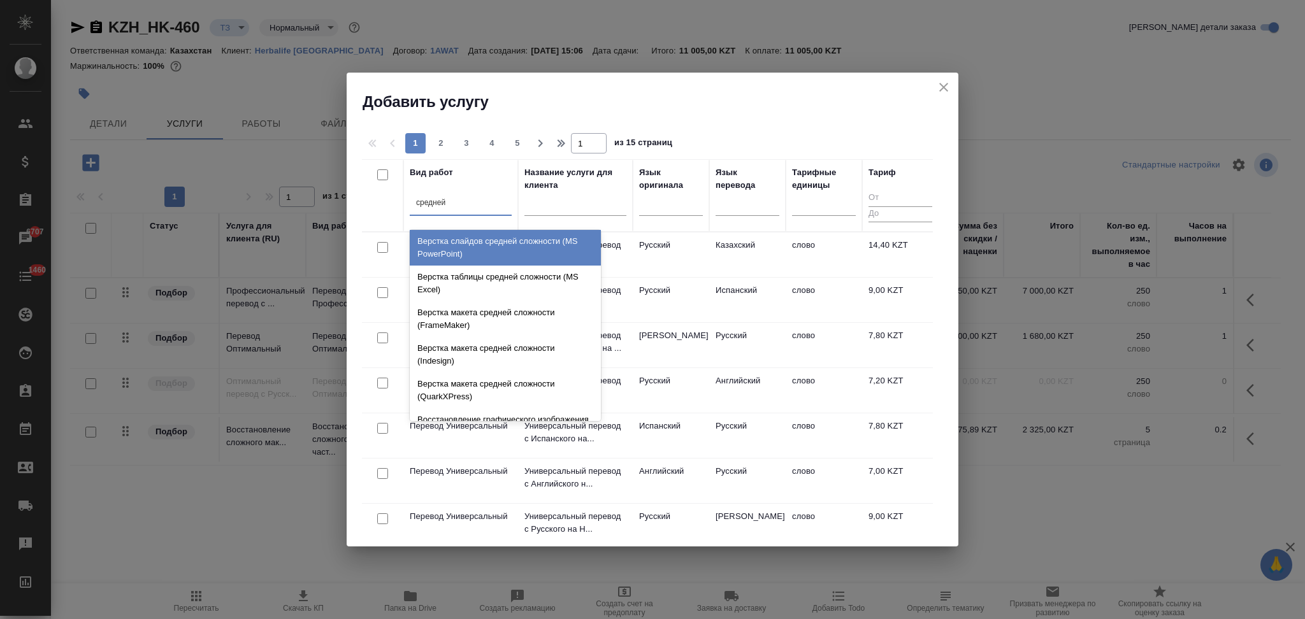
scroll to position [85, 0]
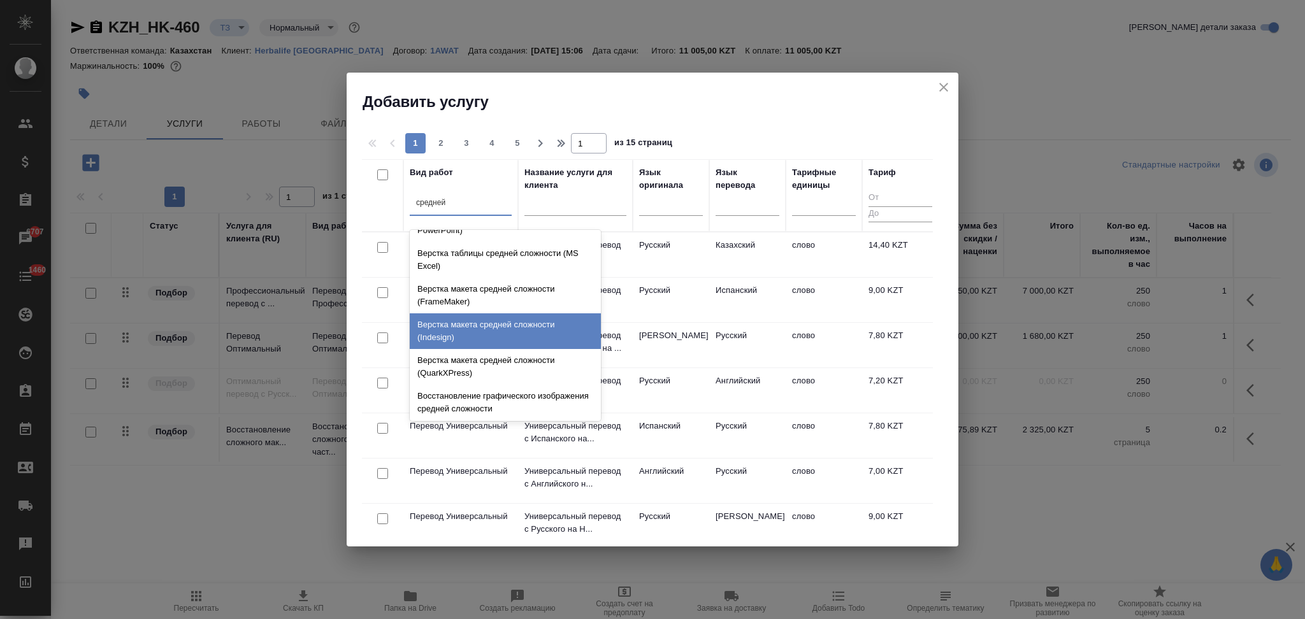
click at [501, 329] on div "Верстка макета средней сложности (Indesign)" at bounding box center [505, 331] width 191 height 36
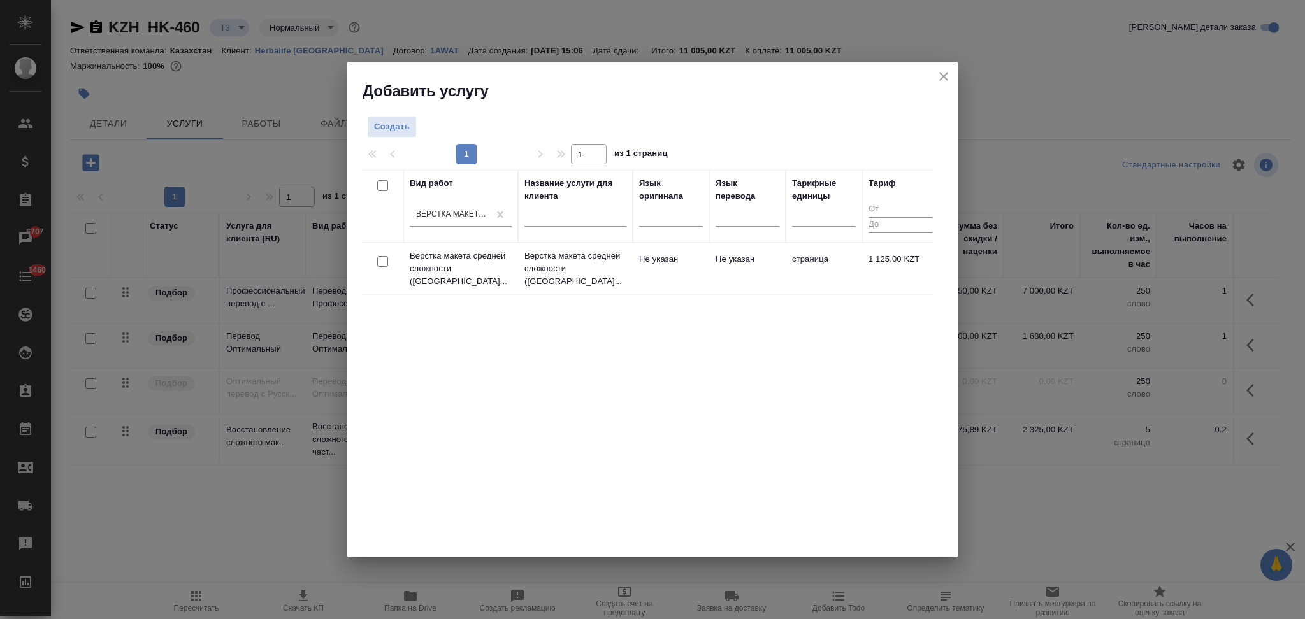
click at [513, 269] on td "Верстка макета средней сложности (Ind..." at bounding box center [460, 268] width 115 height 51
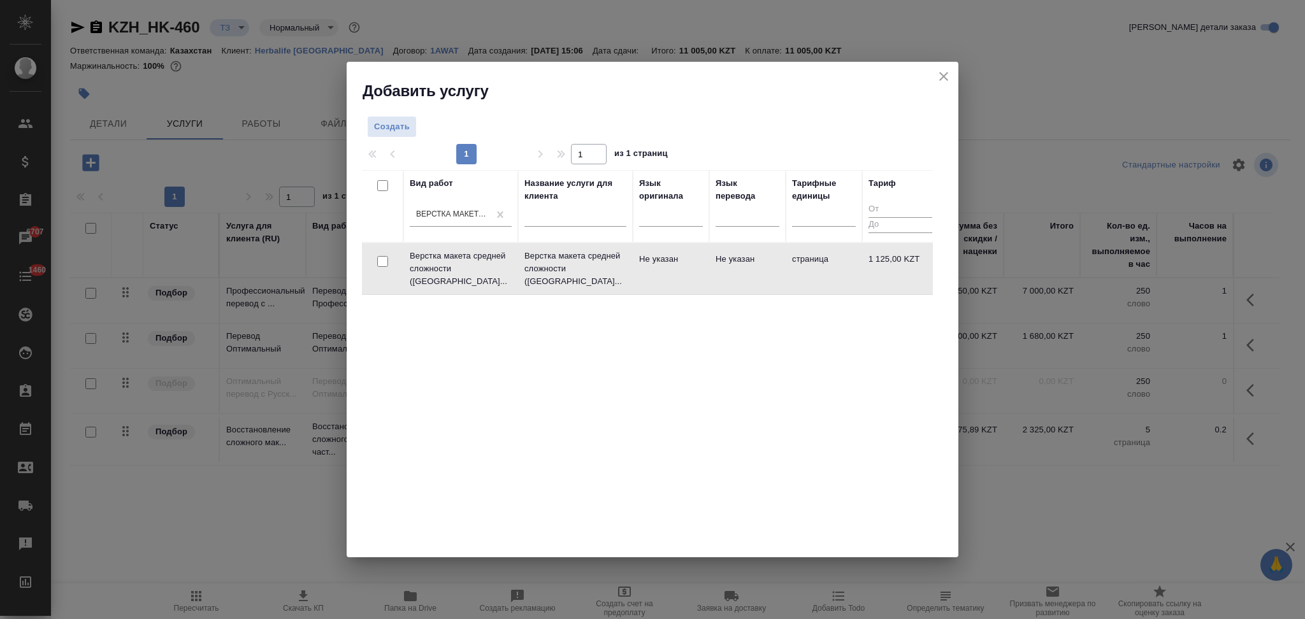
click at [513, 269] on td "Верстка макета средней сложности (Ind..." at bounding box center [460, 268] width 115 height 51
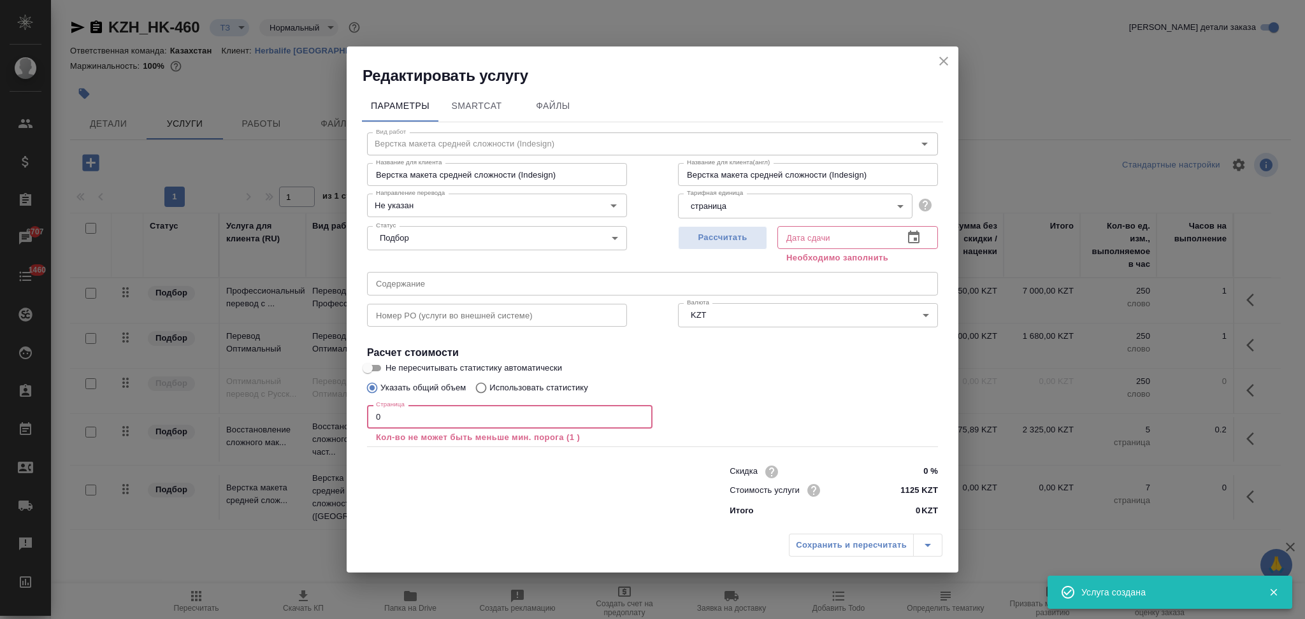
drag, startPoint x: 401, startPoint y: 412, endPoint x: 289, endPoint y: 420, distance: 113.0
click at [289, 420] on div "Редактировать услугу Параметры SmartCat Файлы Вид работ Верстка макета средней …" at bounding box center [652, 309] width 1305 height 619
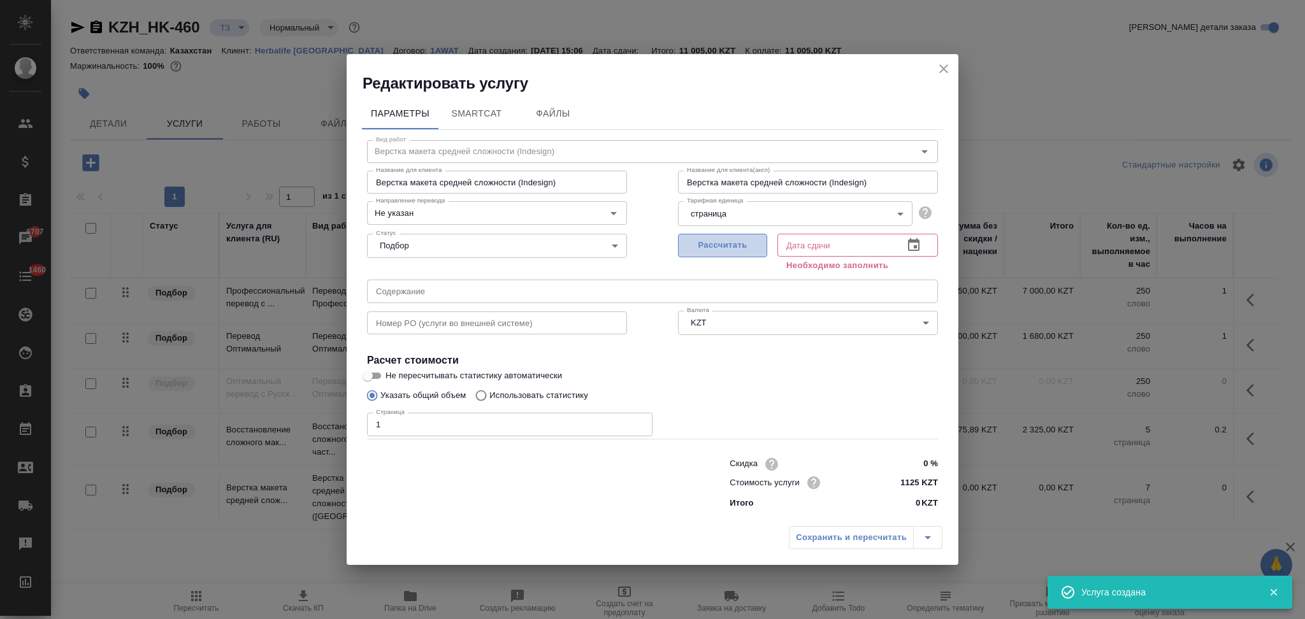
click at [696, 245] on span "Рассчитать" at bounding box center [722, 245] width 75 height 15
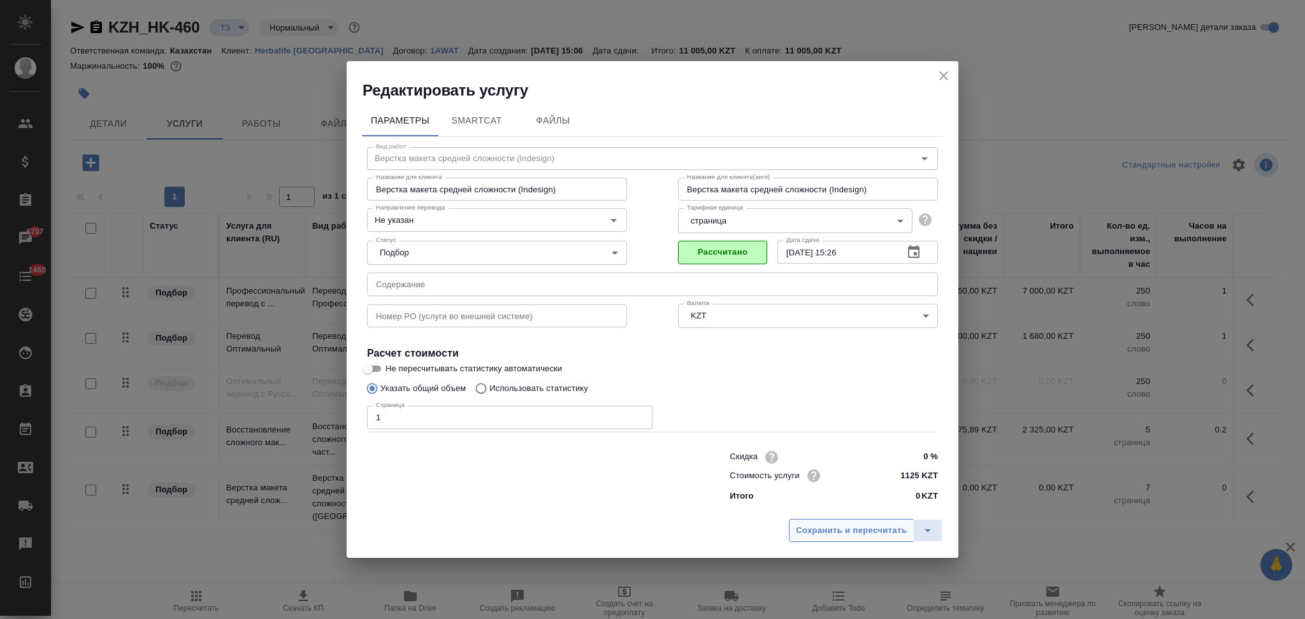
click at [814, 524] on span "Сохранить и пересчитать" at bounding box center [851, 531] width 111 height 15
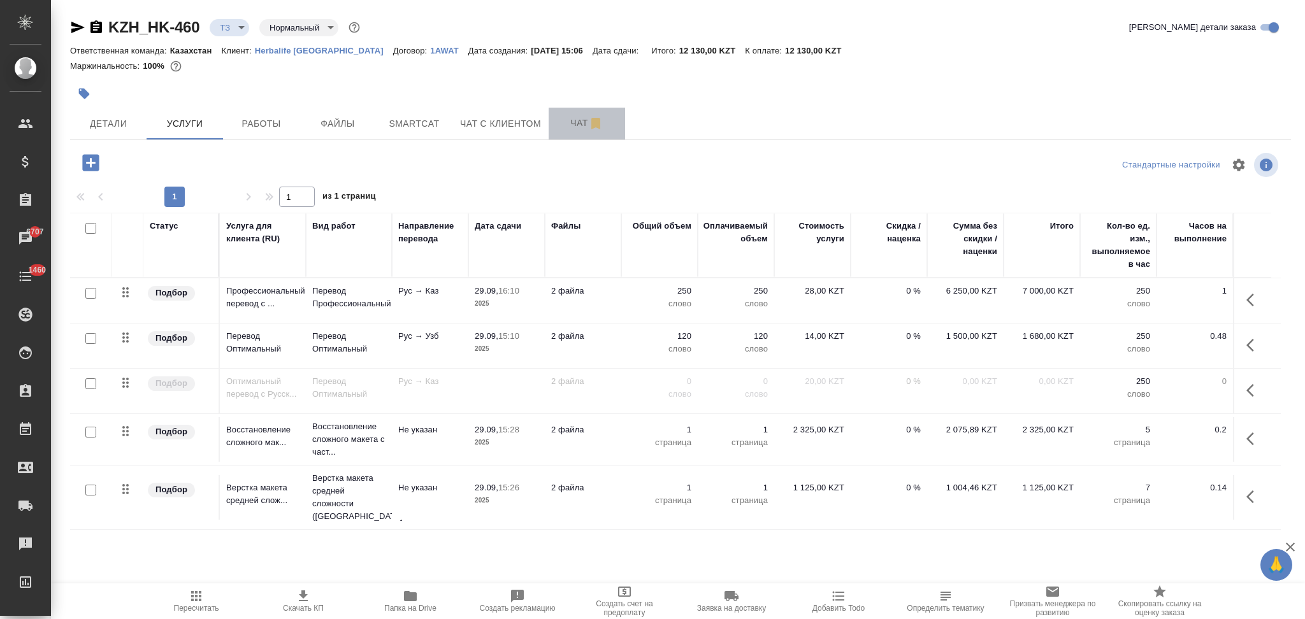
click at [580, 127] on span "Чат" at bounding box center [586, 123] width 61 height 16
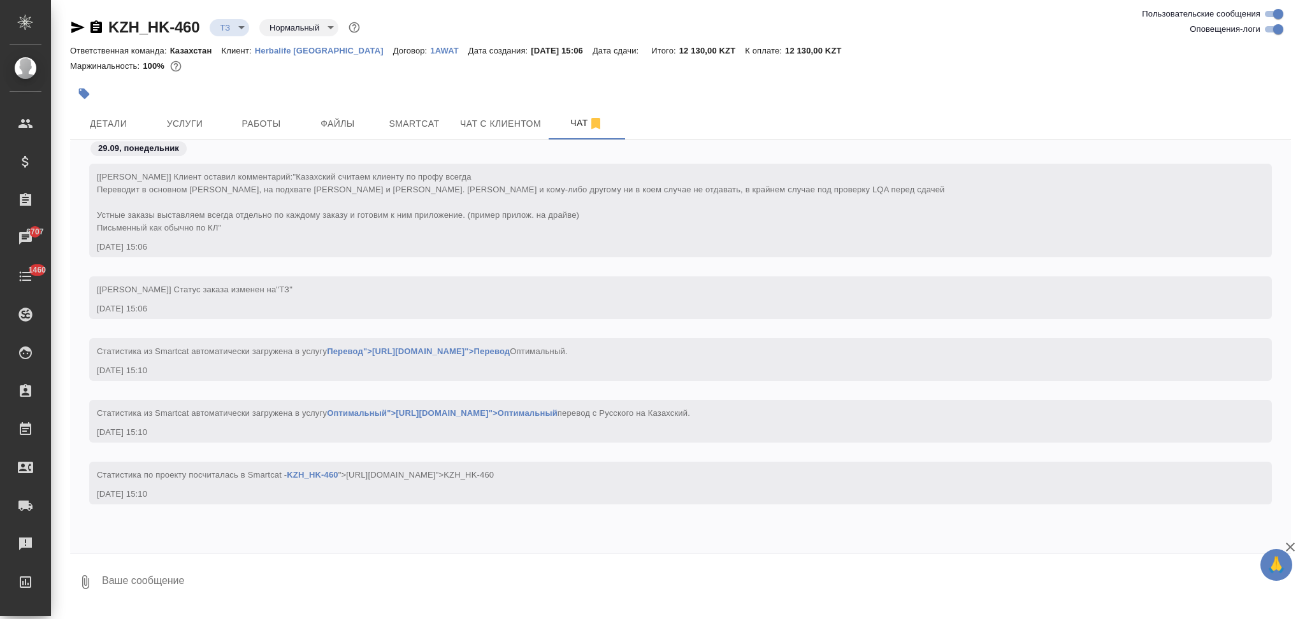
scroll to position [4, 0]
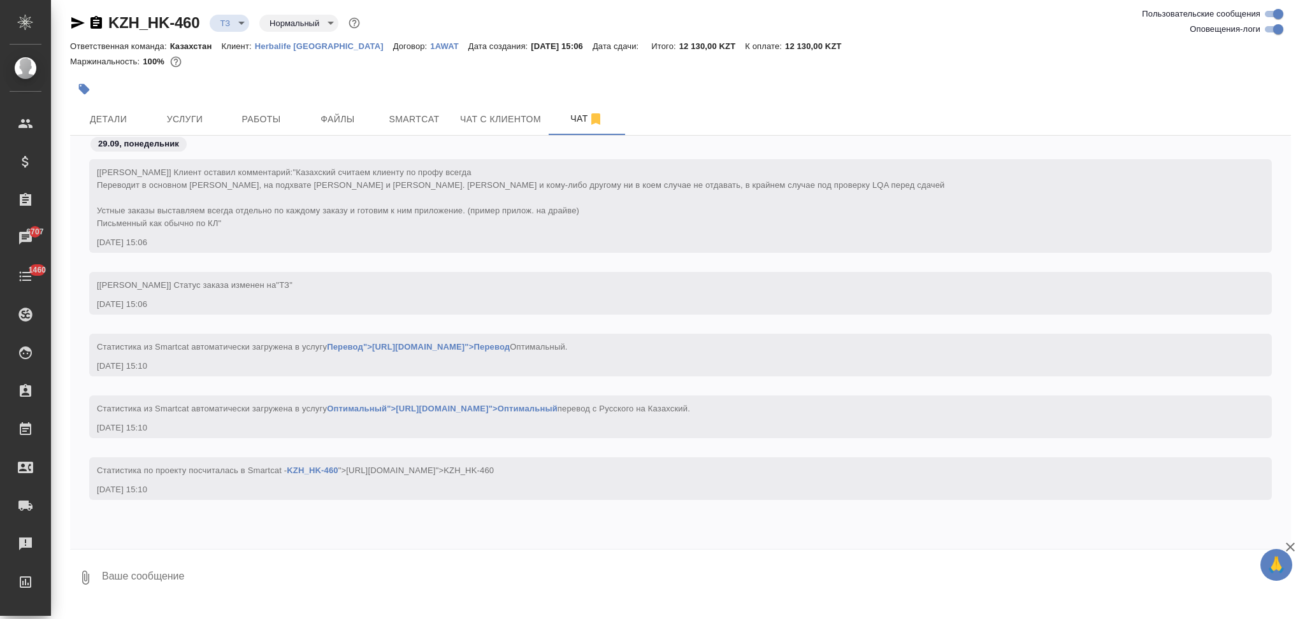
click at [76, 22] on icon "button" at bounding box center [77, 22] width 15 height 15
click at [97, 108] on button "Детали" at bounding box center [108, 119] width 76 height 32
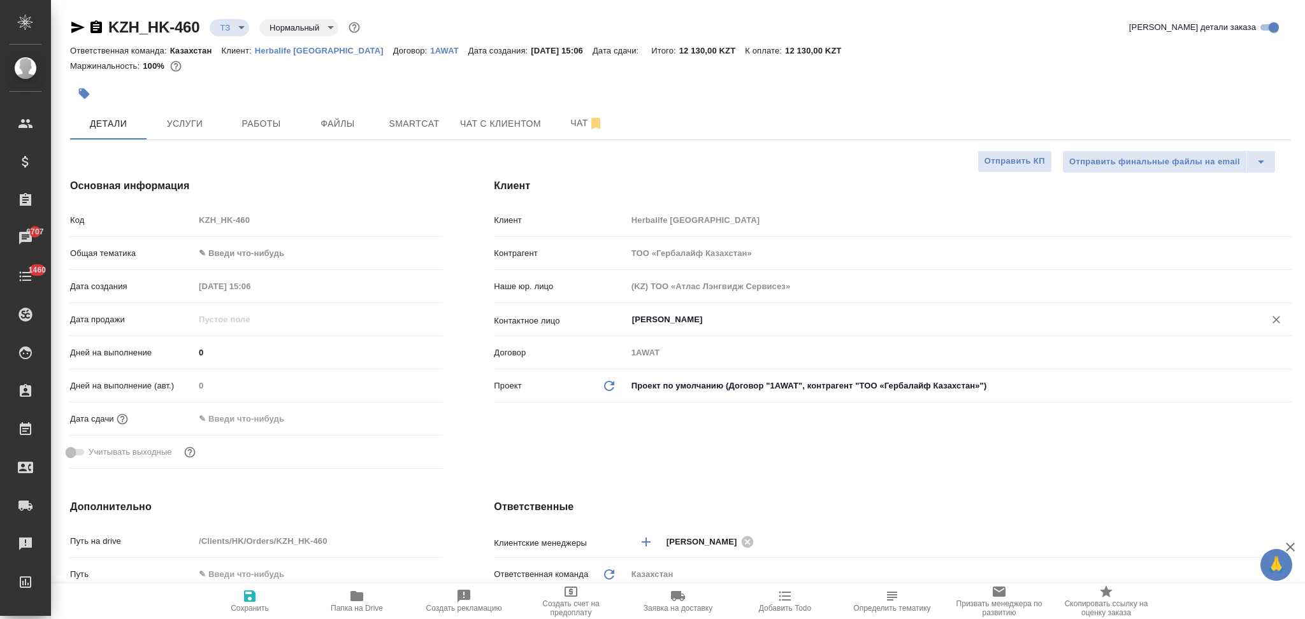
click at [720, 315] on input "Кенжибаева Гаухар" at bounding box center [937, 319] width 613 height 15
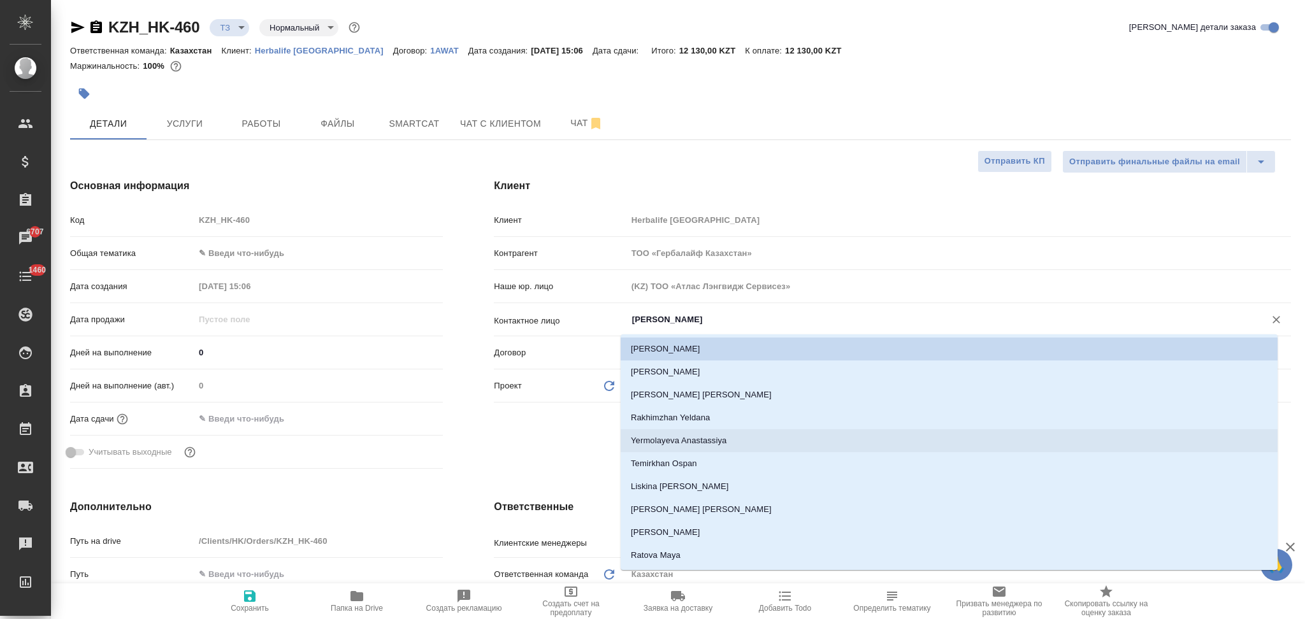
click at [717, 441] on li "Yermolayeva Anastassiya" at bounding box center [948, 440] width 657 height 23
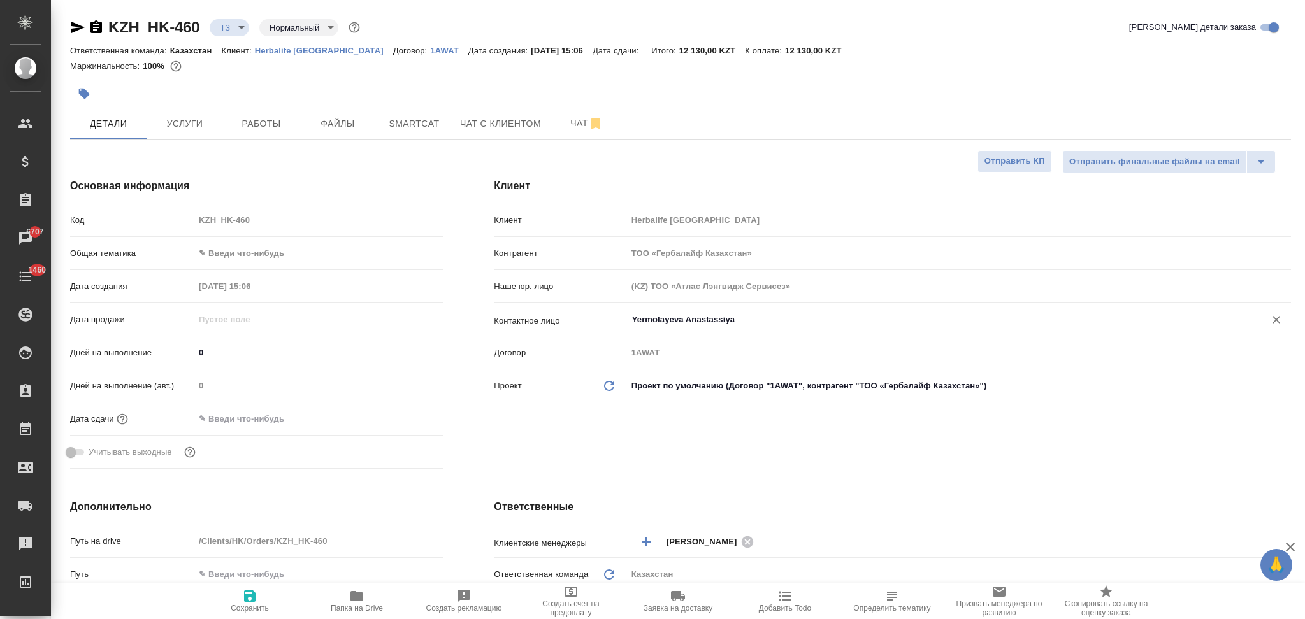
click at [248, 595] on icon "button" at bounding box center [249, 596] width 11 height 11
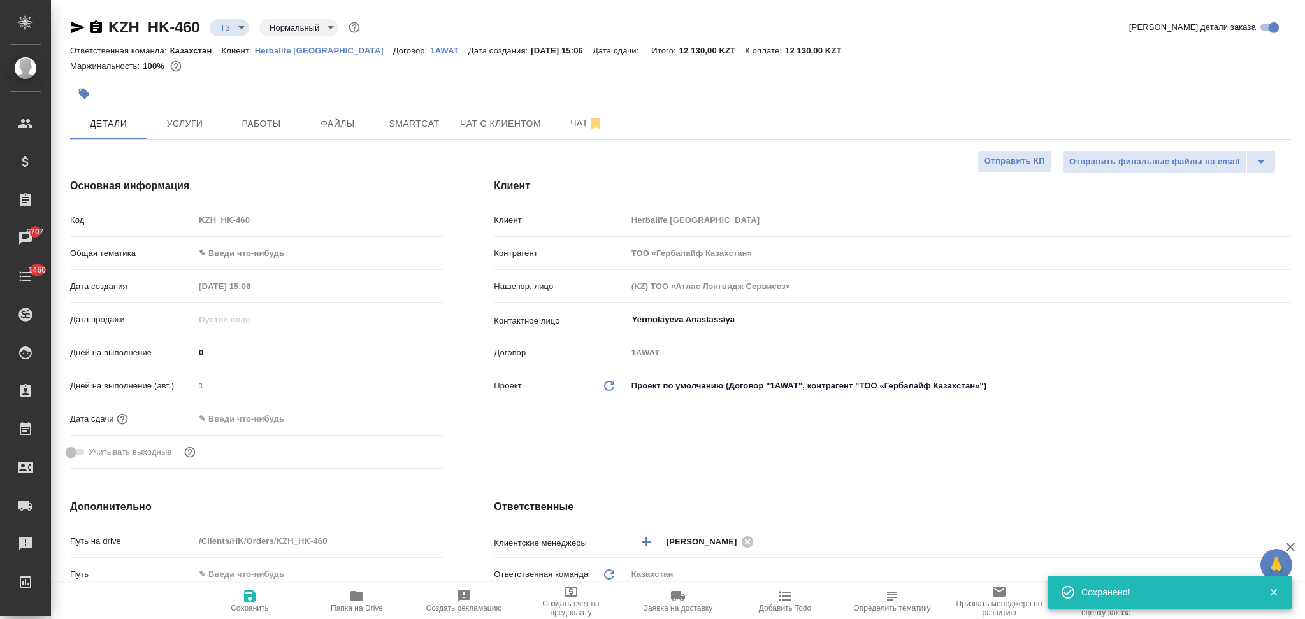
click at [243, 415] on input "text" at bounding box center [249, 419] width 111 height 18
click at [401, 416] on icon "button" at bounding box center [405, 418] width 15 height 15
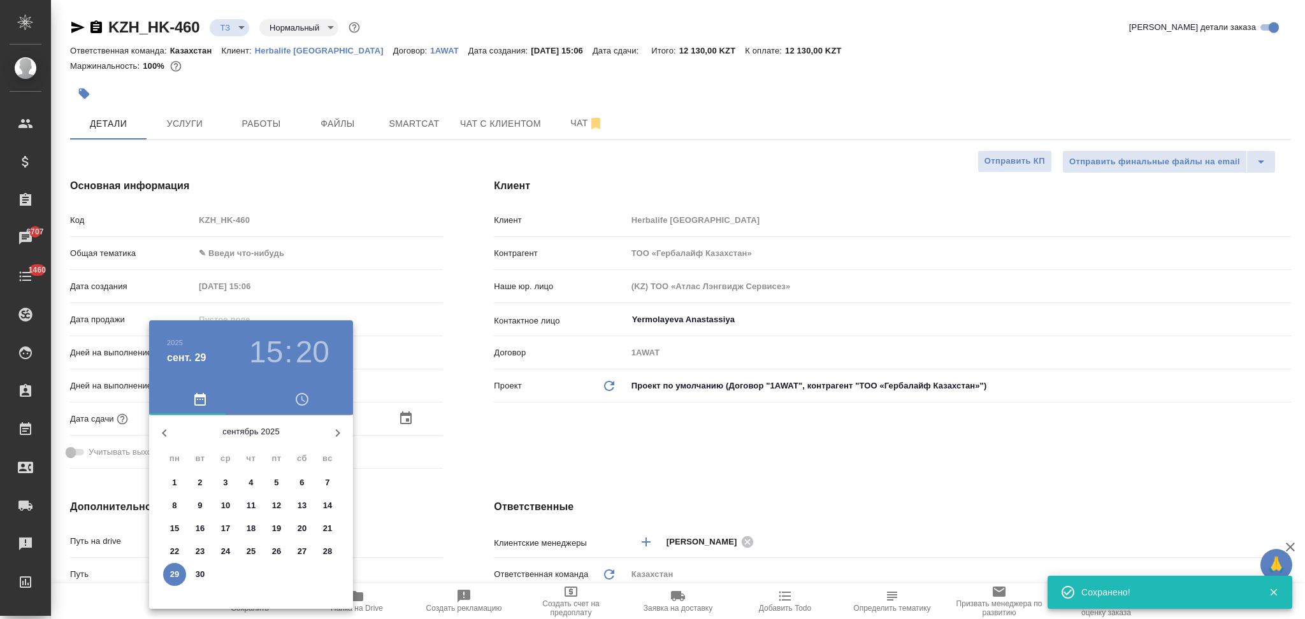
click at [201, 575] on p "30" at bounding box center [201, 574] width 10 height 13
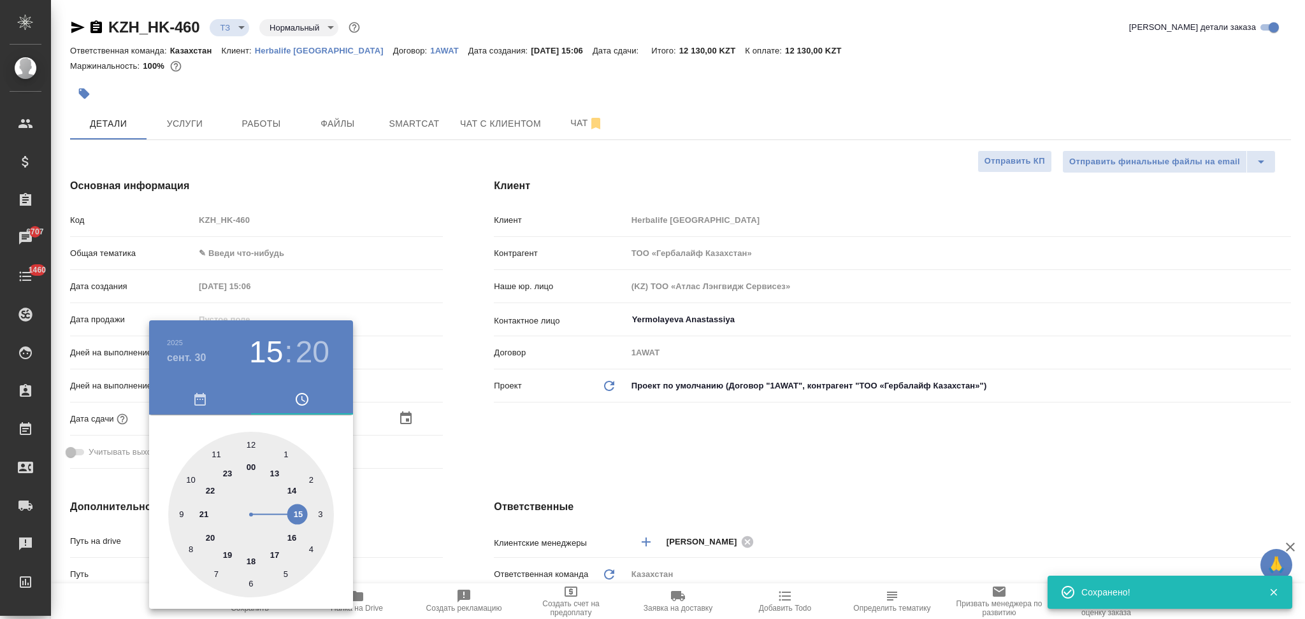
click at [181, 511] on div at bounding box center [251, 515] width 166 height 166
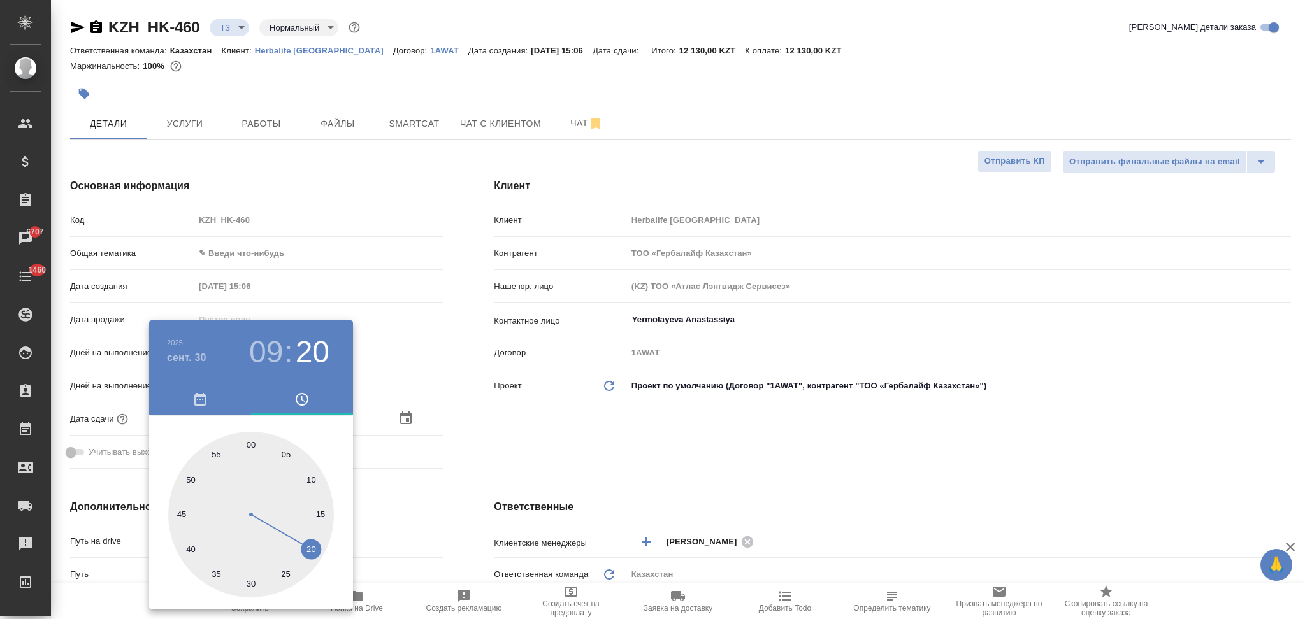
click at [250, 443] on div at bounding box center [251, 515] width 166 height 166
click at [477, 462] on div at bounding box center [652, 309] width 1305 height 619
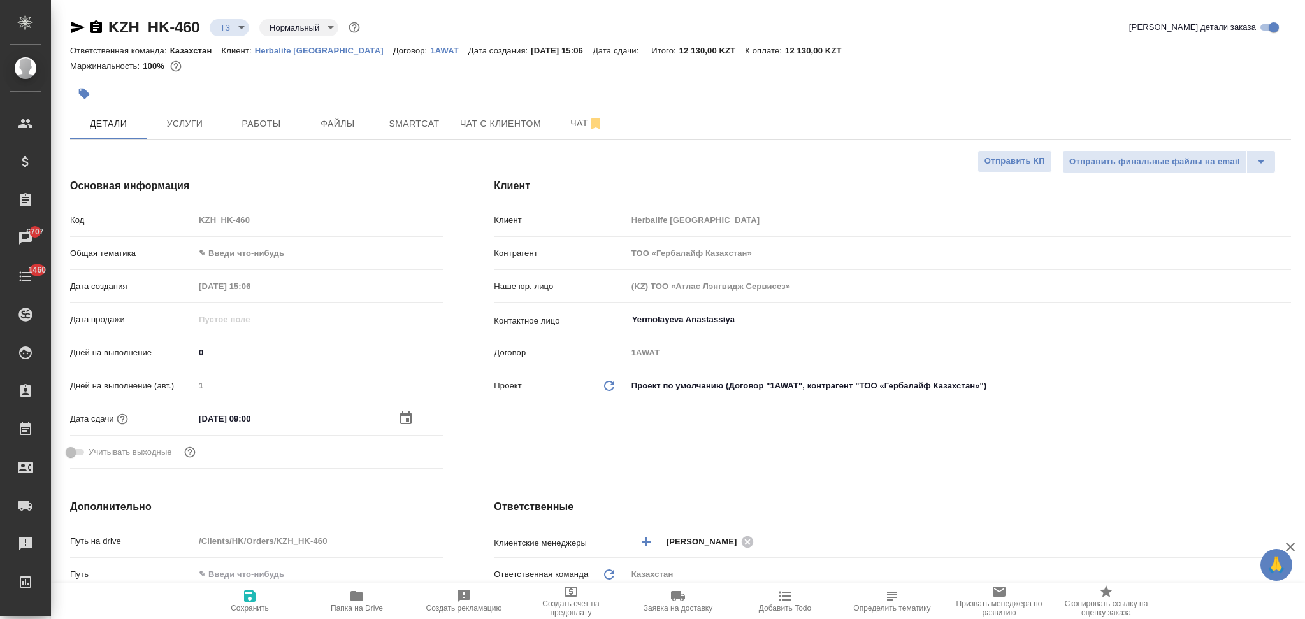
click at [247, 594] on icon "button" at bounding box center [249, 596] width 15 height 15
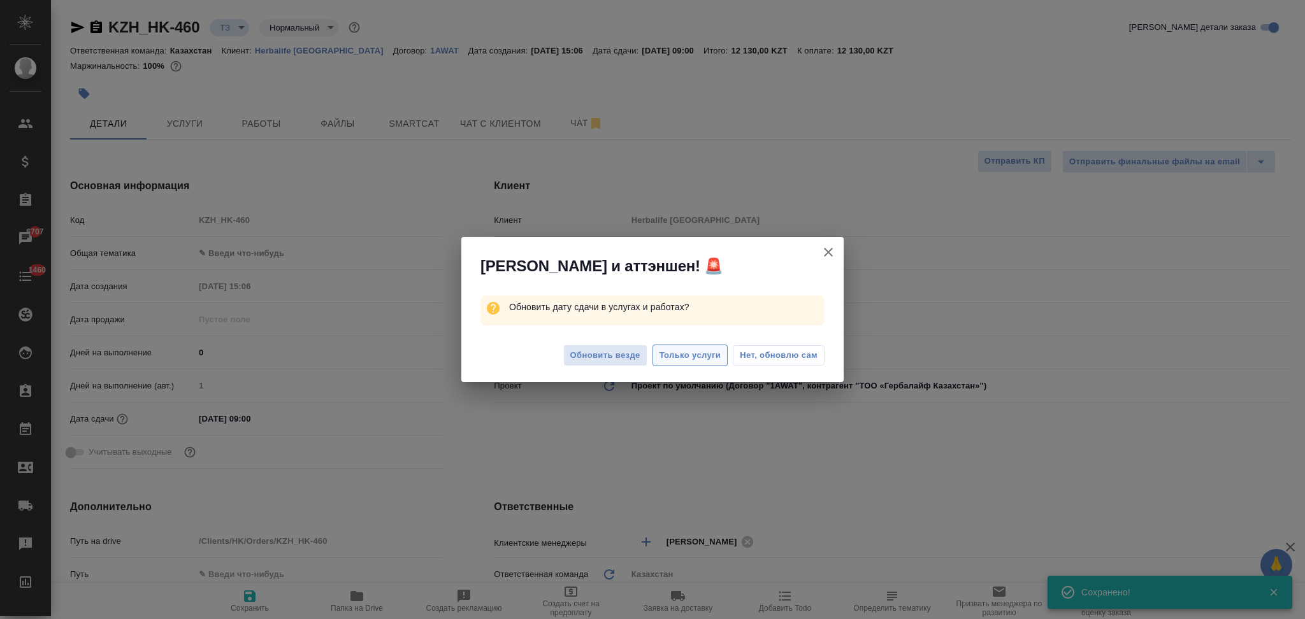
click at [678, 355] on span "Только услуги" at bounding box center [690, 355] width 62 height 15
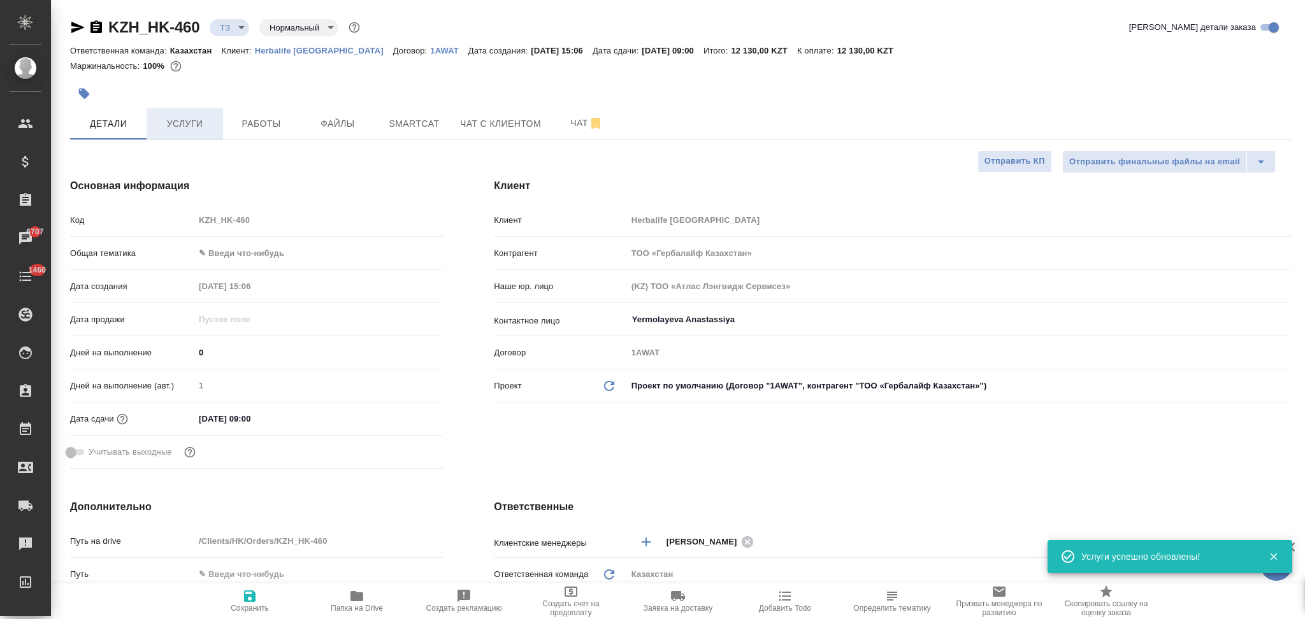
click at [185, 136] on button "Услуги" at bounding box center [185, 124] width 76 height 32
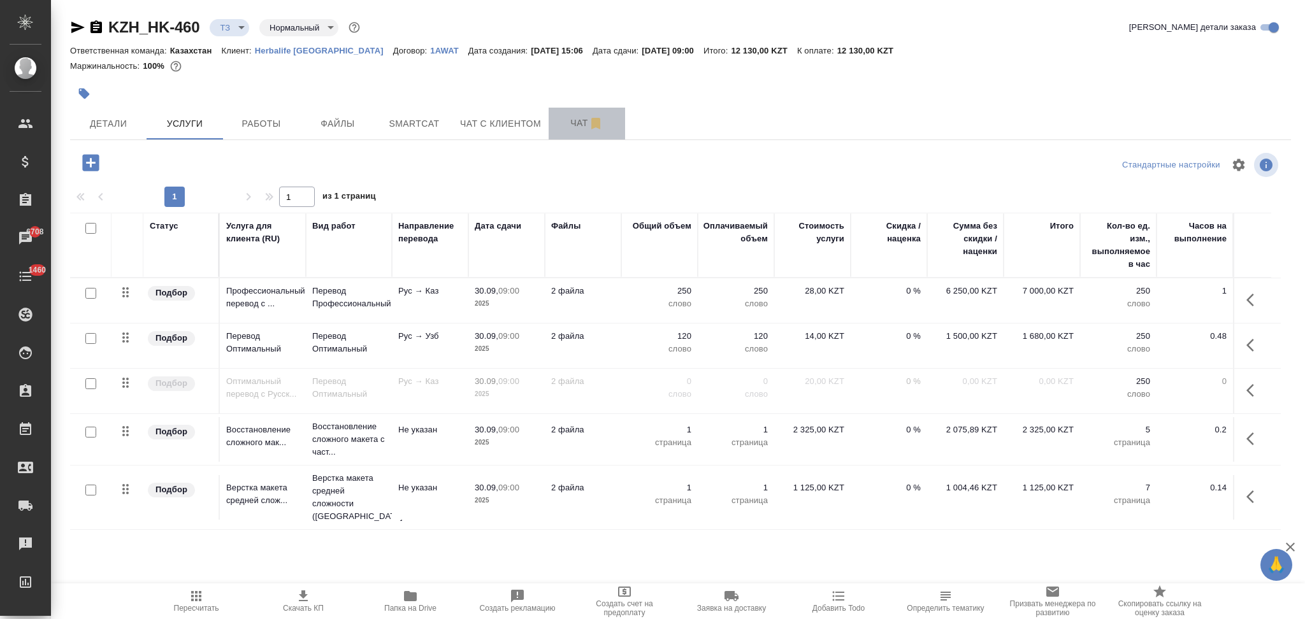
click at [573, 125] on span "Чат" at bounding box center [586, 123] width 61 height 16
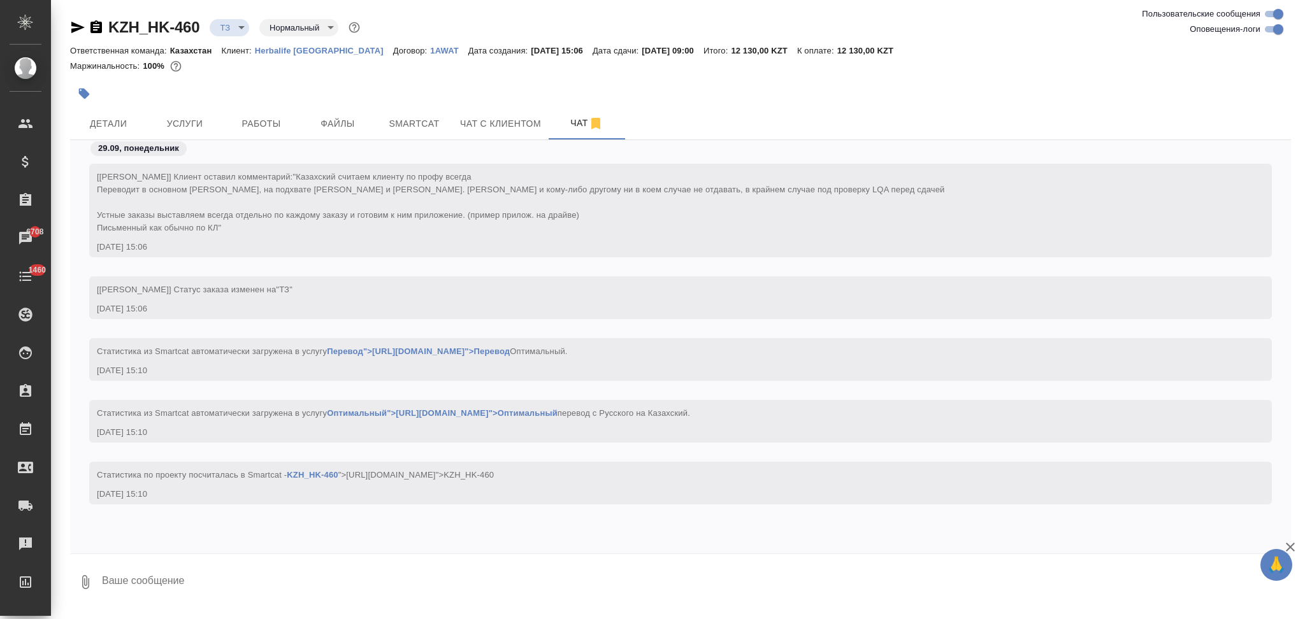
scroll to position [4, 0]
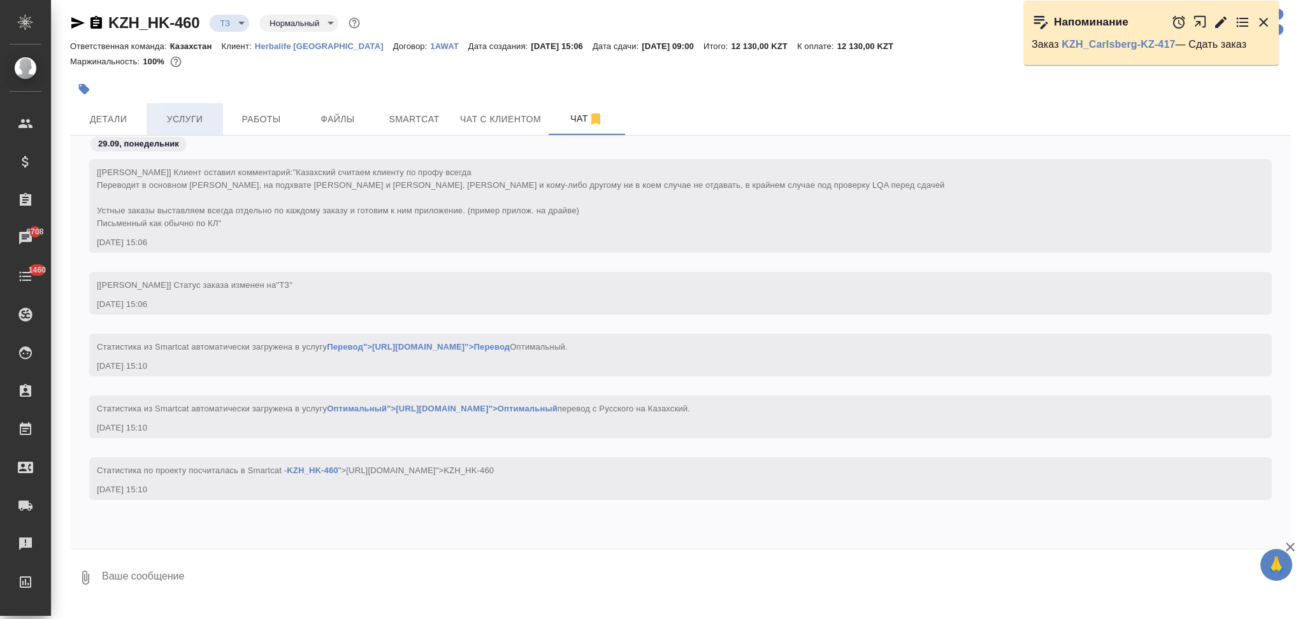
click at [185, 123] on span "Услуги" at bounding box center [184, 119] width 61 height 16
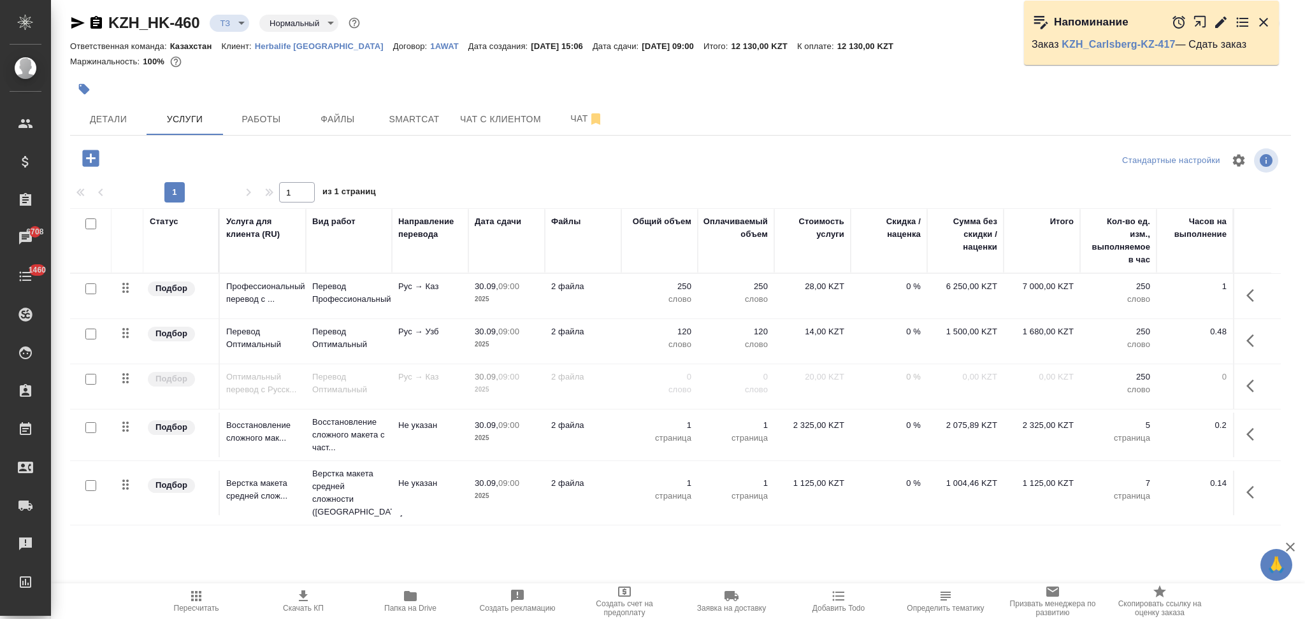
click at [302, 598] on icon "button" at bounding box center [303, 596] width 9 height 11
click at [637, 342] on p "слово" at bounding box center [659, 344] width 64 height 13
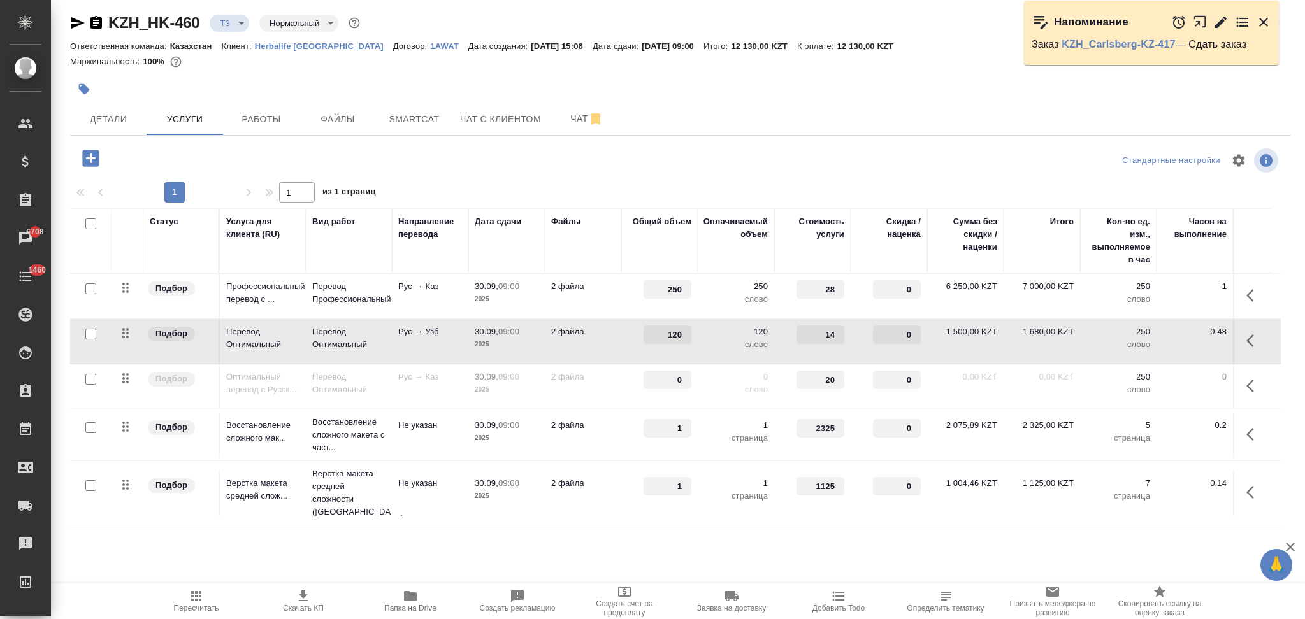
click at [637, 342] on div "120" at bounding box center [659, 335] width 64 height 18
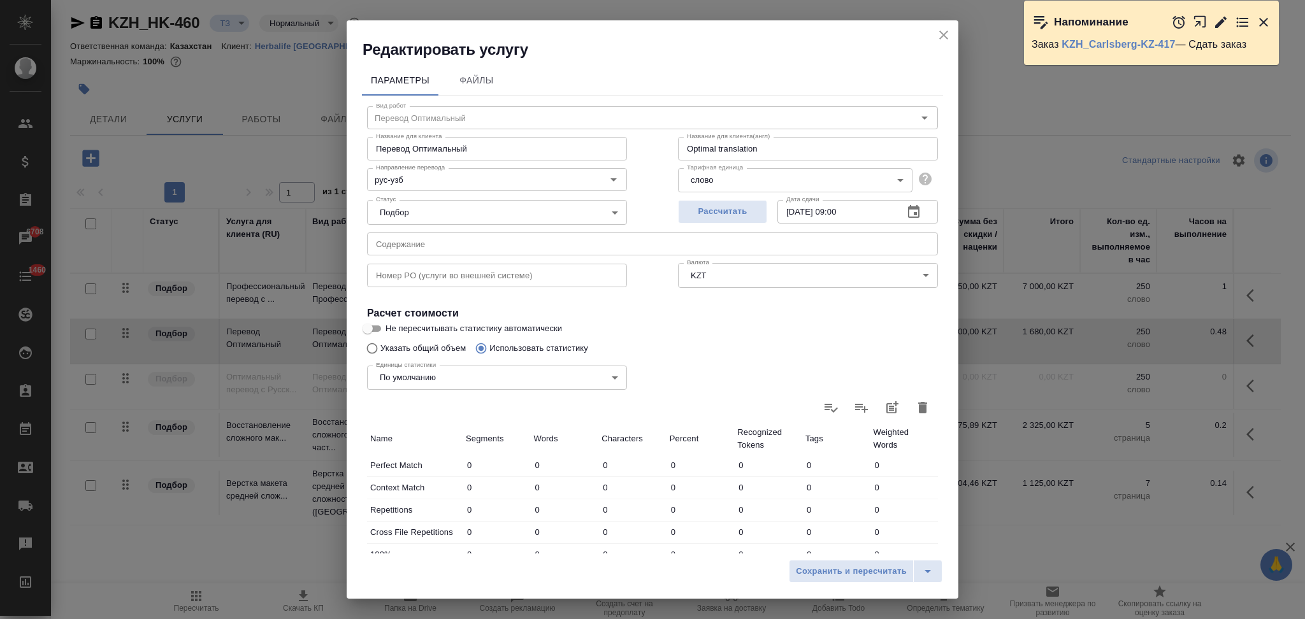
click at [918, 403] on icon "button" at bounding box center [922, 407] width 9 height 11
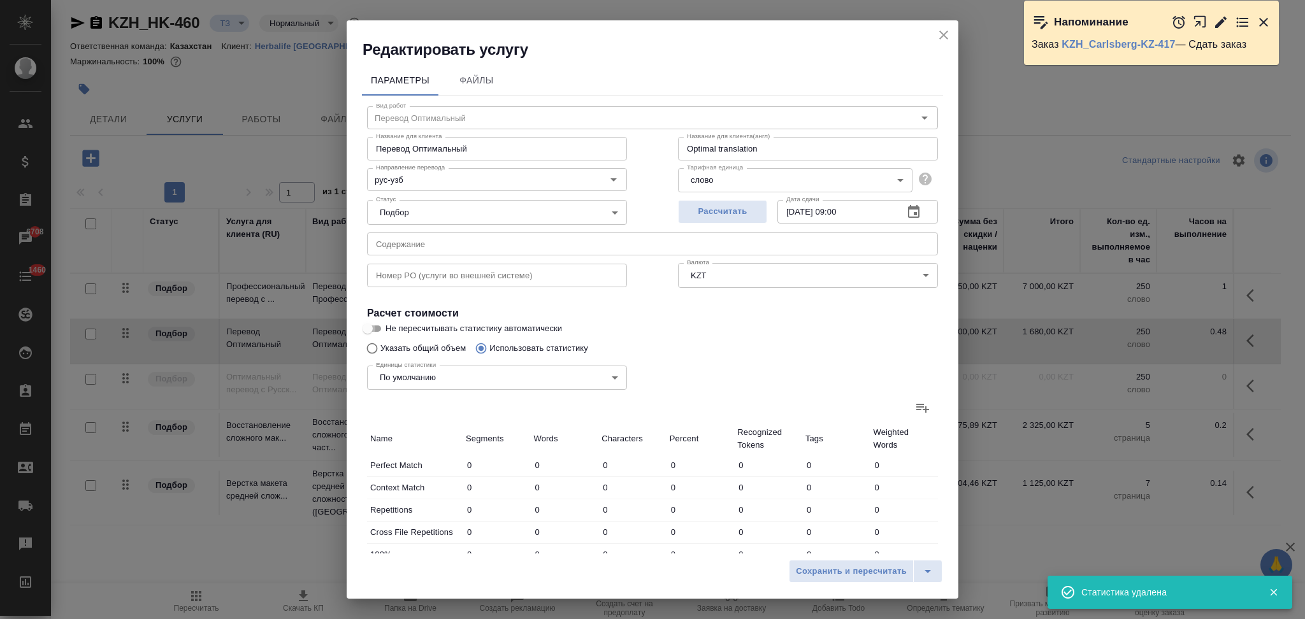
drag, startPoint x: 374, startPoint y: 322, endPoint x: 378, endPoint y: 341, distance: 20.1
click at [373, 324] on input "Не пересчитывать статистику автоматически" at bounding box center [368, 328] width 46 height 15
click at [373, 348] on input "Указать общий объем" at bounding box center [370, 348] width 20 height 24
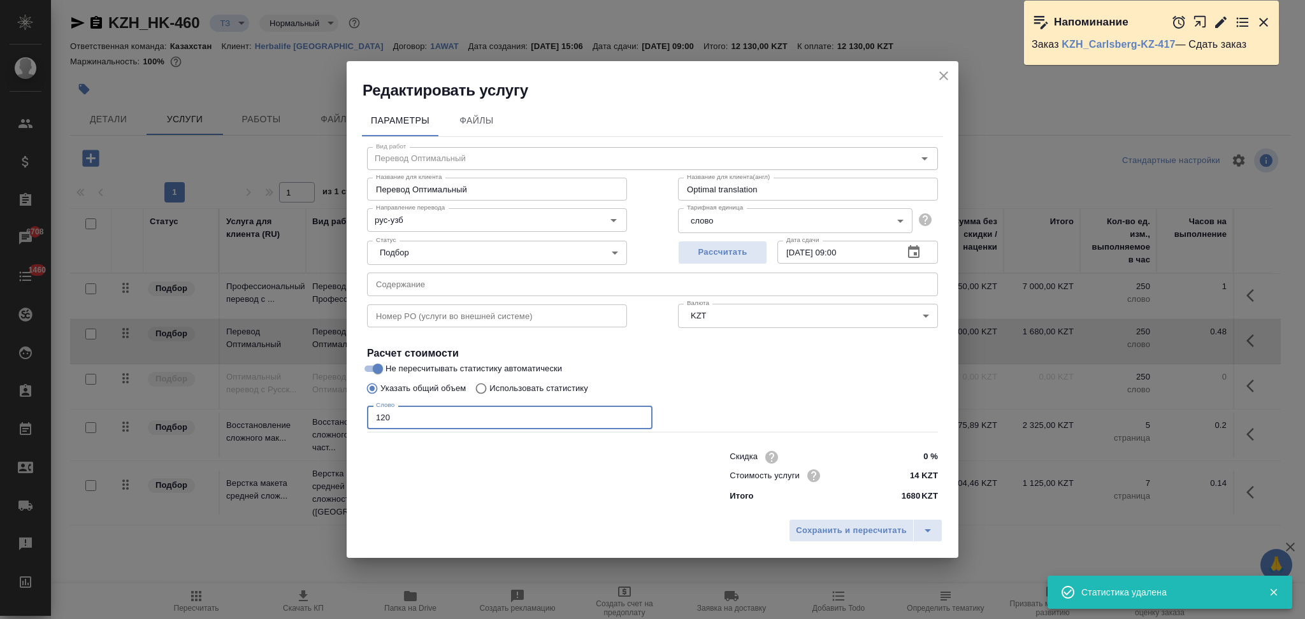
drag, startPoint x: 408, startPoint y: 422, endPoint x: 281, endPoint y: 420, distance: 127.4
click at [281, 420] on div "Редактировать услугу Параметры Файлы Вид работ Перевод Оптимальный Вид работ На…" at bounding box center [652, 309] width 1305 height 619
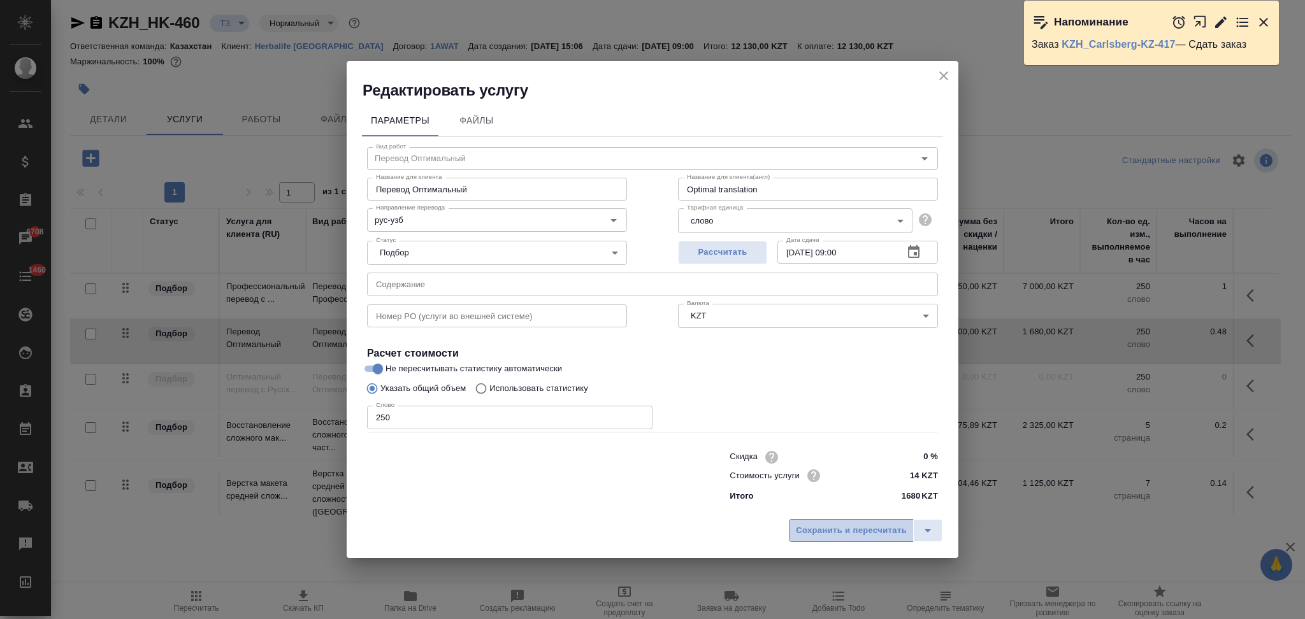
click at [803, 519] on button "Сохранить и пересчитать" at bounding box center [851, 530] width 125 height 23
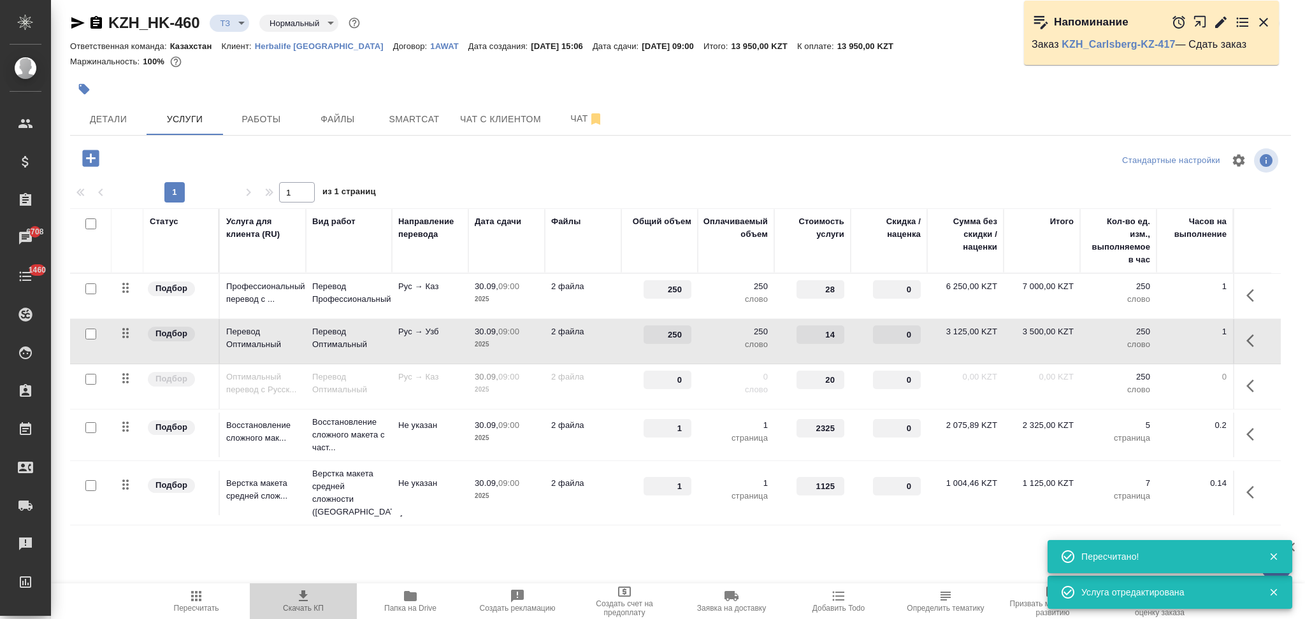
click at [298, 601] on icon "button" at bounding box center [303, 596] width 15 height 15
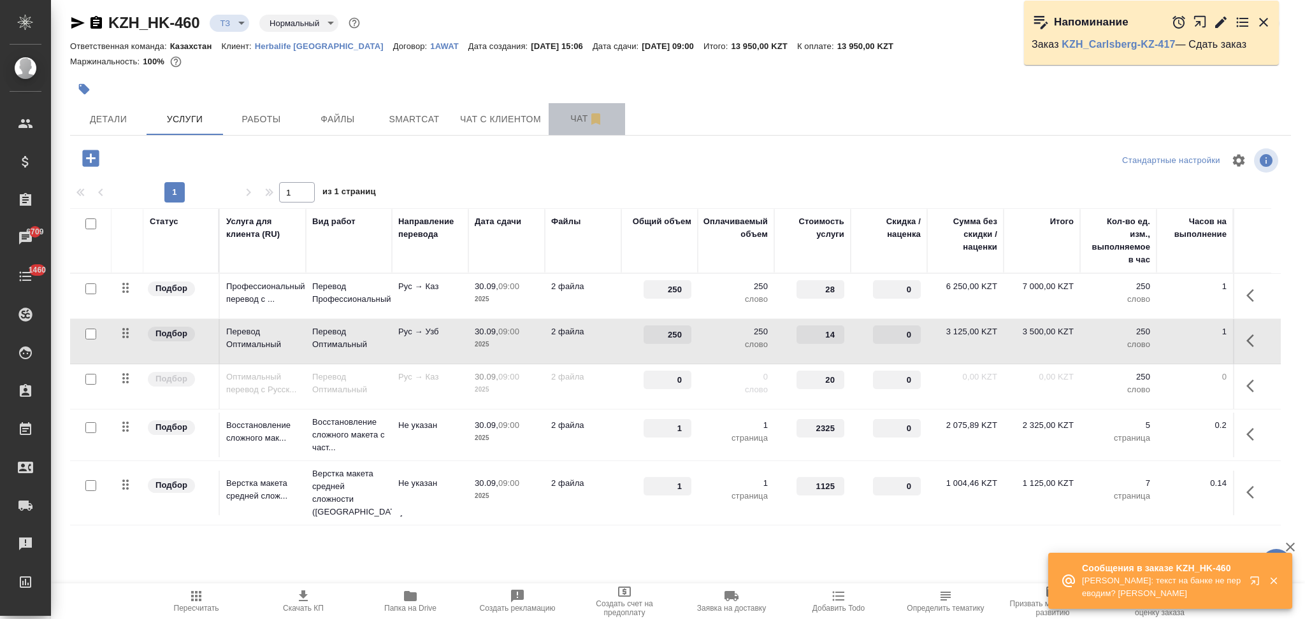
click at [565, 117] on span "Чат" at bounding box center [586, 119] width 61 height 16
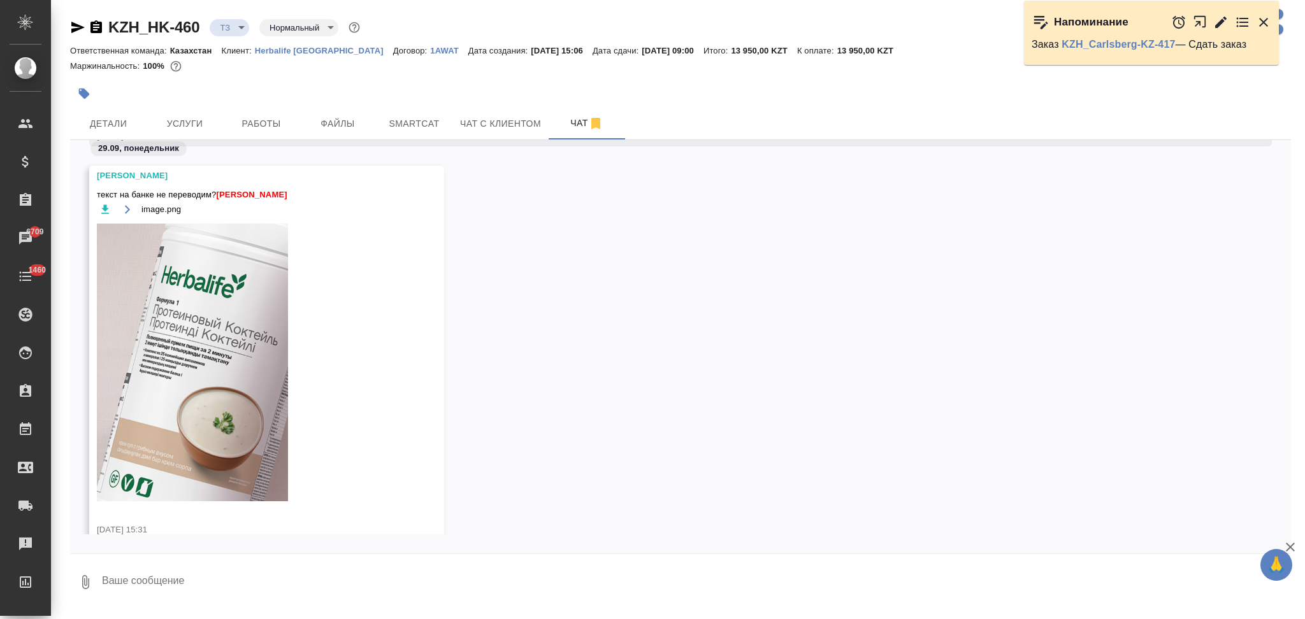
scroll to position [382, 0]
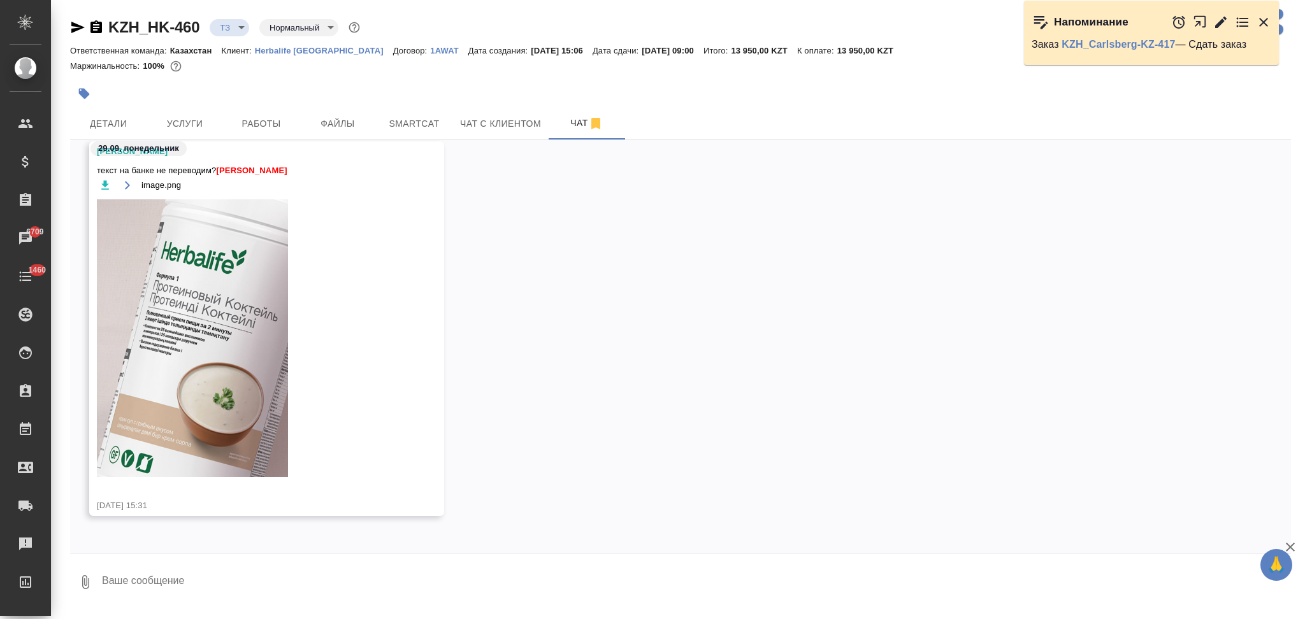
click at [128, 591] on textarea at bounding box center [696, 582] width 1190 height 43
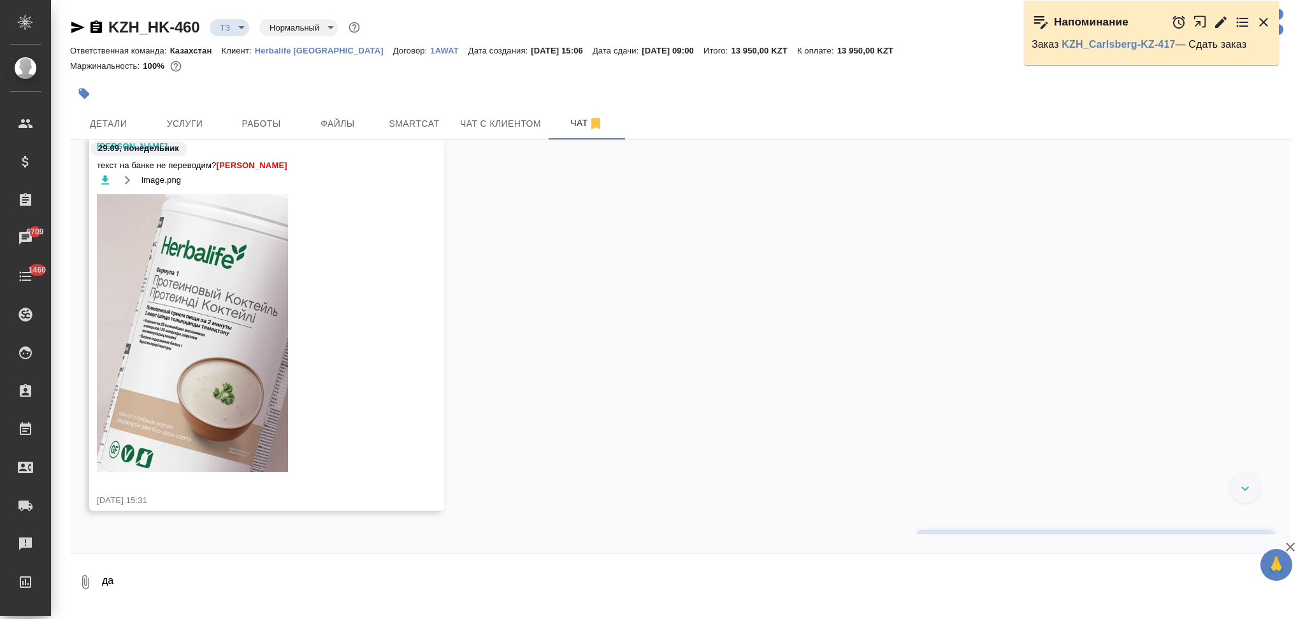
scroll to position [359, 0]
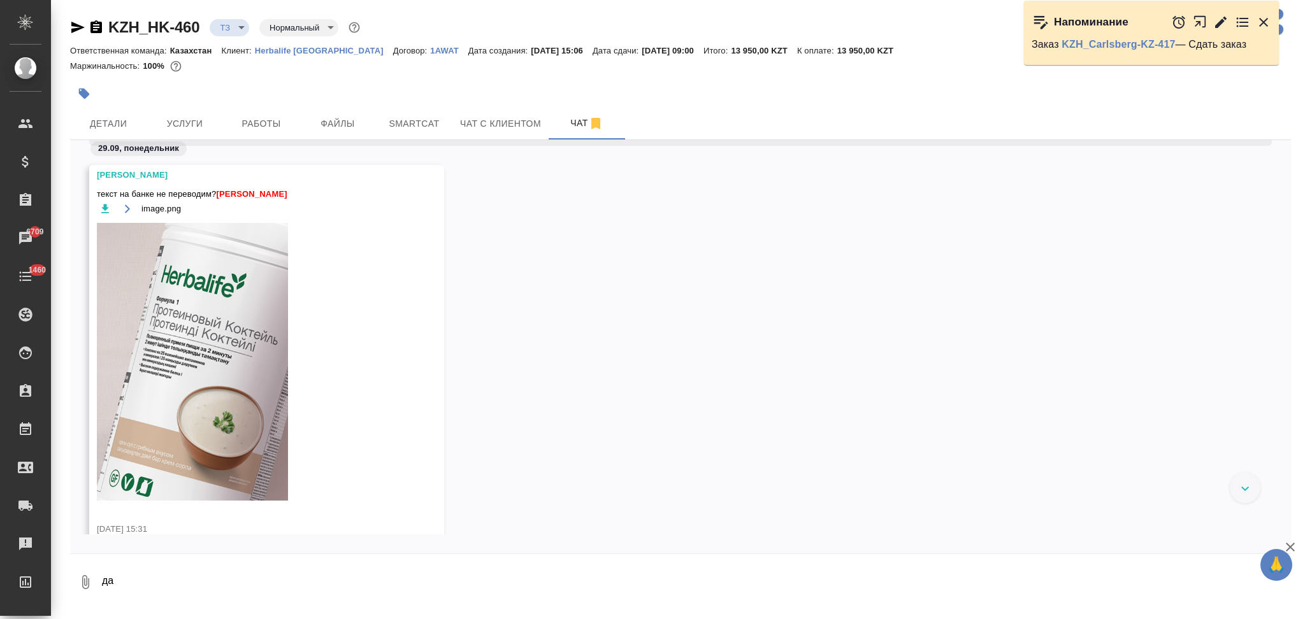
click at [161, 361] on img at bounding box center [192, 362] width 191 height 278
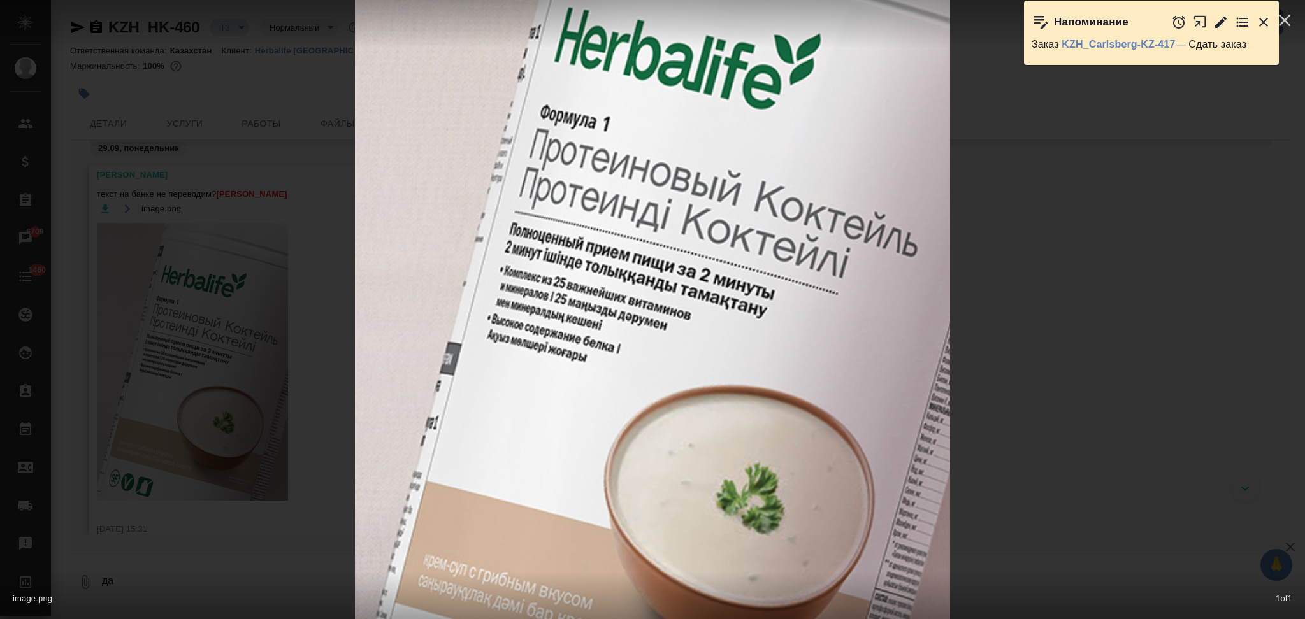
click at [246, 369] on div "image.png 1 of 1" at bounding box center [652, 309] width 1305 height 619
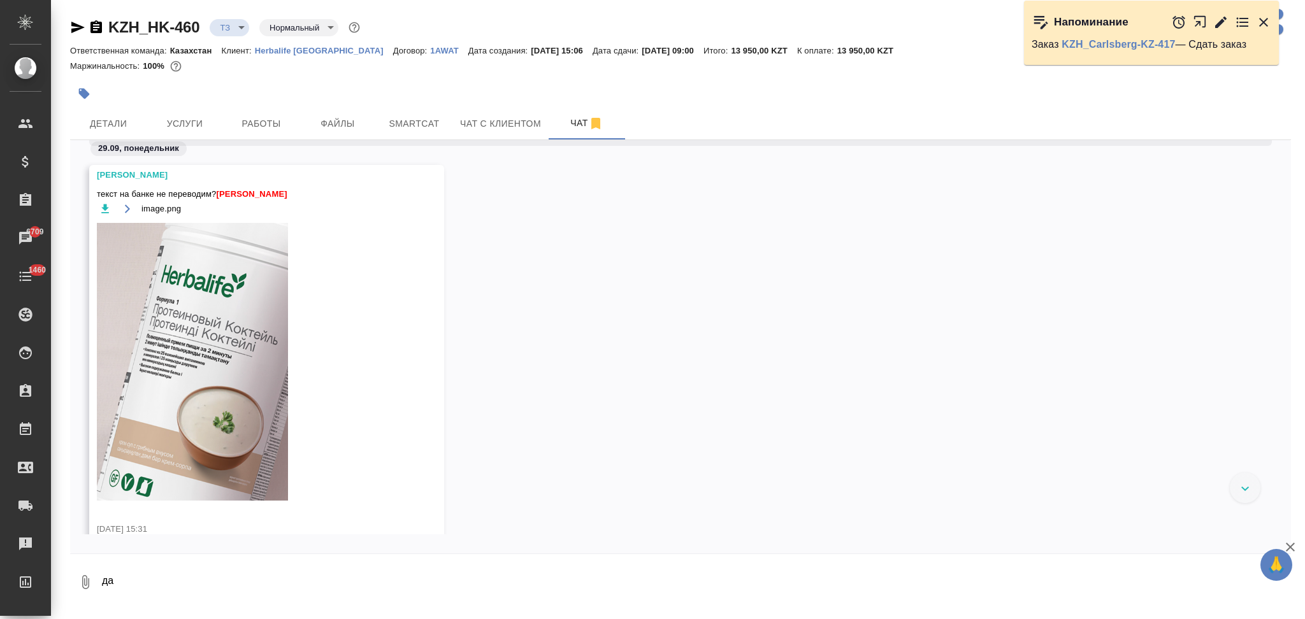
click at [159, 357] on img at bounding box center [192, 362] width 191 height 278
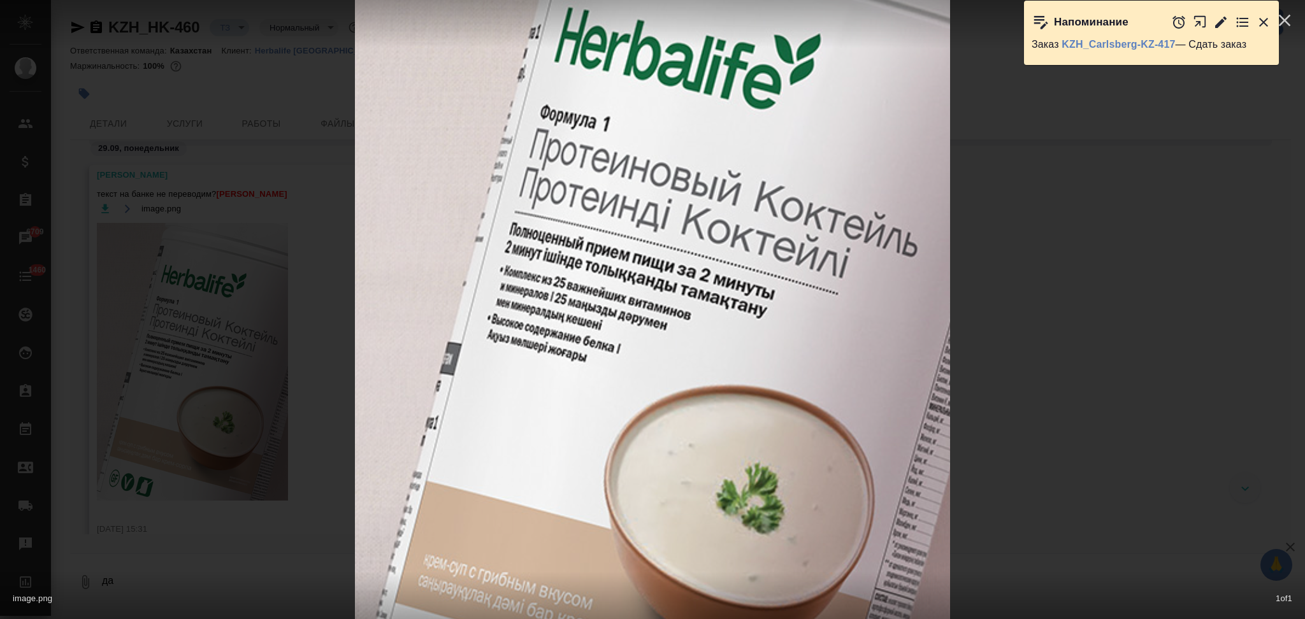
click at [159, 358] on div "image.png 1 of 1" at bounding box center [652, 309] width 1305 height 619
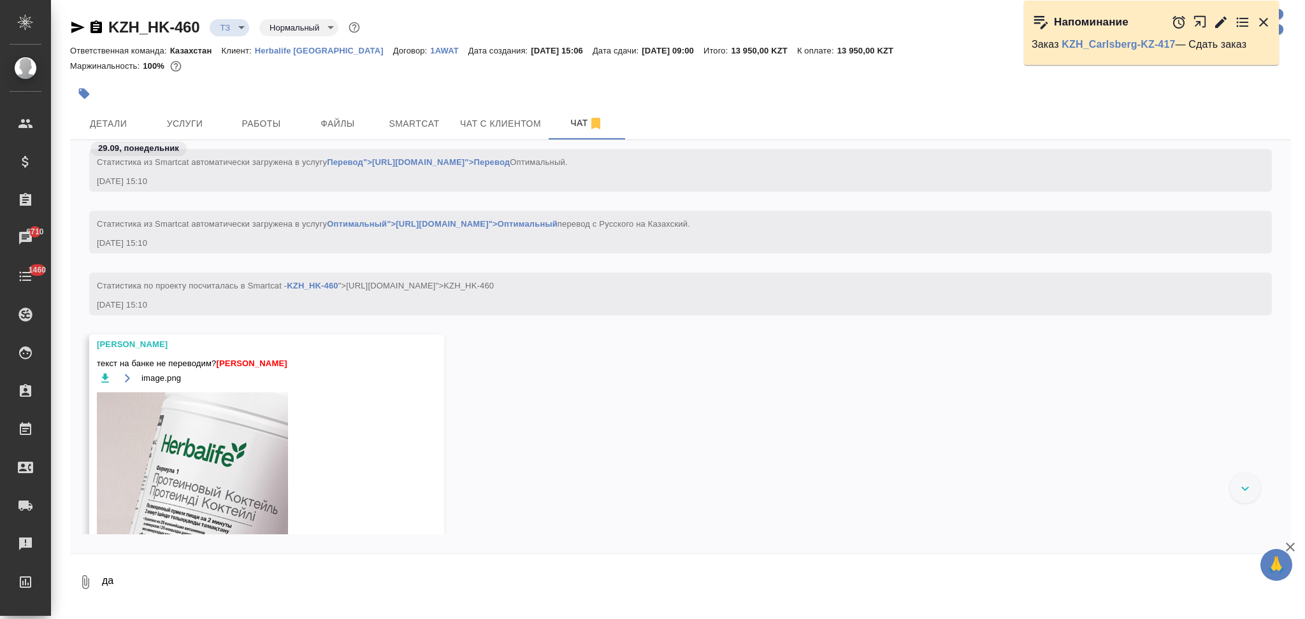
scroll to position [444, 0]
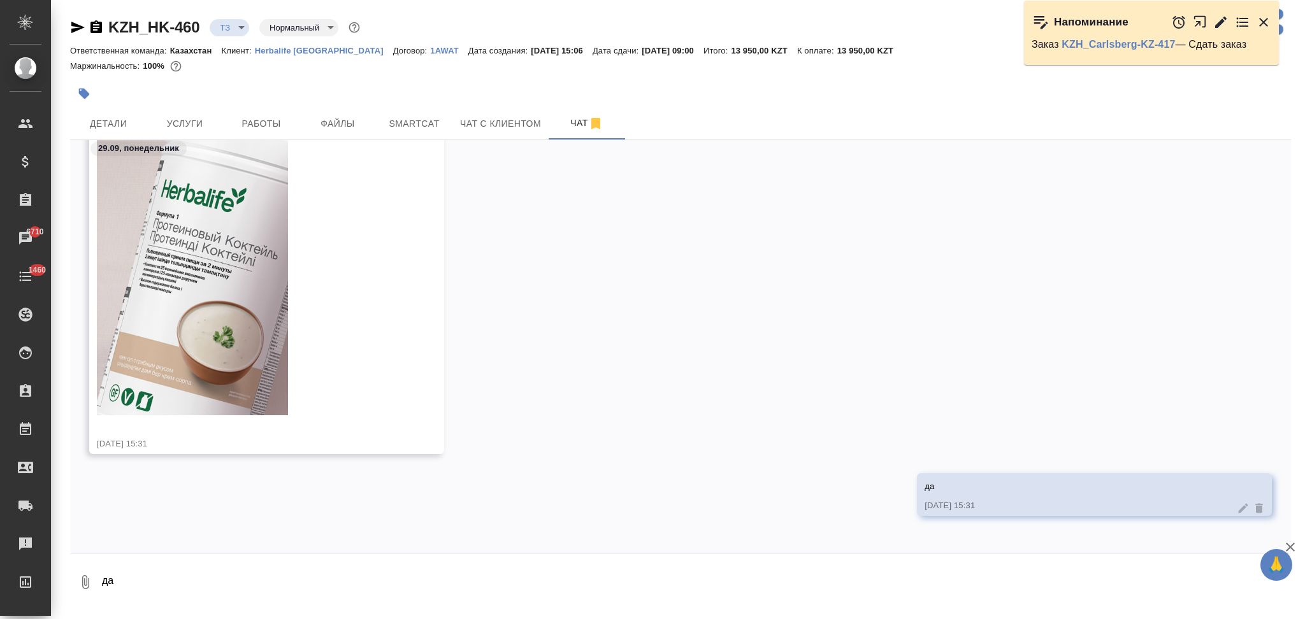
click at [204, 570] on textarea "да" at bounding box center [696, 582] width 1190 height 43
click at [189, 575] on textarea at bounding box center [696, 582] width 1190 height 43
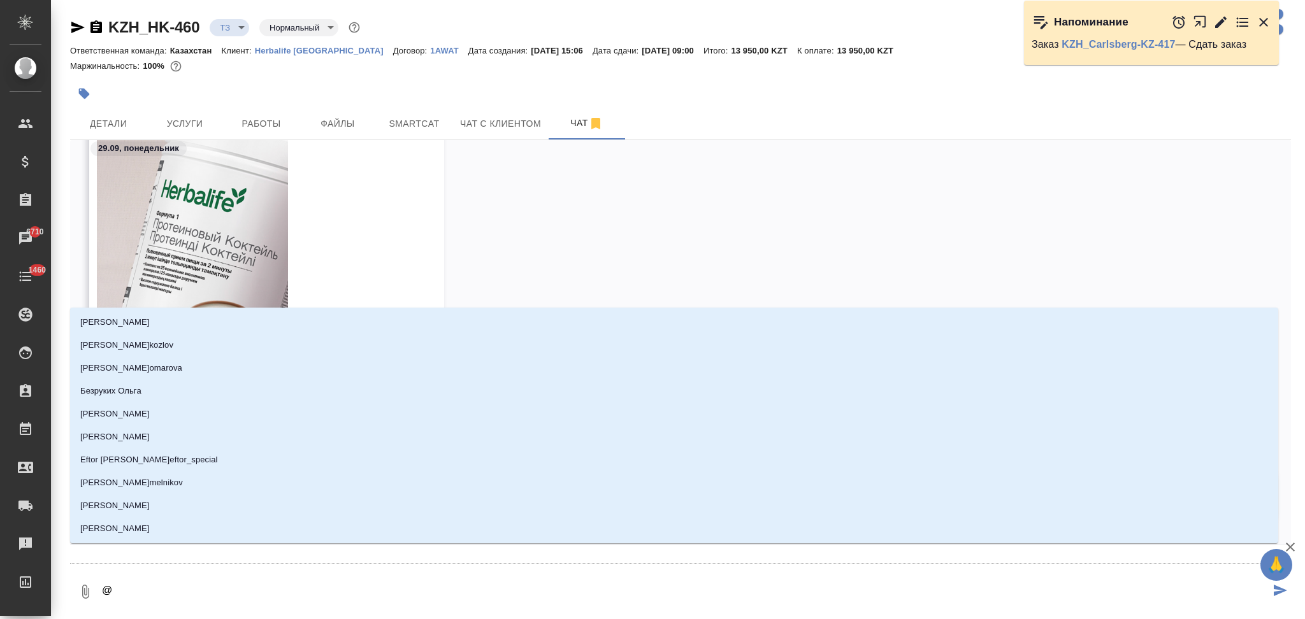
scroll to position [556, 0]
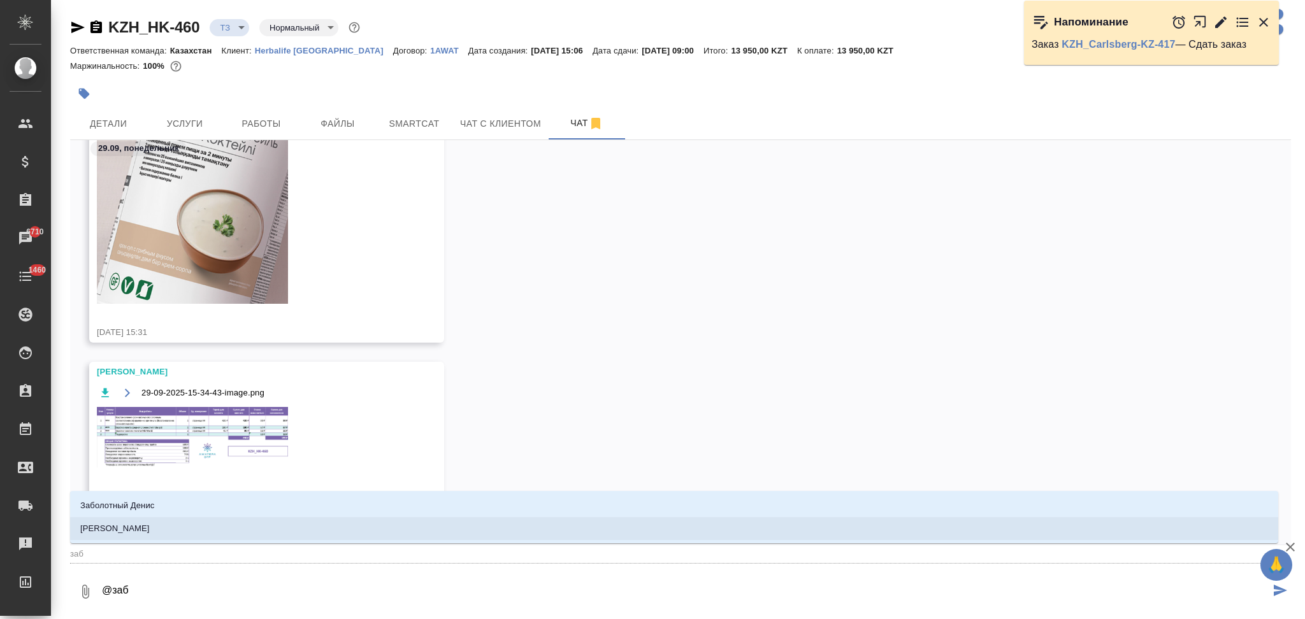
click at [185, 534] on li "Заборова Александра" at bounding box center [674, 528] width 1208 height 23
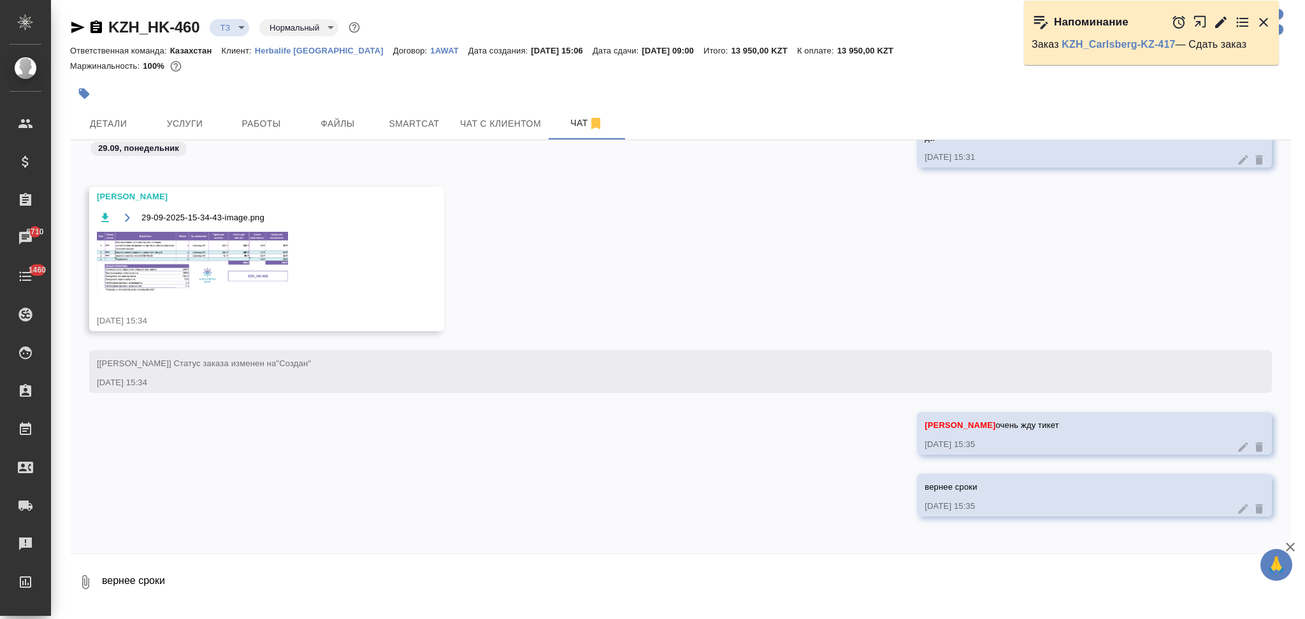
scroll to position [793, 0]
click at [184, 268] on img at bounding box center [192, 261] width 191 height 61
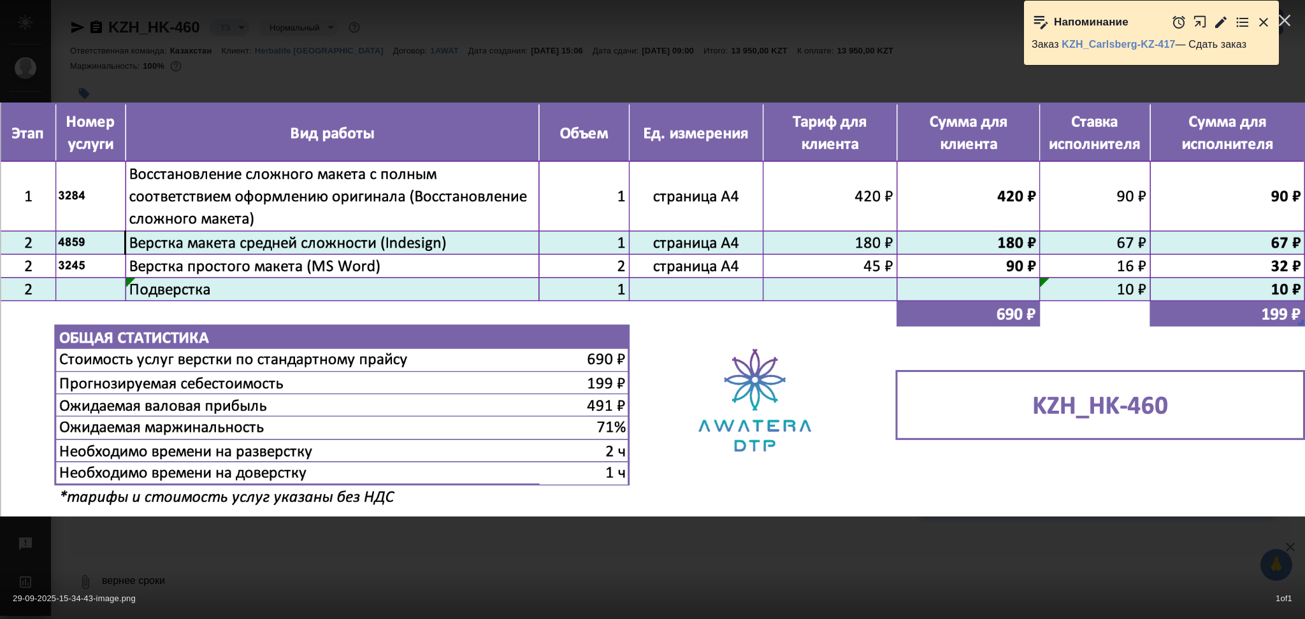
click at [580, 43] on div at bounding box center [652, 24] width 1305 height 48
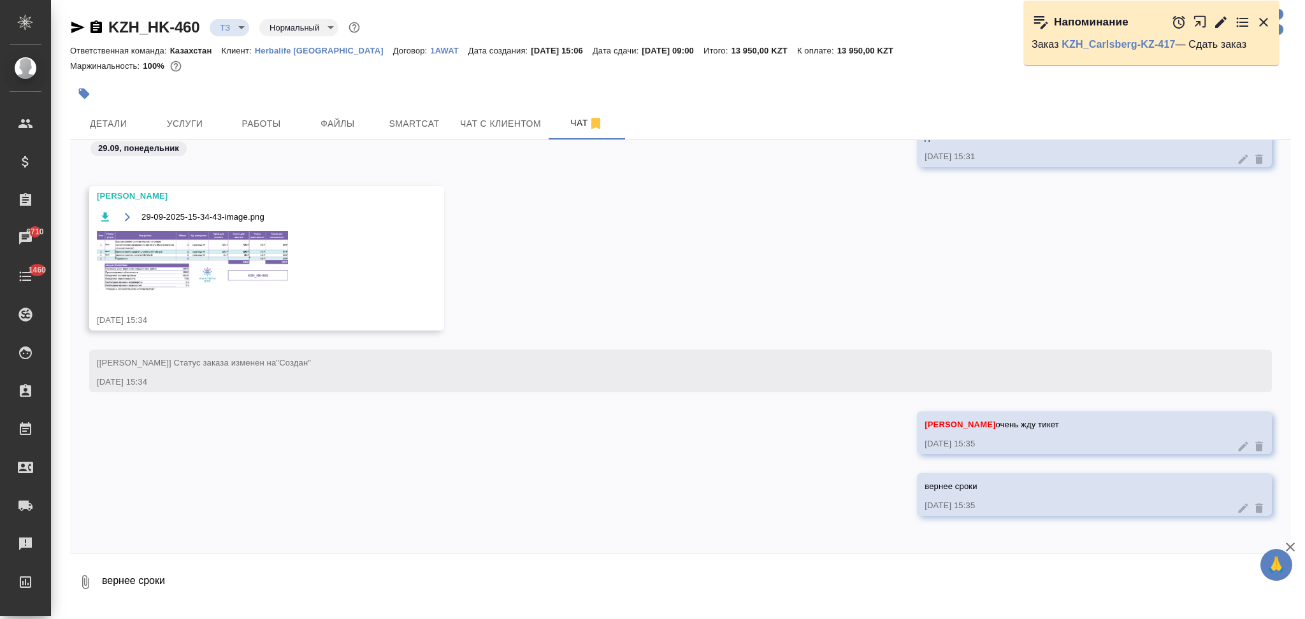
click at [159, 252] on img at bounding box center [192, 261] width 191 height 61
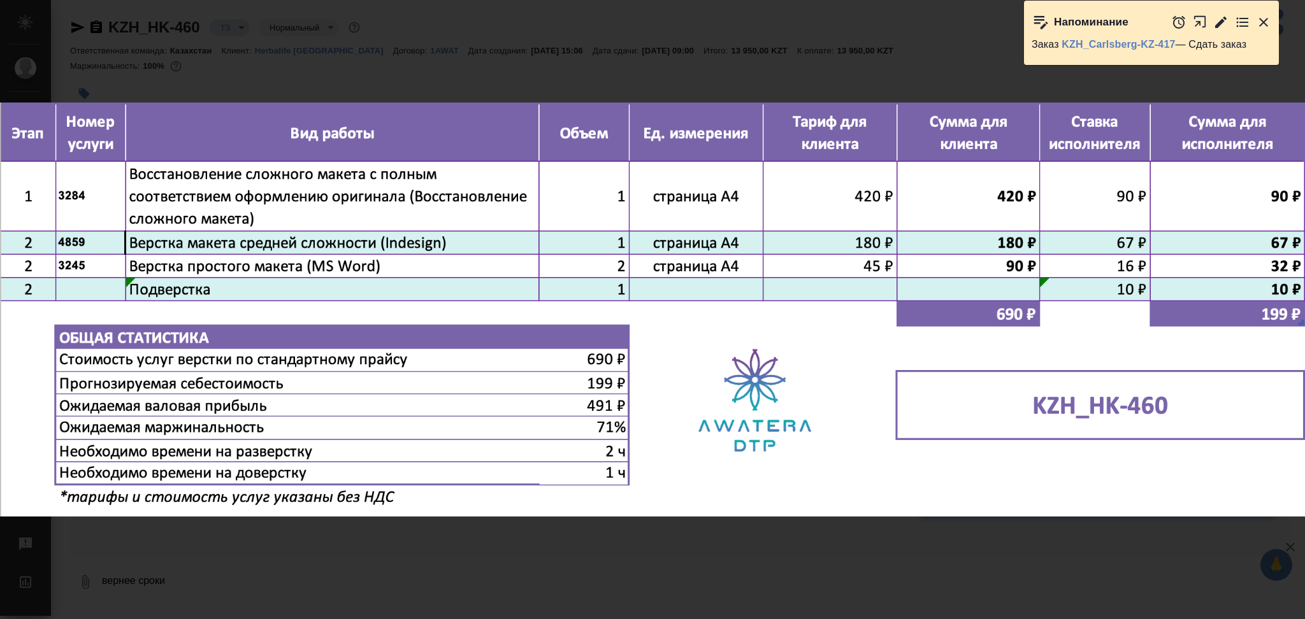
click at [422, 73] on div "29-09-2025-15-34-43-image.png 1 of 1" at bounding box center [652, 309] width 1305 height 619
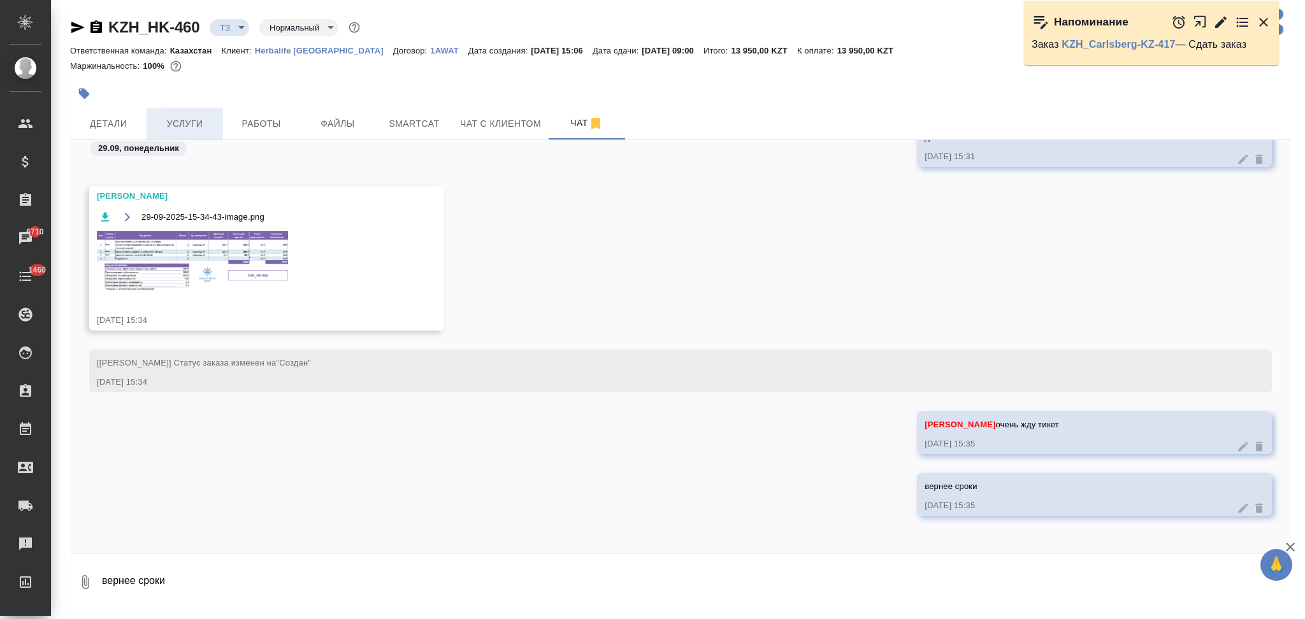
click at [187, 120] on span "Услуги" at bounding box center [184, 124] width 61 height 16
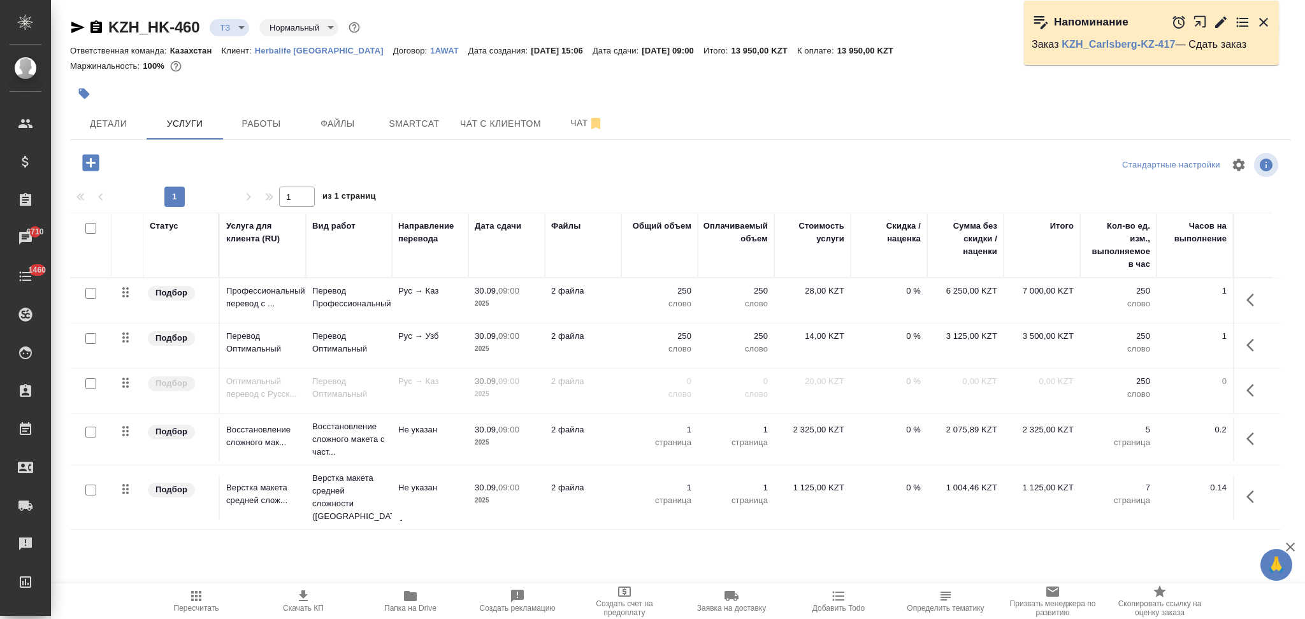
click at [612, 497] on td "2 файла" at bounding box center [583, 497] width 76 height 45
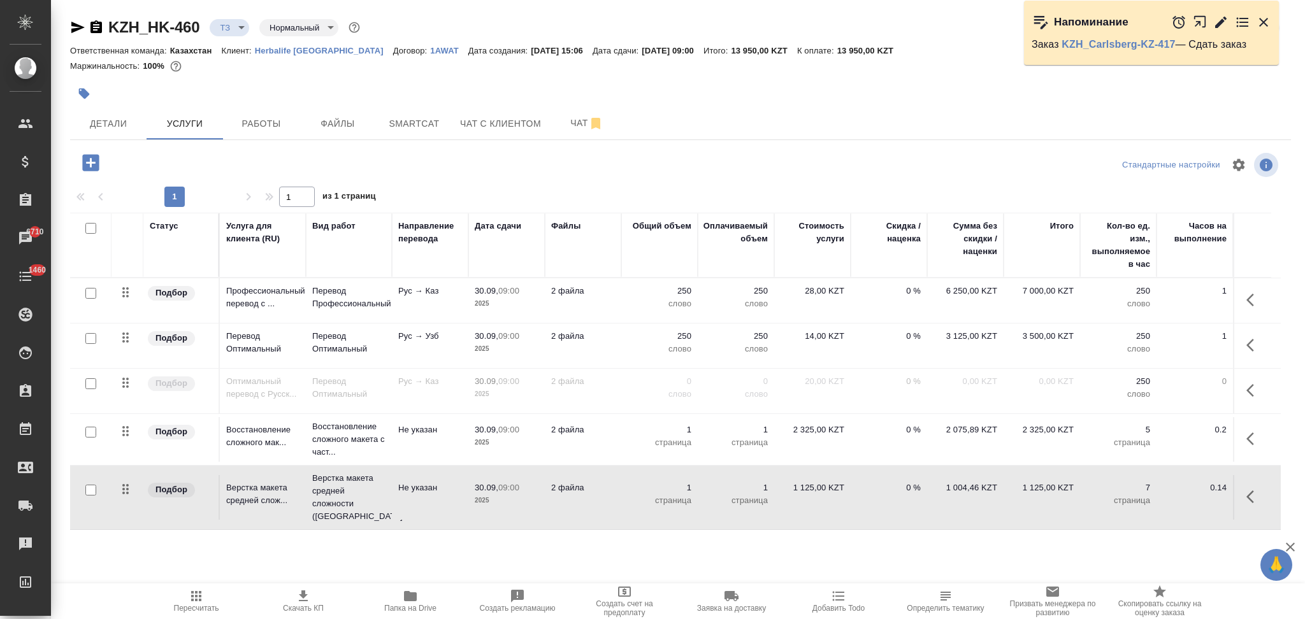
click at [612, 497] on td "2 файла" at bounding box center [583, 497] width 76 height 45
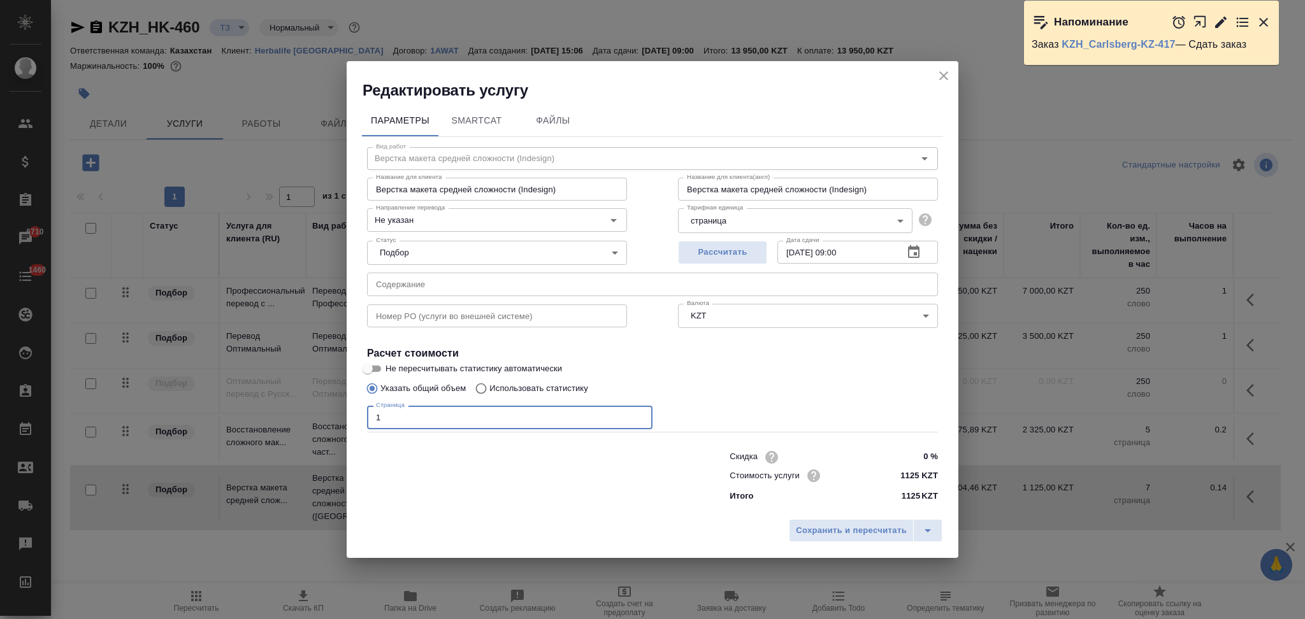
drag, startPoint x: 391, startPoint y: 421, endPoint x: 348, endPoint y: 406, distance: 45.7
click at [348, 406] on div "Параметры SmartCat Файлы Вид работ Верстка макета средней сложности (Indesign) …" at bounding box center [653, 307] width 612 height 413
click at [866, 535] on span "Сохранить и пересчитать" at bounding box center [851, 531] width 111 height 15
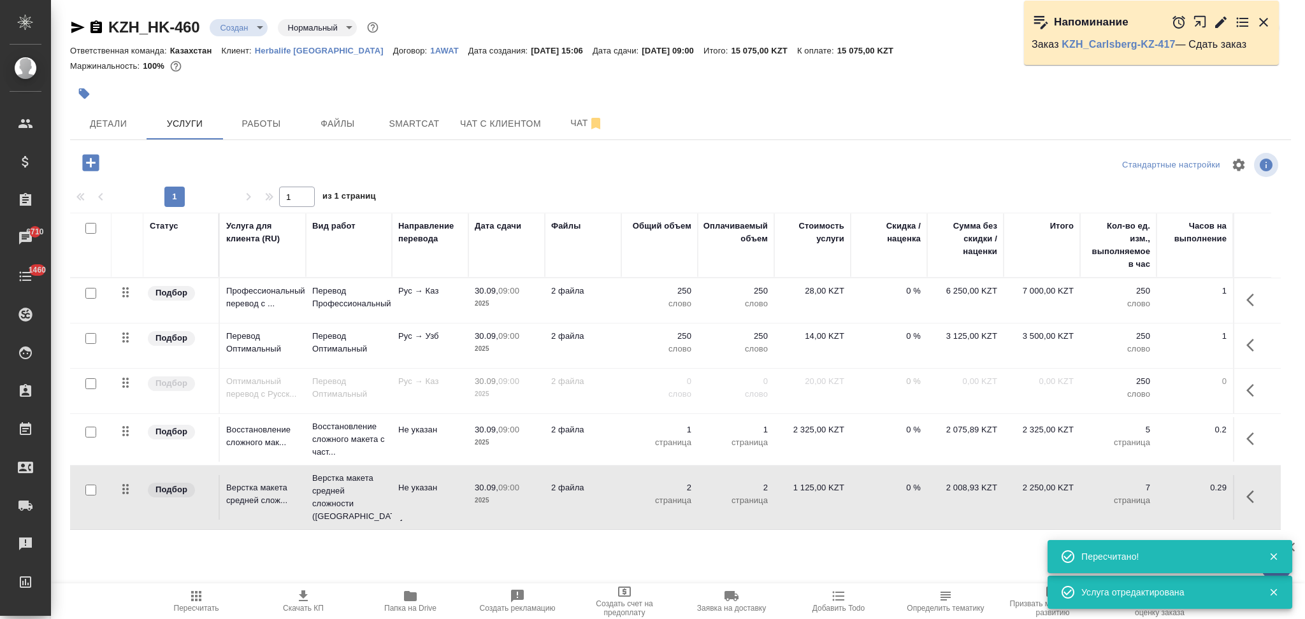
click at [300, 596] on icon "button" at bounding box center [303, 596] width 9 height 11
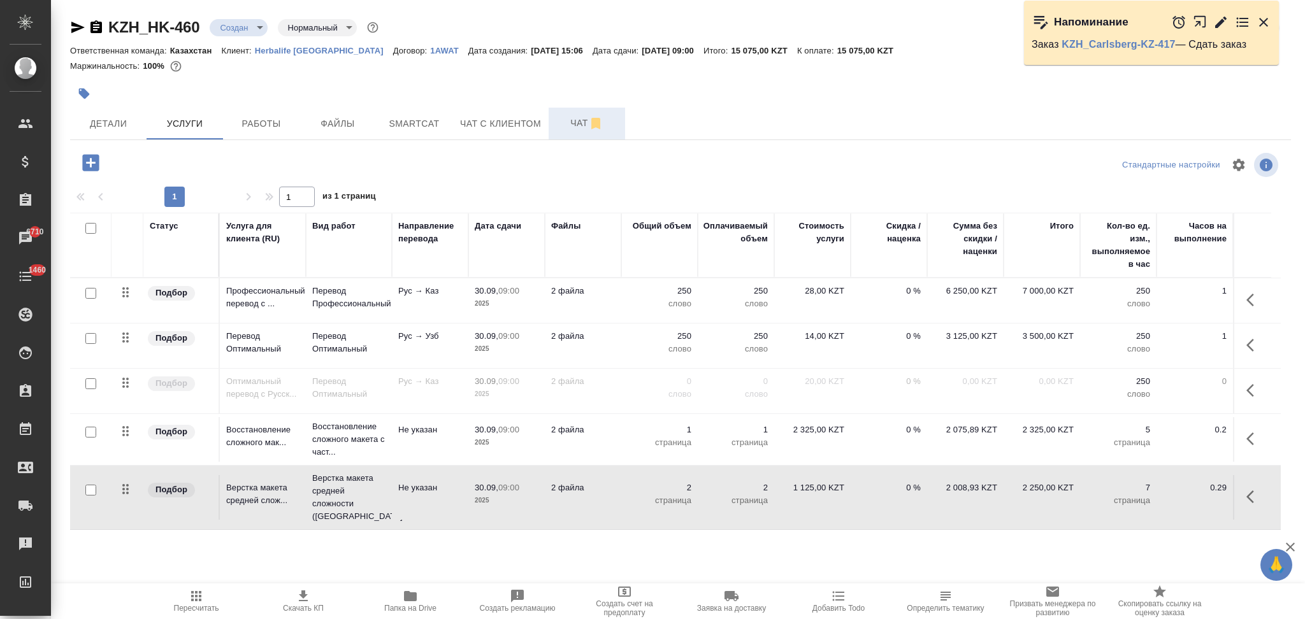
click at [573, 114] on button "Чат" at bounding box center [586, 124] width 76 height 32
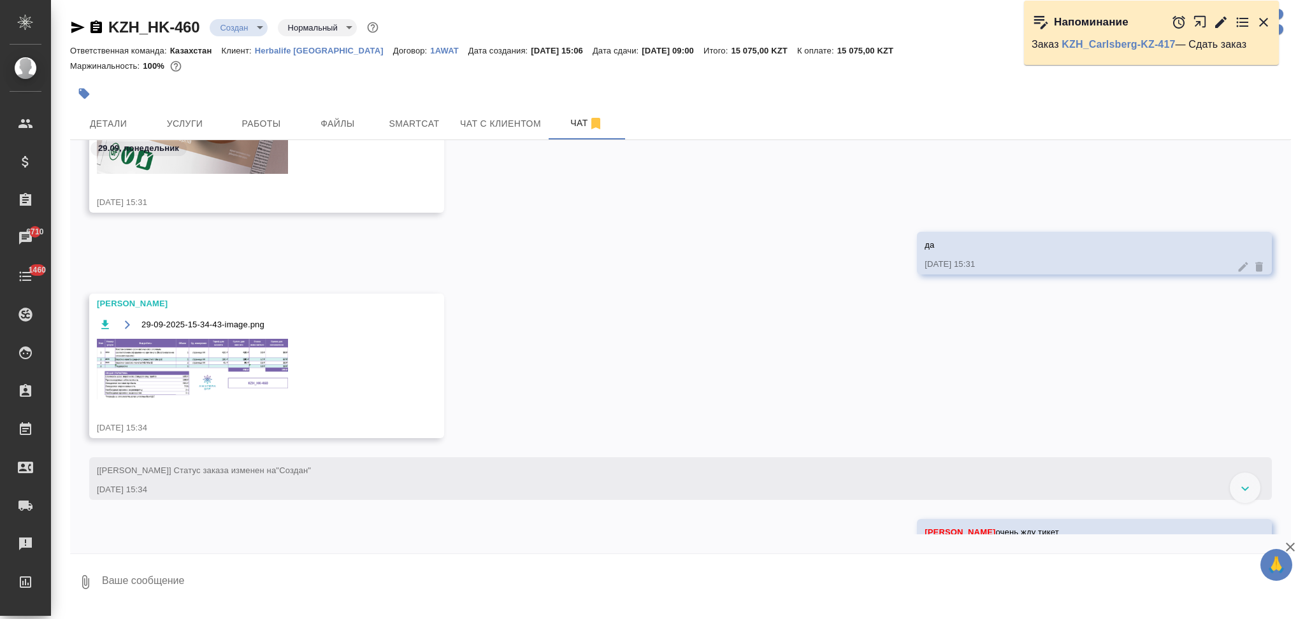
scroll to position [844, 0]
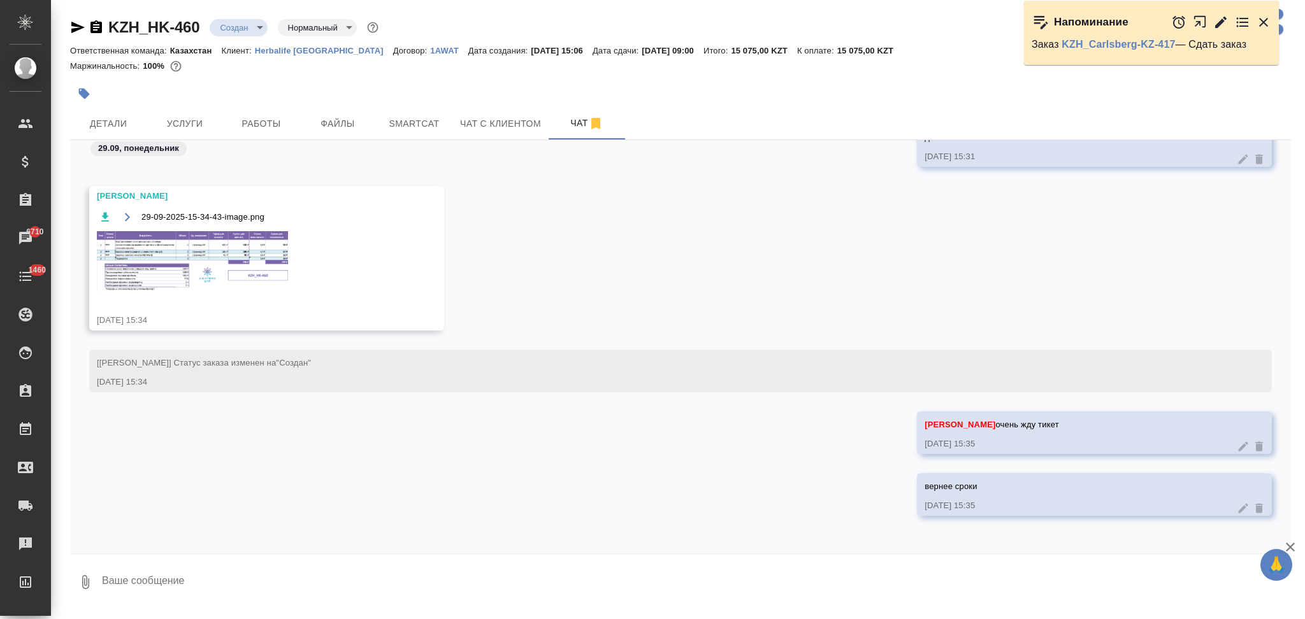
click at [152, 264] on img at bounding box center [192, 261] width 191 height 61
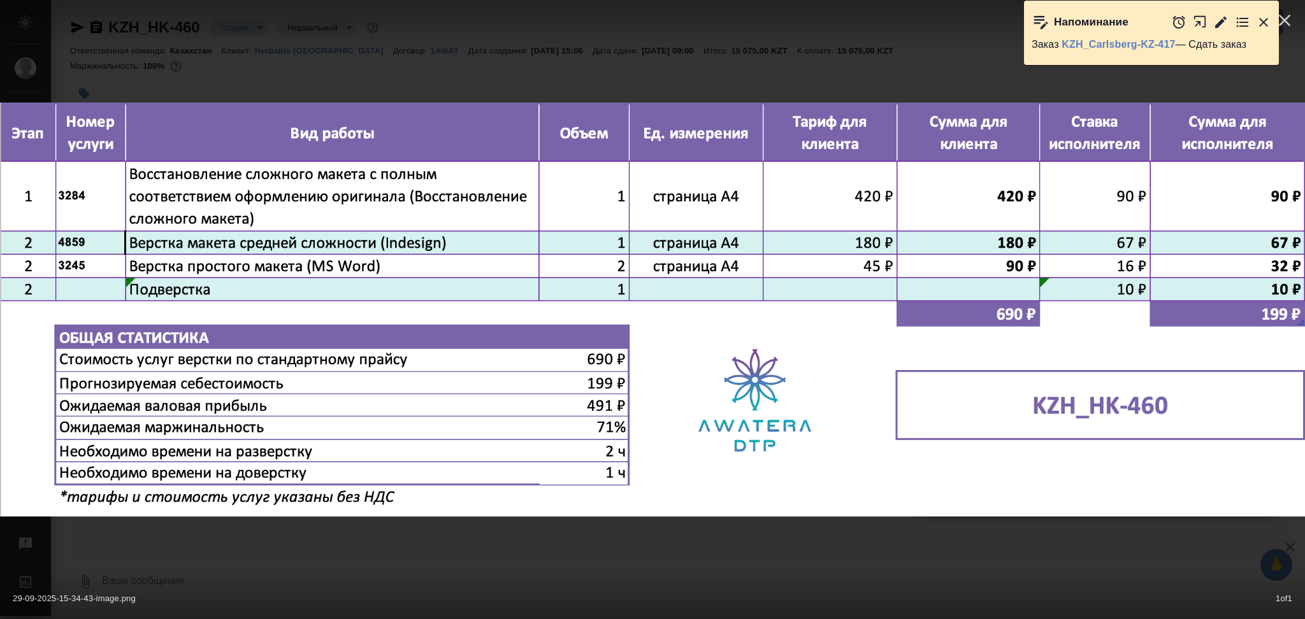
click at [609, 80] on div "29-09-2025-15-34-43-image.png 1 of 1" at bounding box center [652, 309] width 1305 height 619
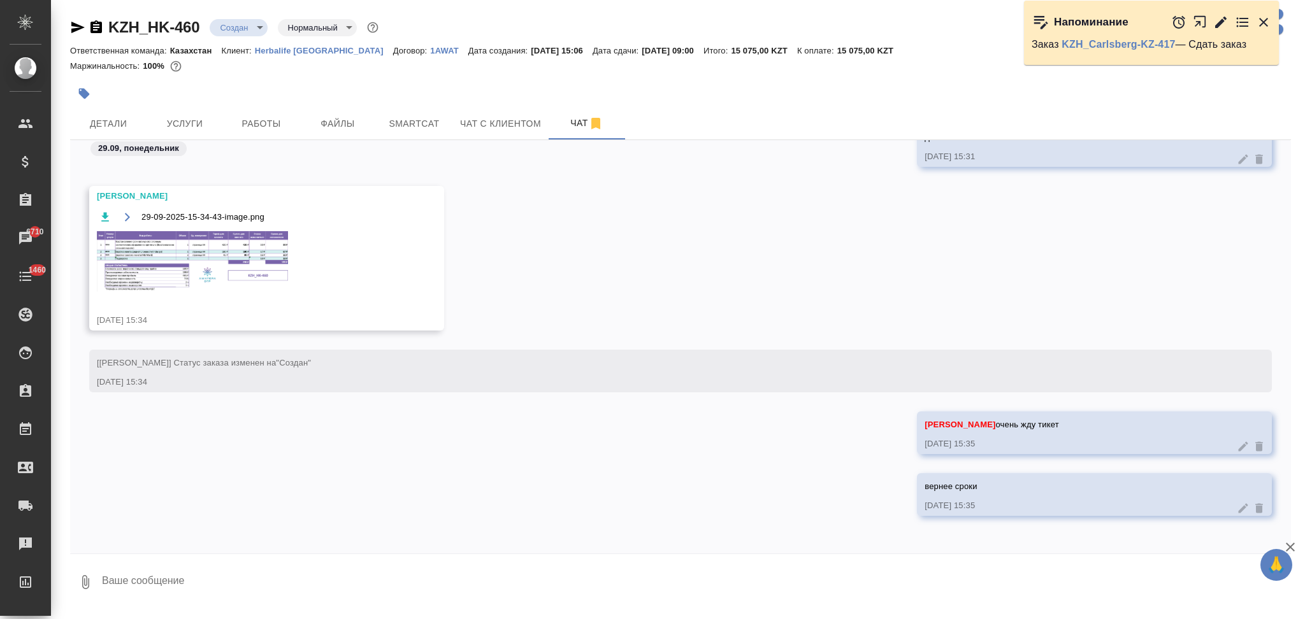
click at [150, 257] on img at bounding box center [192, 261] width 191 height 61
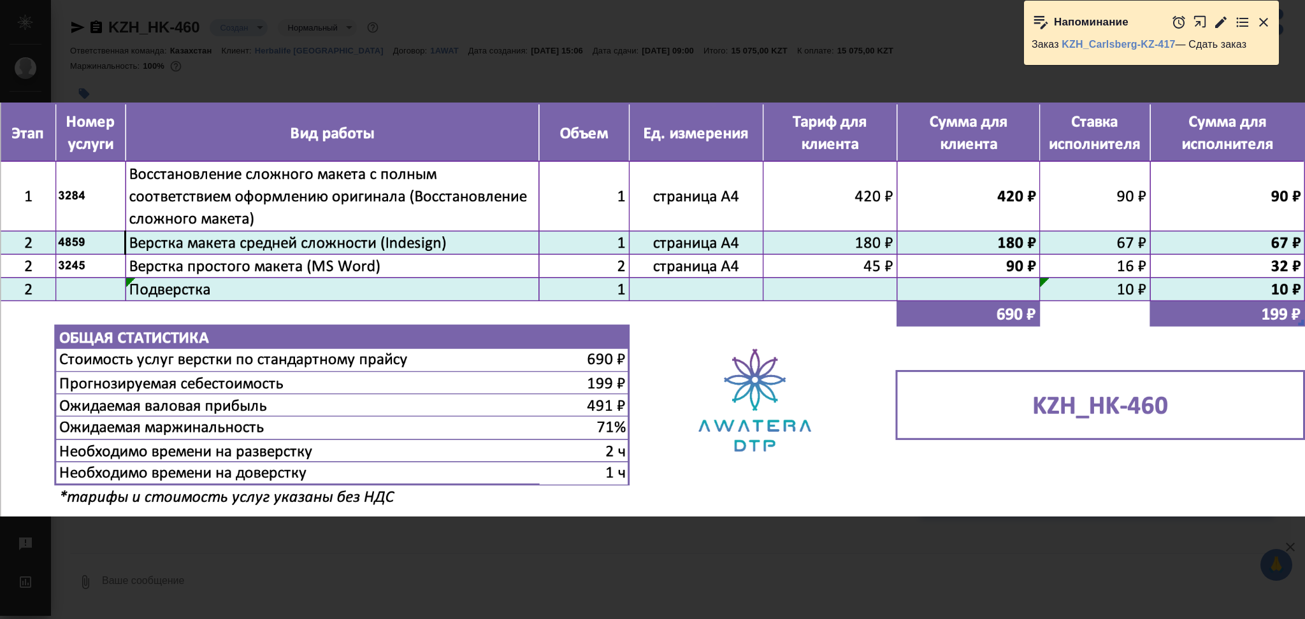
click at [450, 61] on div "29-09-2025-15-34-43-image.png 1 of 1" at bounding box center [652, 309] width 1305 height 619
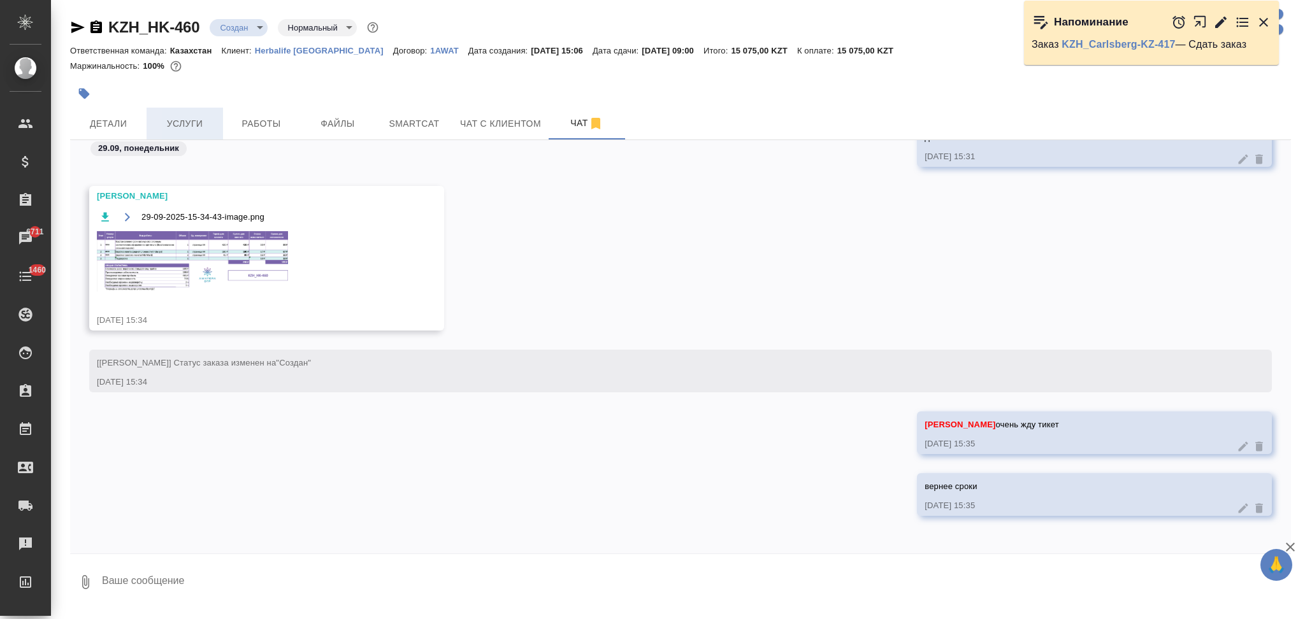
click at [178, 127] on span "Услуги" at bounding box center [184, 124] width 61 height 16
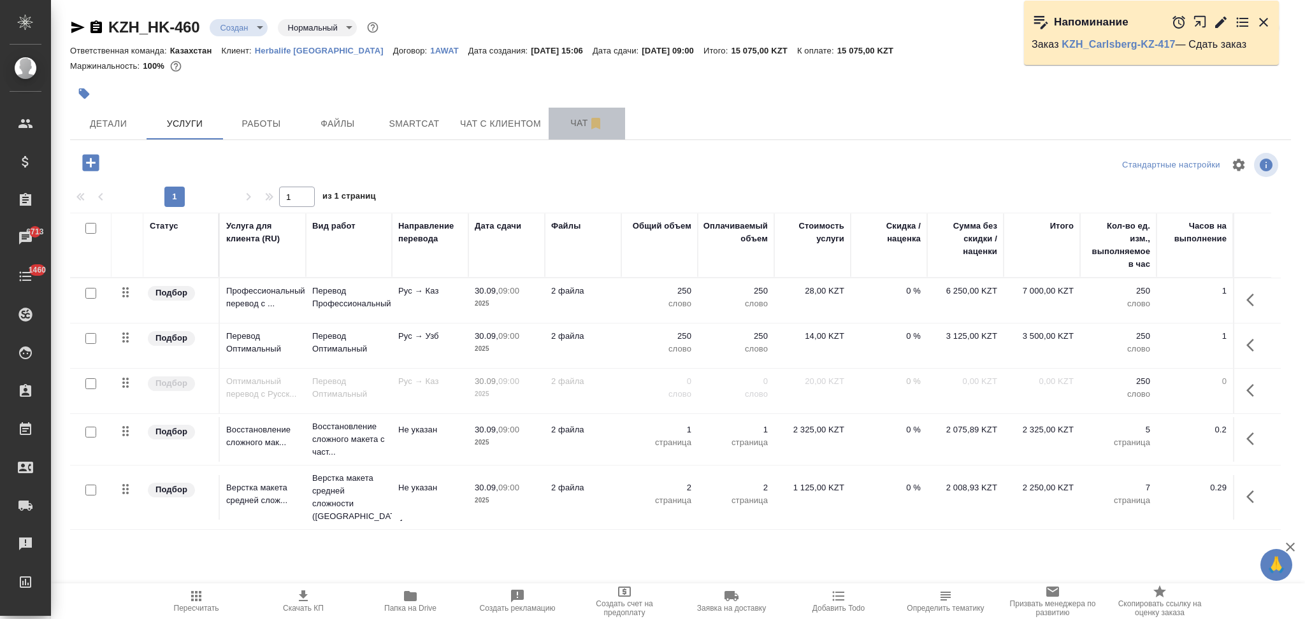
click at [572, 115] on span "Чат" at bounding box center [586, 123] width 61 height 16
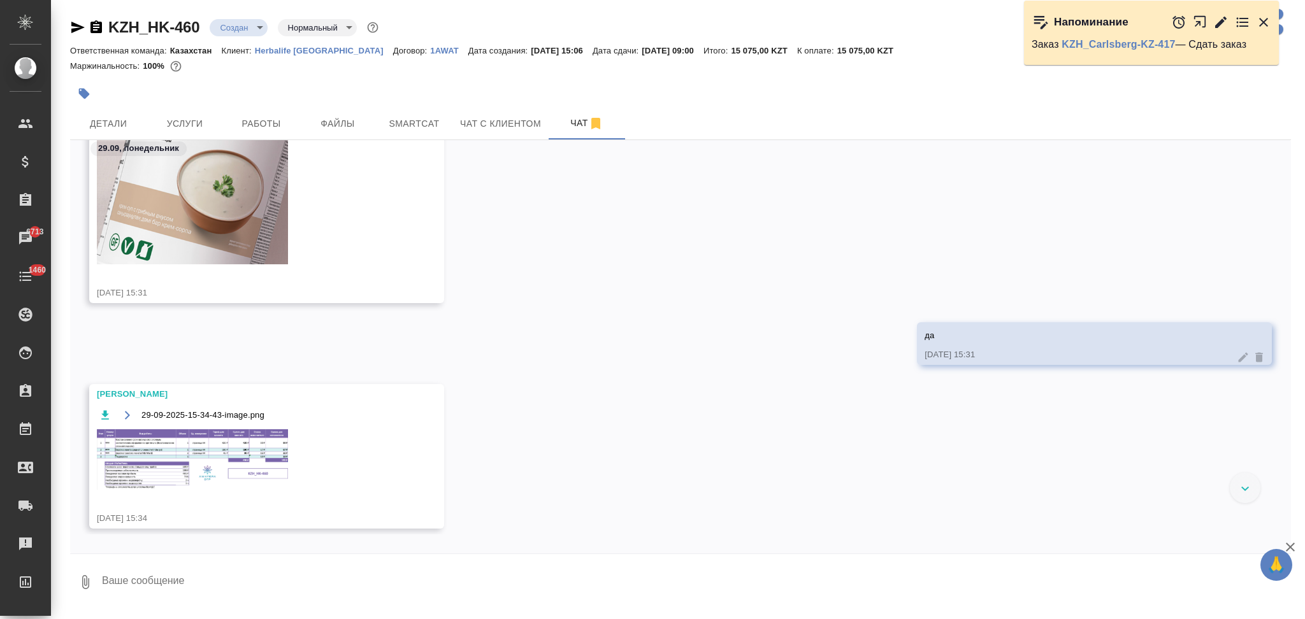
scroll to position [895, 0]
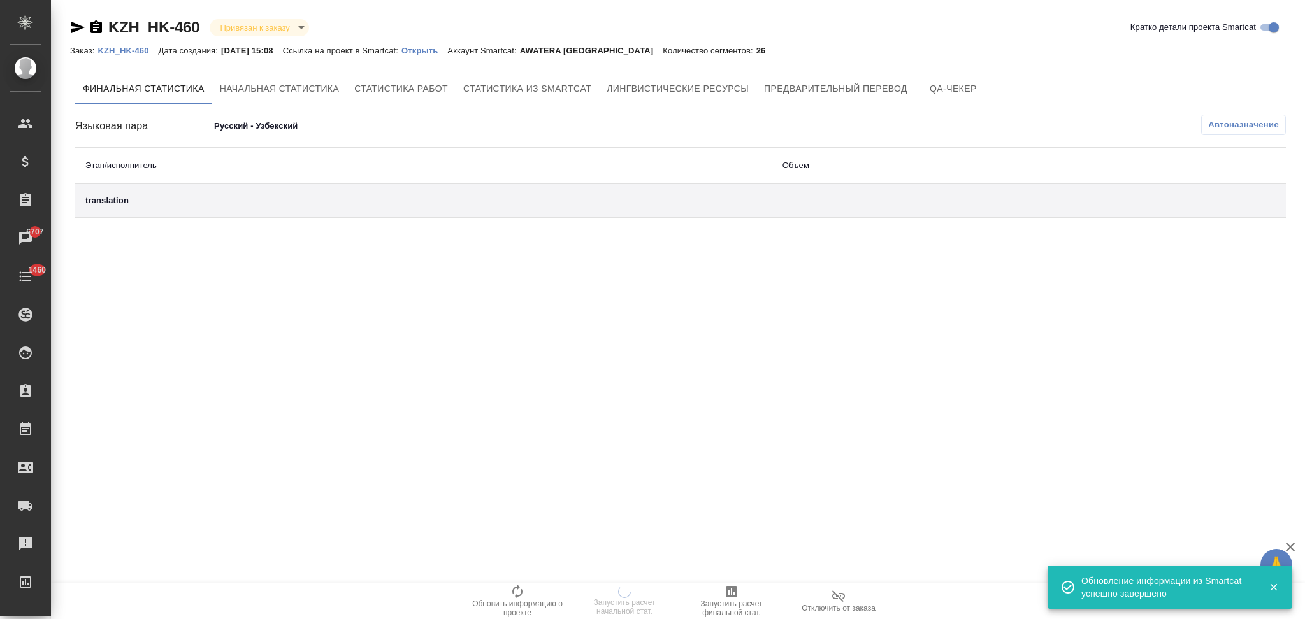
click at [438, 53] on p "Открыть" at bounding box center [424, 51] width 46 height 10
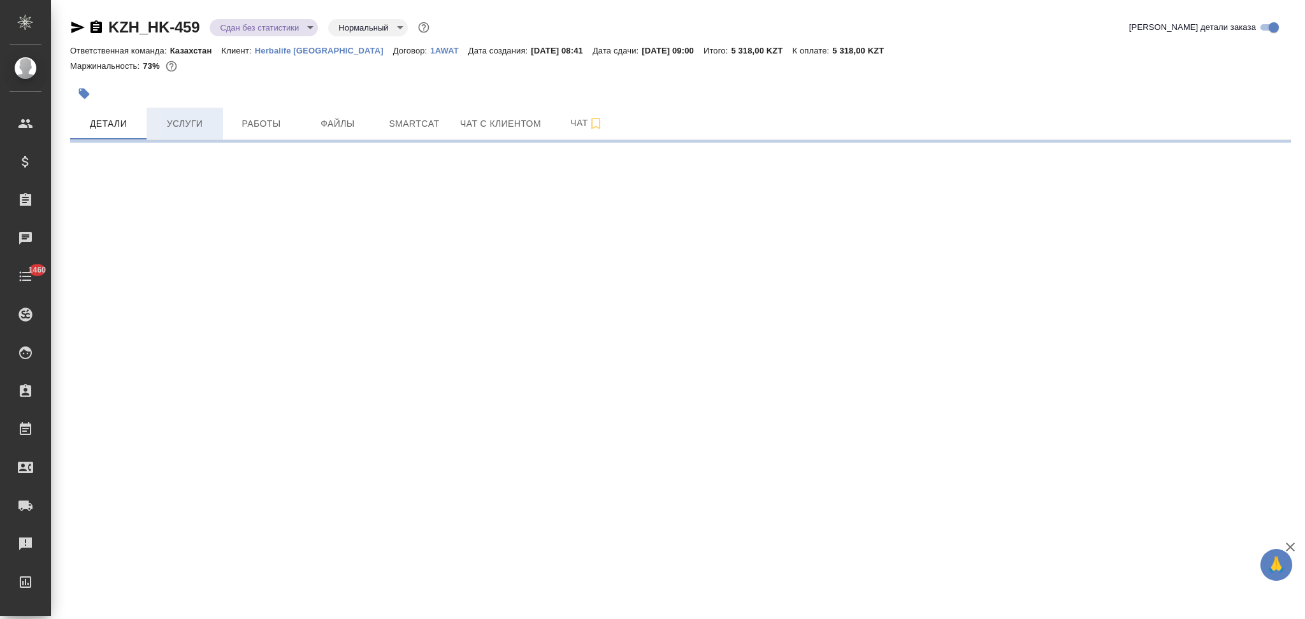
select select "RU"
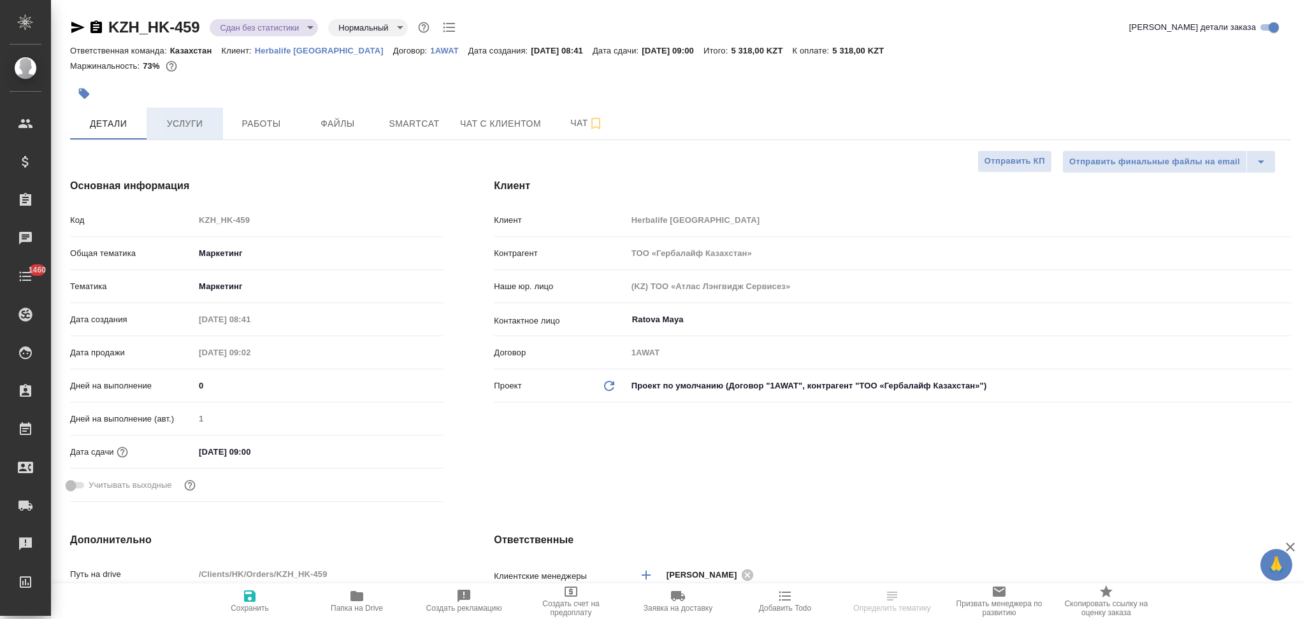
type textarea "x"
click at [175, 120] on span "Услуги" at bounding box center [184, 124] width 61 height 16
type textarea "x"
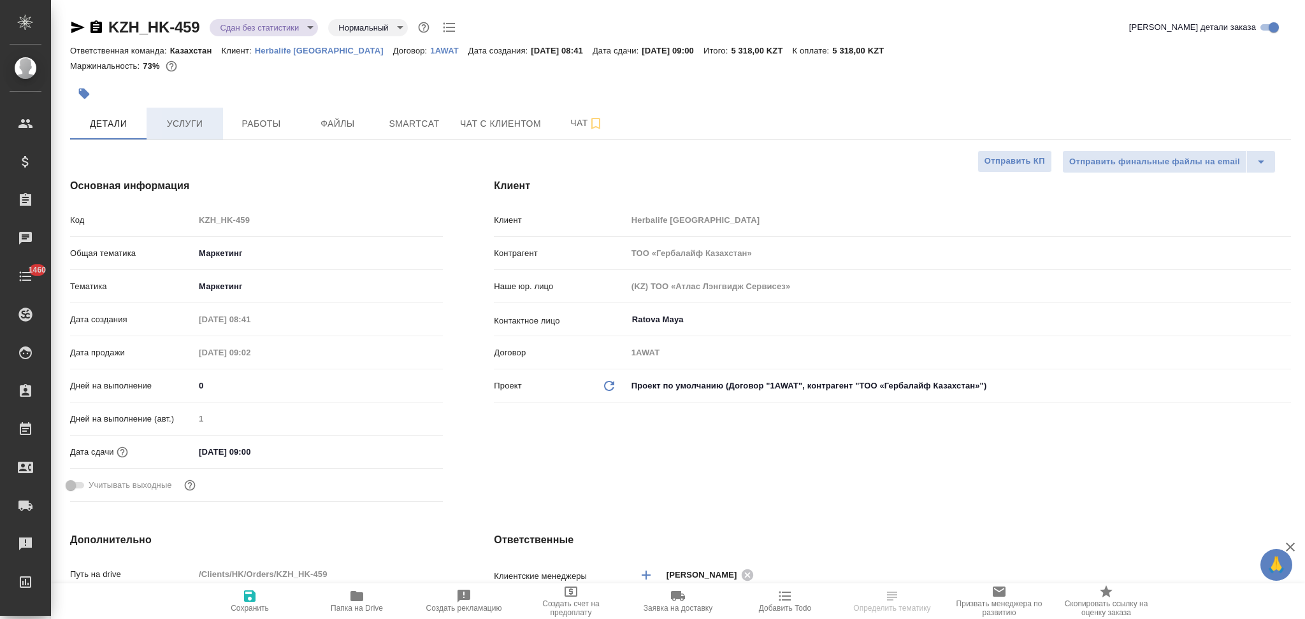
type textarea "x"
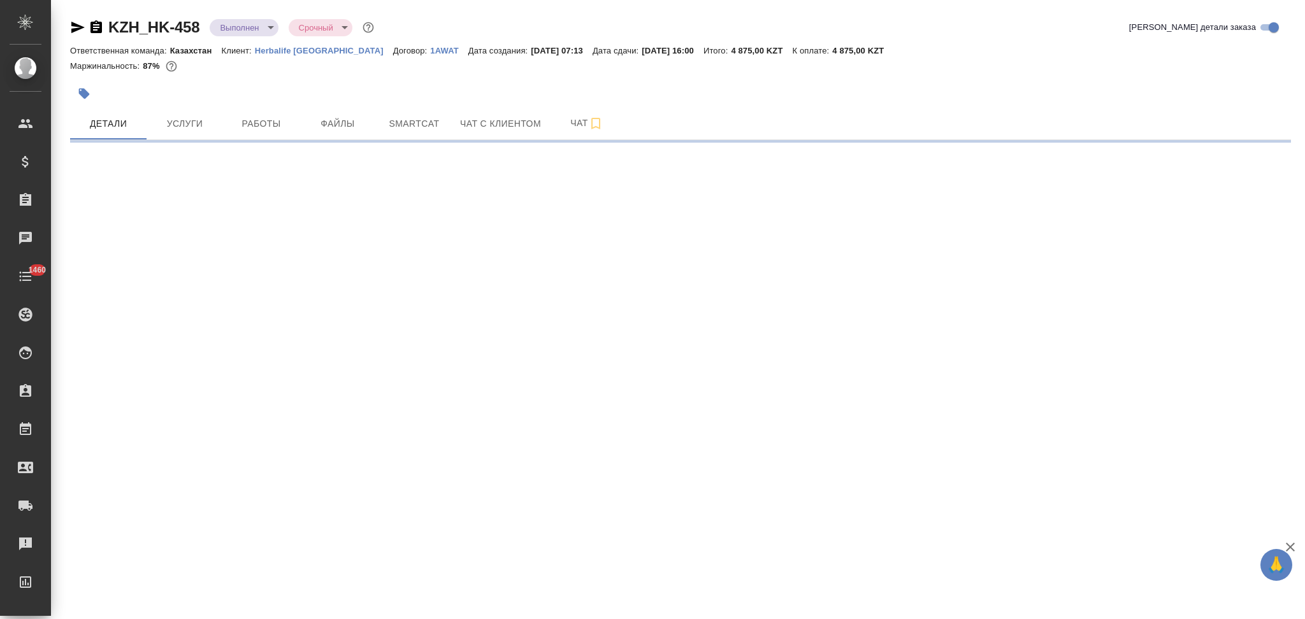
select select "RU"
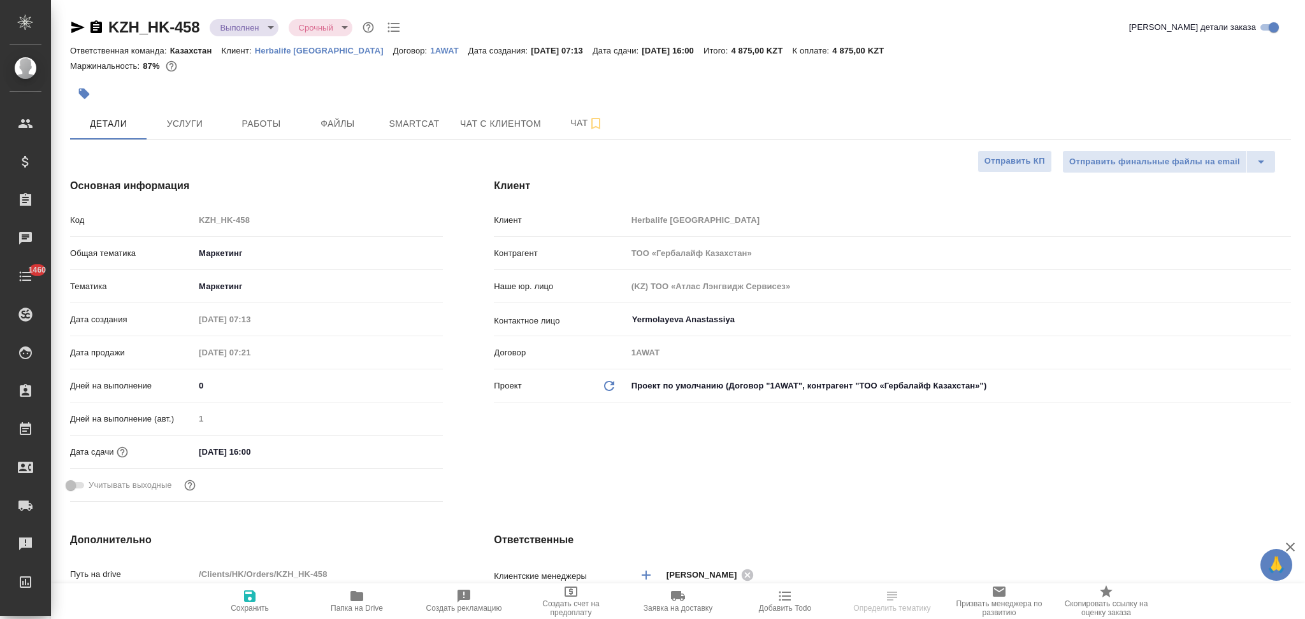
type textarea "x"
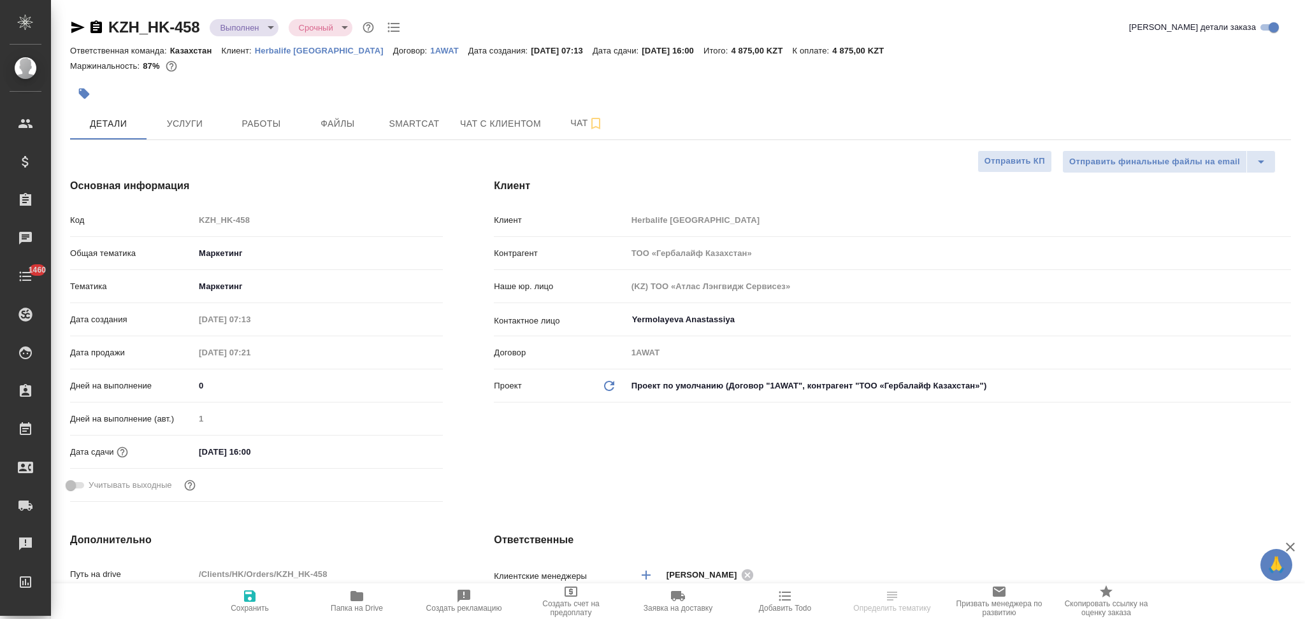
type textarea "x"
click at [182, 120] on span "Услуги" at bounding box center [184, 124] width 61 height 16
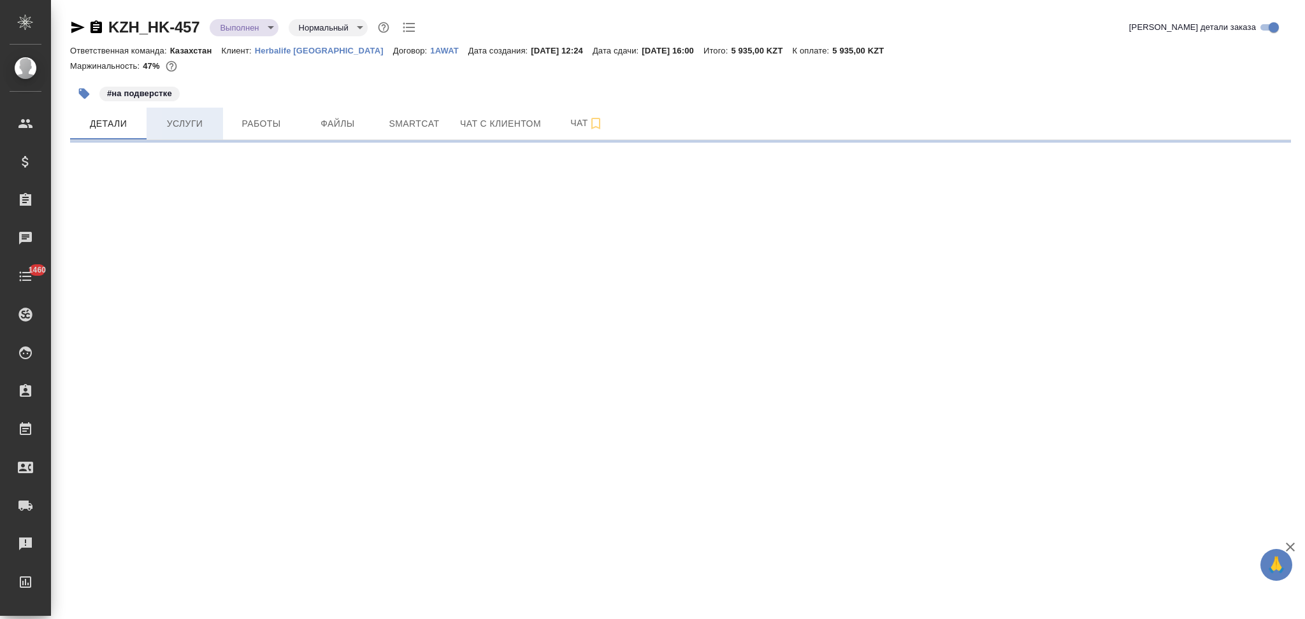
select select "RU"
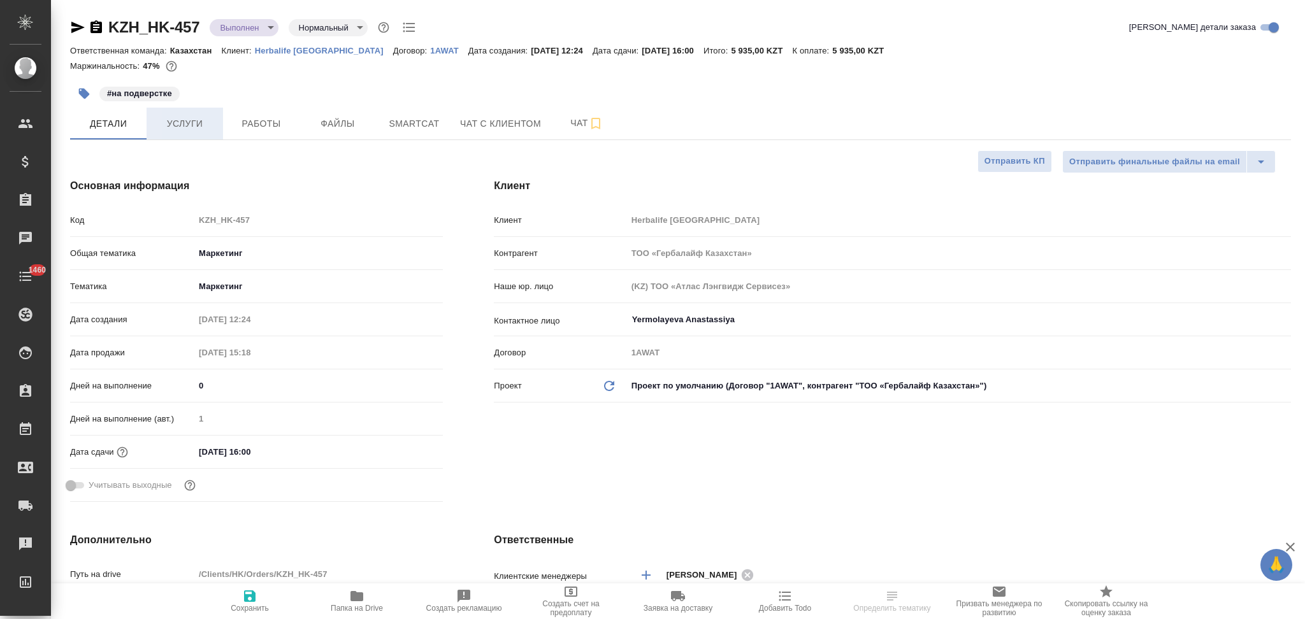
type textarea "x"
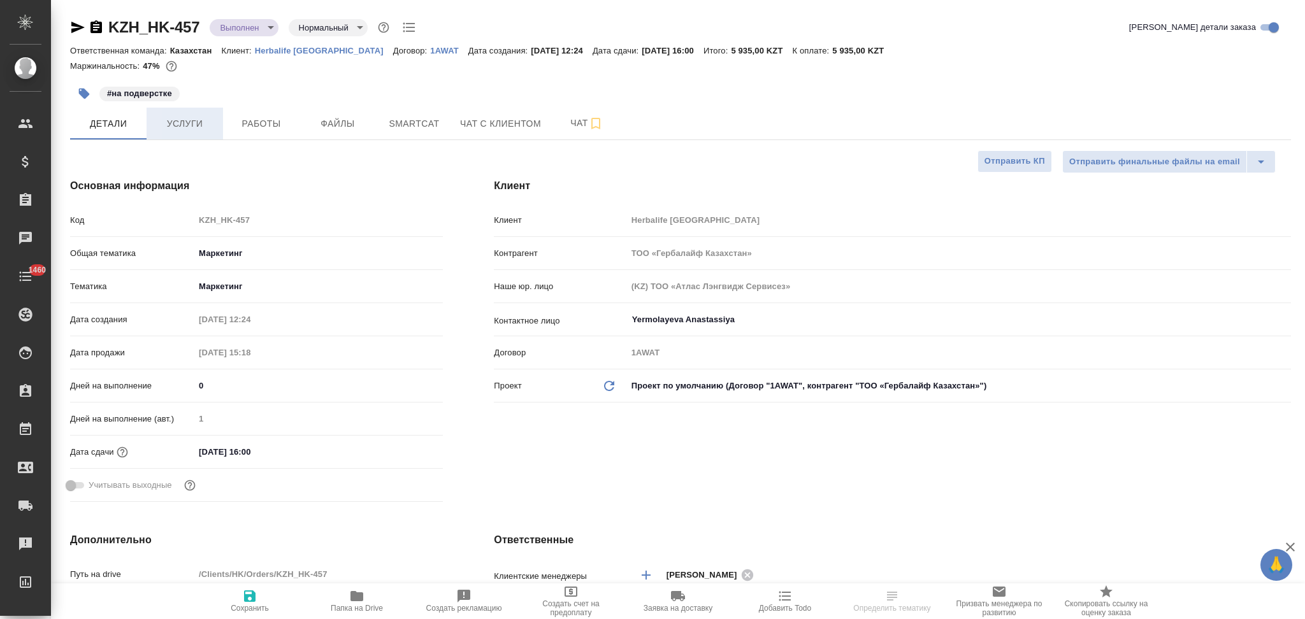
type textarea "x"
click at [185, 133] on button "Услуги" at bounding box center [185, 124] width 76 height 32
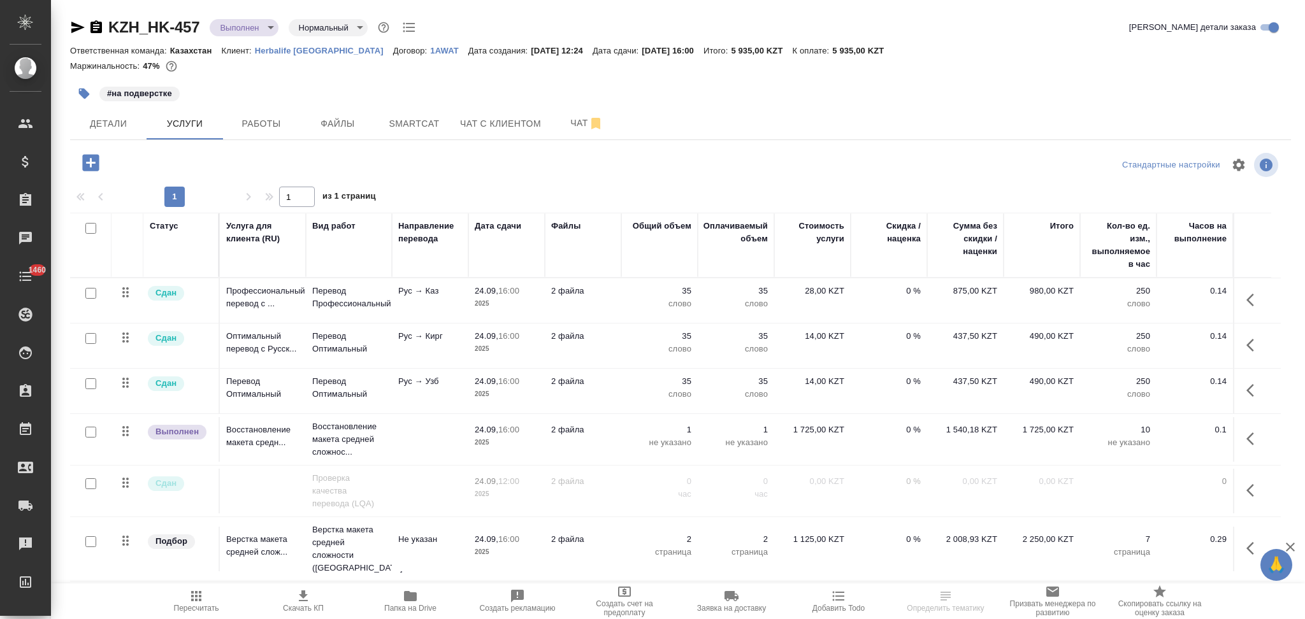
scroll to position [85, 0]
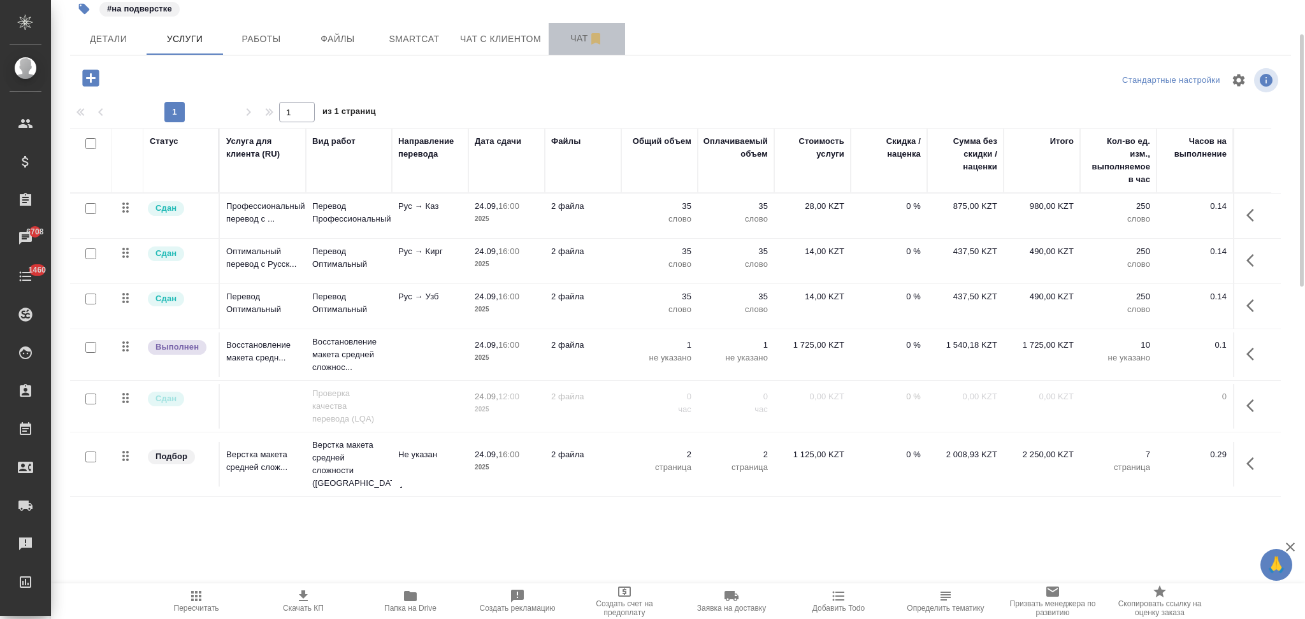
click at [573, 44] on span "Чат" at bounding box center [586, 39] width 61 height 16
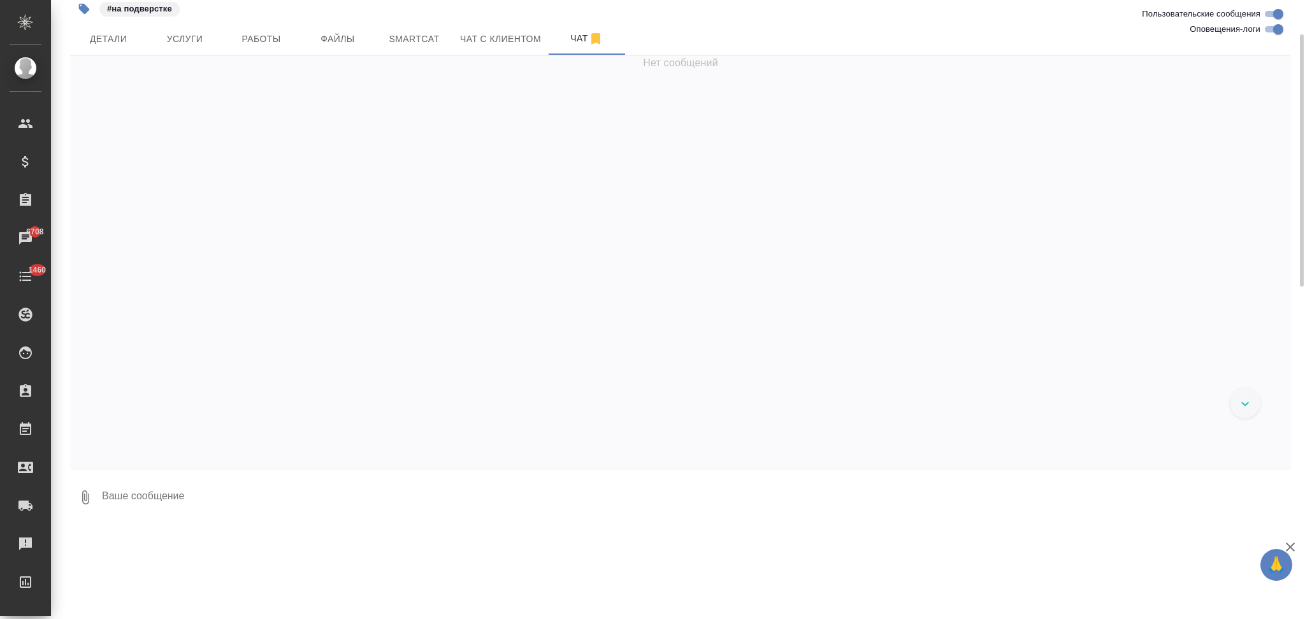
scroll to position [15137, 0]
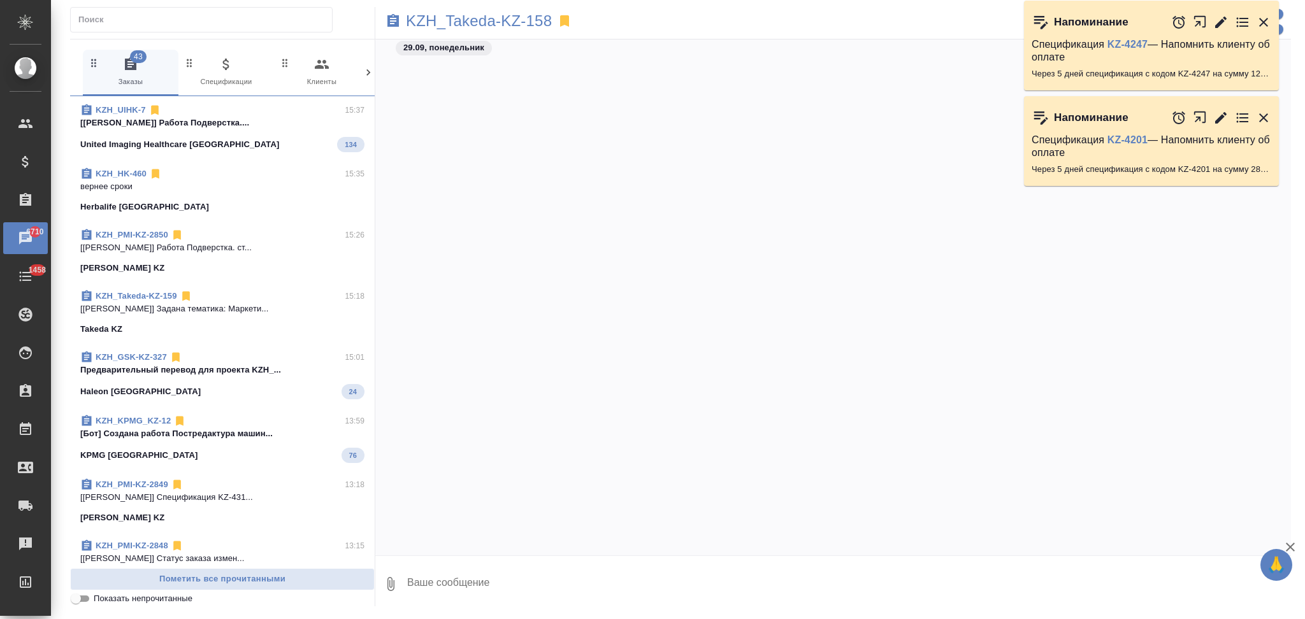
scroll to position [5744, 0]
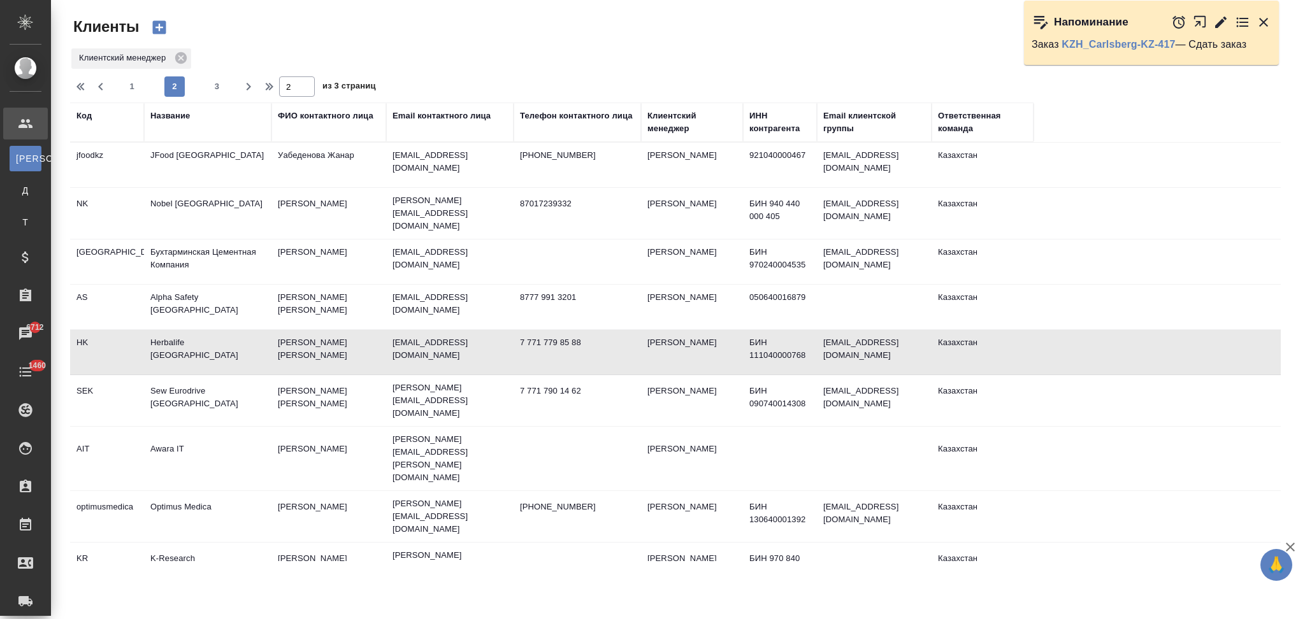
select select "RU"
click at [1265, 21] on icon "button" at bounding box center [1263, 22] width 9 height 9
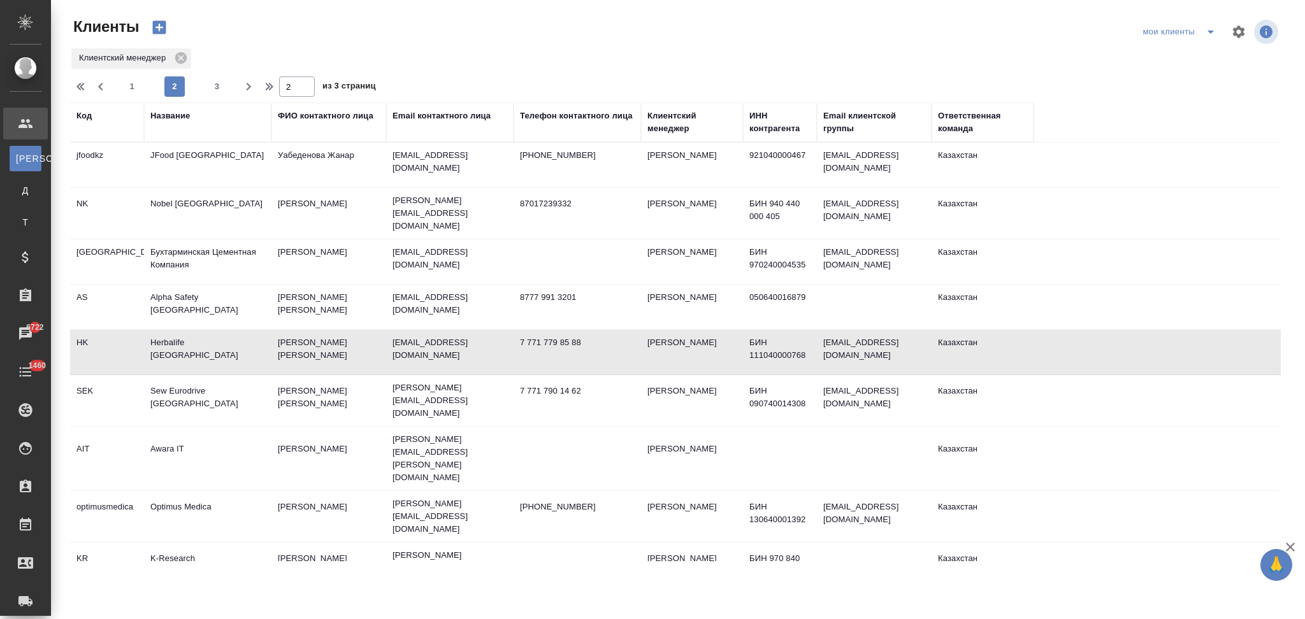
click at [176, 118] on div "Название" at bounding box center [169, 116] width 39 height 13
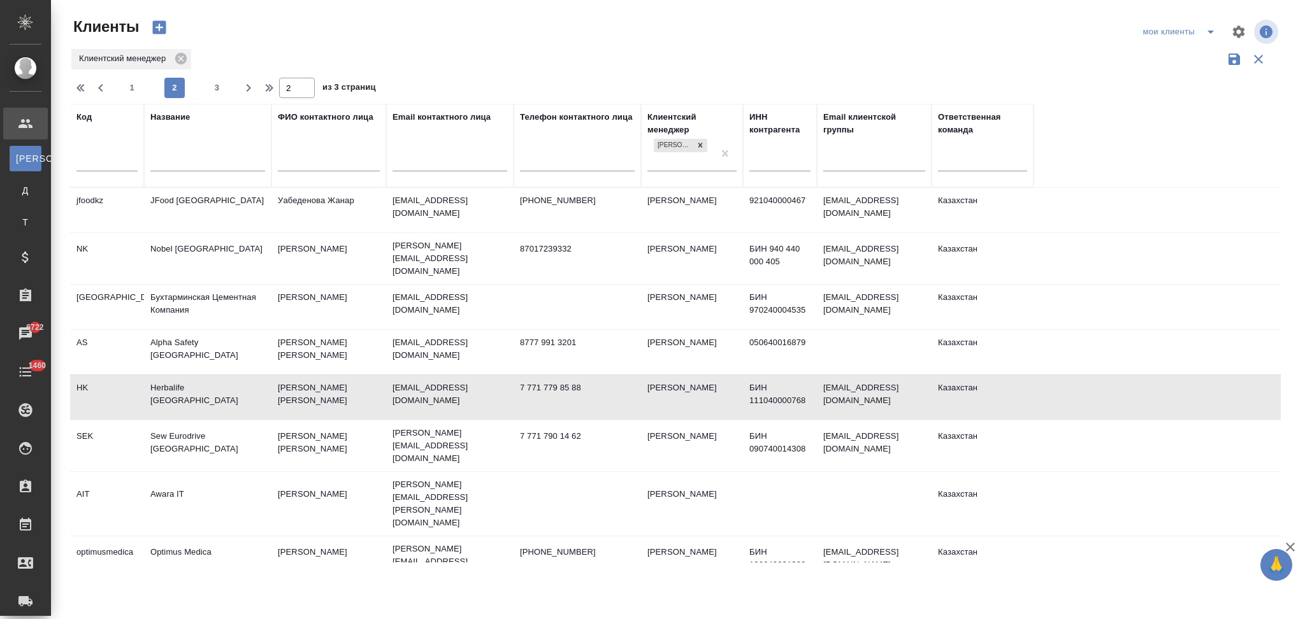
click at [195, 153] on div at bounding box center [207, 163] width 115 height 31
click at [203, 161] on input "text" at bounding box center [207, 163] width 115 height 16
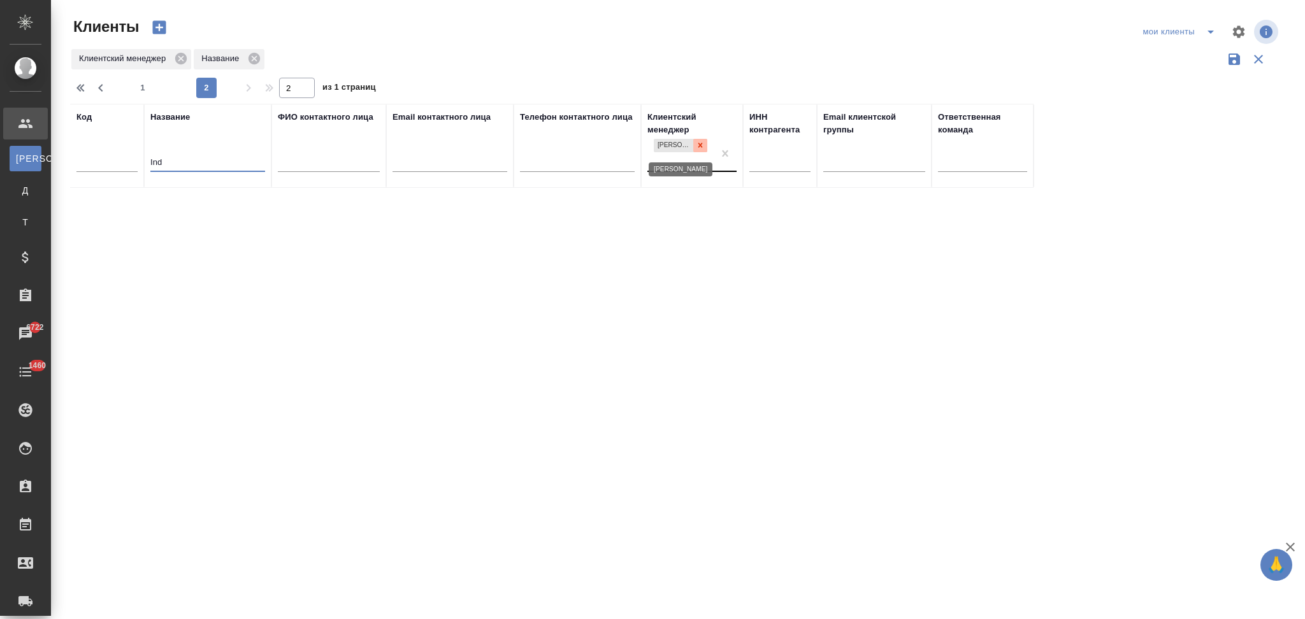
click at [699, 144] on icon at bounding box center [700, 145] width 9 height 9
type input "Ind"
type input "1"
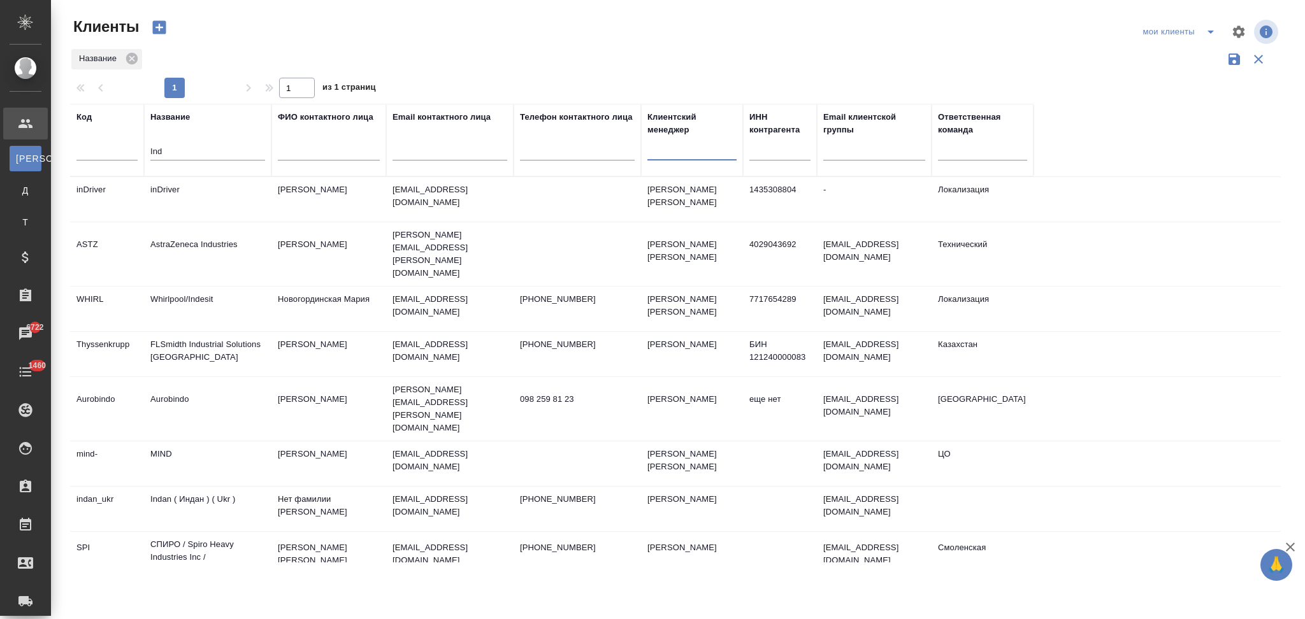
click at [224, 191] on td "inDriver" at bounding box center [207, 199] width 127 height 45
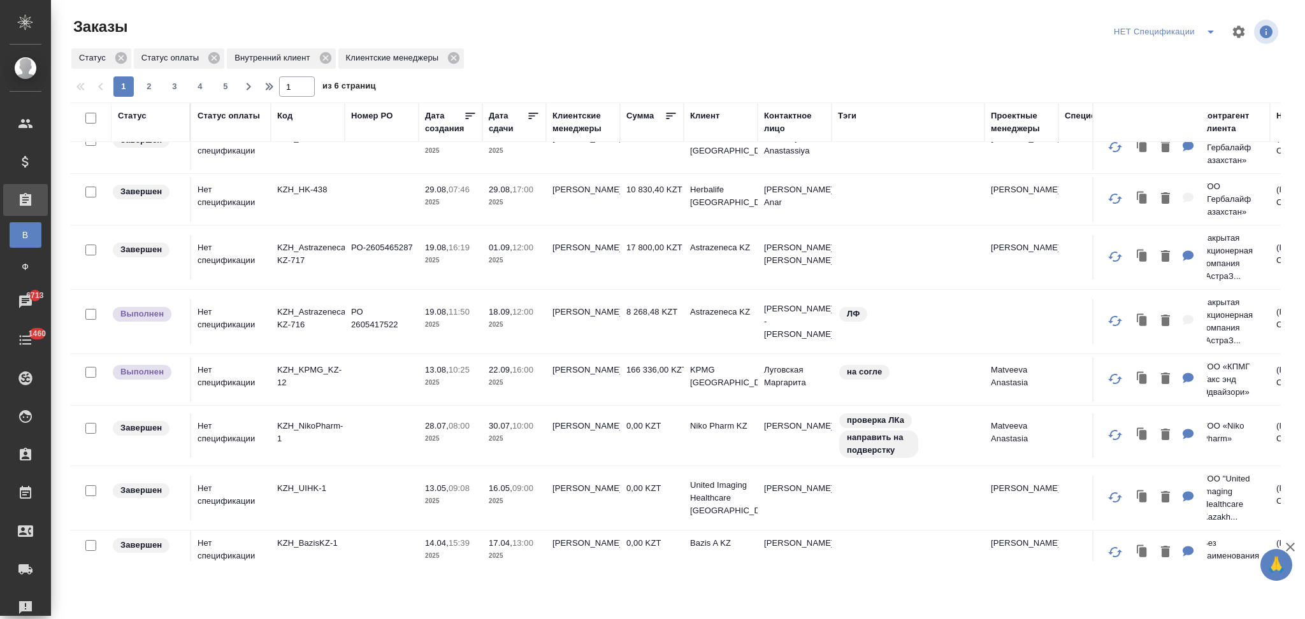
scroll to position [510, 0]
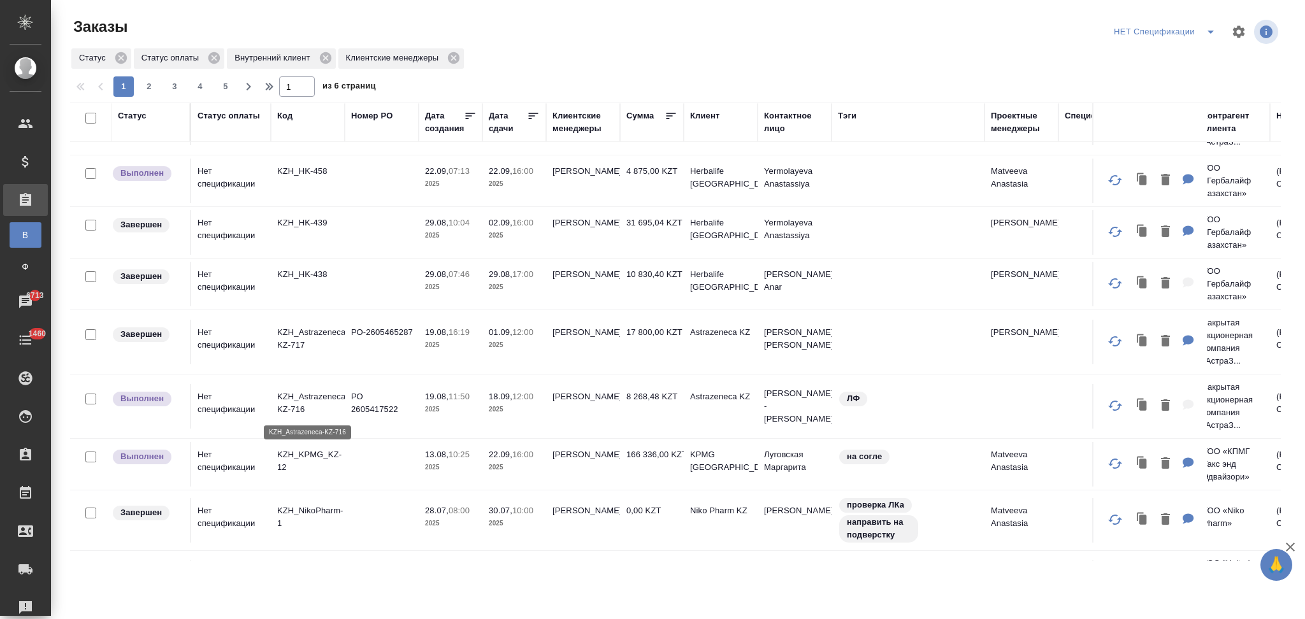
click at [324, 396] on p "KZH_Astrazeneca-KZ-716" at bounding box center [307, 403] width 61 height 25
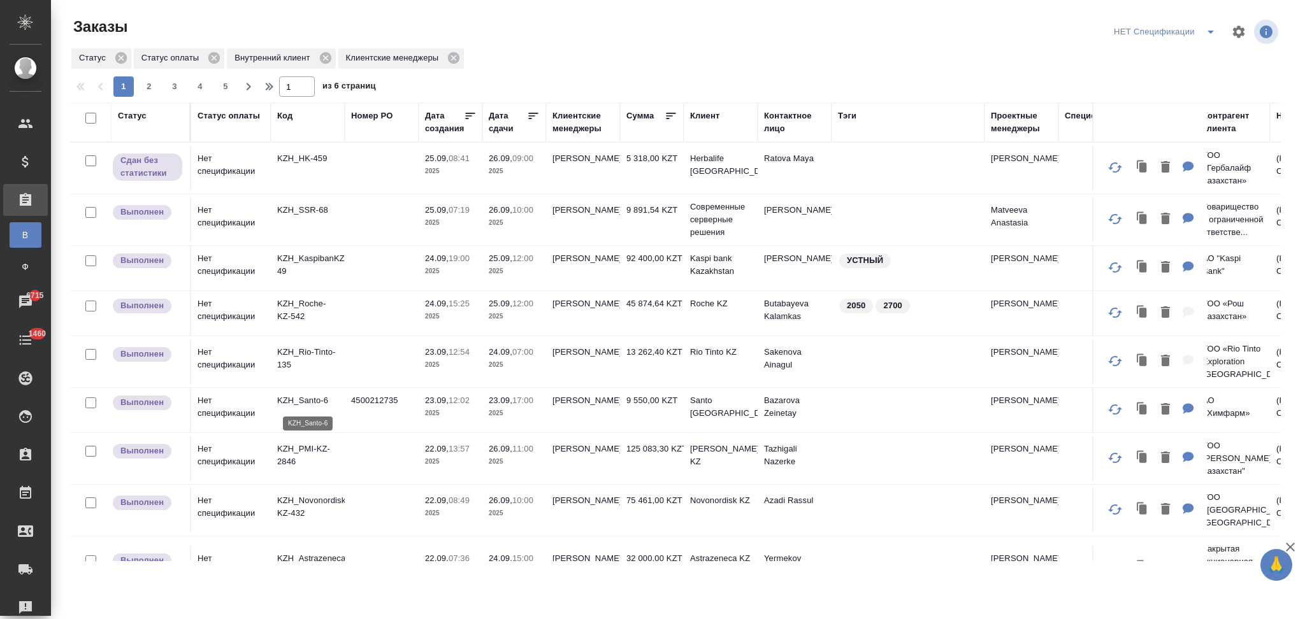
click at [317, 403] on p "KZH_Santo-6" at bounding box center [307, 400] width 61 height 13
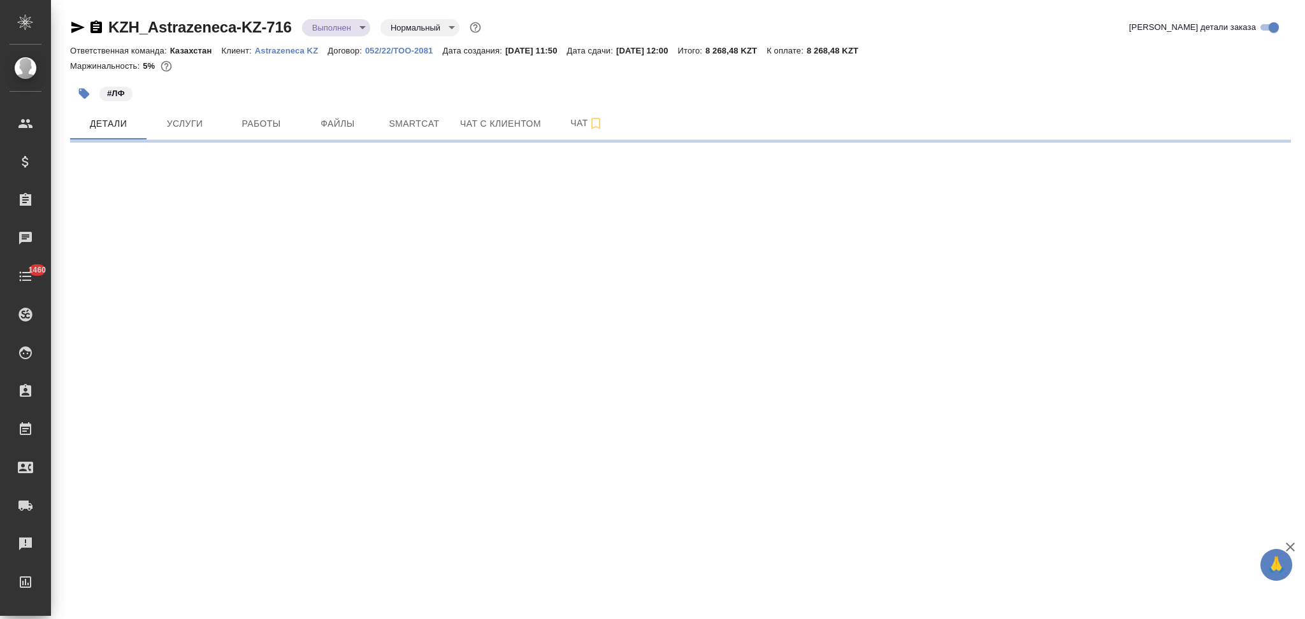
select select "RU"
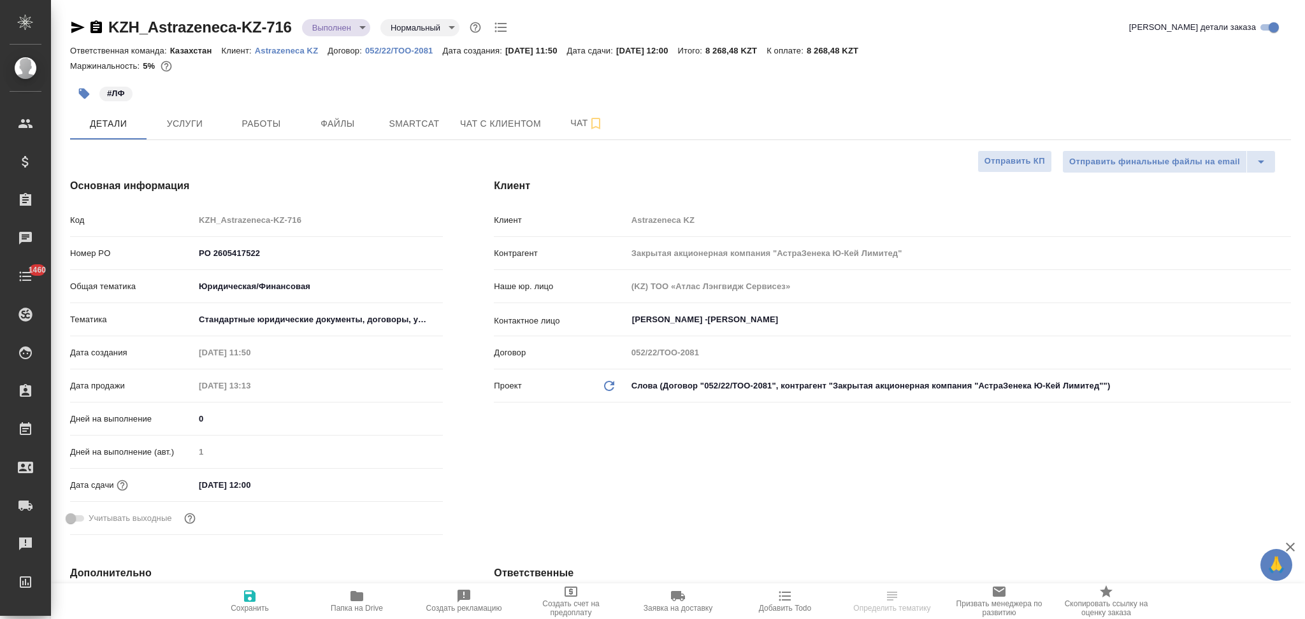
type textarea "x"
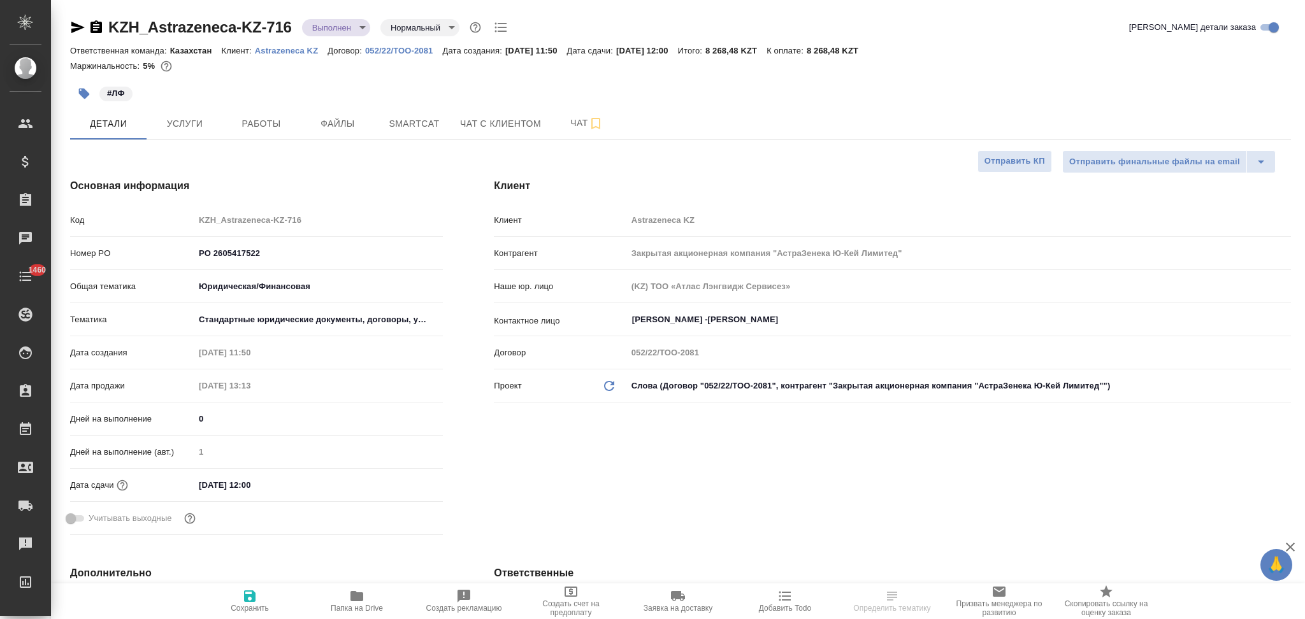
type textarea "x"
click at [559, 234] on div "Клиент Astrazeneca KZ" at bounding box center [892, 225] width 797 height 33
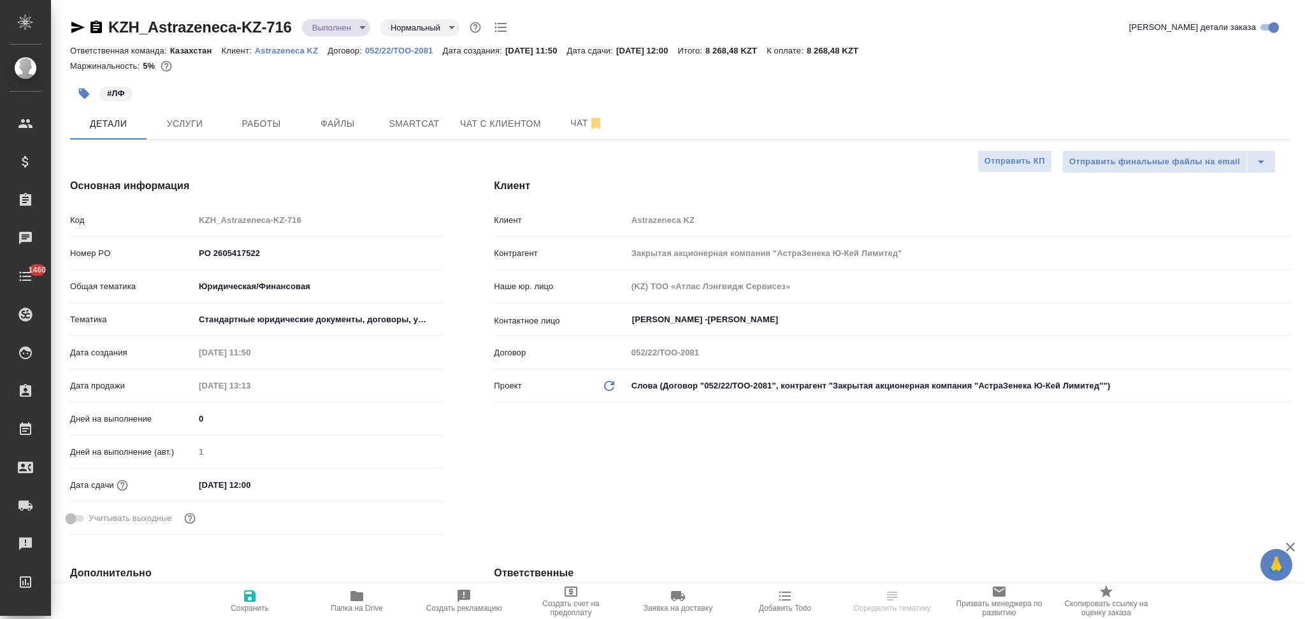
type textarea "x"
select select "RU"
type textarea "x"
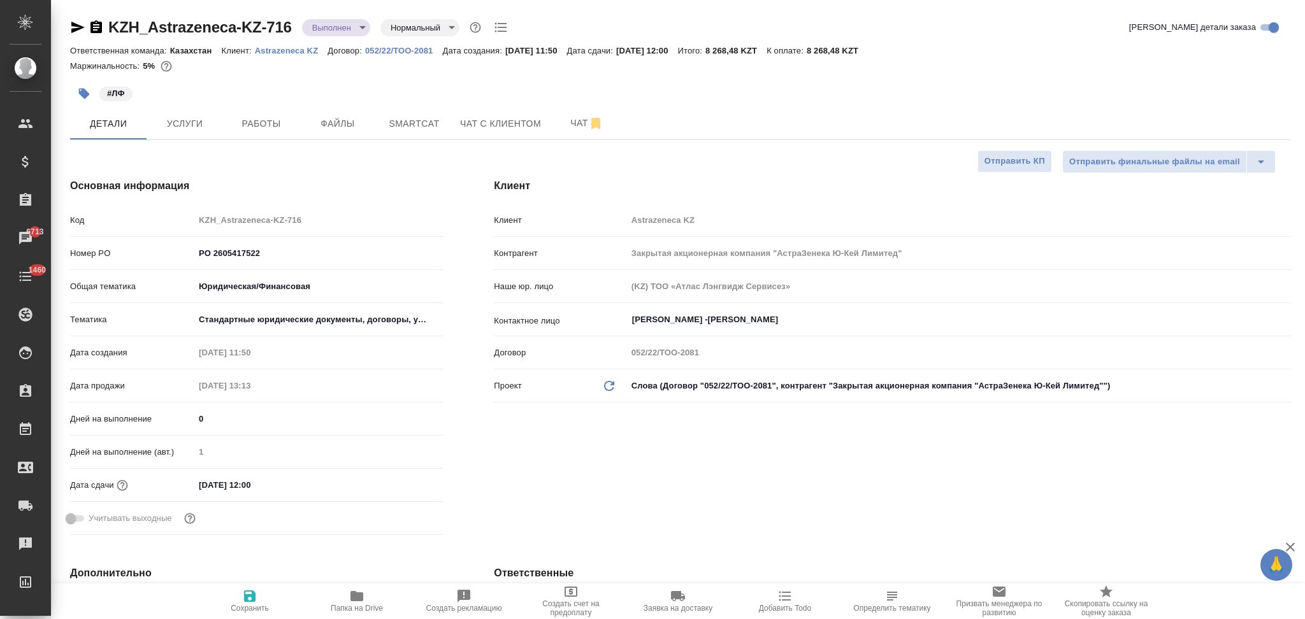
type textarea "x"
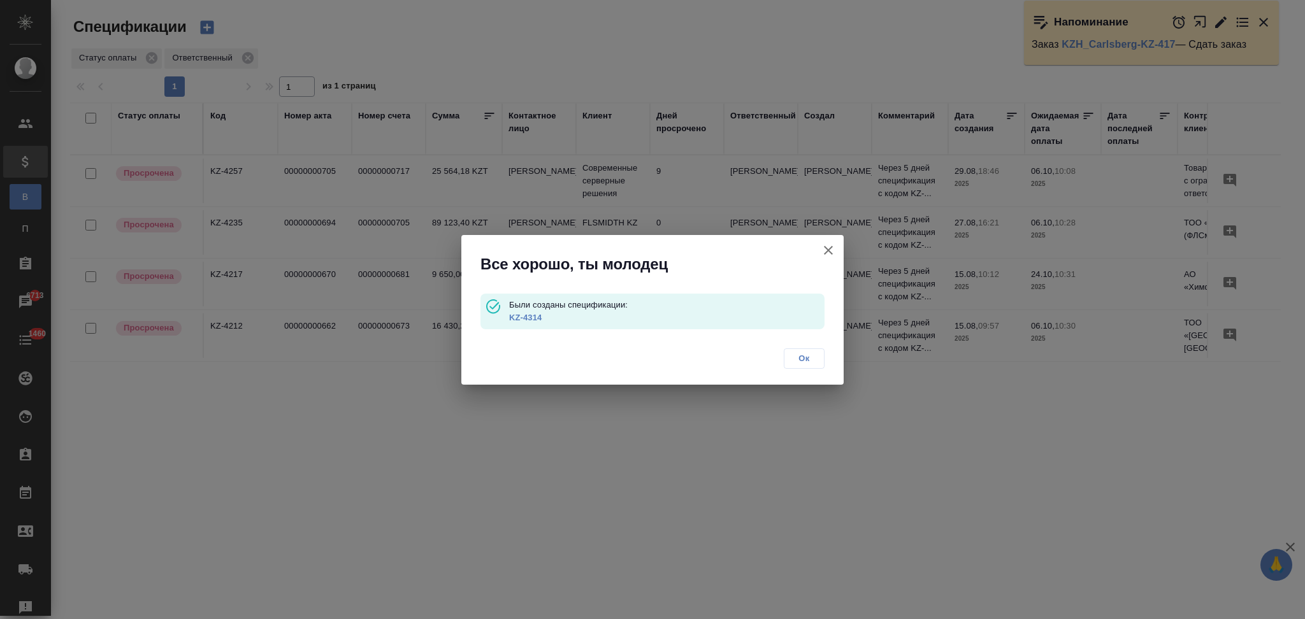
click at [826, 249] on icon "button" at bounding box center [828, 250] width 15 height 15
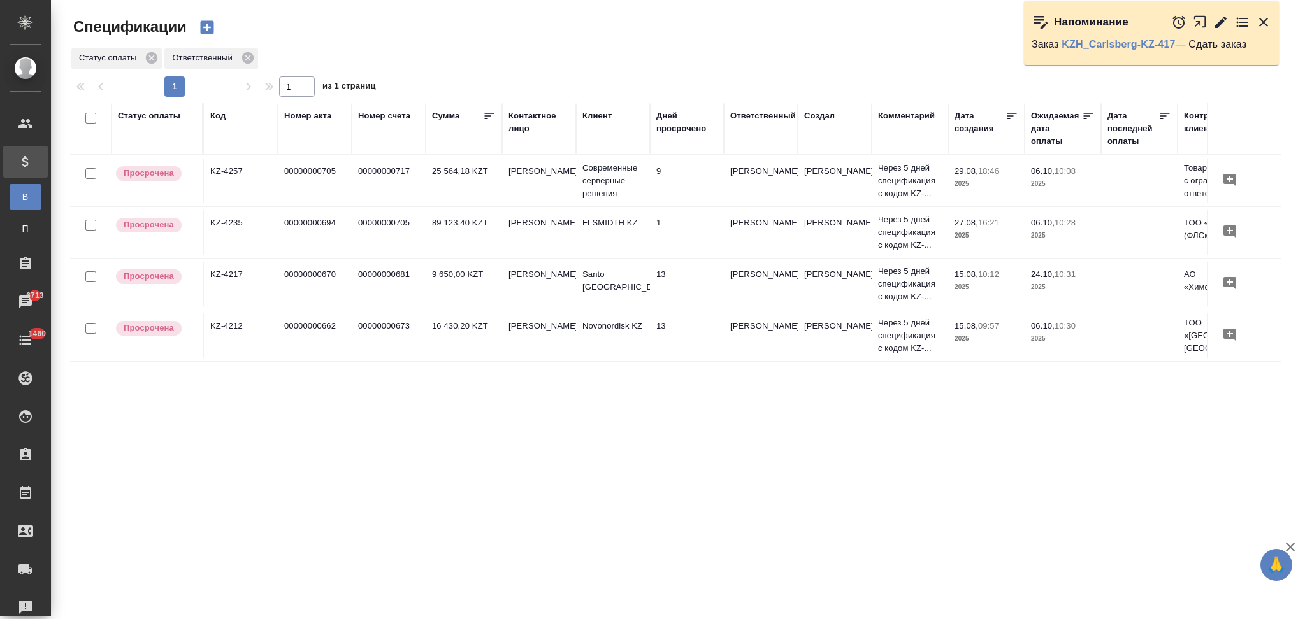
click at [205, 27] on icon "button" at bounding box center [207, 27] width 18 height 18
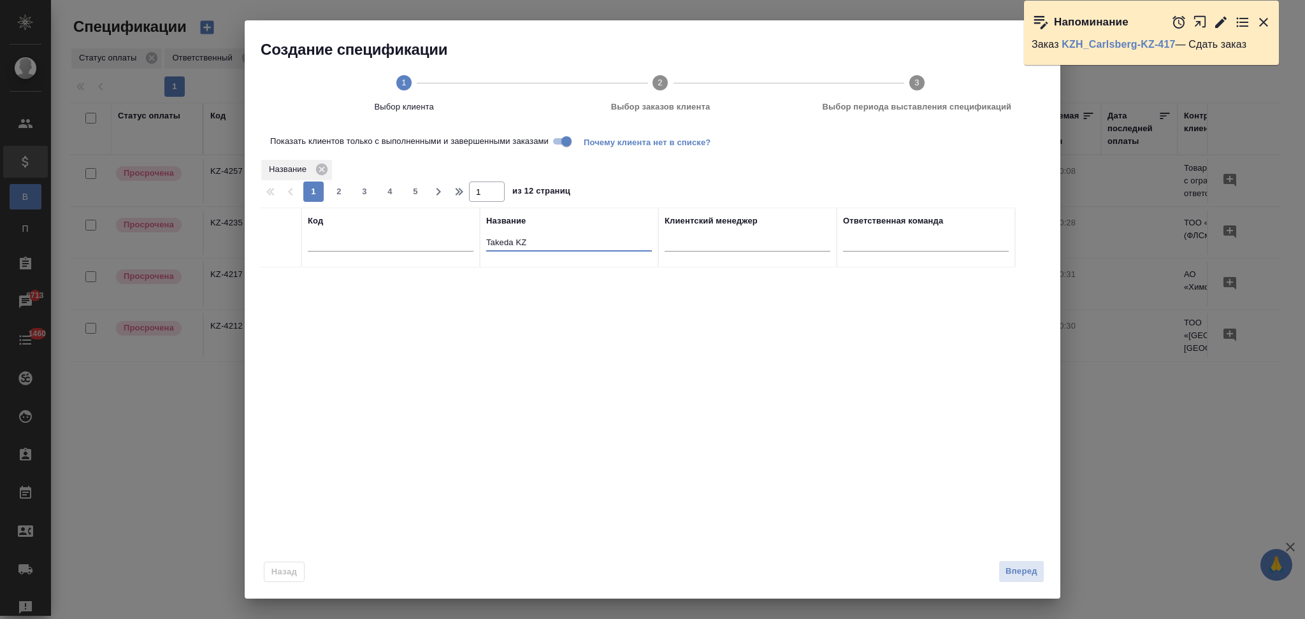
drag, startPoint x: 461, startPoint y: 232, endPoint x: 433, endPoint y: 232, distance: 28.7
click at [433, 232] on tr "Код Название Takeda KZ Клиентский менеджер Ответственная команда" at bounding box center [637, 238] width 755 height 60
paste input "Astrazenec"
type input "Astrazeneca KZ"
click at [563, 142] on input "Показать клиентов только с выполненными и завершенными заказами" at bounding box center [566, 141] width 46 height 15
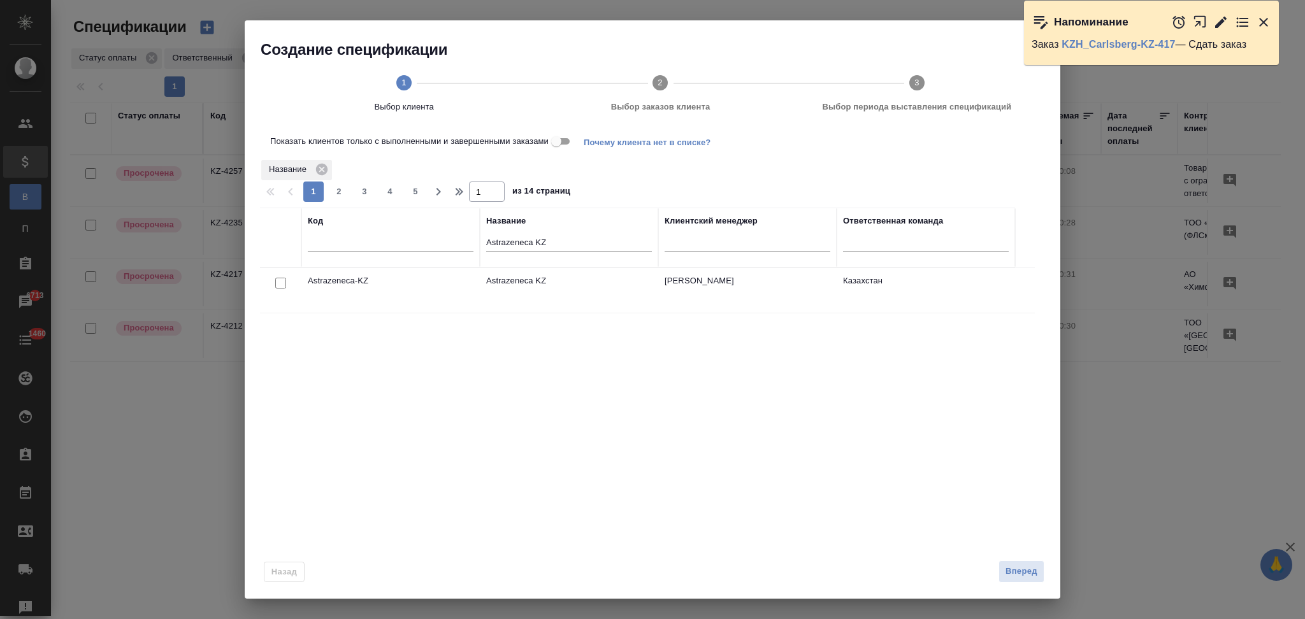
click at [279, 283] on input "checkbox" at bounding box center [280, 283] width 11 height 11
checkbox input "true"
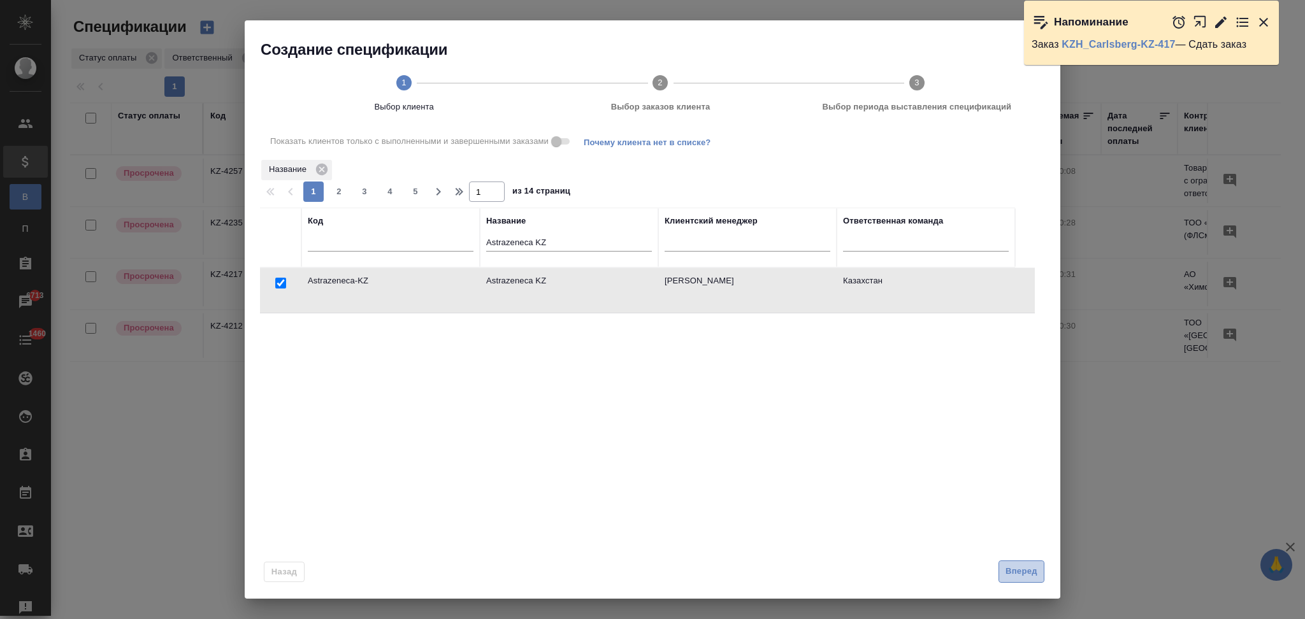
click at [1016, 574] on span "Вперед" at bounding box center [1021, 571] width 32 height 15
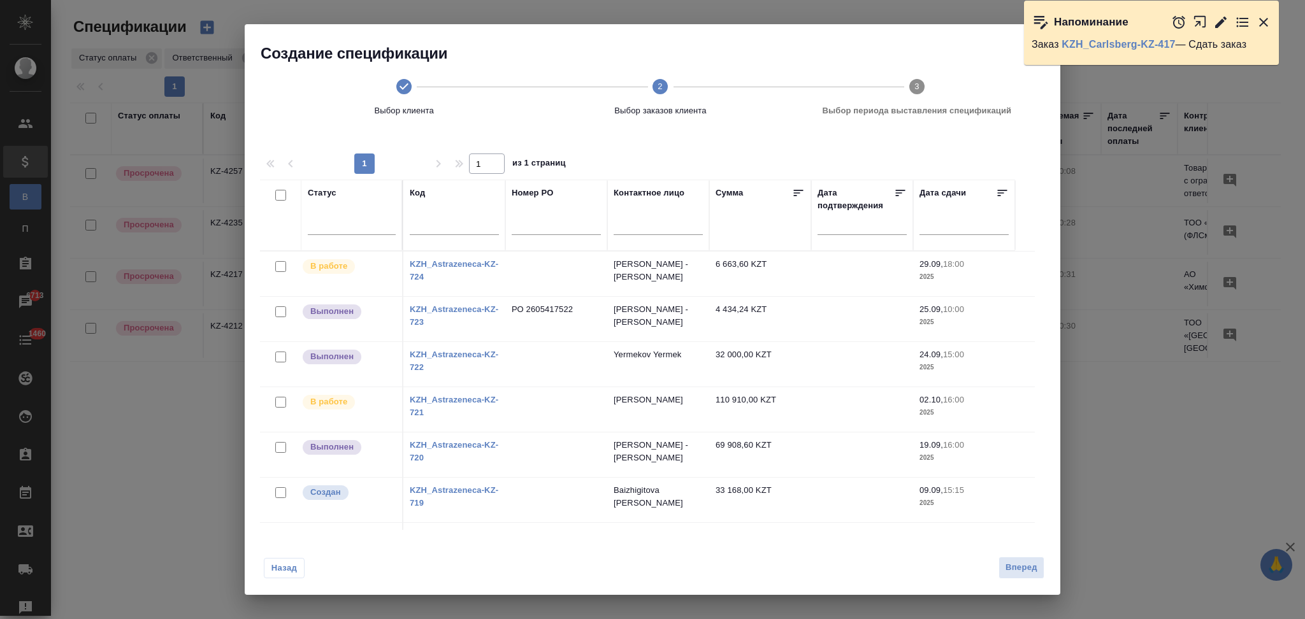
click at [462, 264] on link "KZH_Astrazeneca-KZ-724" at bounding box center [454, 270] width 89 height 22
click at [477, 312] on link "KZH_Astrazeneca-KZ-723" at bounding box center [454, 316] width 89 height 22
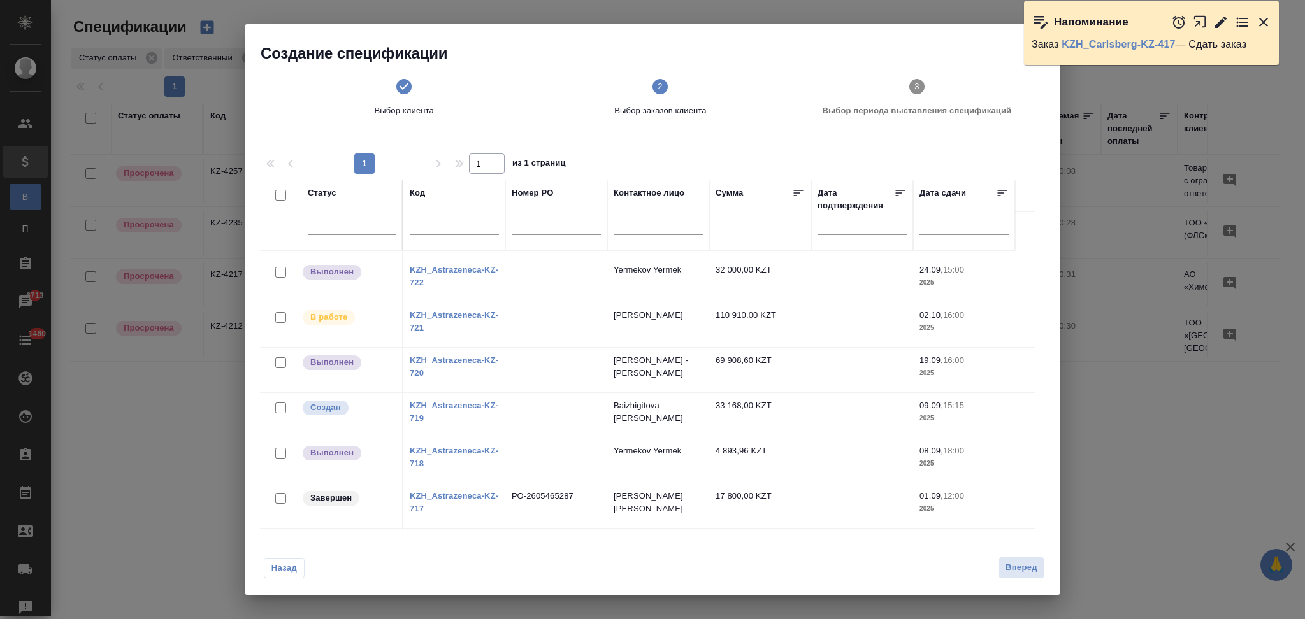
click at [457, 358] on link "KZH_Astrazeneca-KZ-720" at bounding box center [454, 366] width 89 height 22
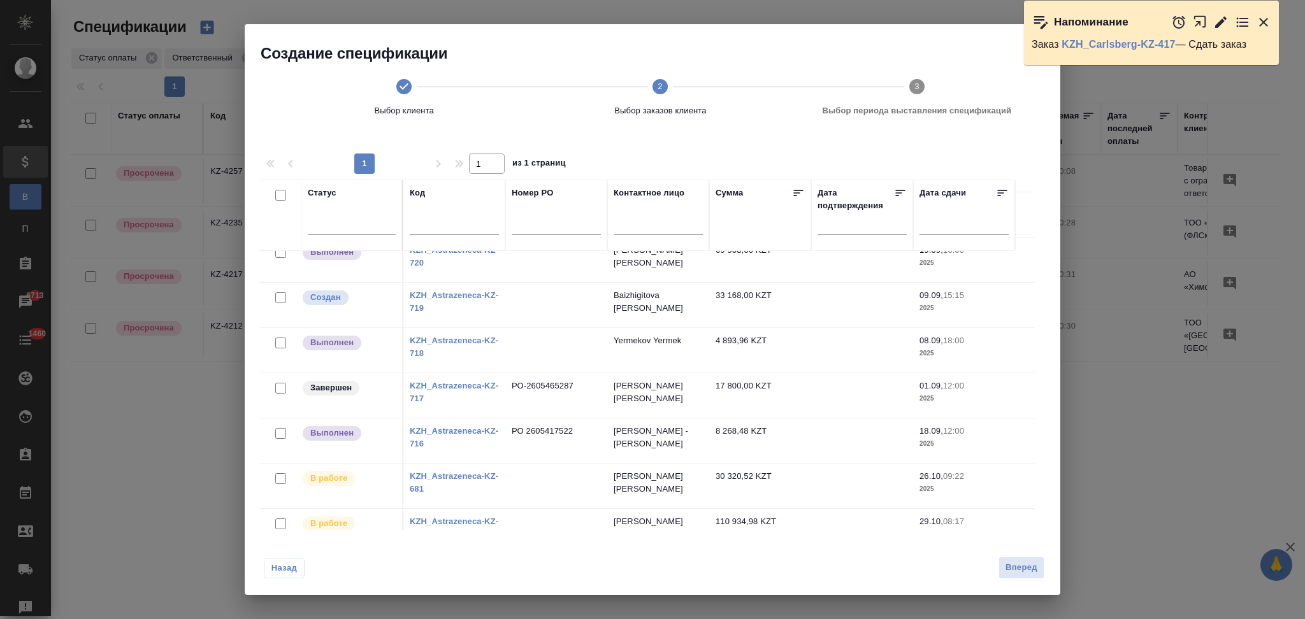
scroll to position [219, 0]
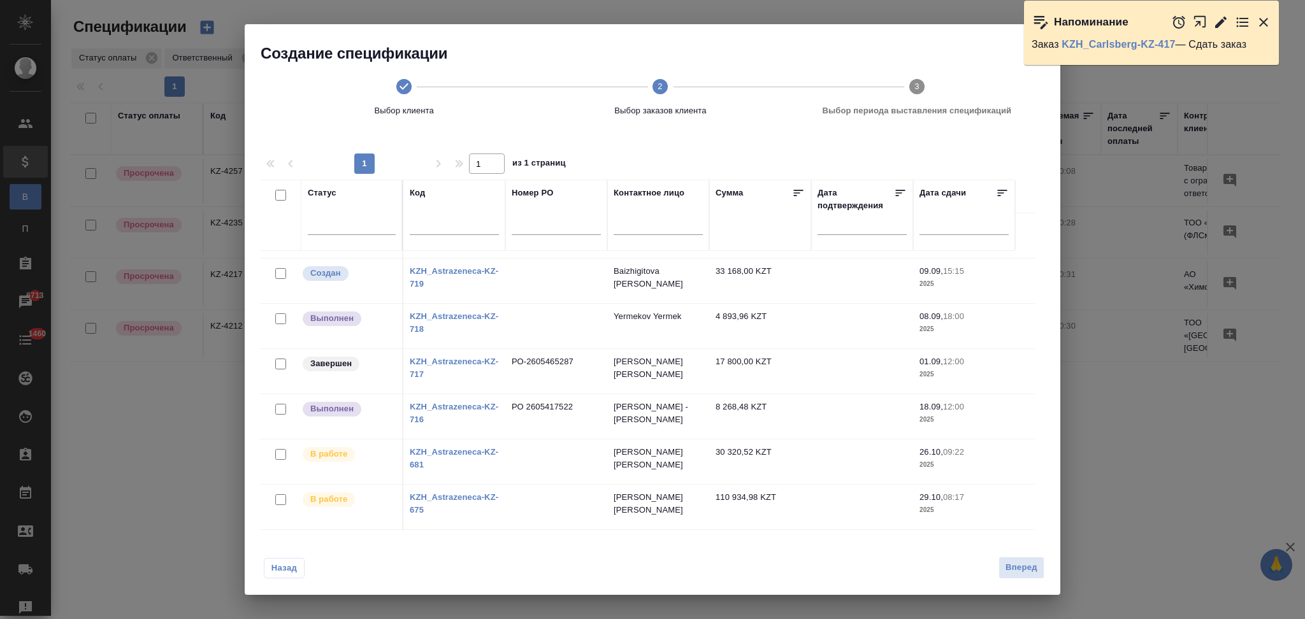
click at [281, 409] on input "checkbox" at bounding box center [280, 409] width 11 height 11
checkbox input "true"
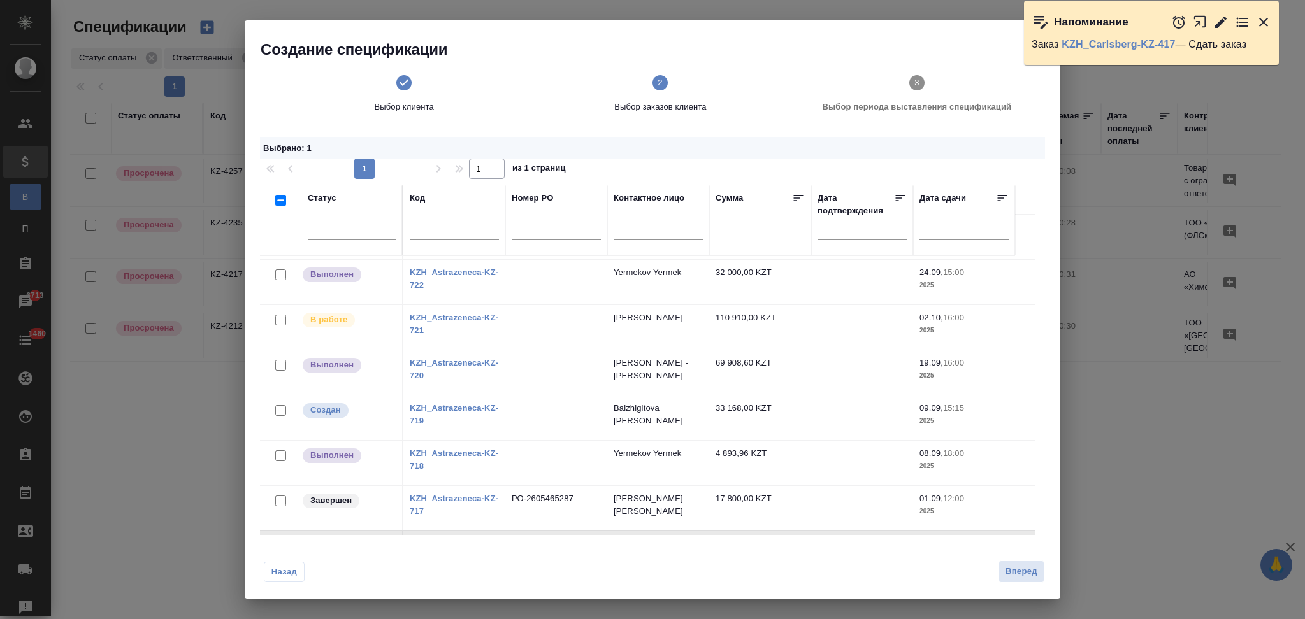
scroll to position [49, 0]
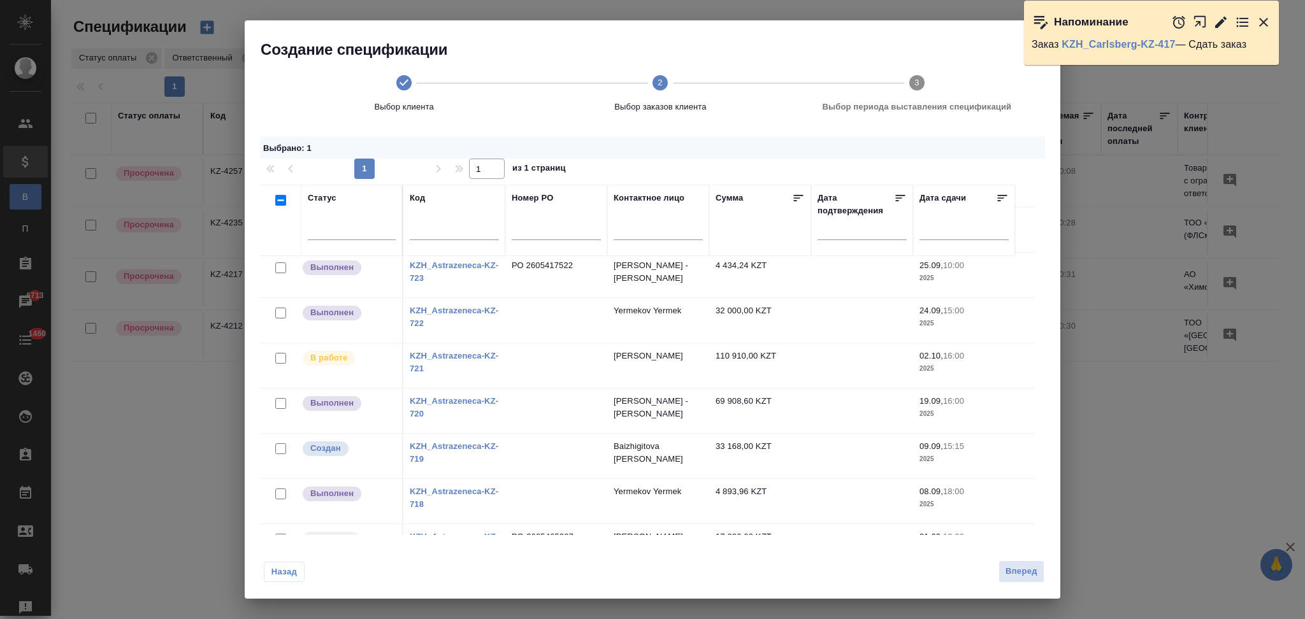
click at [280, 403] on input "checkbox" at bounding box center [280, 403] width 11 height 11
checkbox input "true"
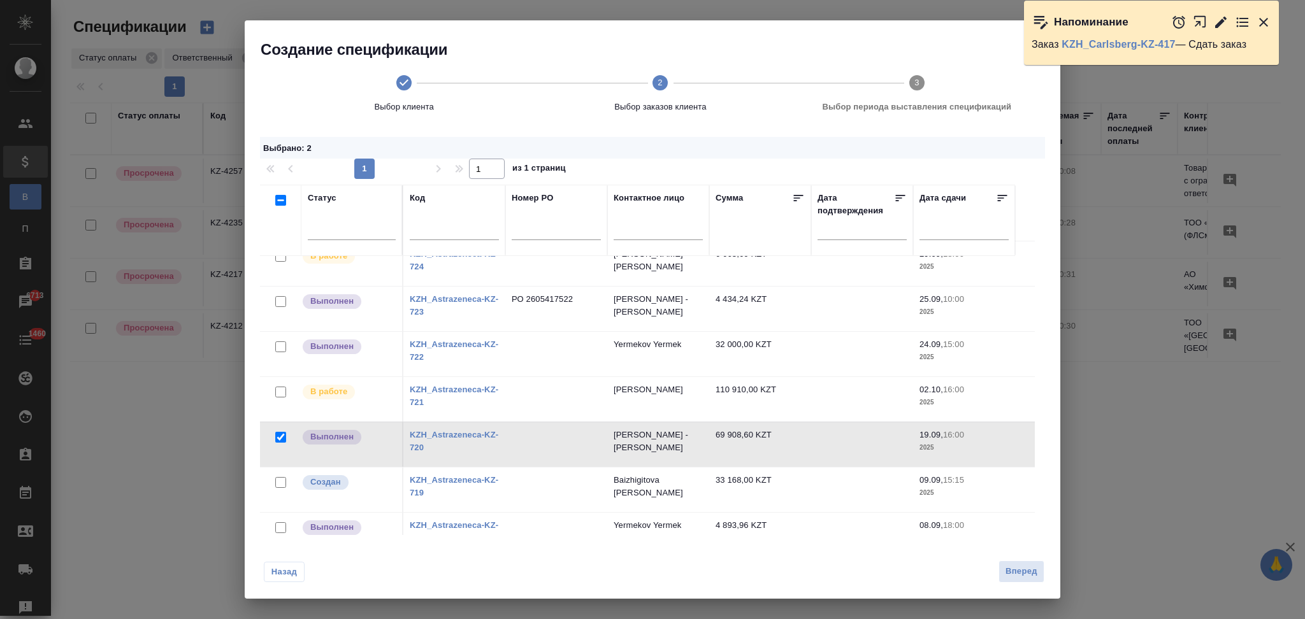
scroll to position [0, 0]
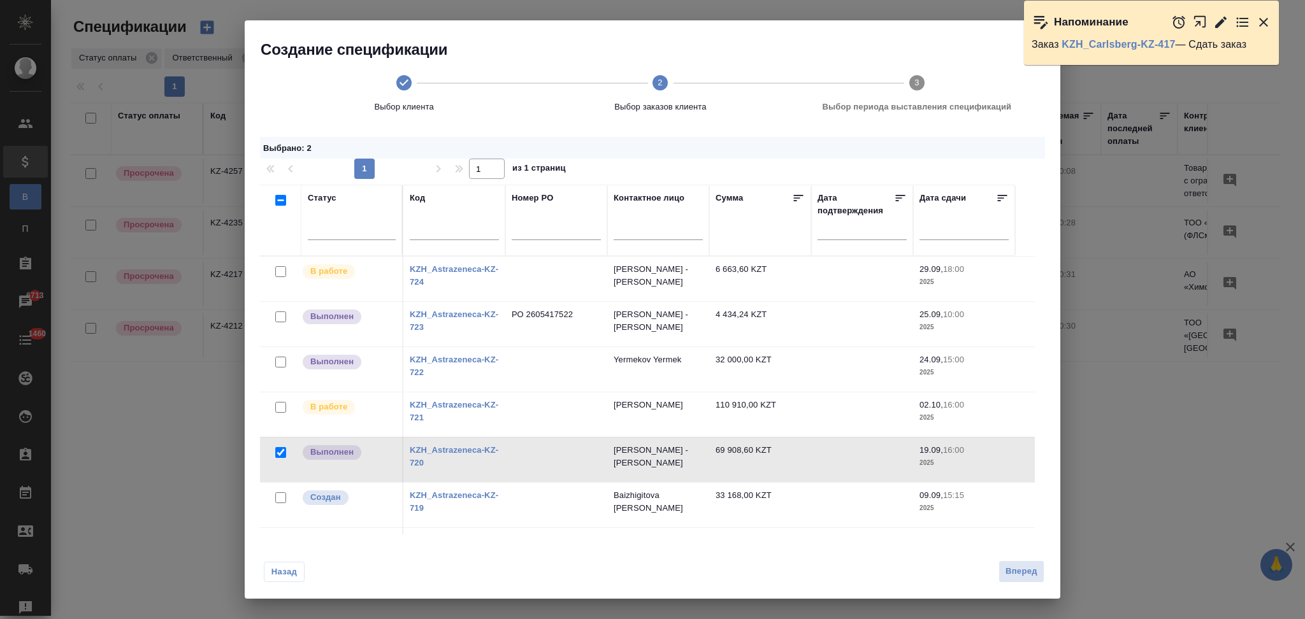
click at [280, 316] on input "checkbox" at bounding box center [280, 317] width 11 height 11
checkbox input "true"
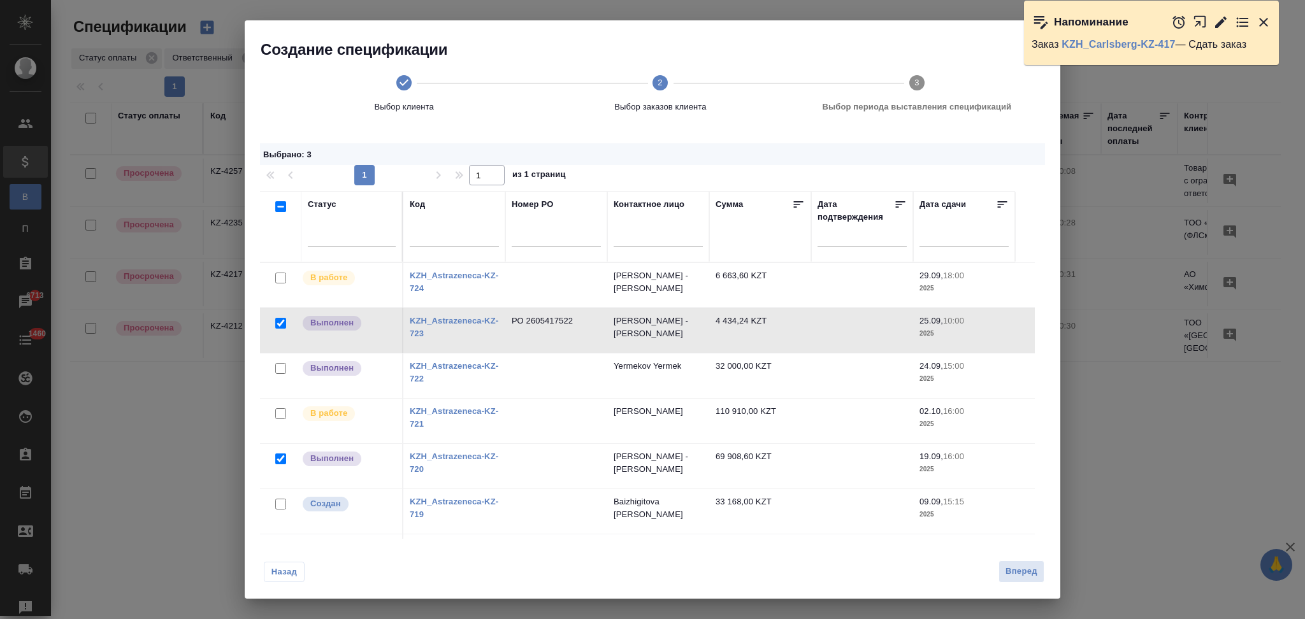
click at [278, 276] on input "checkbox" at bounding box center [280, 278] width 11 height 11
checkbox input "true"
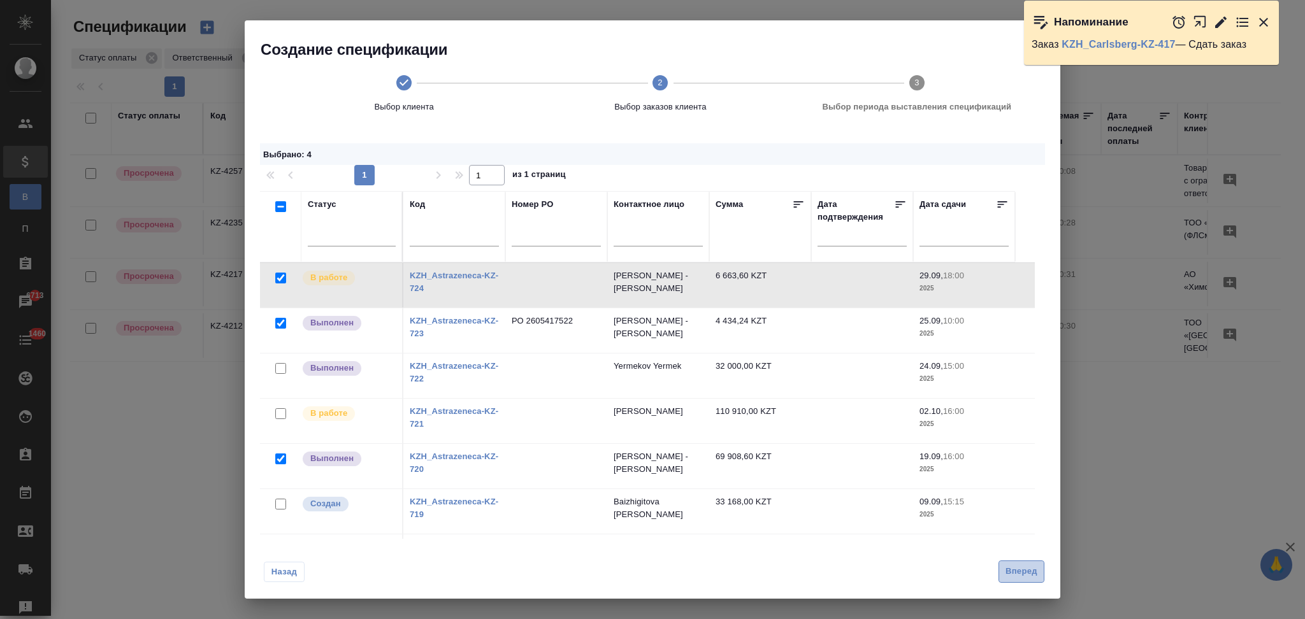
click at [1015, 573] on span "Вперед" at bounding box center [1021, 571] width 32 height 15
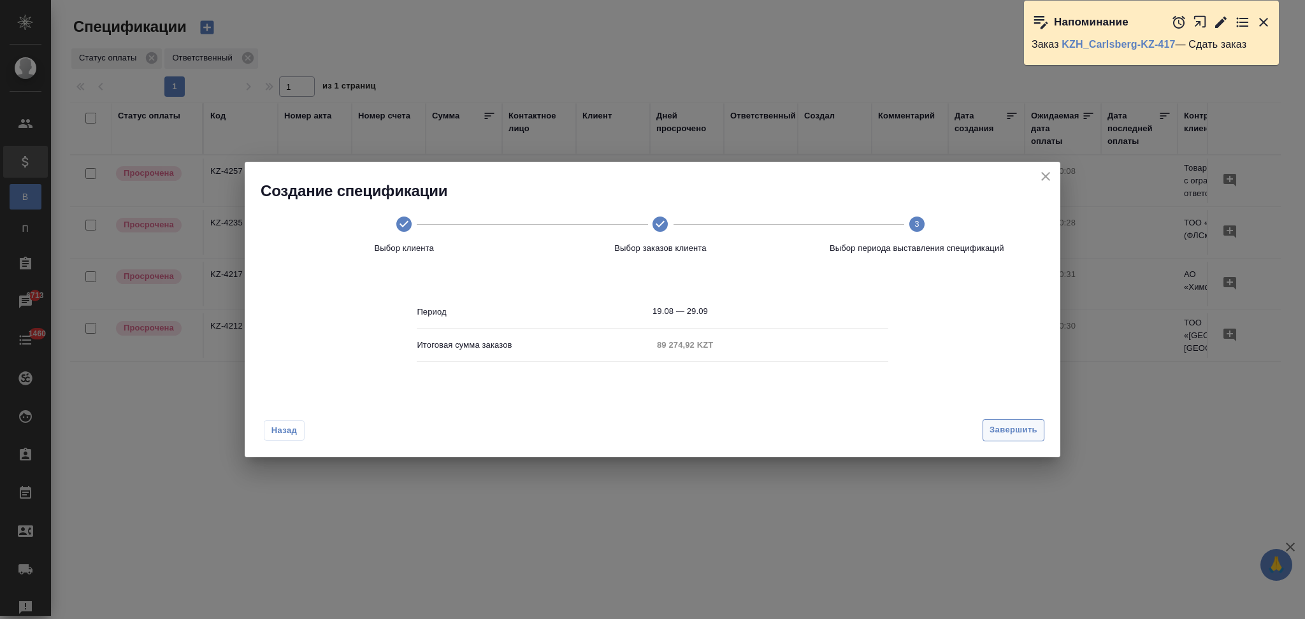
click at [991, 423] on span "Завершить" at bounding box center [1013, 430] width 48 height 15
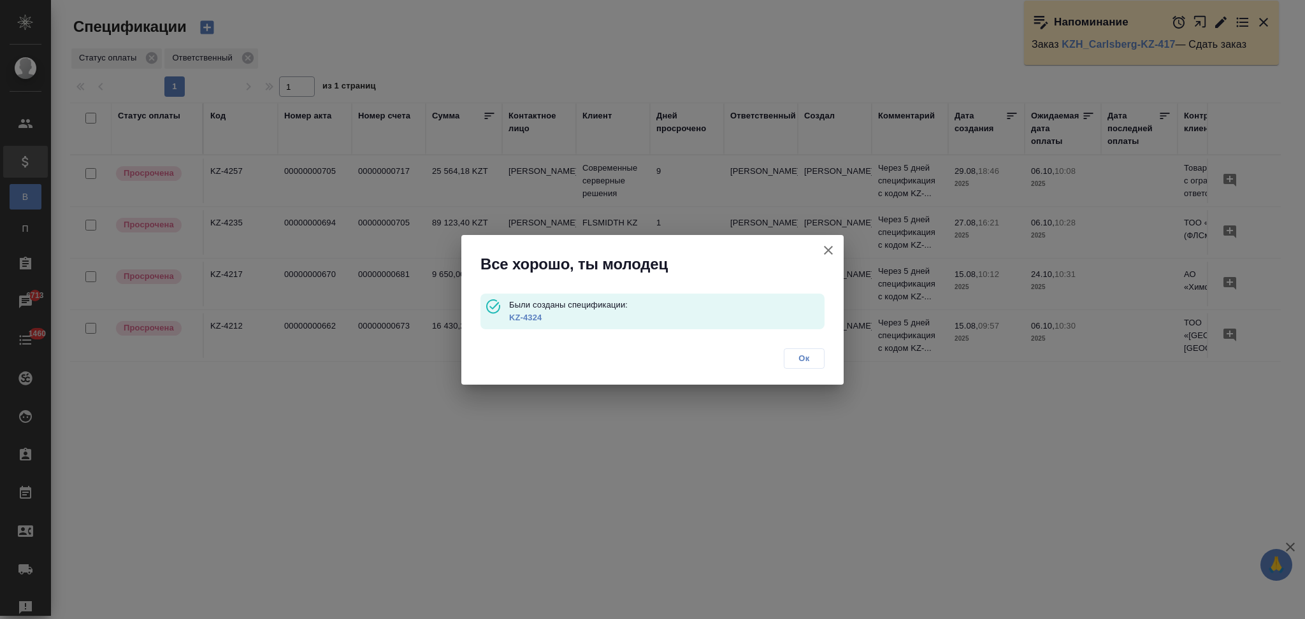
click at [531, 315] on link "KZ-4324" at bounding box center [525, 318] width 32 height 10
click at [824, 250] on icon "button" at bounding box center [828, 250] width 15 height 15
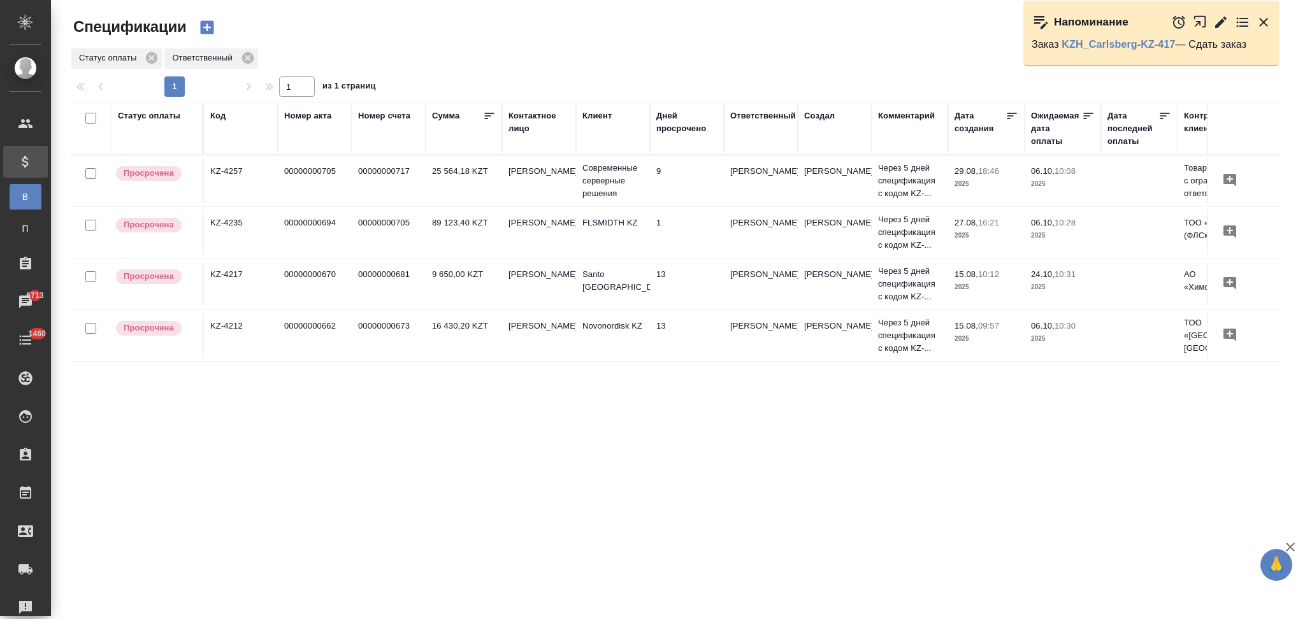
click at [215, 22] on icon "button" at bounding box center [207, 27] width 18 height 18
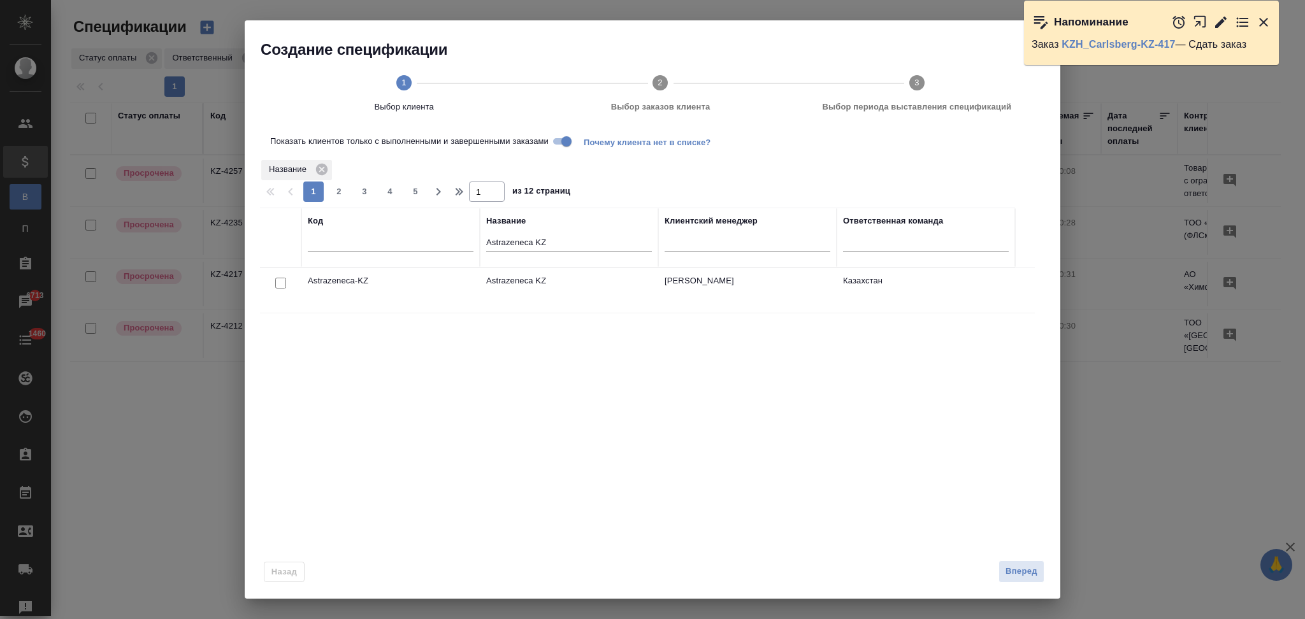
click at [282, 288] on input "checkbox" at bounding box center [280, 283] width 11 height 11
checkbox input "true"
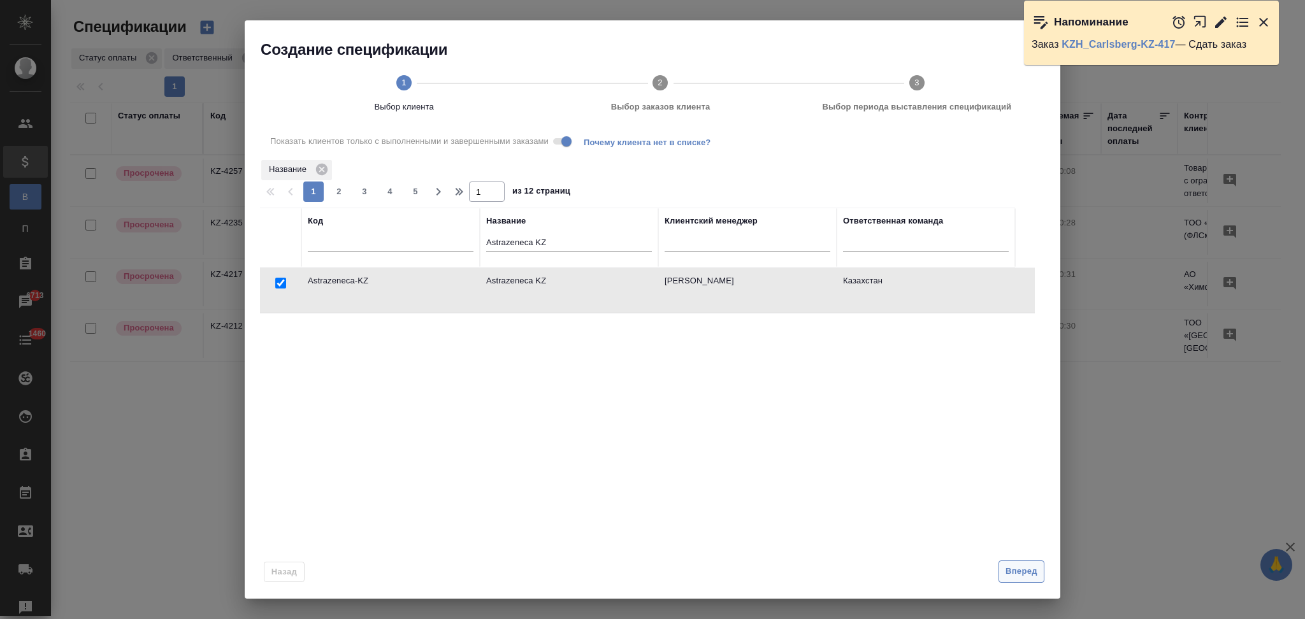
click at [1011, 571] on span "Вперед" at bounding box center [1021, 571] width 32 height 15
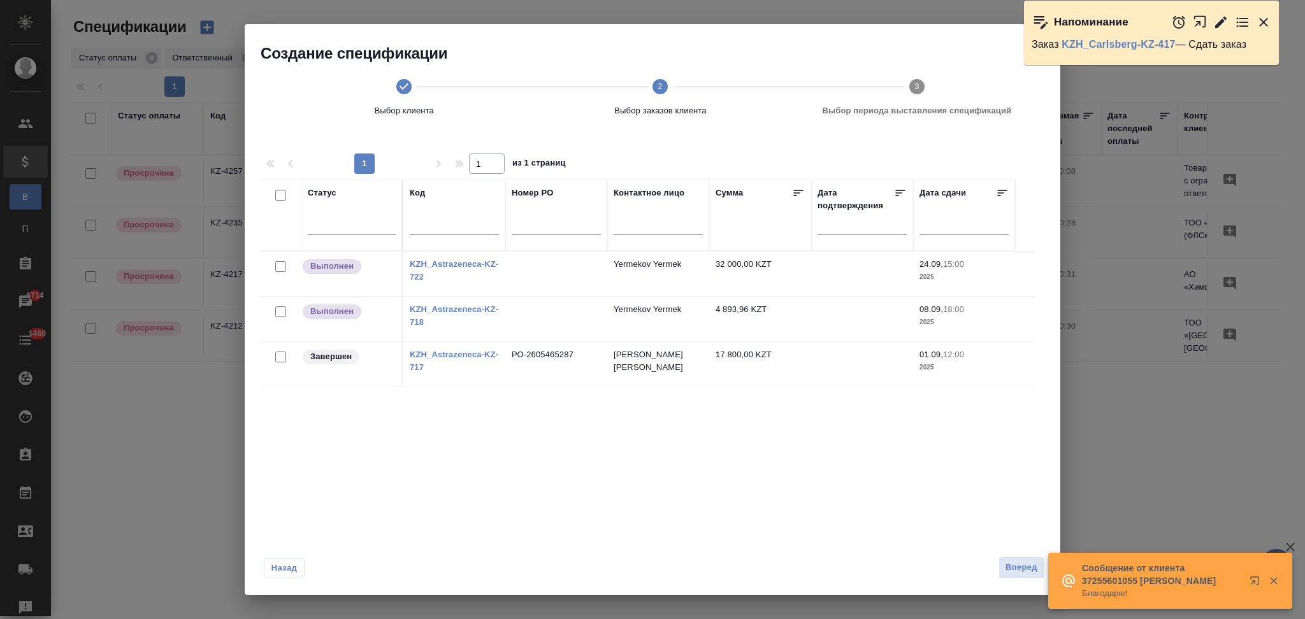
click at [455, 266] on link "KZH_Astrazeneca-KZ-722" at bounding box center [454, 270] width 89 height 22
click at [282, 355] on input "checkbox" at bounding box center [280, 357] width 11 height 11
checkbox input "true"
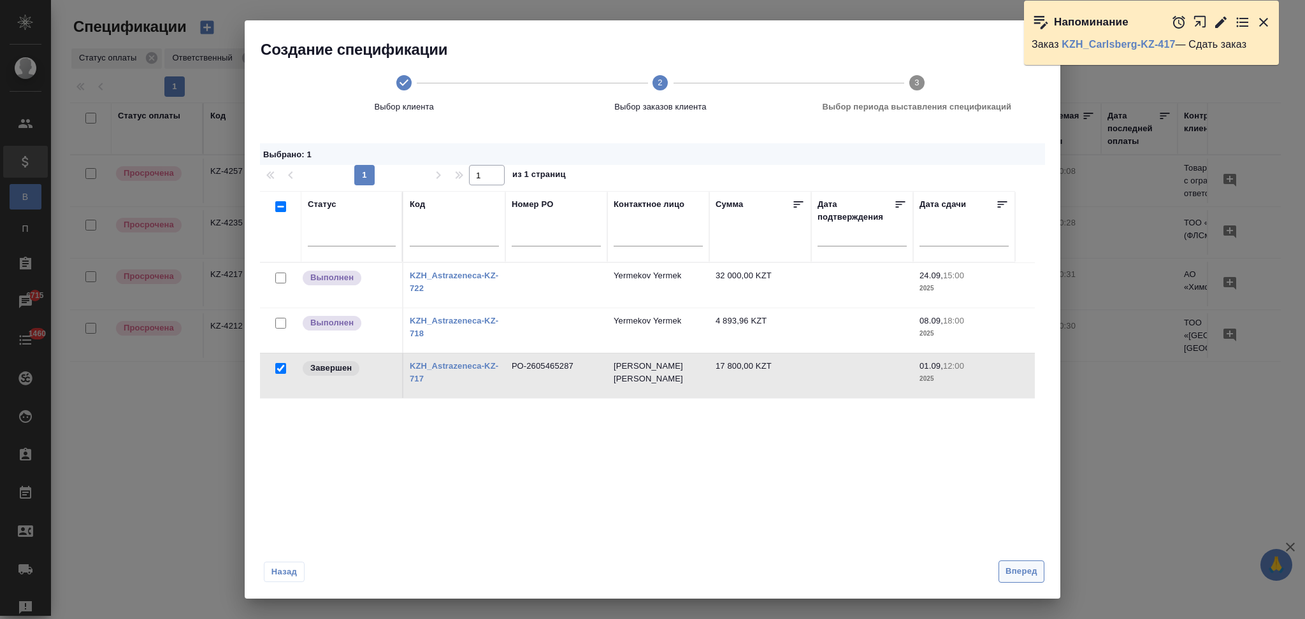
click at [1012, 571] on span "Вперед" at bounding box center [1021, 571] width 32 height 15
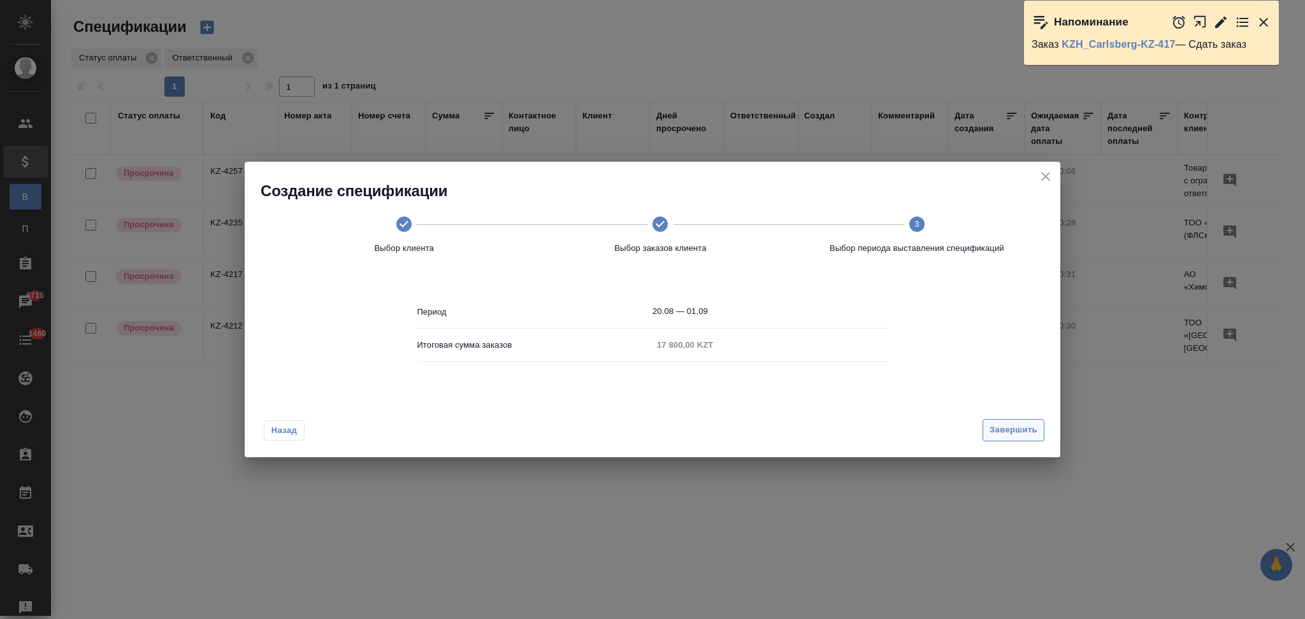
click at [1009, 437] on span "Завершить" at bounding box center [1013, 430] width 48 height 15
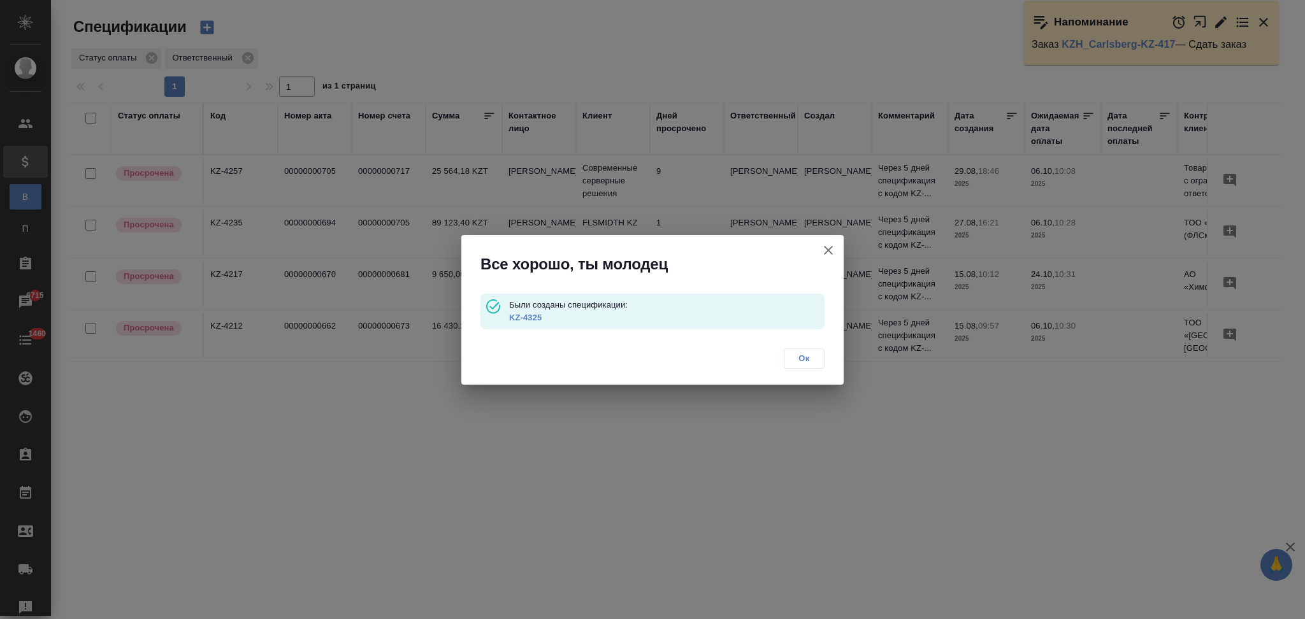
click at [524, 317] on link "KZ-4325" at bounding box center [525, 318] width 32 height 10
click at [826, 248] on icon "button" at bounding box center [828, 250] width 9 height 9
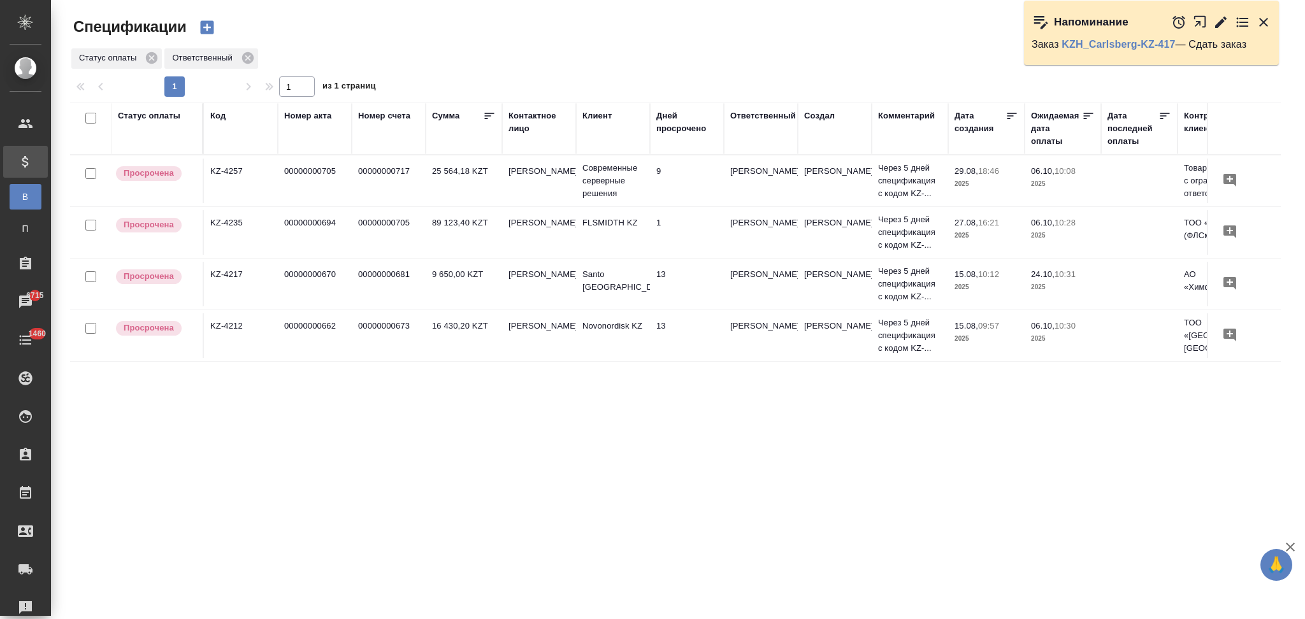
click at [206, 23] on icon "button" at bounding box center [206, 27] width 13 height 13
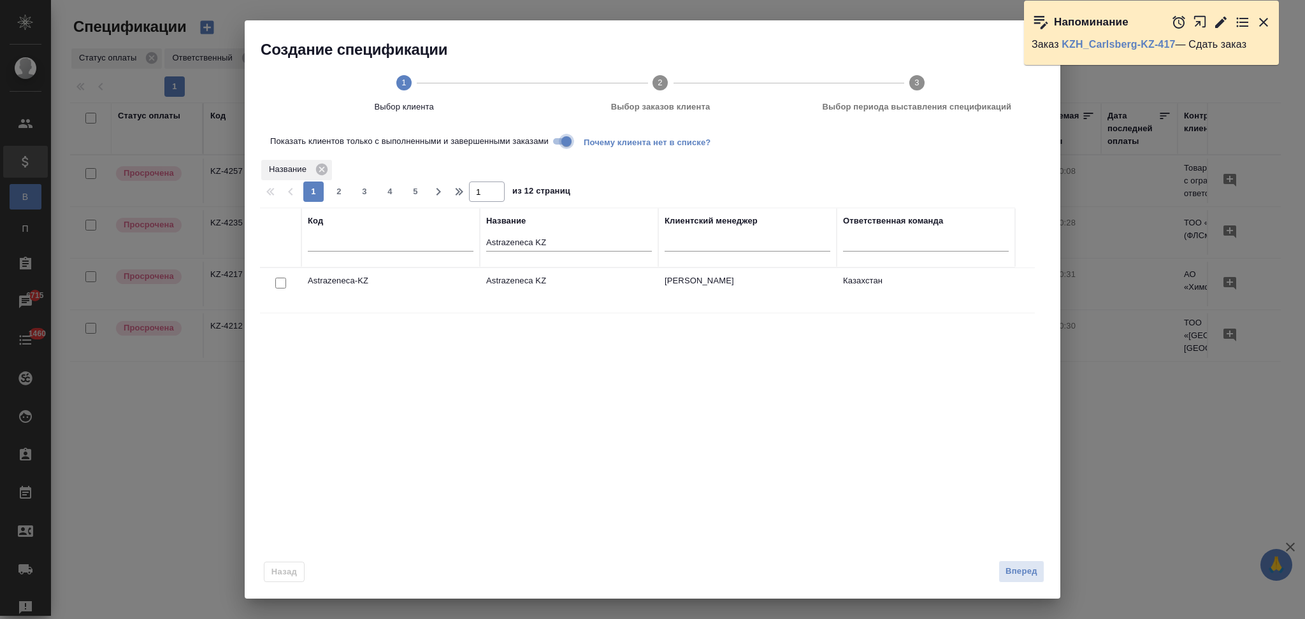
click at [562, 143] on input "Показать клиентов только с выполненными и завершенными заказами" at bounding box center [566, 141] width 46 height 15
click at [276, 283] on input "checkbox" at bounding box center [280, 283] width 11 height 11
checkbox input "true"
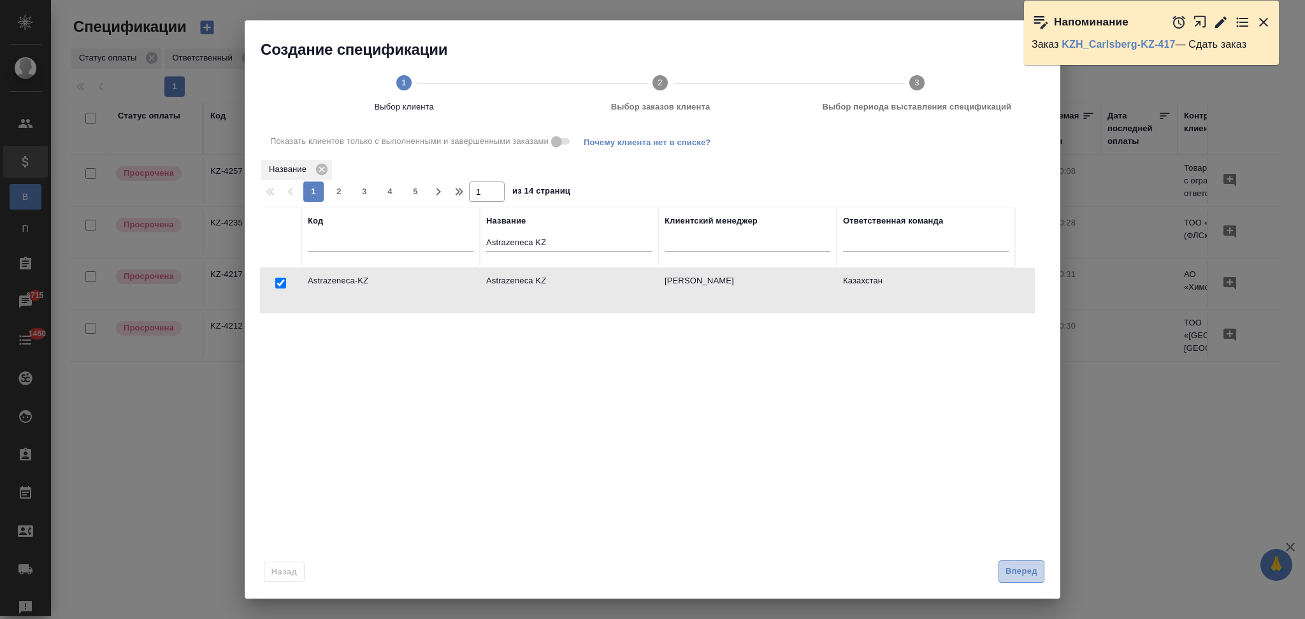
click at [1030, 571] on span "Вперед" at bounding box center [1021, 571] width 32 height 15
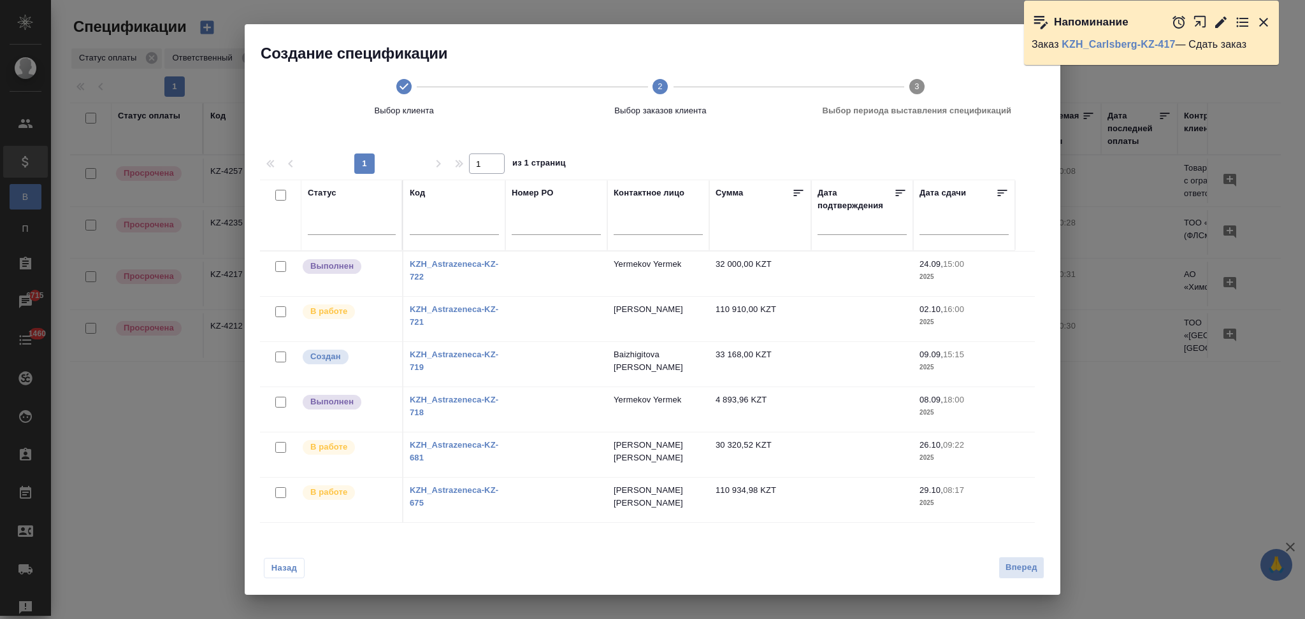
click at [1260, 22] on icon "button" at bounding box center [1263, 22] width 15 height 15
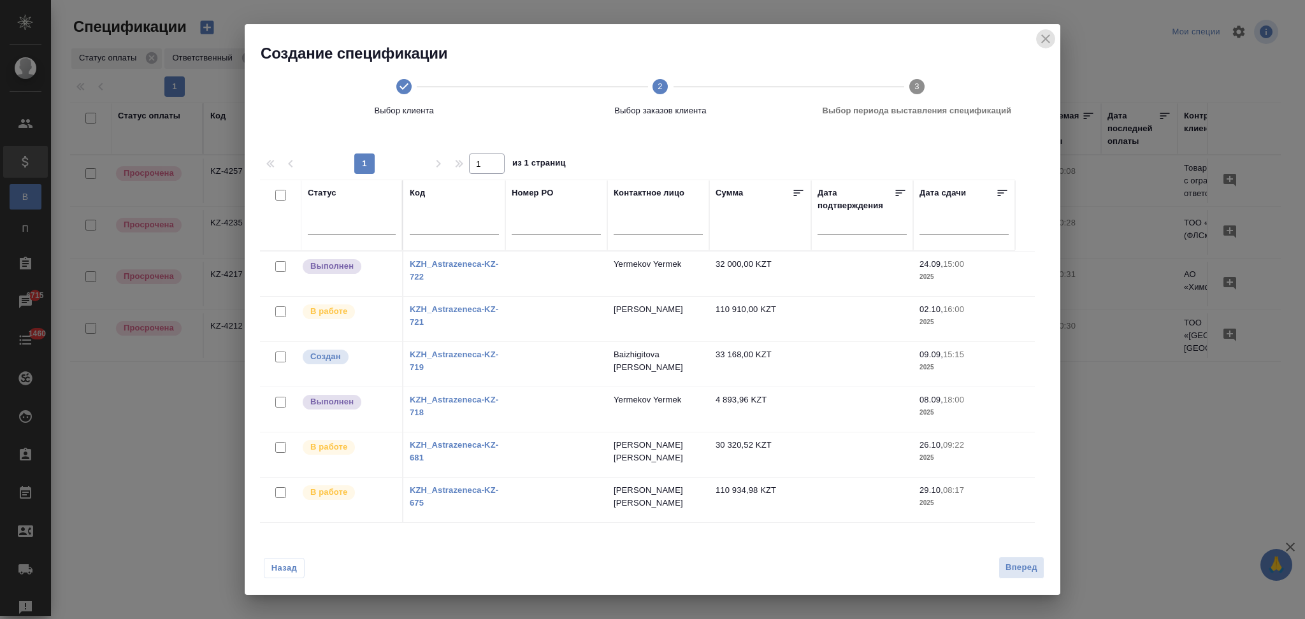
click at [1050, 36] on icon "close" at bounding box center [1045, 38] width 15 height 15
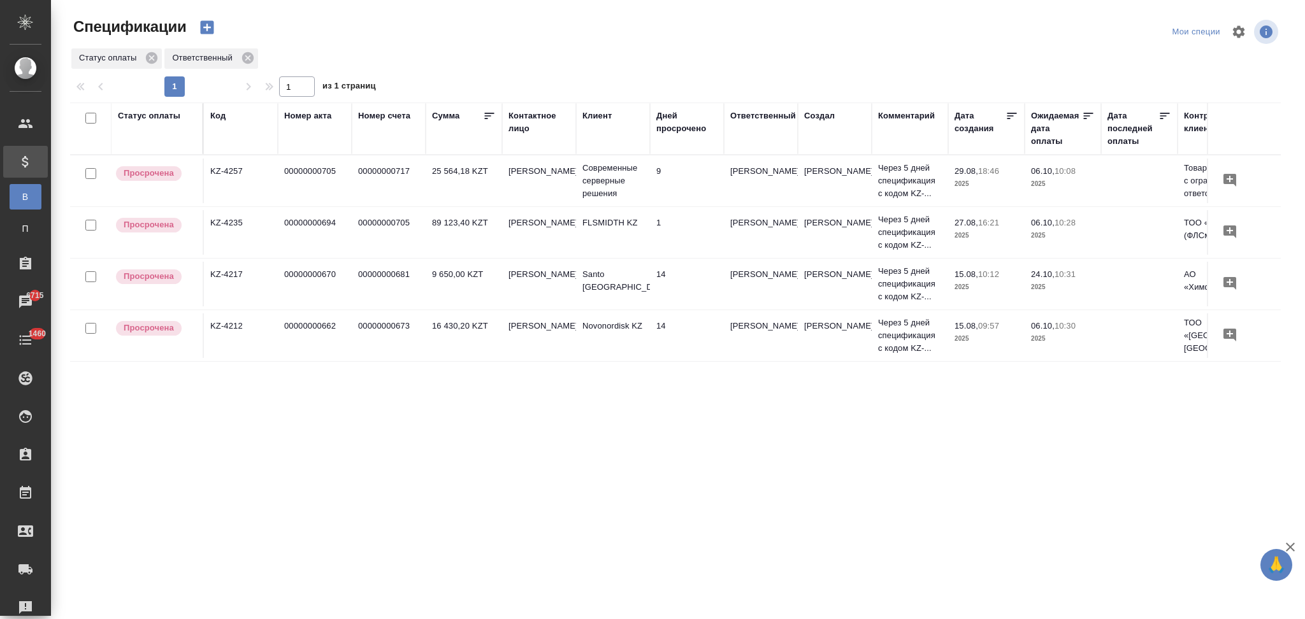
click at [209, 29] on icon "button" at bounding box center [206, 27] width 13 height 13
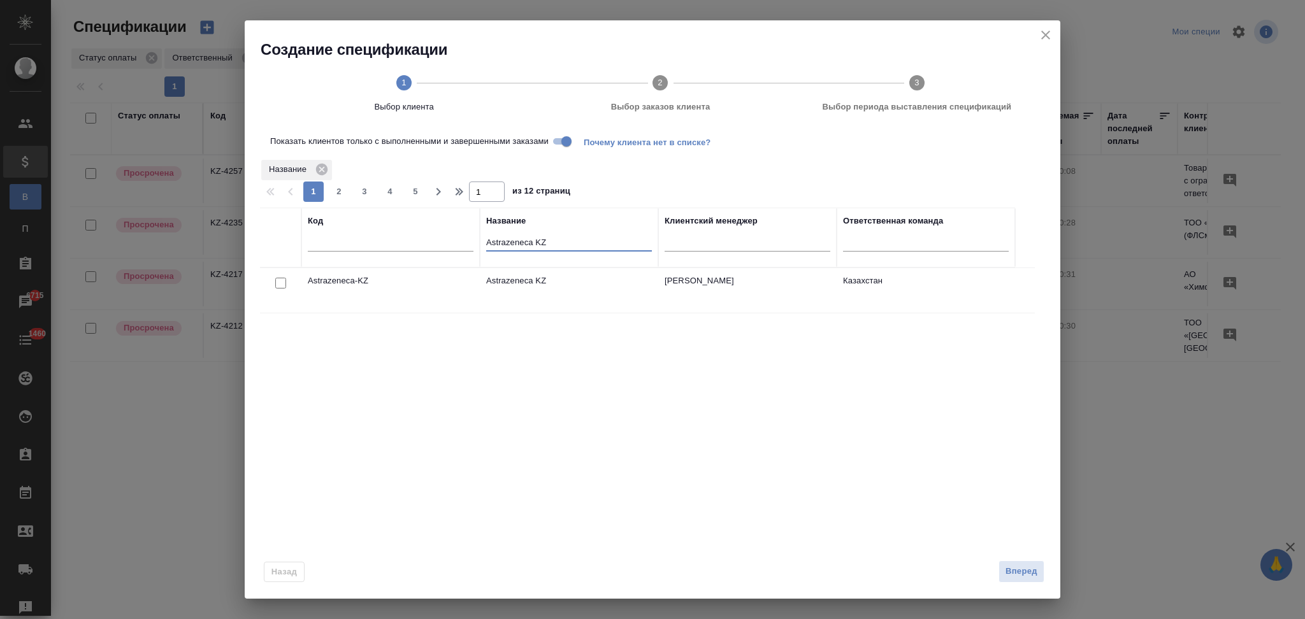
drag, startPoint x: 557, startPoint y: 236, endPoint x: 373, endPoint y: 236, distance: 183.5
click at [373, 236] on tr "Код Название Astrazeneca KZ Клиентский менеджер Ответственная команда" at bounding box center [637, 238] width 755 height 60
paste input "Santo [GEOGRAPHIC_DATA]"
type input "Santo [GEOGRAPHIC_DATA]"
click at [566, 141] on input "Показать клиентов только с выполненными и завершенными заказами" at bounding box center [566, 141] width 46 height 15
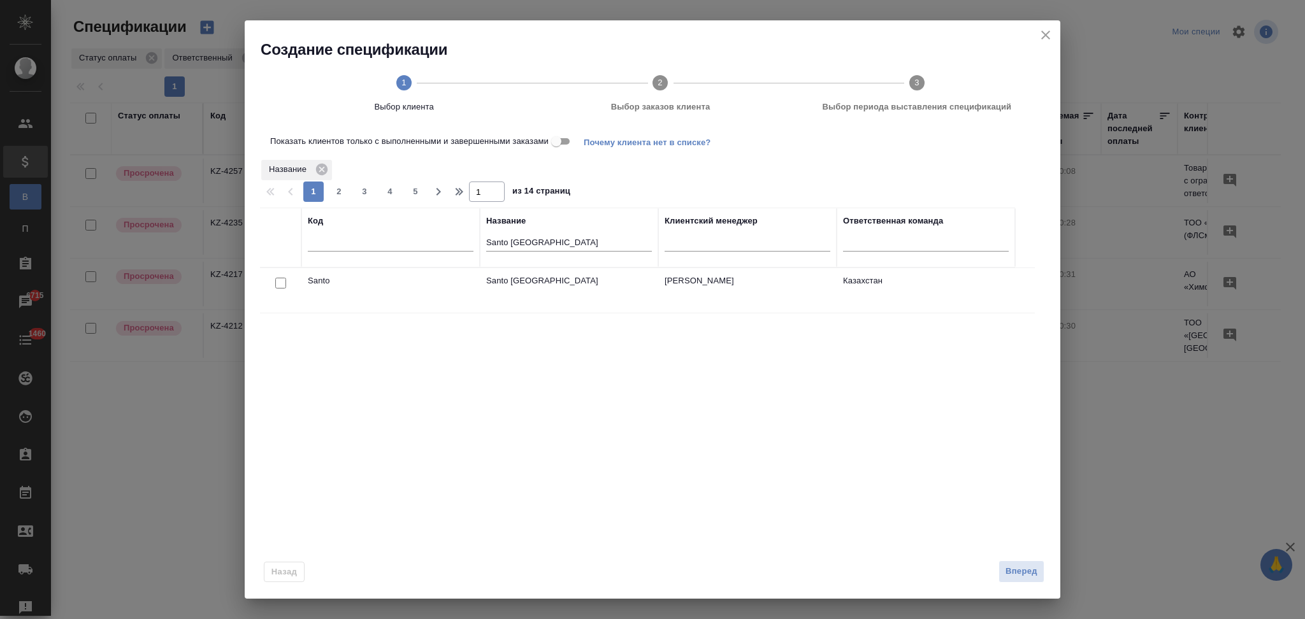
click at [277, 286] on input "checkbox" at bounding box center [280, 283] width 11 height 11
checkbox input "true"
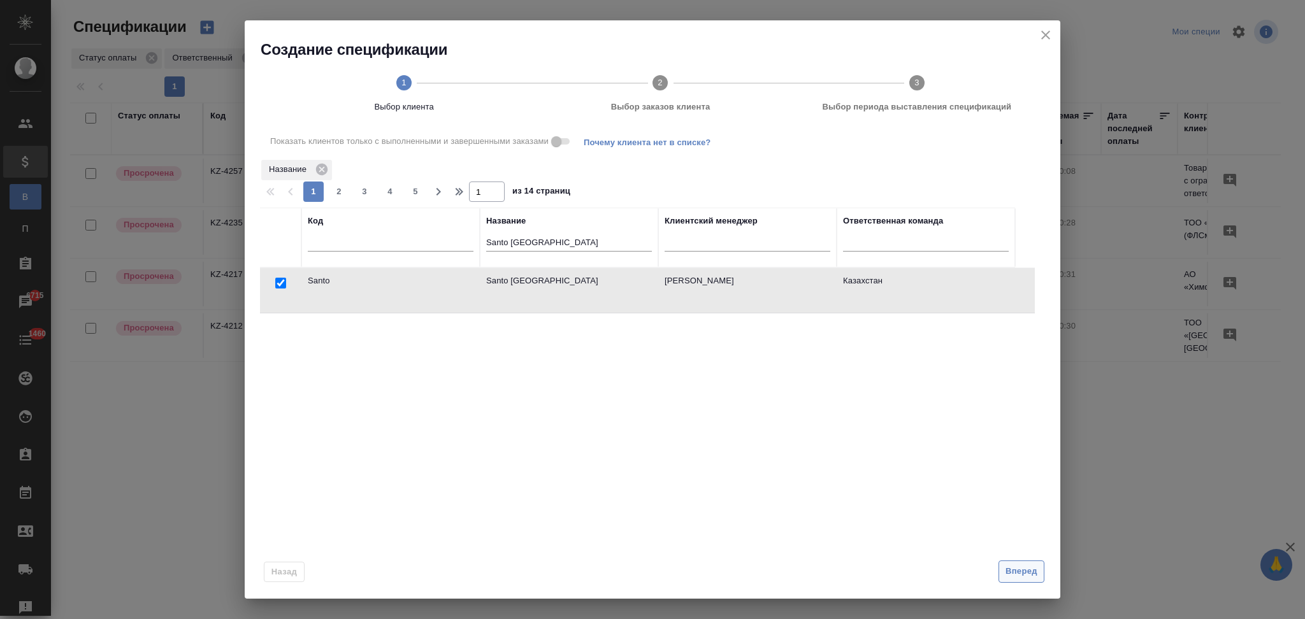
click at [1031, 573] on span "Вперед" at bounding box center [1021, 571] width 32 height 15
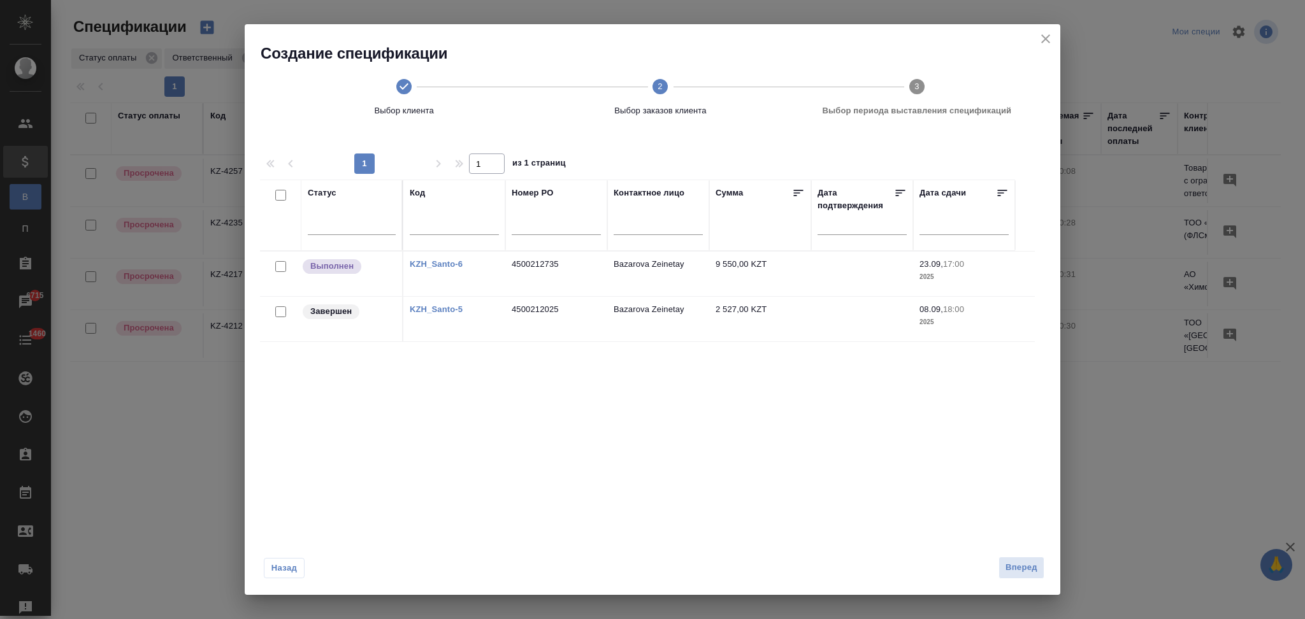
click at [454, 309] on link "KZH_Santo-5" at bounding box center [436, 310] width 53 height 10
click at [281, 312] on input "checkbox" at bounding box center [280, 311] width 11 height 11
checkbox input "true"
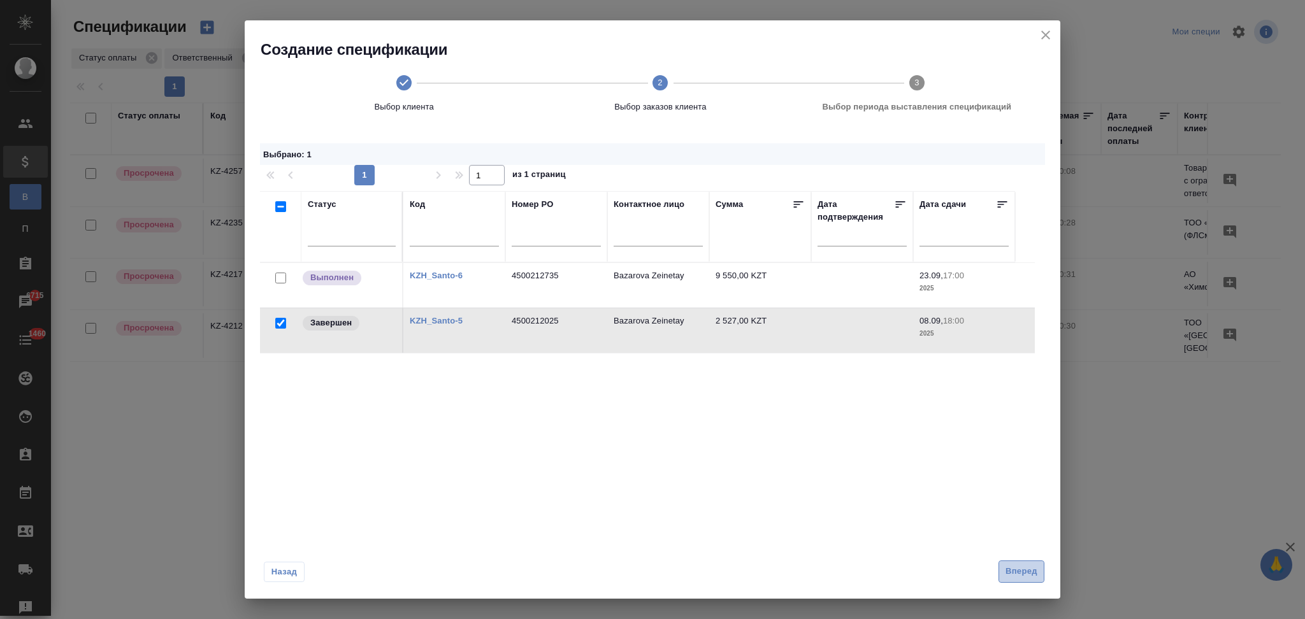
click at [1010, 566] on span "Вперед" at bounding box center [1021, 571] width 32 height 15
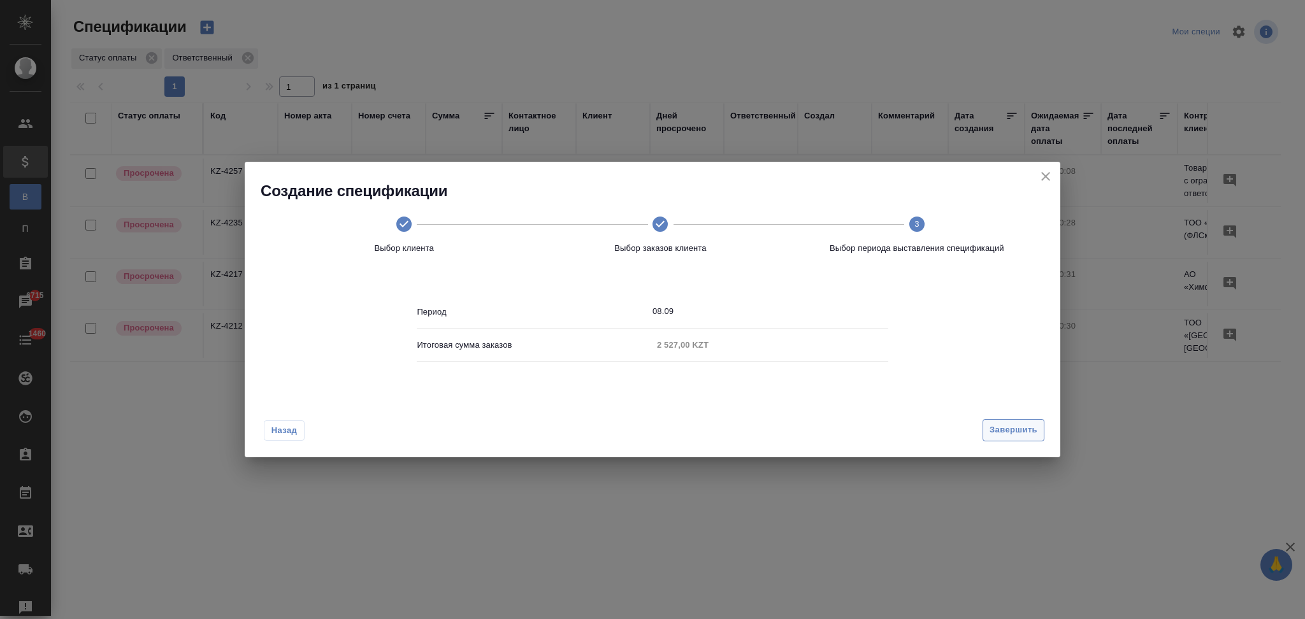
click at [1000, 434] on span "Завершить" at bounding box center [1013, 430] width 48 height 15
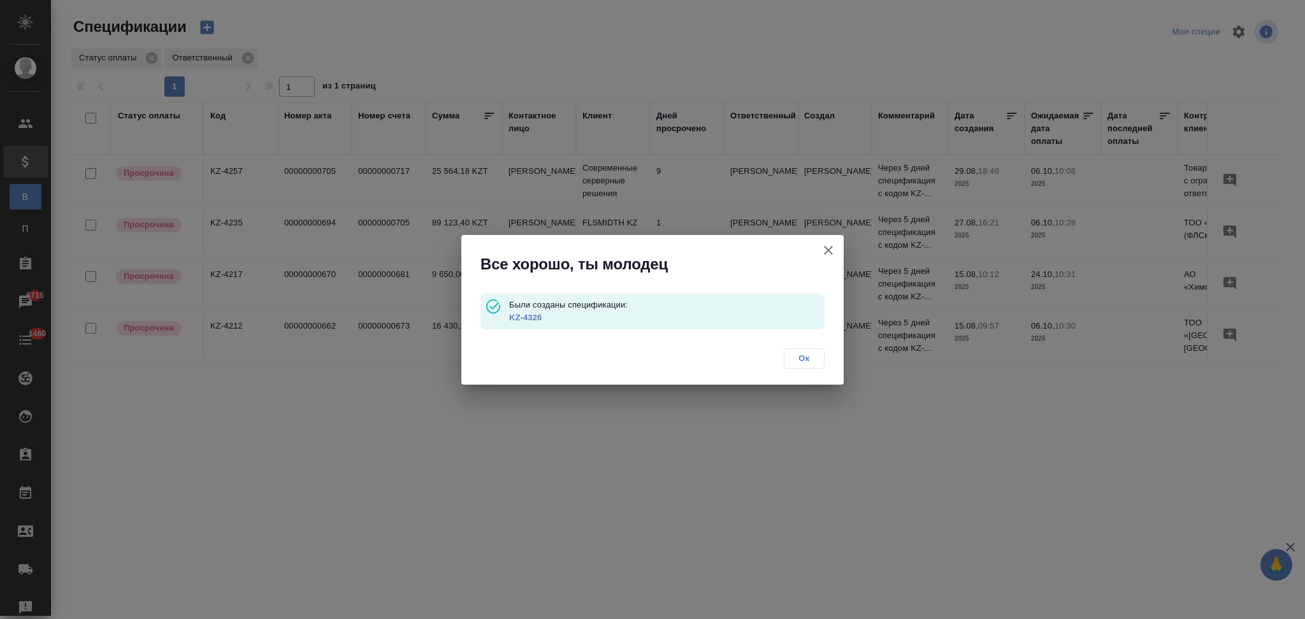
click at [536, 319] on link "KZ-4326" at bounding box center [525, 318] width 32 height 10
drag, startPoint x: 829, startPoint y: 245, endPoint x: 539, endPoint y: 168, distance: 299.9
click at [829, 245] on icon "button" at bounding box center [828, 250] width 15 height 15
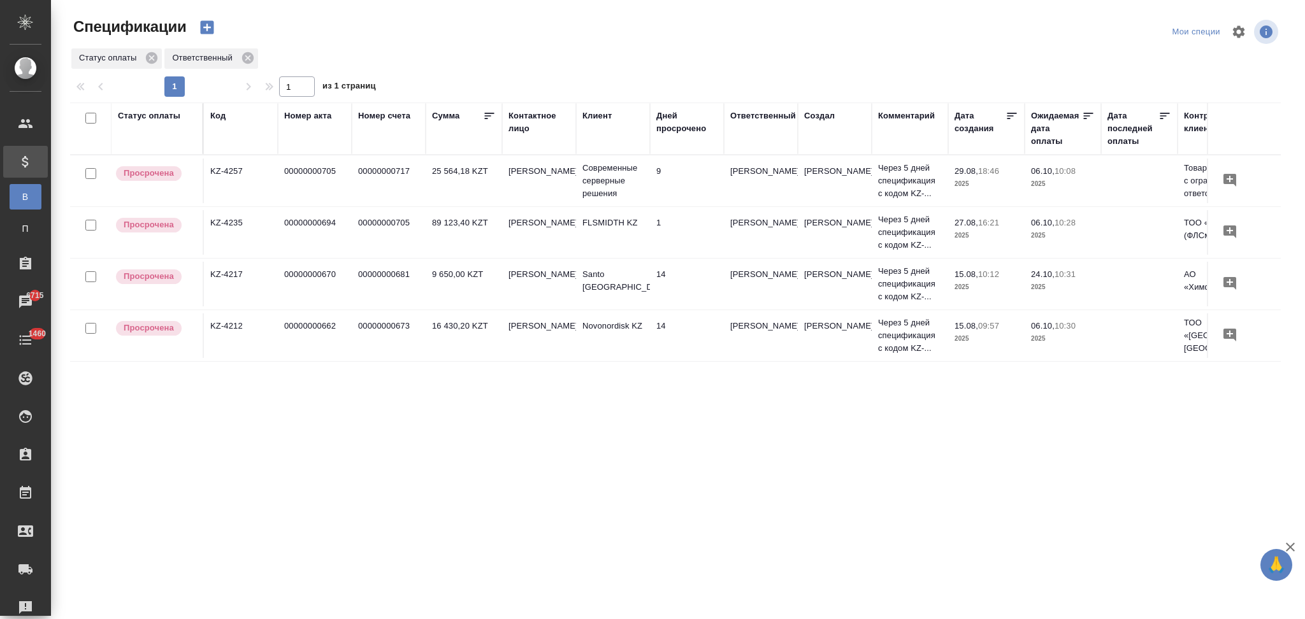
click at [206, 32] on icon "button" at bounding box center [206, 27] width 13 height 13
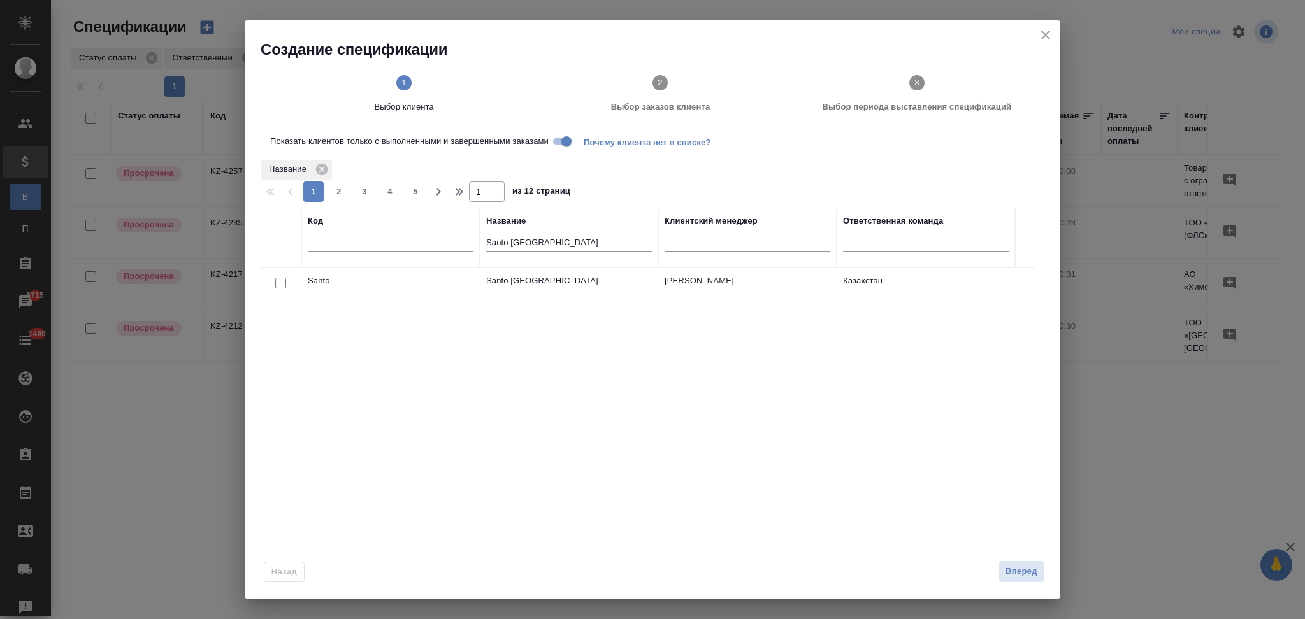
click at [277, 280] on input "checkbox" at bounding box center [280, 283] width 11 height 11
checkbox input "true"
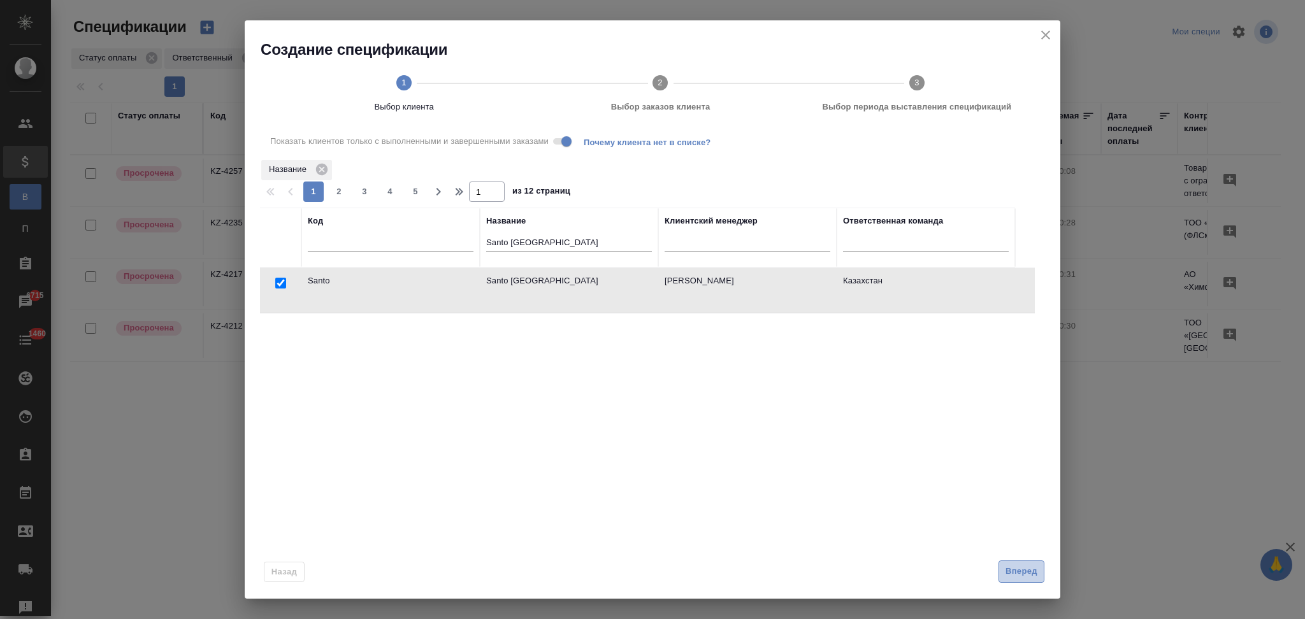
click at [1011, 573] on span "Вперед" at bounding box center [1021, 571] width 32 height 15
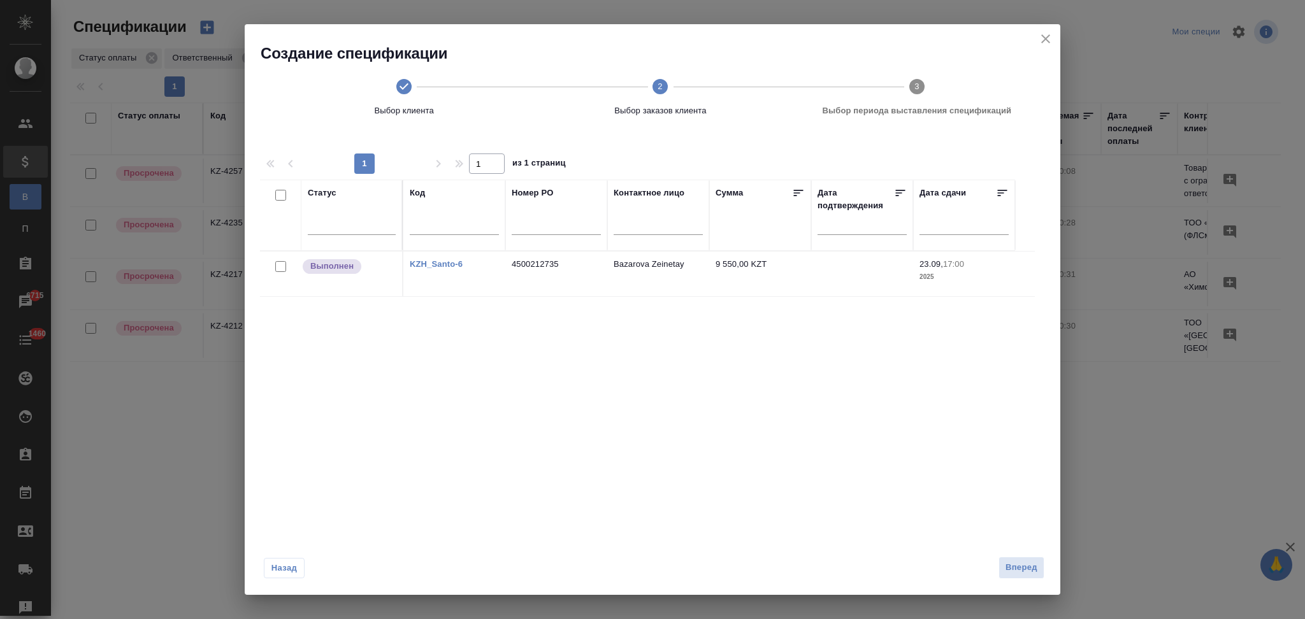
drag, startPoint x: 282, startPoint y: 267, endPoint x: 292, endPoint y: 268, distance: 10.2
click at [282, 267] on input "checkbox" at bounding box center [280, 266] width 11 height 11
checkbox input "true"
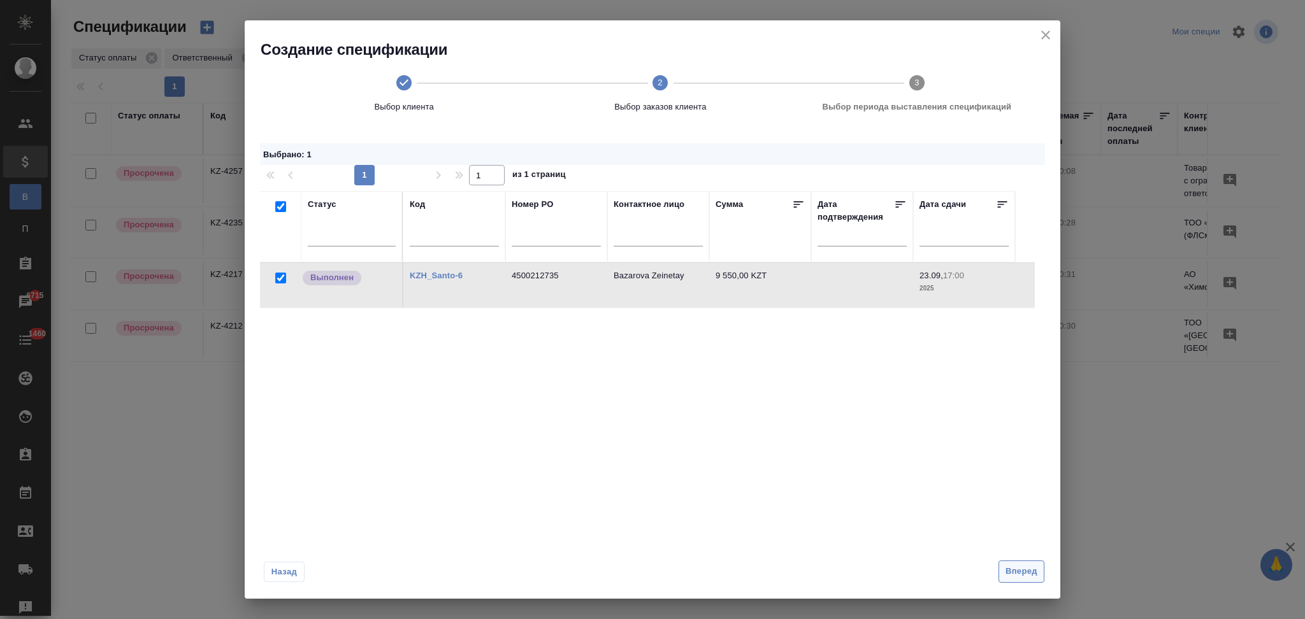
click at [1011, 566] on span "Вперед" at bounding box center [1021, 571] width 32 height 15
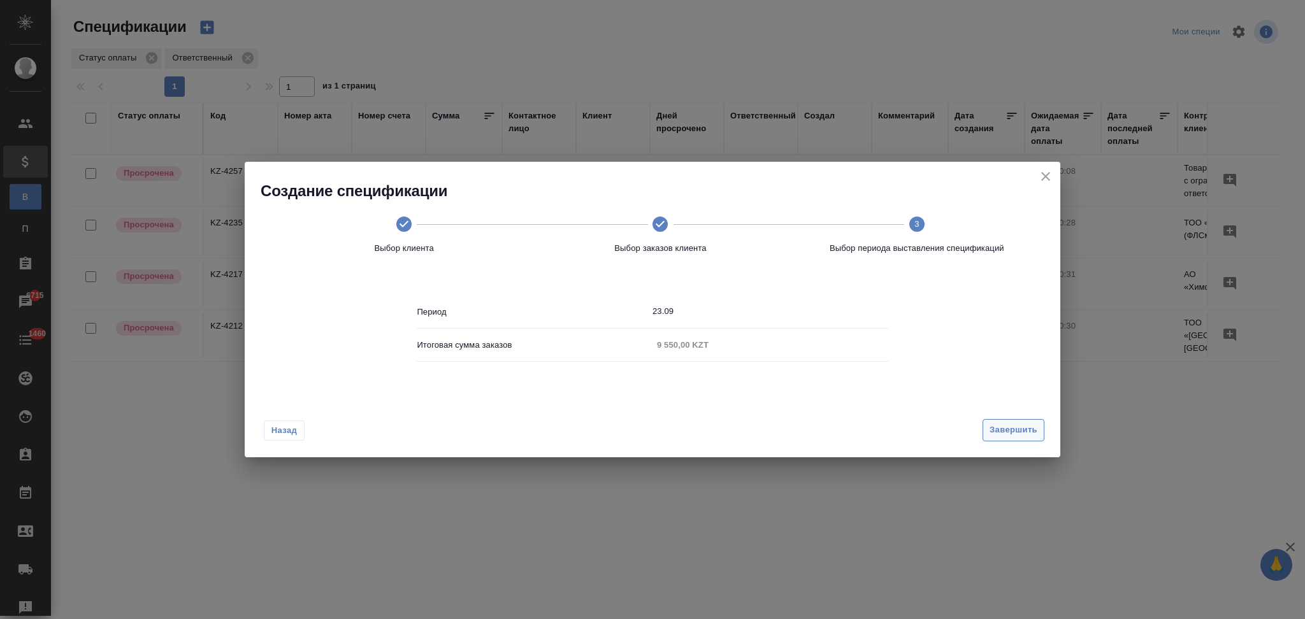
click at [995, 436] on span "Завершить" at bounding box center [1013, 430] width 48 height 15
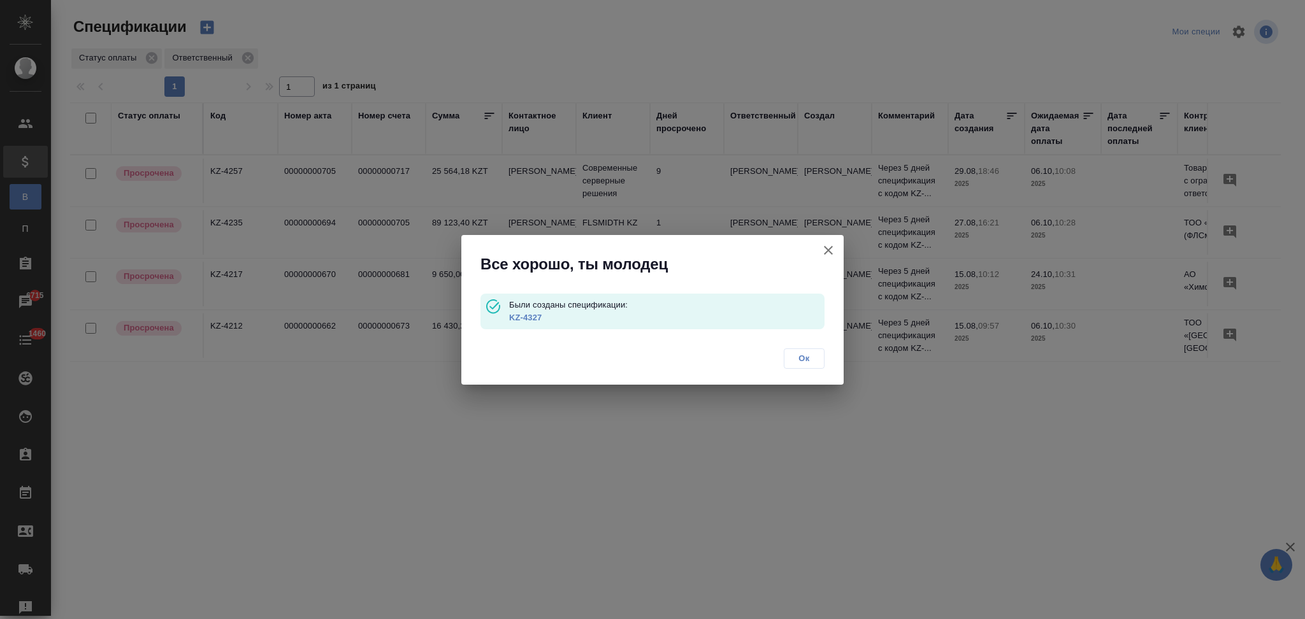
click at [523, 315] on link "KZ-4327" at bounding box center [525, 318] width 32 height 10
click at [824, 249] on icon "button" at bounding box center [828, 250] width 15 height 15
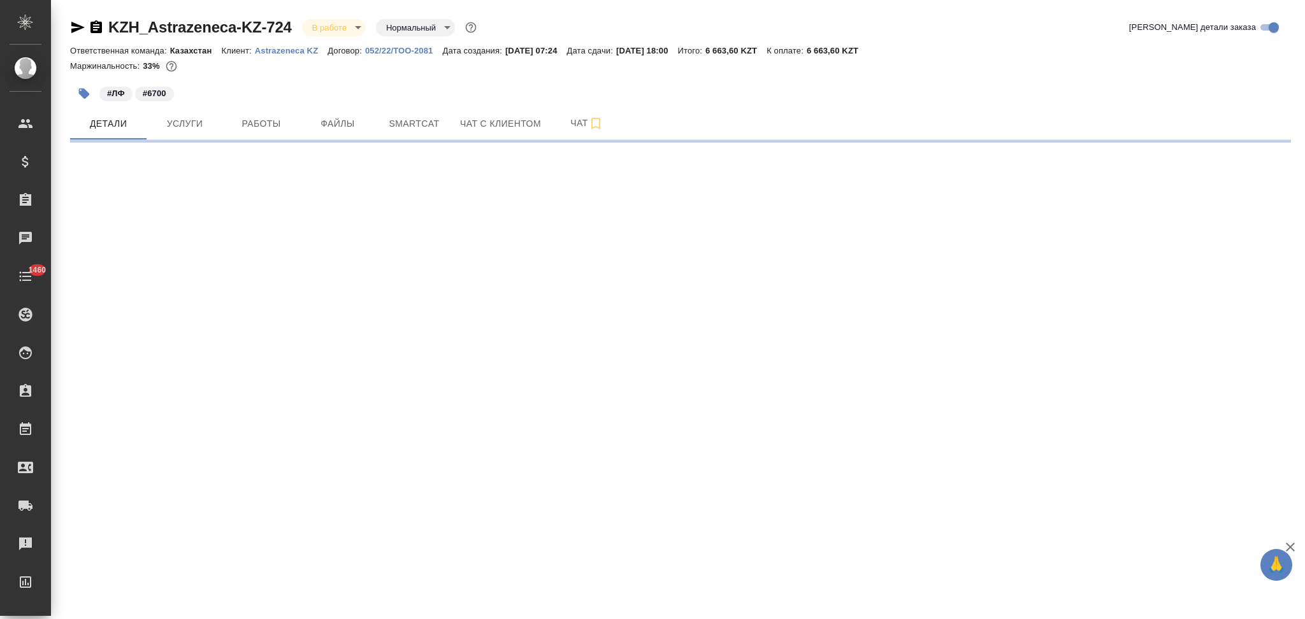
select select "RU"
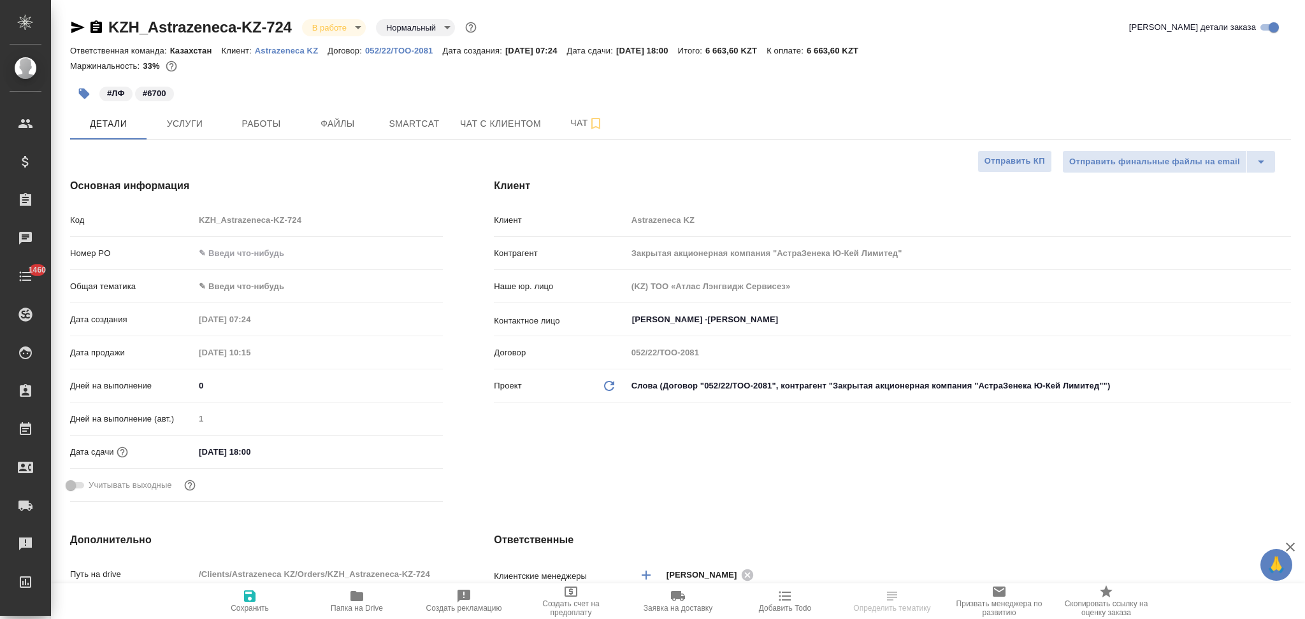
type textarea "x"
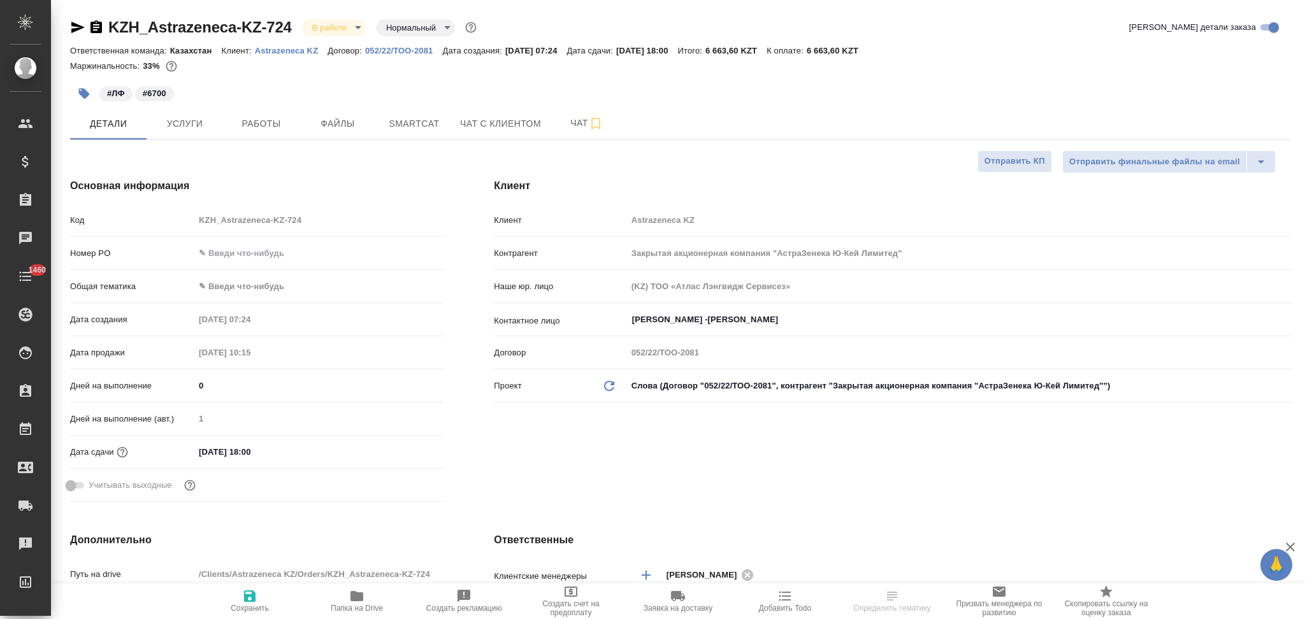
type textarea "x"
click at [234, 249] on input "text" at bounding box center [318, 253] width 248 height 18
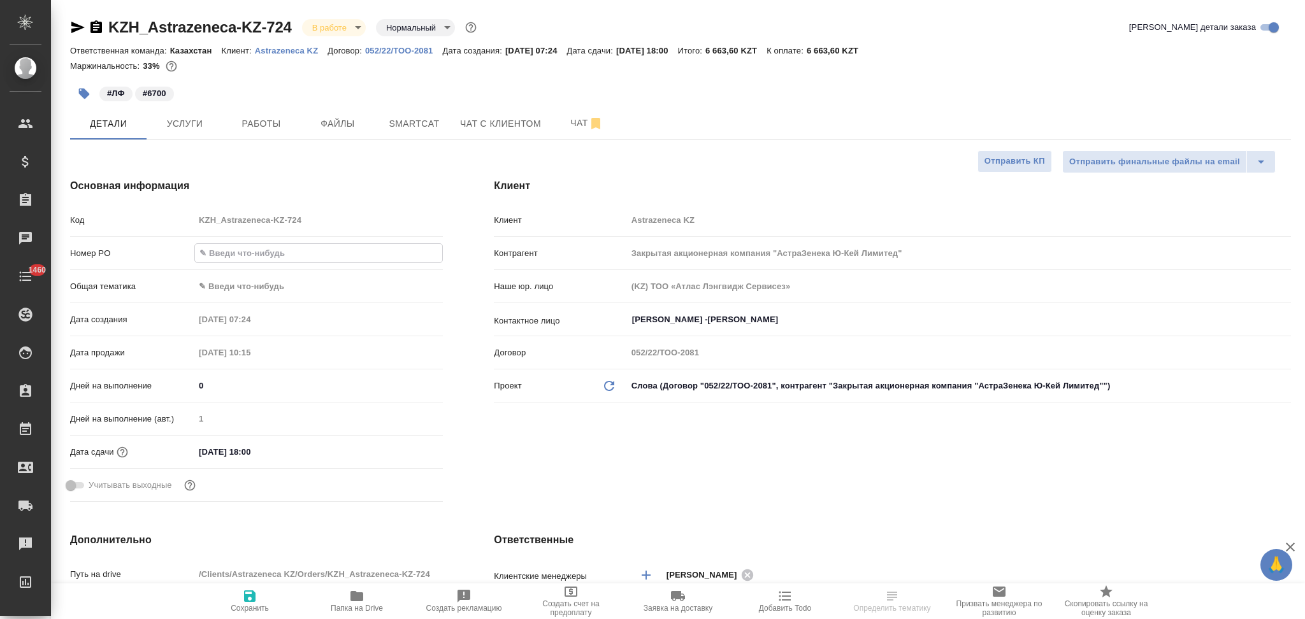
paste input "Astrazeneca KZ"
type input "Astrazeneca KZ"
type textarea "x"
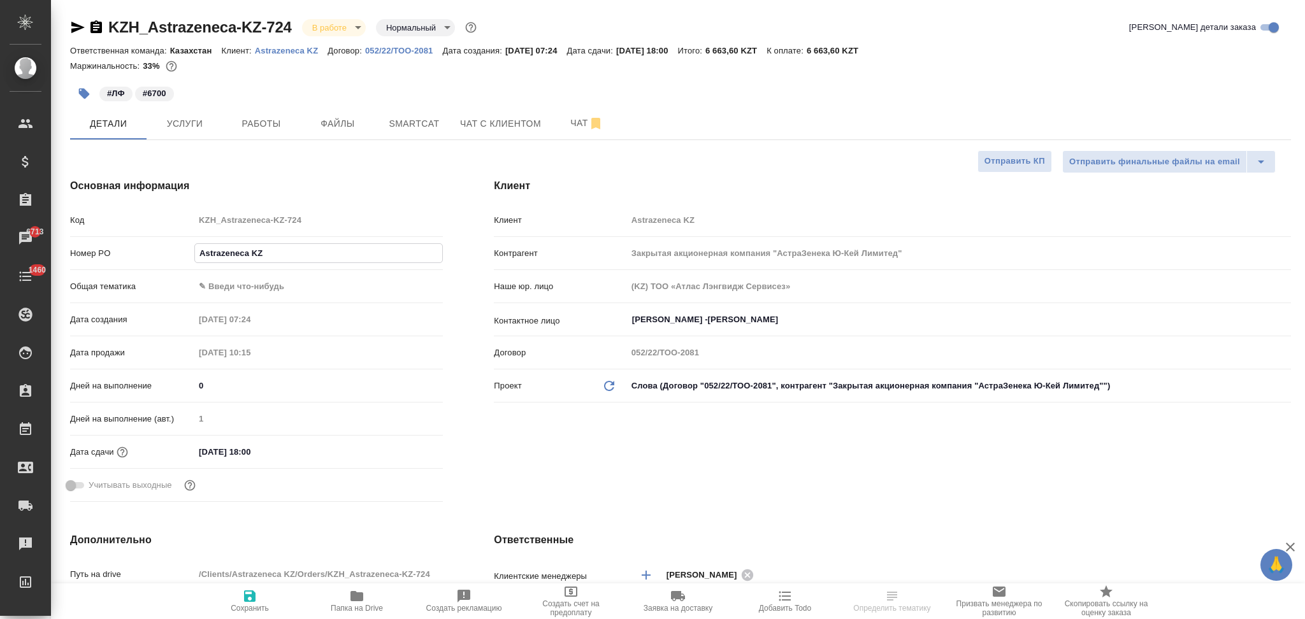
drag, startPoint x: 267, startPoint y: 254, endPoint x: 167, endPoint y: 240, distance: 101.1
click at [167, 240] on div "Код KZH_Astrazeneca-KZ-724 Номер PO Astrazeneca KZ Общая тематика ✎ Введи что-н…" at bounding box center [256, 358] width 373 height 298
type textarea "x"
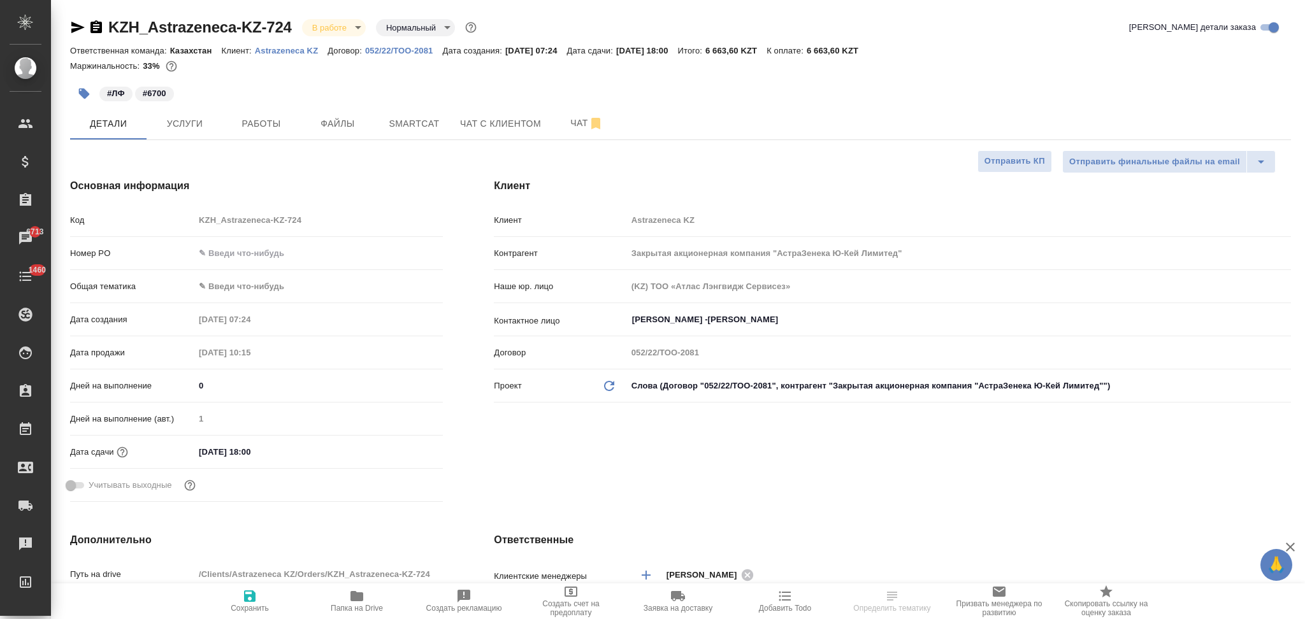
type textarea "x"
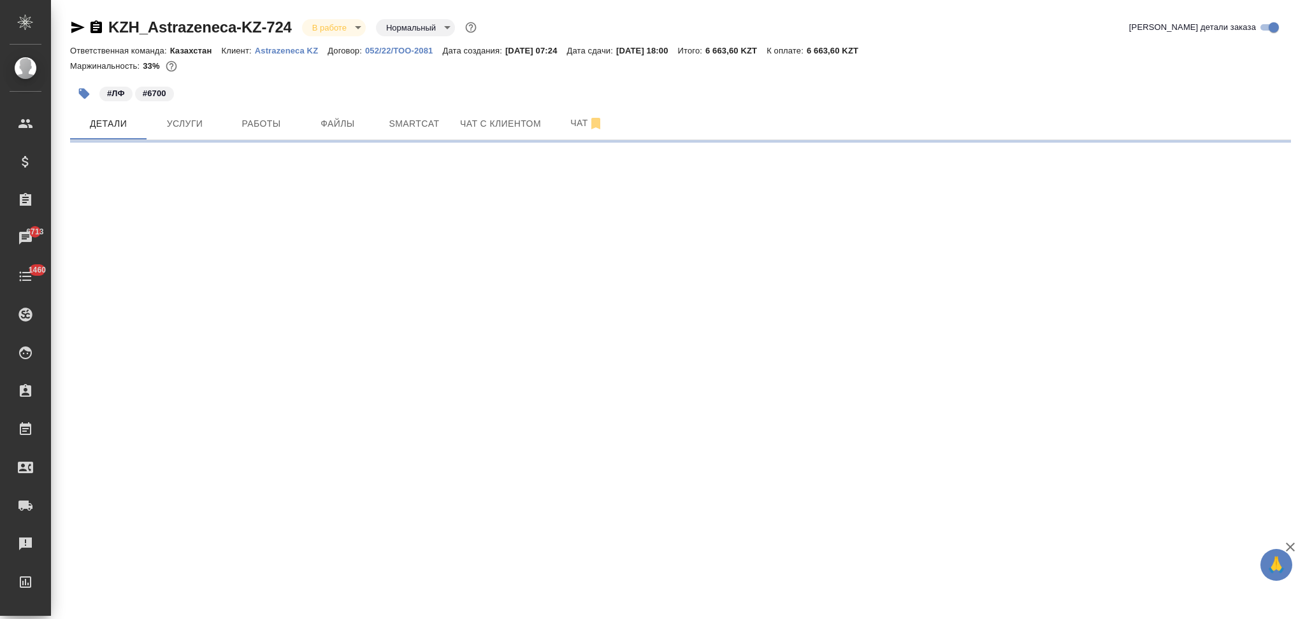
select select "RU"
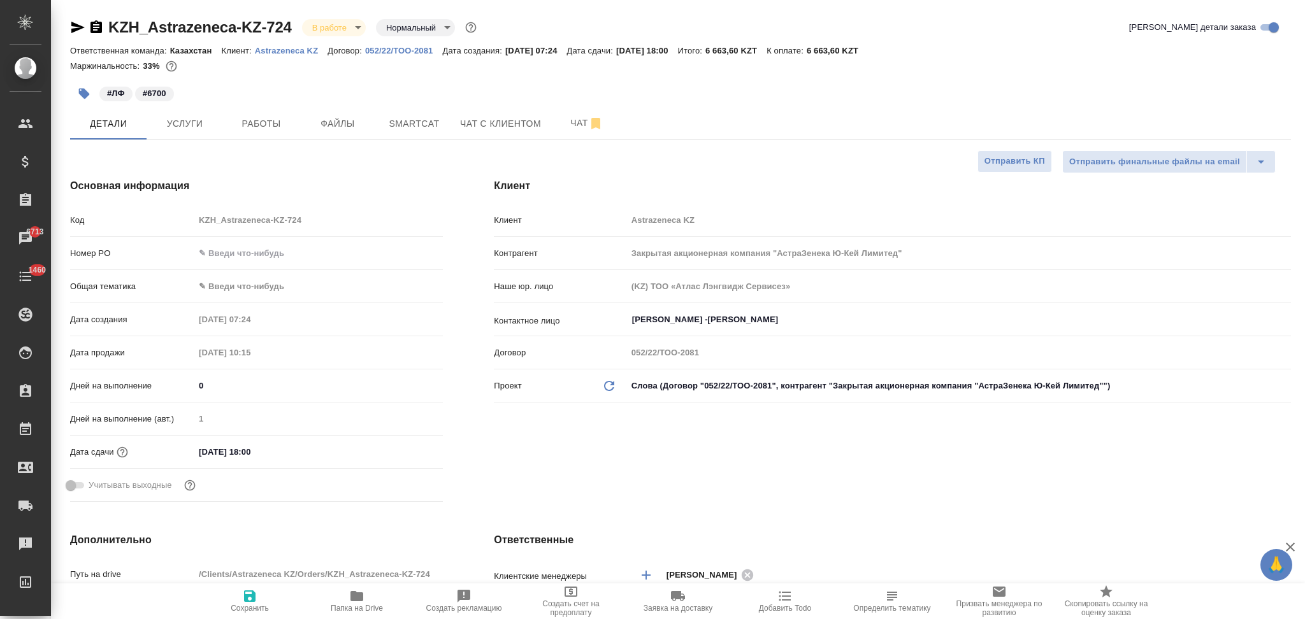
type textarea "x"
click at [245, 251] on input "text" at bounding box center [318, 253] width 247 height 18
paste input "РО 2605417522"
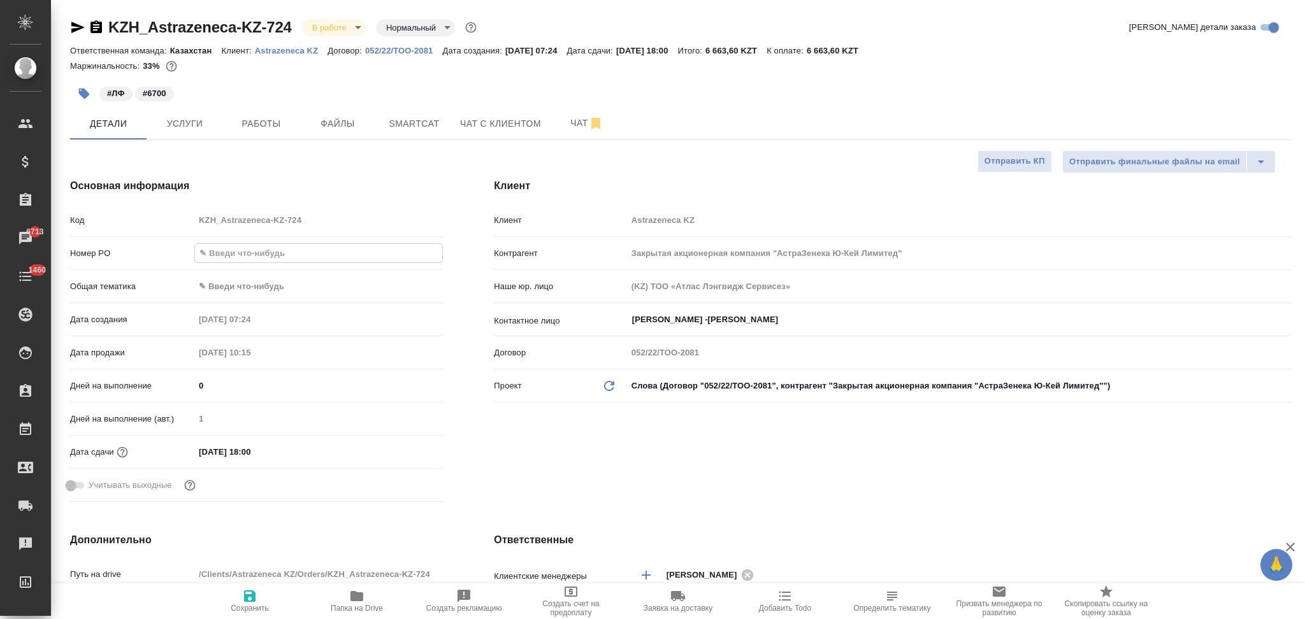
type input "РО 2605417522"
type textarea "x"
type input "РО 2605417522"
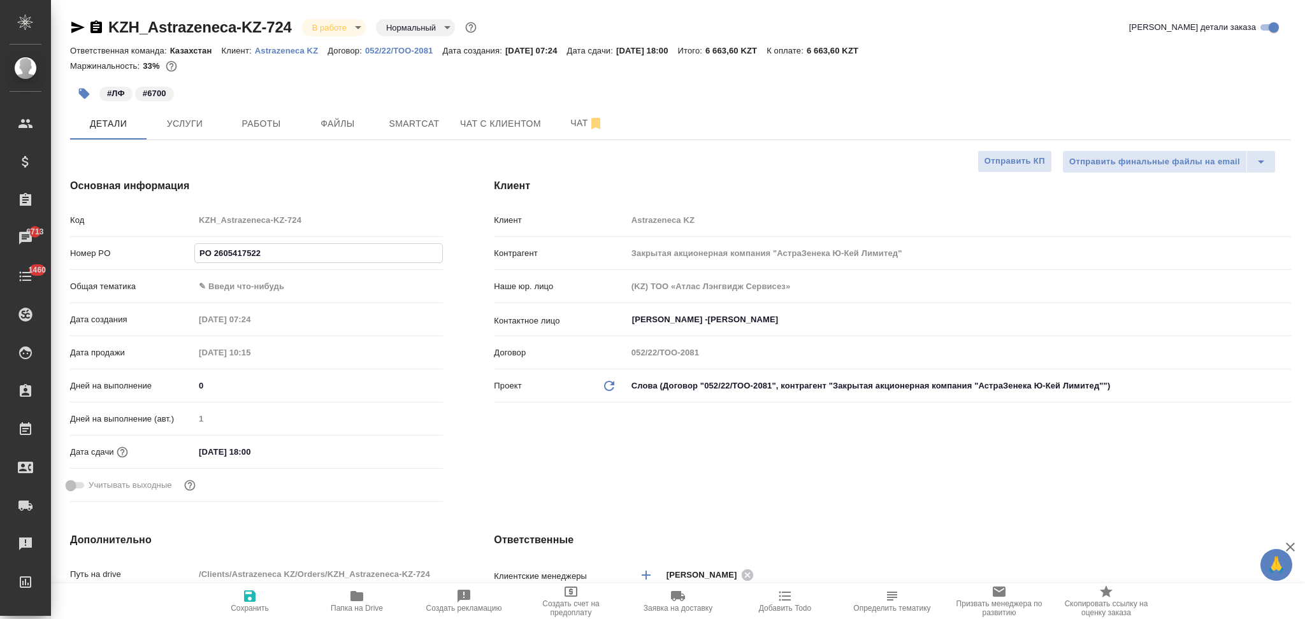
click at [250, 593] on icon "button" at bounding box center [249, 596] width 15 height 15
type textarea "x"
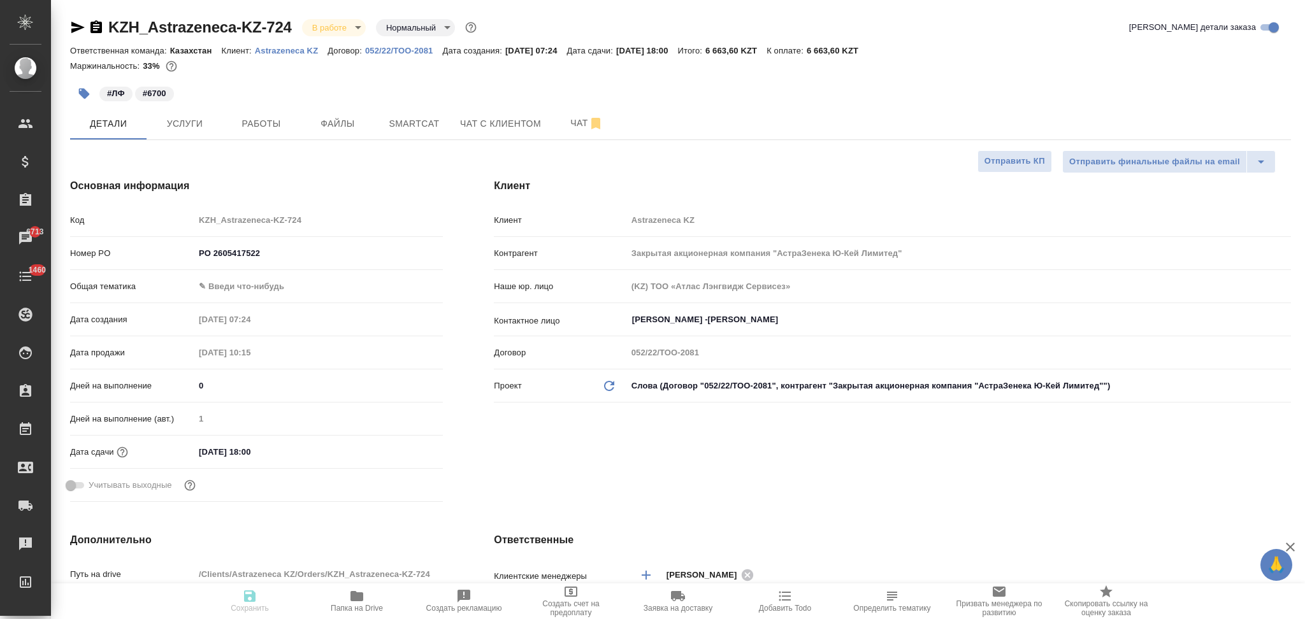
type textarea "x"
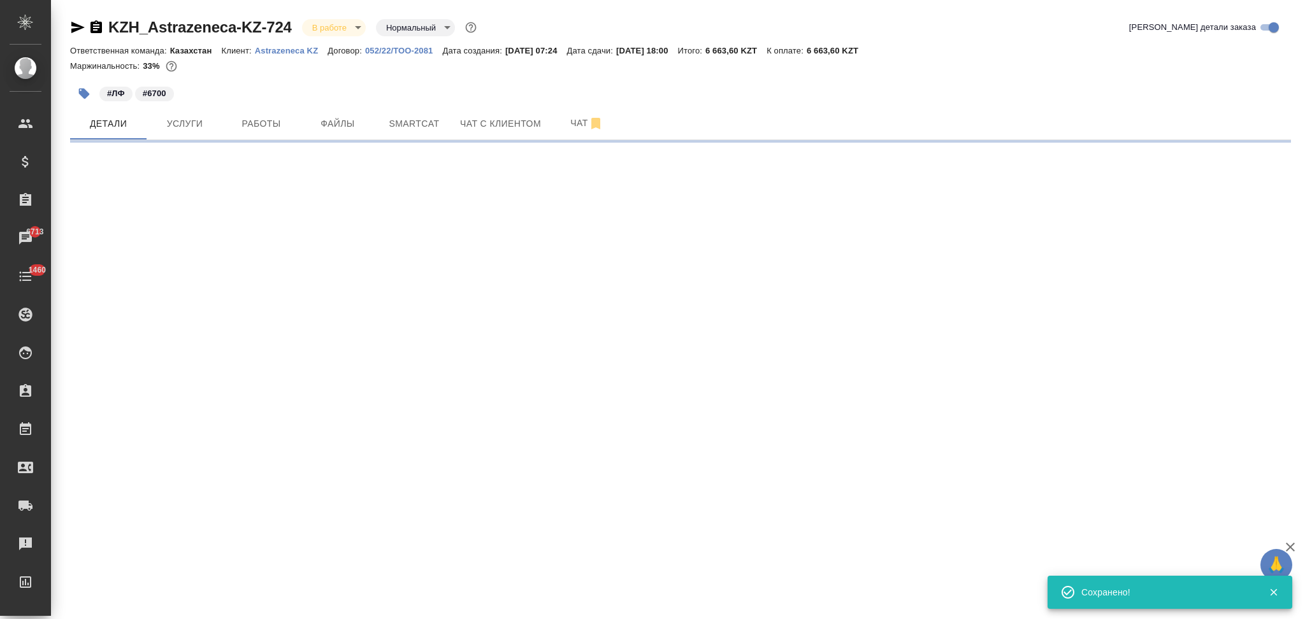
select select "RU"
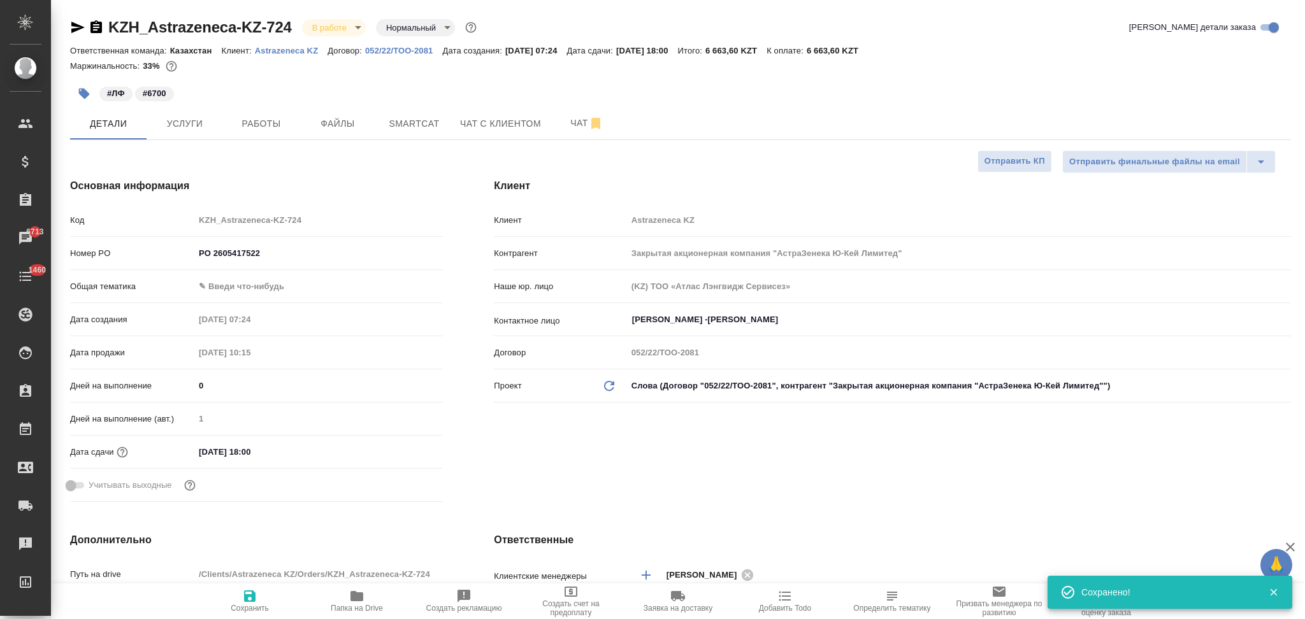
type textarea "x"
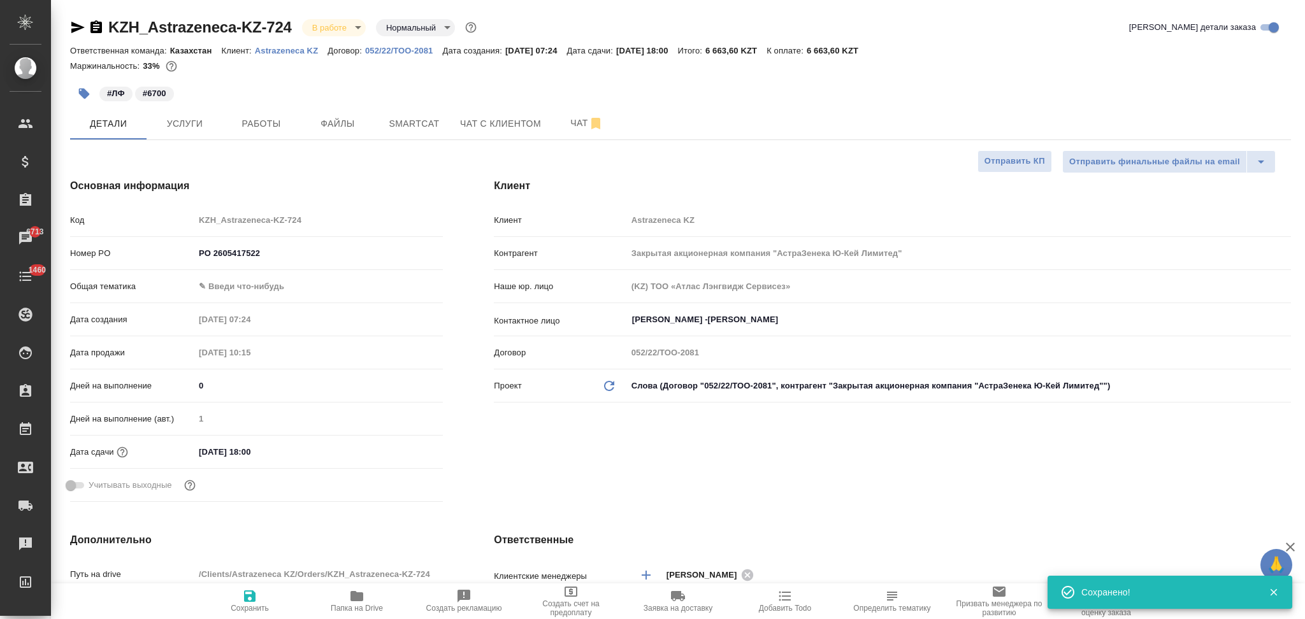
type textarea "x"
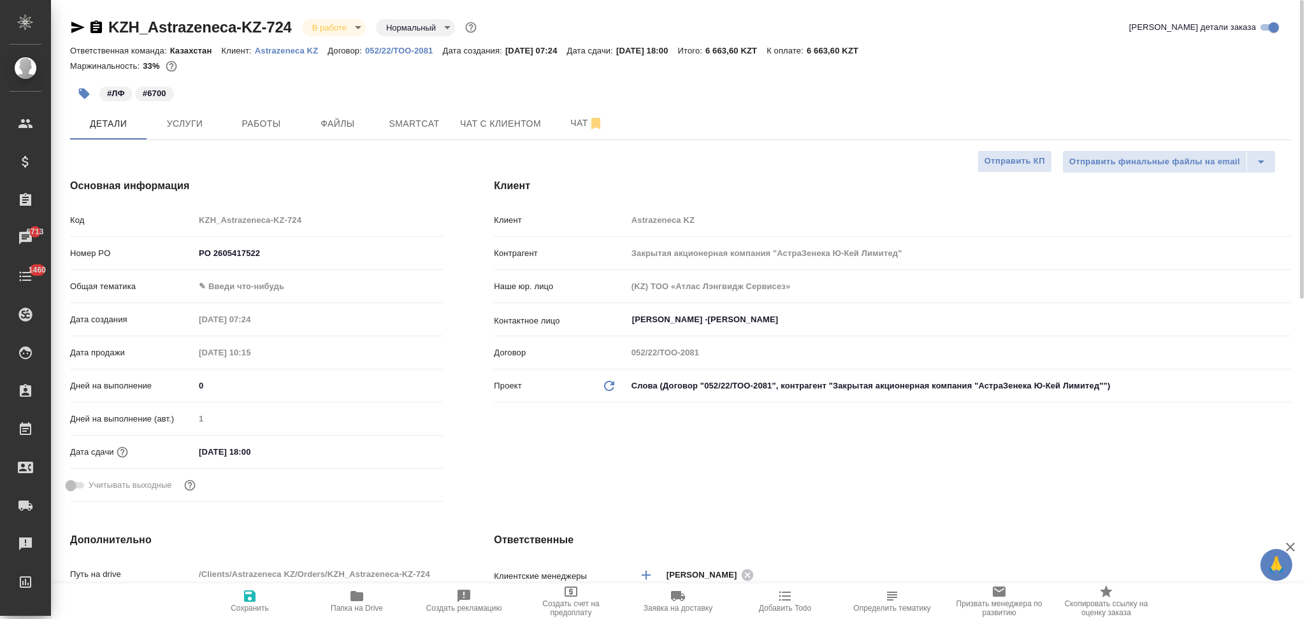
scroll to position [340, 0]
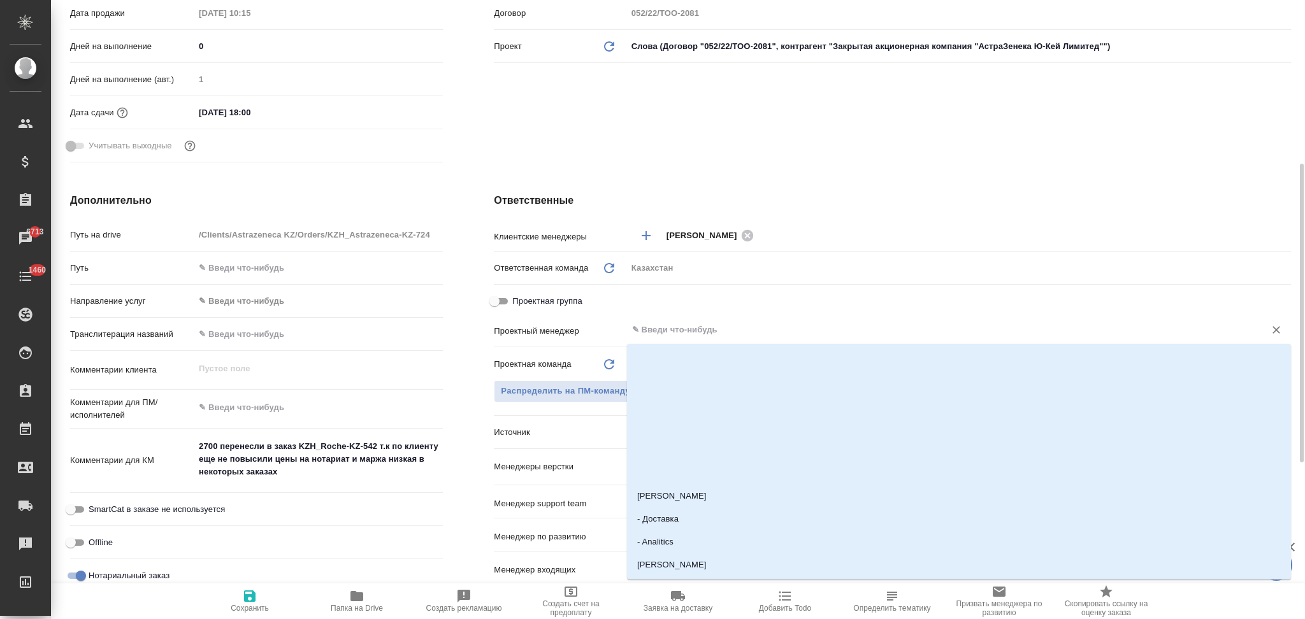
click at [666, 322] on input "text" at bounding box center [937, 329] width 613 height 15
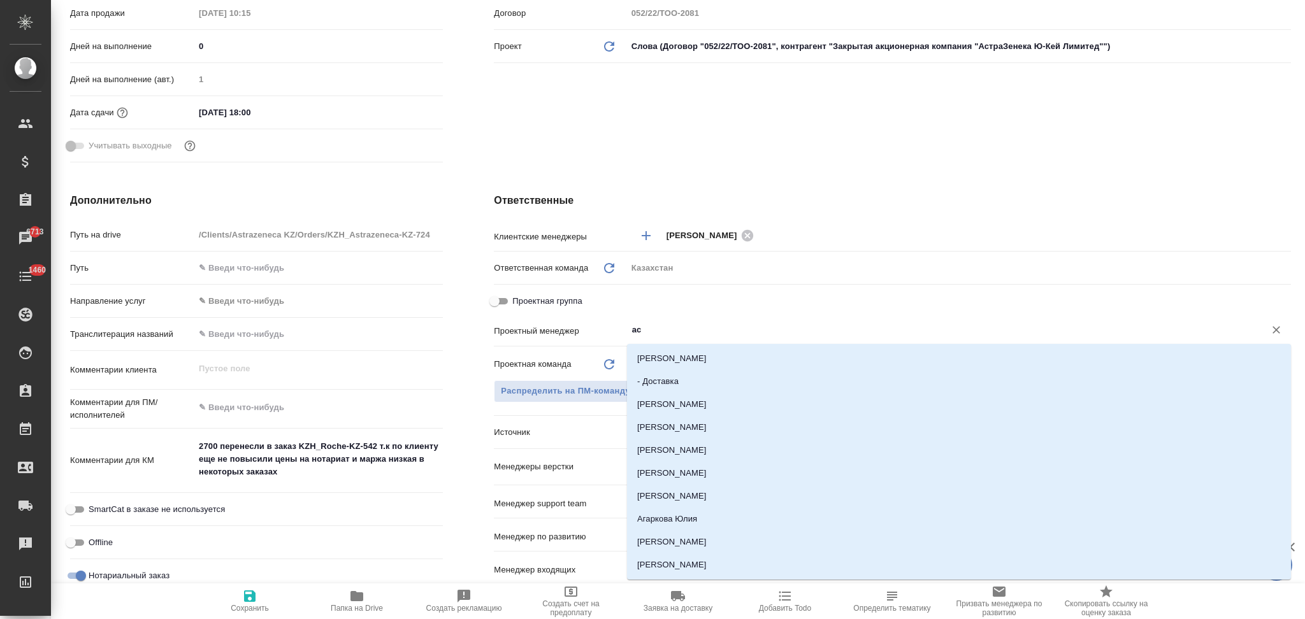
type input "асл"
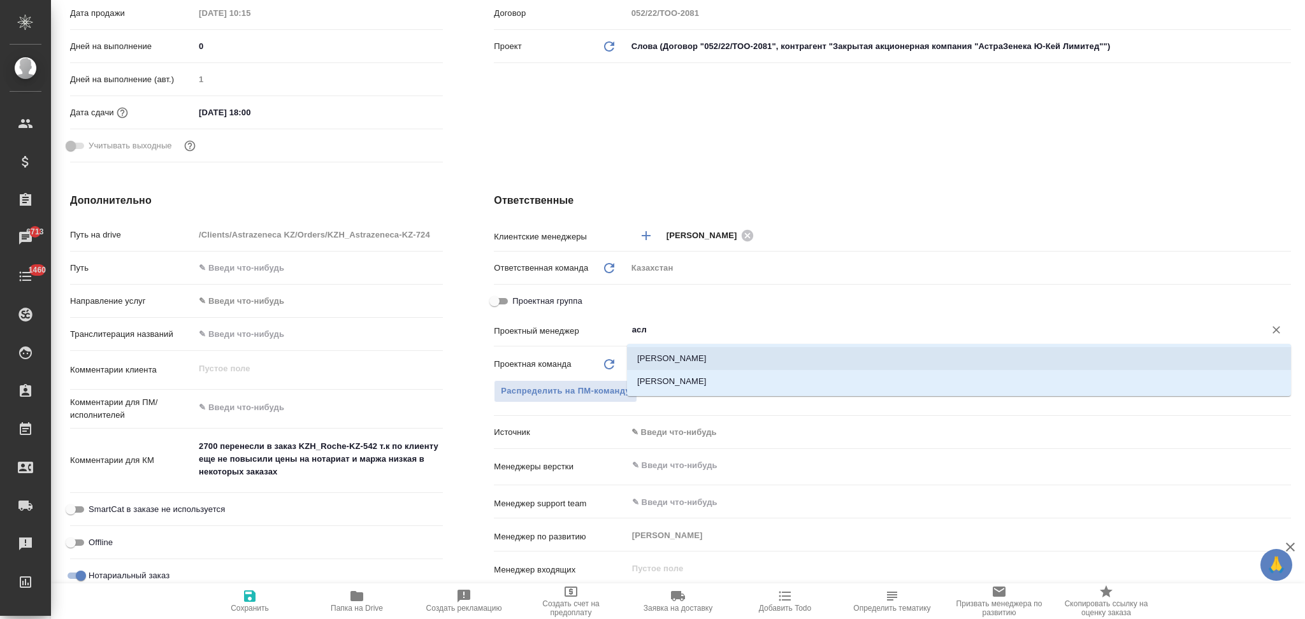
click at [670, 357] on li "[PERSON_NAME]" at bounding box center [959, 358] width 664 height 23
type textarea "x"
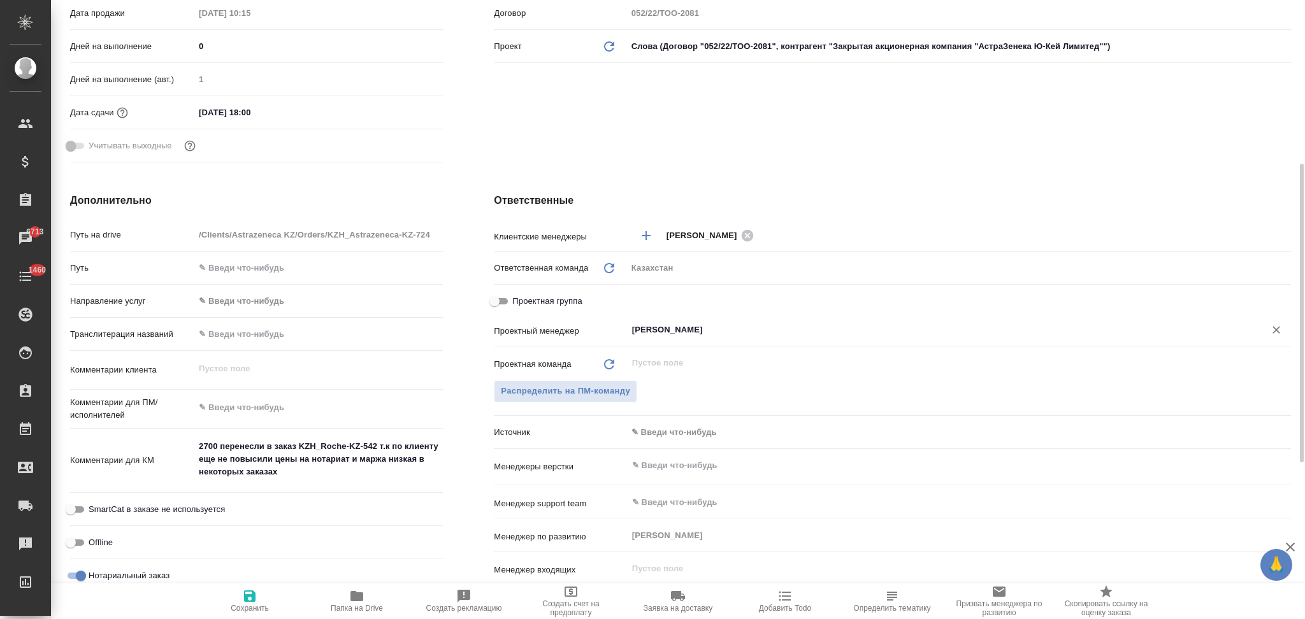
type input "[PERSON_NAME]"
click at [250, 606] on span "Сохранить" at bounding box center [250, 608] width 38 height 9
type textarea "x"
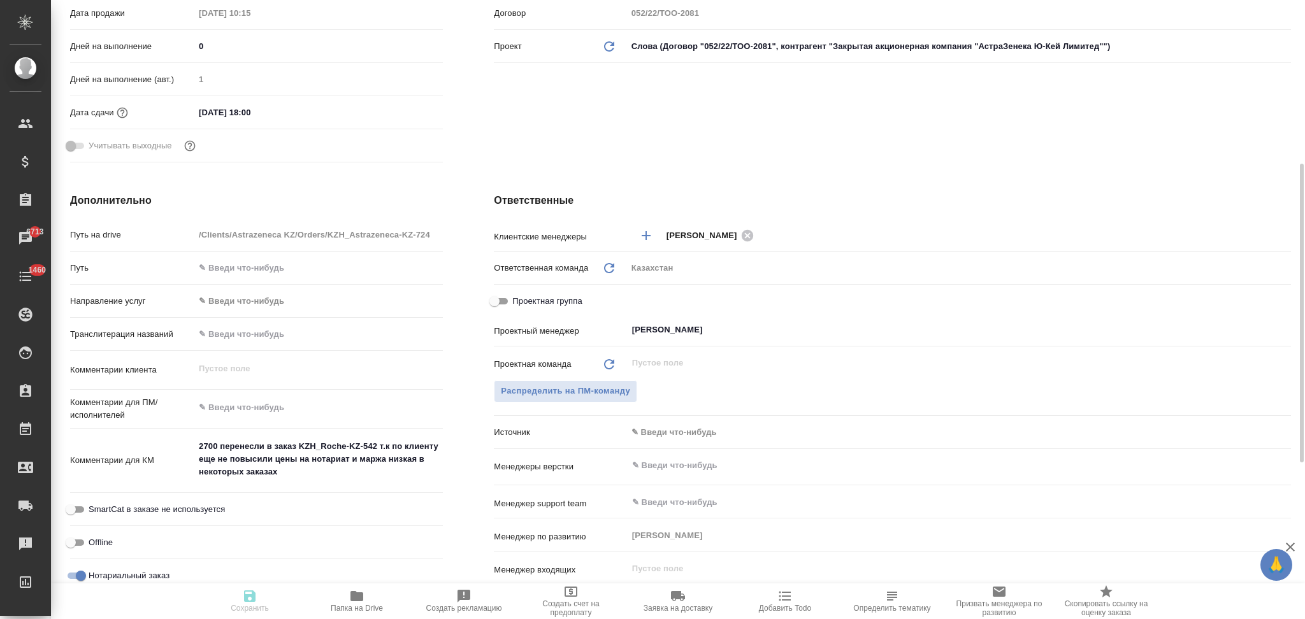
type textarea "x"
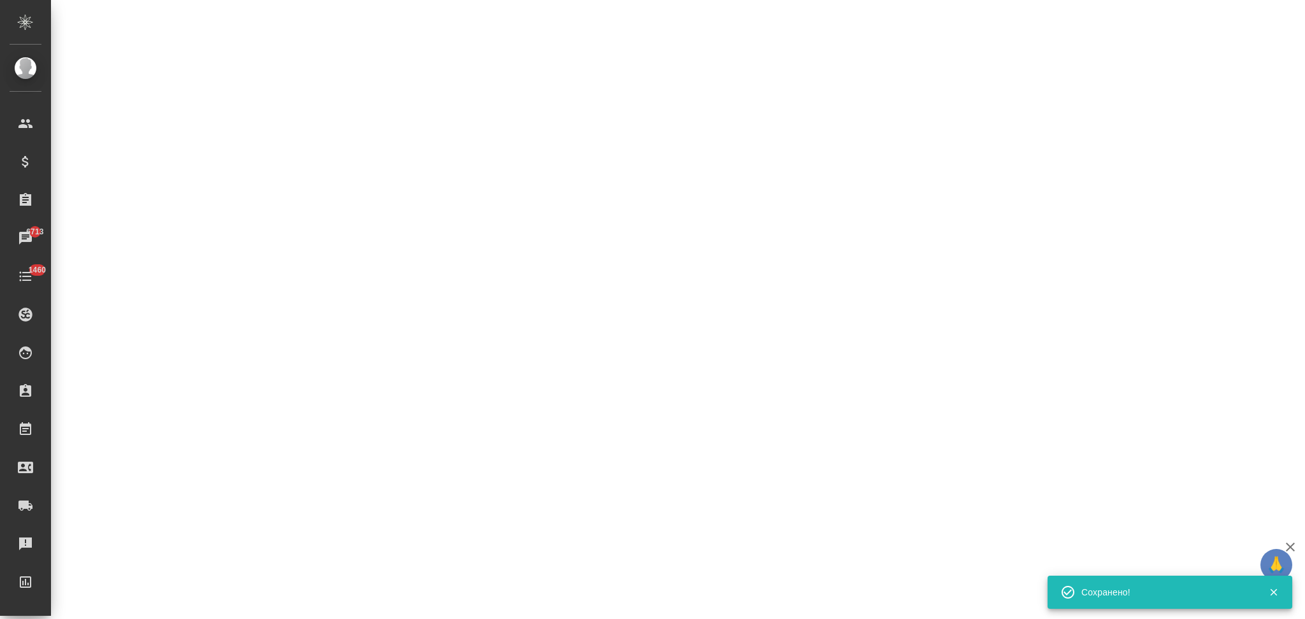
select select "RU"
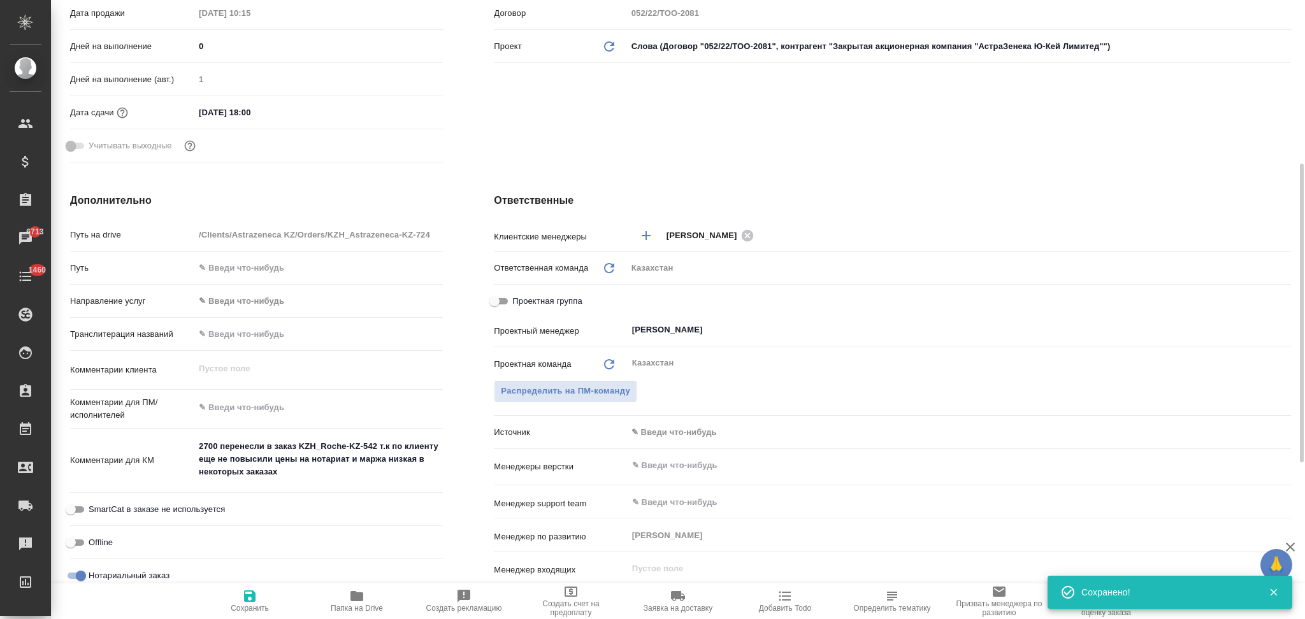
type textarea "x"
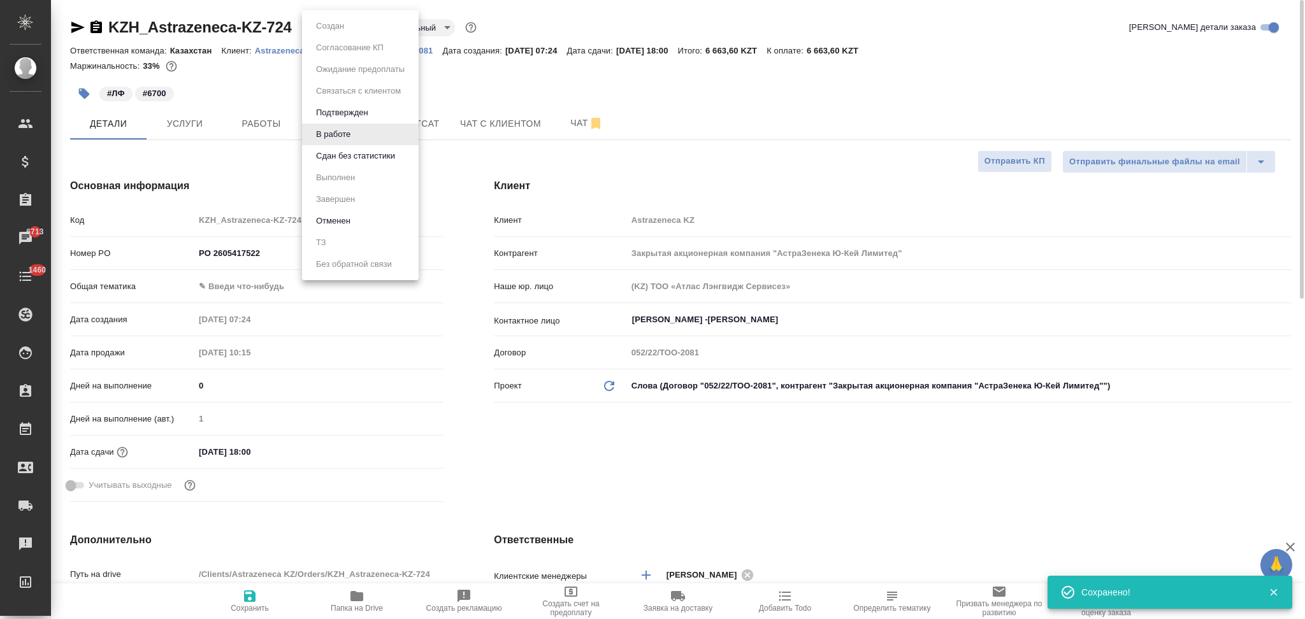
click at [339, 34] on body "🙏 .cls-1 fill:#fff; AWATERA Aslanukova Sati Клиенты Спецификации Заказы 6713 Ча…" at bounding box center [652, 309] width 1305 height 619
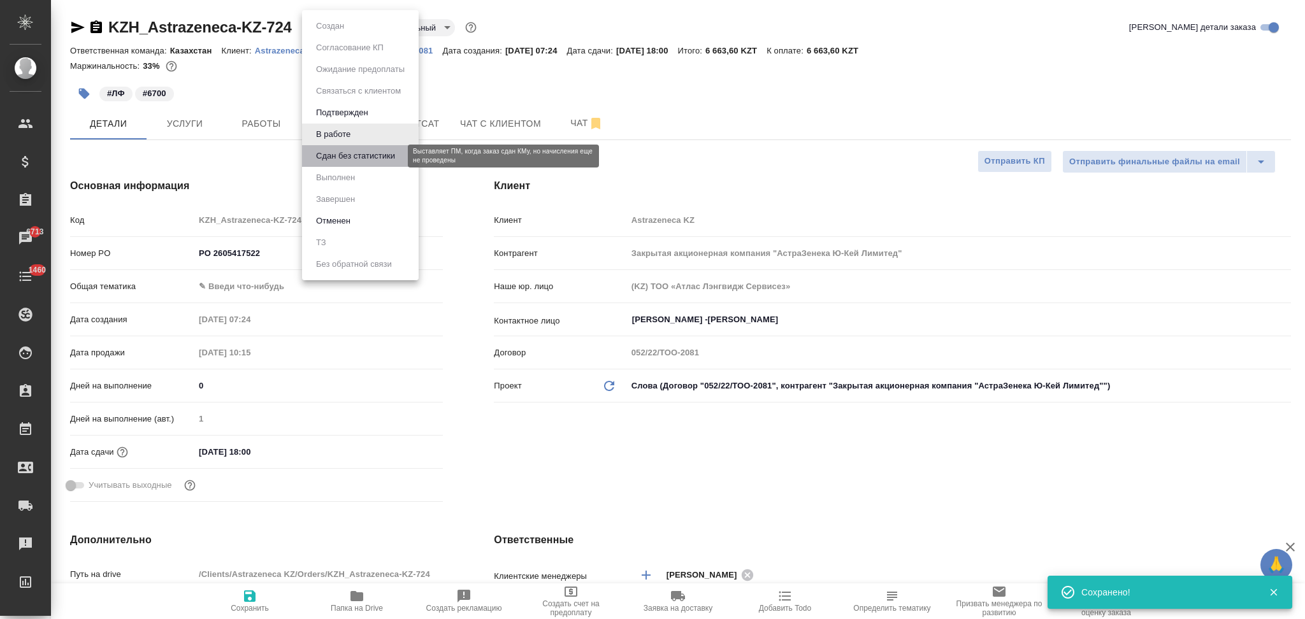
click at [329, 152] on button "Сдан без статистики" at bounding box center [355, 156] width 87 height 14
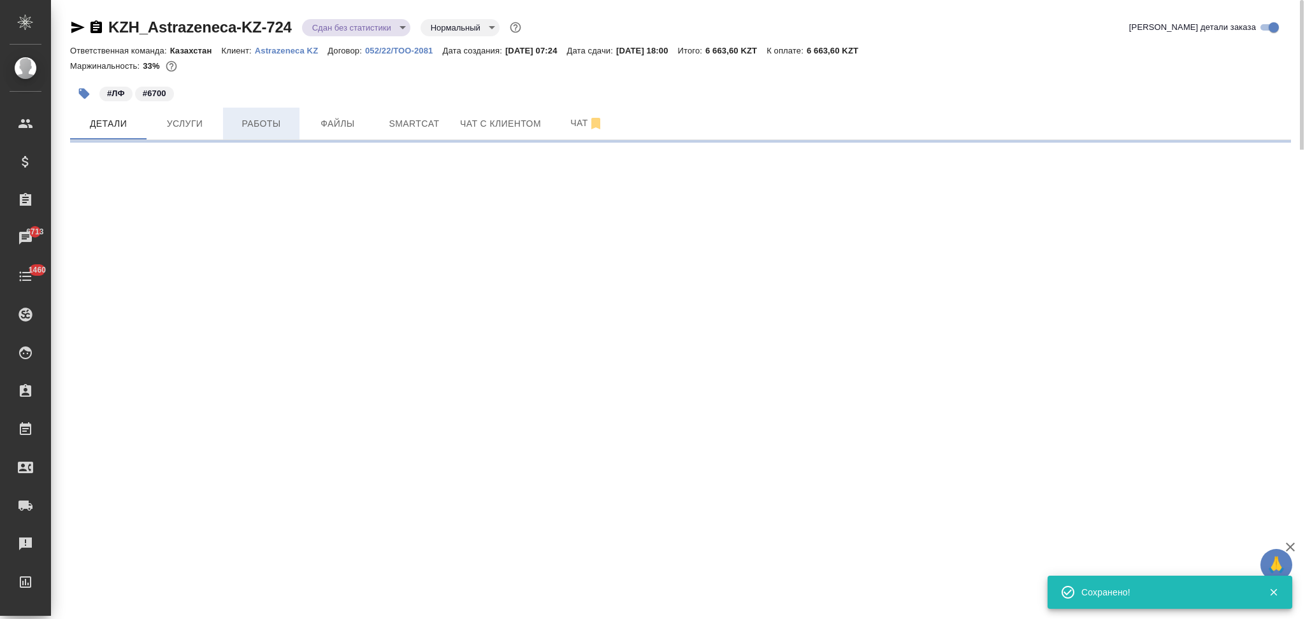
click at [264, 120] on span "Работы" at bounding box center [261, 124] width 61 height 16
select select "RU"
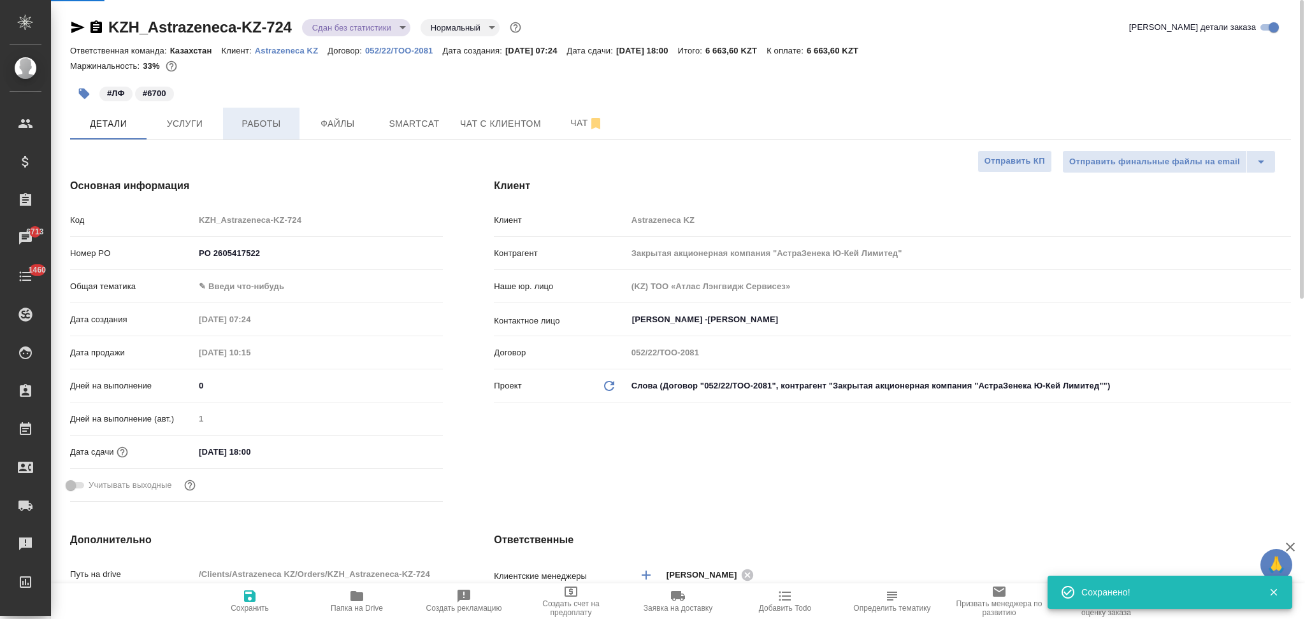
type textarea "x"
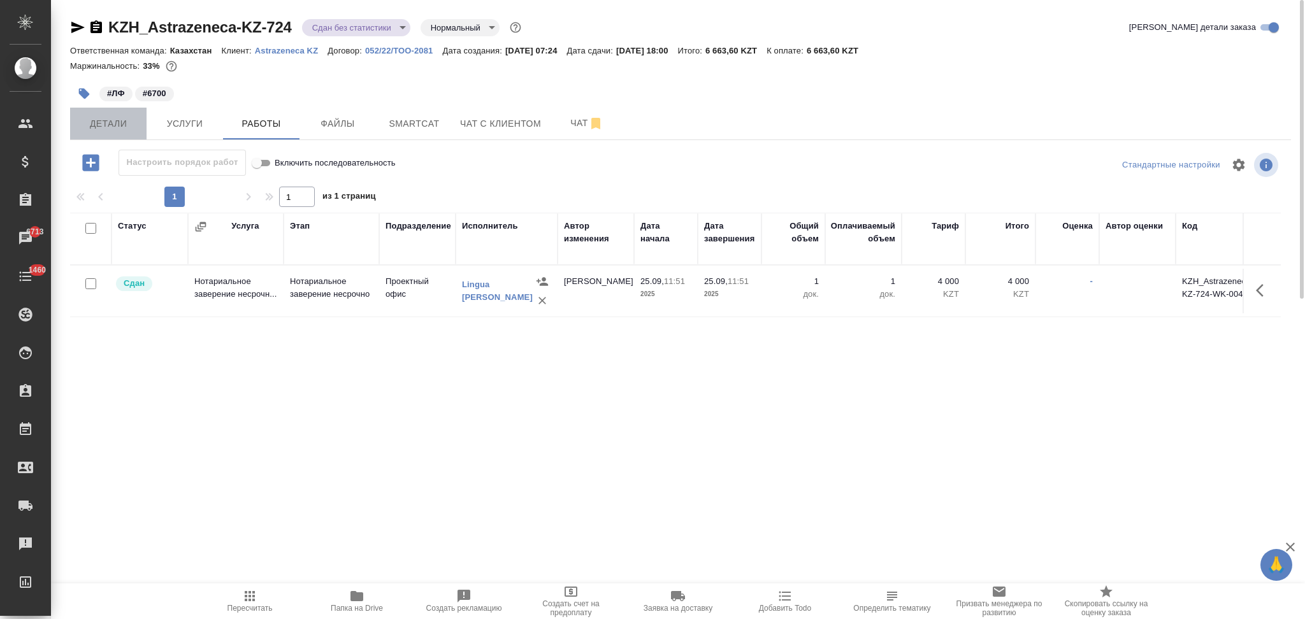
click at [111, 124] on span "Детали" at bounding box center [108, 124] width 61 height 16
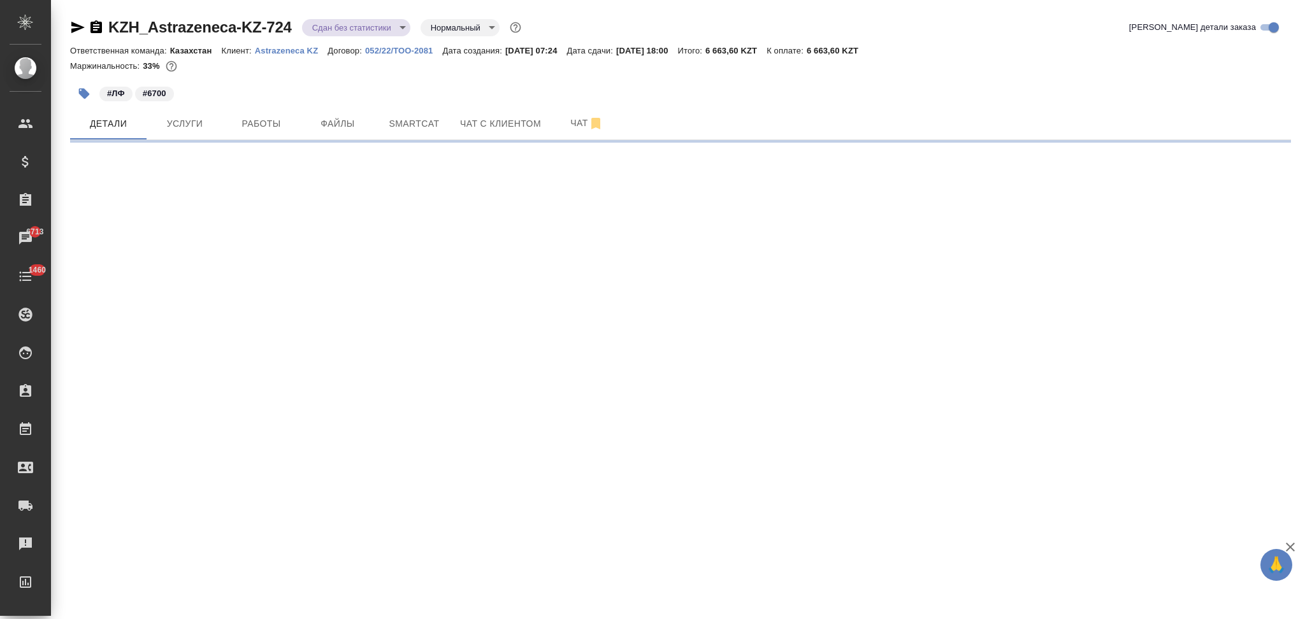
select select "RU"
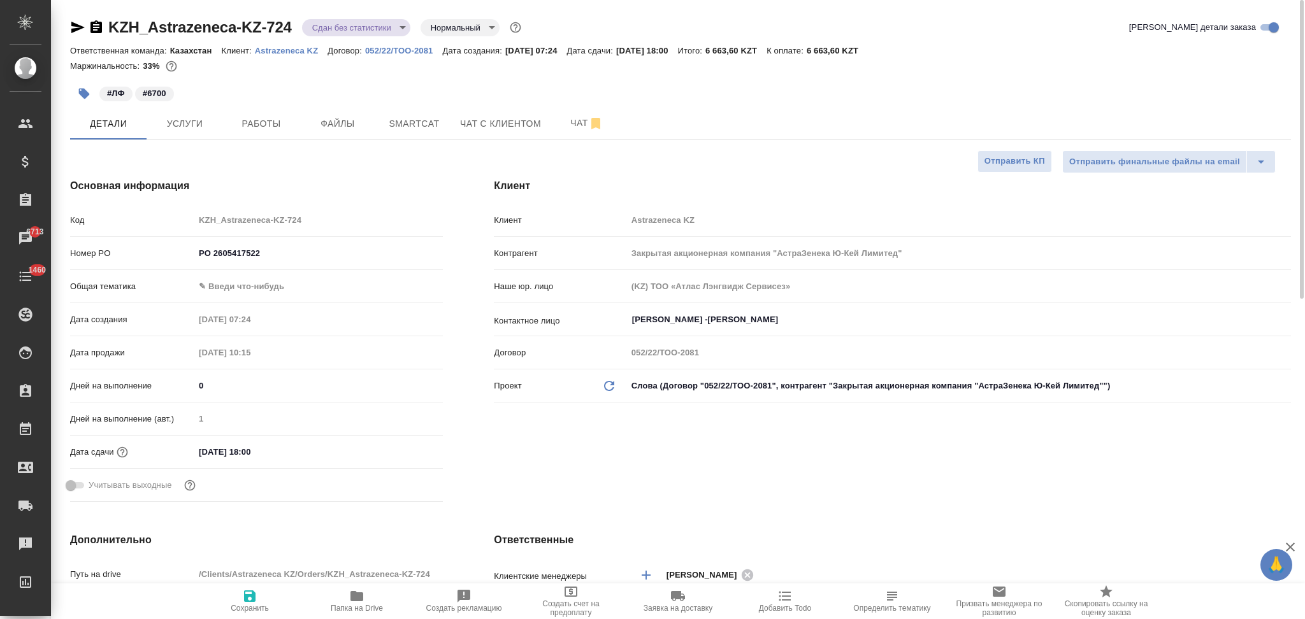
type textarea "x"
click at [231, 285] on body "🙏 .cls-1 fill:#fff; AWATERA Aslanukova Sati Клиенты Спецификации Заказы 6713 Ча…" at bounding box center [652, 309] width 1305 height 619
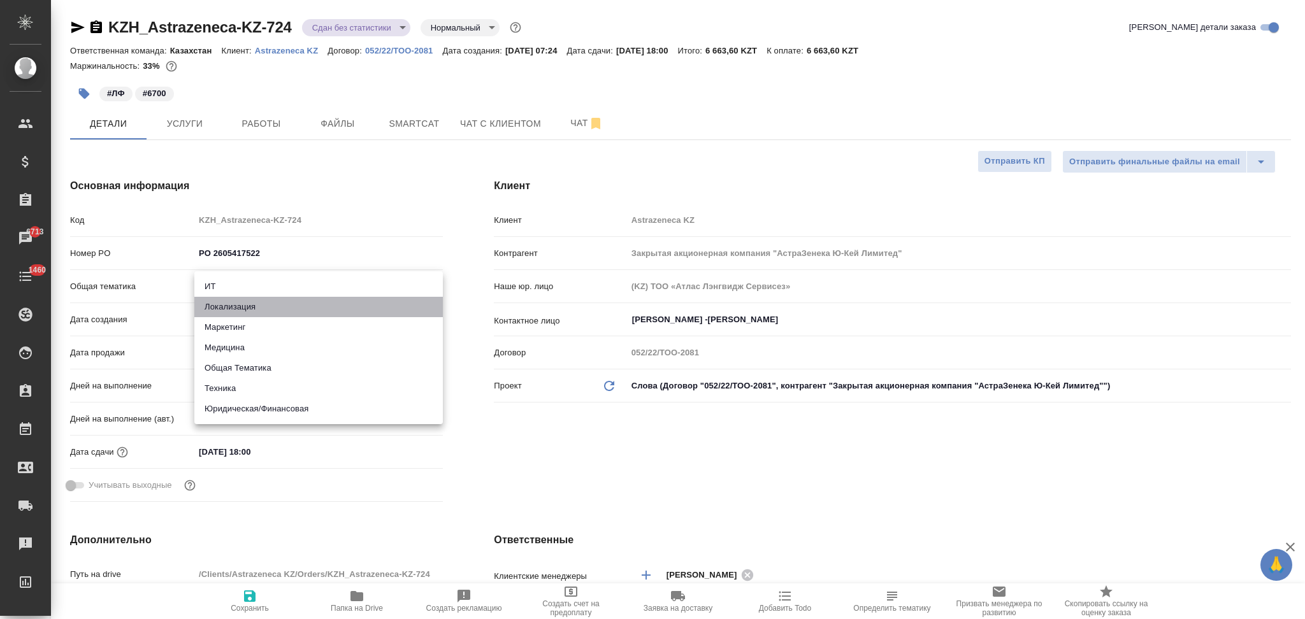
click at [261, 309] on li "Локализация" at bounding box center [318, 307] width 248 height 20
type input "local"
type textarea "x"
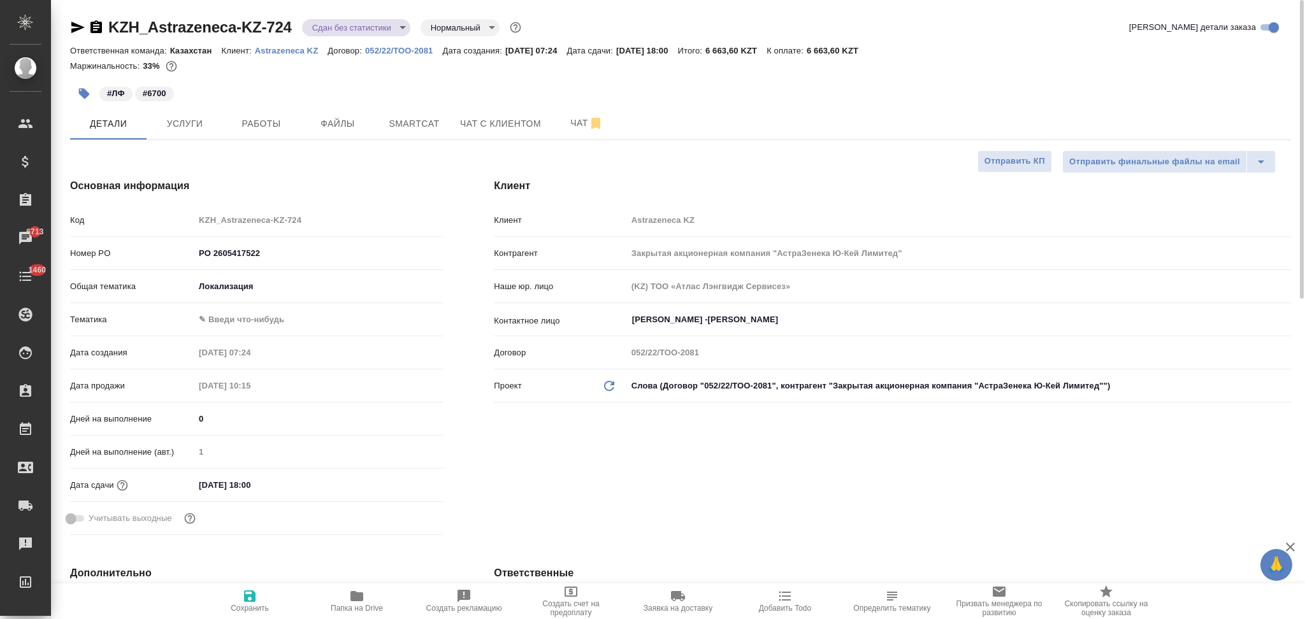
click at [254, 287] on body "🙏 .cls-1 fill:#fff; AWATERA Aslanukova Sati Клиенты Спецификации Заказы 6713 Ча…" at bounding box center [652, 309] width 1305 height 619
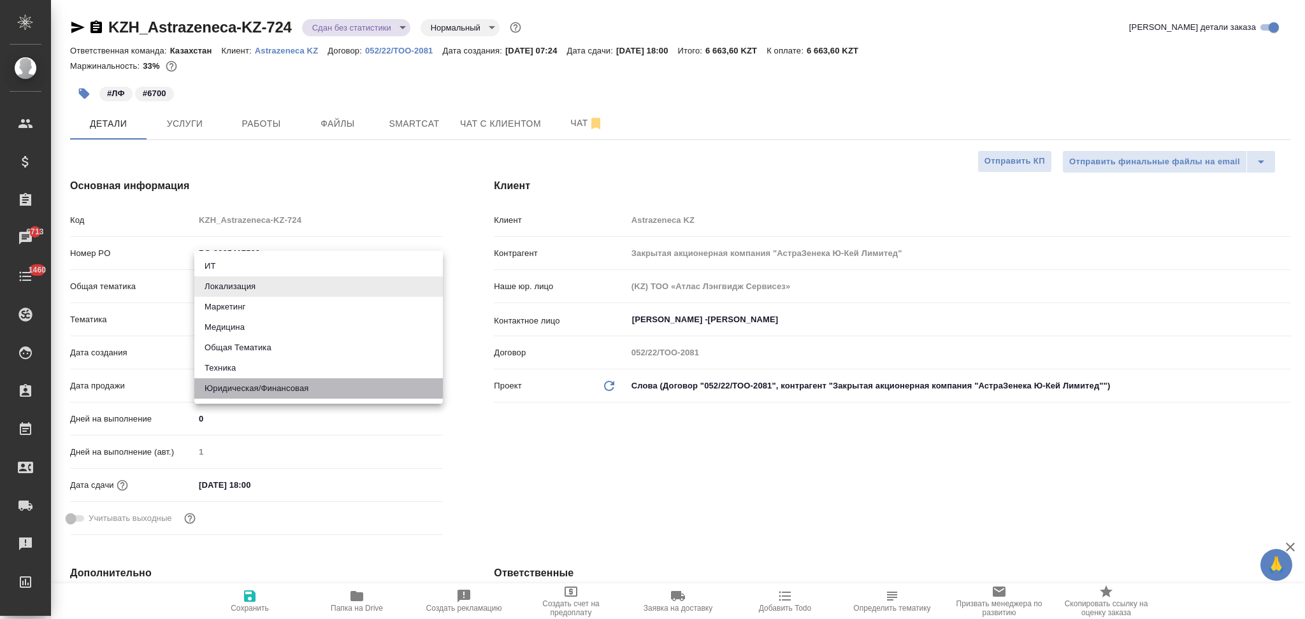
click at [248, 391] on li "Юридическая/Финансовая" at bounding box center [318, 388] width 248 height 20
type input "yr-fn"
type textarea "x"
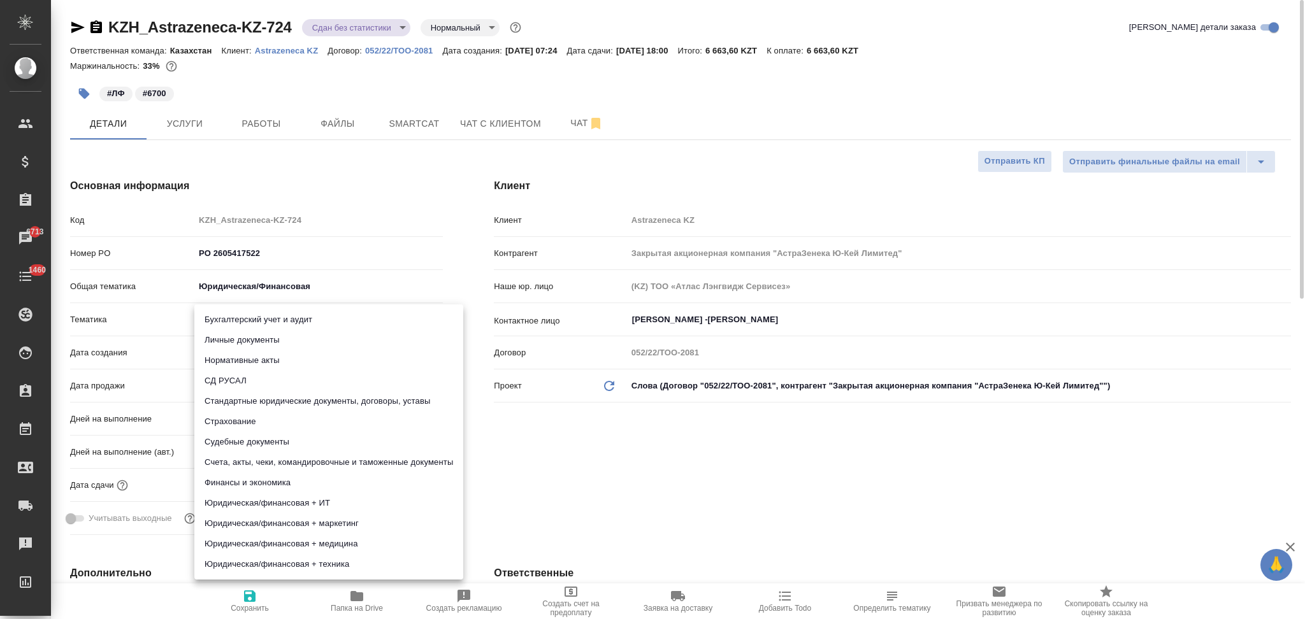
click at [256, 314] on body "🙏 .cls-1 fill:#fff; AWATERA Aslanukova Sati Клиенты Спецификации Заказы 6713 Ча…" at bounding box center [652, 309] width 1305 height 619
click at [259, 396] on li "Стандартные юридические документы, договоры, уставы" at bounding box center [328, 401] width 269 height 20
type textarea "x"
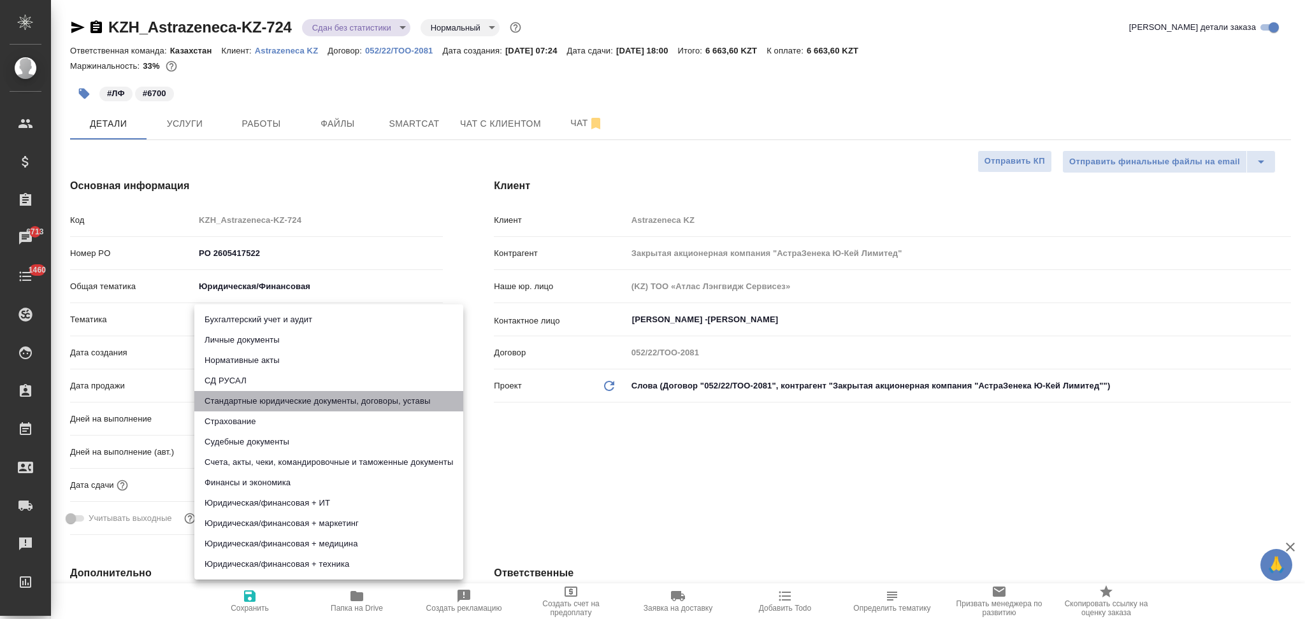
type input "5f647205b73bc97568ca66bf"
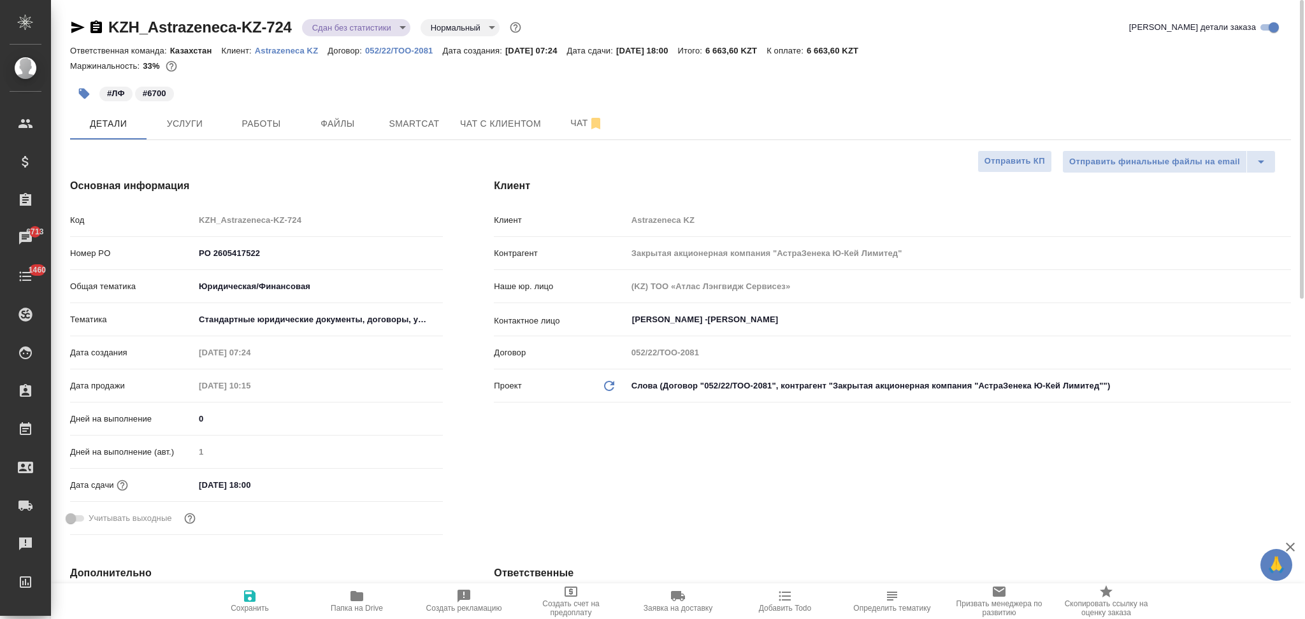
drag, startPoint x: 247, startPoint y: 590, endPoint x: 233, endPoint y: 559, distance: 34.5
click at [247, 590] on button "Сохранить" at bounding box center [249, 602] width 107 height 36
type textarea "x"
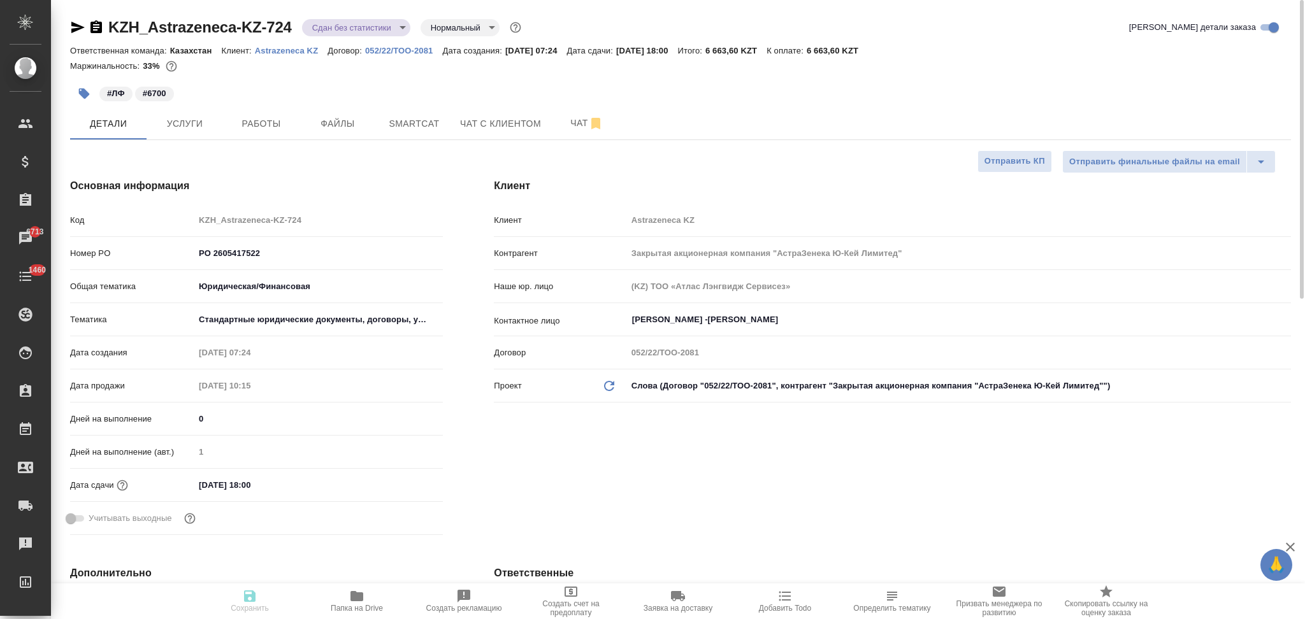
type textarea "x"
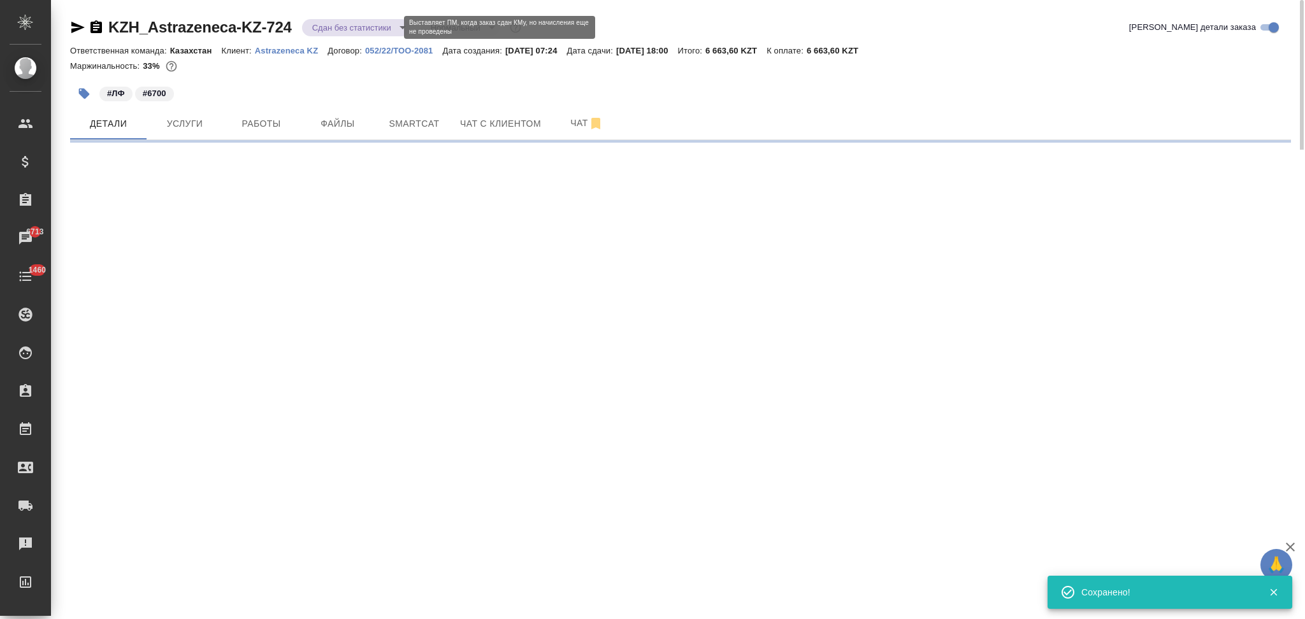
select select "RU"
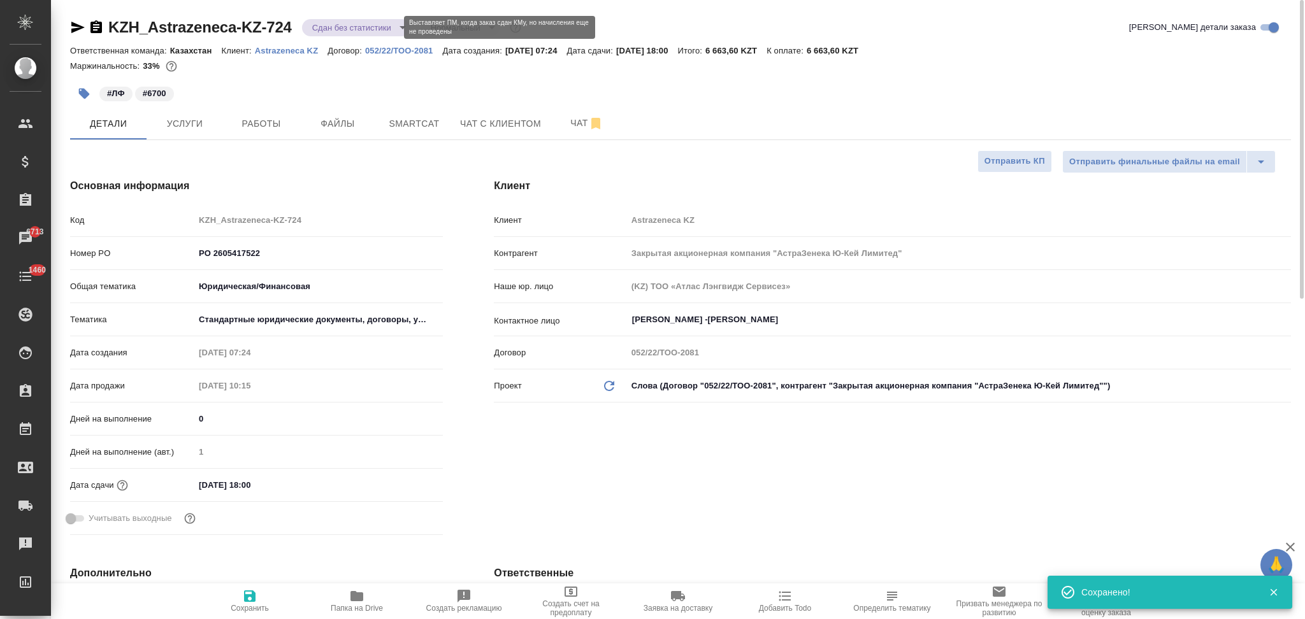
type textarea "x"
click at [364, 27] on body "🙏 .cls-1 fill:#fff; AWATERA Aslanukova Sati Клиенты Спецификации Заказы 6713 Ча…" at bounding box center [652, 309] width 1305 height 619
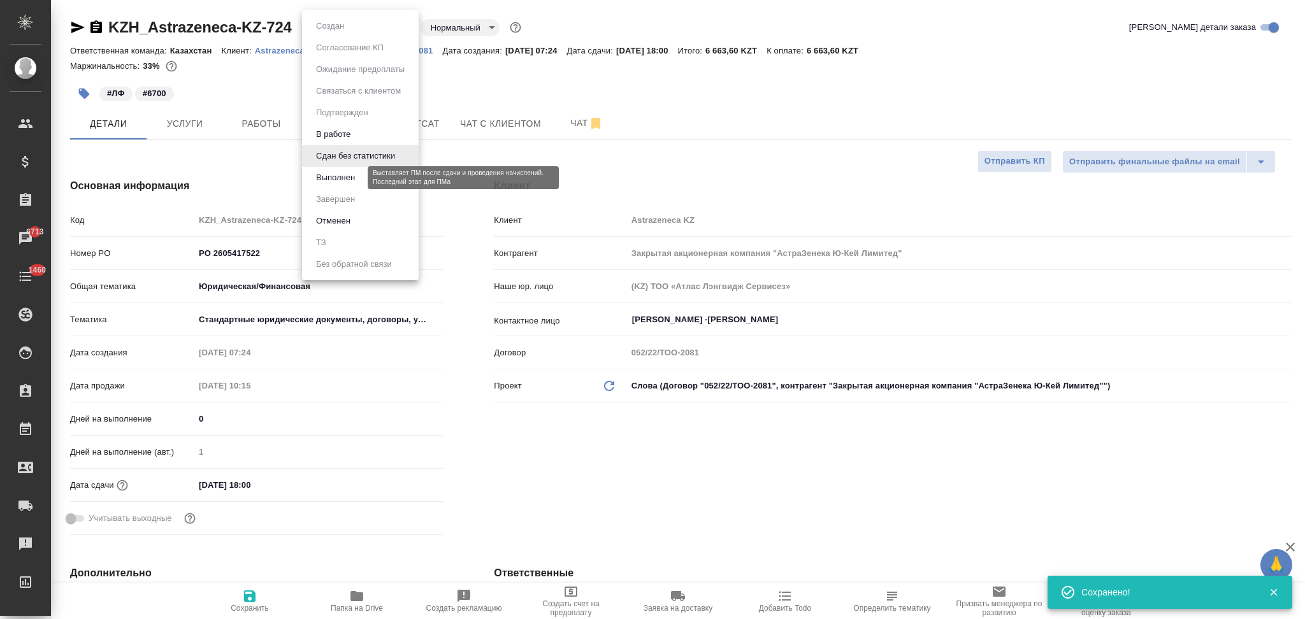
click at [329, 177] on button "Выполнен" at bounding box center [335, 178] width 47 height 14
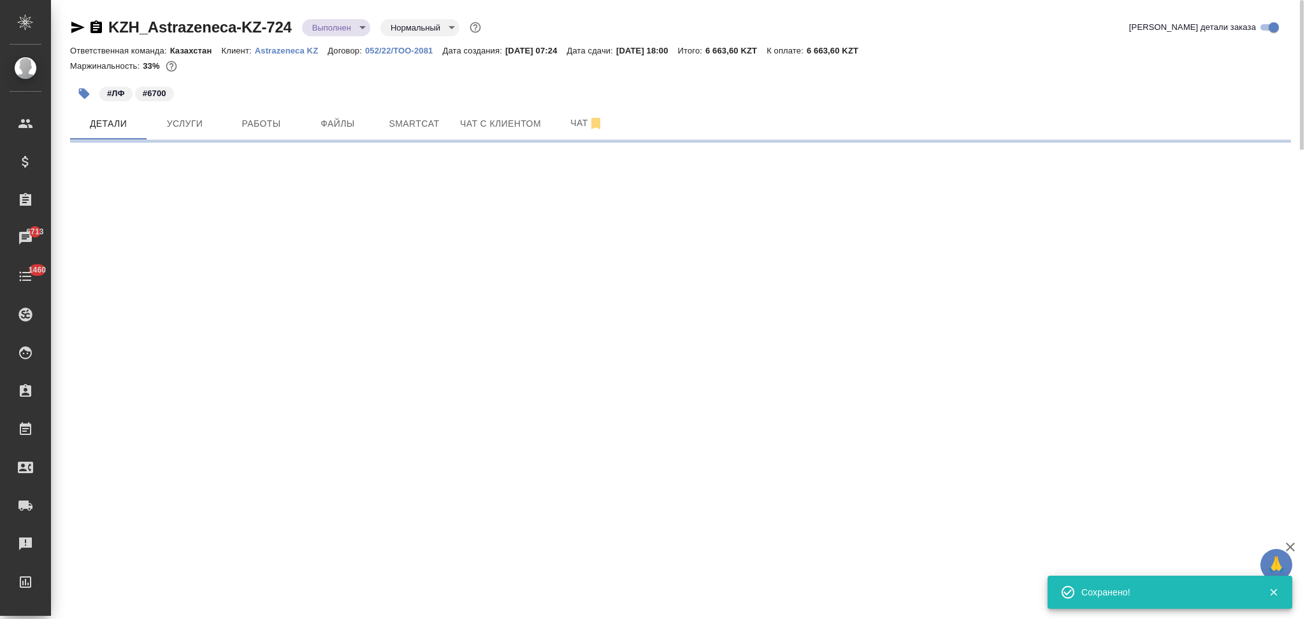
select select "RU"
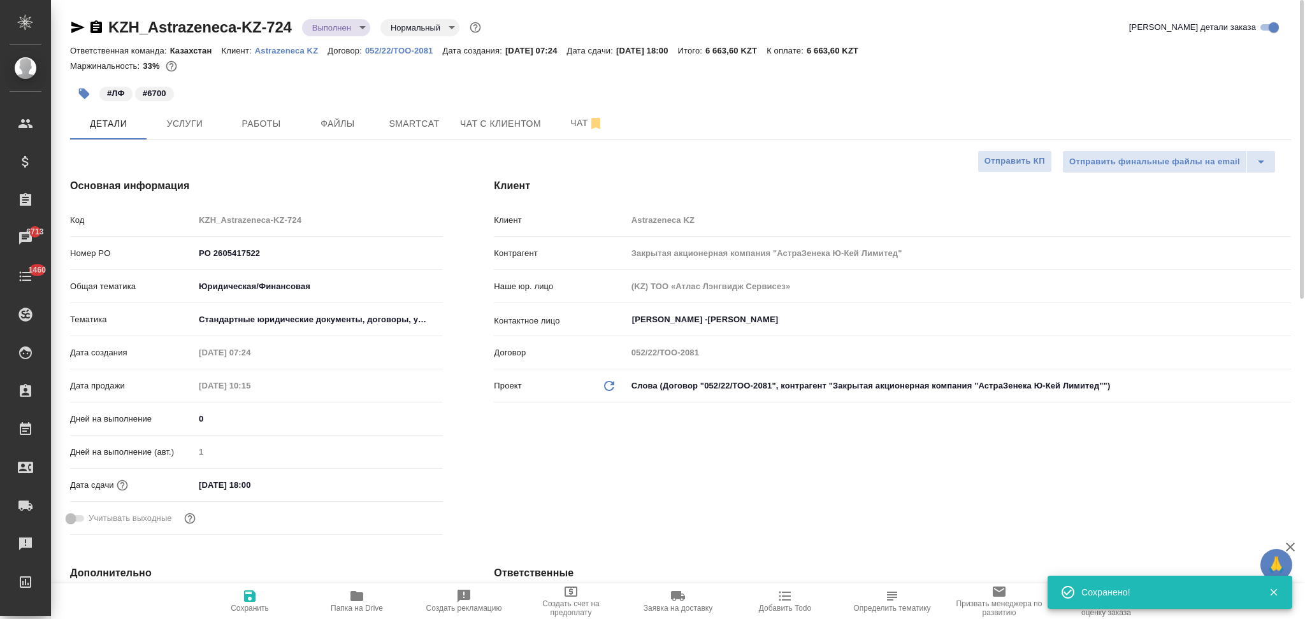
type textarea "x"
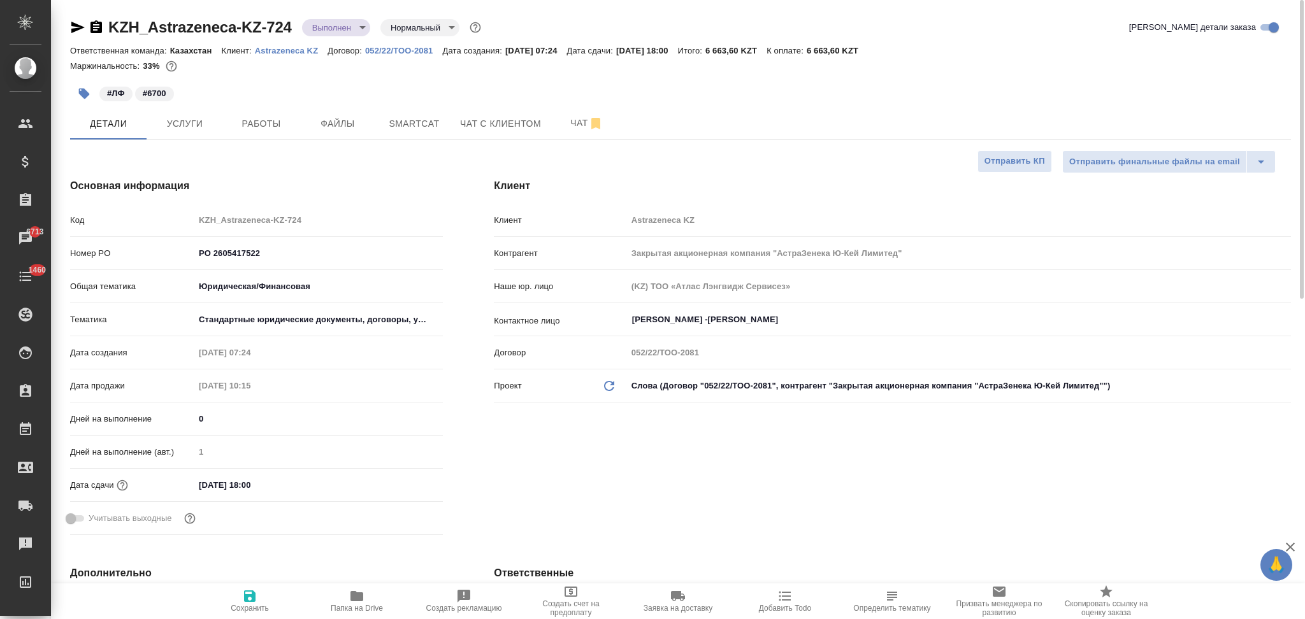
type textarea "x"
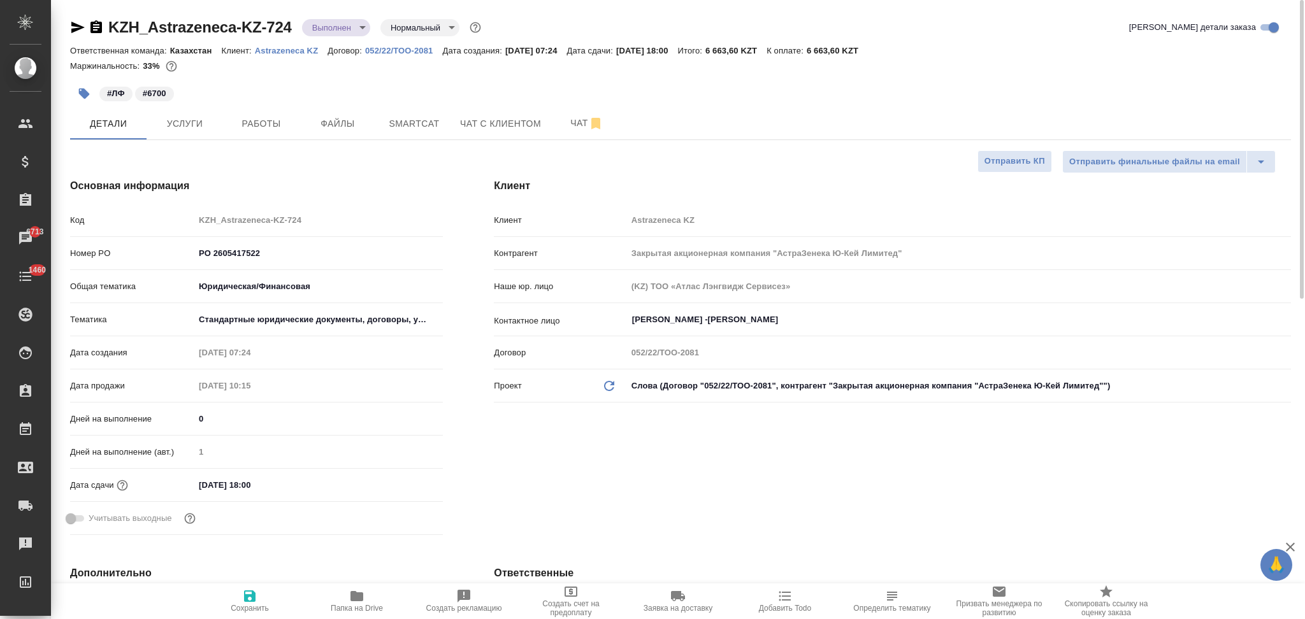
type textarea "x"
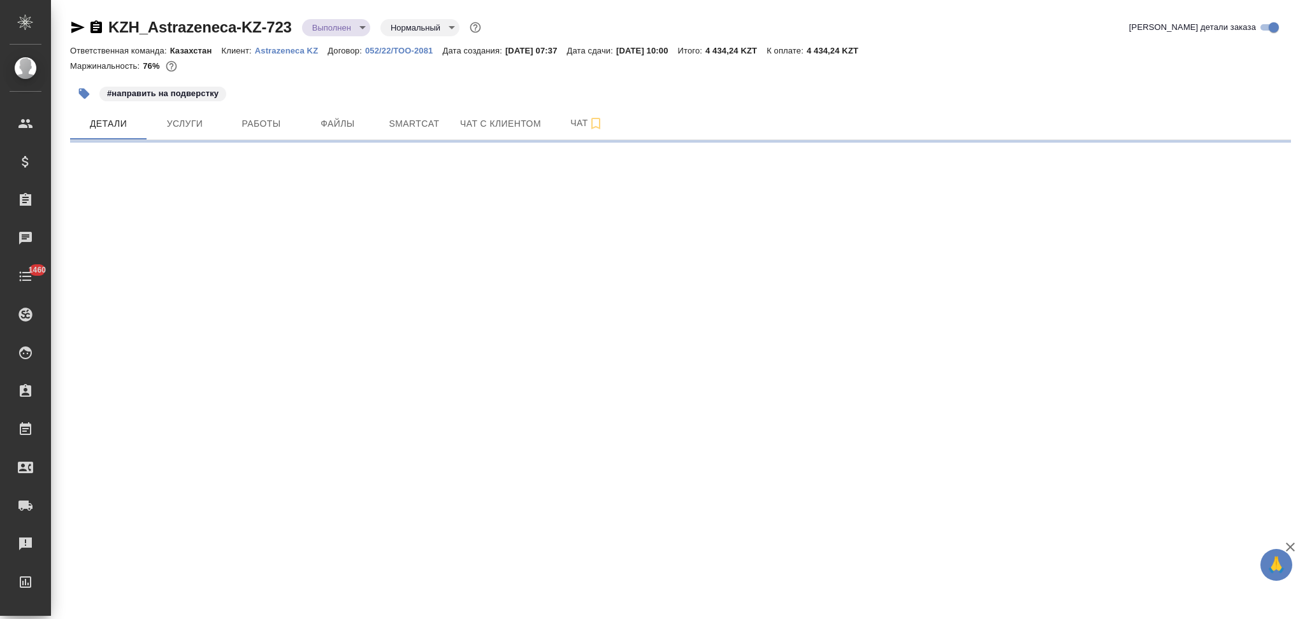
select select "RU"
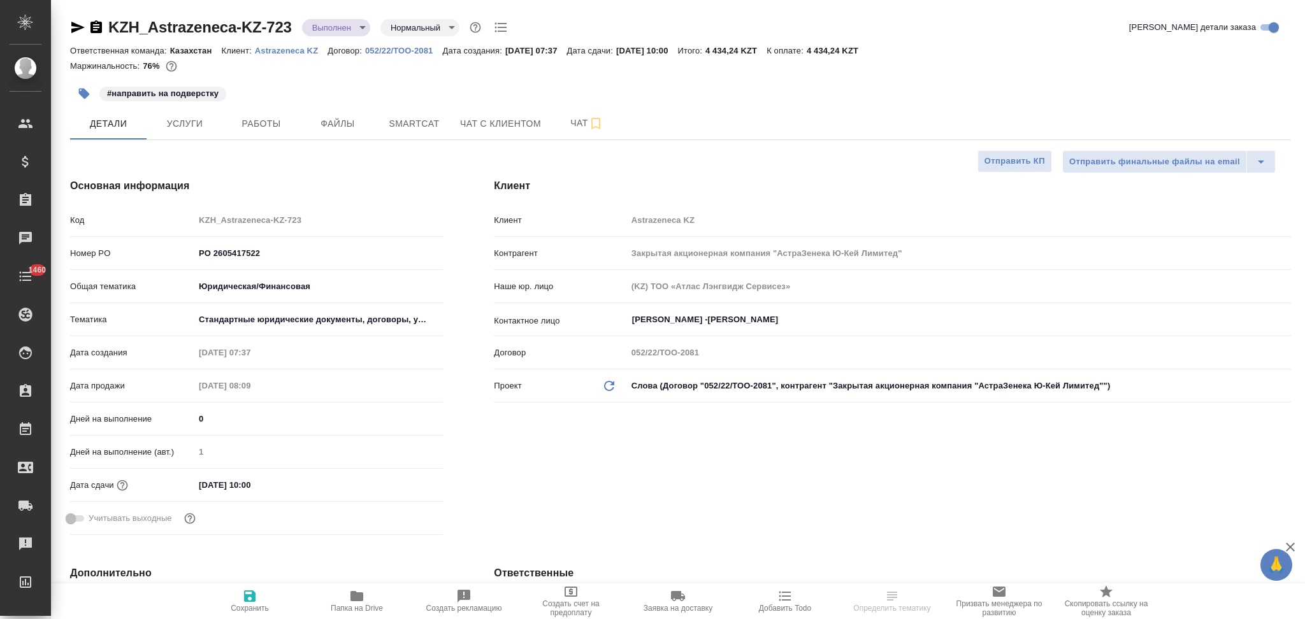
type textarea "x"
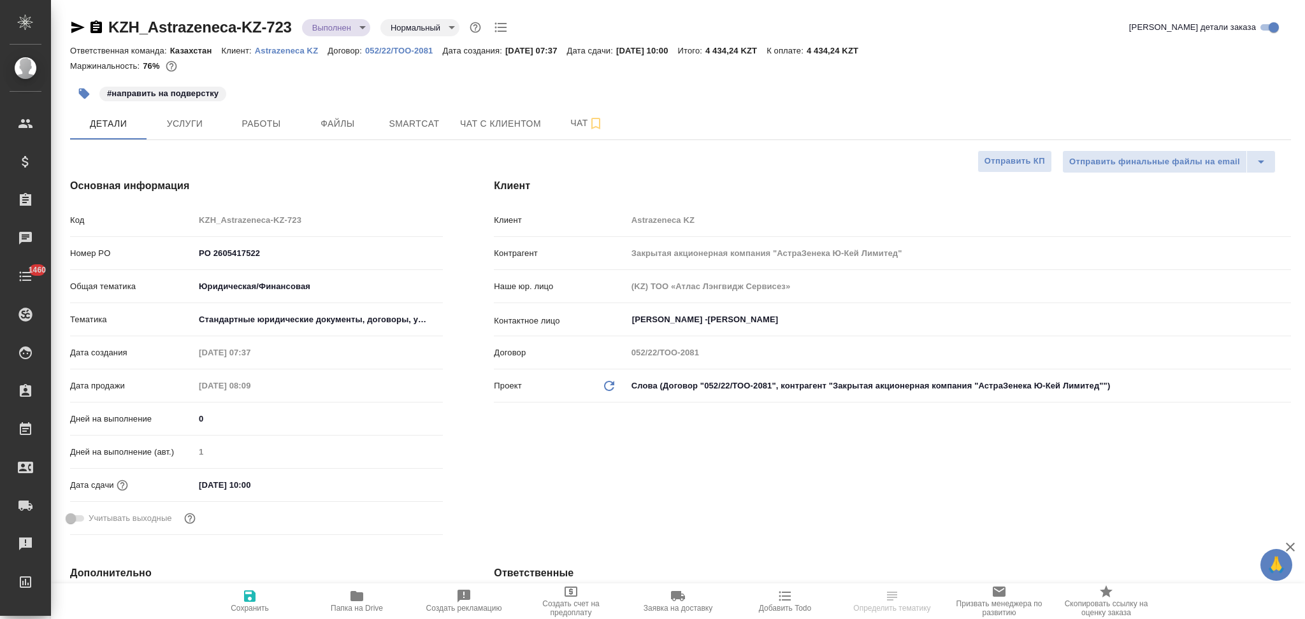
type textarea "x"
drag, startPoint x: 264, startPoint y: 250, endPoint x: 125, endPoint y: 251, distance: 138.9
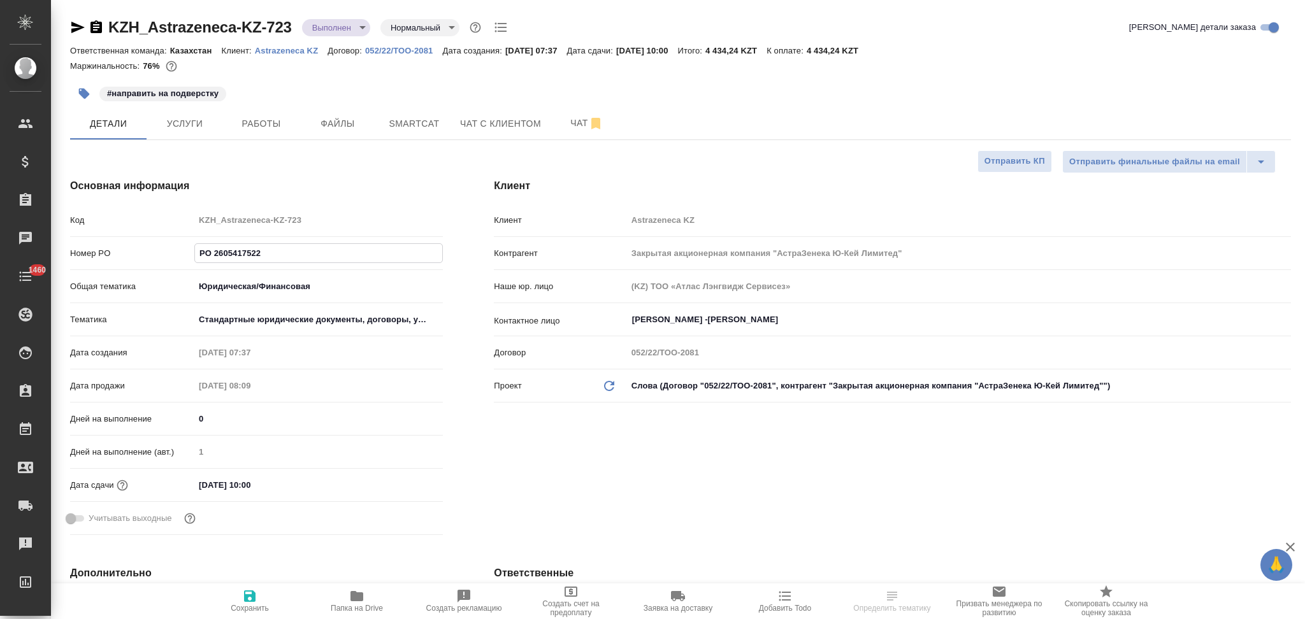
click at [125, 251] on div "Номер PO РО 2605417522" at bounding box center [256, 253] width 373 height 22
type textarea "x"
select select "RU"
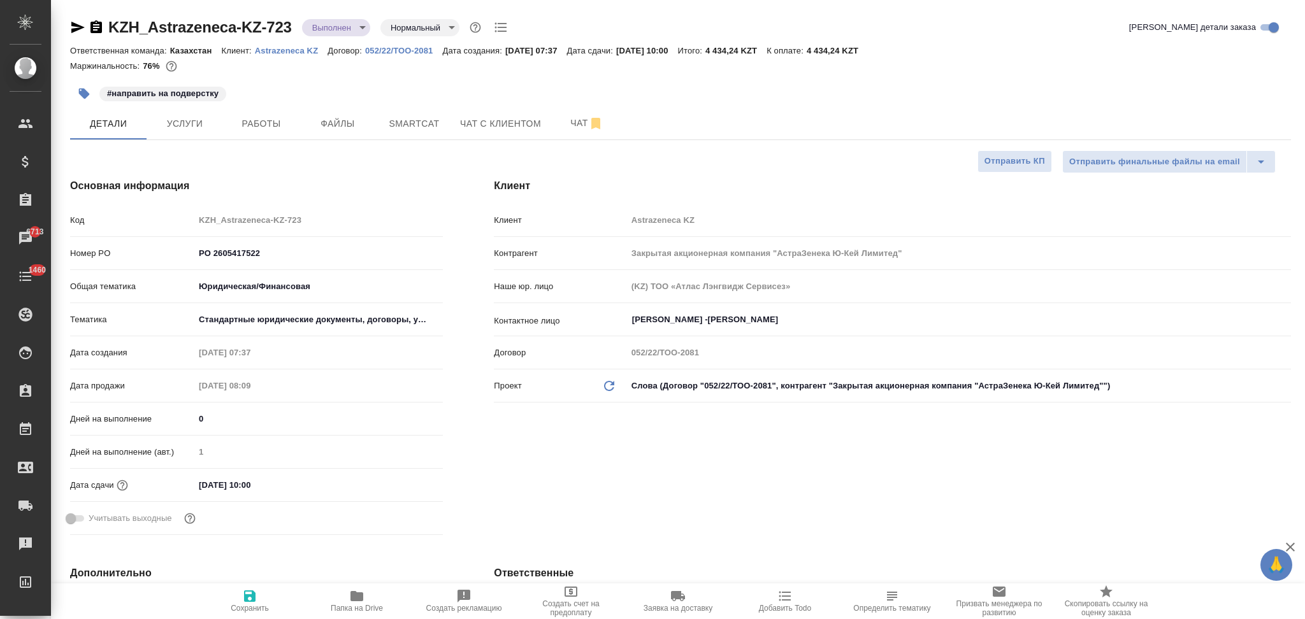
type textarea "x"
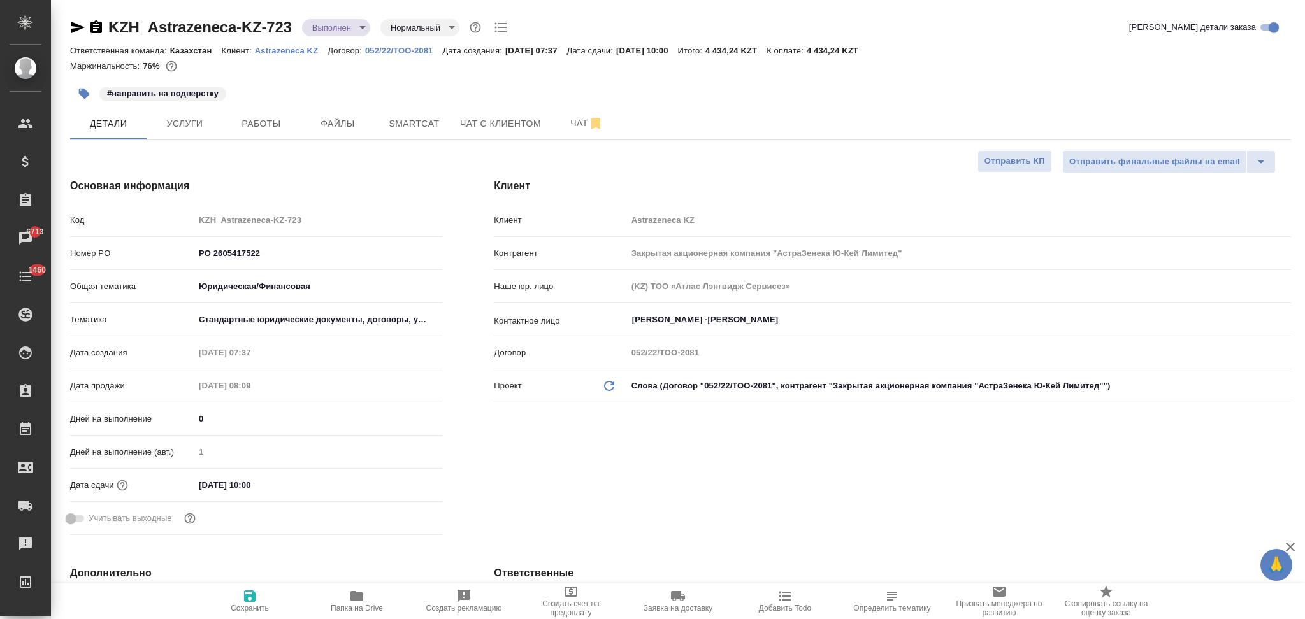
type textarea "x"
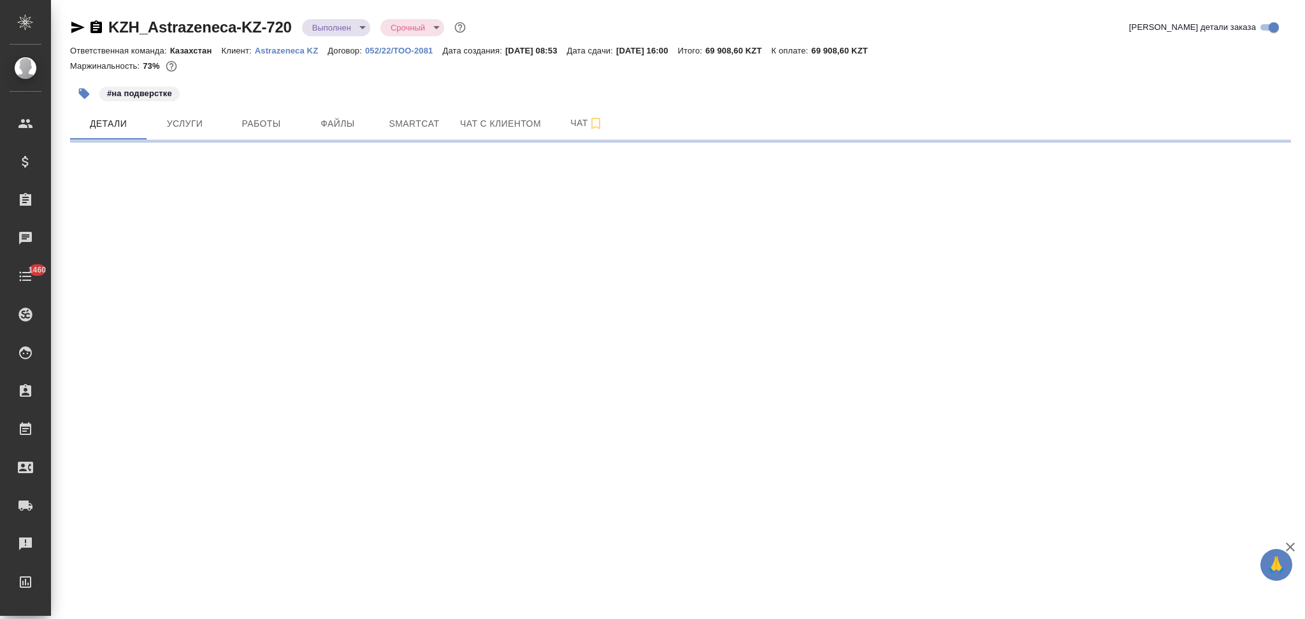
select select "RU"
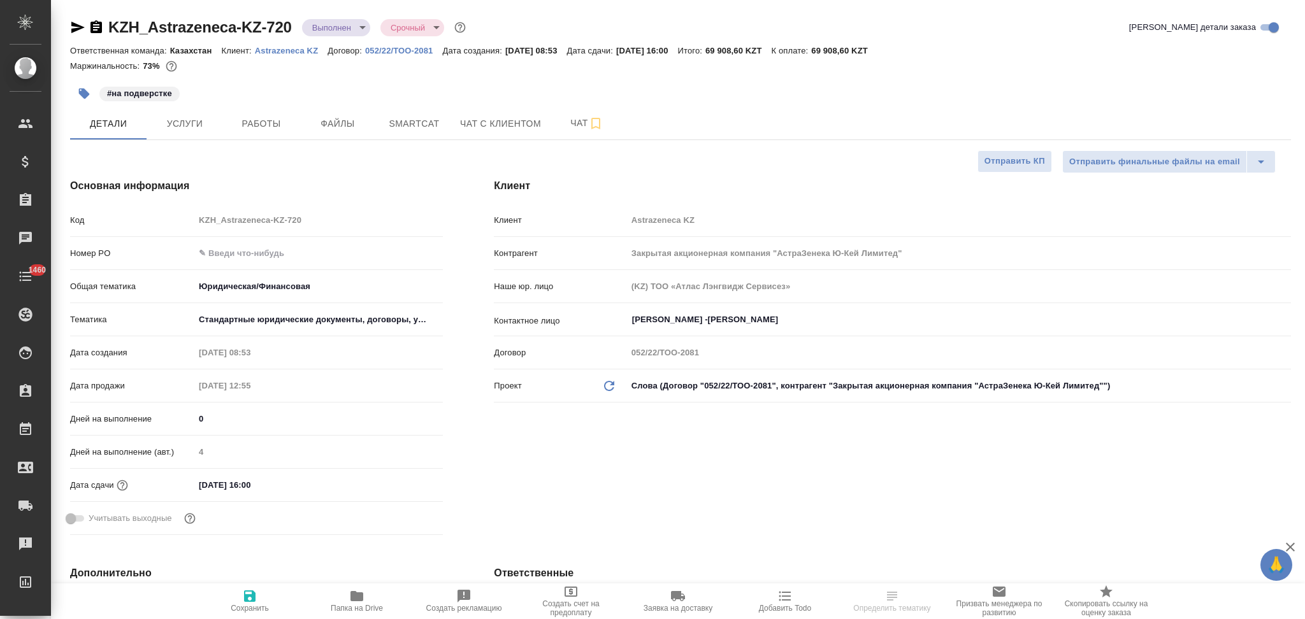
type textarea "x"
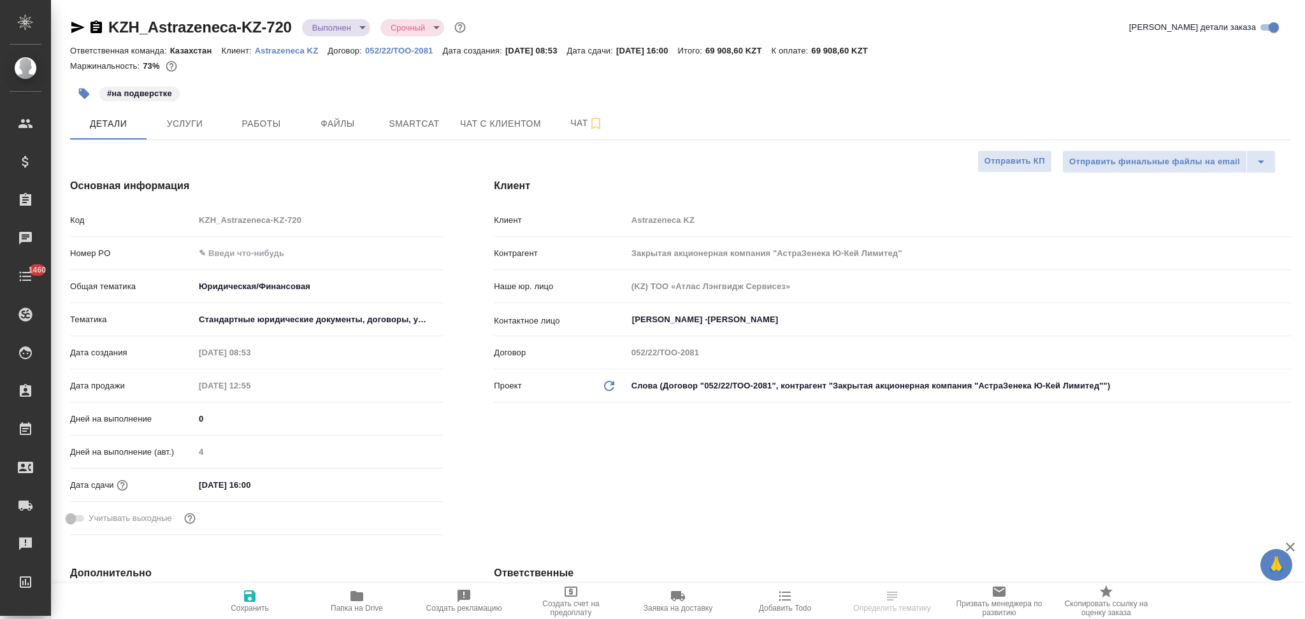
type textarea "x"
click at [228, 245] on input "text" at bounding box center [318, 253] width 248 height 18
paste input "РО 2605417522"
type input "РО 2605417522"
type textarea "x"
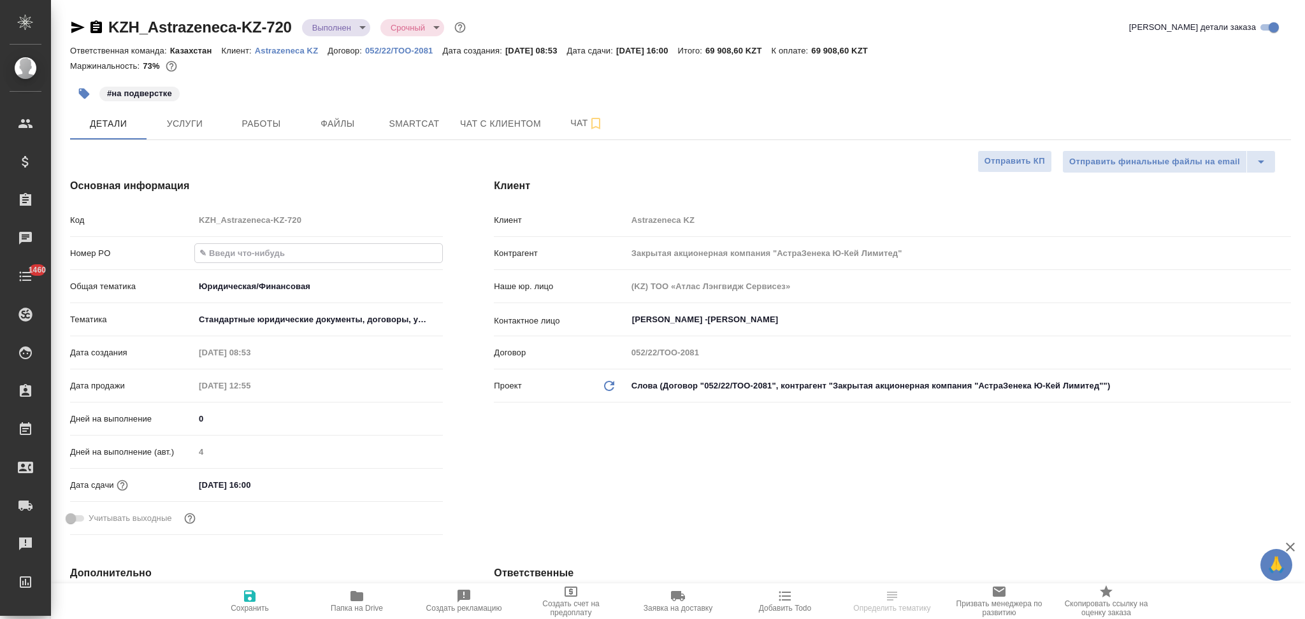
type textarea "x"
type input "РО 2605417522"
click at [246, 597] on icon "button" at bounding box center [249, 596] width 11 height 11
type textarea "x"
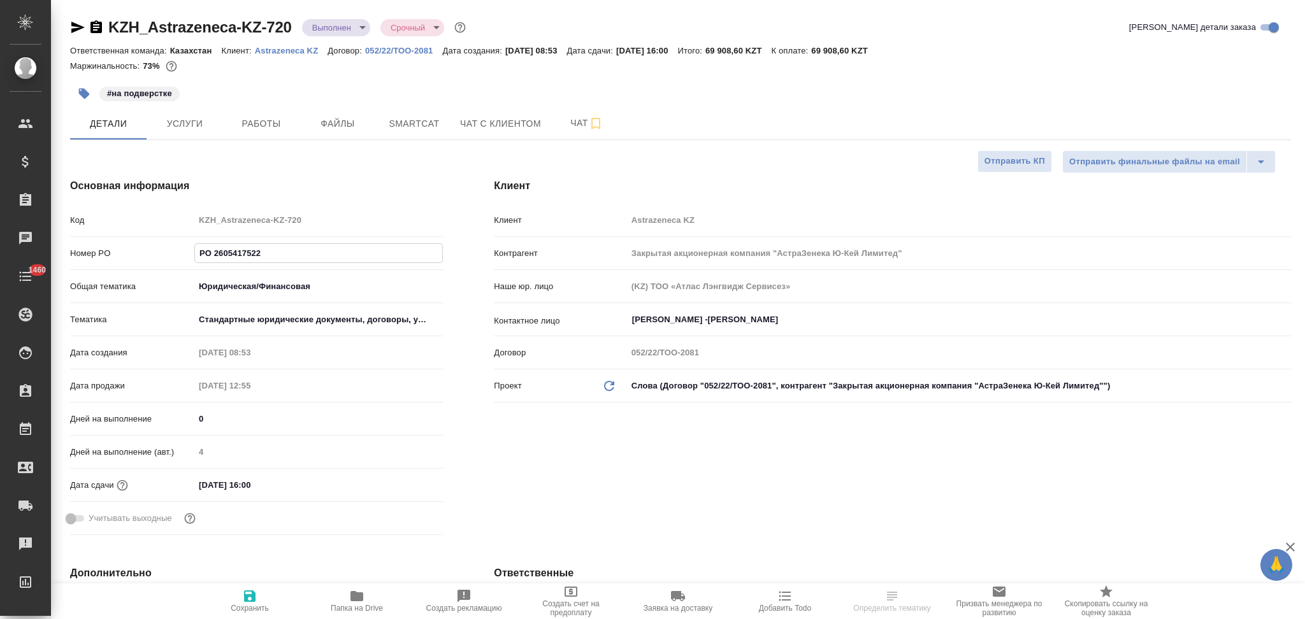
type textarea "x"
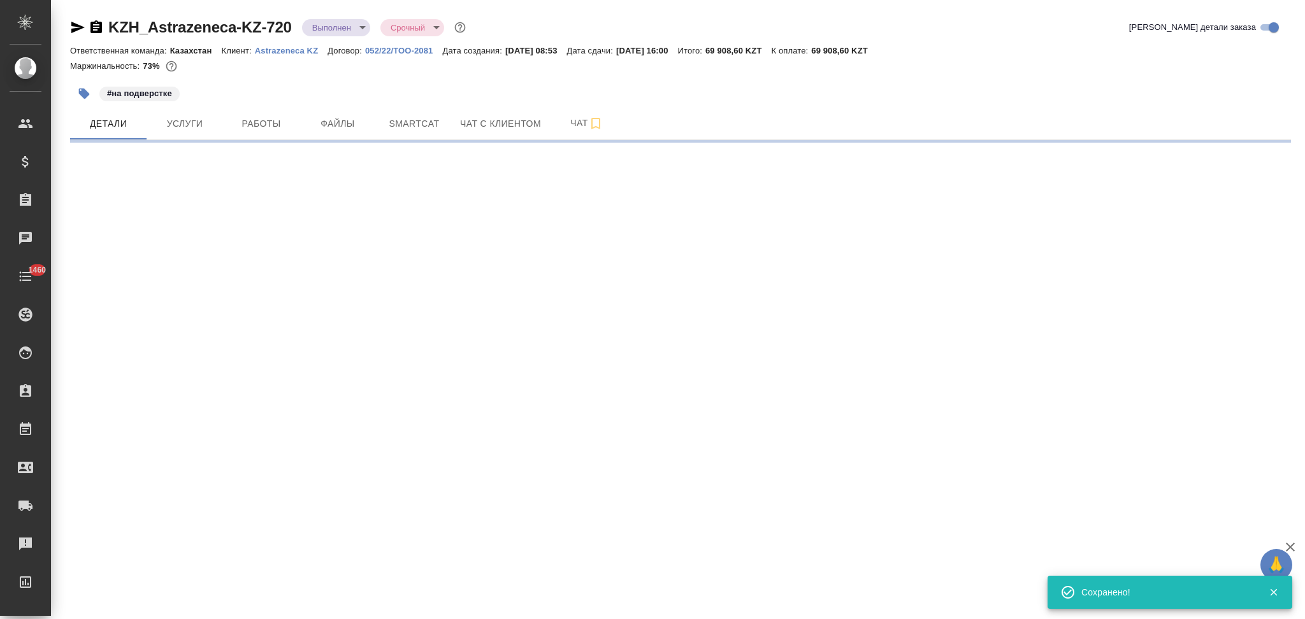
select select "RU"
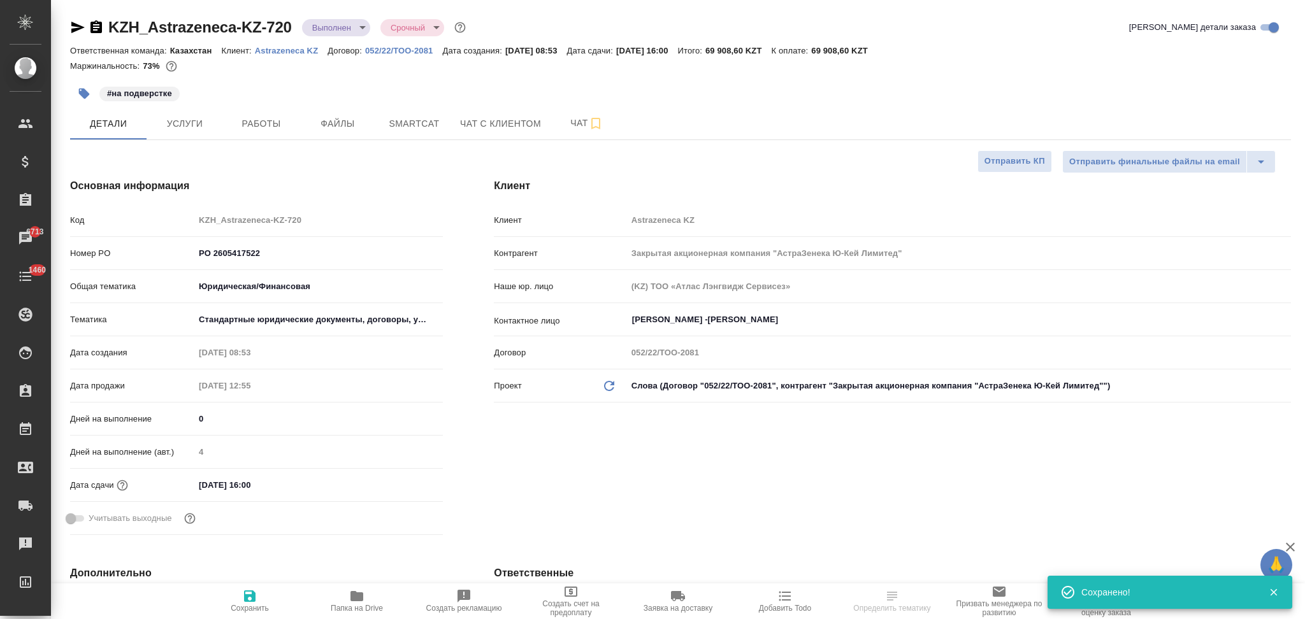
type textarea "x"
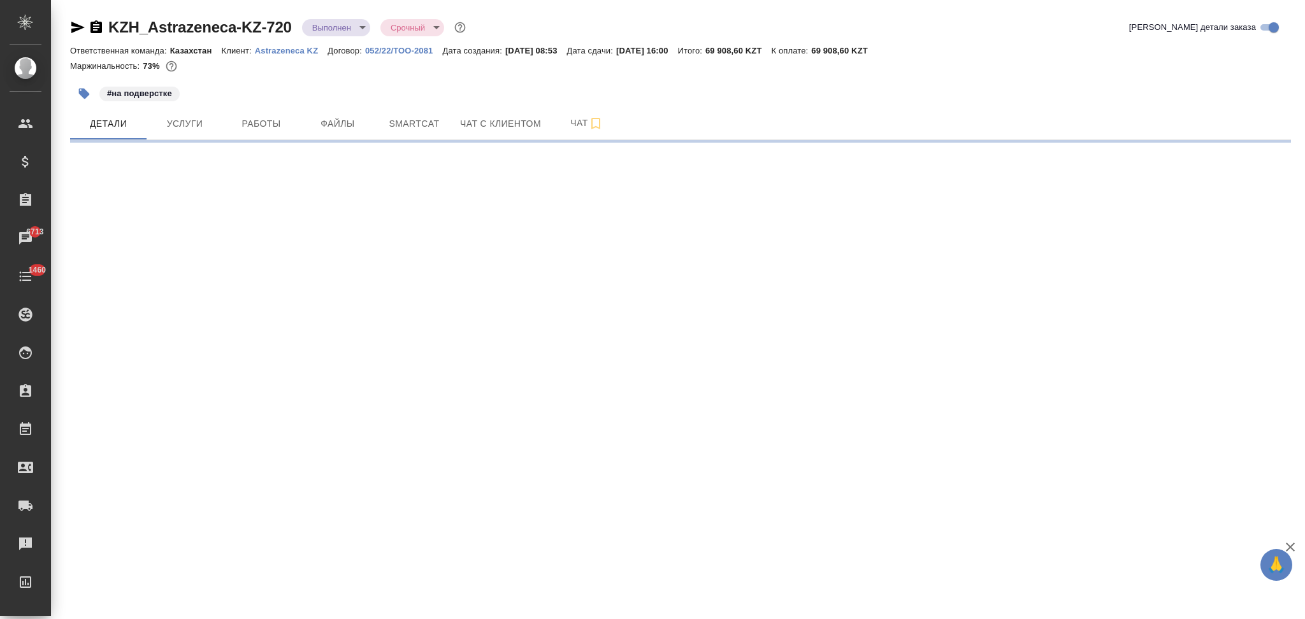
scroll to position [255, 0]
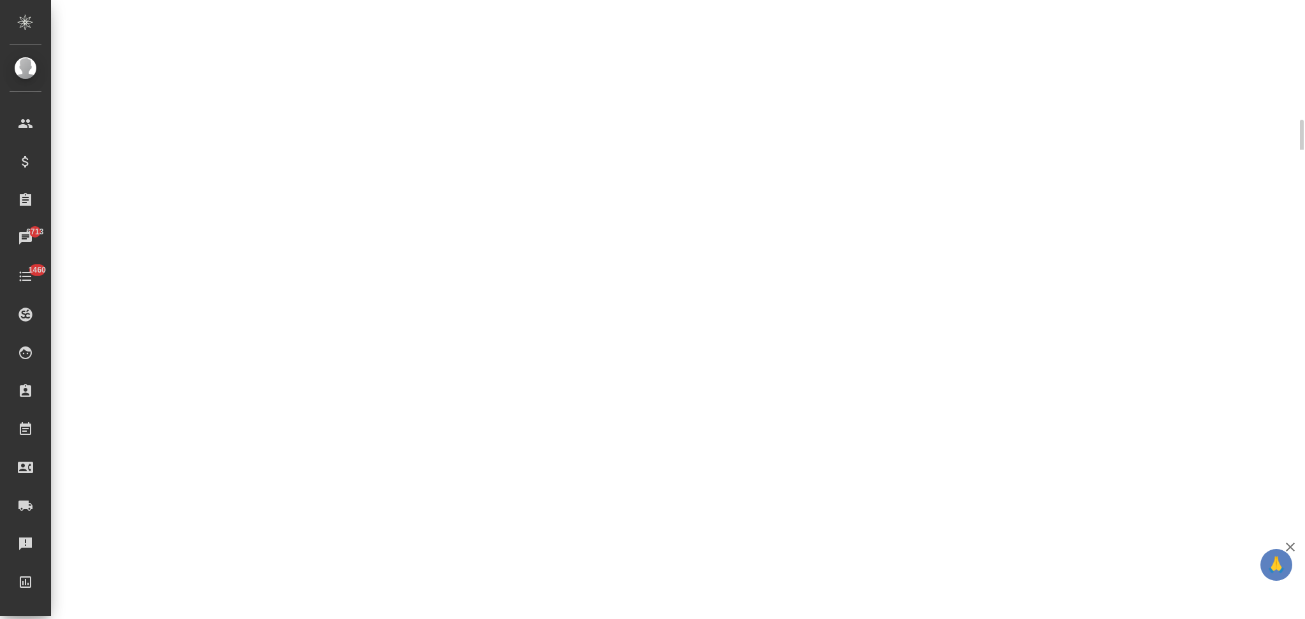
select select "RU"
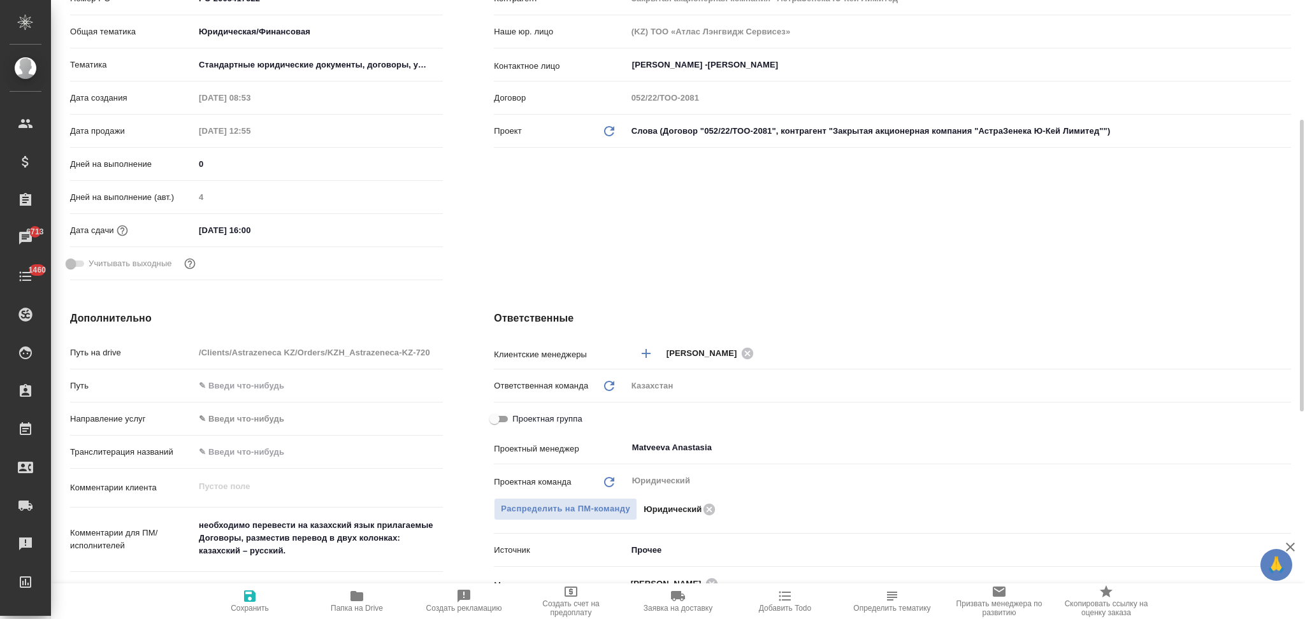
type textarea "x"
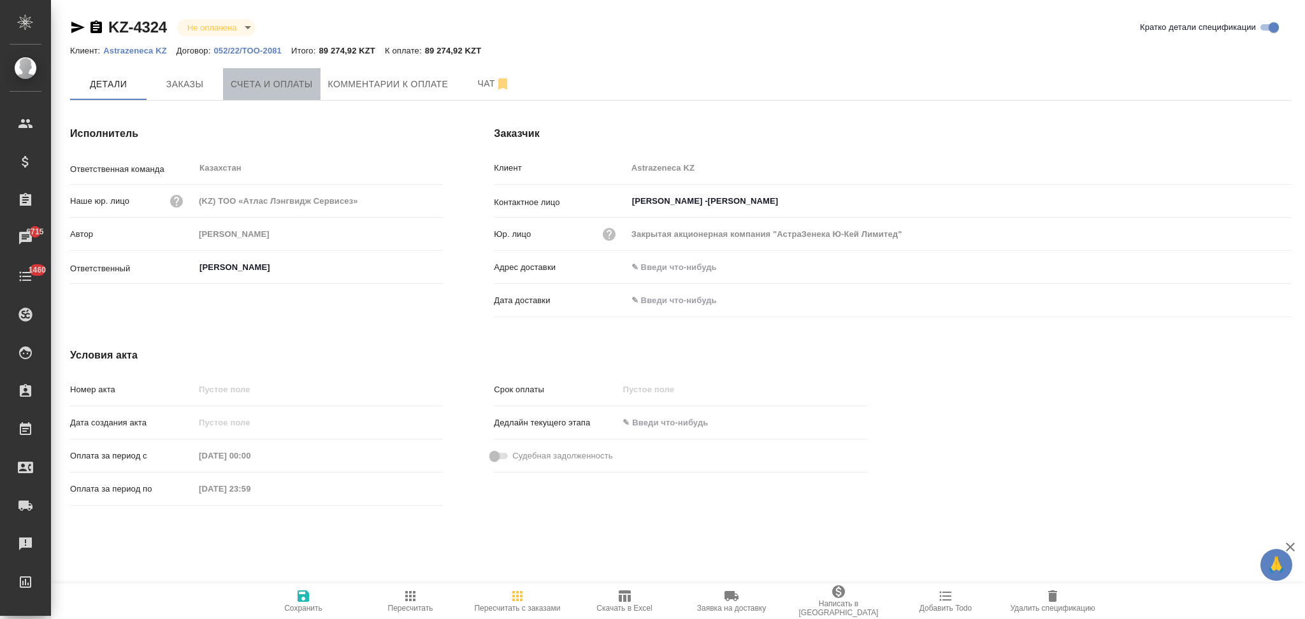
click at [290, 83] on span "Счета и оплаты" at bounding box center [272, 84] width 82 height 16
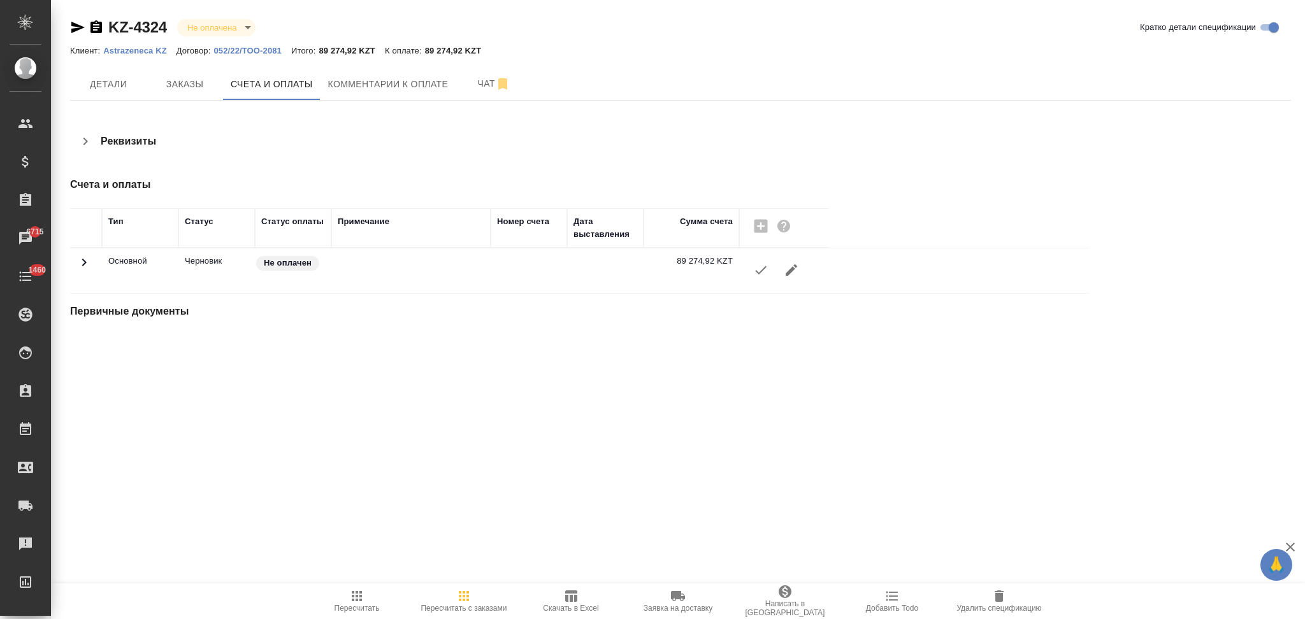
click at [757, 271] on icon "button" at bounding box center [760, 269] width 15 height 15
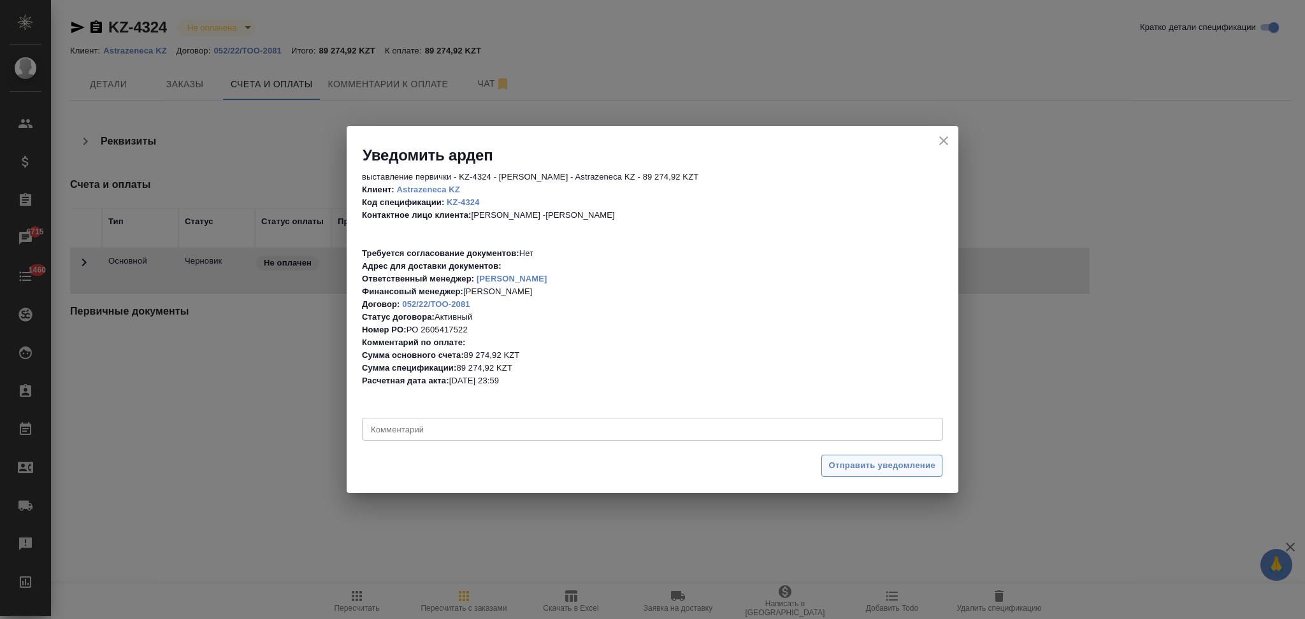
click at [831, 468] on span "Отправить уведомление" at bounding box center [881, 466] width 107 height 15
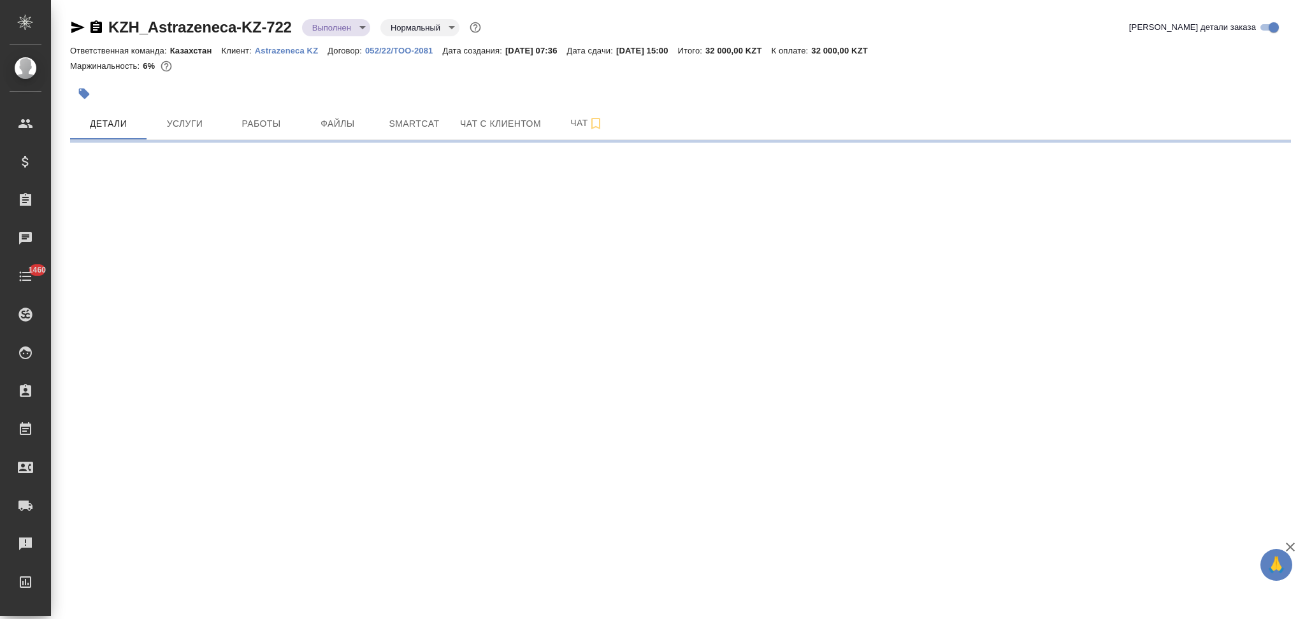
select select "RU"
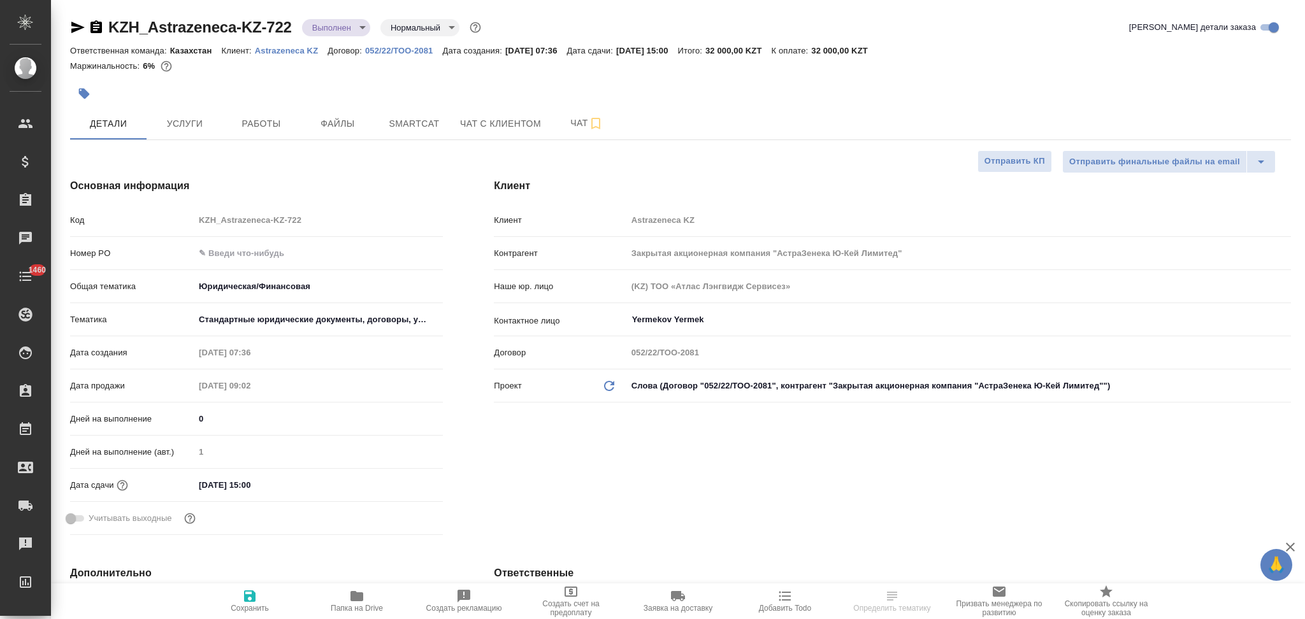
type textarea "x"
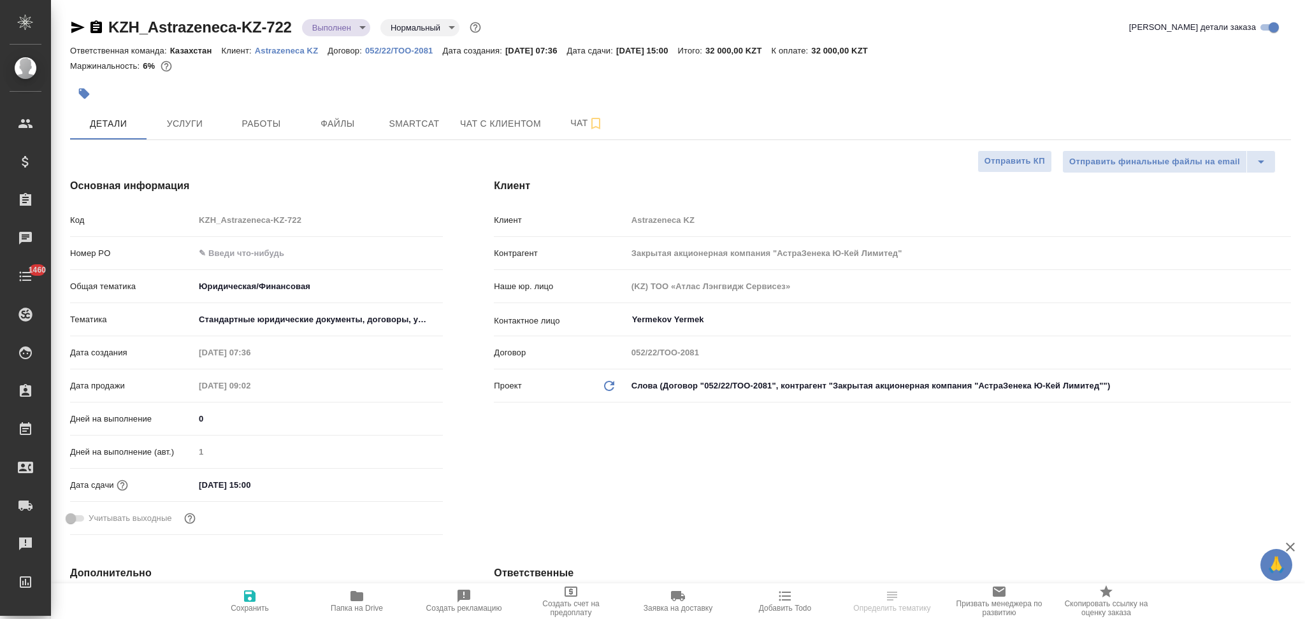
type textarea "x"
click at [95, 26] on icon "button" at bounding box center [95, 26] width 11 height 13
type textarea "x"
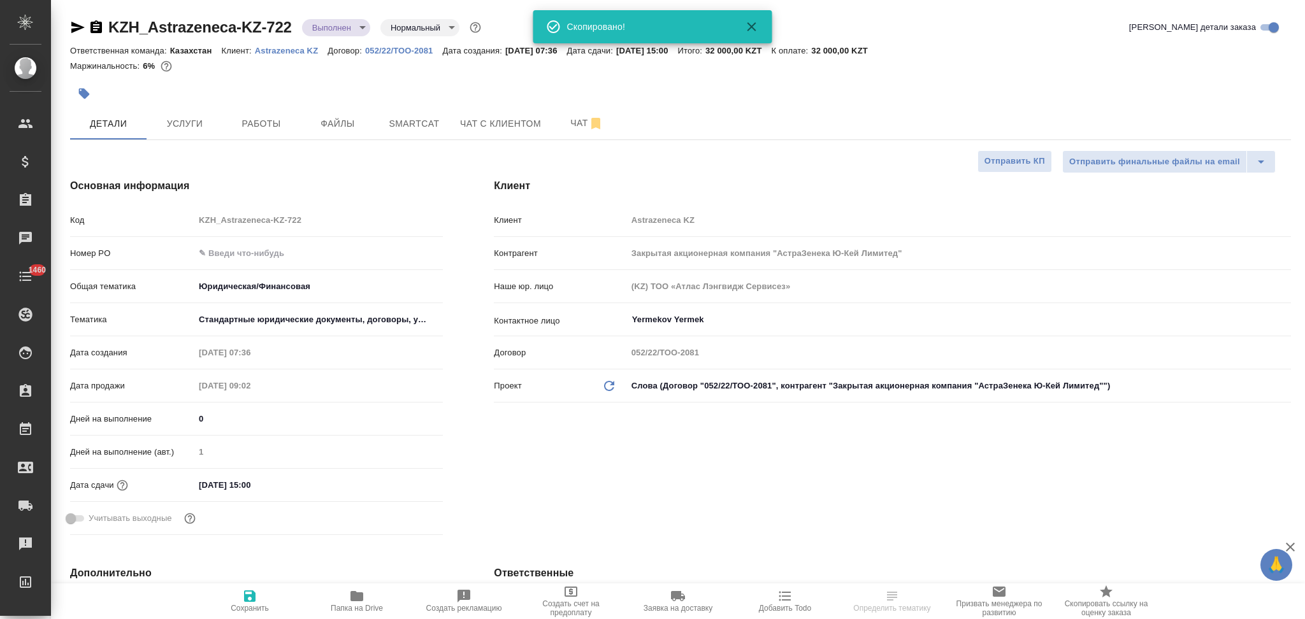
type textarea "x"
select select "RU"
type textarea "x"
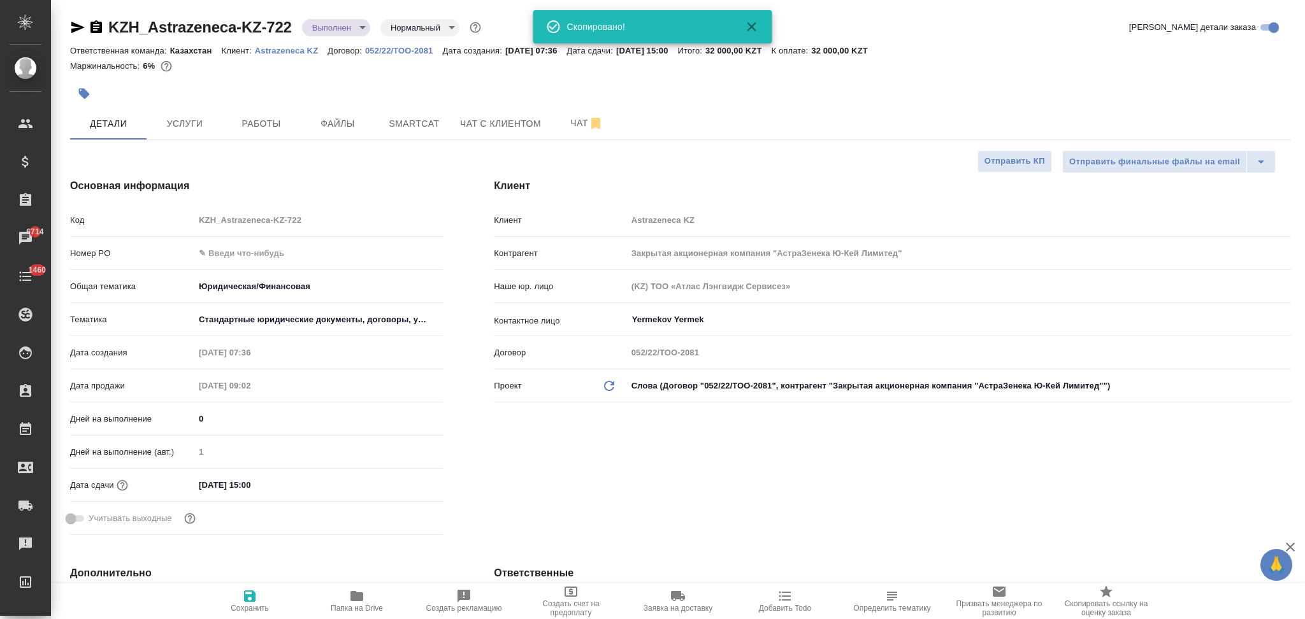
type textarea "x"
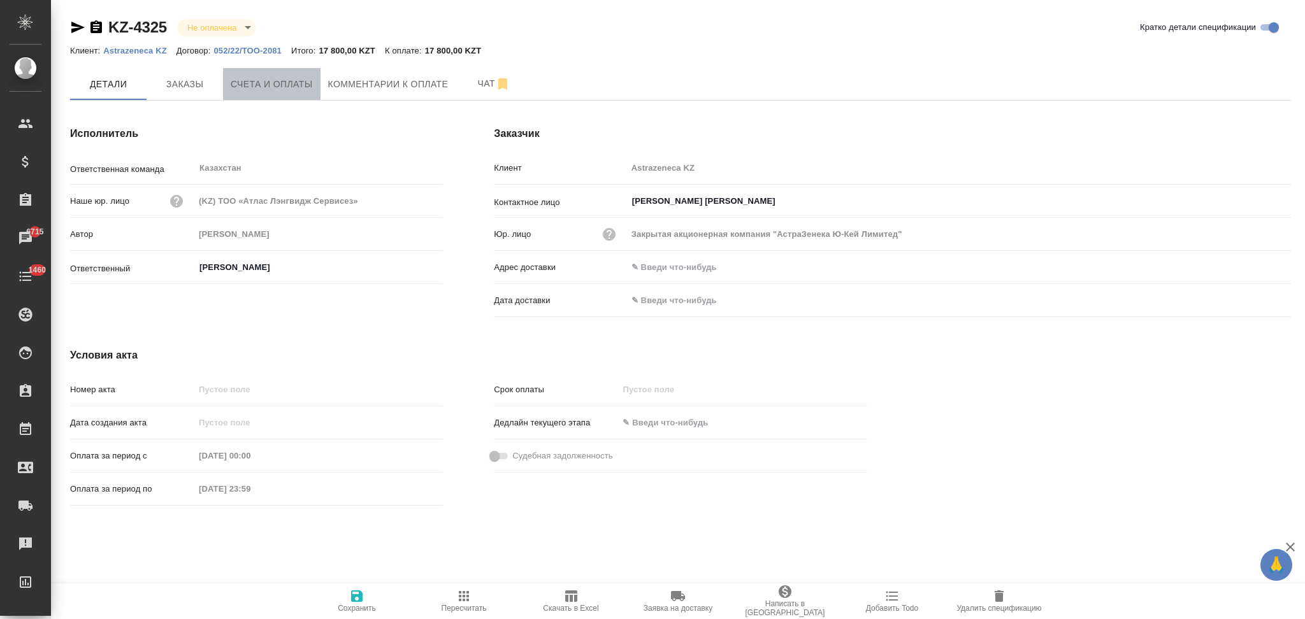
click at [276, 82] on span "Счета и оплаты" at bounding box center [272, 84] width 82 height 16
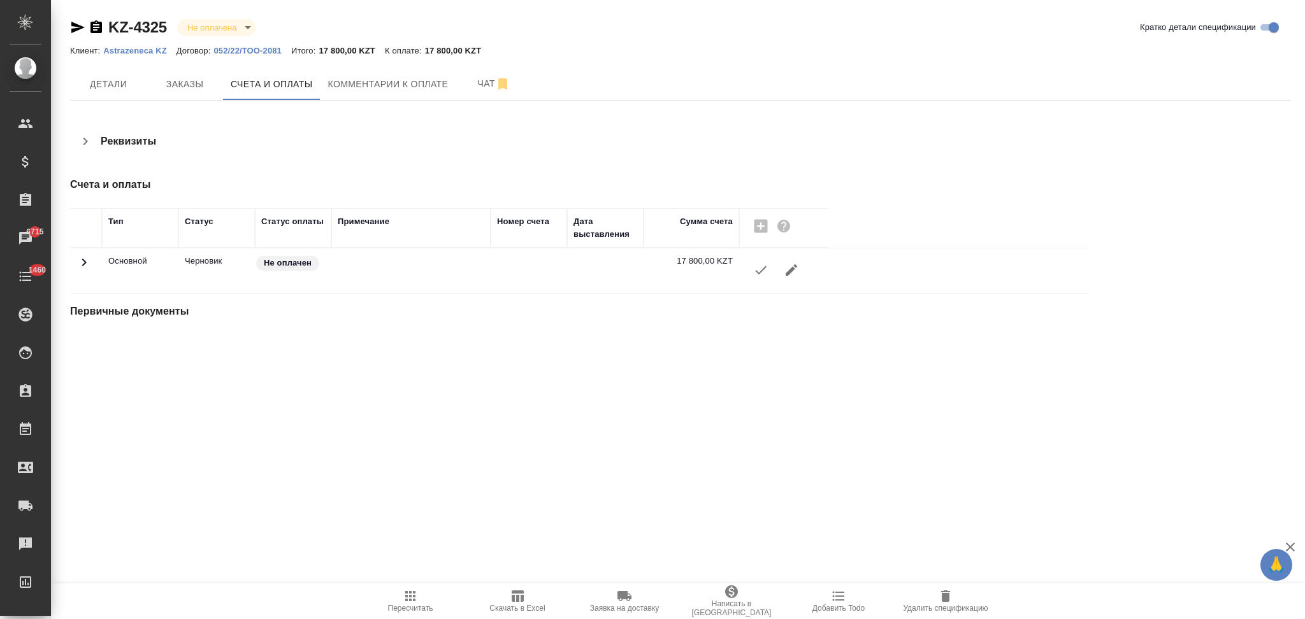
click at [761, 264] on icon "button" at bounding box center [760, 269] width 15 height 15
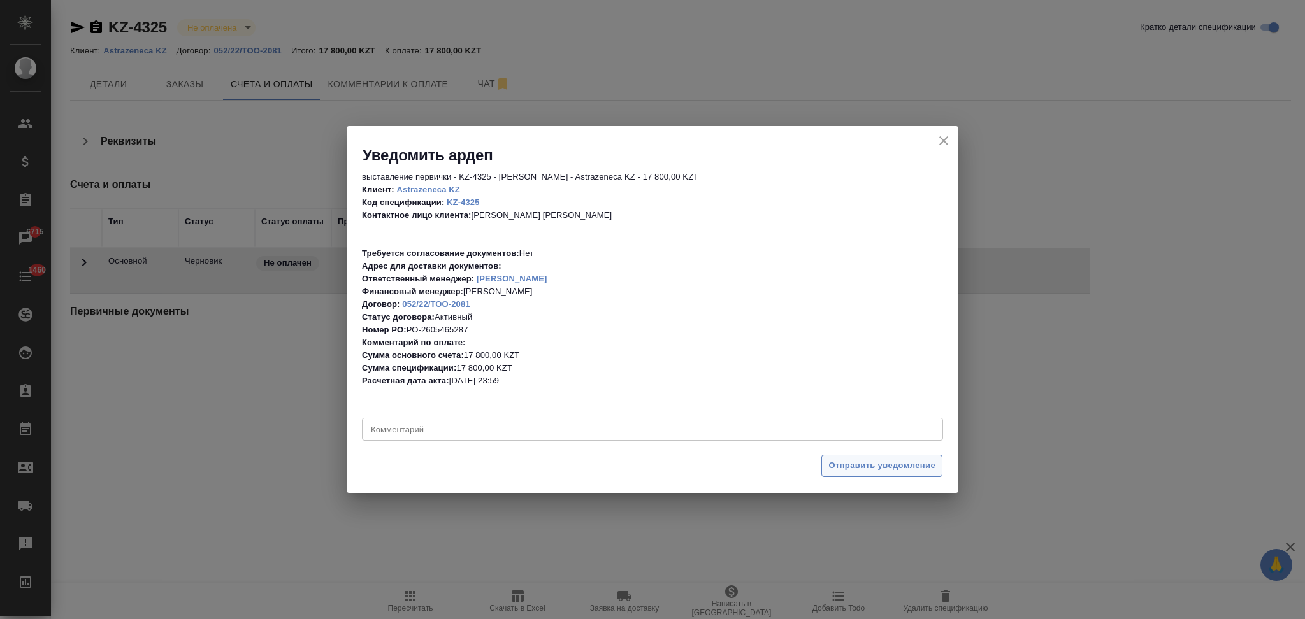
click at [831, 457] on button "Отправить уведомление" at bounding box center [881, 466] width 121 height 22
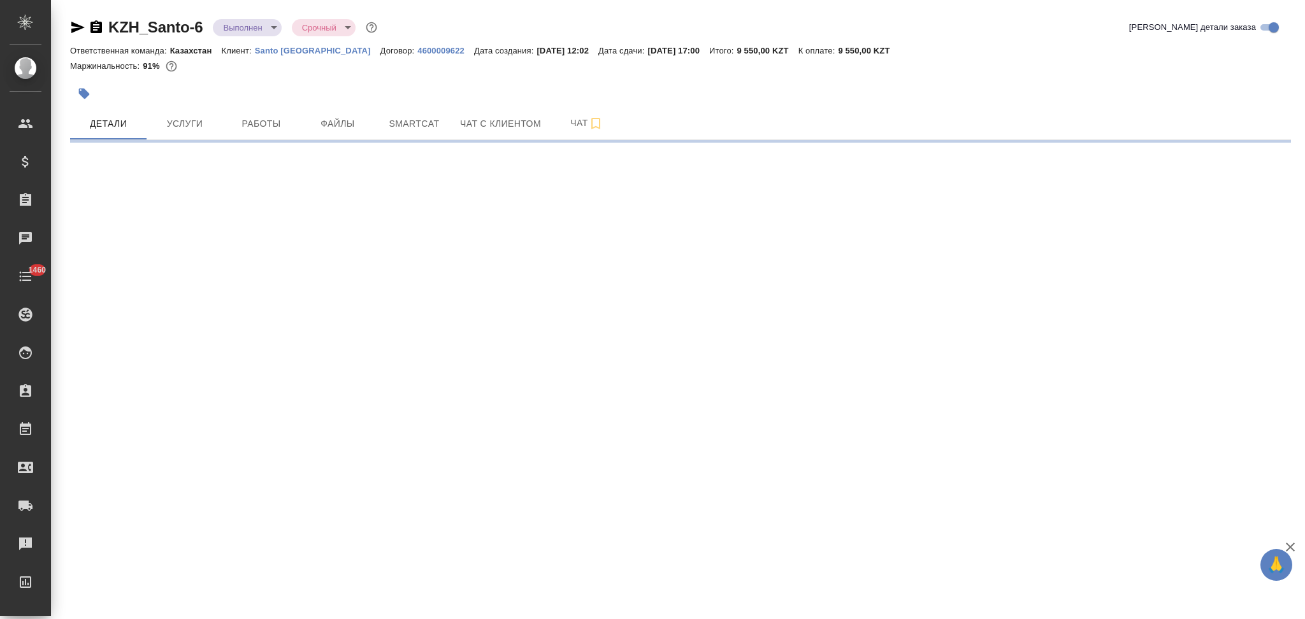
select select "RU"
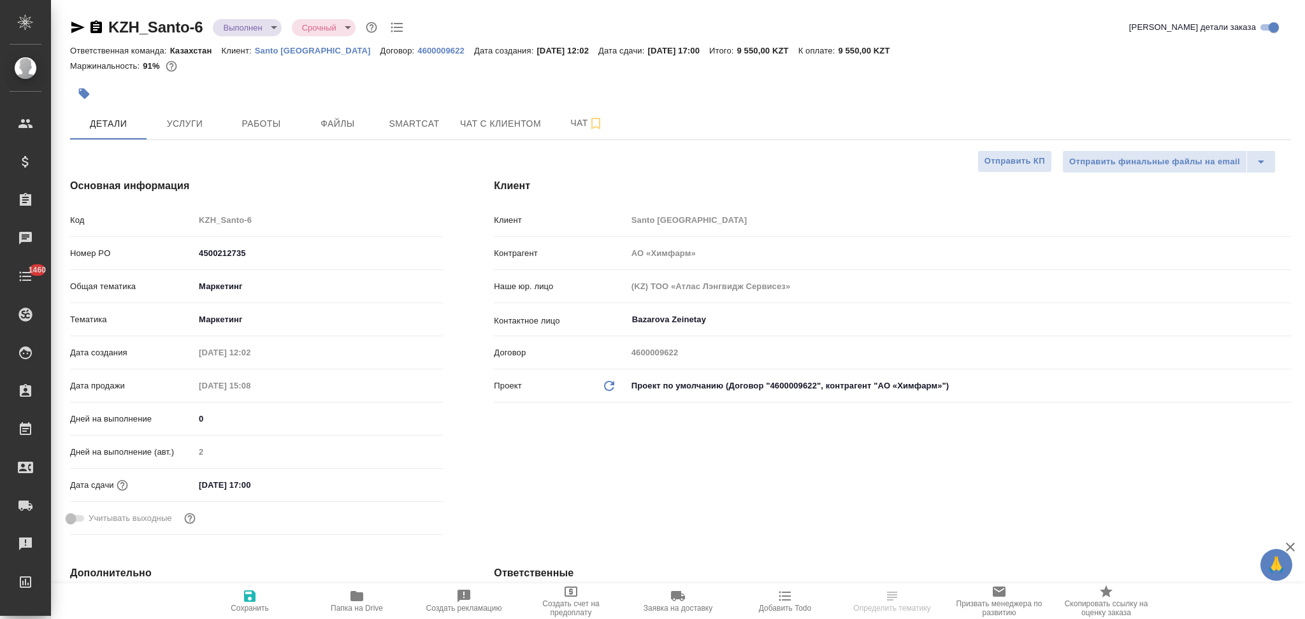
type textarea "x"
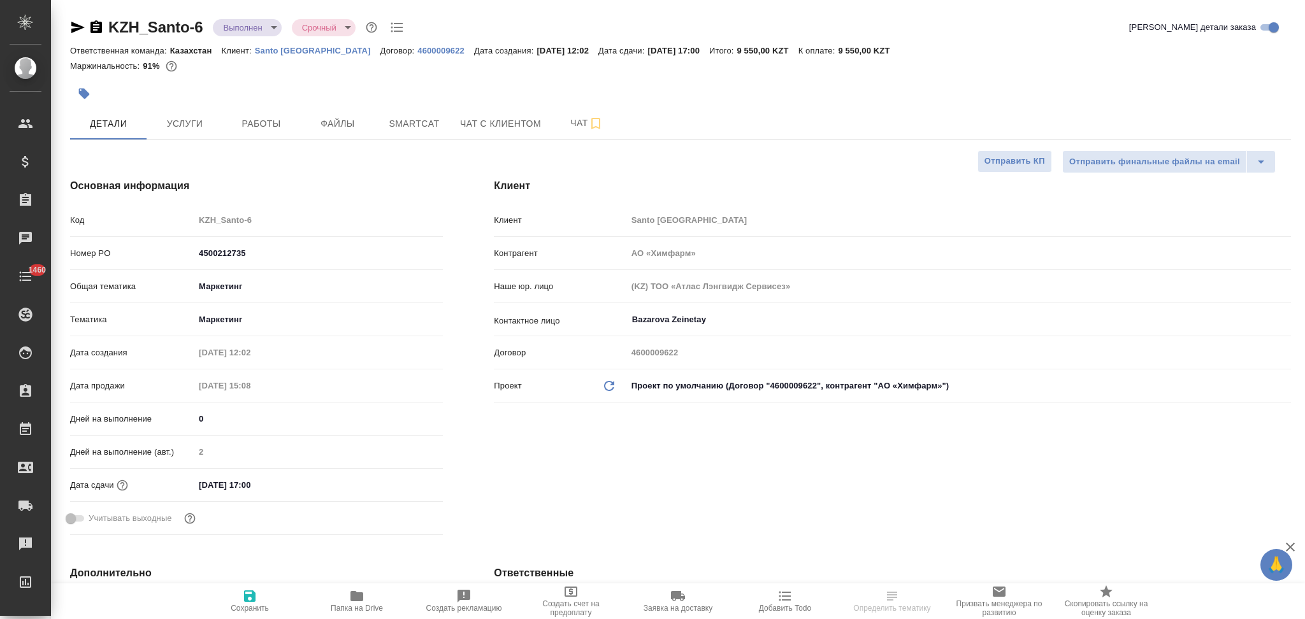
type textarea "x"
click at [567, 223] on div "Клиент Santo Kazakhstan" at bounding box center [892, 220] width 797 height 22
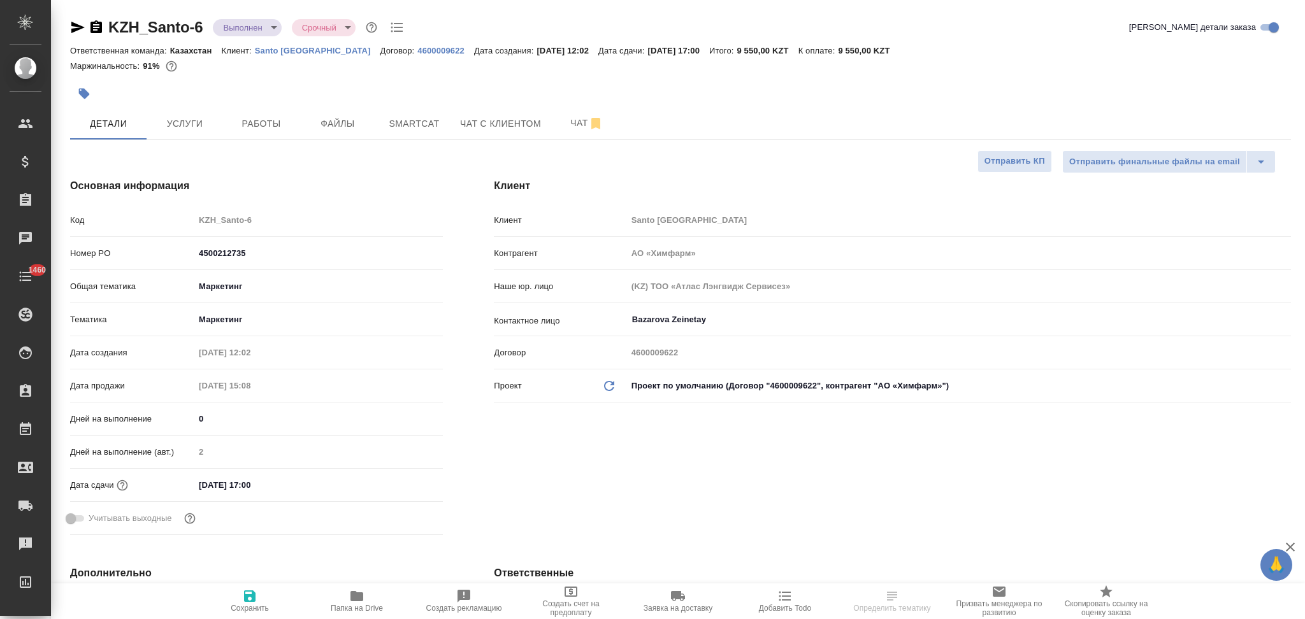
type textarea "x"
select select "RU"
type textarea "x"
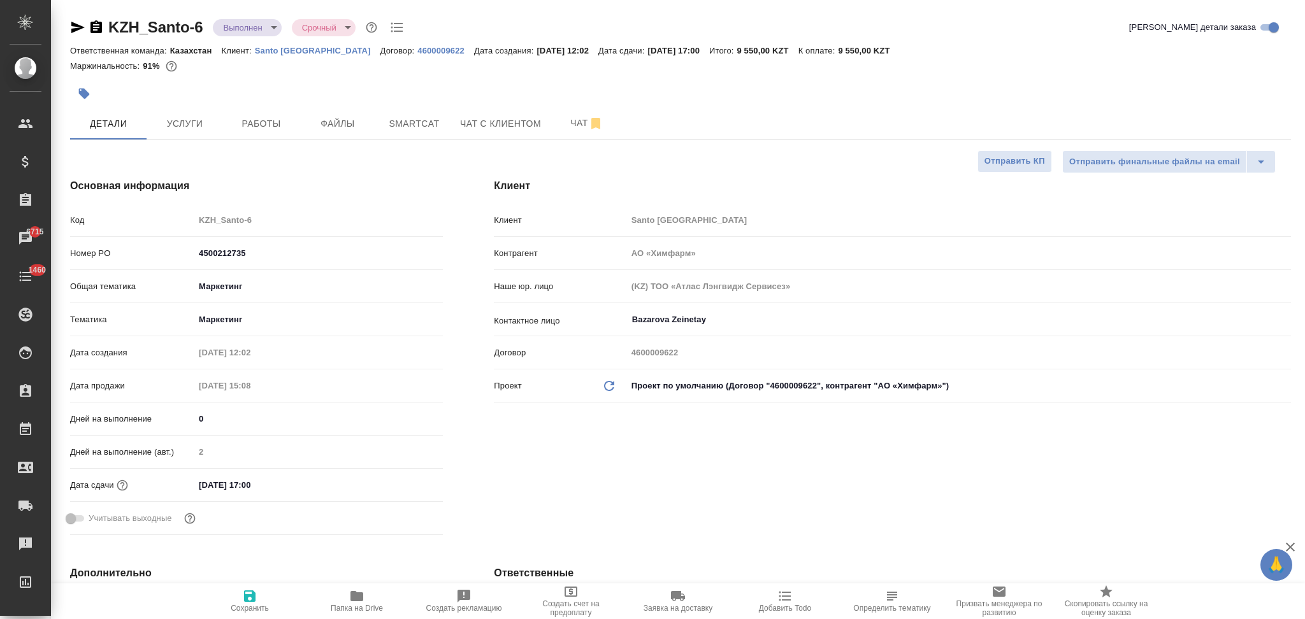
type textarea "x"
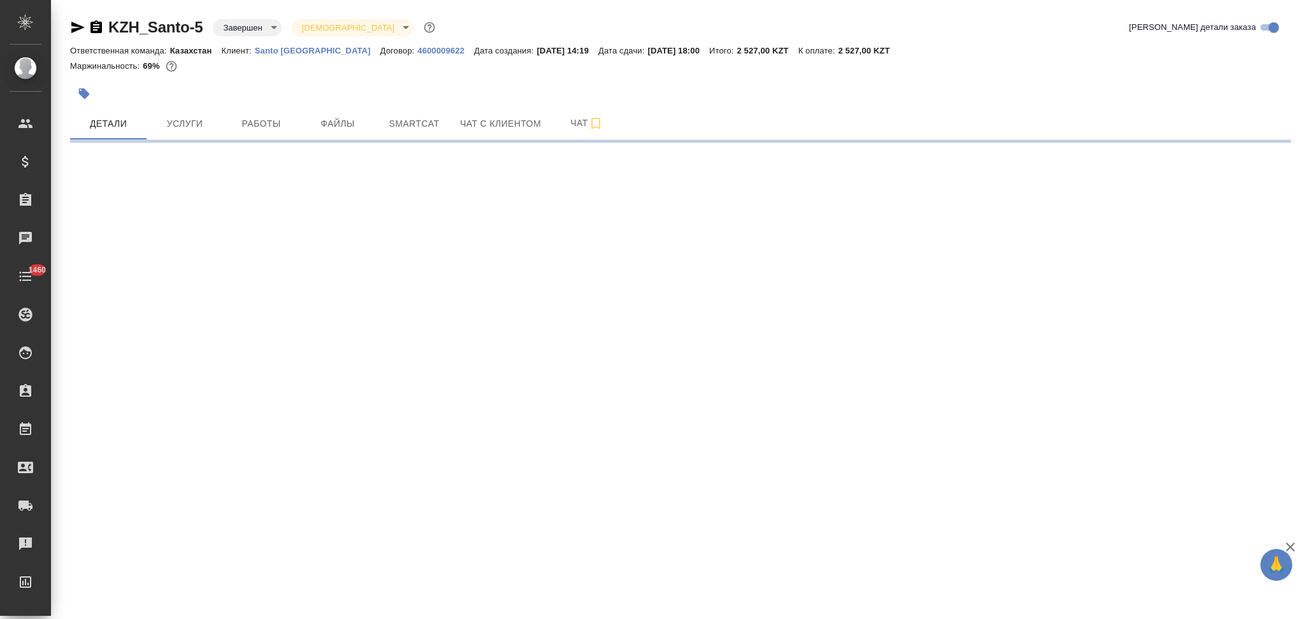
select select "RU"
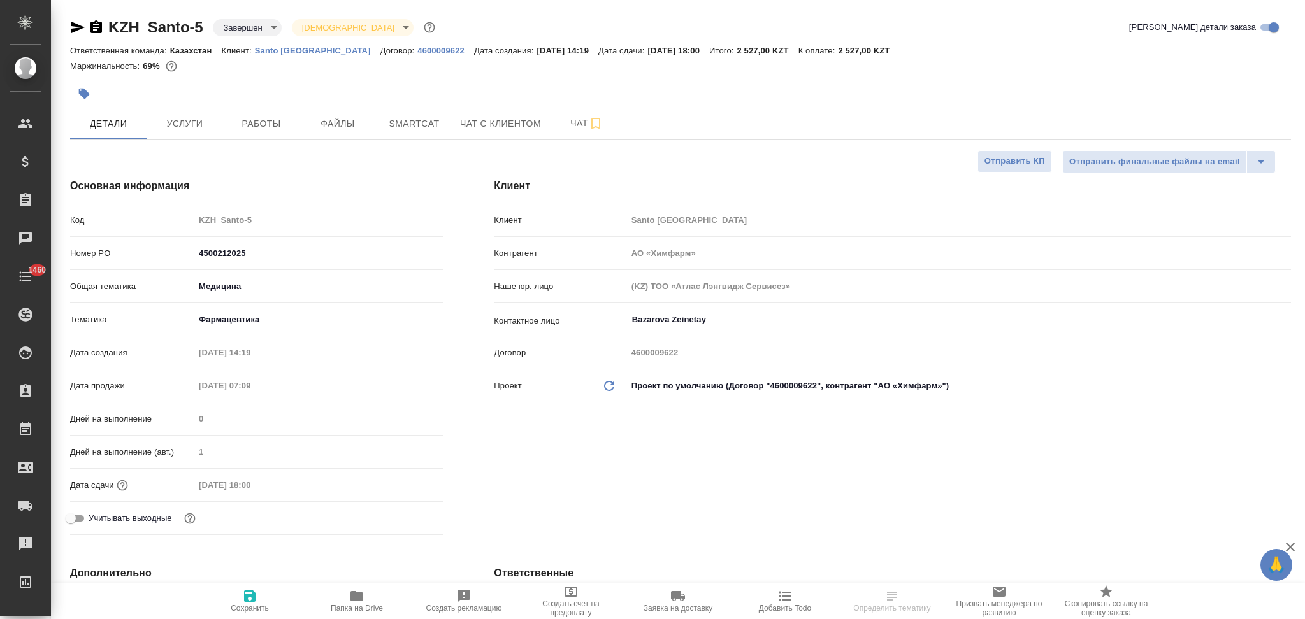
type textarea "x"
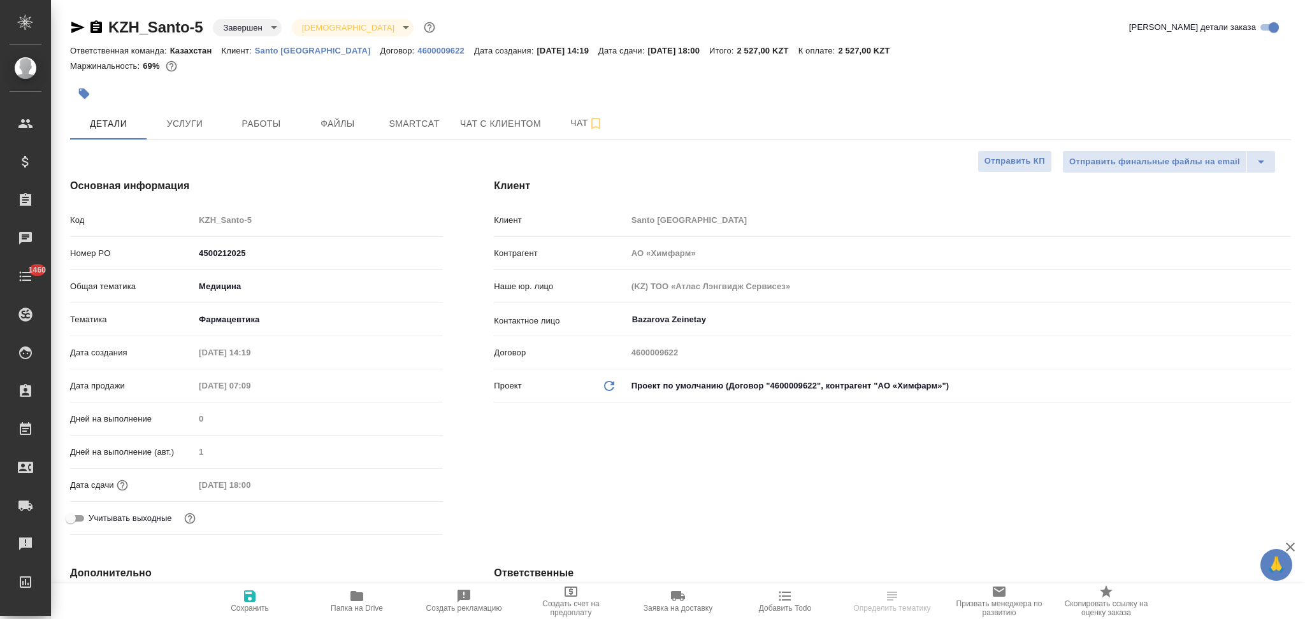
type textarea "x"
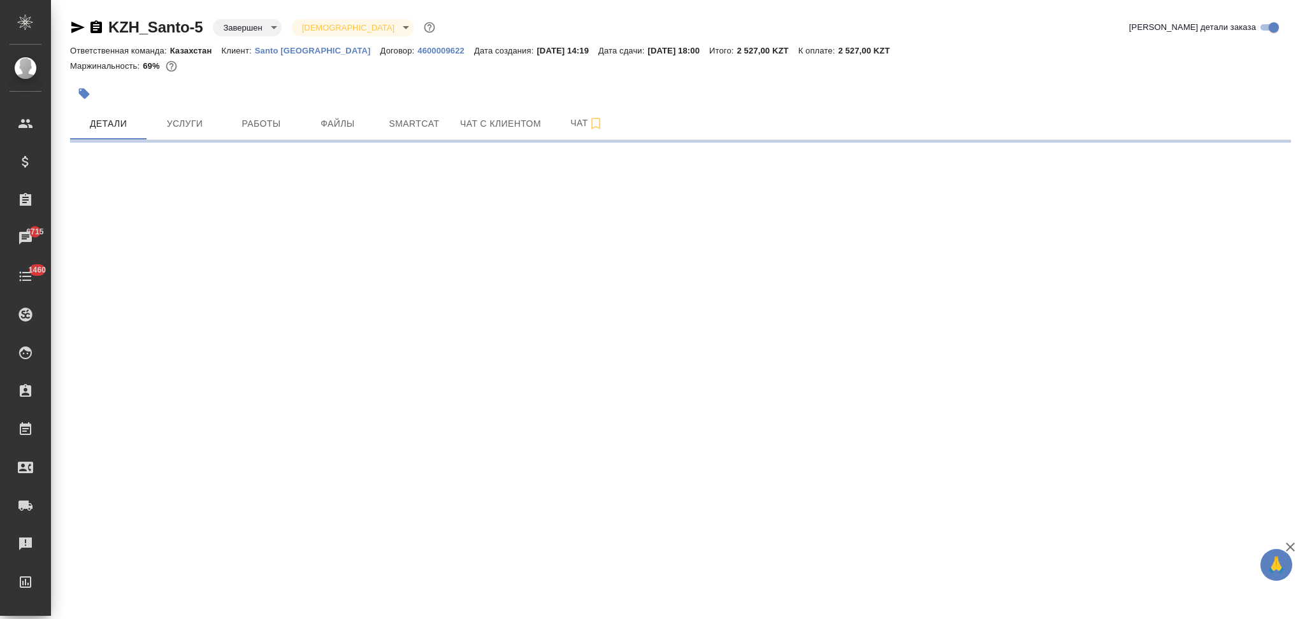
select select "RU"
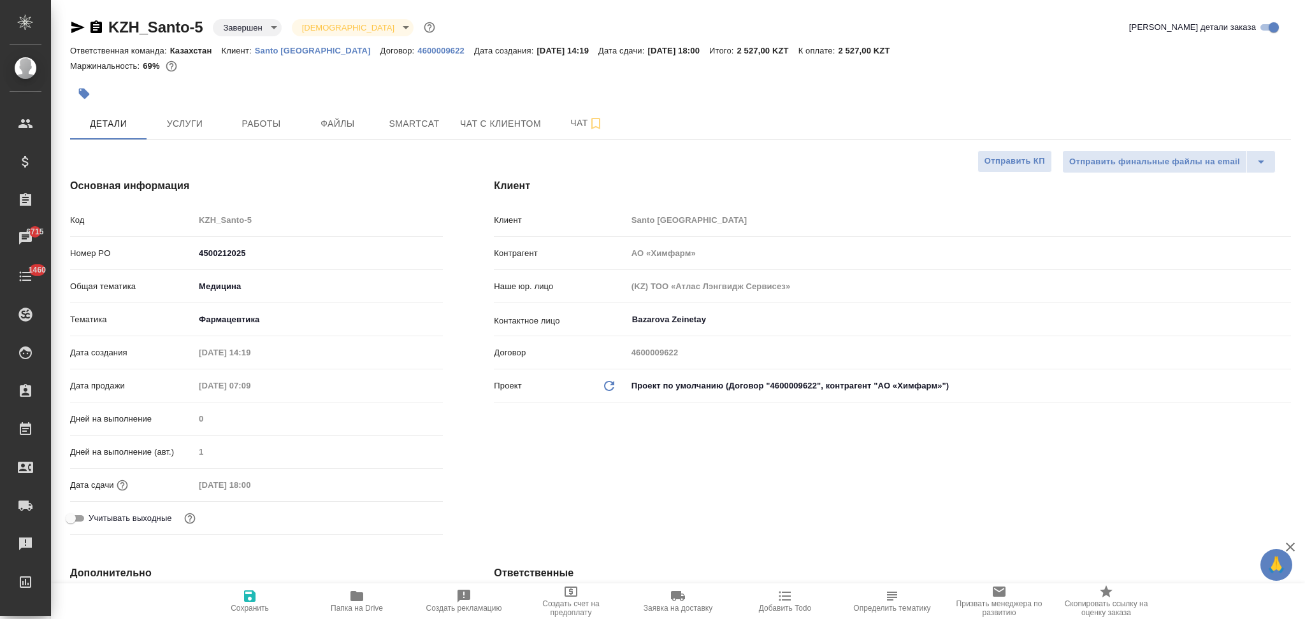
type textarea "x"
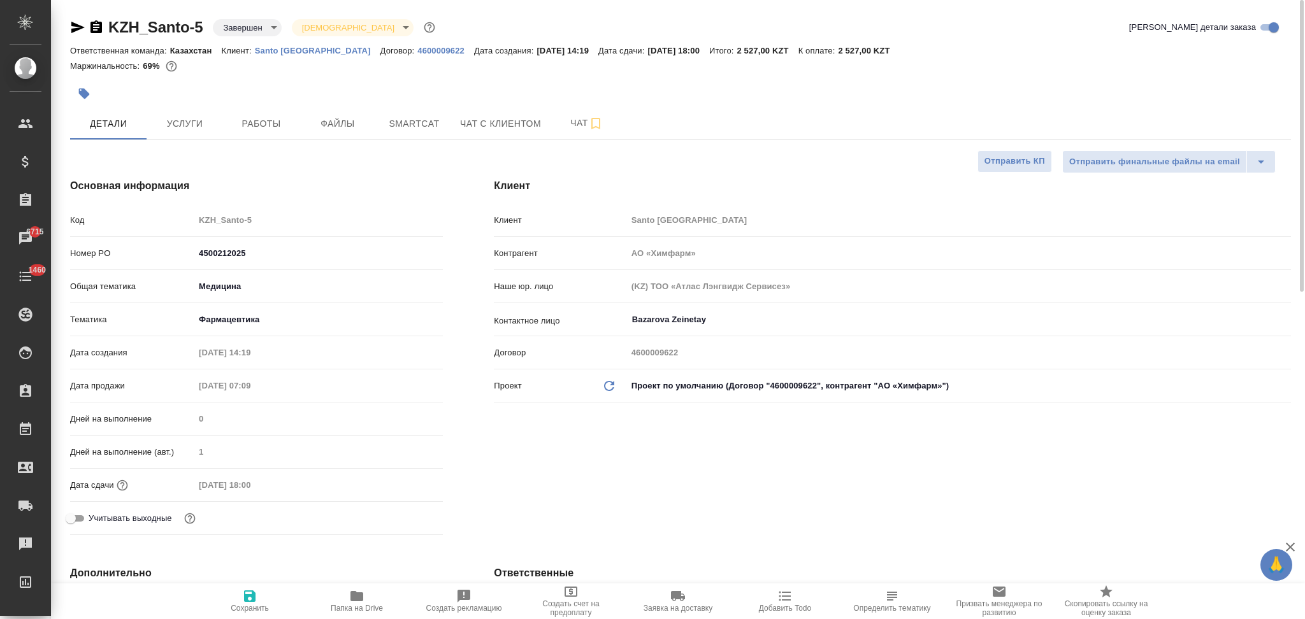
type textarea "x"
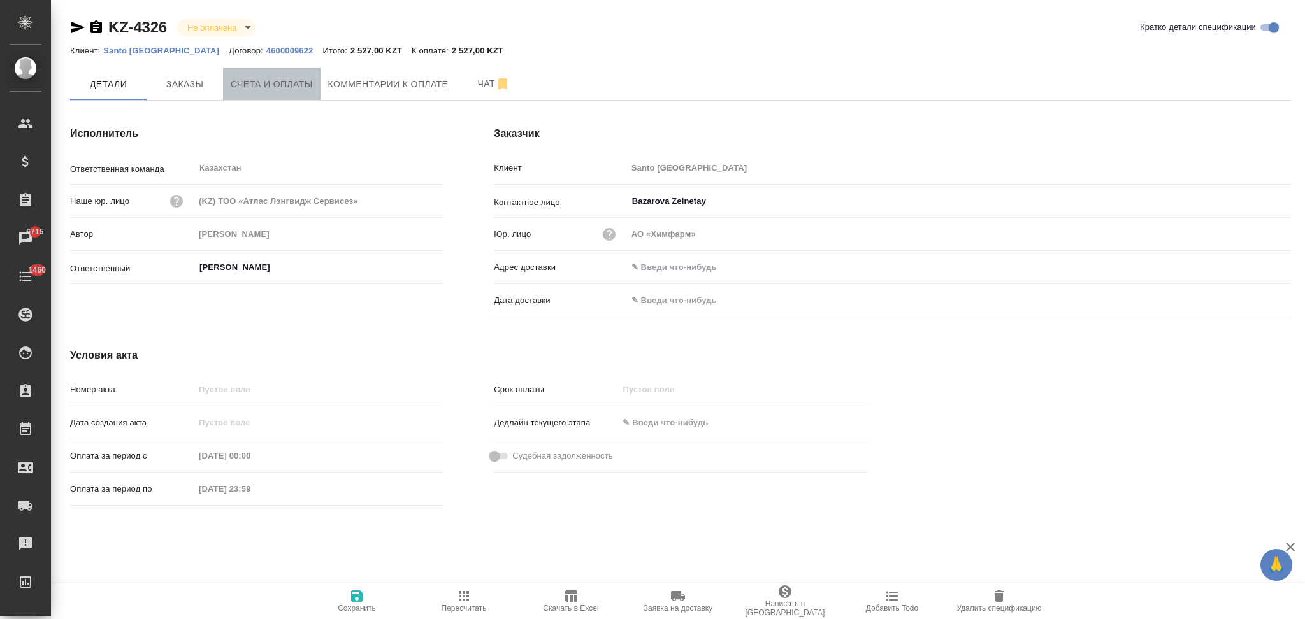
click at [280, 94] on button "Счета и оплаты" at bounding box center [271, 84] width 97 height 32
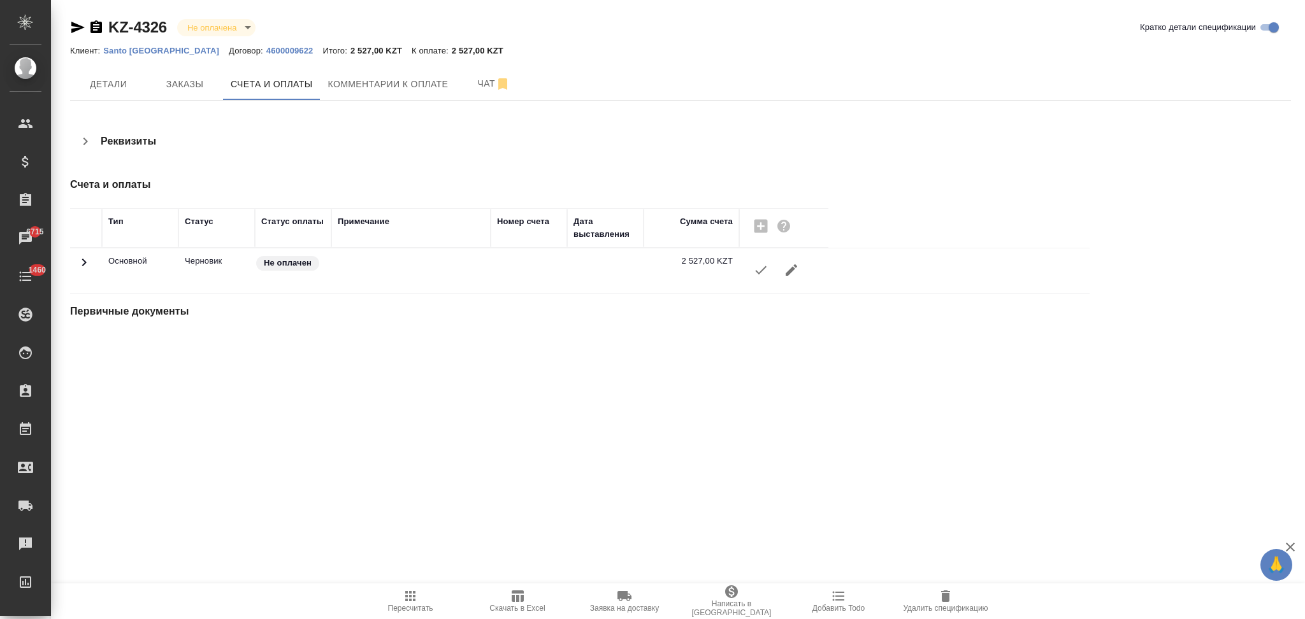
click at [761, 265] on icon "button" at bounding box center [760, 269] width 15 height 15
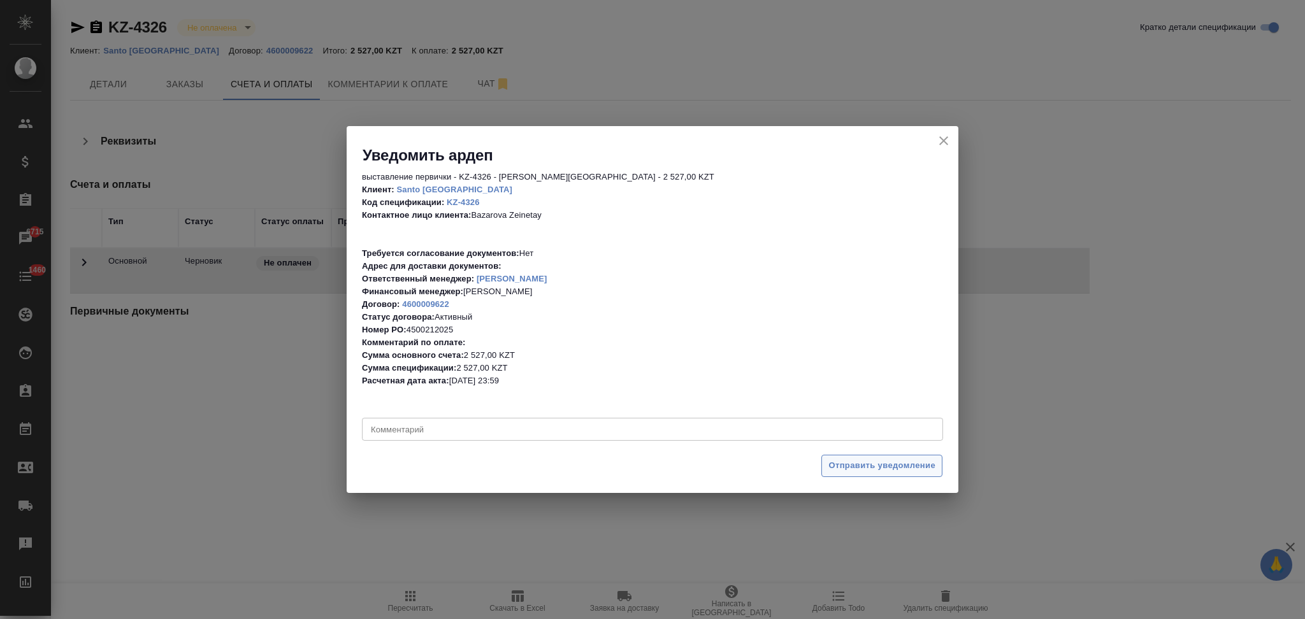
click at [832, 459] on span "Отправить уведомление" at bounding box center [881, 466] width 107 height 15
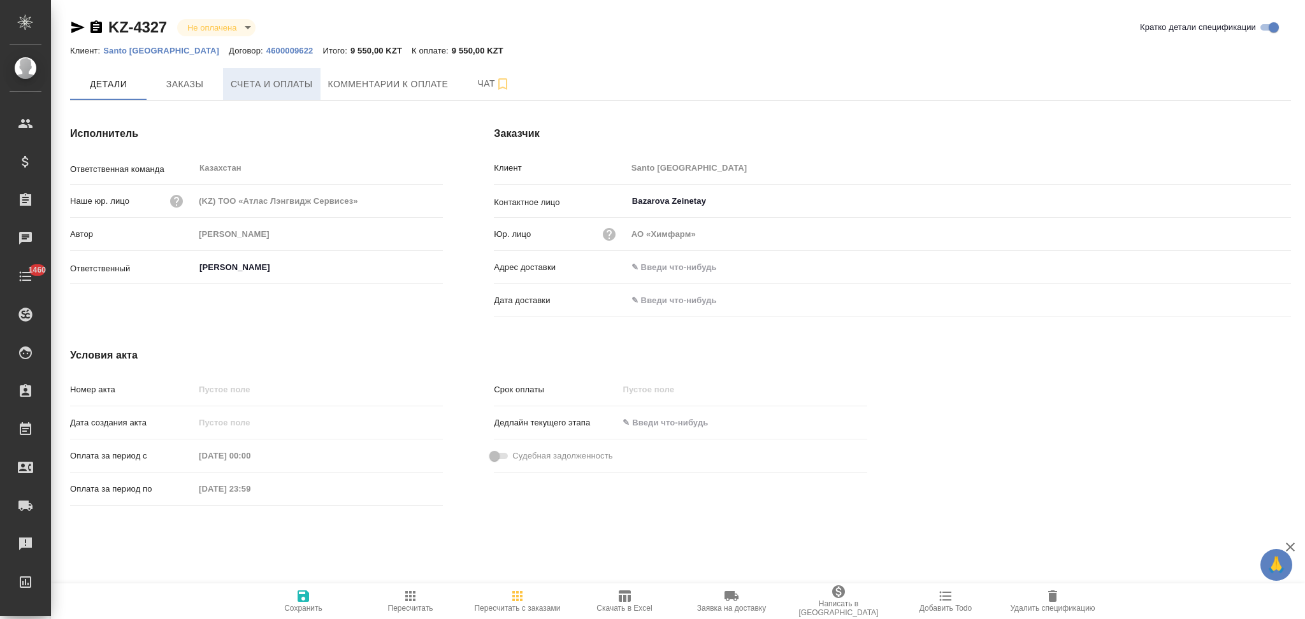
click at [260, 87] on span "Счета и оплаты" at bounding box center [272, 84] width 82 height 16
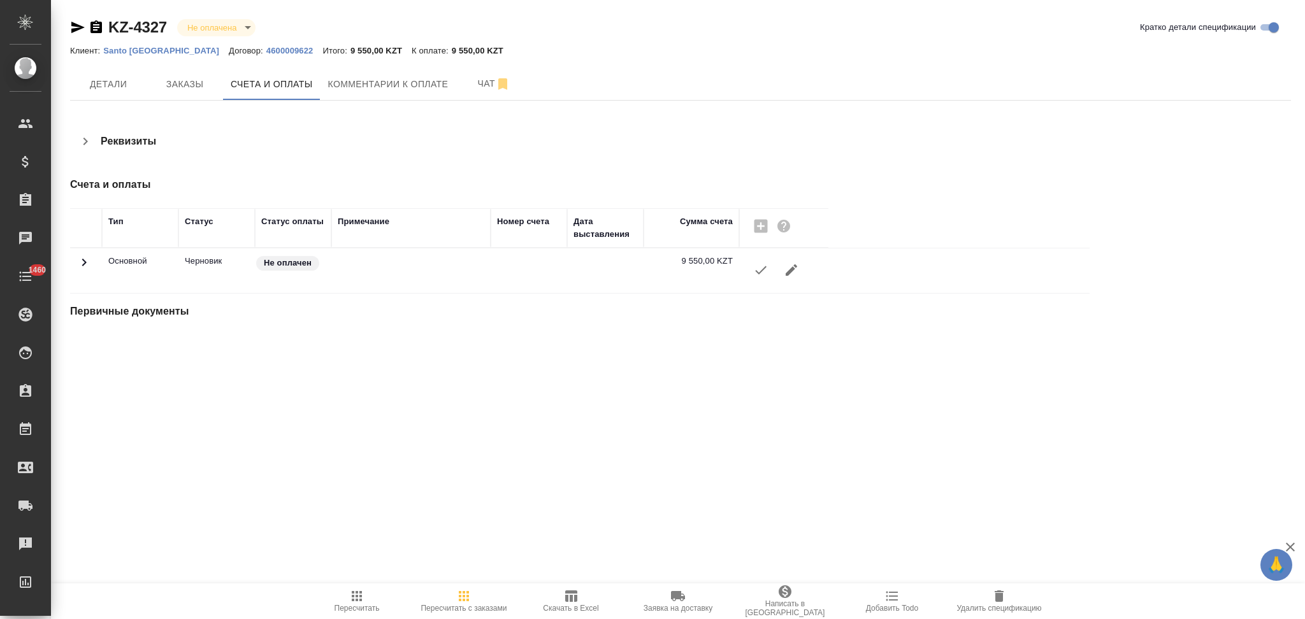
click at [759, 269] on icon "button" at bounding box center [760, 269] width 15 height 15
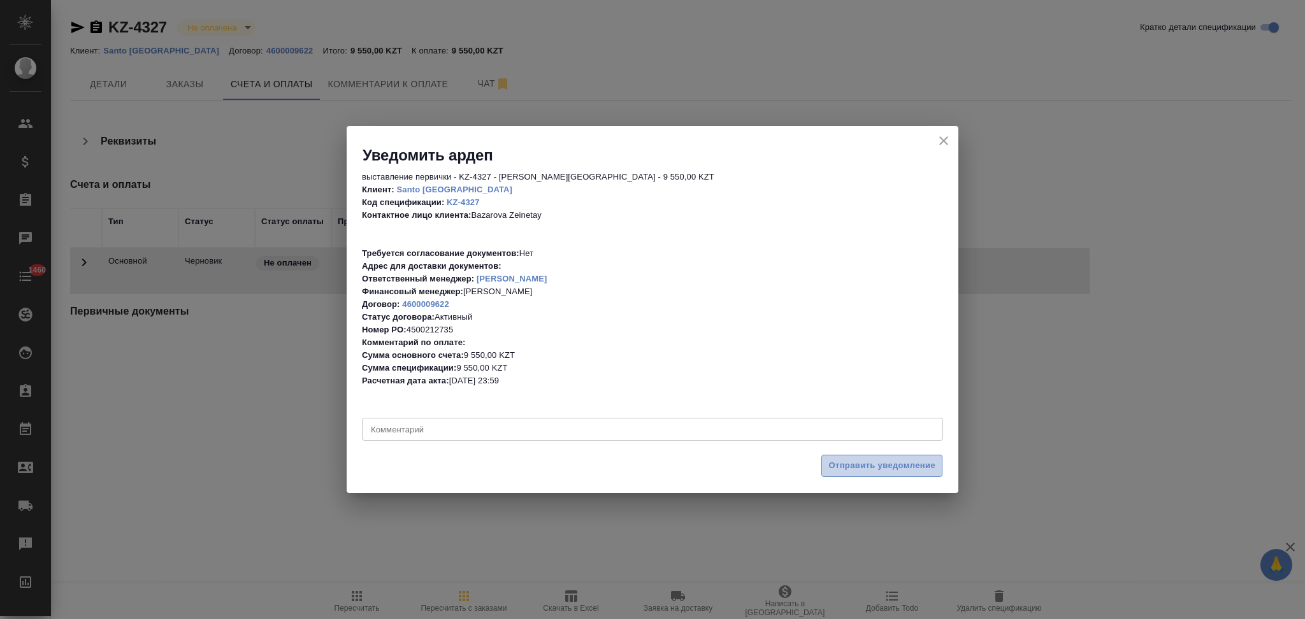
click at [849, 466] on span "Отправить уведомление" at bounding box center [881, 466] width 107 height 15
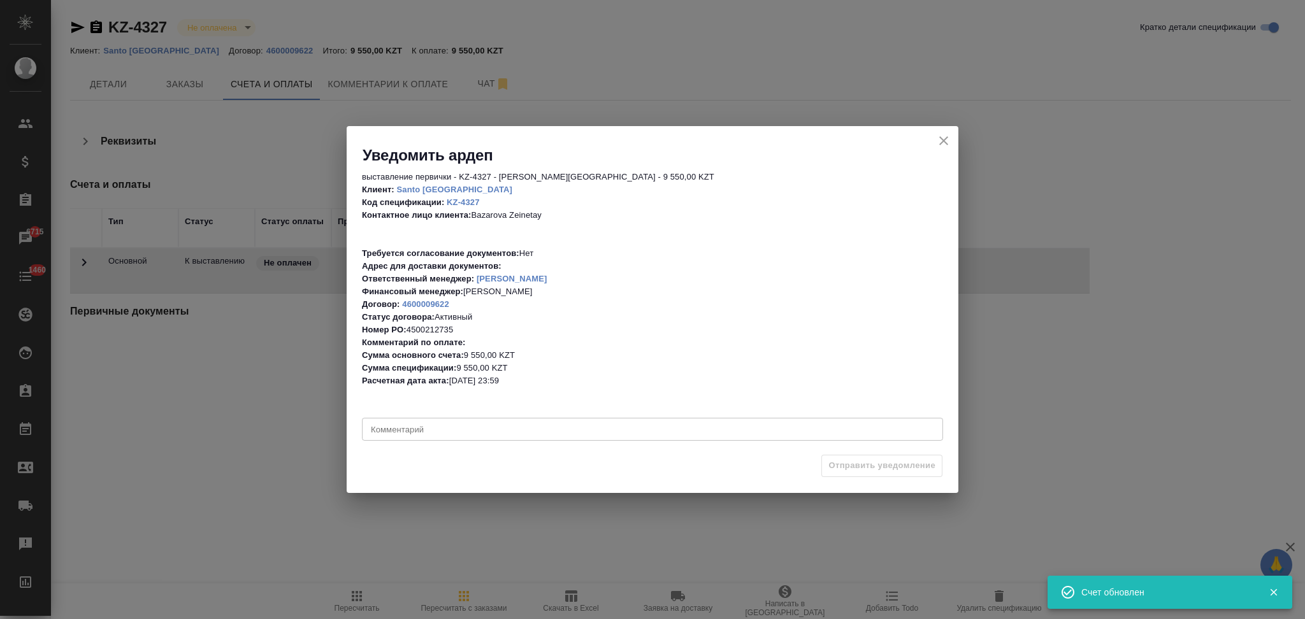
click at [187, 81] on div "Уведомить ардеп выставление первички - KZ-4327 - Нючева Светлана - Santo Kazakh…" at bounding box center [652, 309] width 1305 height 619
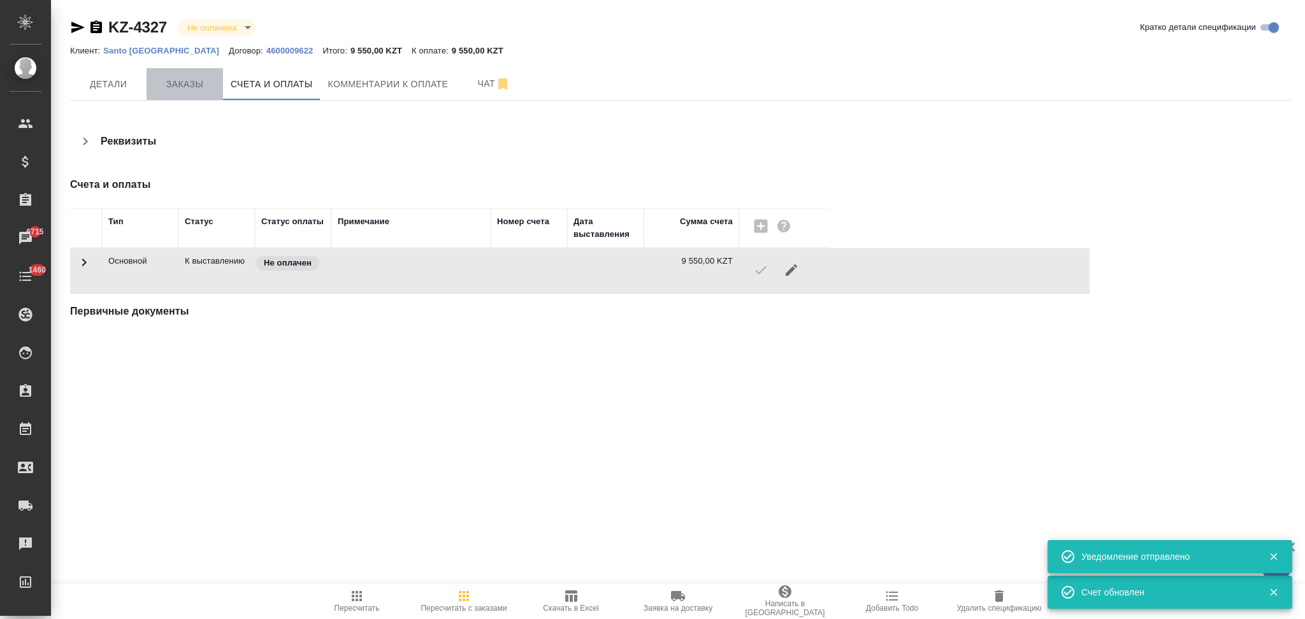
click at [189, 88] on span "Заказы" at bounding box center [184, 84] width 61 height 16
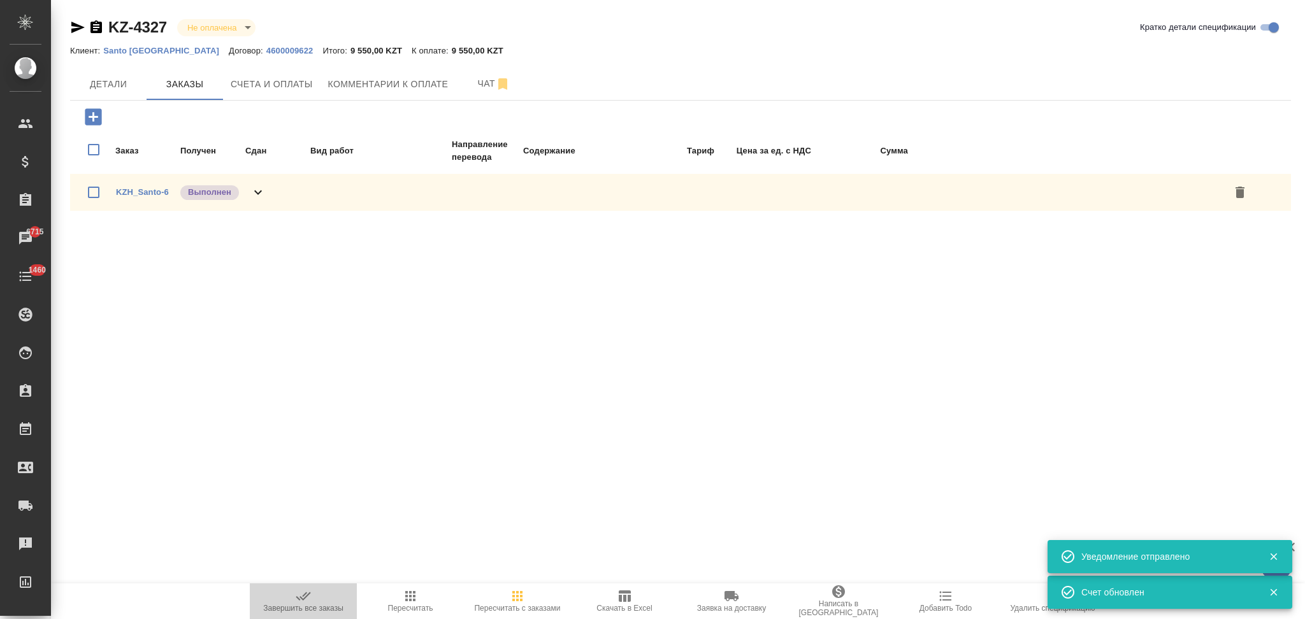
click at [301, 604] on span "Завершить все заказы" at bounding box center [303, 608] width 80 height 9
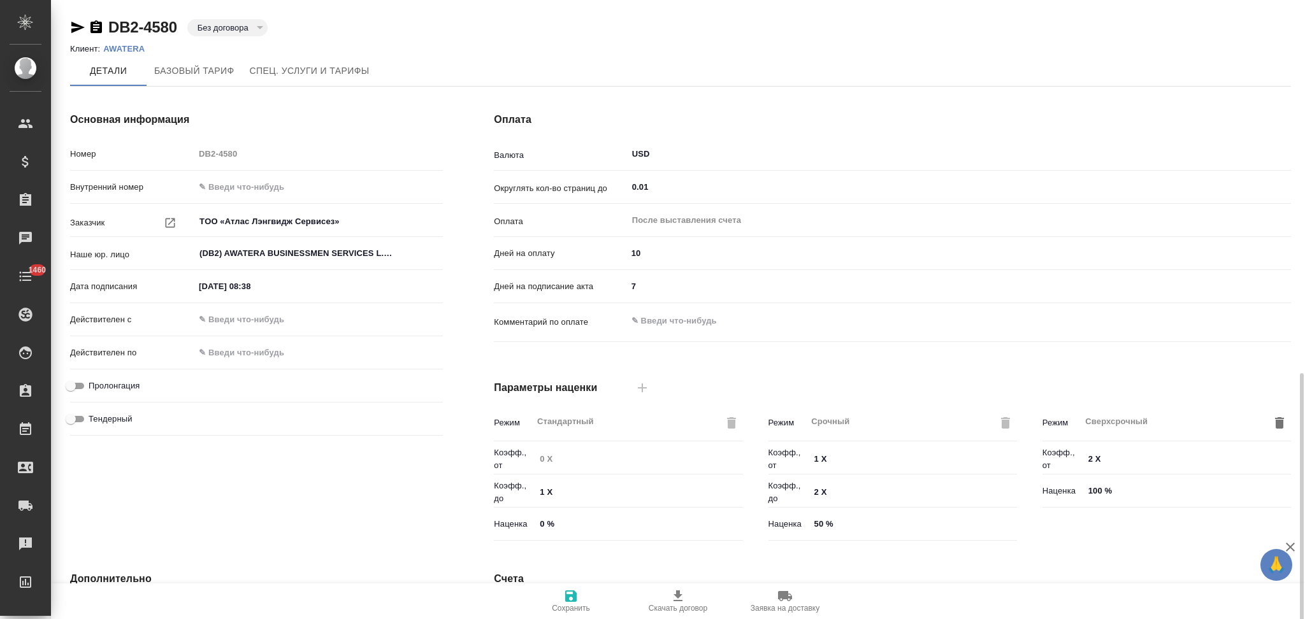
scroll to position [214, 0]
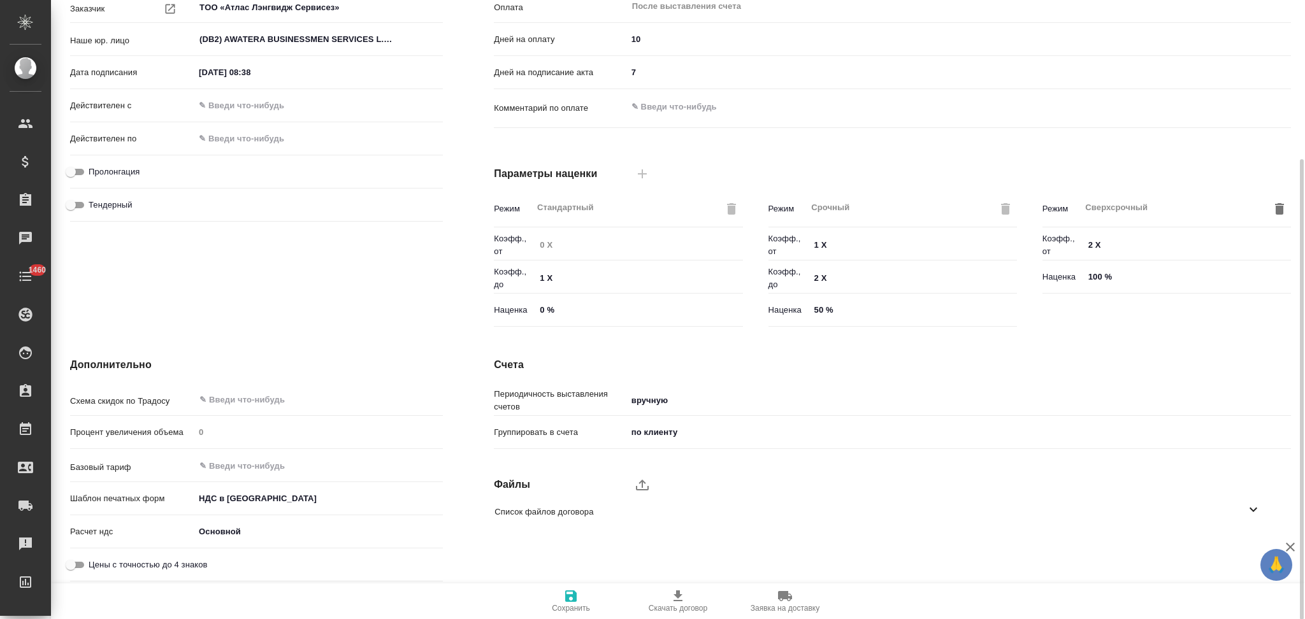
click at [275, 501] on body "🙏 .cls-1 fill:#fff; AWATERA Aslanukova Sati Клиенты Спецификации Заказы Чаты 14…" at bounding box center [652, 309] width 1305 height 619
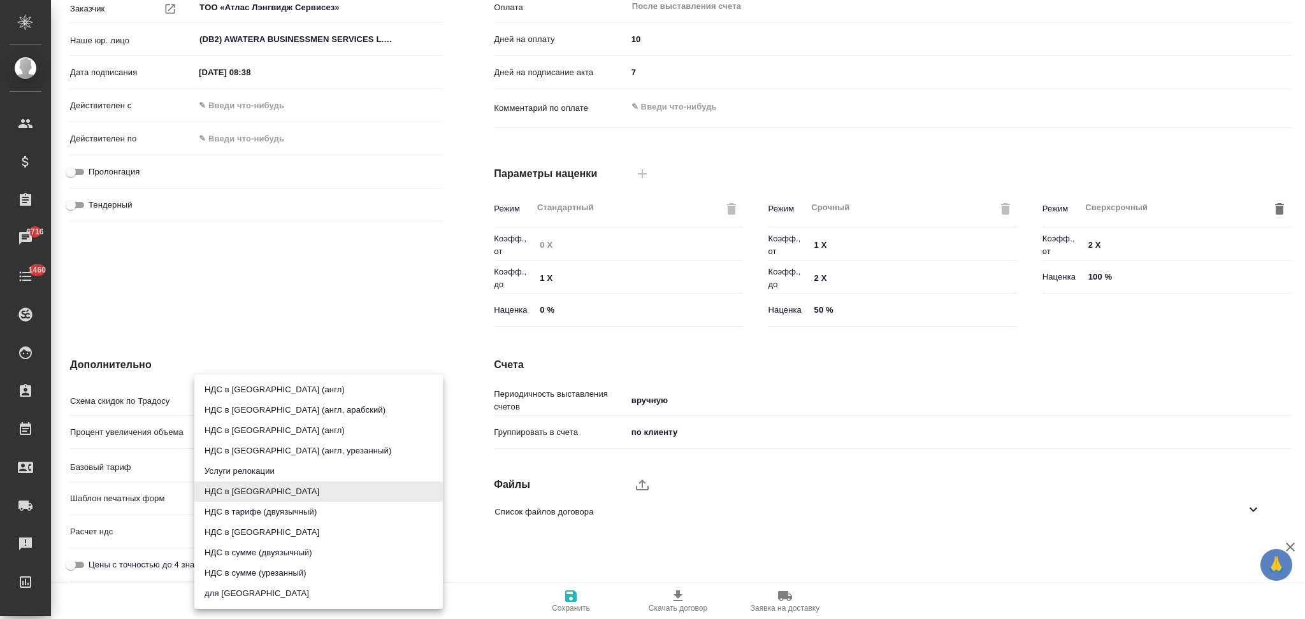
click at [247, 389] on li "НДС в [GEOGRAPHIC_DATA] (англ)" at bounding box center [318, 390] width 248 height 20
type textarea "x"
type input "english"
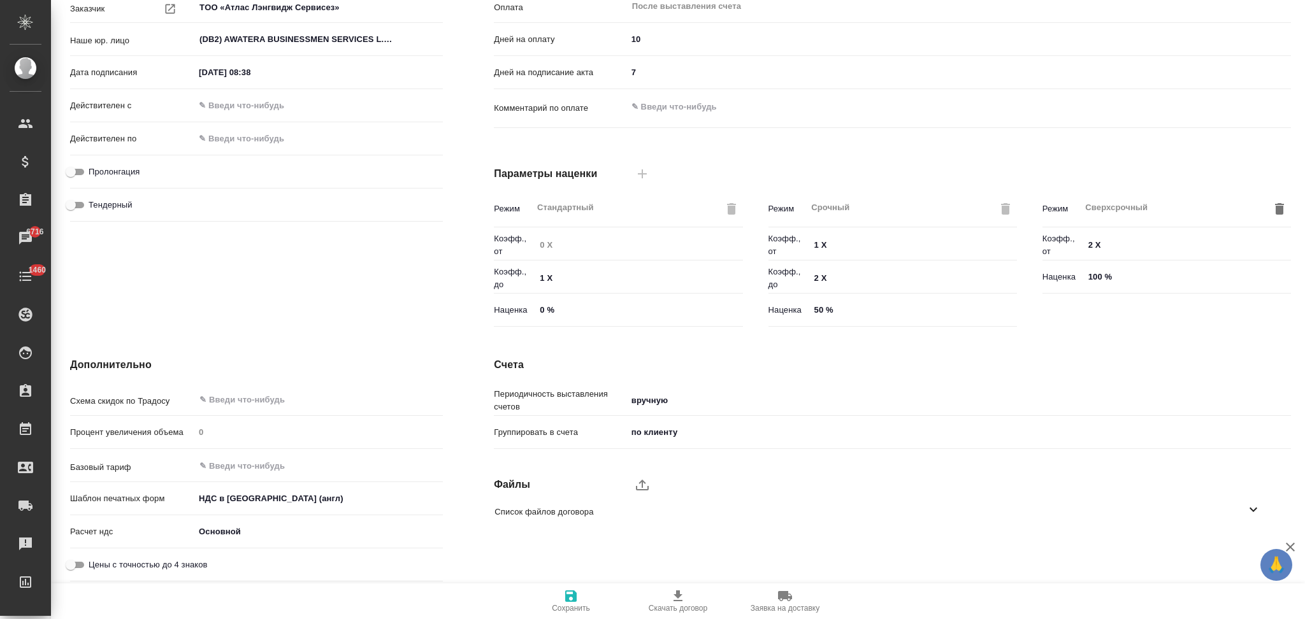
click at [577, 605] on span "Сохранить" at bounding box center [571, 601] width 92 height 24
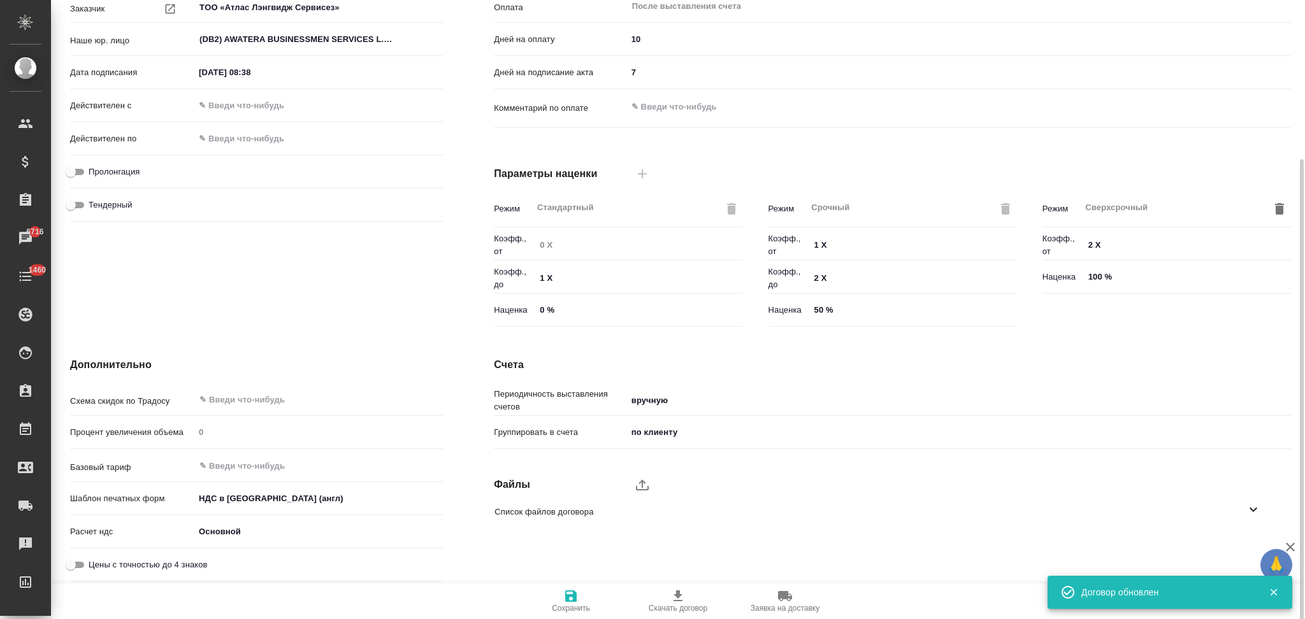
scroll to position [44, 0]
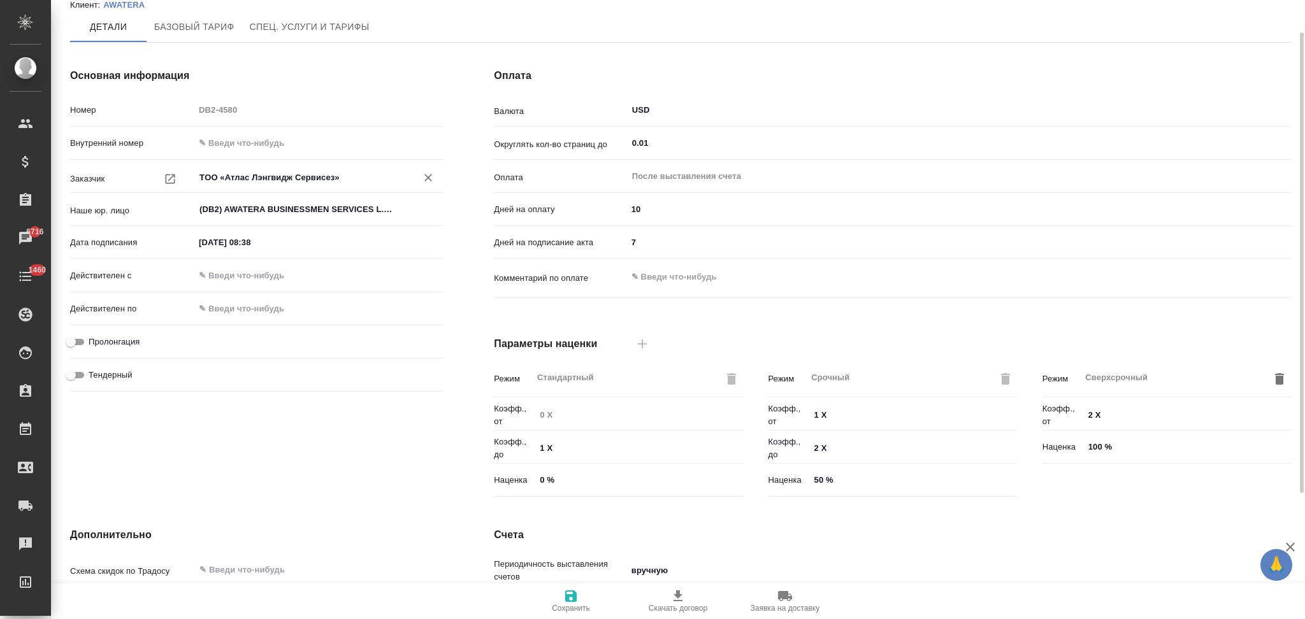
click at [354, 176] on input "TОО «Атлас Лэнгвидж Сервисез»" at bounding box center [297, 177] width 198 height 15
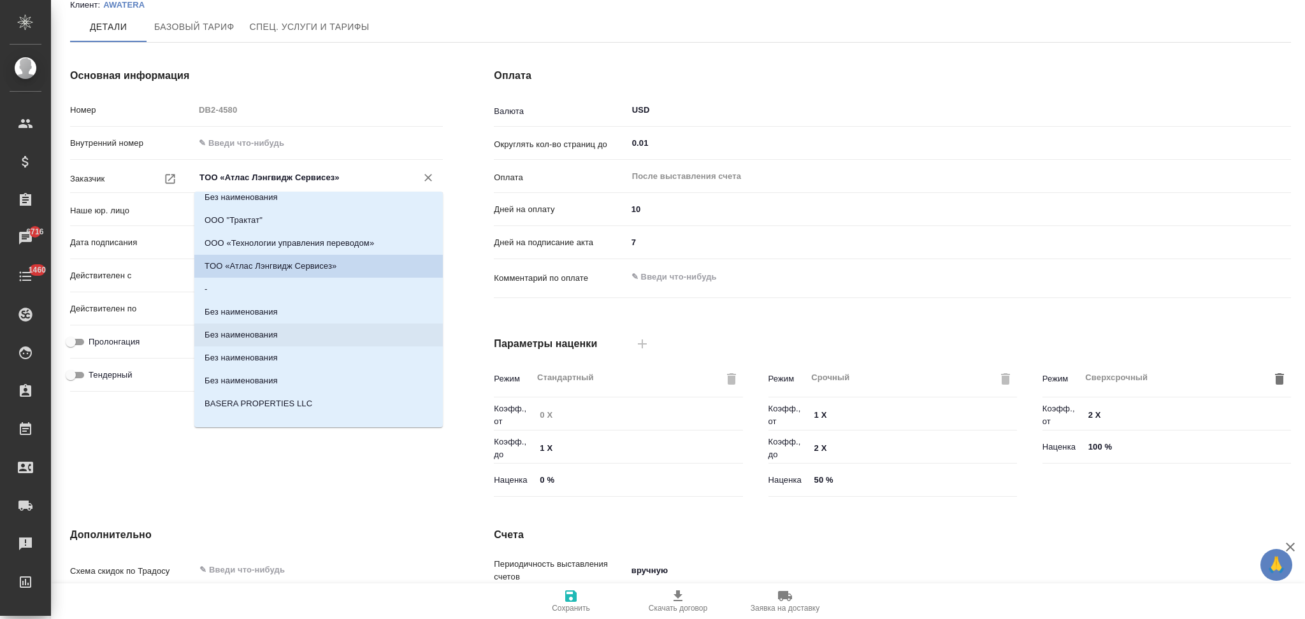
scroll to position [204, 0]
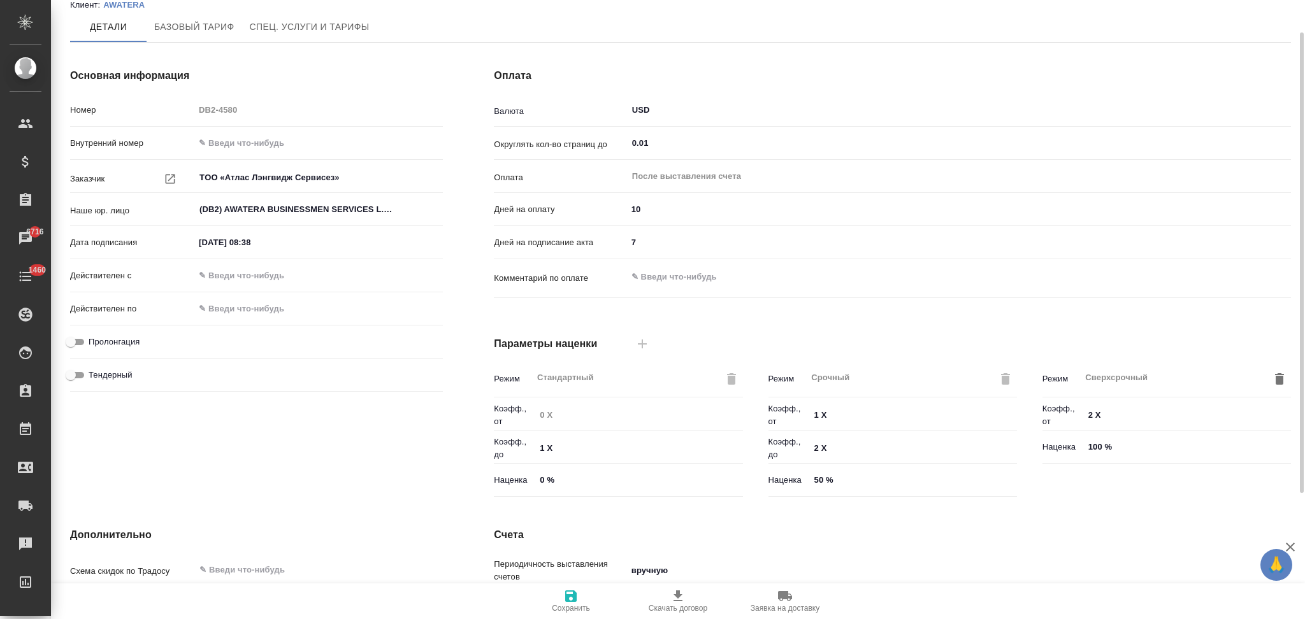
click at [467, 462] on div "Основная информация Номер DB2-4580 Внутренний номер Заказчик TОО «Атлас Лэнгвид…" at bounding box center [257, 285] width 424 height 485
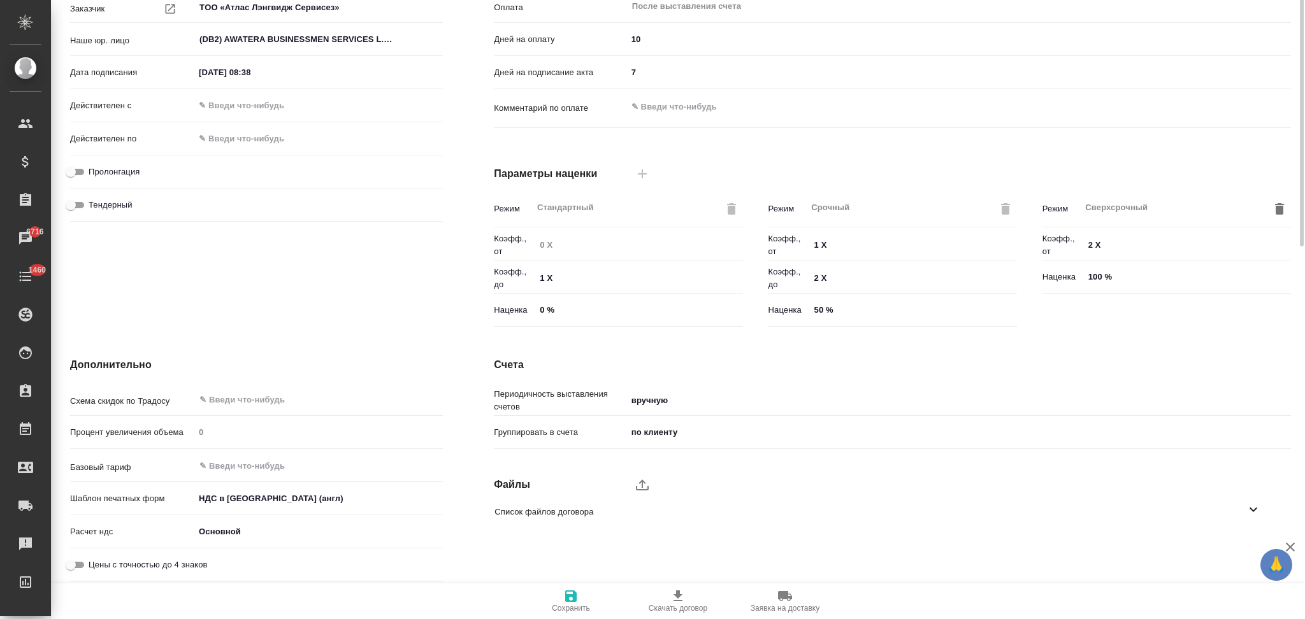
scroll to position [0, 0]
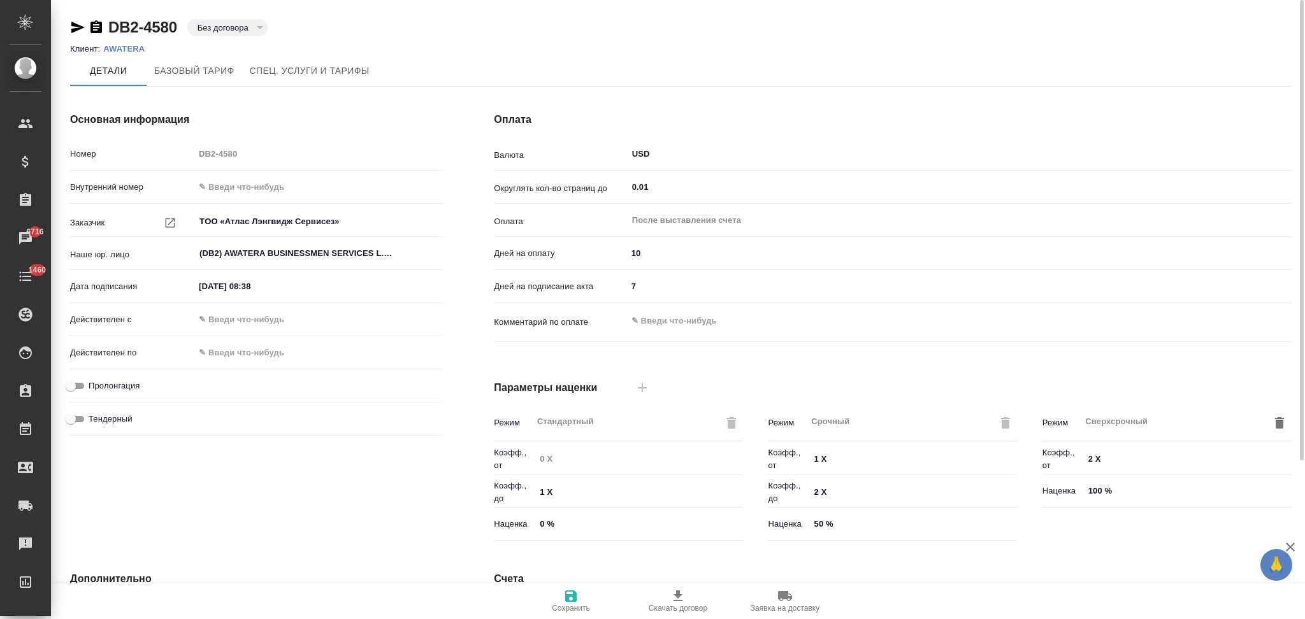
click at [129, 54] on li "Клиент: AWATERA" at bounding box center [112, 49] width 84 height 13
click at [127, 43] on li "Клиент: AWATERA" at bounding box center [112, 49] width 84 height 13
click at [126, 52] on p "AWATERA" at bounding box center [128, 49] width 51 height 10
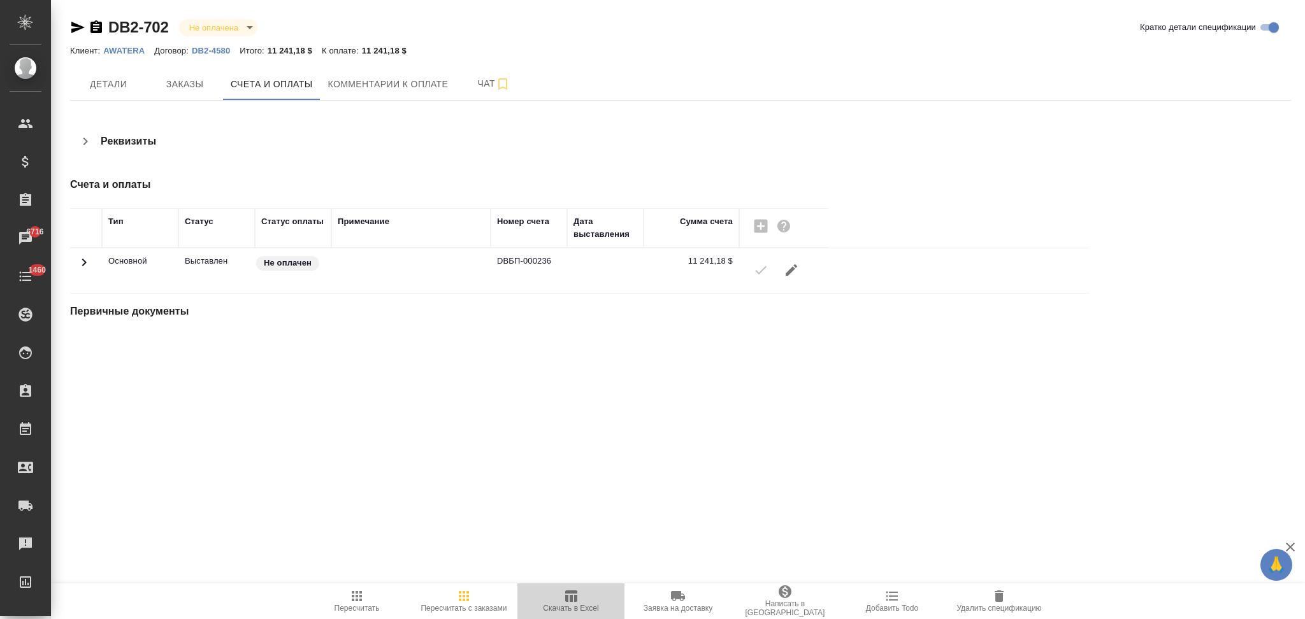
click at [575, 597] on icon "button" at bounding box center [571, 596] width 12 height 11
click at [191, 87] on span "Заказы" at bounding box center [184, 84] width 61 height 16
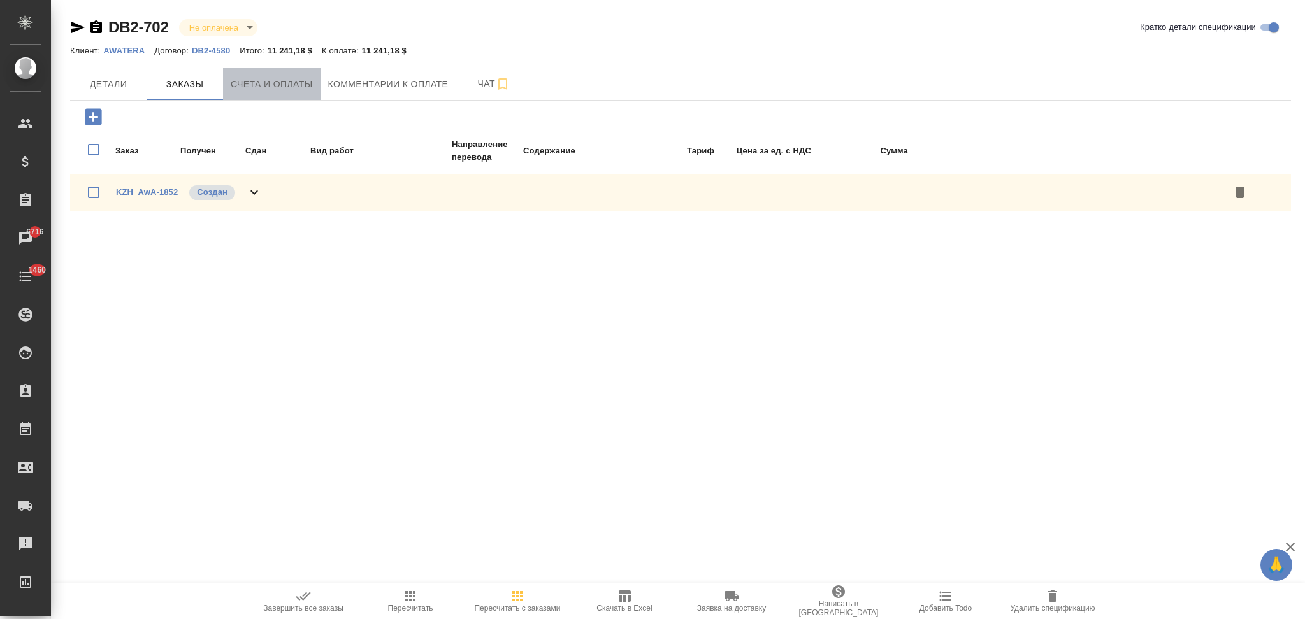
click at [269, 79] on span "Счета и оплаты" at bounding box center [272, 84] width 82 height 16
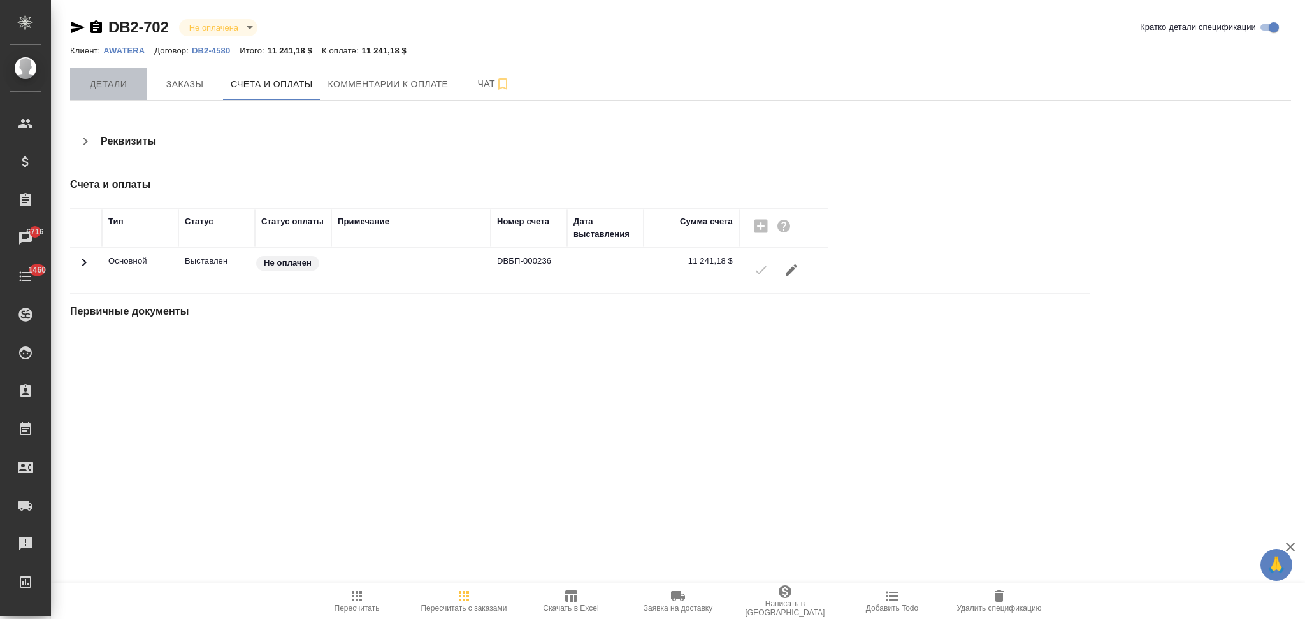
click at [117, 92] on button "Детали" at bounding box center [108, 84] width 76 height 32
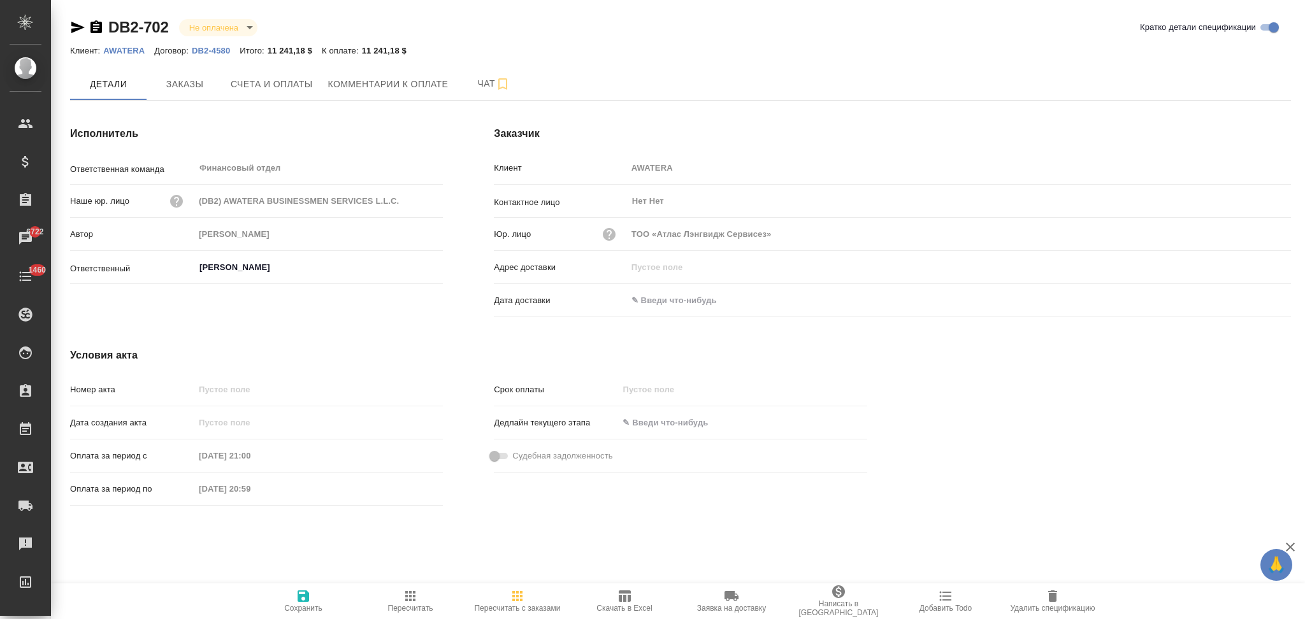
click at [124, 54] on p "AWATERA" at bounding box center [128, 51] width 51 height 10
click at [173, 97] on button "Заказы" at bounding box center [185, 84] width 76 height 32
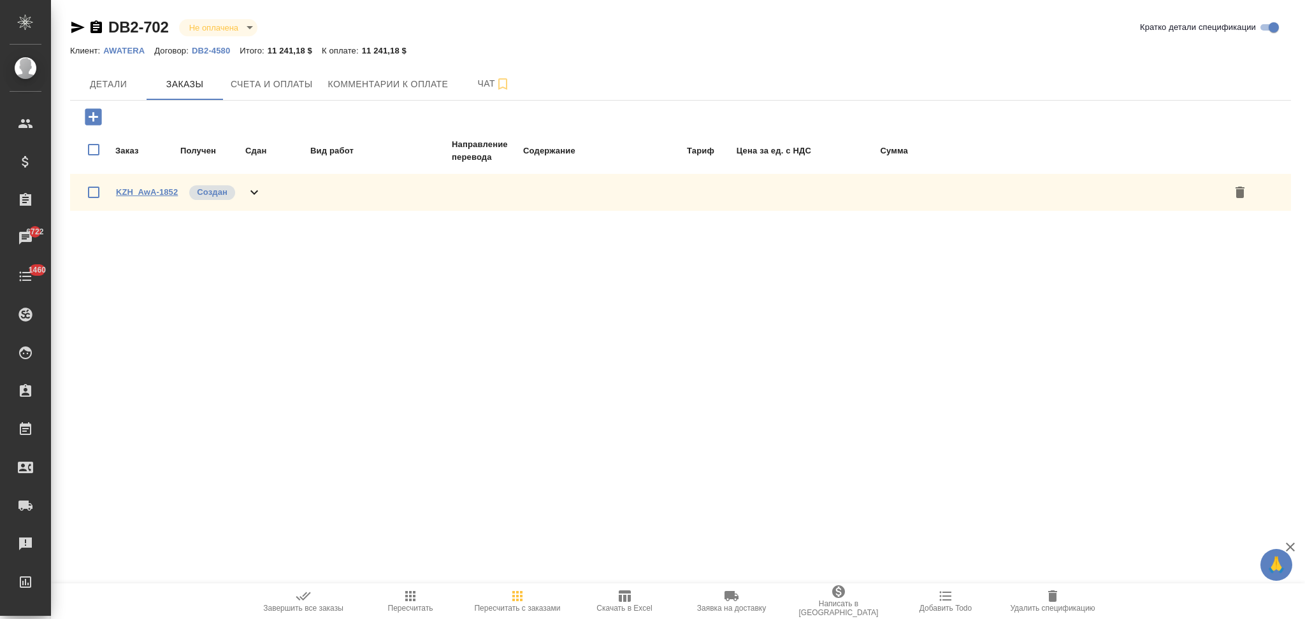
click at [158, 191] on link "KZH_AwA-1852" at bounding box center [147, 192] width 62 height 10
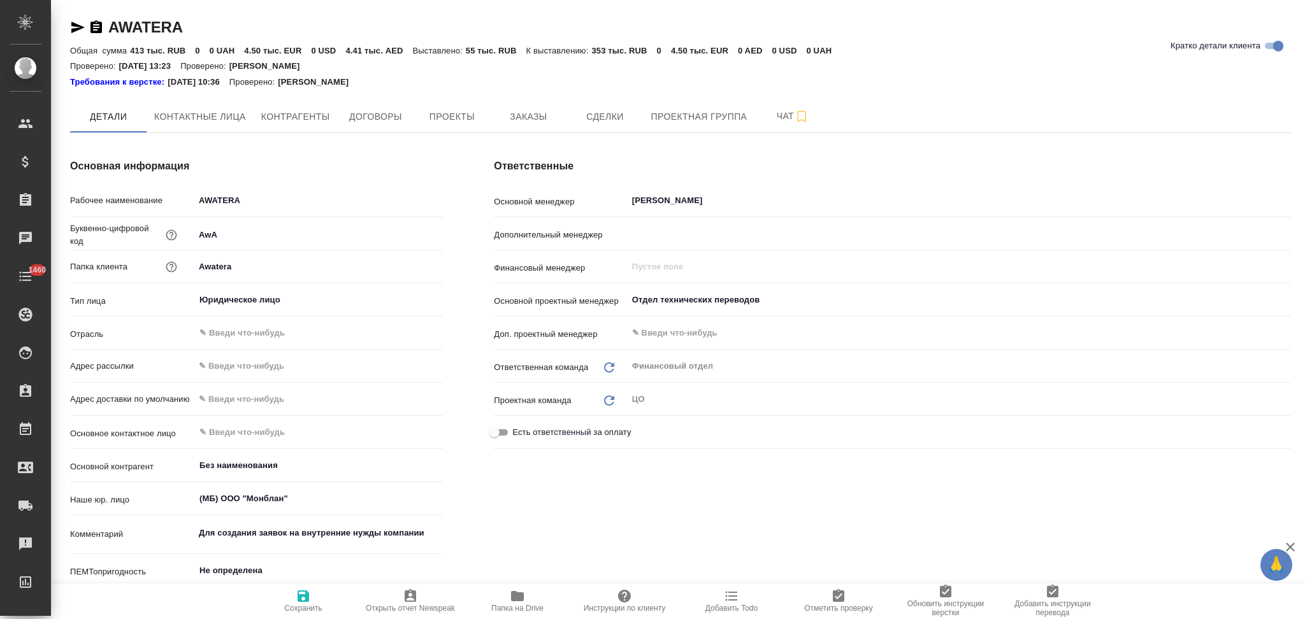
type textarea "x"
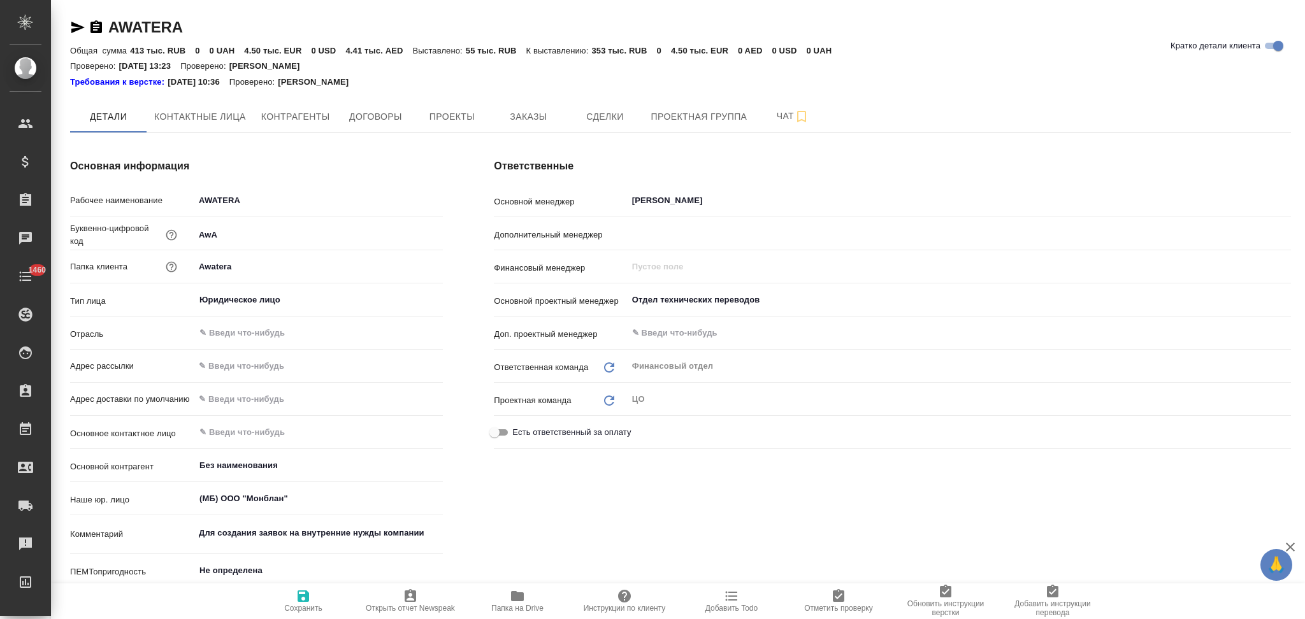
type textarea "x"
click at [186, 121] on span "Контактные лица" at bounding box center [200, 117] width 92 height 16
select select "RU"
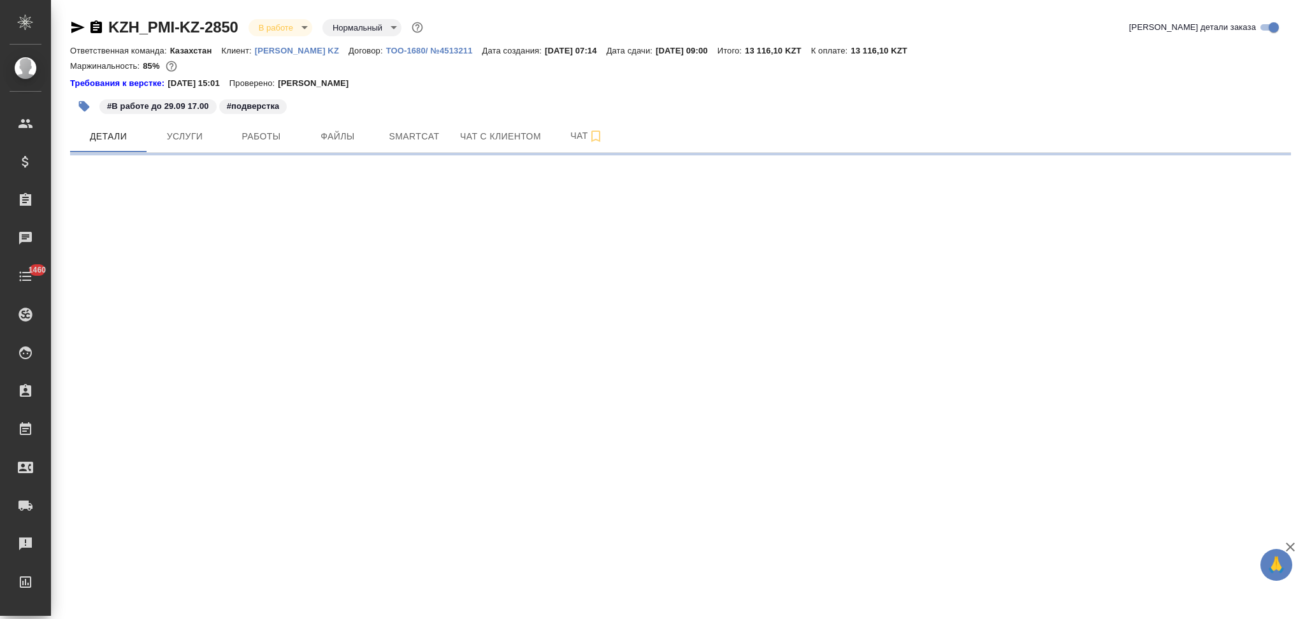
select select "RU"
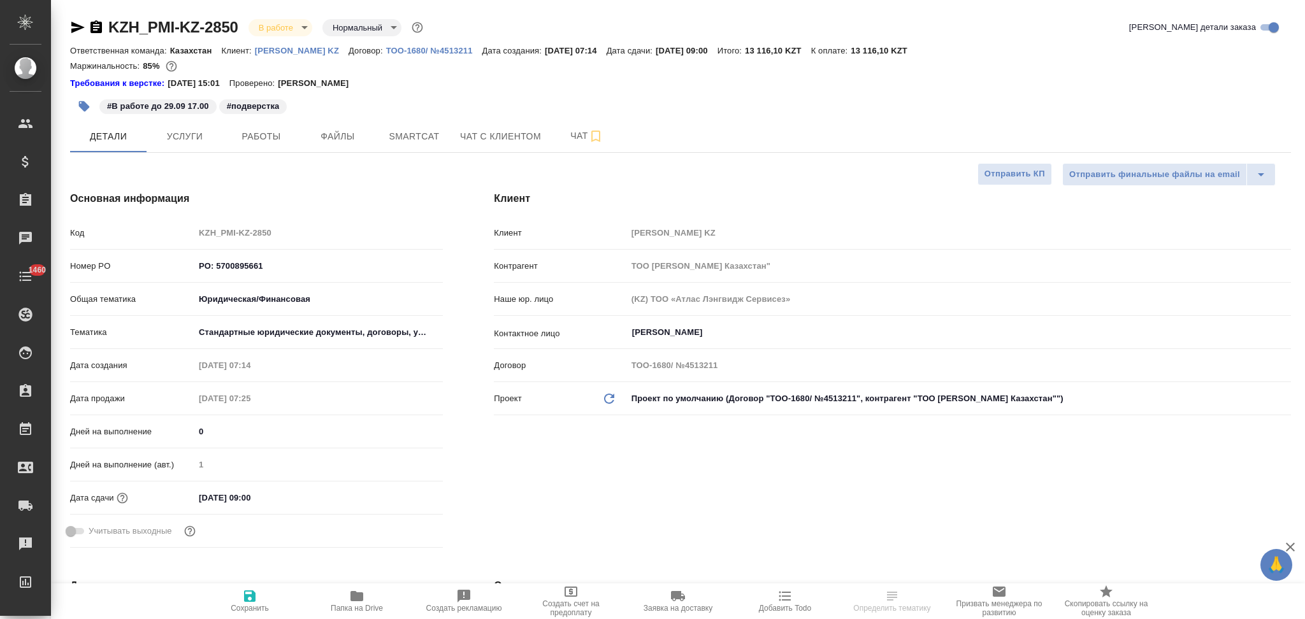
type textarea "x"
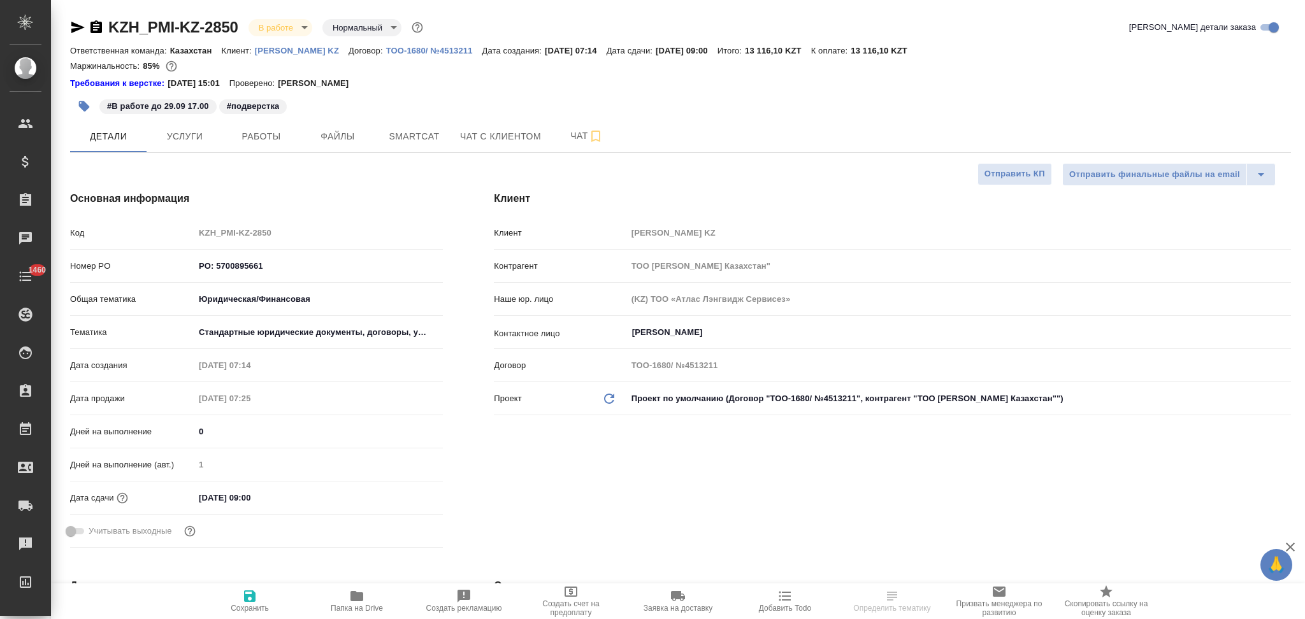
type textarea "x"
click at [359, 601] on icon "button" at bounding box center [356, 596] width 13 height 10
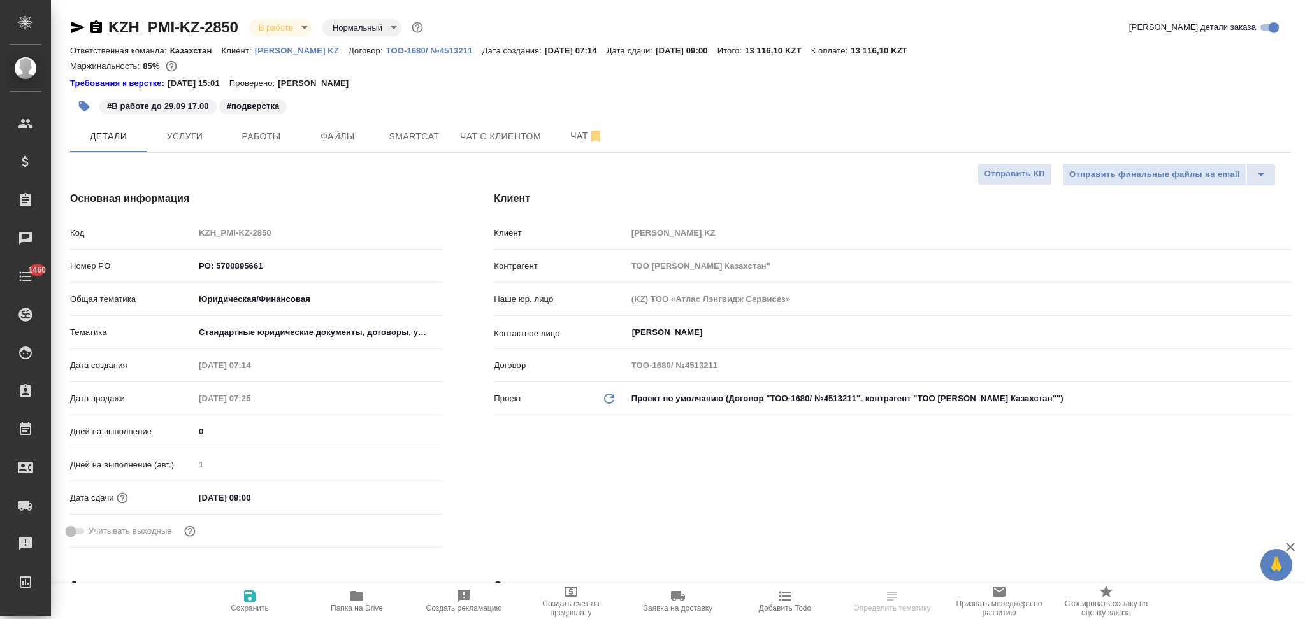
type textarea "x"
select select "RU"
type textarea "x"
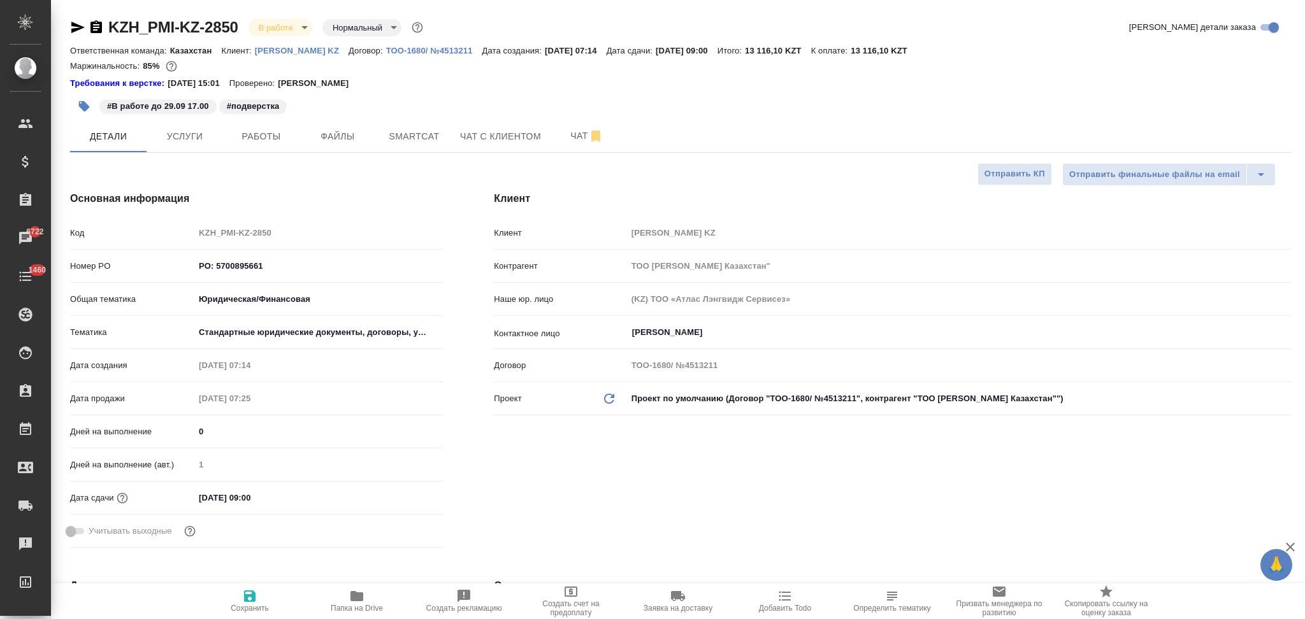
type textarea "x"
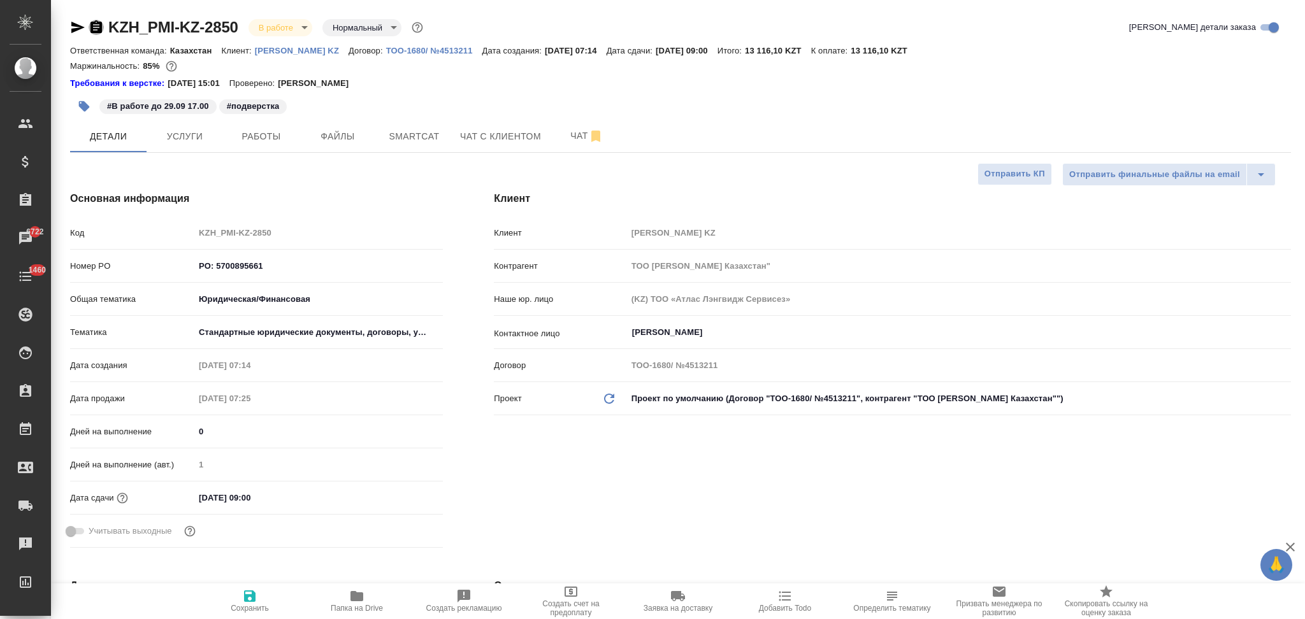
click at [95, 31] on icon "button" at bounding box center [95, 26] width 11 height 13
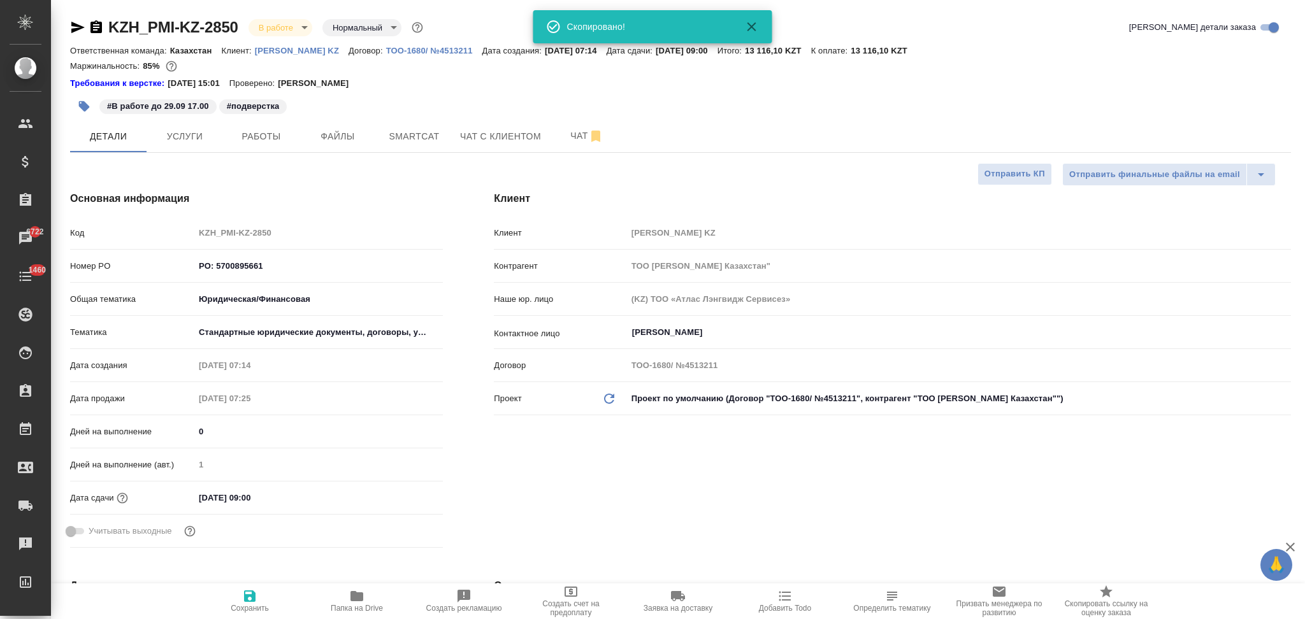
type textarea "x"
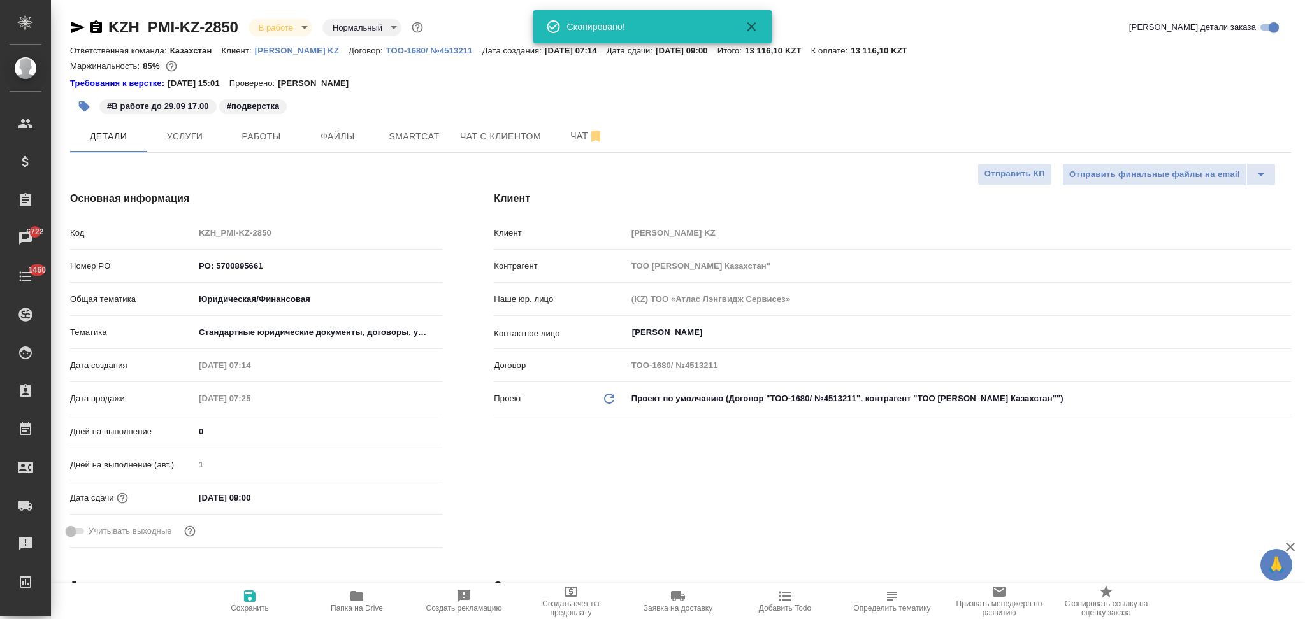
type textarea "x"
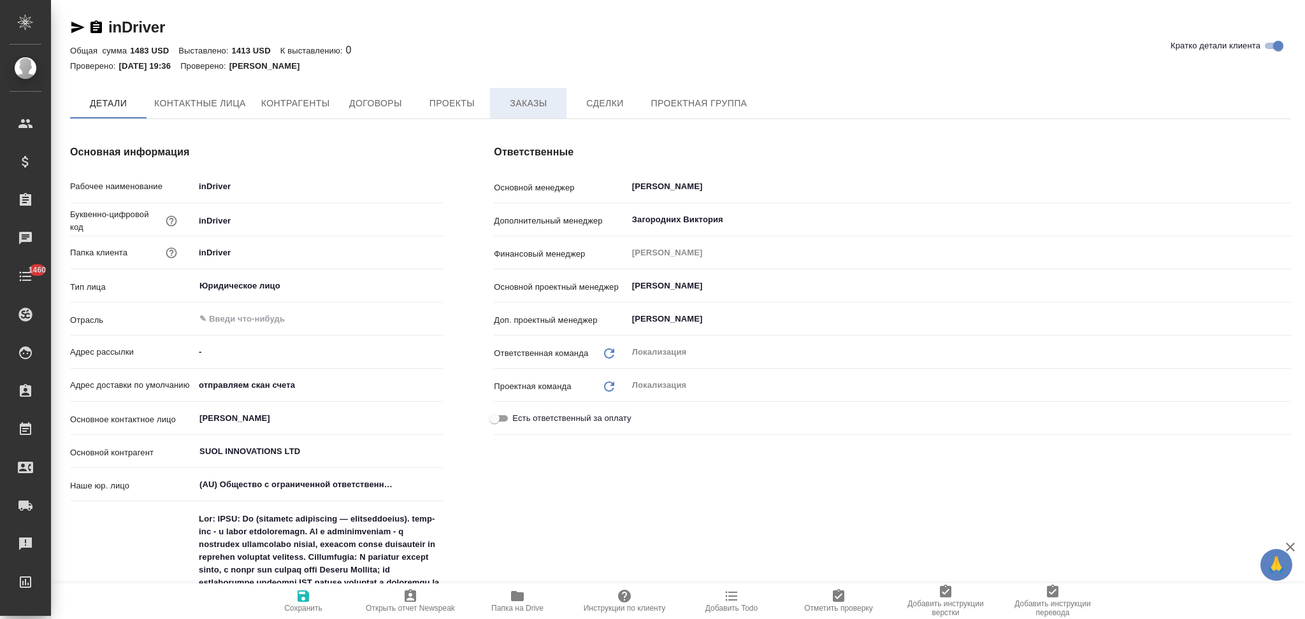
type textarea "x"
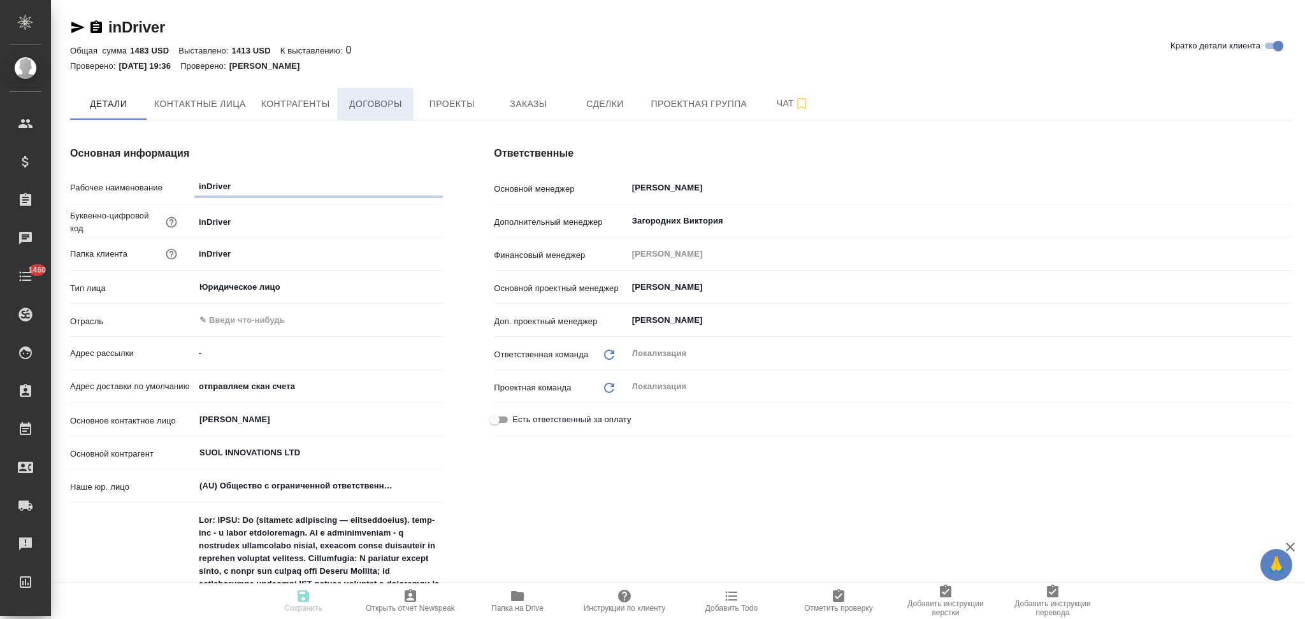
type textarea "x"
click at [386, 104] on span "Договоры" at bounding box center [375, 104] width 61 height 16
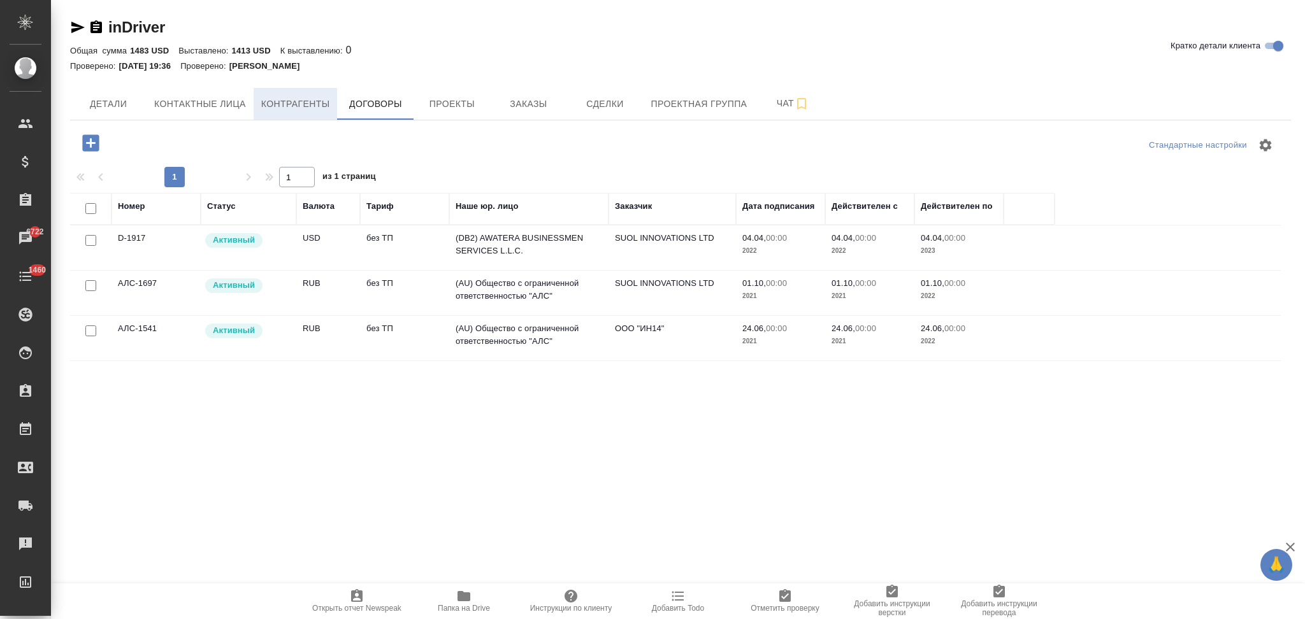
click at [294, 111] on span "Контрагенты" at bounding box center [295, 104] width 69 height 16
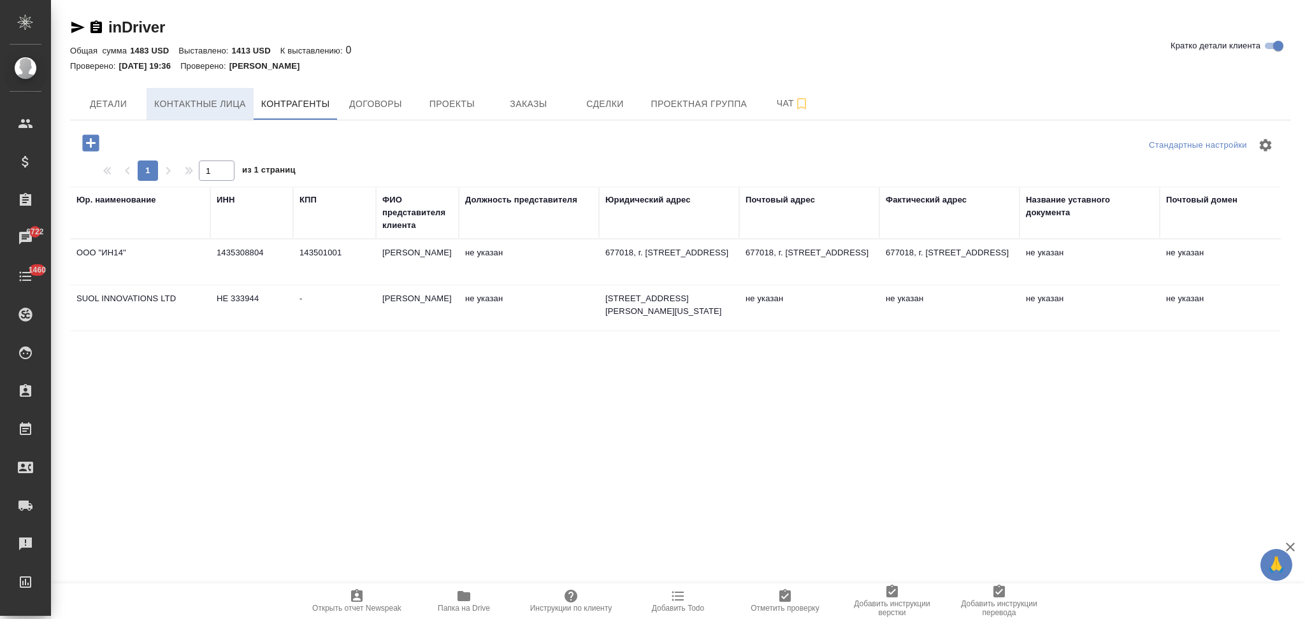
click at [213, 105] on span "Контактные лица" at bounding box center [200, 104] width 92 height 16
select select "RU"
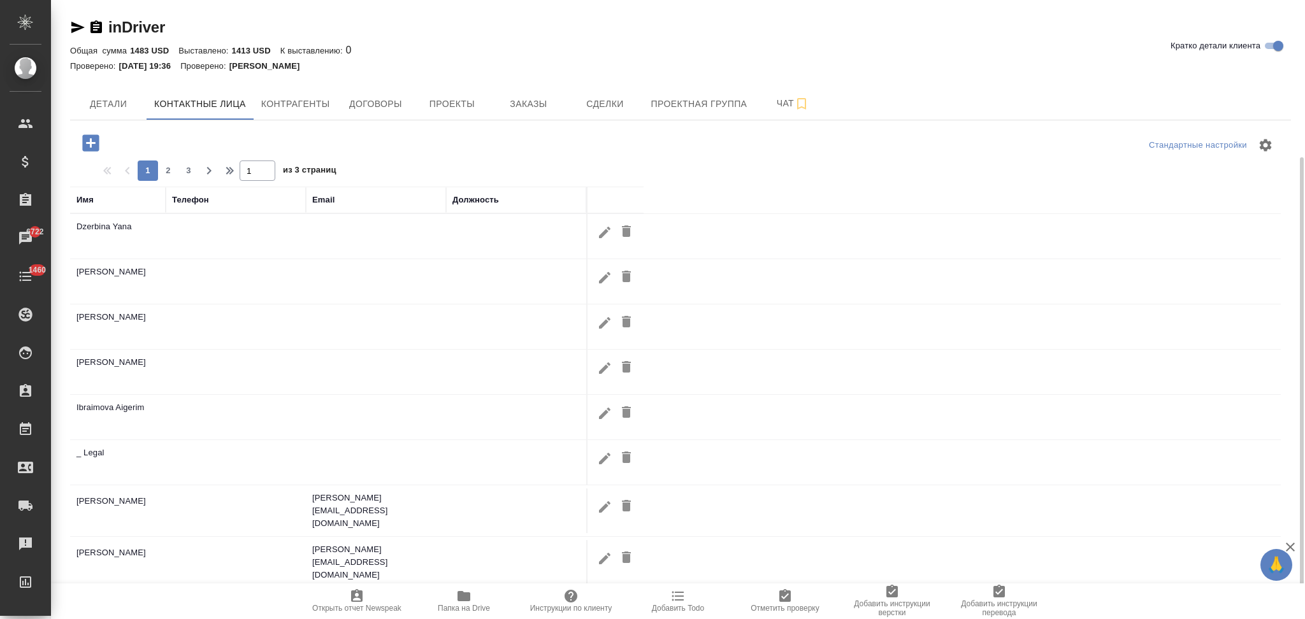
scroll to position [103, 0]
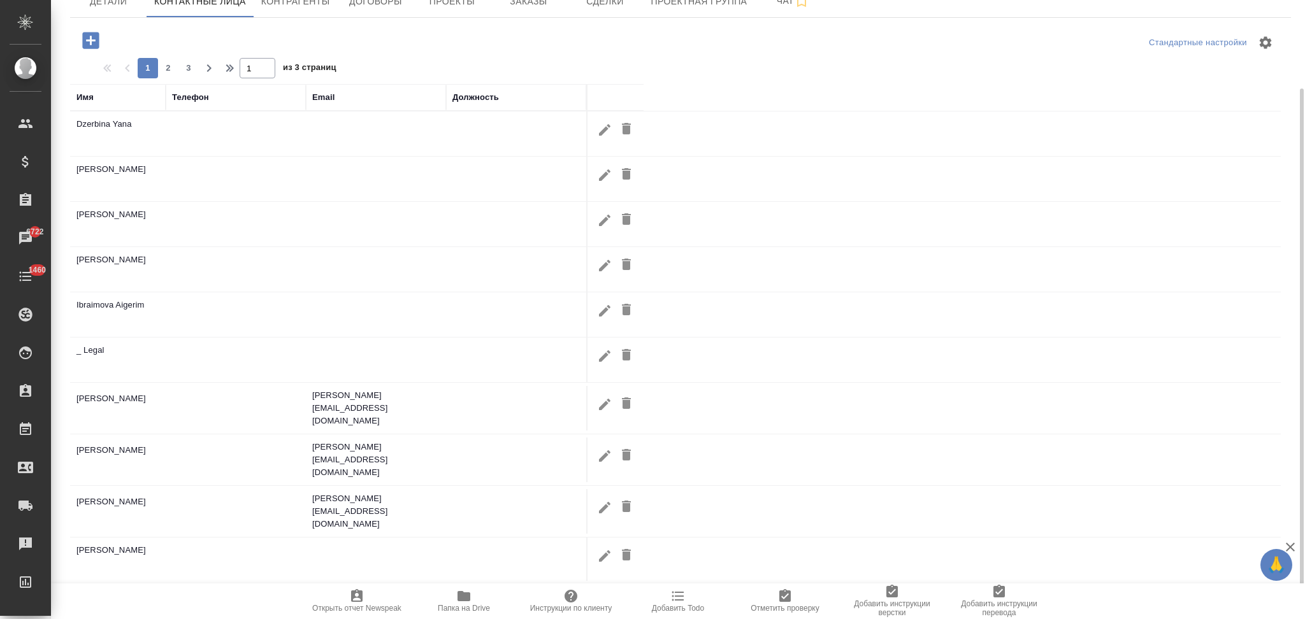
click at [440, 366] on td at bounding box center [376, 360] width 140 height 45
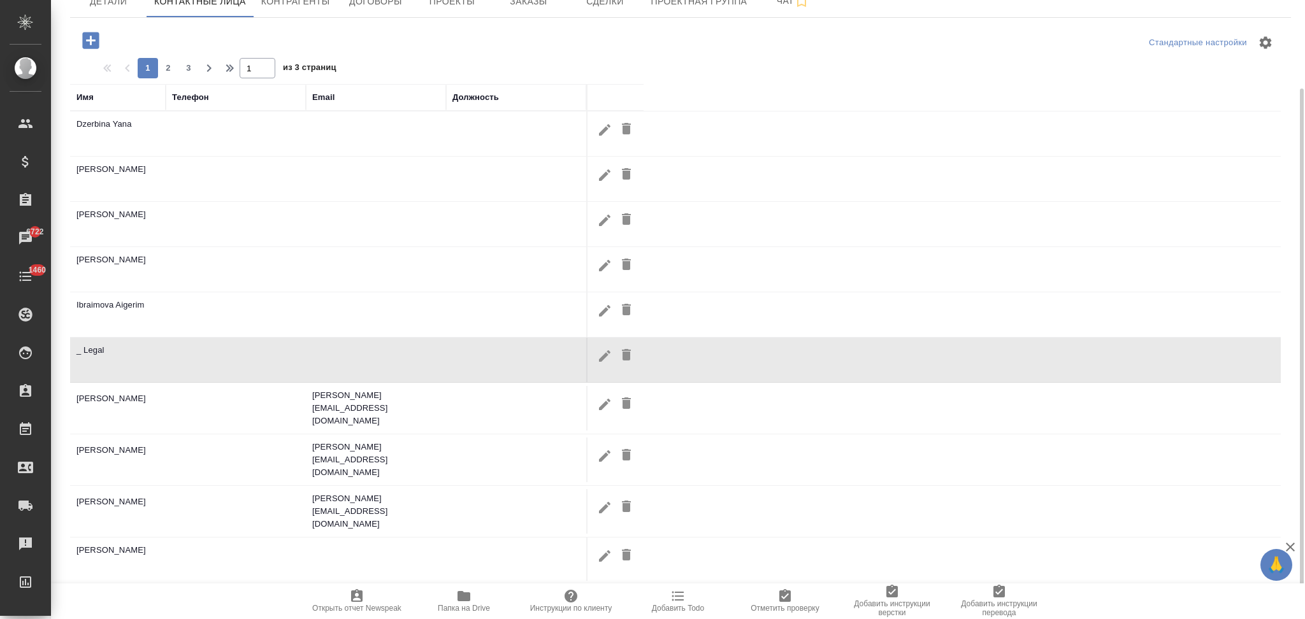
click at [440, 366] on td at bounding box center [376, 360] width 140 height 45
click at [599, 361] on icon "button" at bounding box center [604, 355] width 11 height 11
type input "Legal"
type input "_"
type input "en"
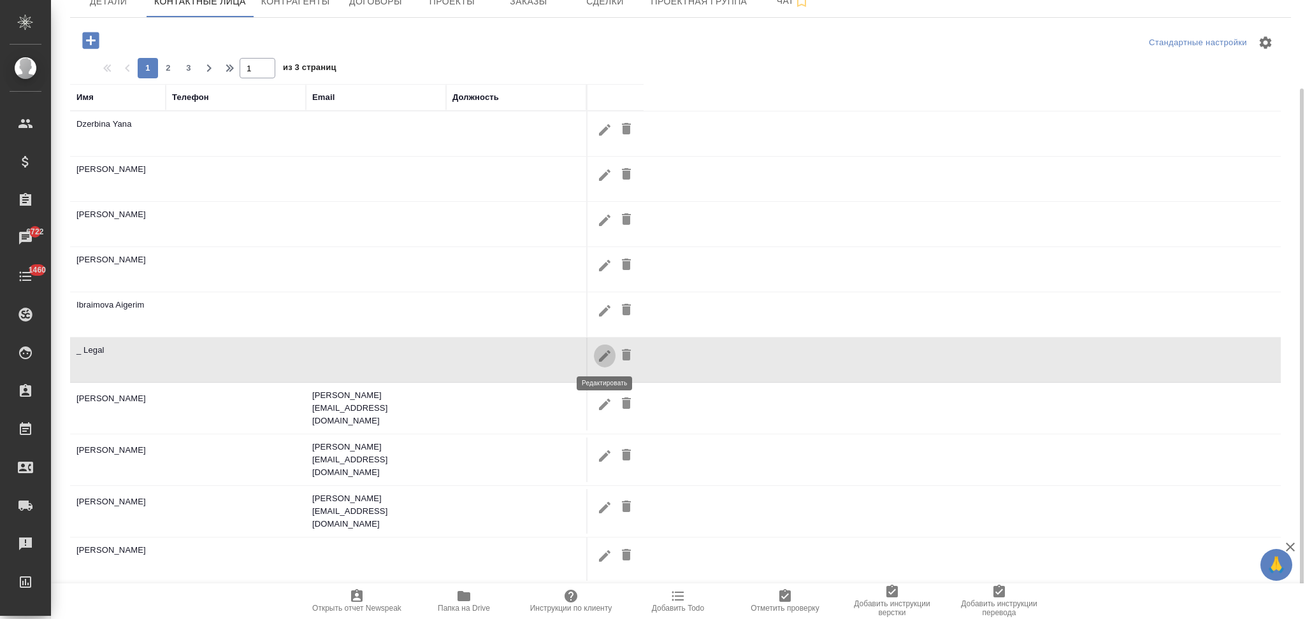
type input "Пользователь"
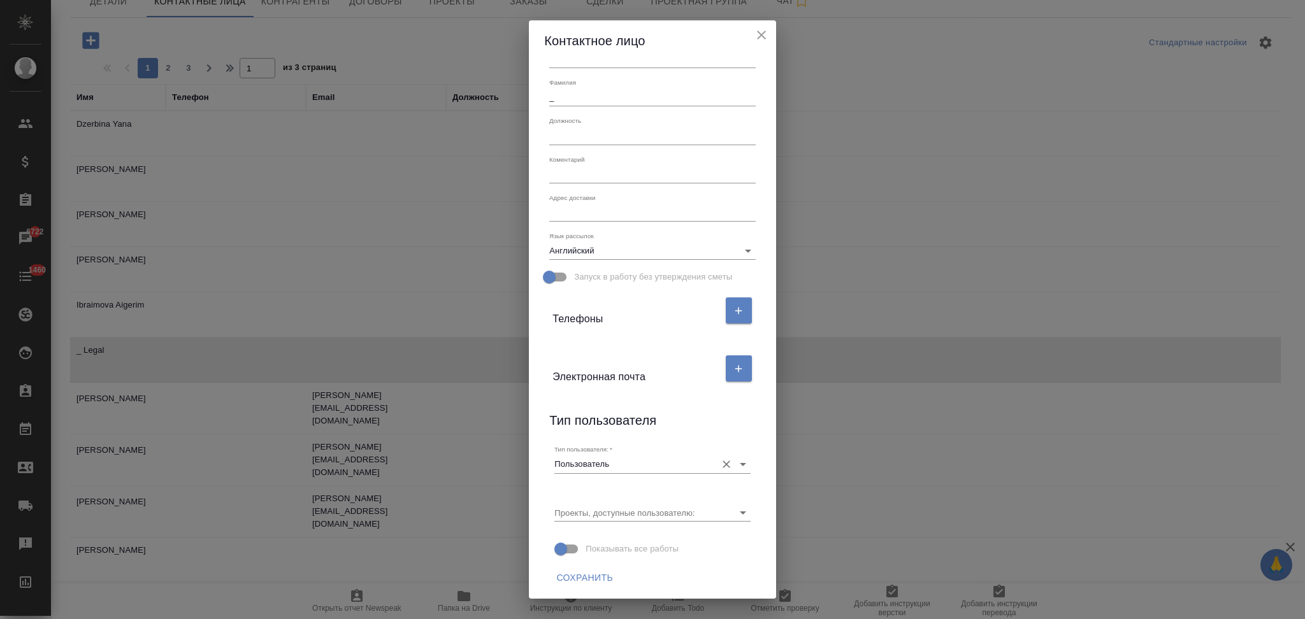
scroll to position [0, 0]
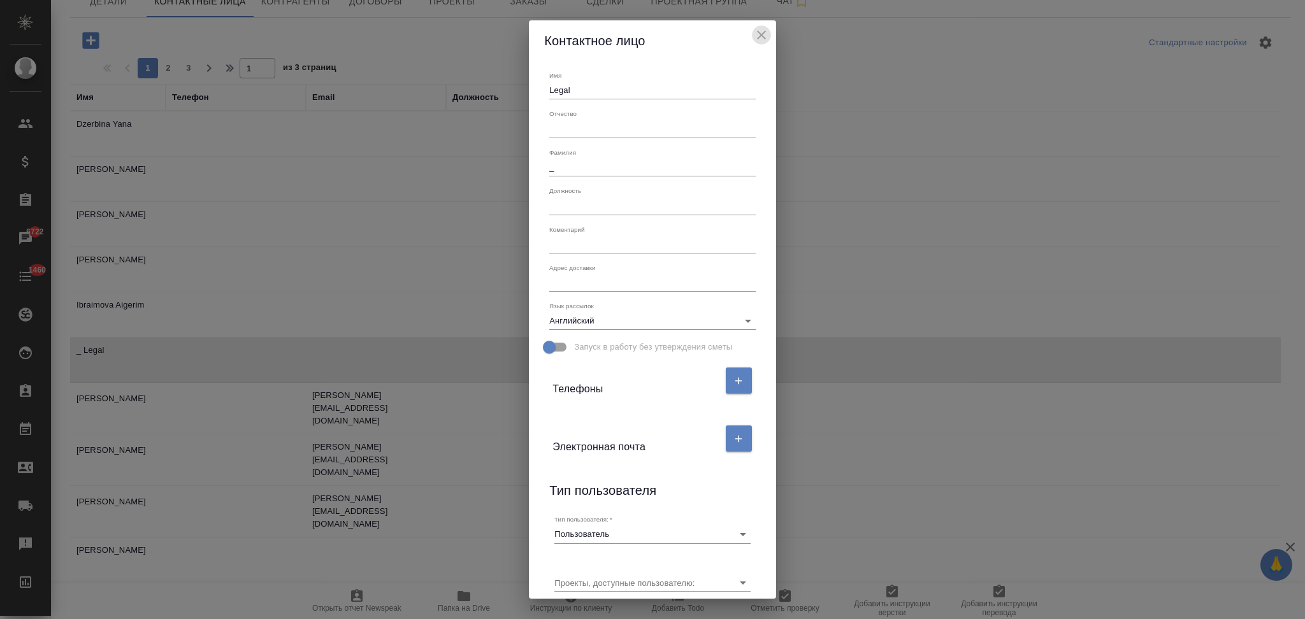
click at [765, 38] on icon "close" at bounding box center [761, 35] width 9 height 9
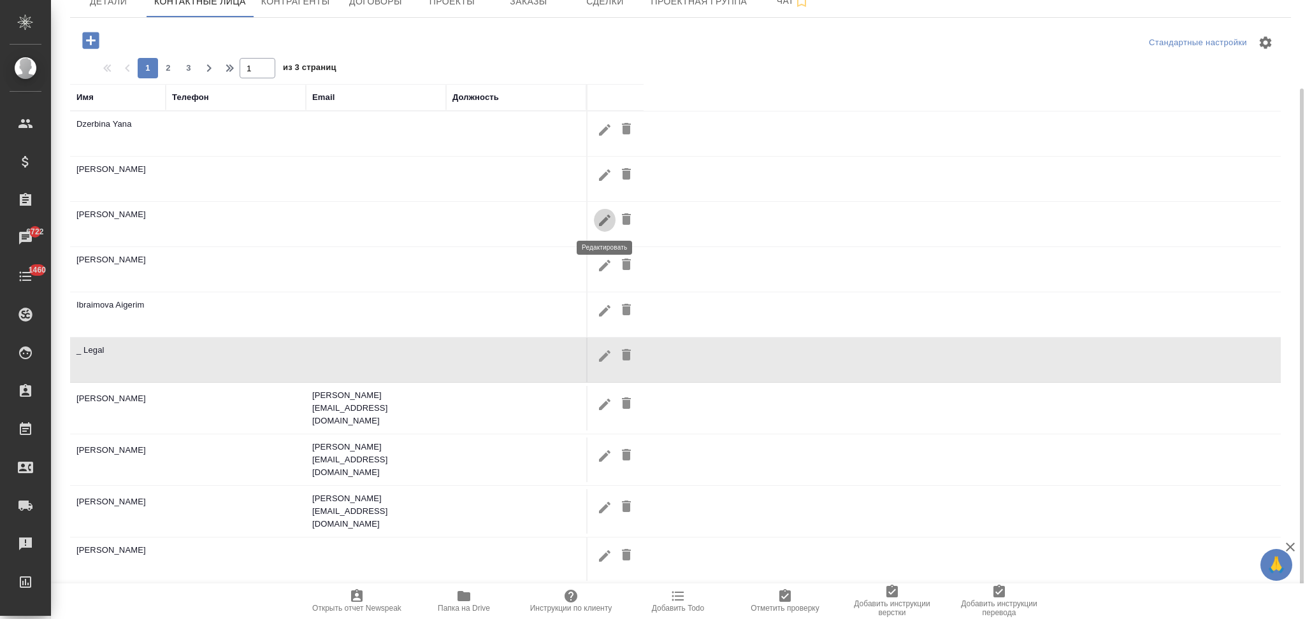
click at [606, 220] on icon "button" at bounding box center [604, 219] width 11 height 11
type input "Мария"
type input "Ксенофонтова"
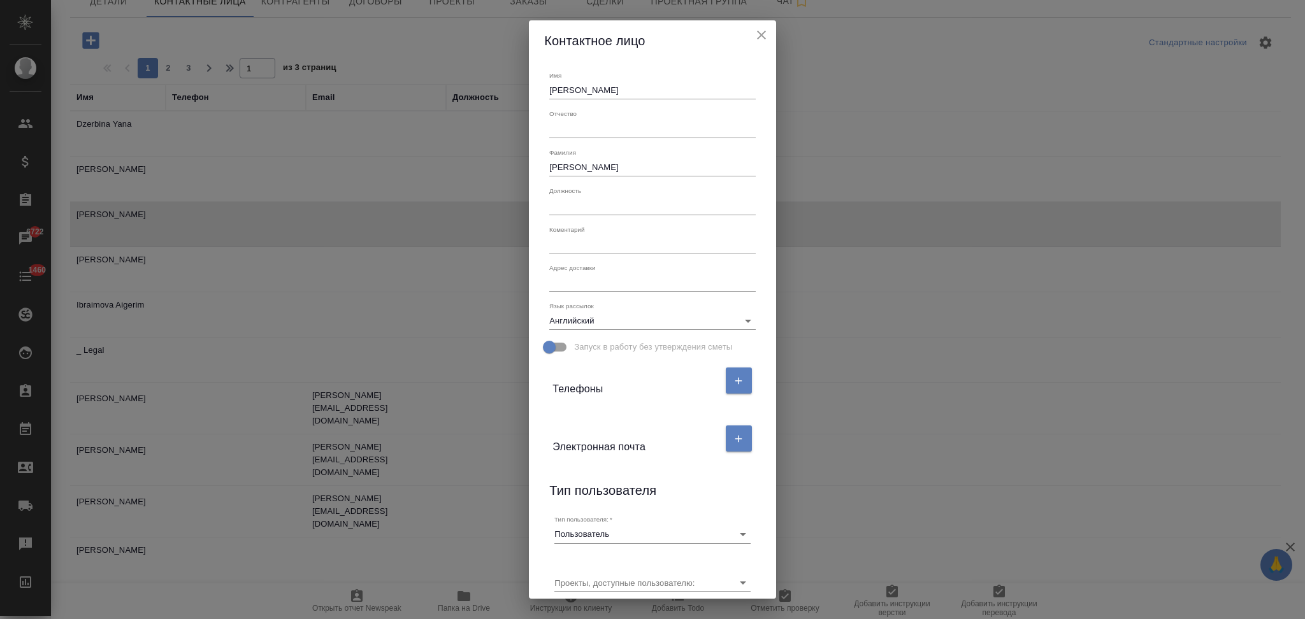
click at [763, 35] on icon "close" at bounding box center [761, 34] width 15 height 15
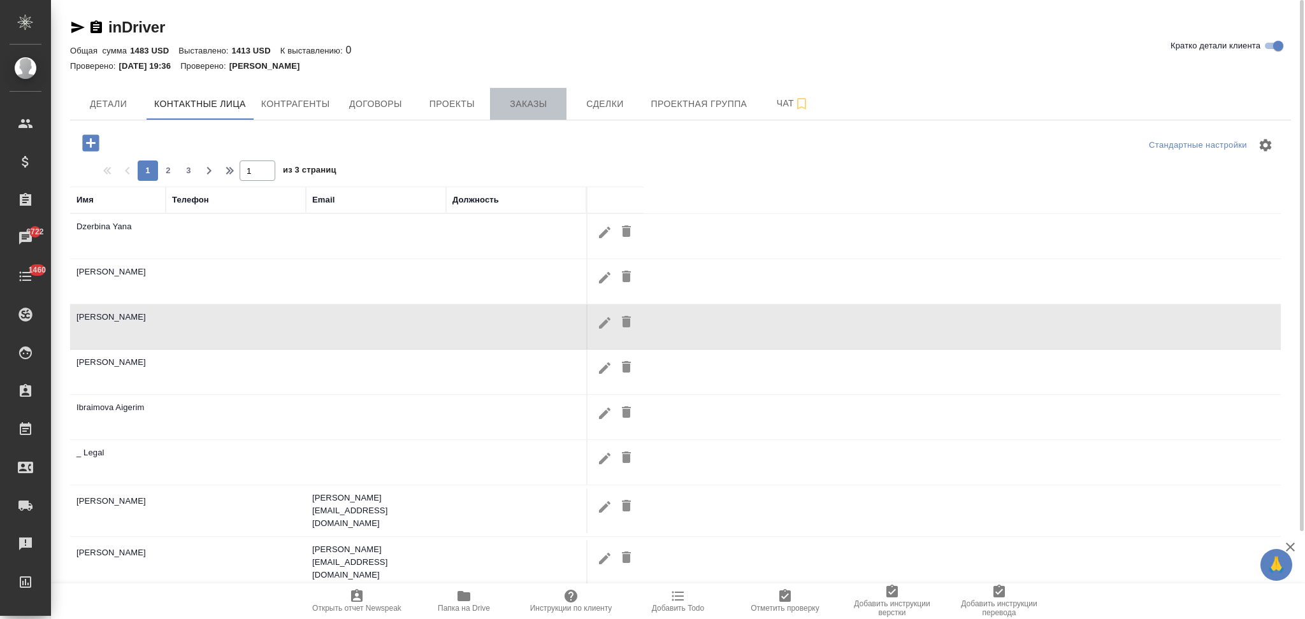
click at [543, 105] on span "Заказы" at bounding box center [528, 104] width 61 height 16
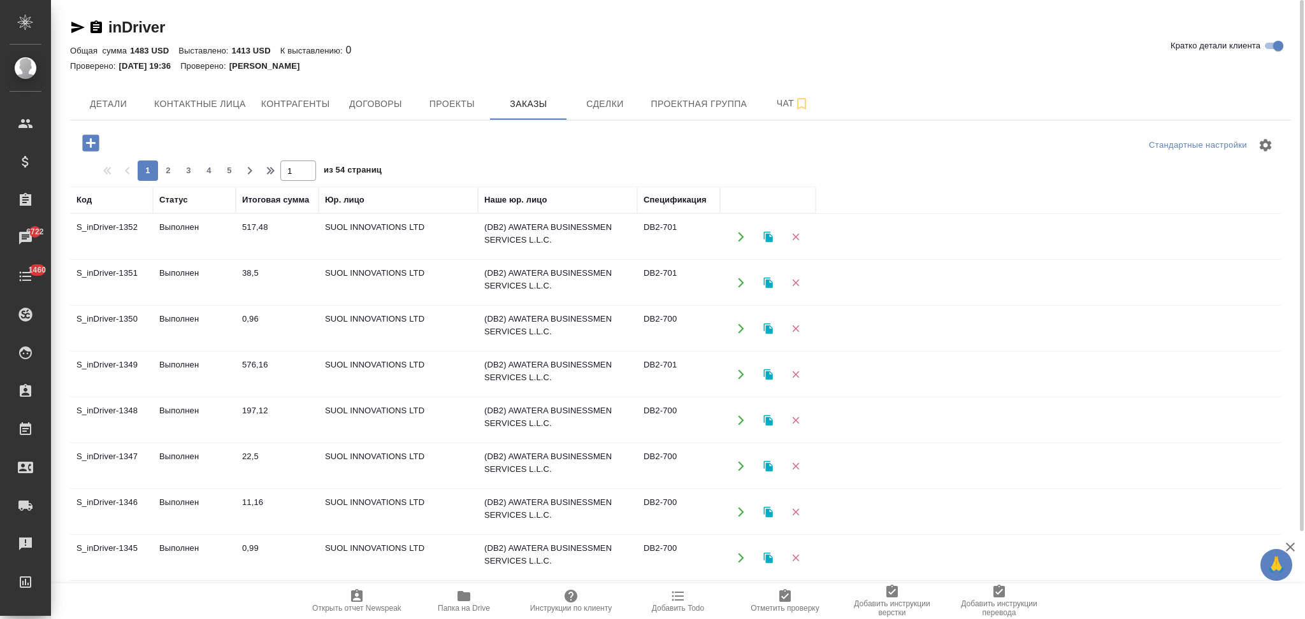
click at [735, 278] on icon "button" at bounding box center [740, 282] width 11 height 11
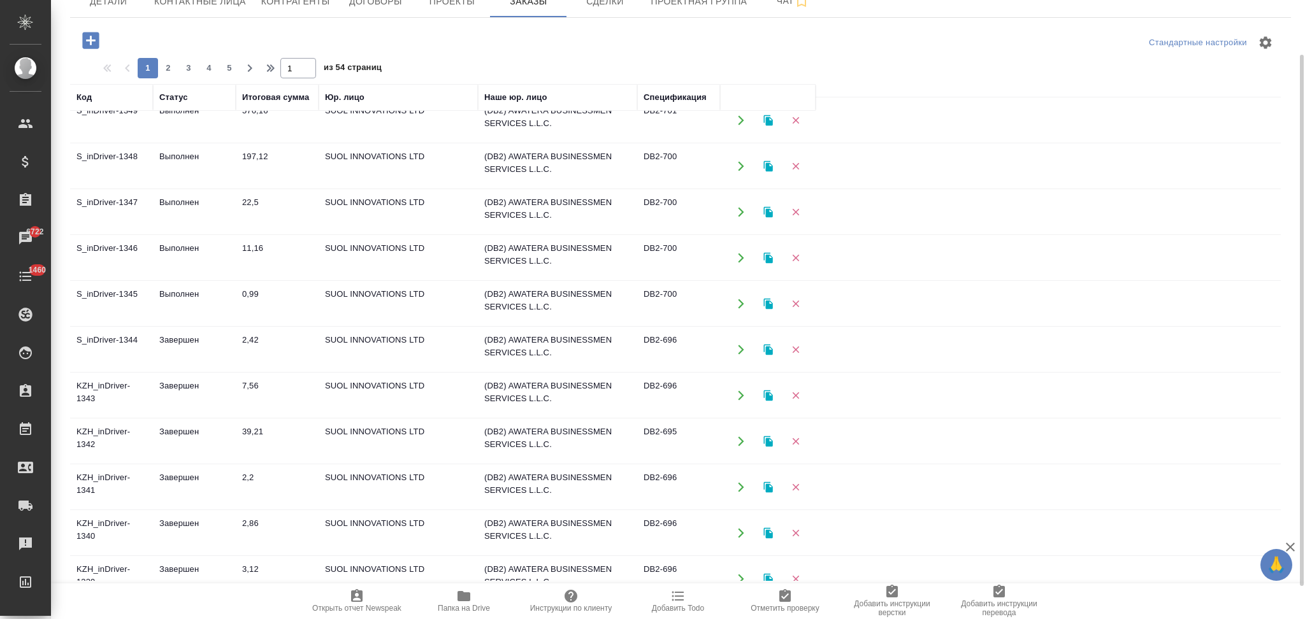
scroll to position [340, 0]
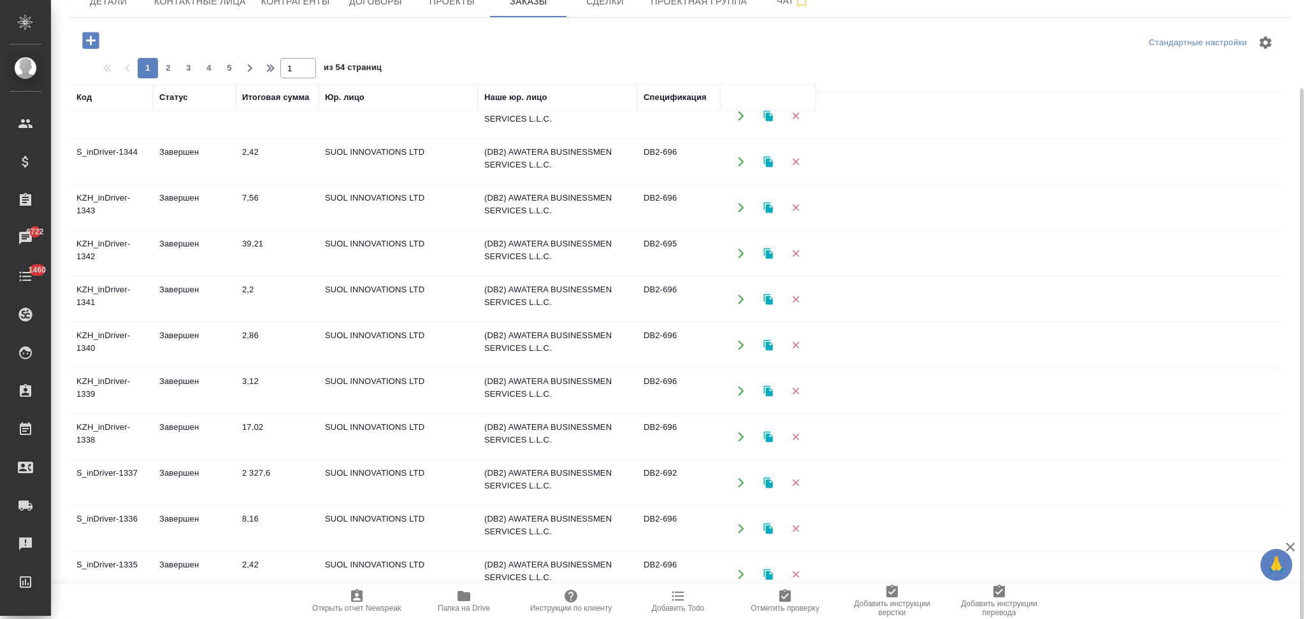
click at [736, 436] on icon "button" at bounding box center [740, 436] width 11 height 11
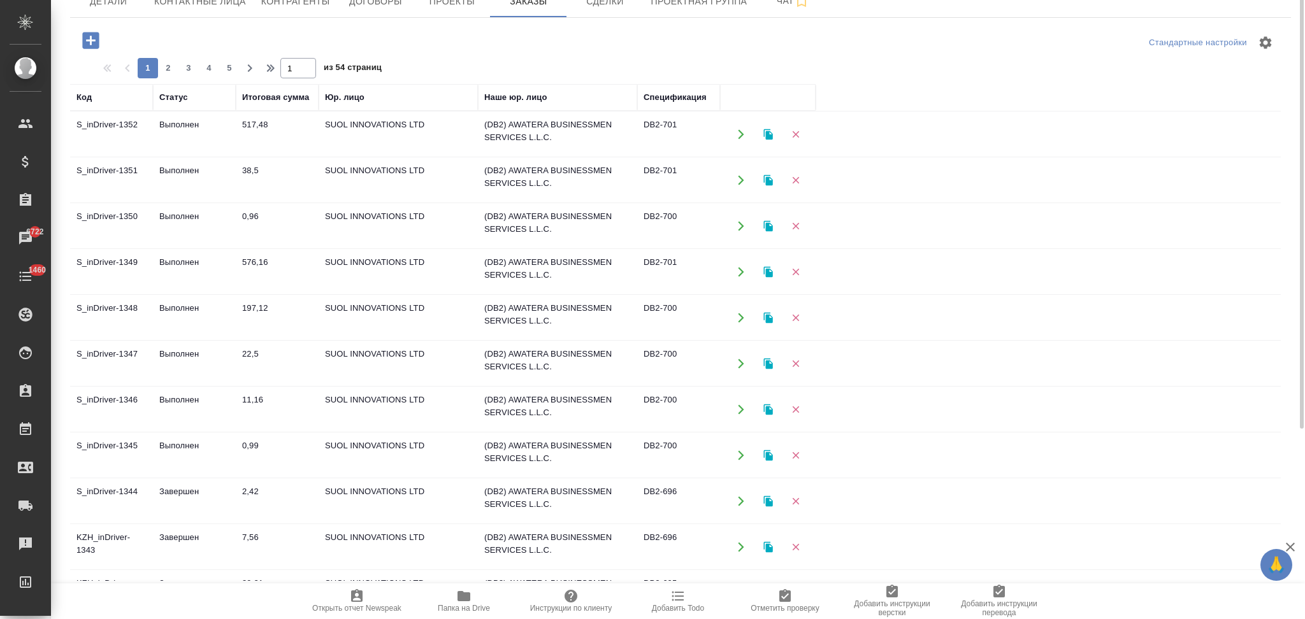
scroll to position [0, 0]
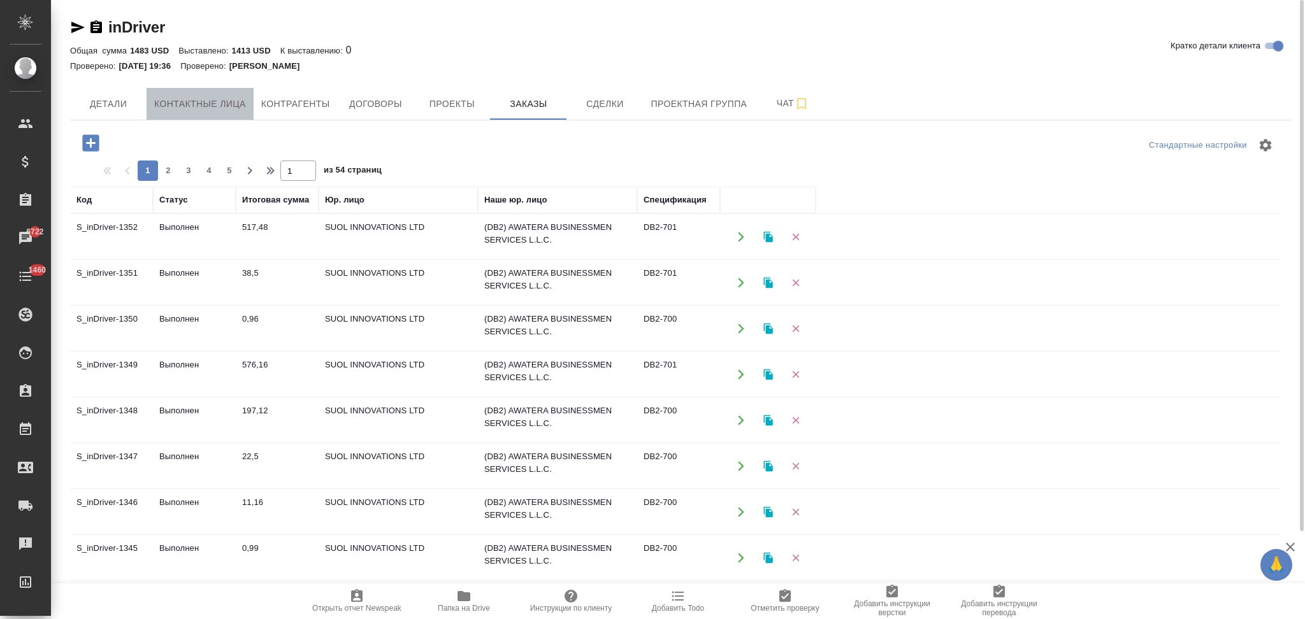
click at [168, 94] on button "Контактные лица" at bounding box center [200, 104] width 107 height 32
select select "RU"
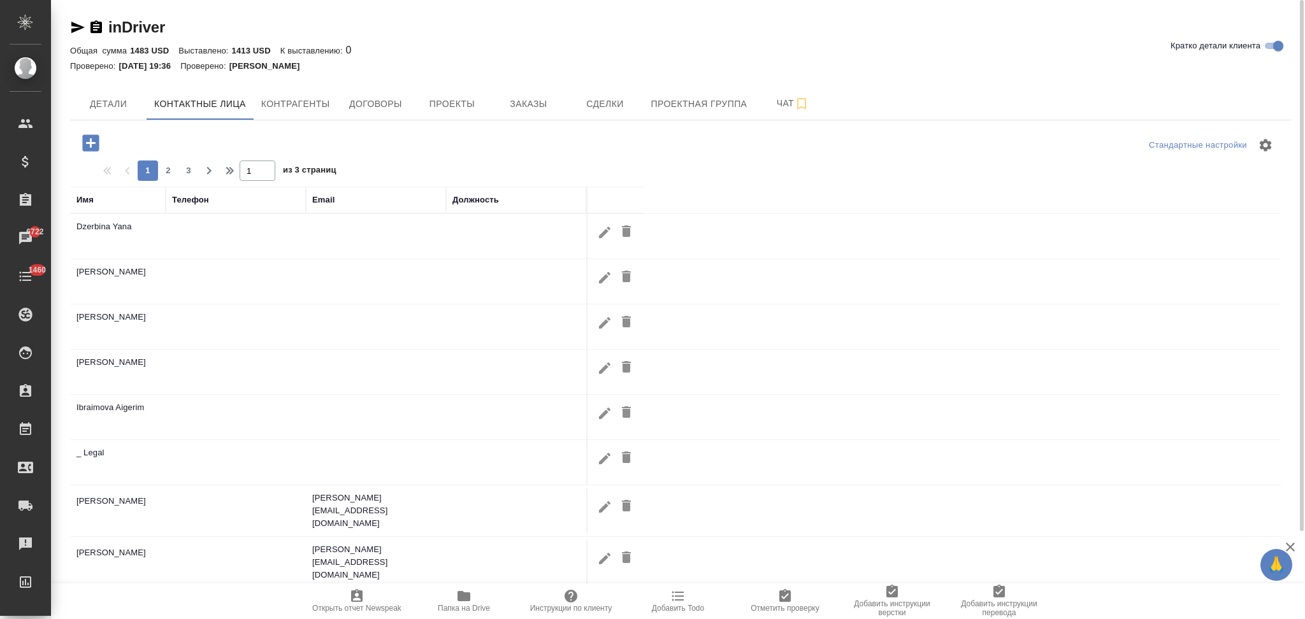
scroll to position [103, 0]
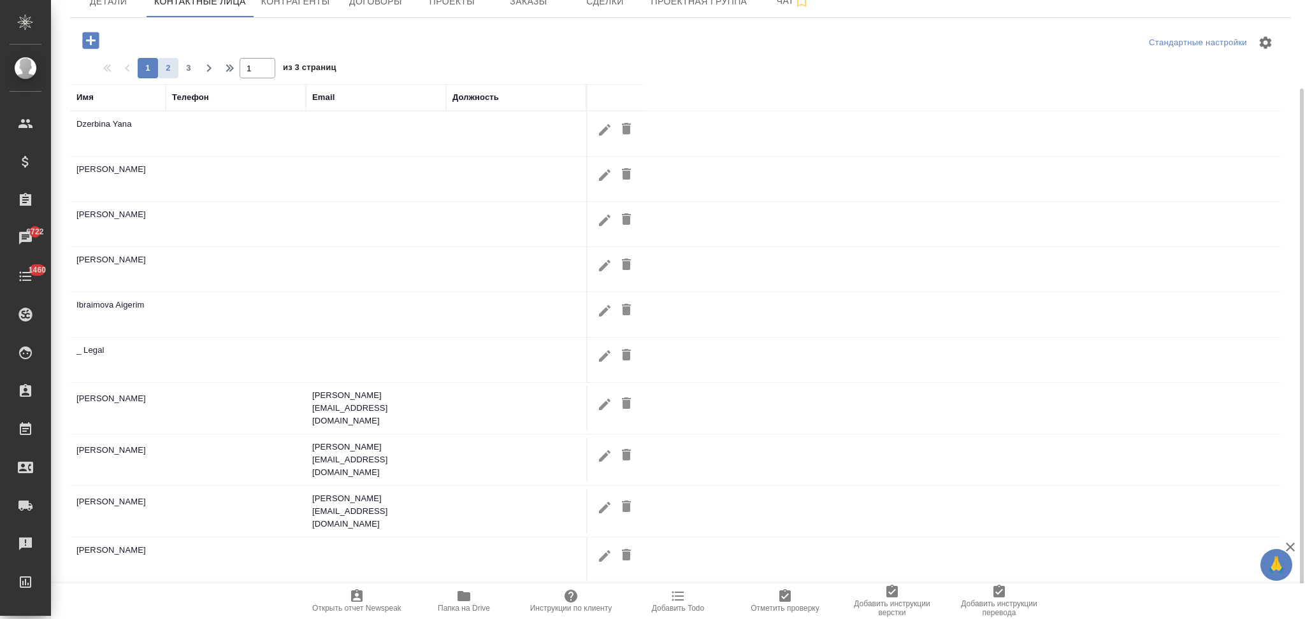
click at [169, 69] on span "2" at bounding box center [168, 68] width 20 height 13
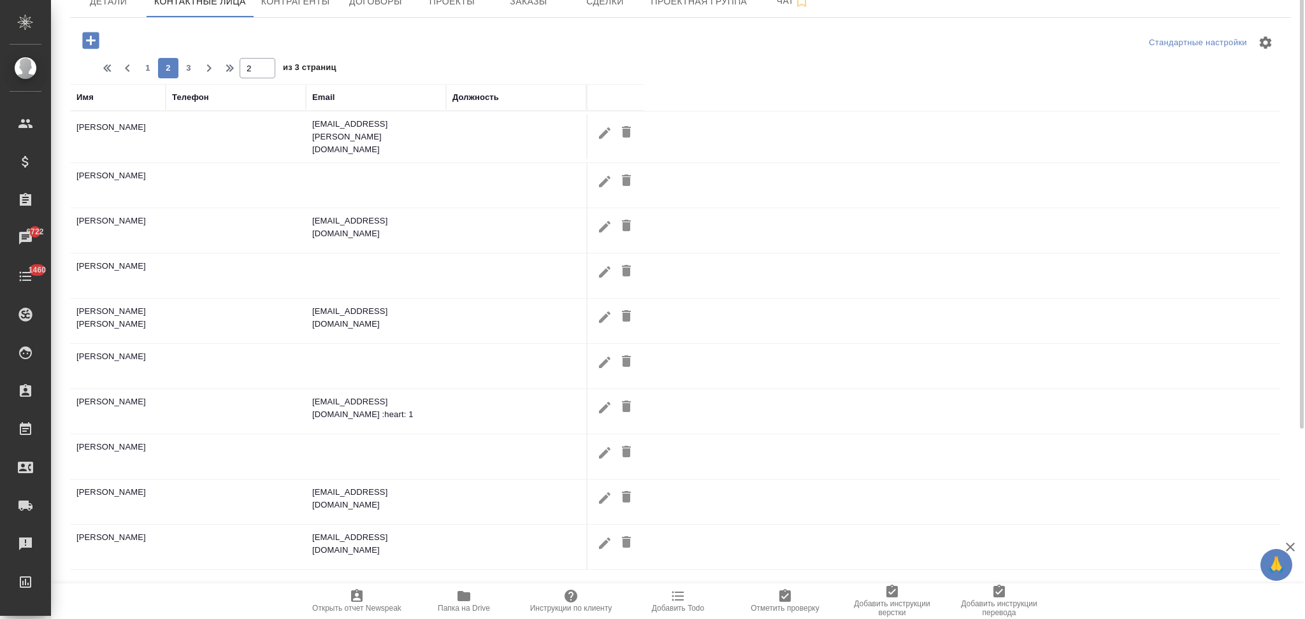
scroll to position [0, 0]
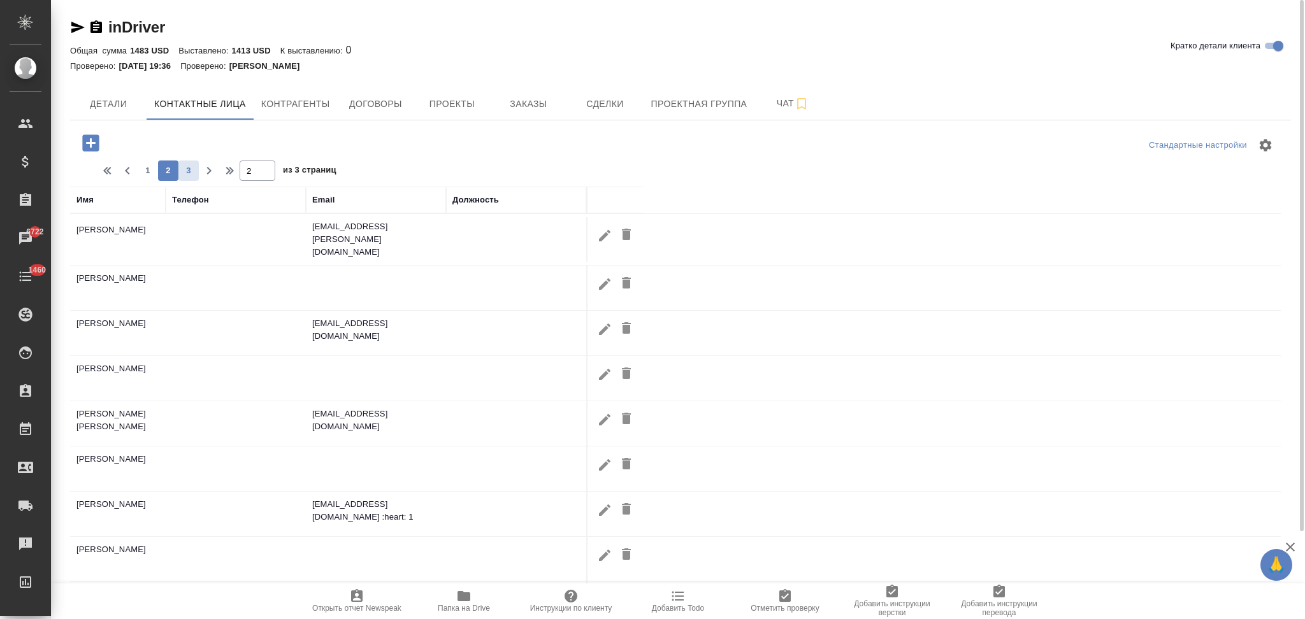
click at [189, 167] on span "3" at bounding box center [188, 170] width 20 height 13
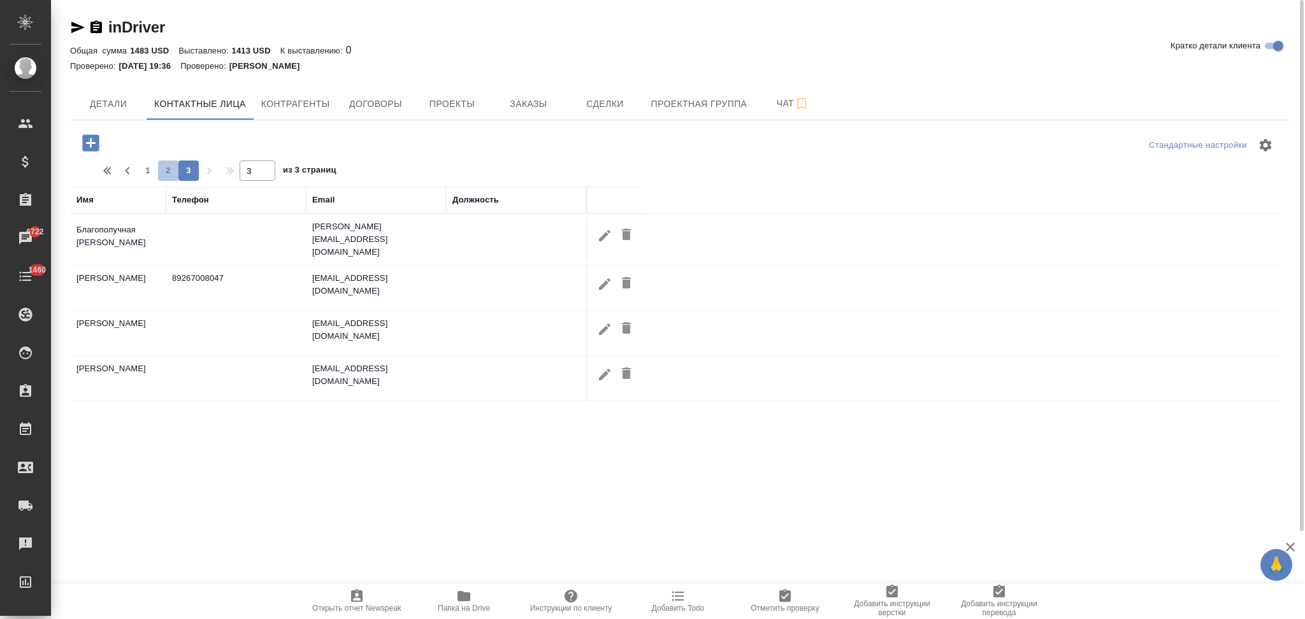
click at [160, 165] on span "2" at bounding box center [168, 170] width 20 height 13
type input "2"
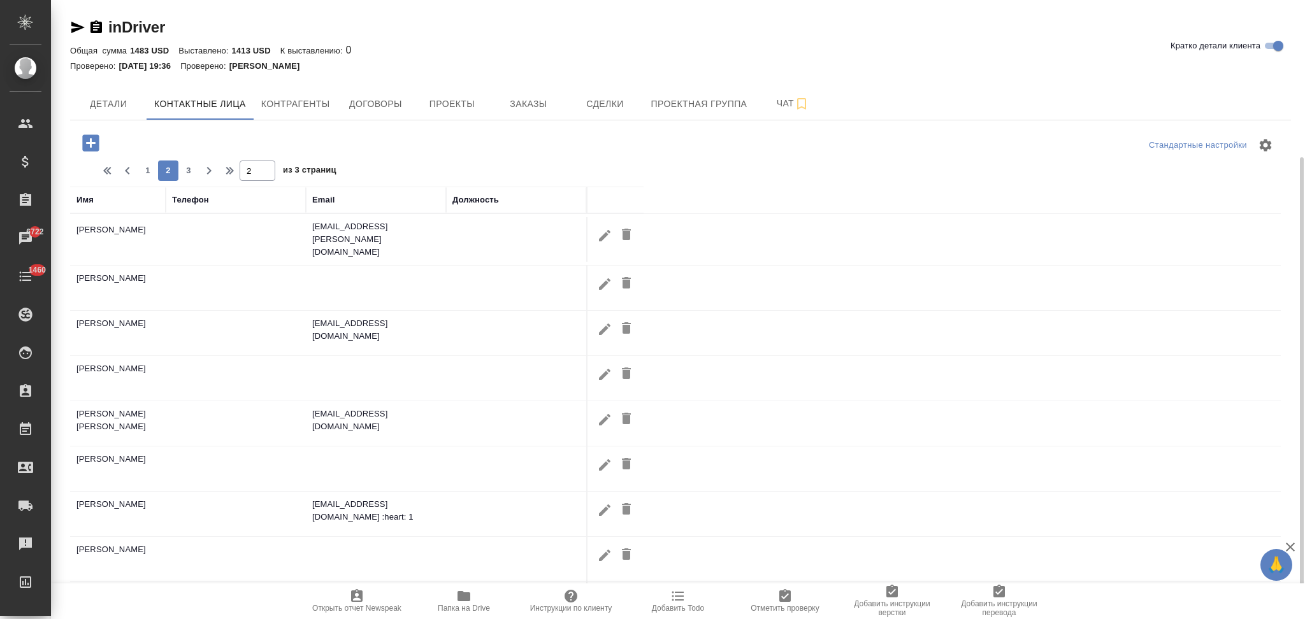
scroll to position [103, 0]
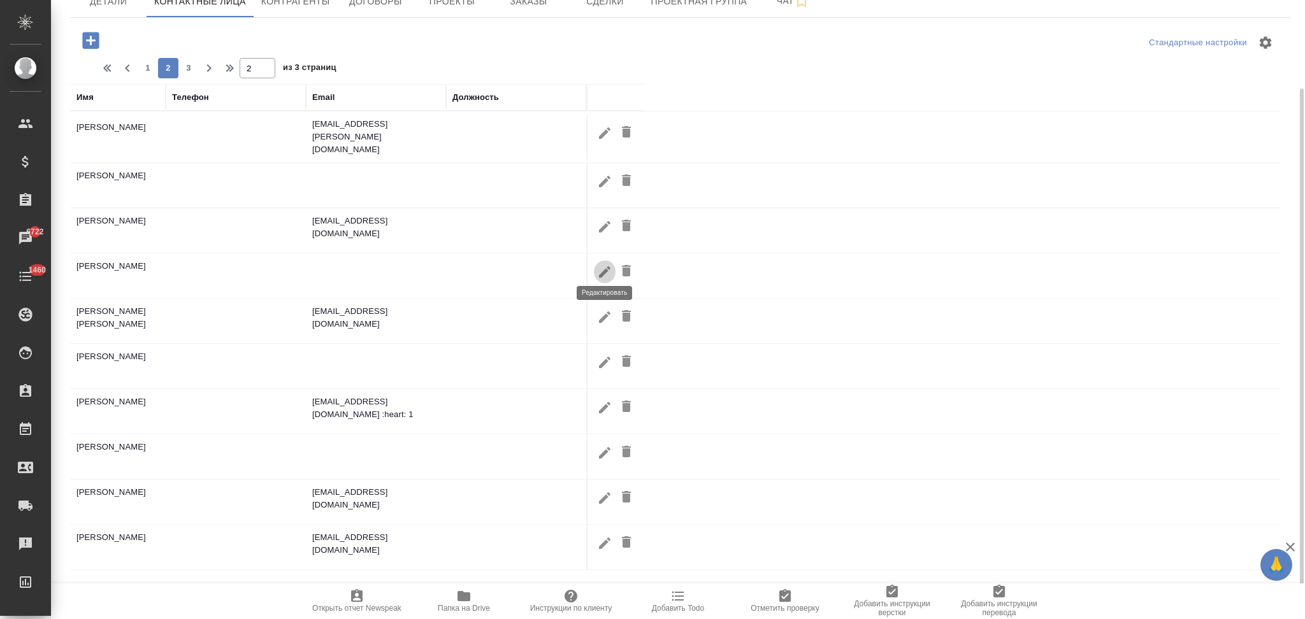
click at [594, 267] on button "button" at bounding box center [605, 272] width 22 height 24
type input "Полина"
type input "Карабалаева"
type input "ru"
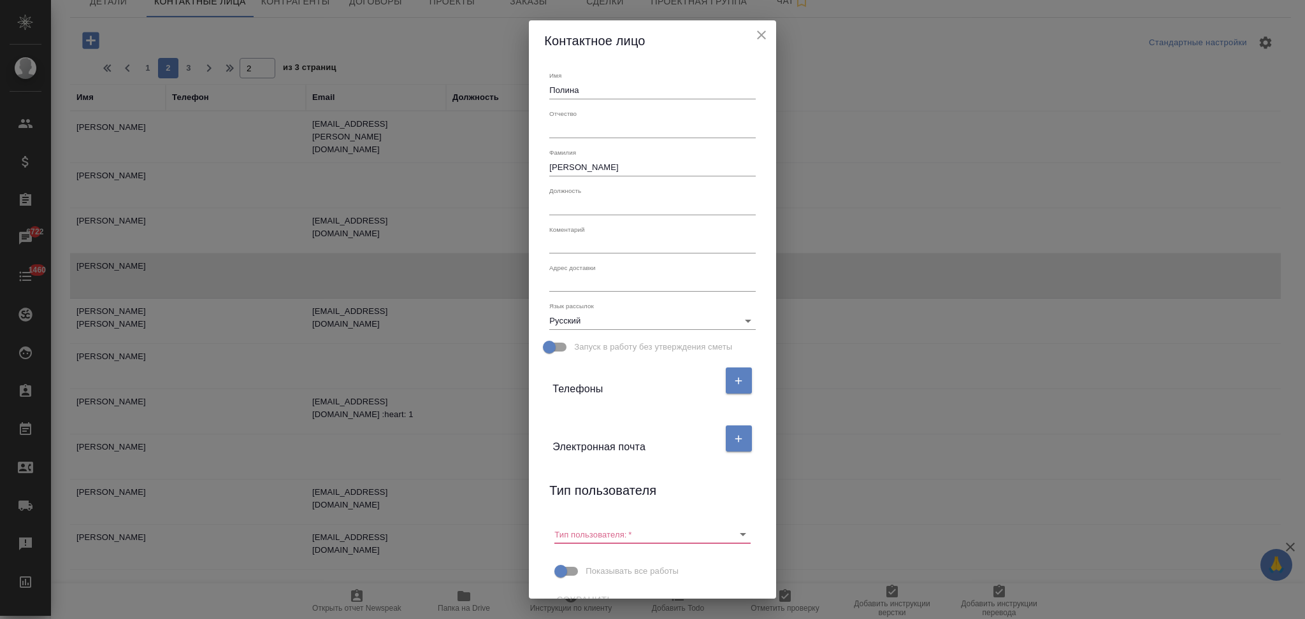
click at [761, 39] on icon "close" at bounding box center [761, 34] width 15 height 15
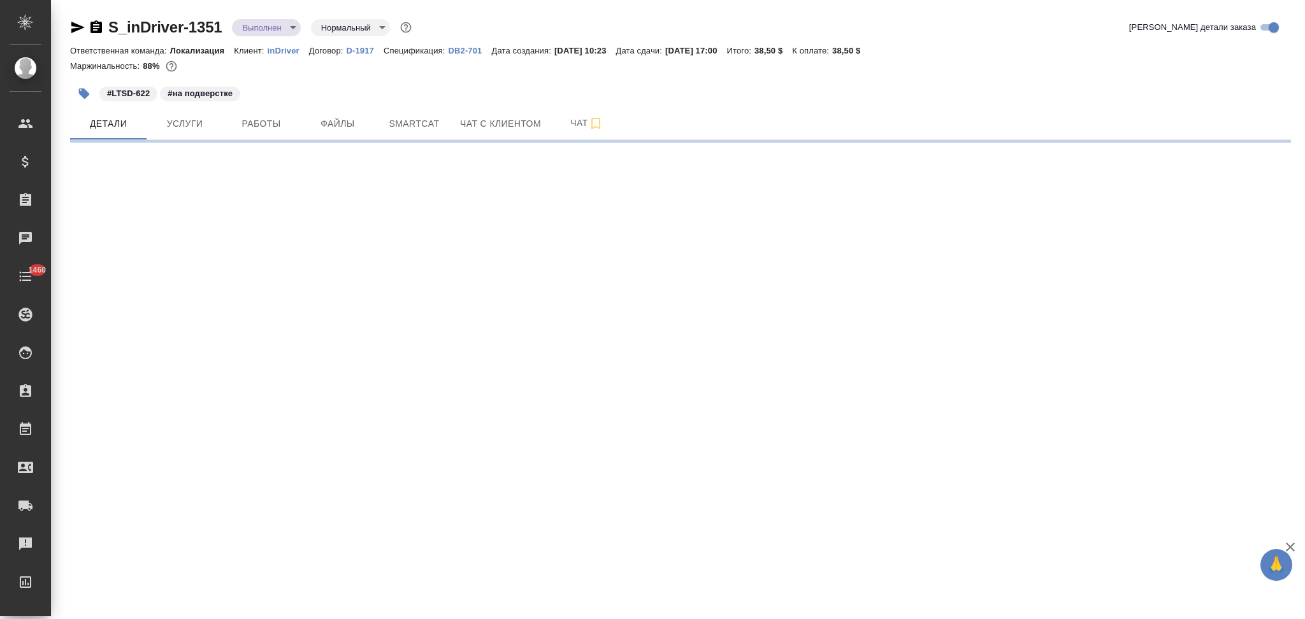
select select "RU"
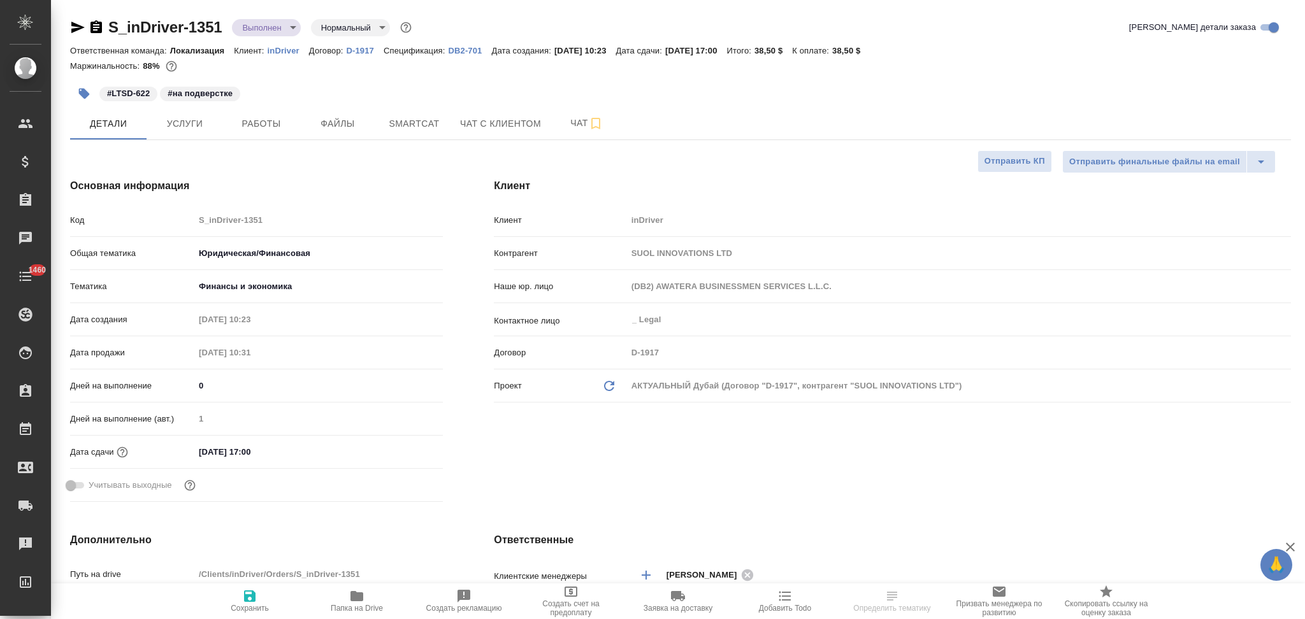
type textarea "x"
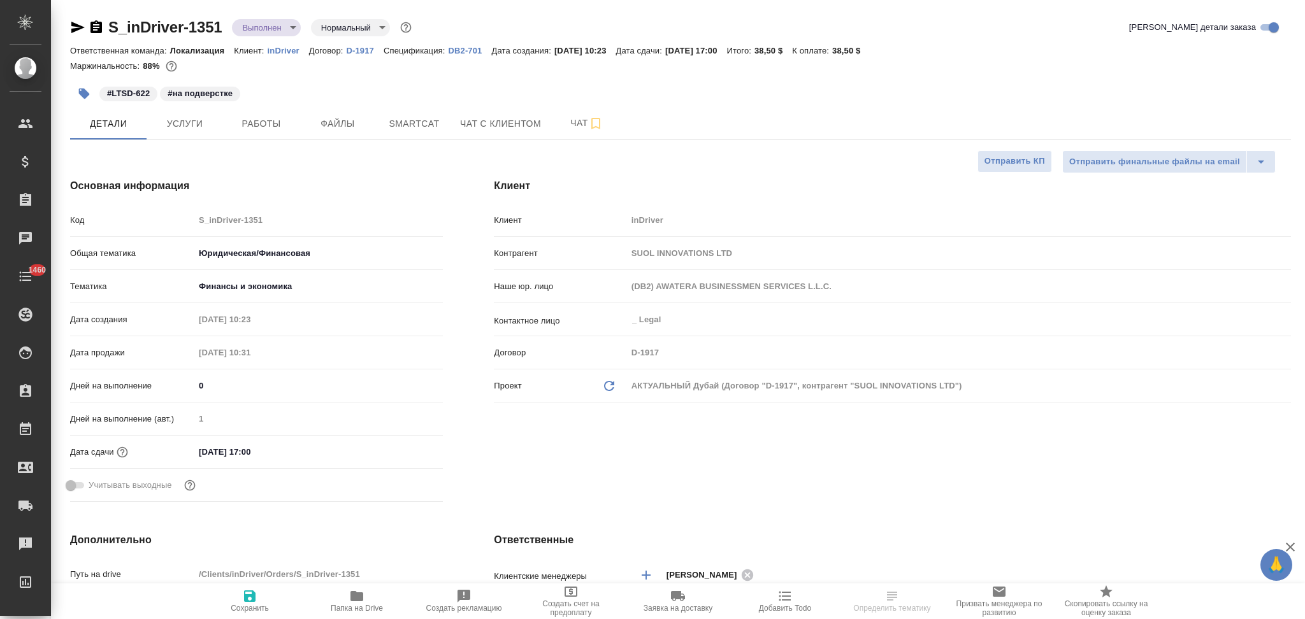
type textarea "x"
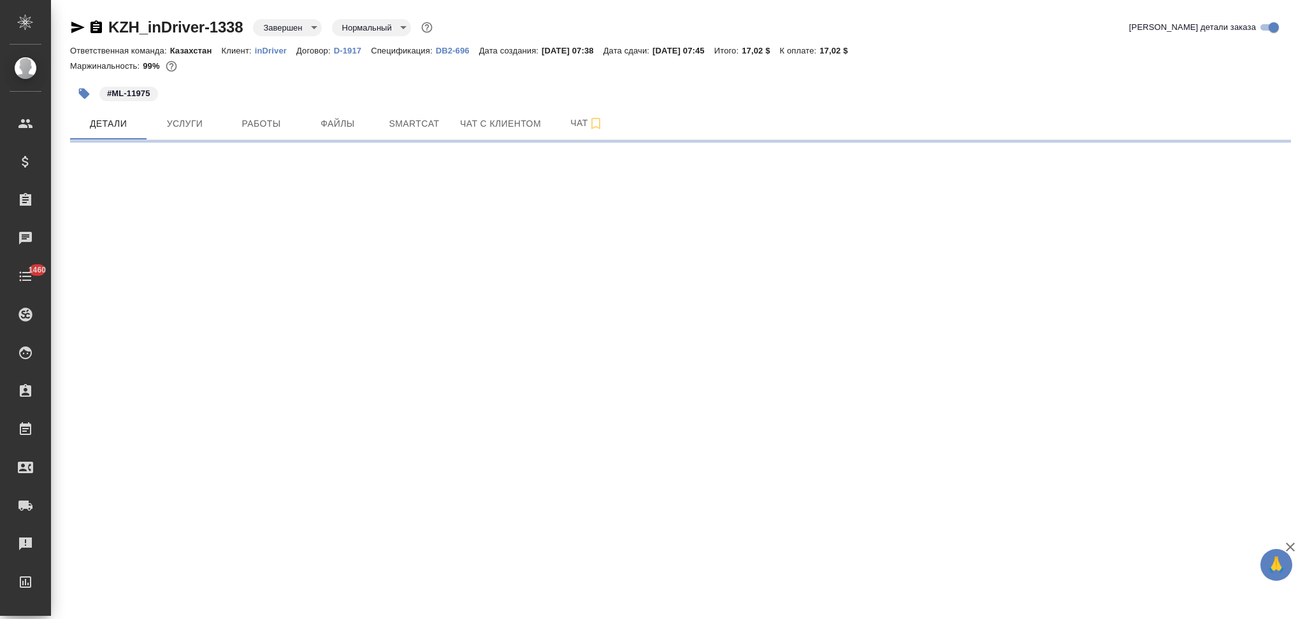
select select "RU"
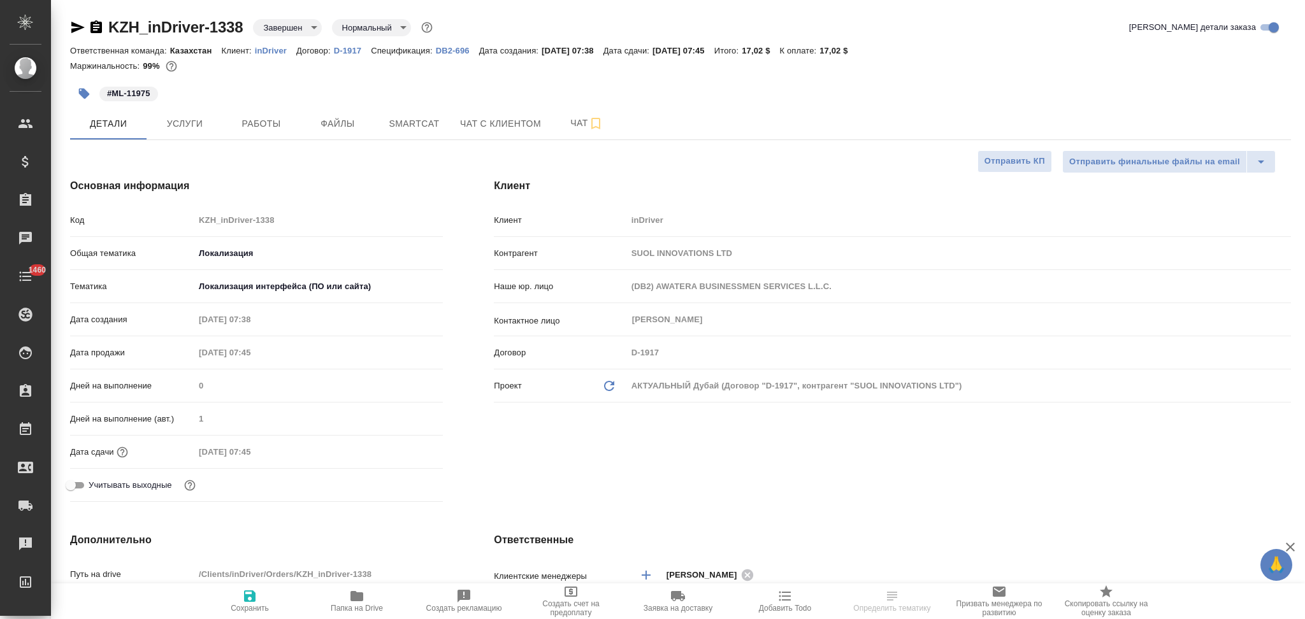
type textarea "x"
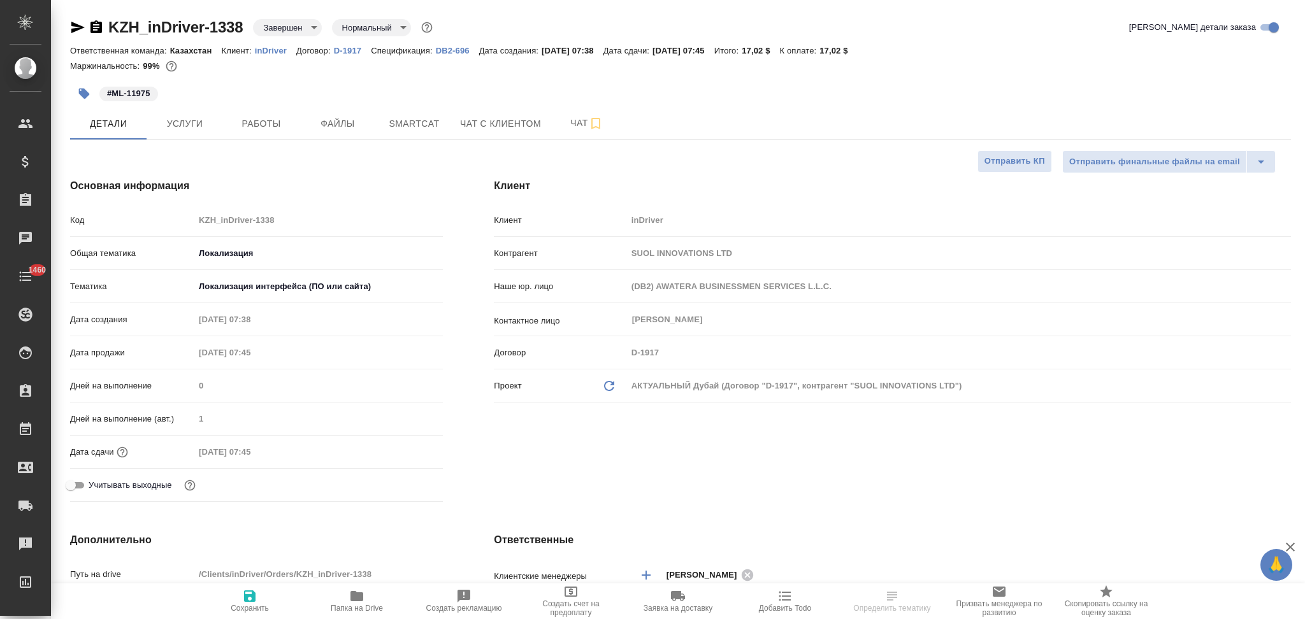
type textarea "x"
select select "RU"
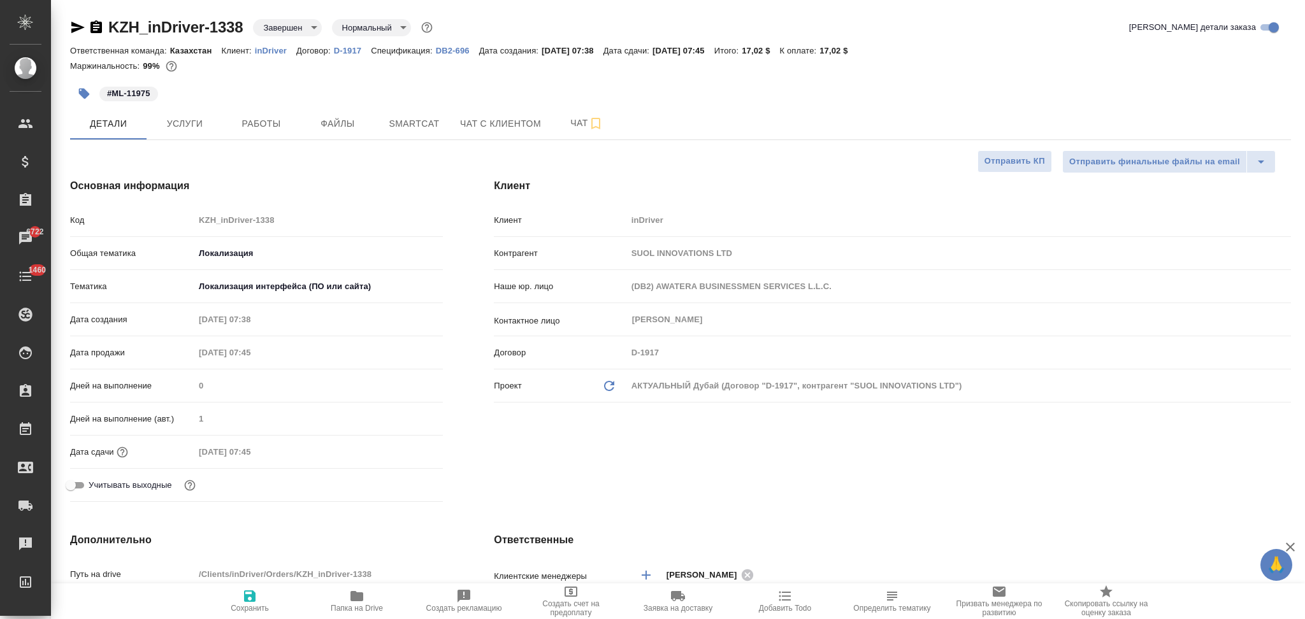
type textarea "x"
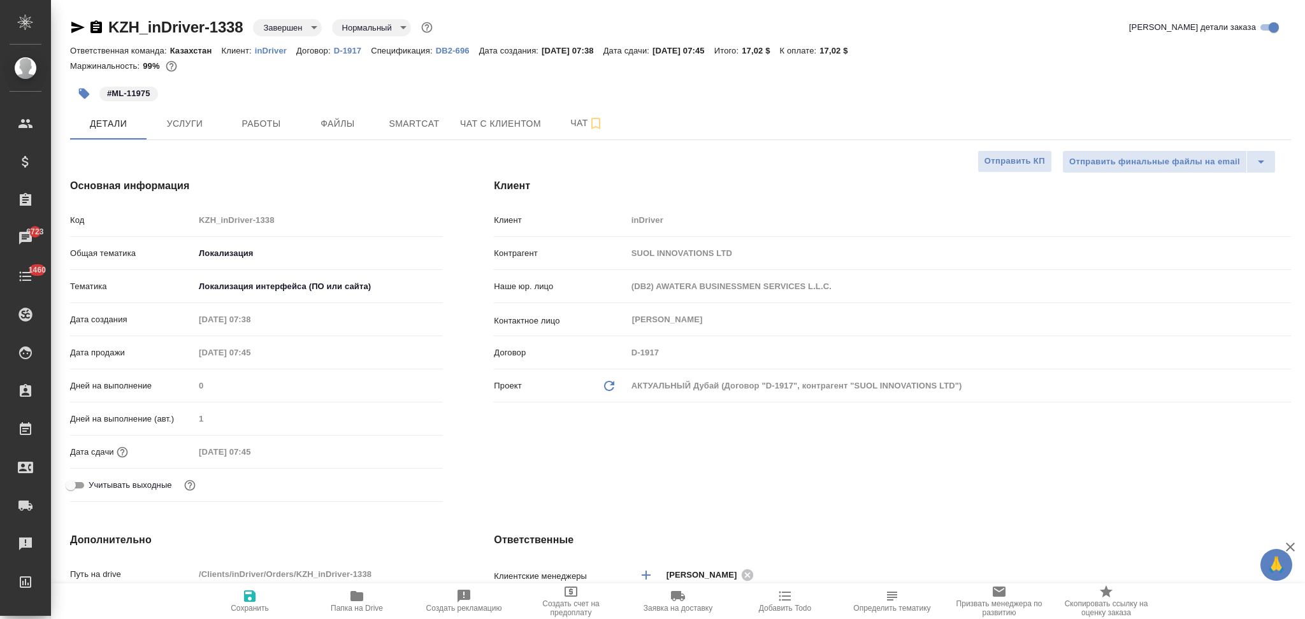
type textarea "x"
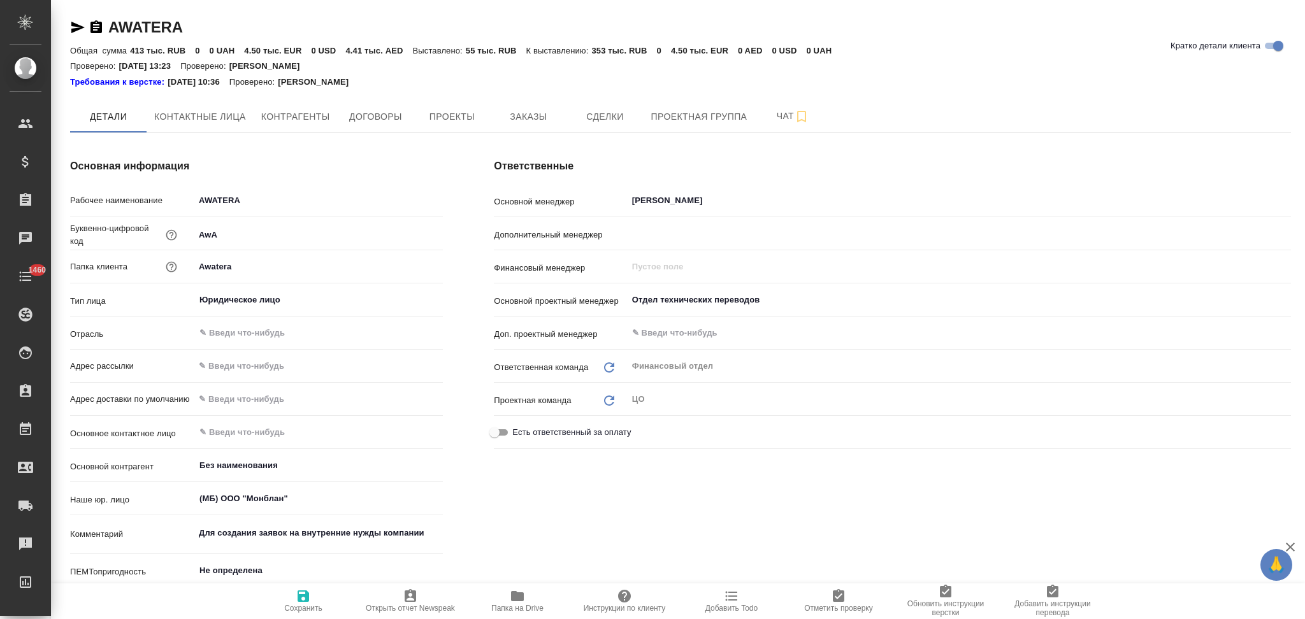
type textarea "x"
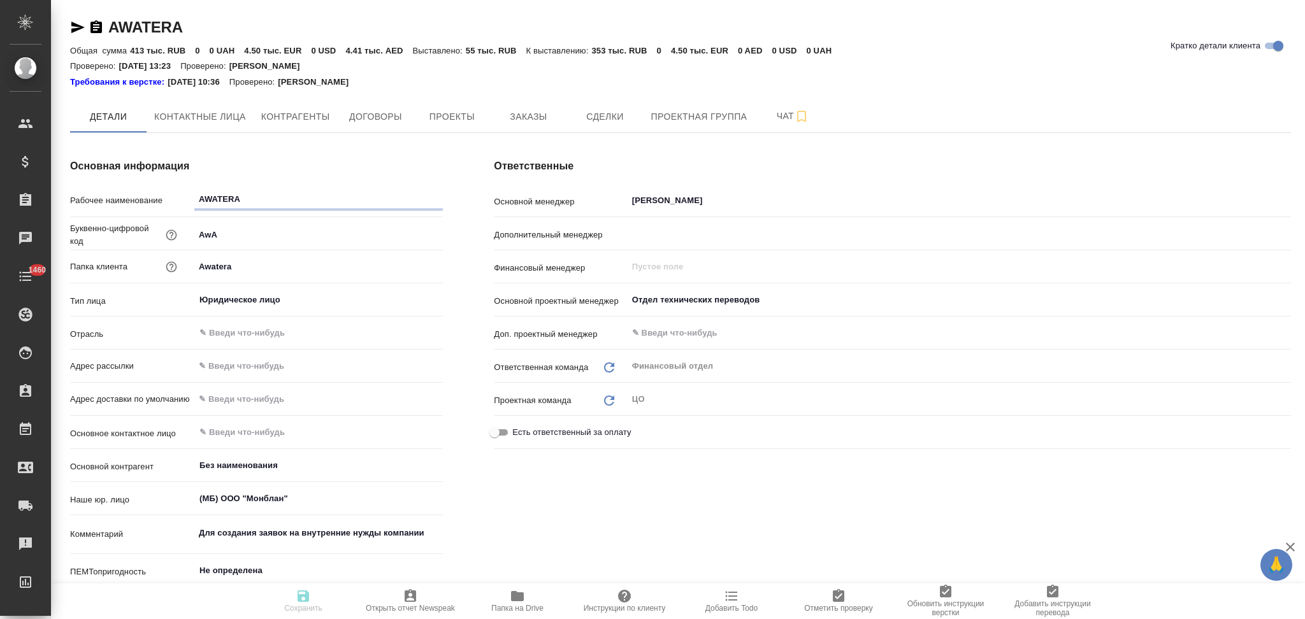
type textarea "x"
click at [196, 117] on span "Контактные лица" at bounding box center [200, 117] width 92 height 16
select select "RU"
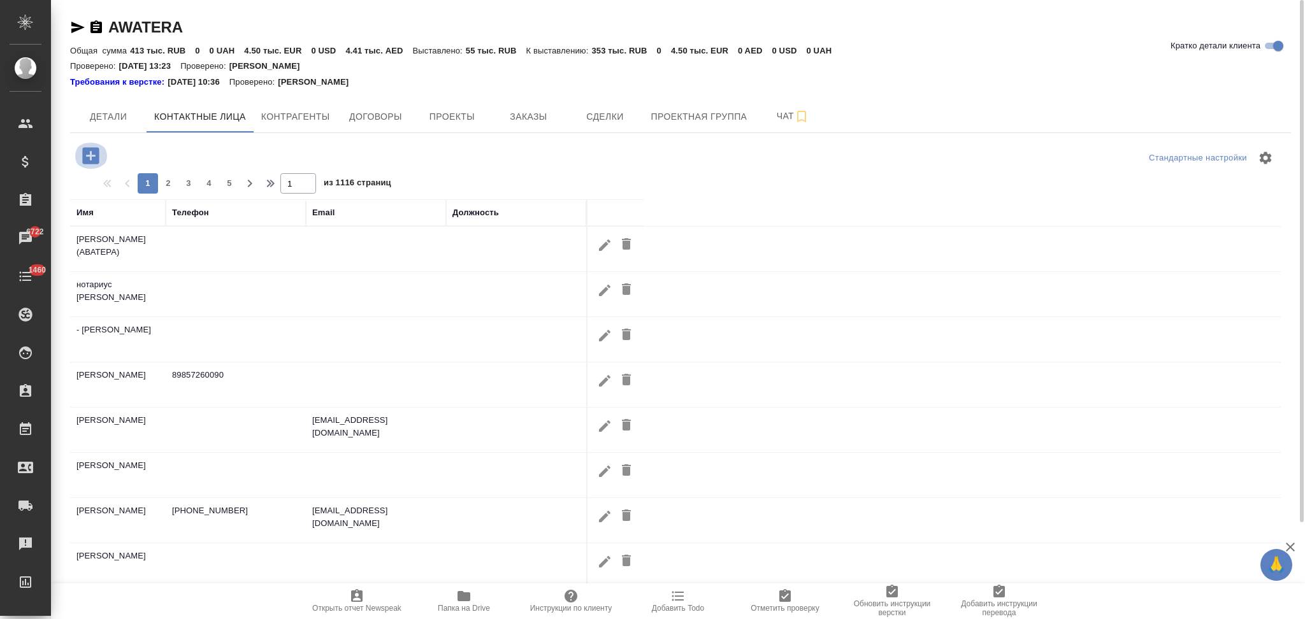
click at [94, 157] on icon "button" at bounding box center [90, 155] width 17 height 17
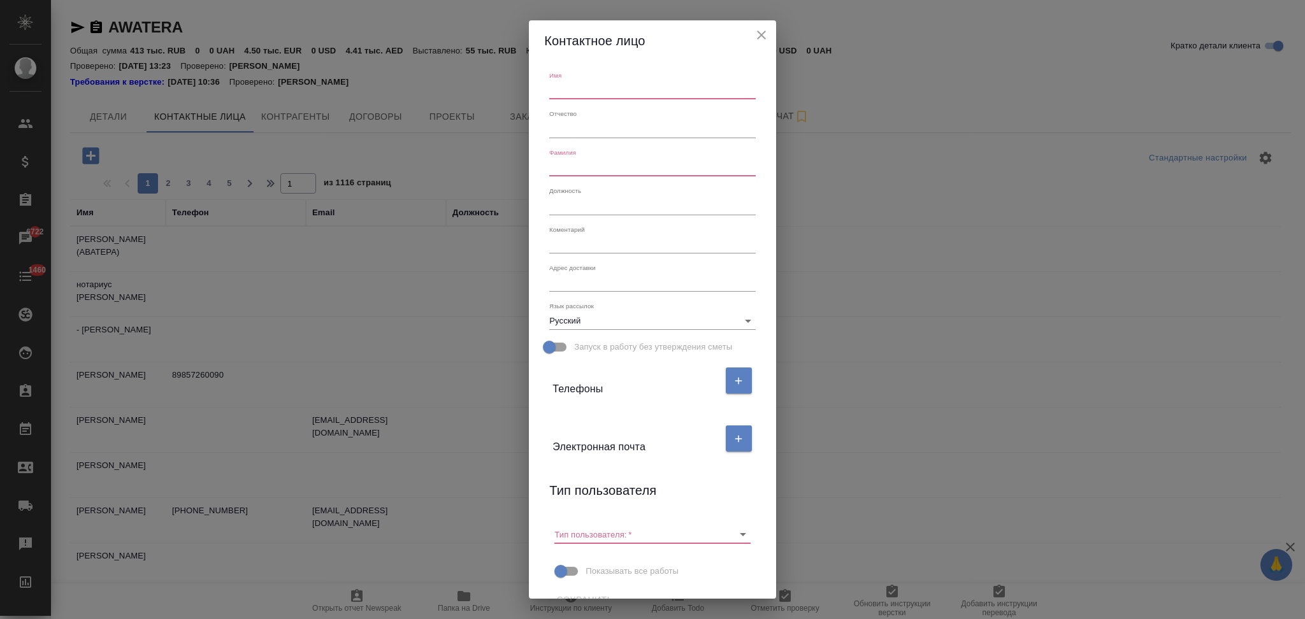
click at [569, 92] on input "text" at bounding box center [652, 91] width 206 height 18
type input "H"
click at [549, 93] on input "руфина" at bounding box center [652, 91] width 206 height 18
type input "Руфина"
click at [569, 159] on input "text" at bounding box center [652, 168] width 206 height 18
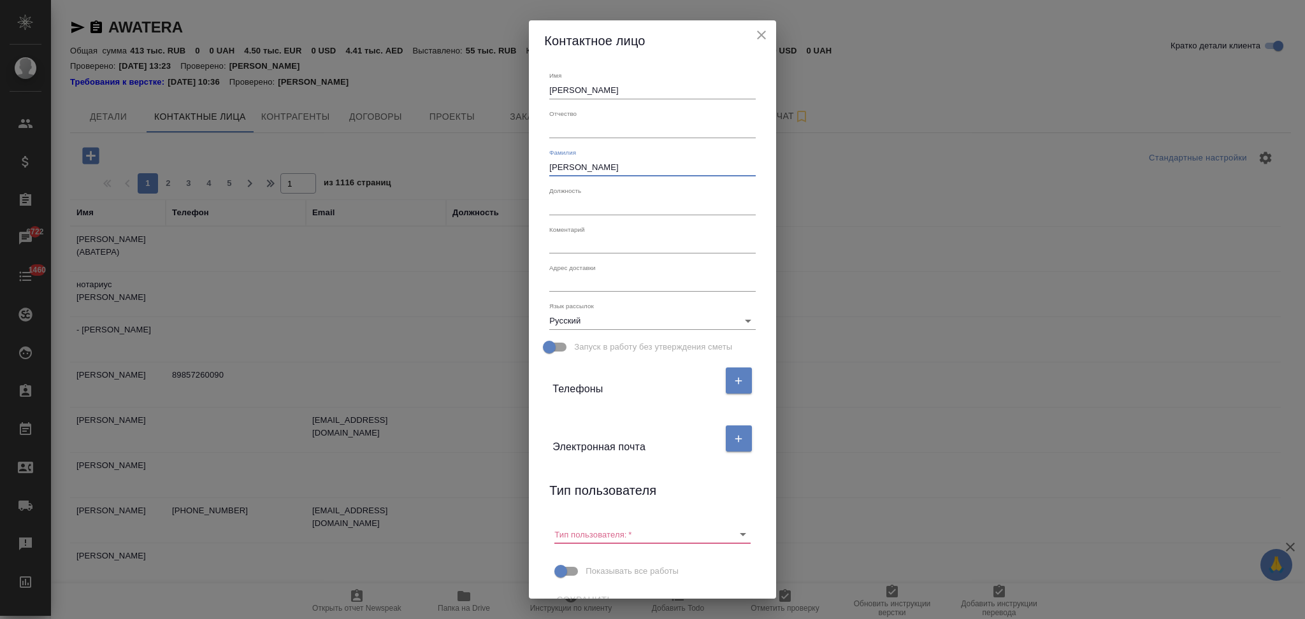
type input "Романенко"
click at [625, 317] on body "🙏 .cls-1 fill:#fff; AWATERA Aslanukova Sati Клиенты Спецификации Заказы 6722 Ча…" at bounding box center [652, 309] width 1305 height 619
click at [610, 345] on li "Английский" at bounding box center [652, 341] width 206 height 20
type input "en"
click at [722, 534] on div at bounding box center [733, 535] width 33 height 18
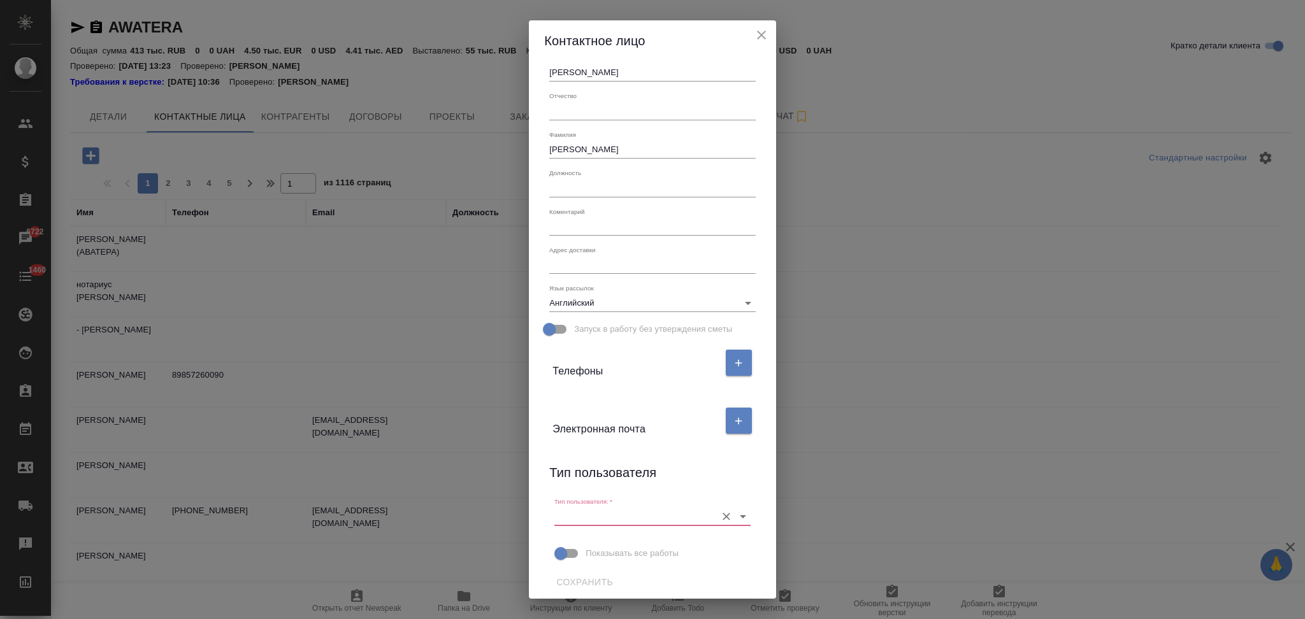
scroll to position [22, 0]
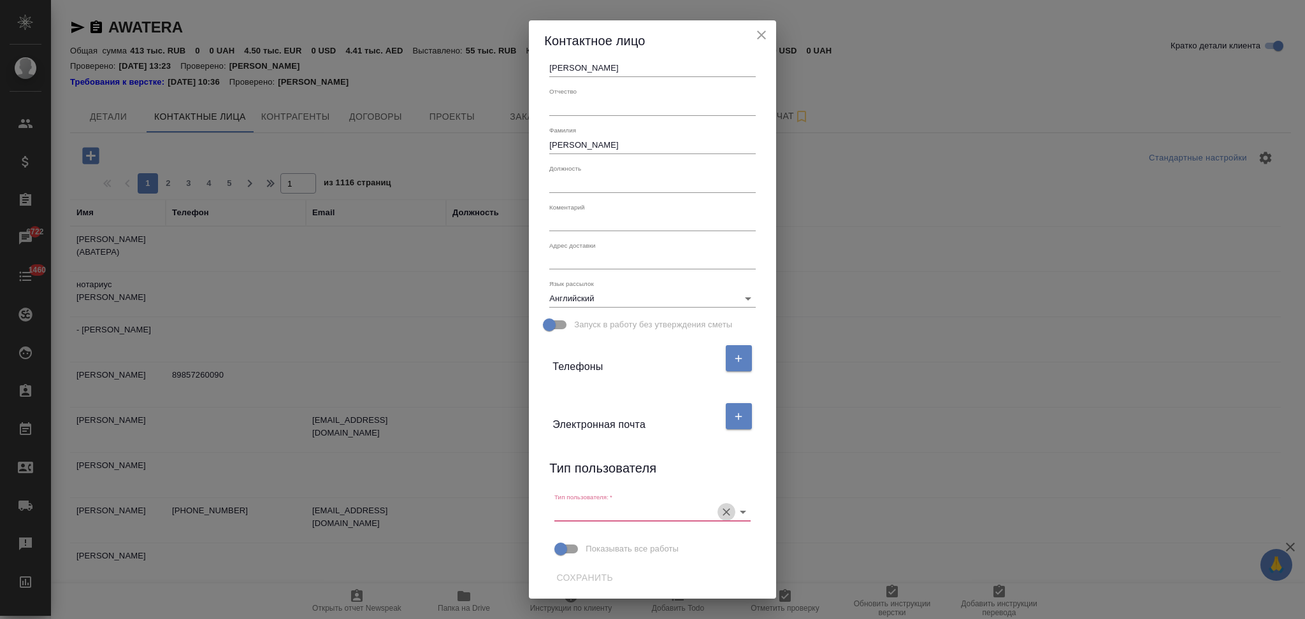
click at [722, 513] on icon "Очистить" at bounding box center [726, 513] width 8 height 8
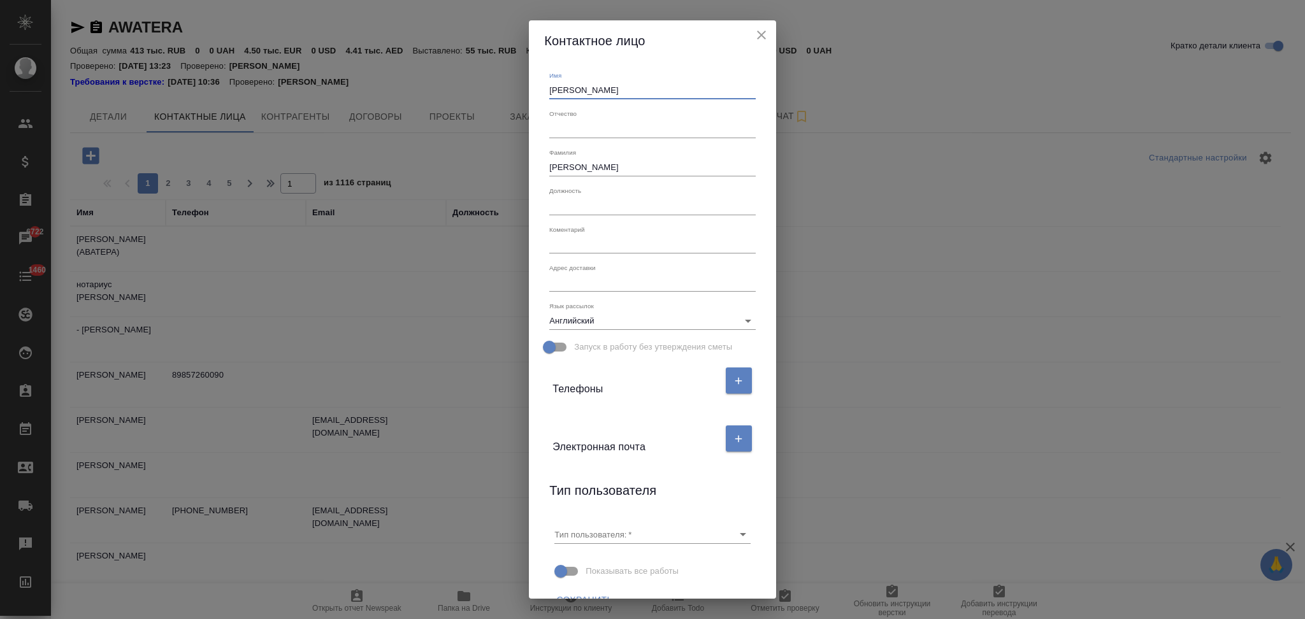
drag, startPoint x: 589, startPoint y: 63, endPoint x: 515, endPoint y: 69, distance: 73.5
click at [515, 69] on div "Контактное лицо Имя Руфина Отчество Фамилия Романенко Должность Коментарий x Ад…" at bounding box center [652, 309] width 1305 height 619
paste input "DB2"
type input "DB2"
drag, startPoint x: 586, startPoint y: 171, endPoint x: 510, endPoint y: 164, distance: 76.7
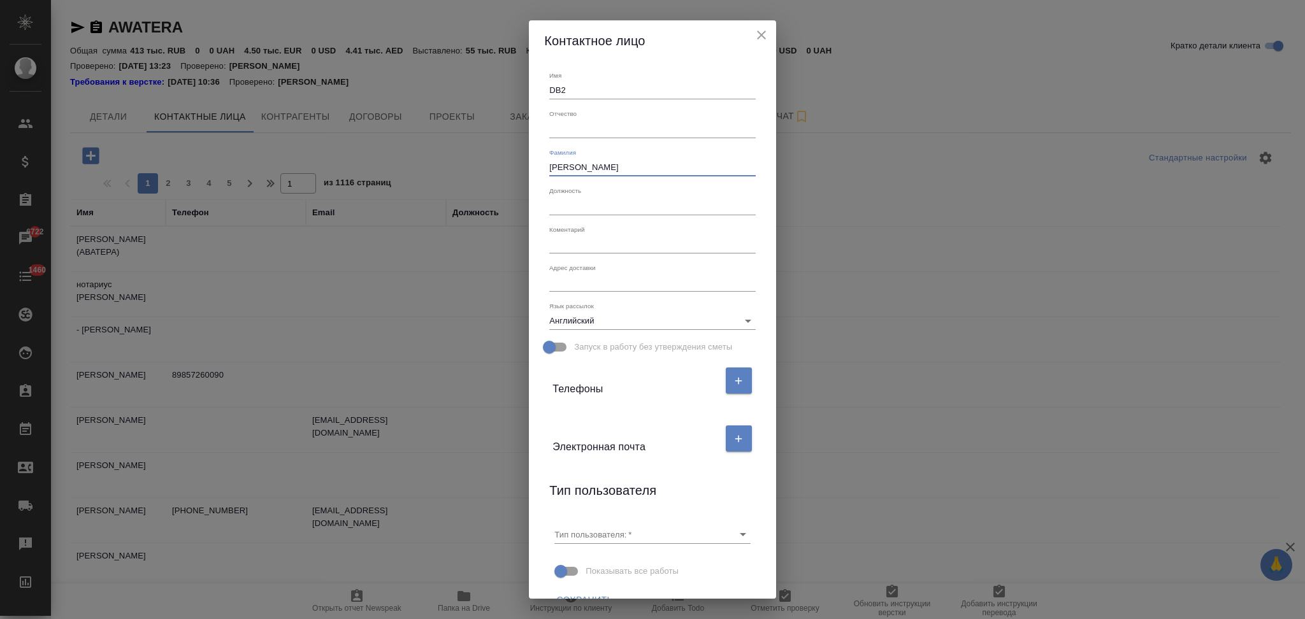
click at [510, 164] on div "Контактное лицо Имя DB2 Отчество Фамилия Романенко Должность Коментарий x Адрес…" at bounding box center [652, 309] width 1305 height 619
click at [559, 89] on input "DB2" at bounding box center [652, 91] width 206 height 18
type input "DB"
click at [568, 169] on input "text" at bounding box center [652, 168] width 206 height 18
paste input "2"
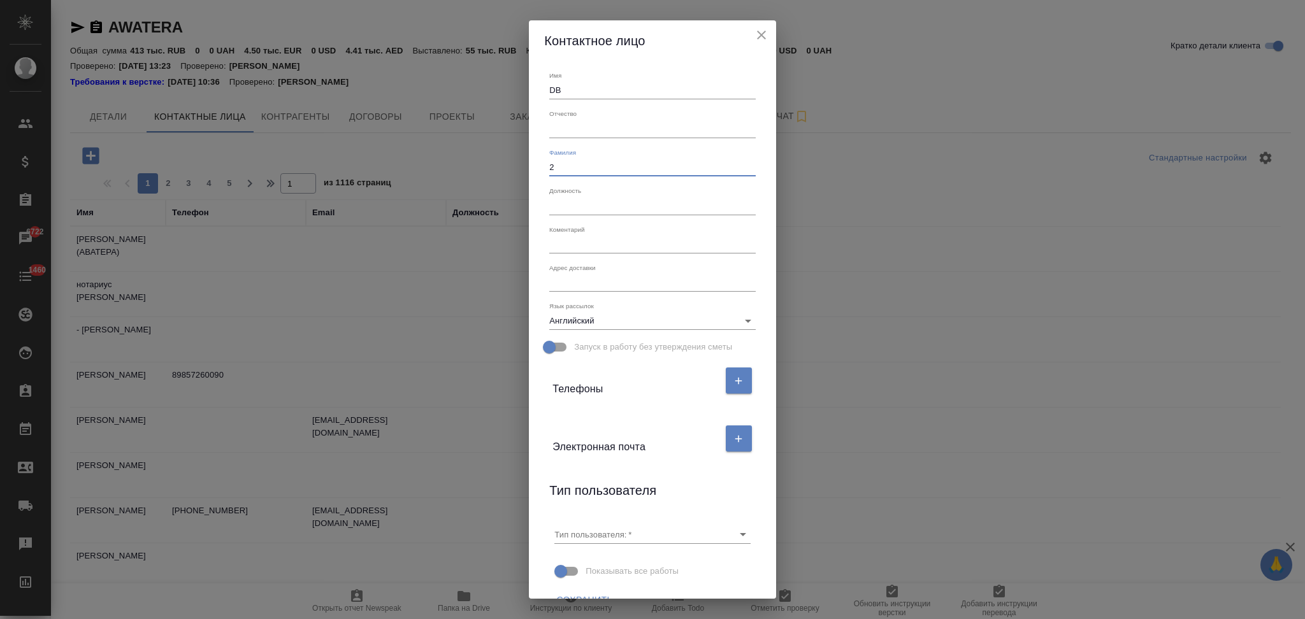
type input "2"
click at [594, 591] on button "Сохранить" at bounding box center [584, 601] width 67 height 24
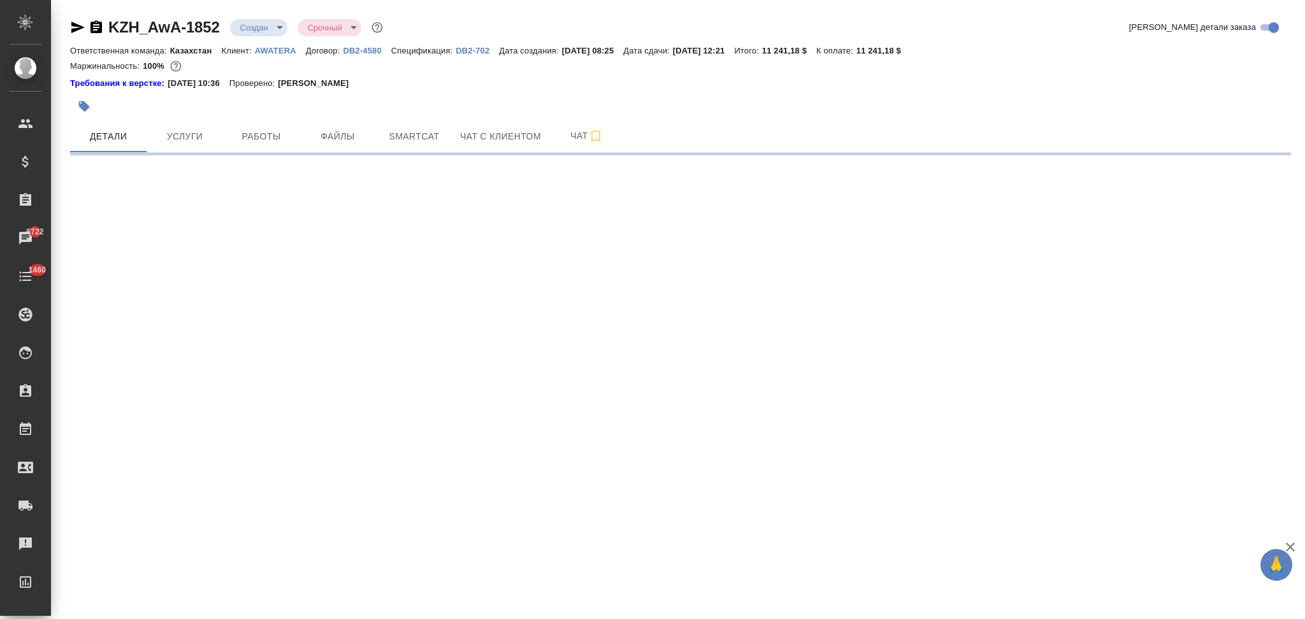
select select "RU"
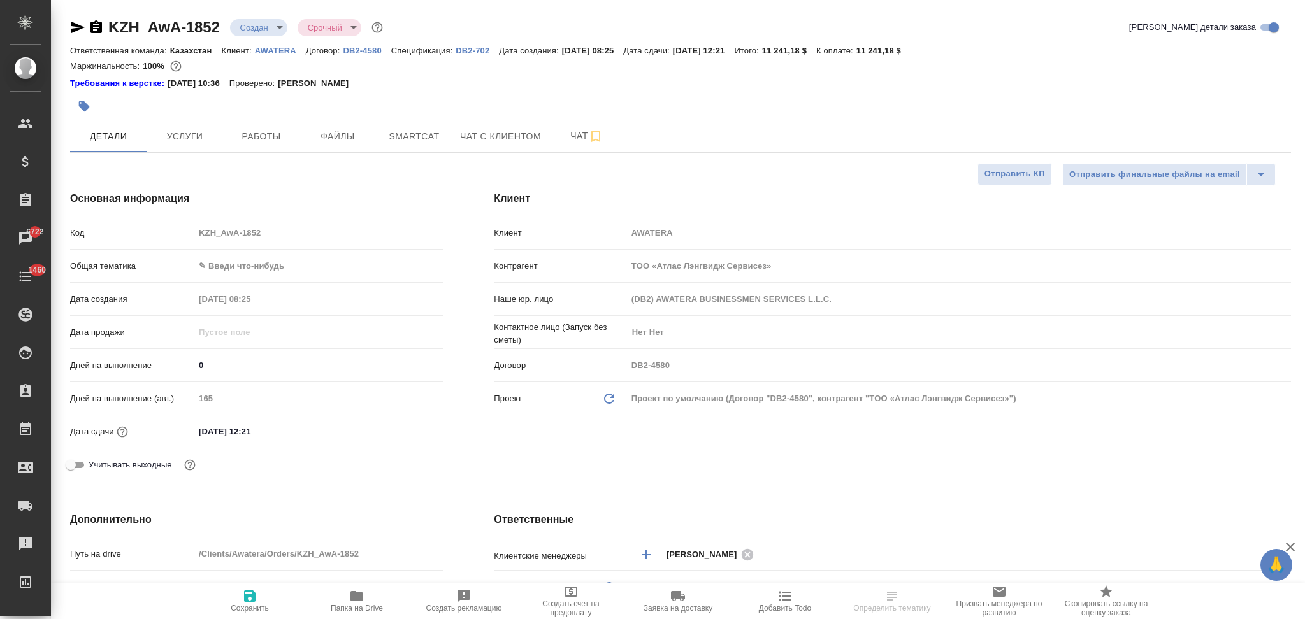
type textarea "x"
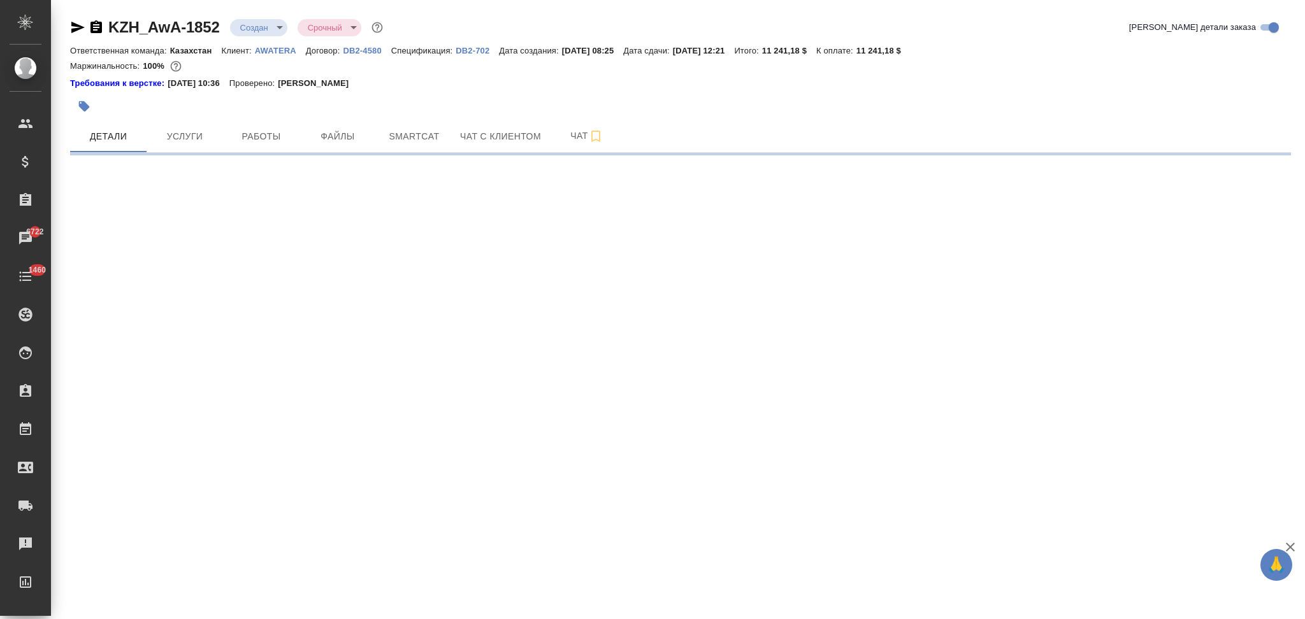
select select "RU"
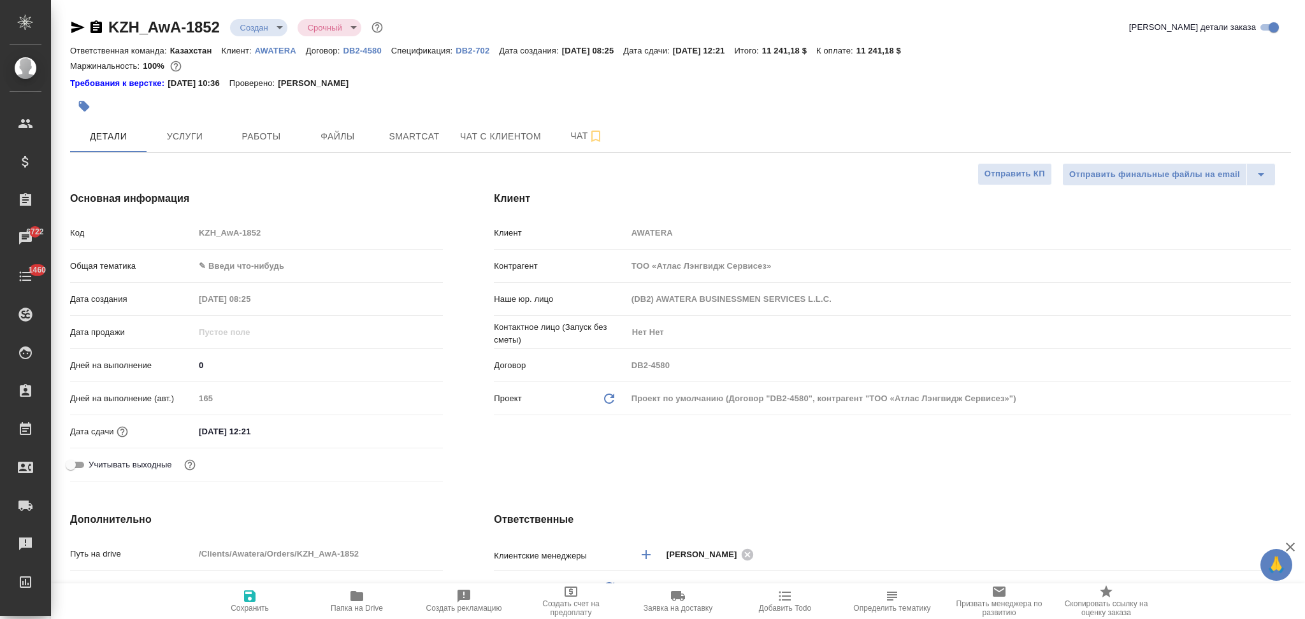
type textarea "x"
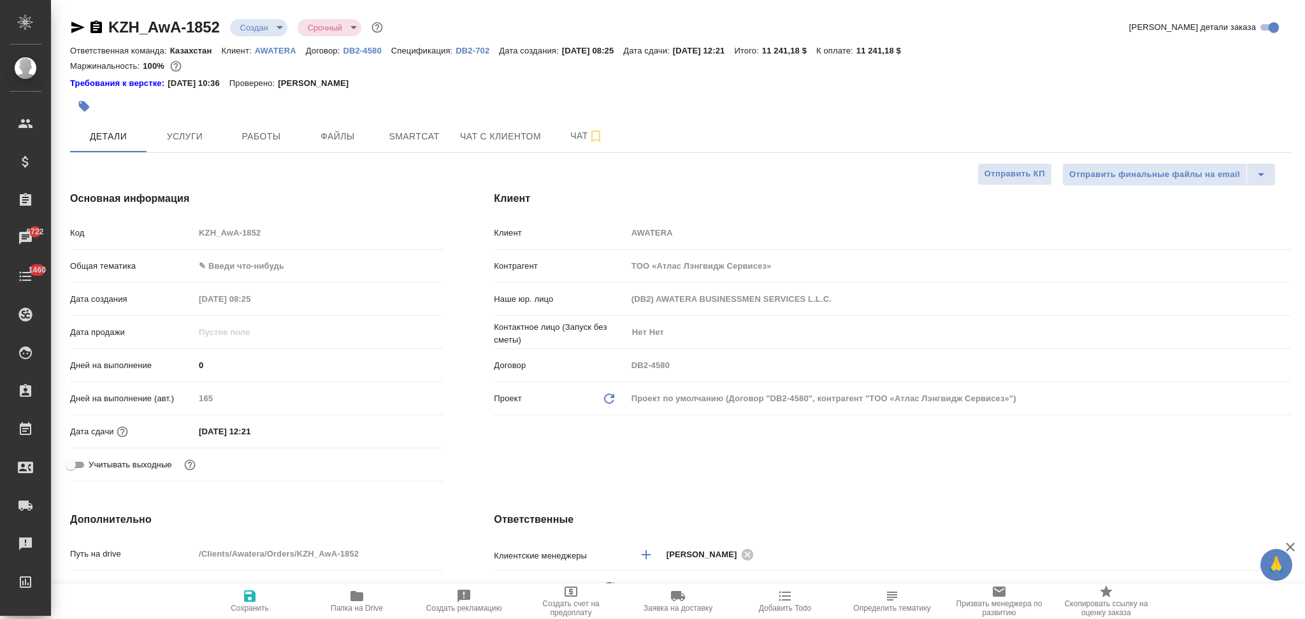
type textarea "x"
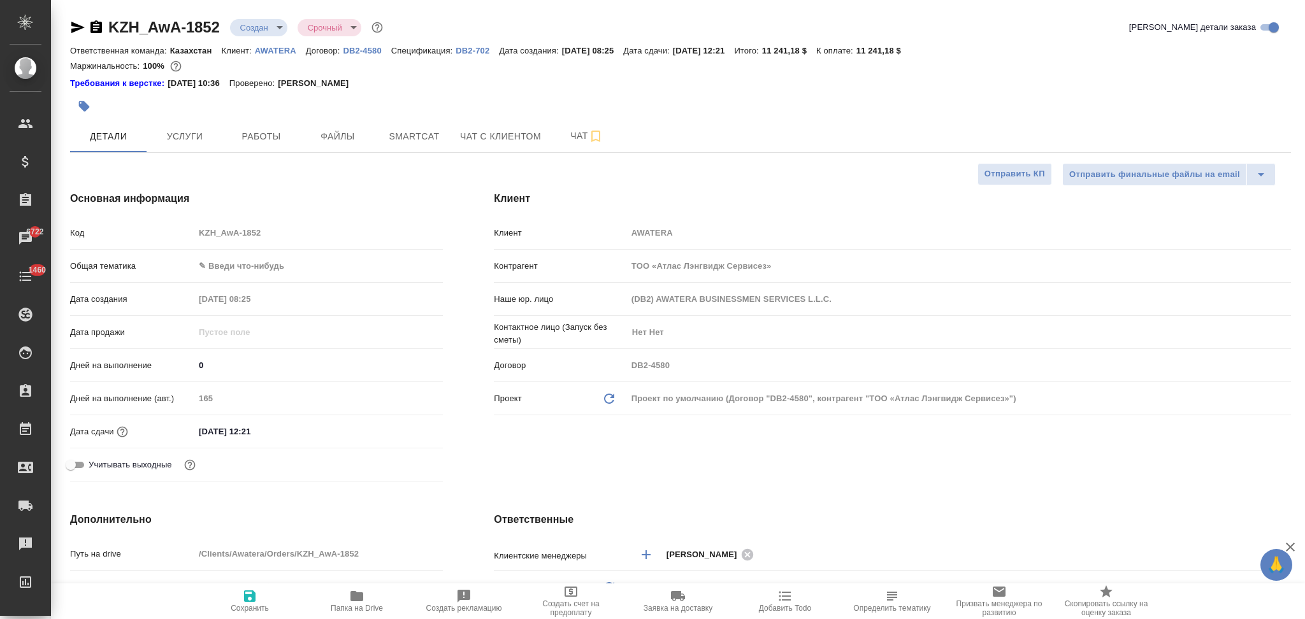
type textarea "x"
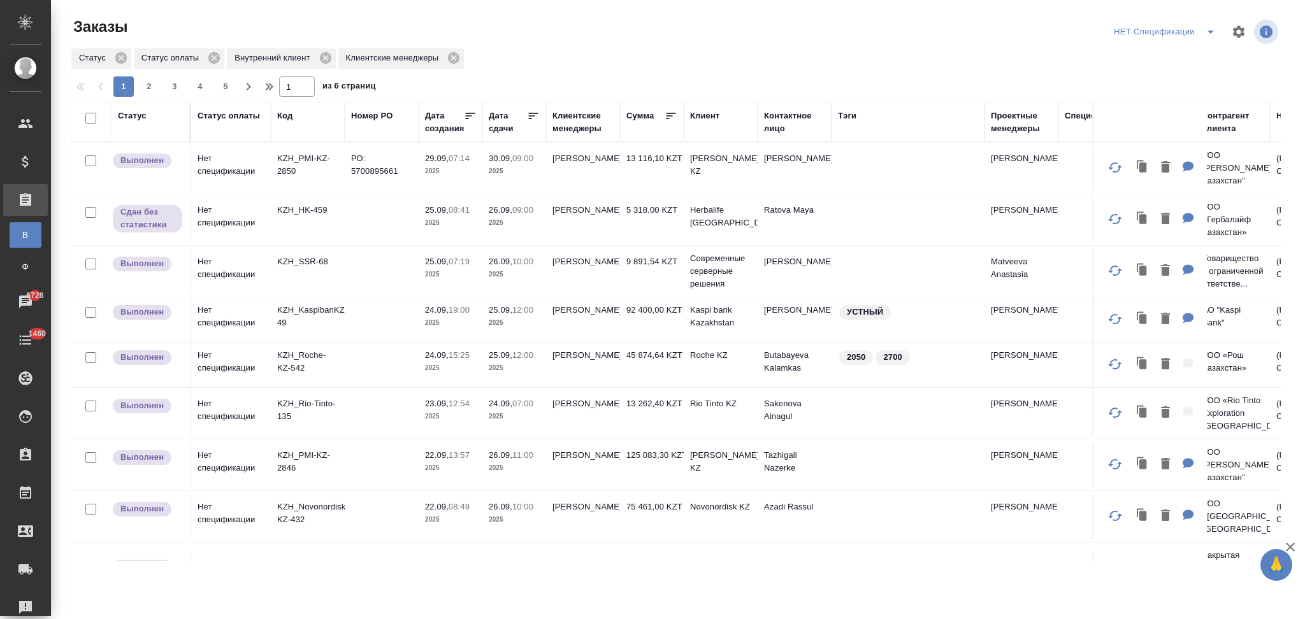
click at [1204, 40] on button "split button" at bounding box center [1210, 32] width 25 height 20
click at [1119, 123] on li "НЕПОДТВЕРЖДЕНКА" at bounding box center [1166, 118] width 113 height 20
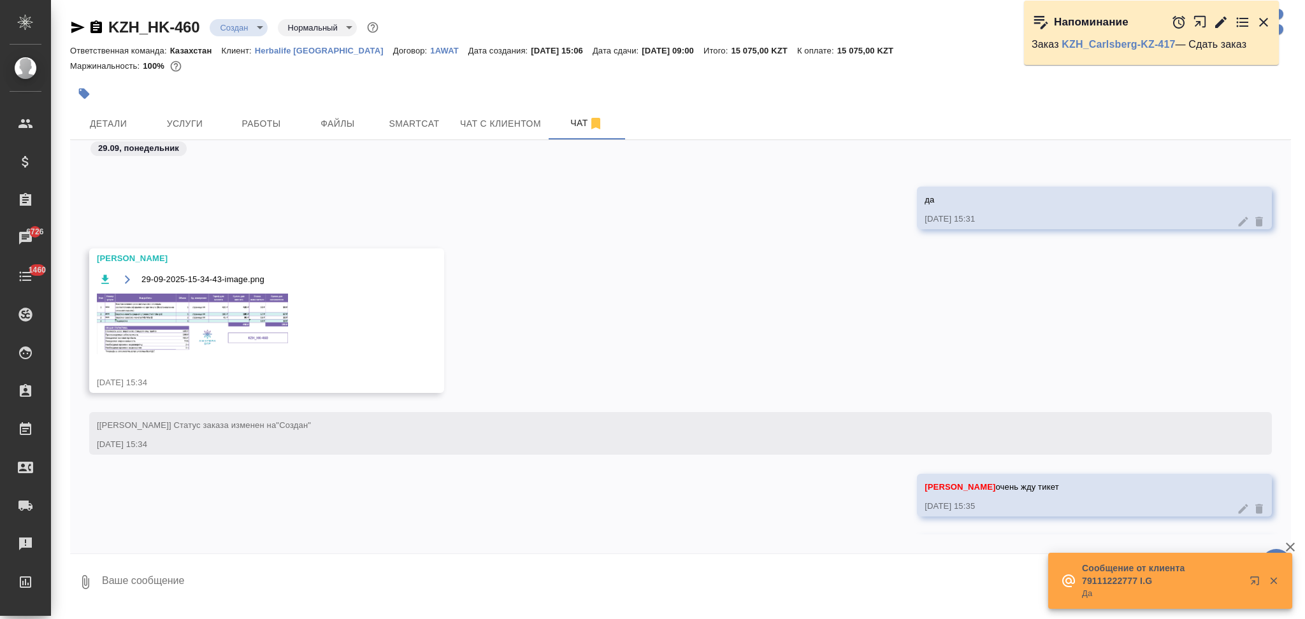
scroll to position [617, 0]
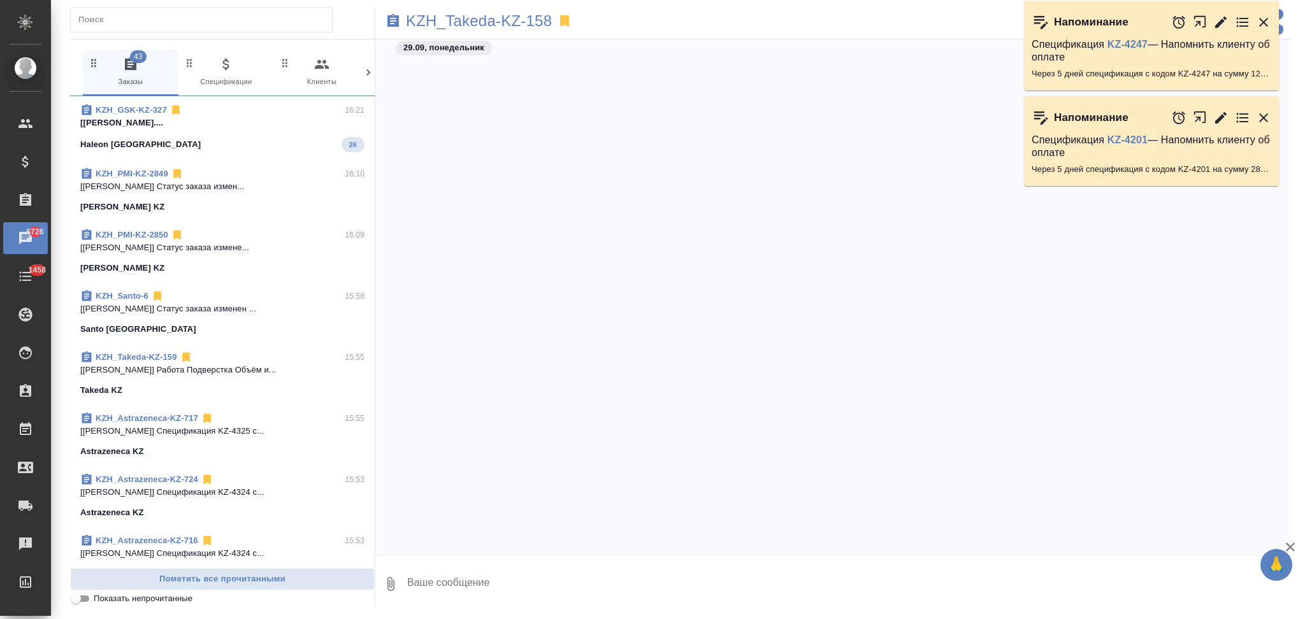
scroll to position [5744, 0]
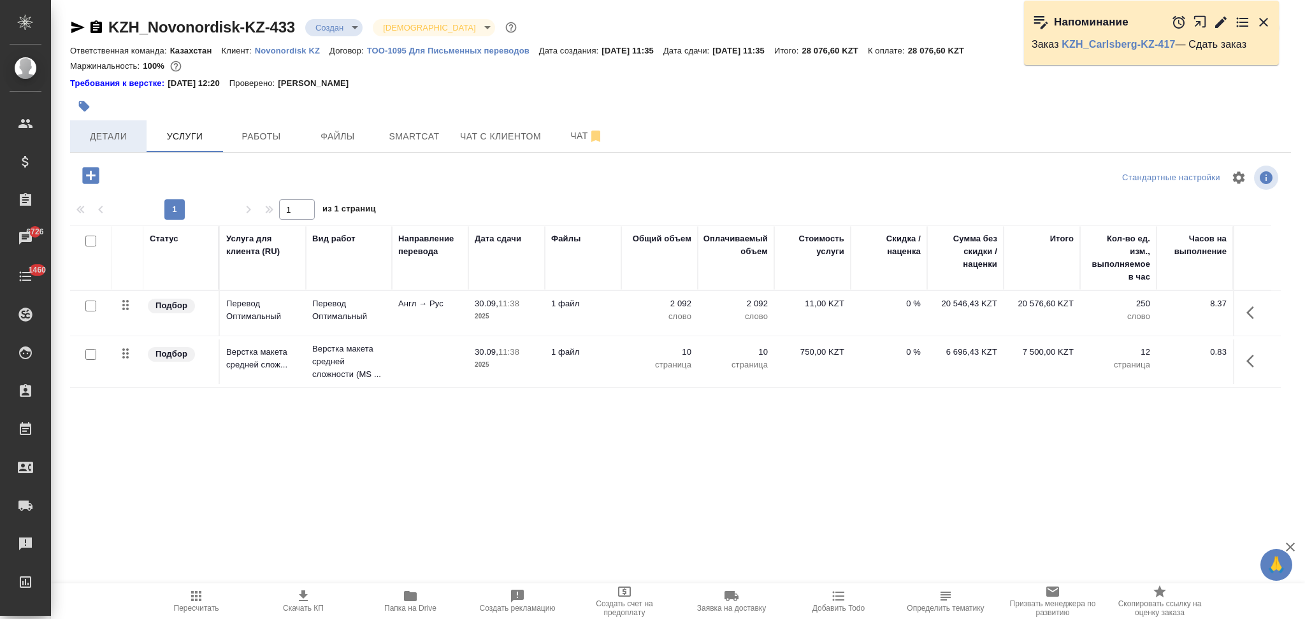
click at [103, 130] on span "Детали" at bounding box center [108, 137] width 61 height 16
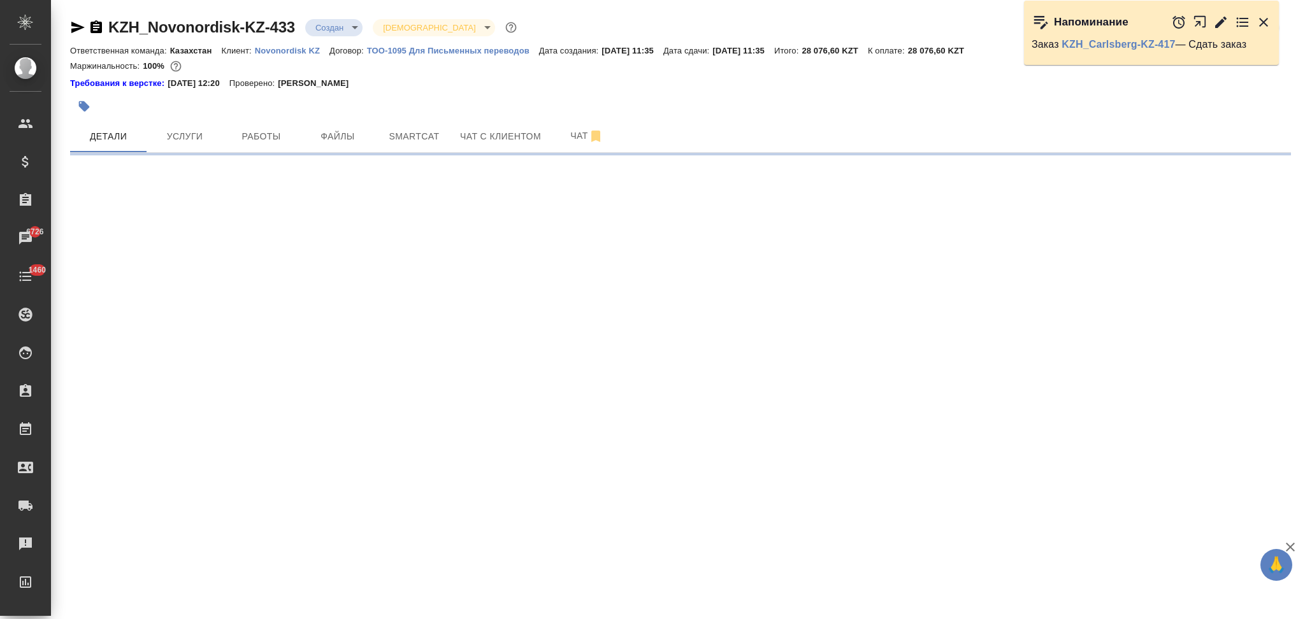
select select "RU"
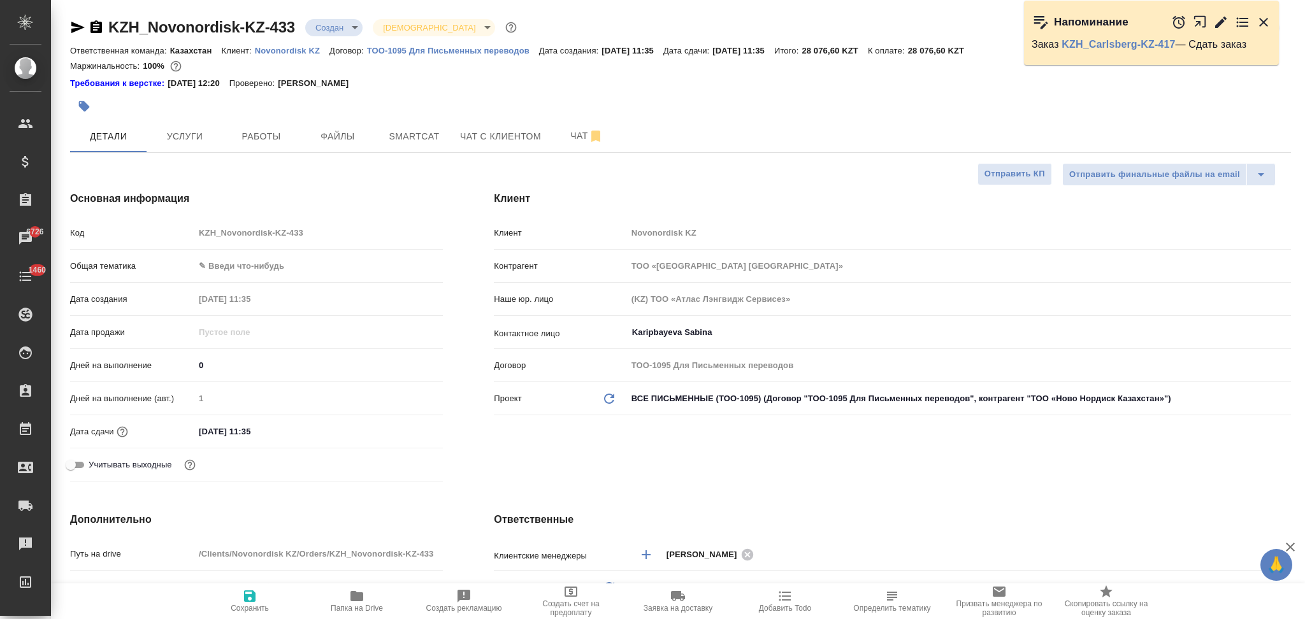
type textarea "x"
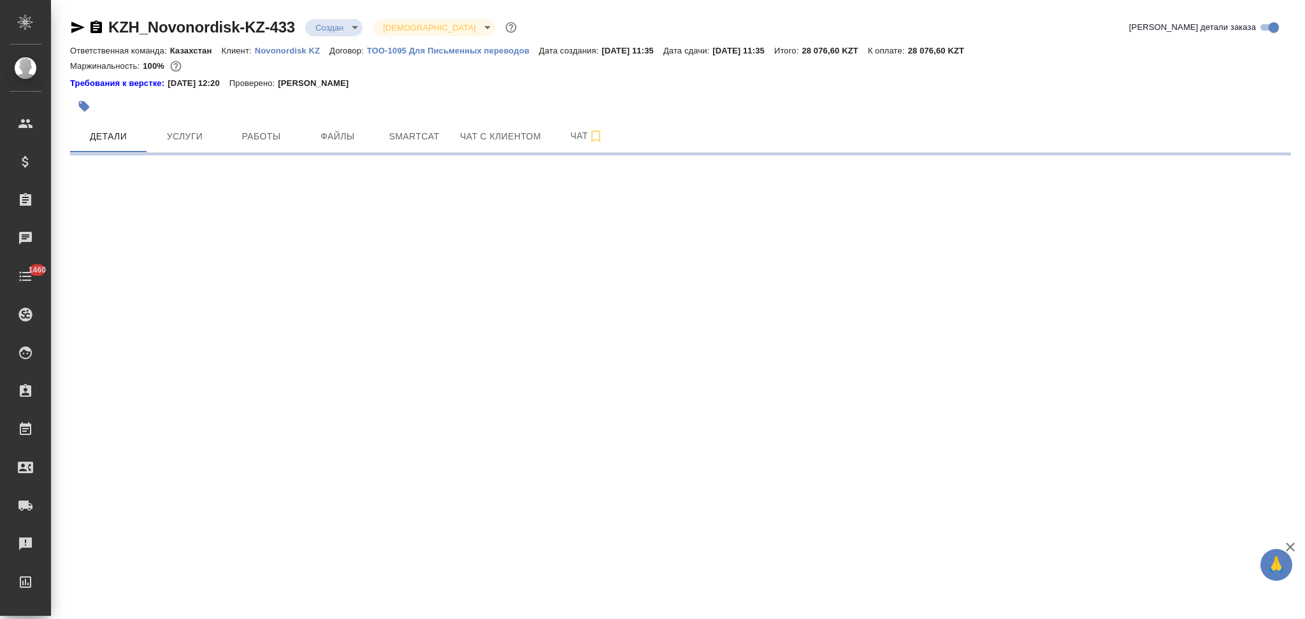
select select "RU"
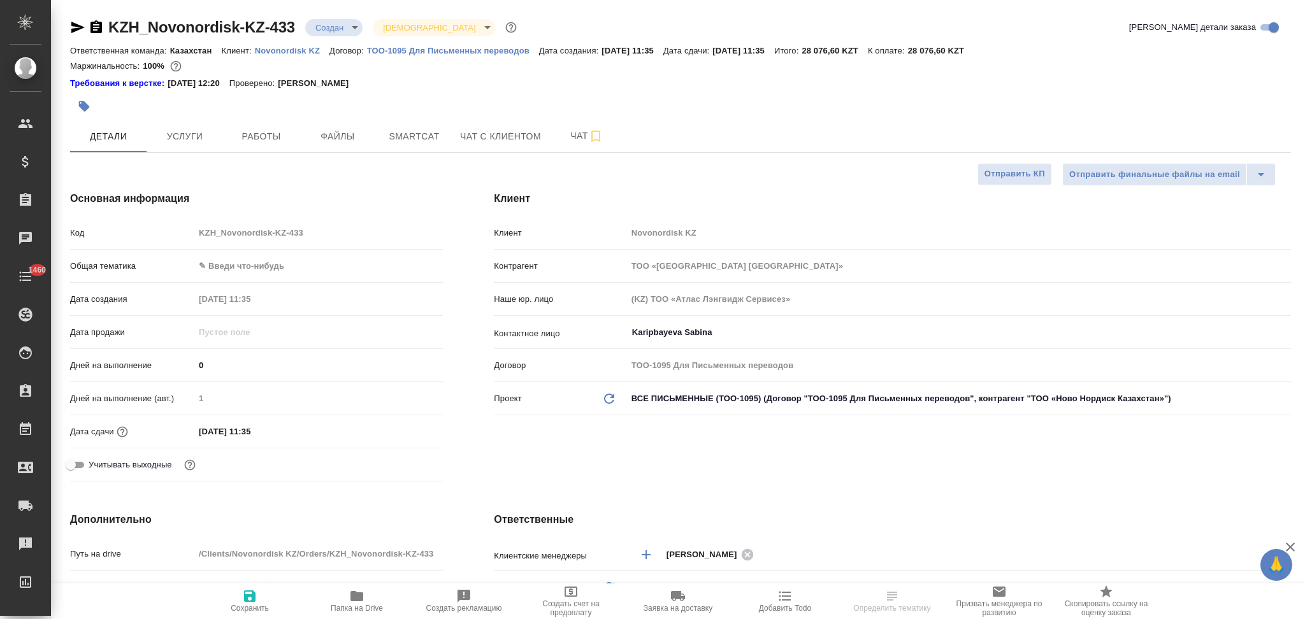
type textarea "x"
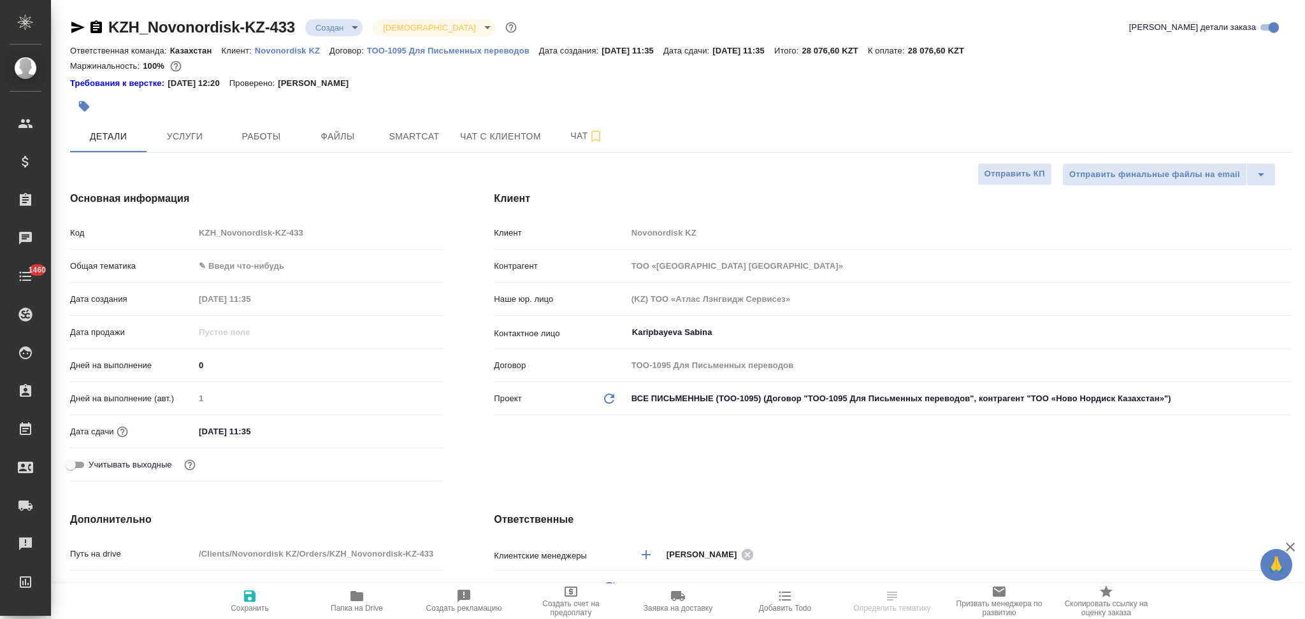
type textarea "x"
click at [96, 27] on icon "button" at bounding box center [96, 27] width 15 height 15
type textarea "x"
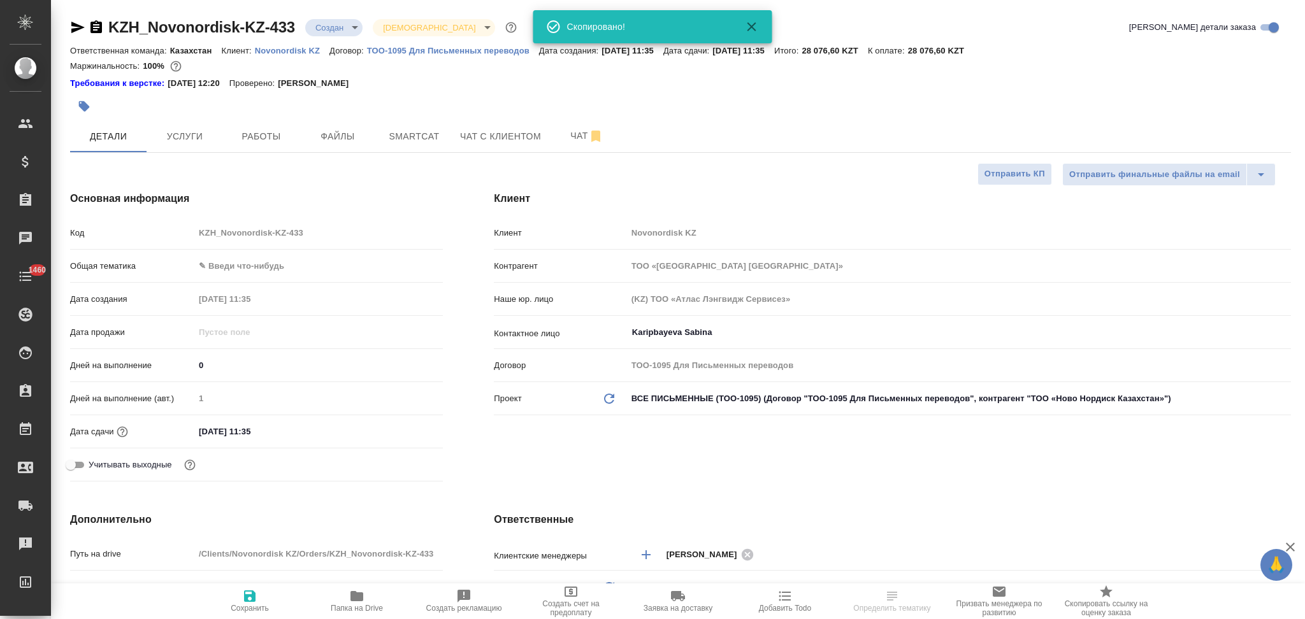
type textarea "x"
select select "RU"
type textarea "x"
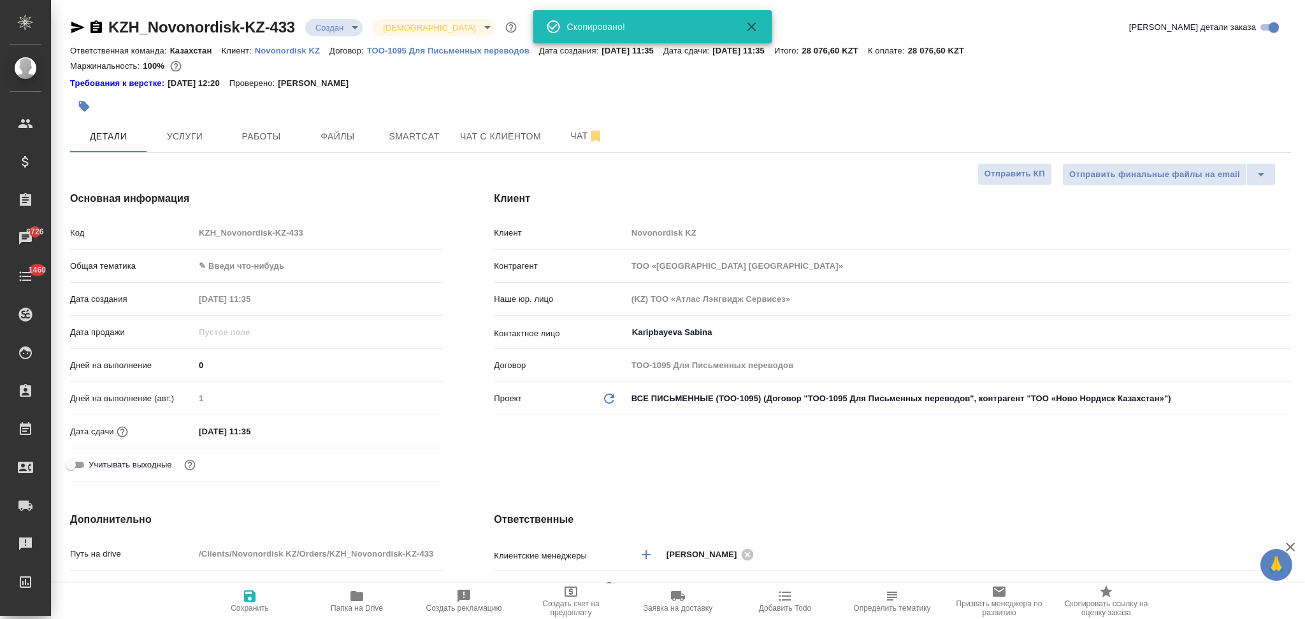
type textarea "x"
